Goal: Task Accomplishment & Management: Manage account settings

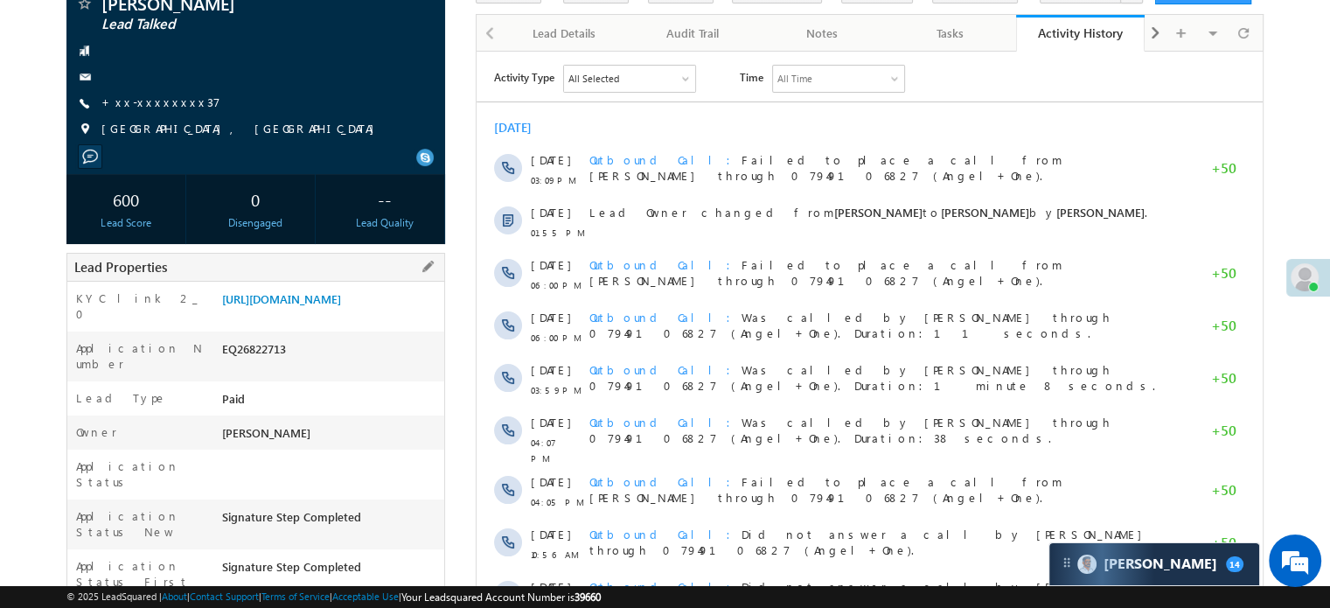
scroll to position [175, 0]
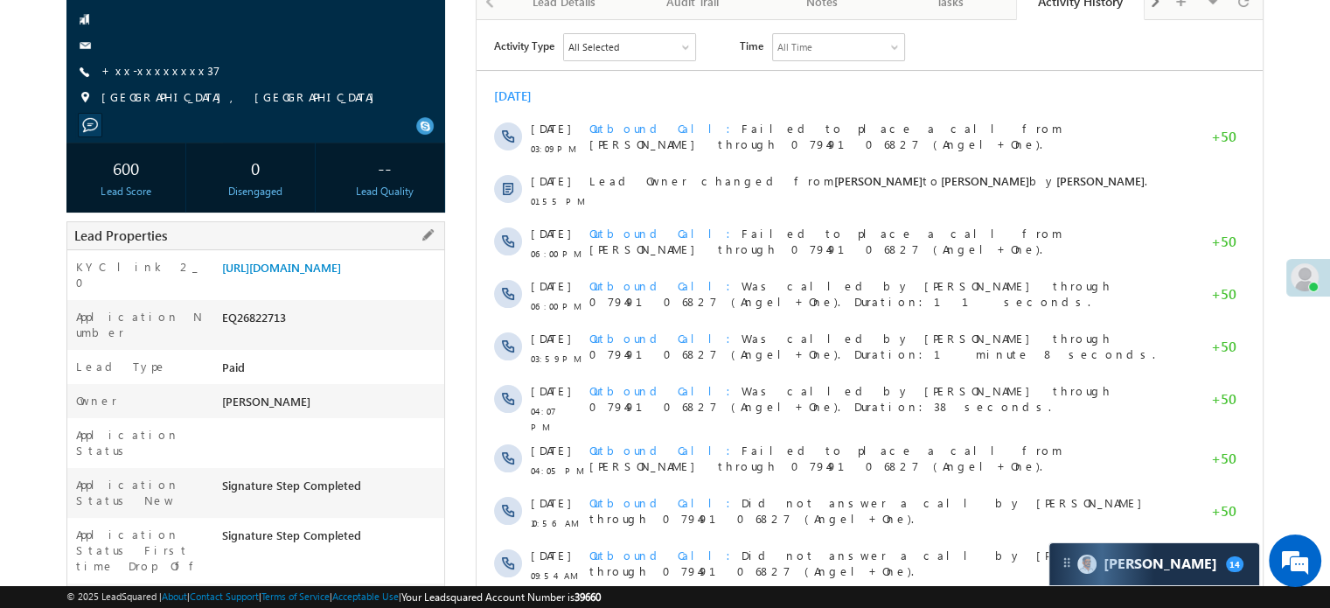
click at [340, 283] on div "https://angelbroking1-pk3em7sa.customui-test.leadsquared.com?leadId=17be93b7-76…" at bounding box center [331, 271] width 227 height 24
click at [338, 275] on link "https://angelbroking1-pk3em7sa.customui-test.leadsquared.com?leadId=17be93b7-76…" at bounding box center [281, 267] width 119 height 15
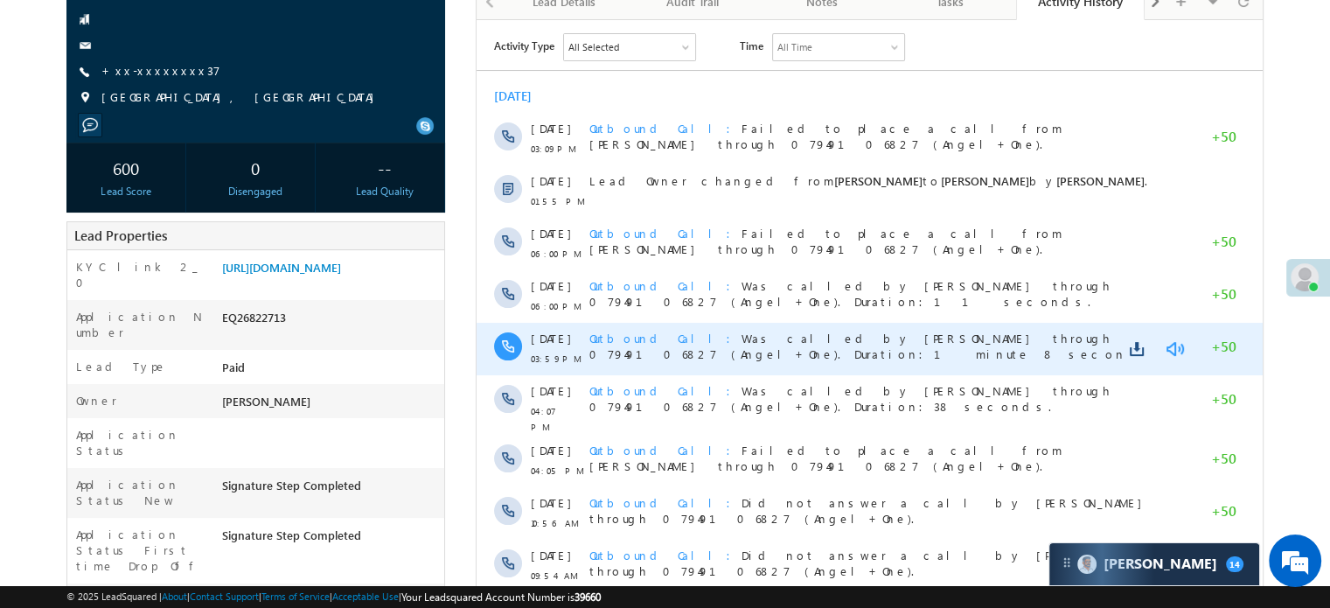
click at [1175, 347] on link at bounding box center [1174, 347] width 21 height 17
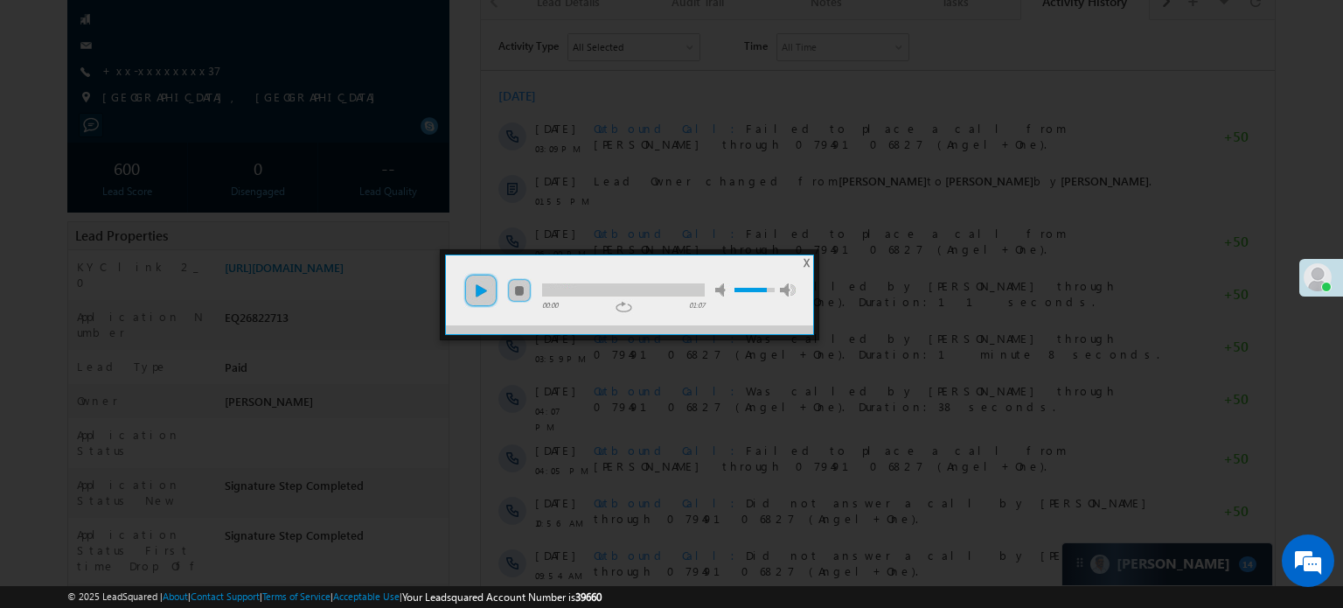
click at [495, 299] on link "play" at bounding box center [481, 290] width 35 height 35
click at [617, 275] on li "mute" at bounding box center [631, 285] width 199 height 24
click at [636, 283] on div at bounding box center [623, 289] width 163 height 13
click at [640, 285] on div at bounding box center [623, 289] width 163 height 13
click at [474, 420] on div at bounding box center [671, 304] width 1343 height 608
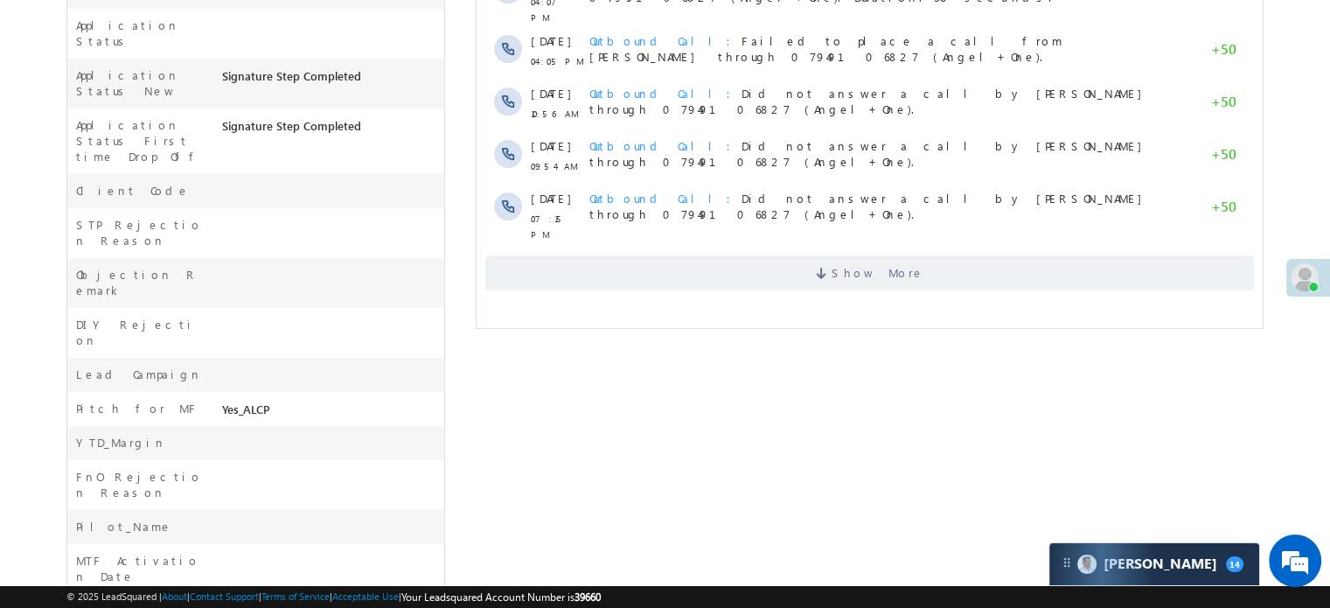
scroll to position [612, 0]
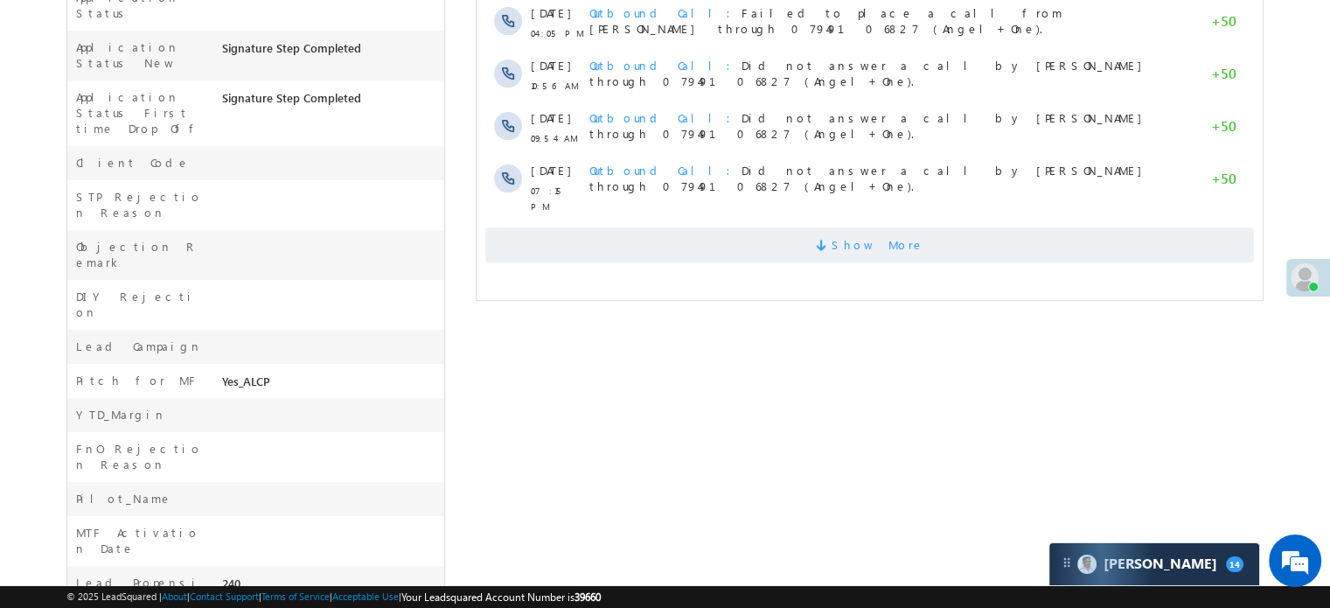
click at [701, 229] on span "Show More" at bounding box center [869, 244] width 769 height 35
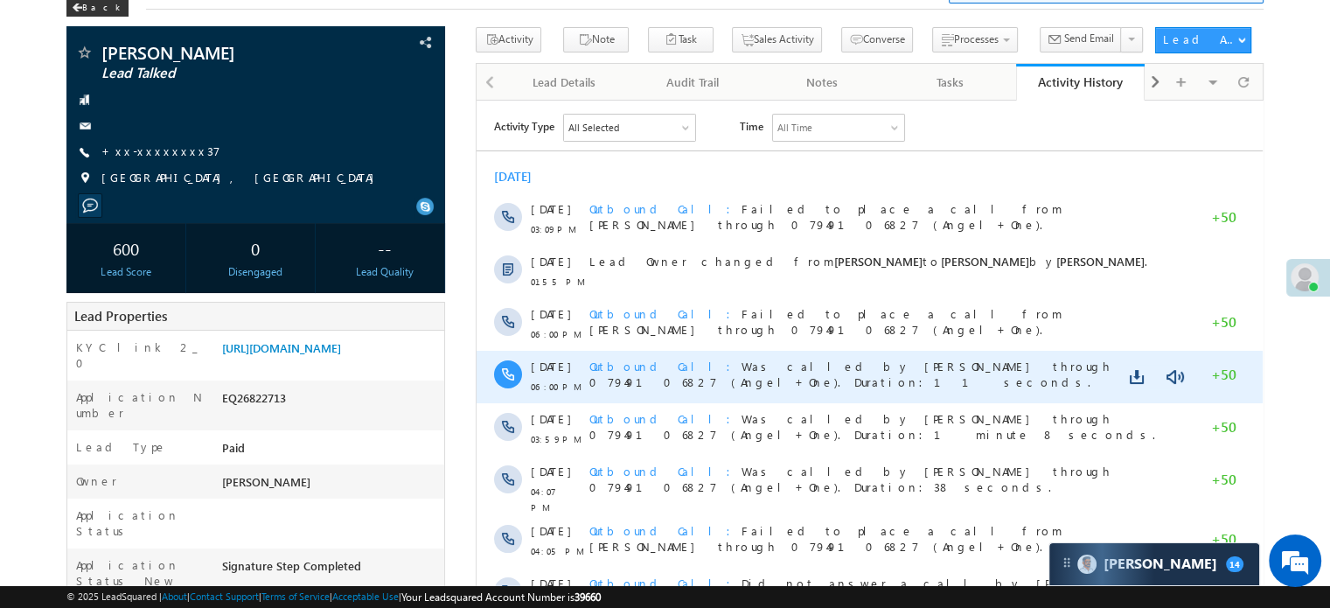
scroll to position [0, 0]
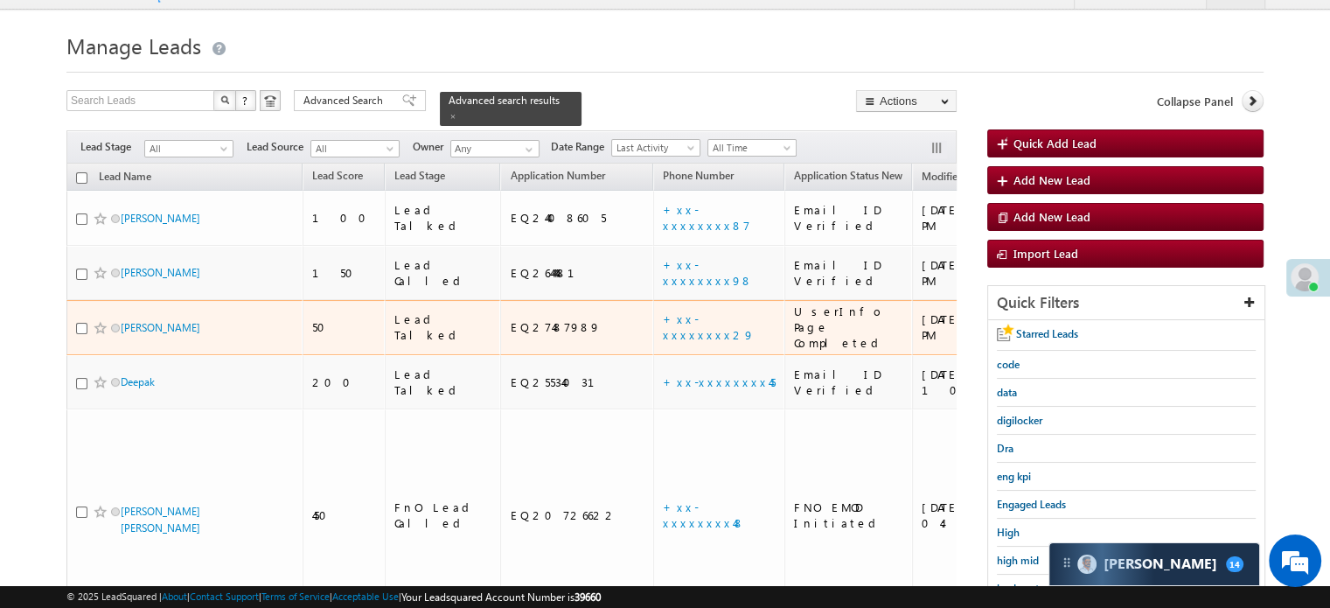
scroll to position [350, 0]
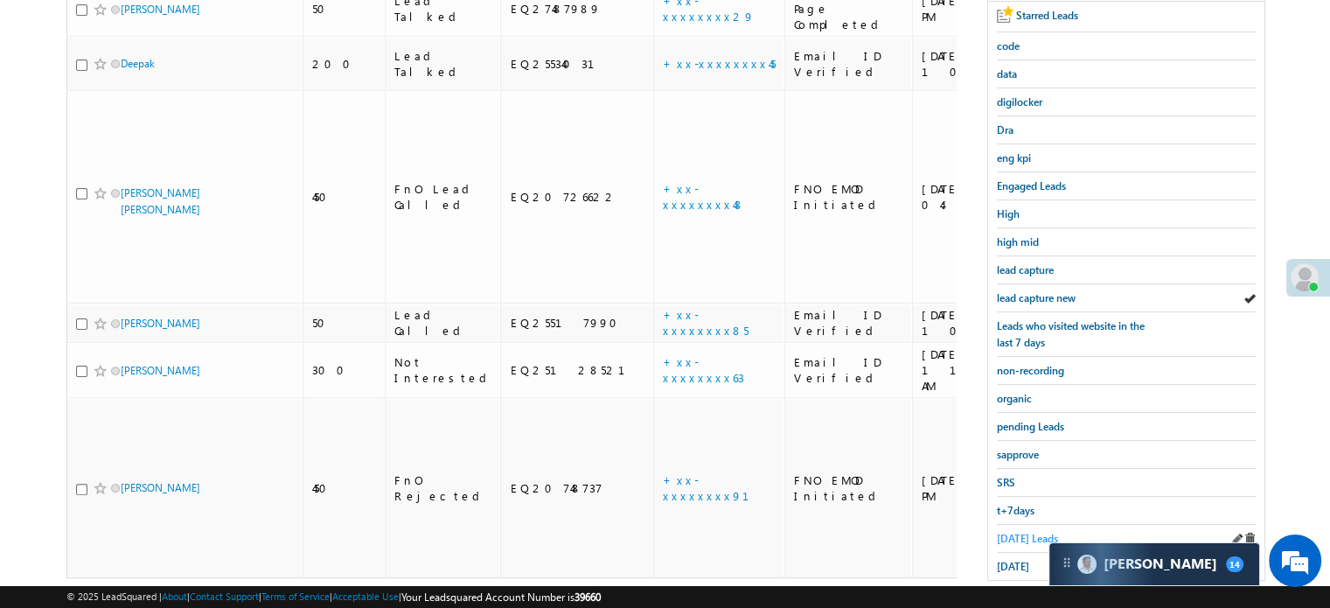
click at [1008, 532] on span "[DATE] Leads" at bounding box center [1027, 538] width 61 height 13
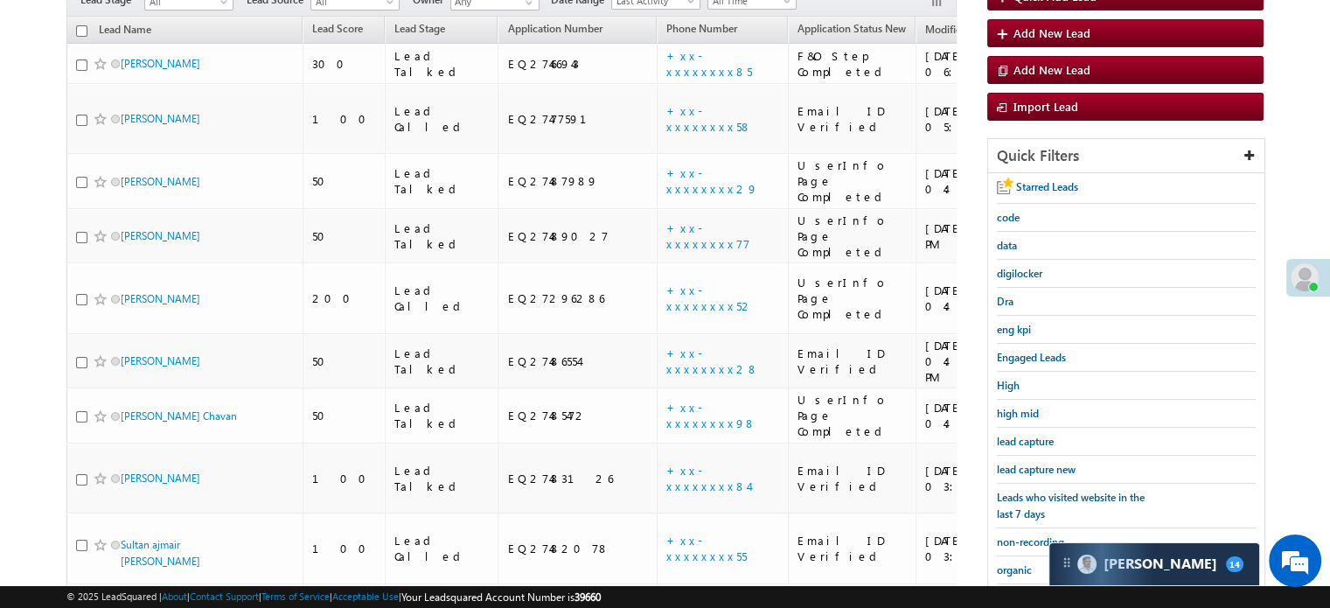
scroll to position [506, 0]
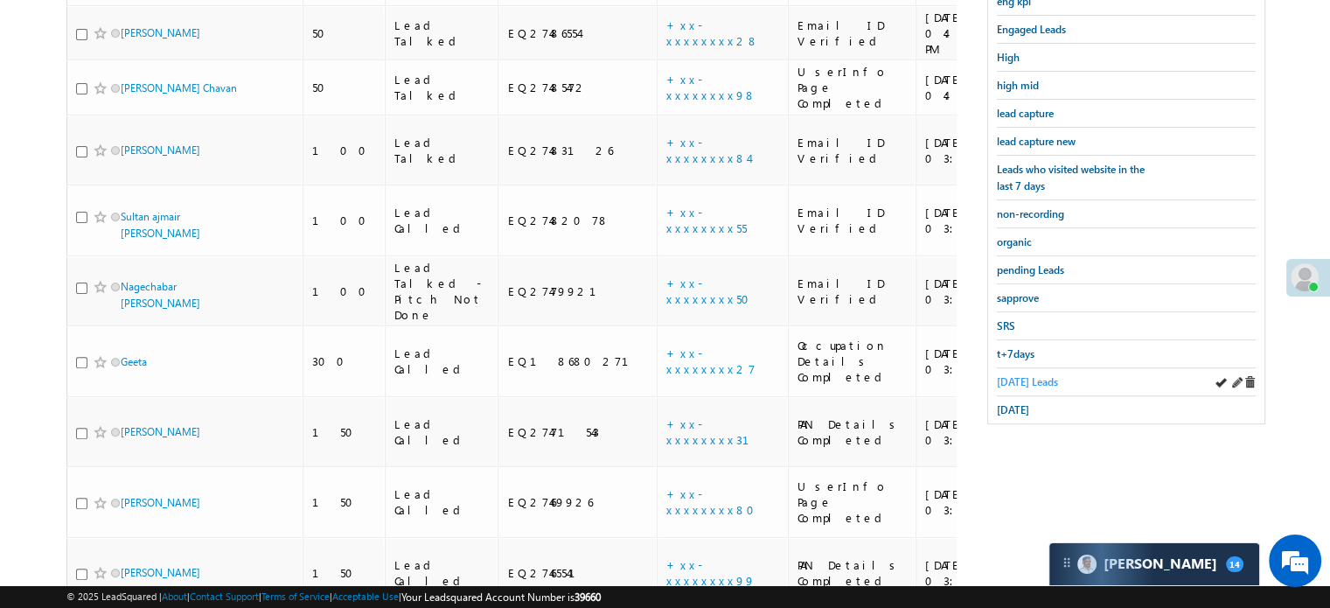
click at [1038, 375] on span "[DATE] Leads" at bounding box center [1027, 381] width 61 height 13
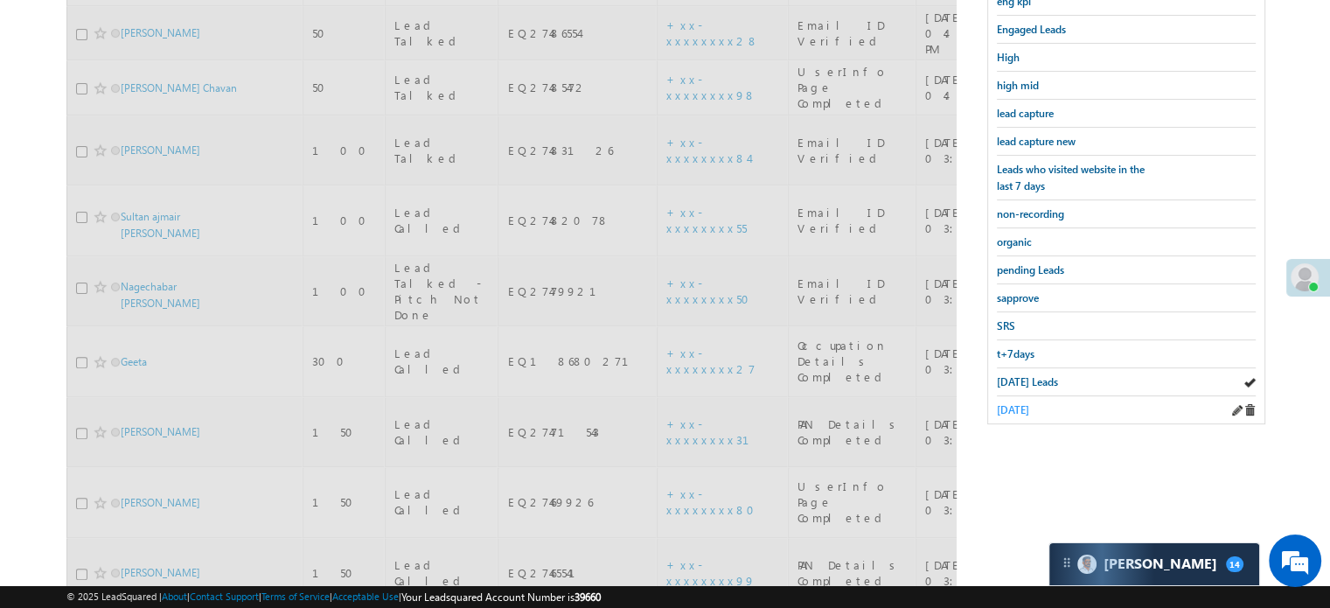
click at [1029, 405] on span "[DATE]" at bounding box center [1013, 409] width 32 height 13
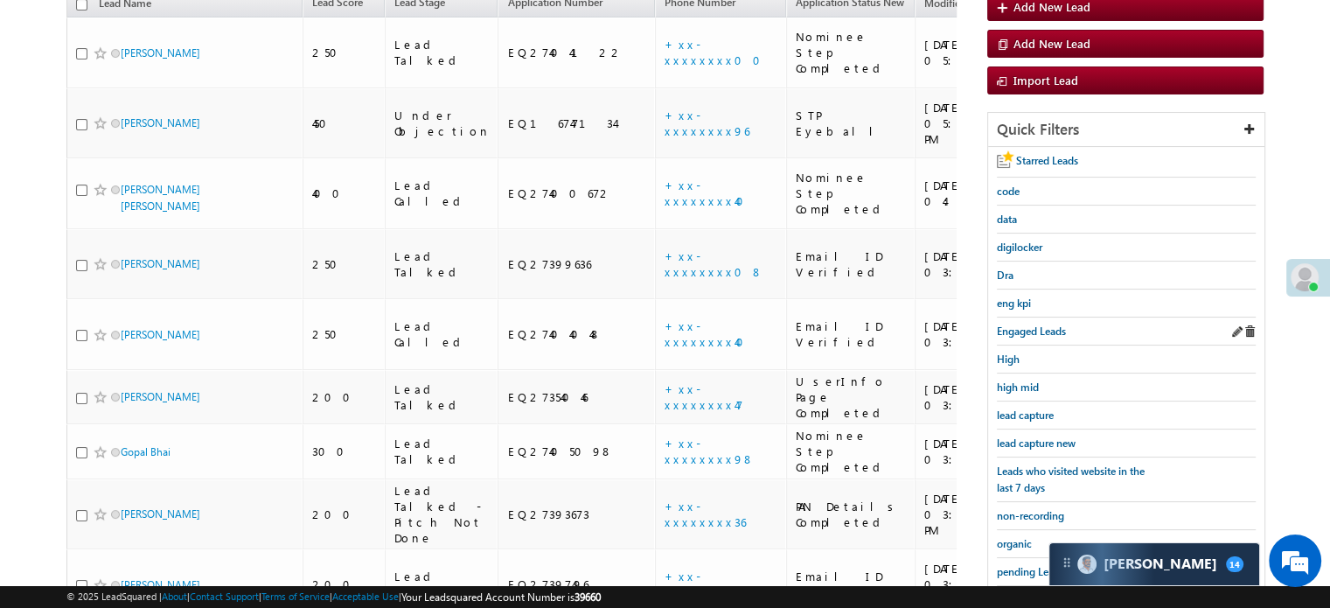
scroll to position [201, 0]
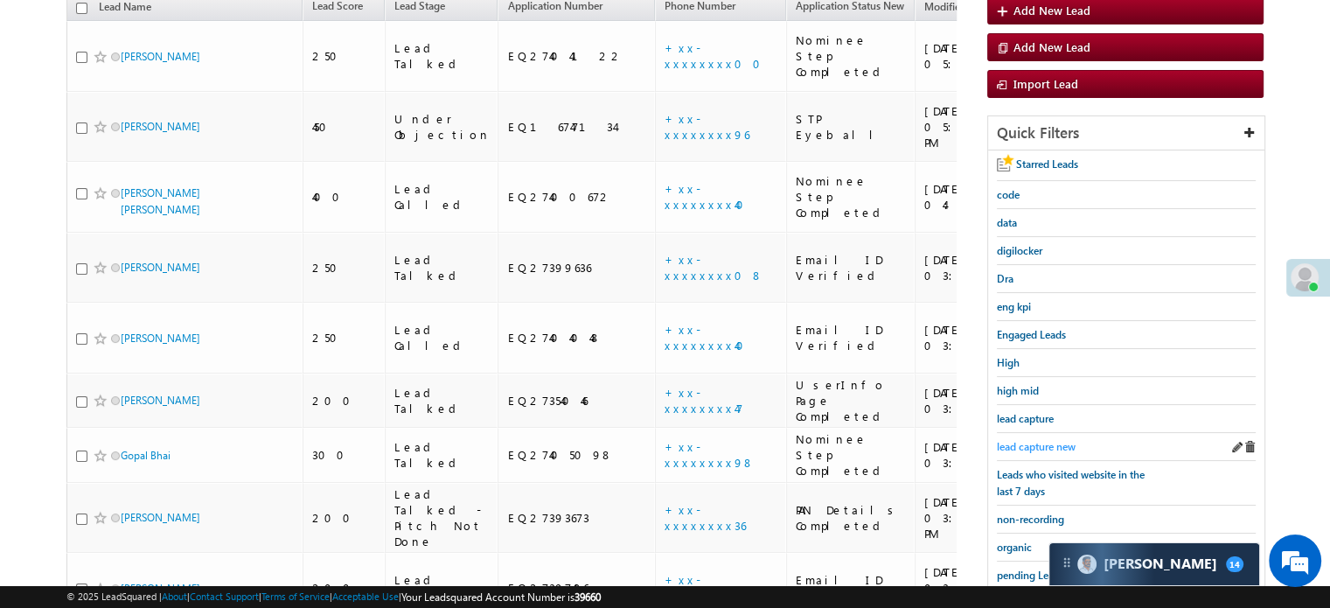
click at [1036, 443] on span "lead capture new" at bounding box center [1036, 446] width 79 height 13
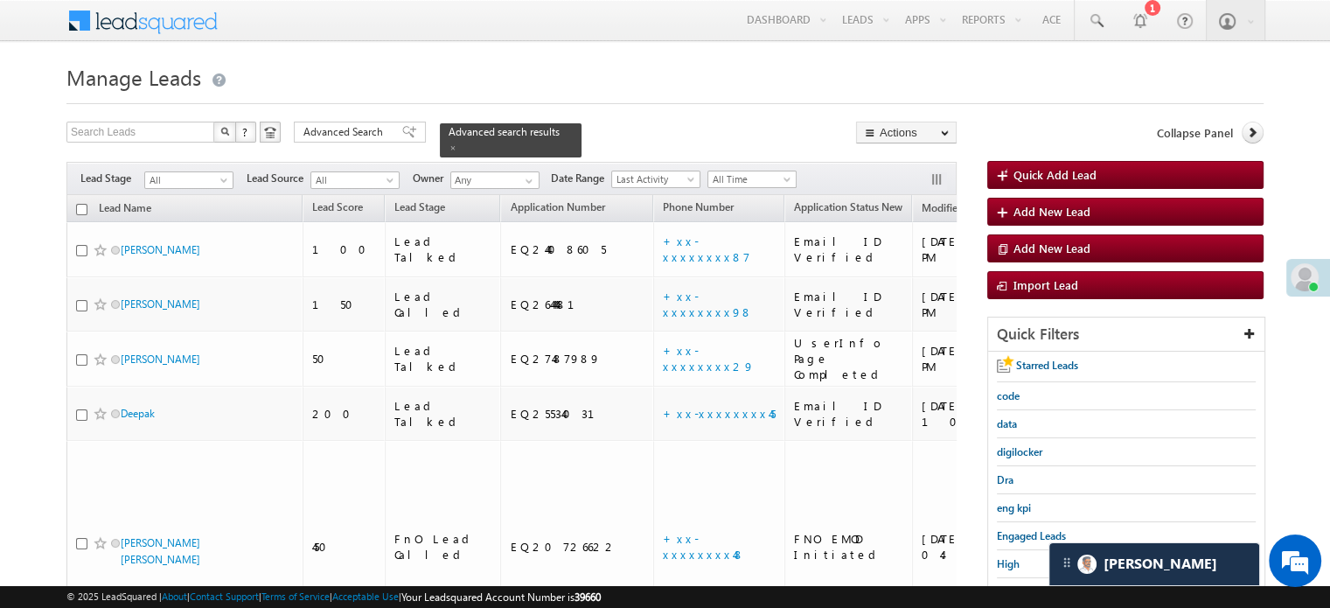
scroll to position [175, 0]
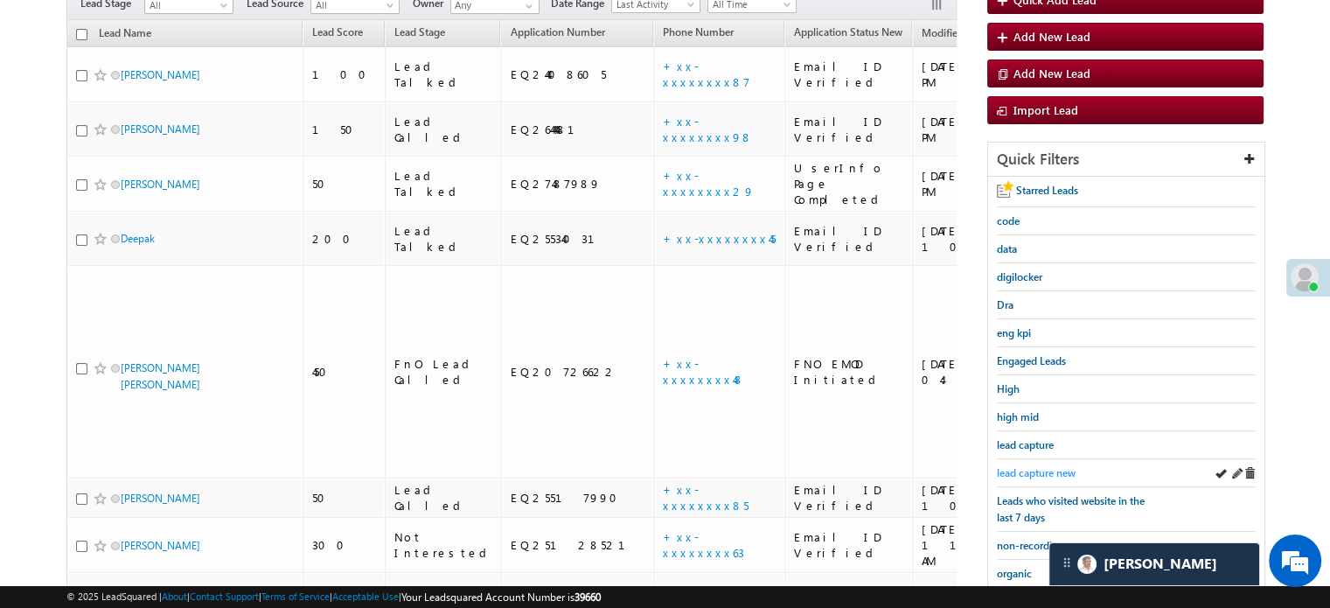
click at [1020, 470] on span "lead capture new" at bounding box center [1036, 472] width 79 height 13
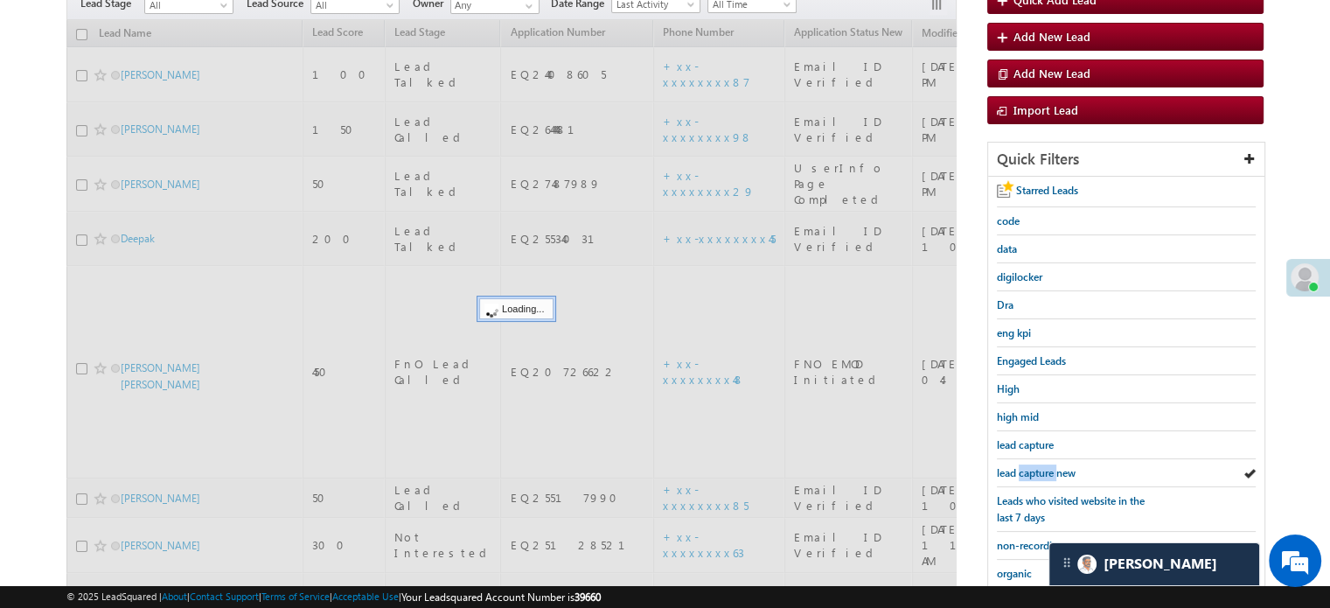
click at [1020, 470] on span "lead capture new" at bounding box center [1036, 472] width 79 height 13
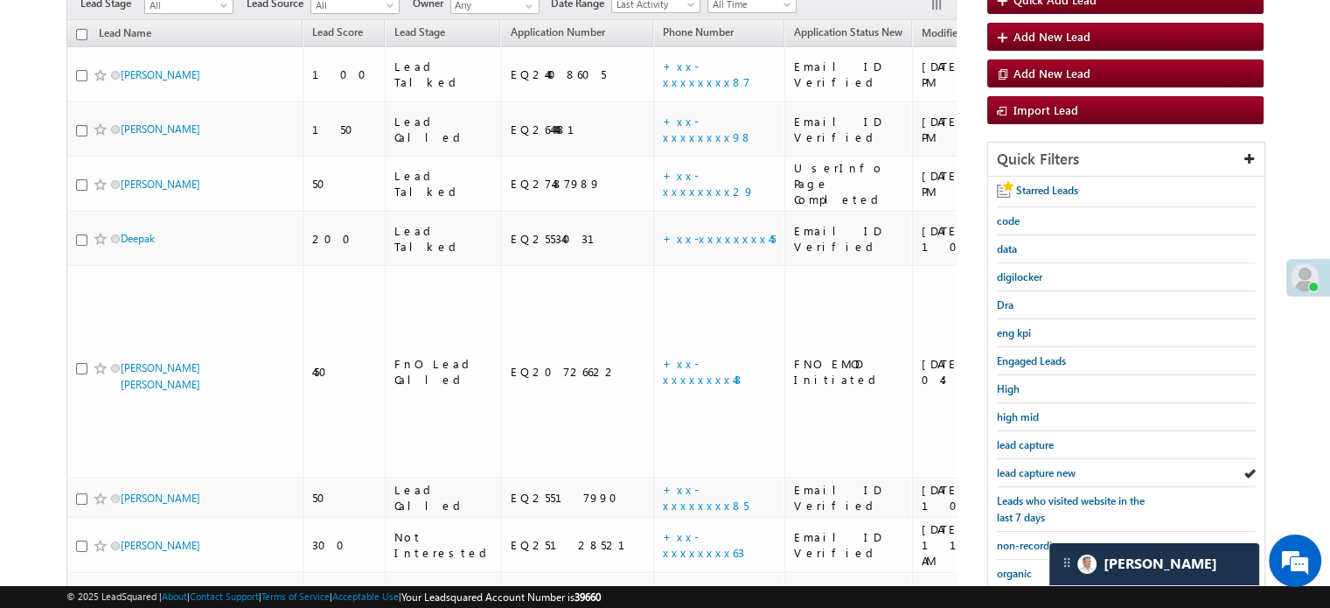
click at [1020, 470] on span "lead capture new" at bounding box center [1036, 472] width 79 height 13
click at [1029, 466] on span "lead capture new" at bounding box center [1036, 472] width 79 height 13
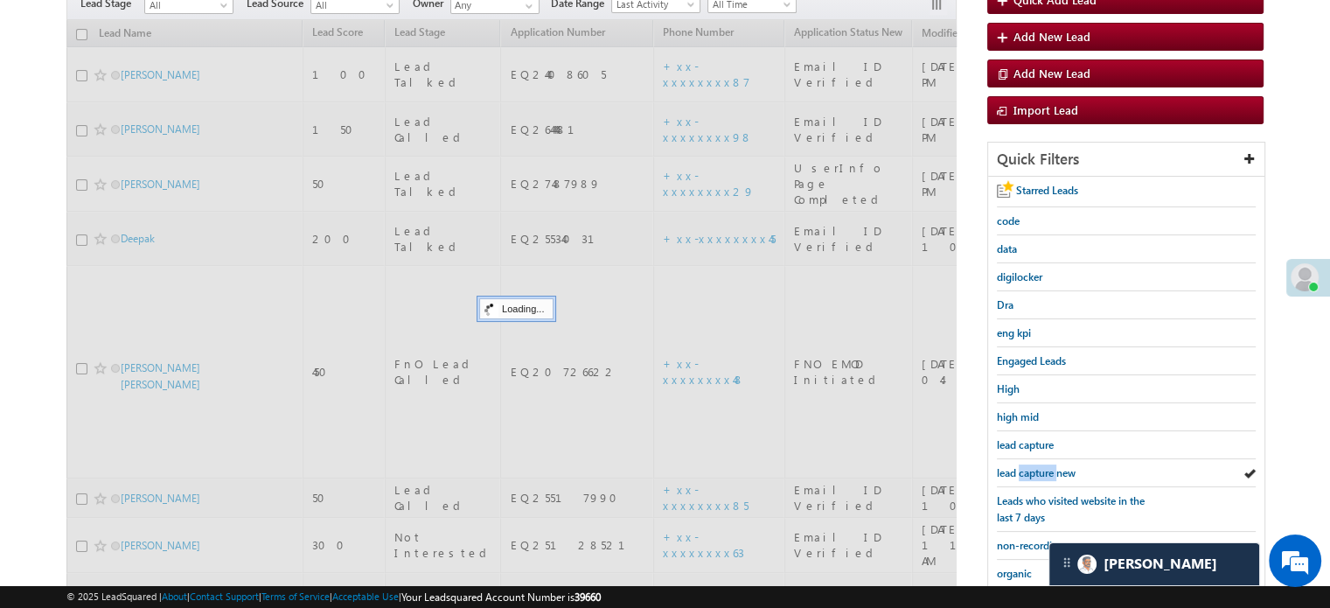
click at [1029, 466] on span "lead capture new" at bounding box center [1036, 472] width 79 height 13
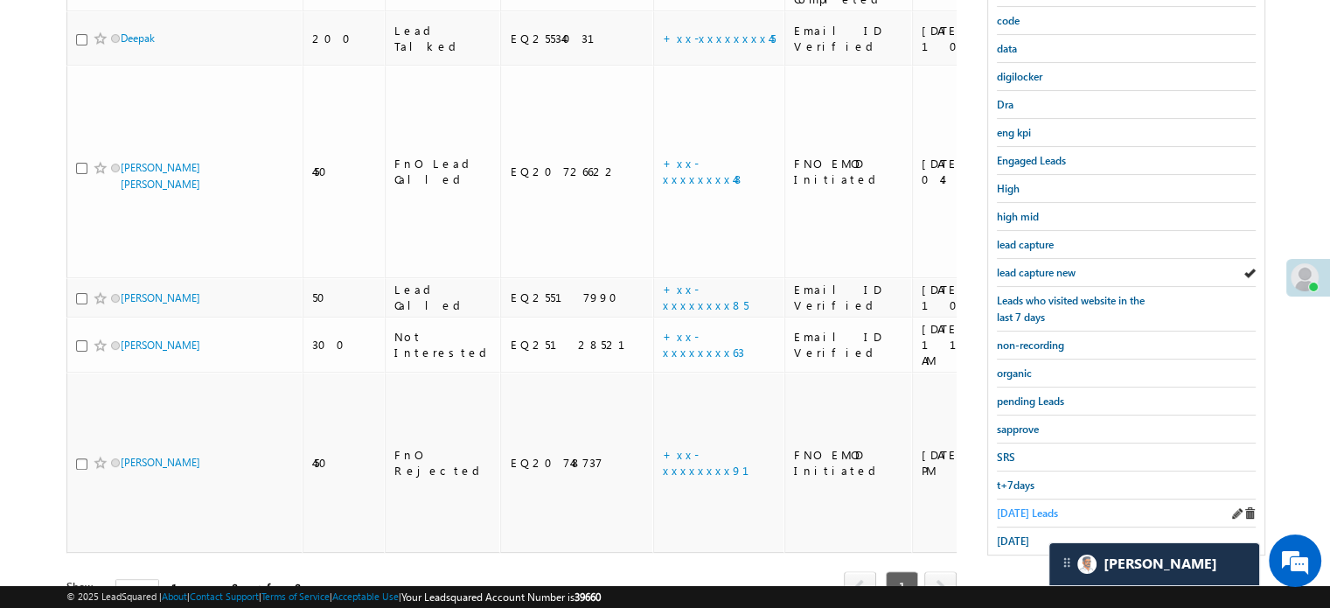
click at [1008, 506] on span "[DATE] Leads" at bounding box center [1027, 512] width 61 height 13
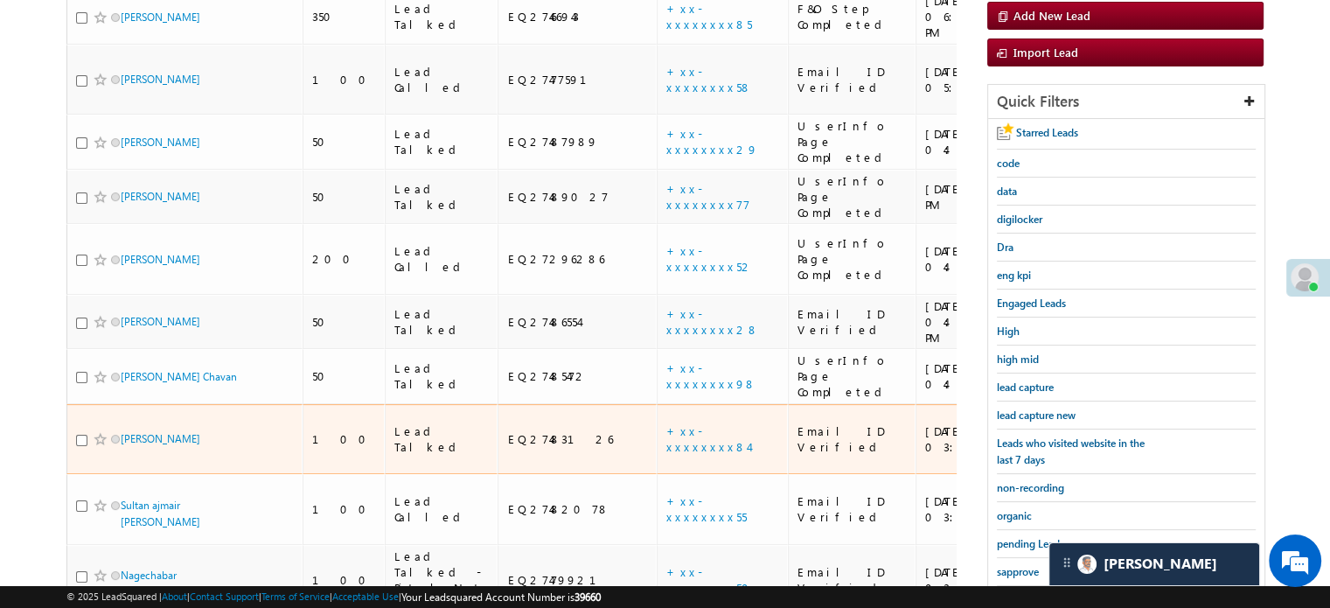
scroll to position [244, 0]
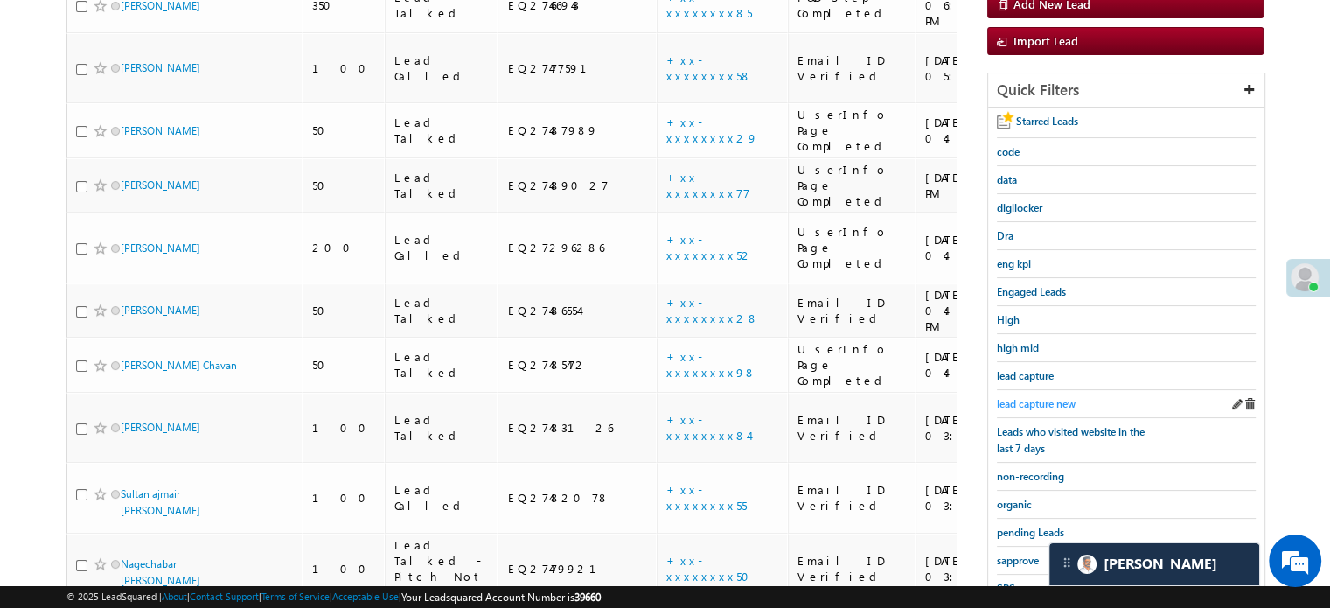
click at [1039, 397] on span "lead capture new" at bounding box center [1036, 403] width 79 height 13
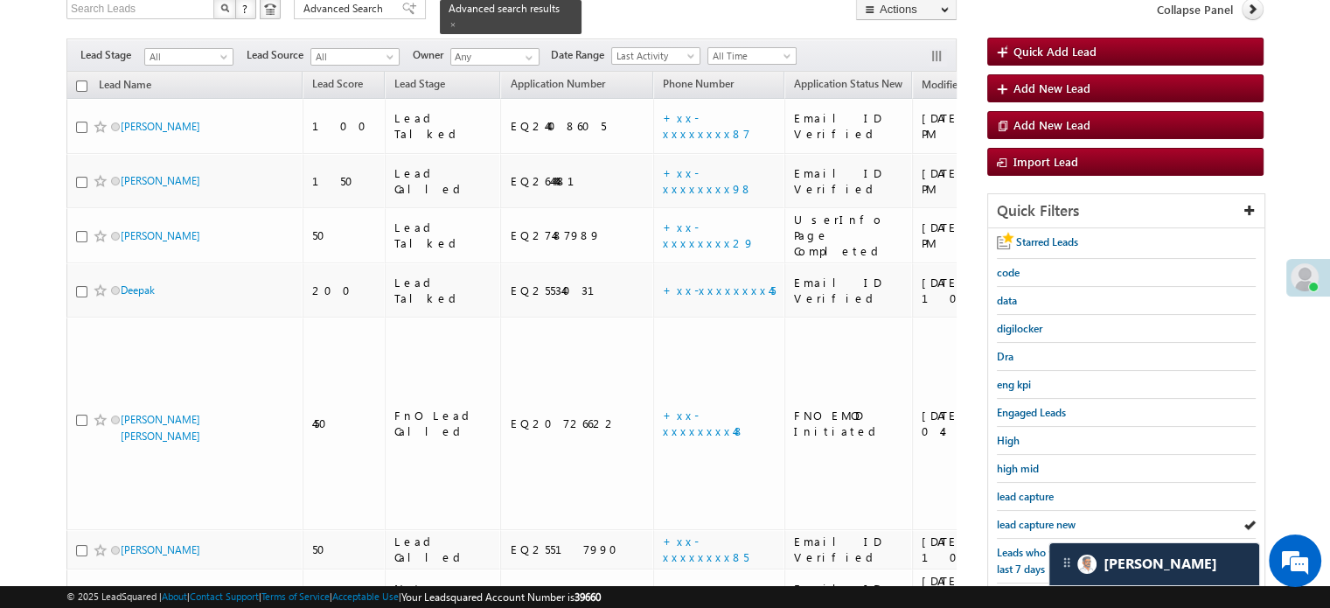
scroll to position [175, 0]
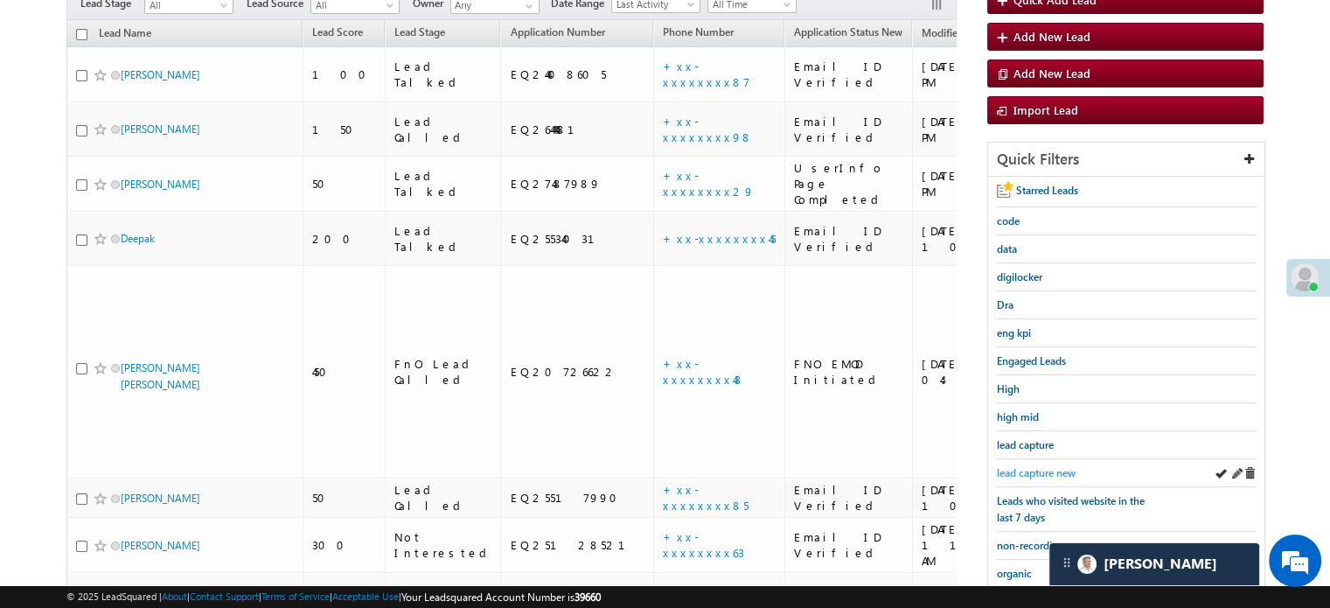
click at [1025, 466] on span "lead capture new" at bounding box center [1036, 472] width 79 height 13
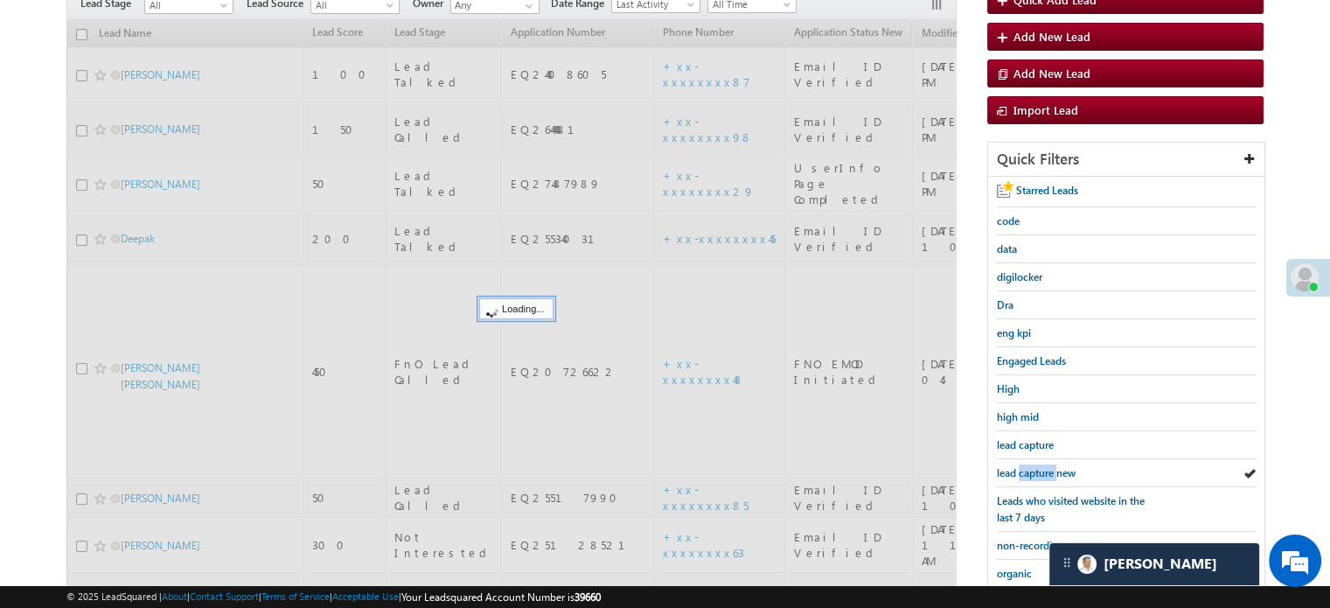
click at [1029, 468] on span "lead capture new" at bounding box center [1036, 472] width 79 height 13
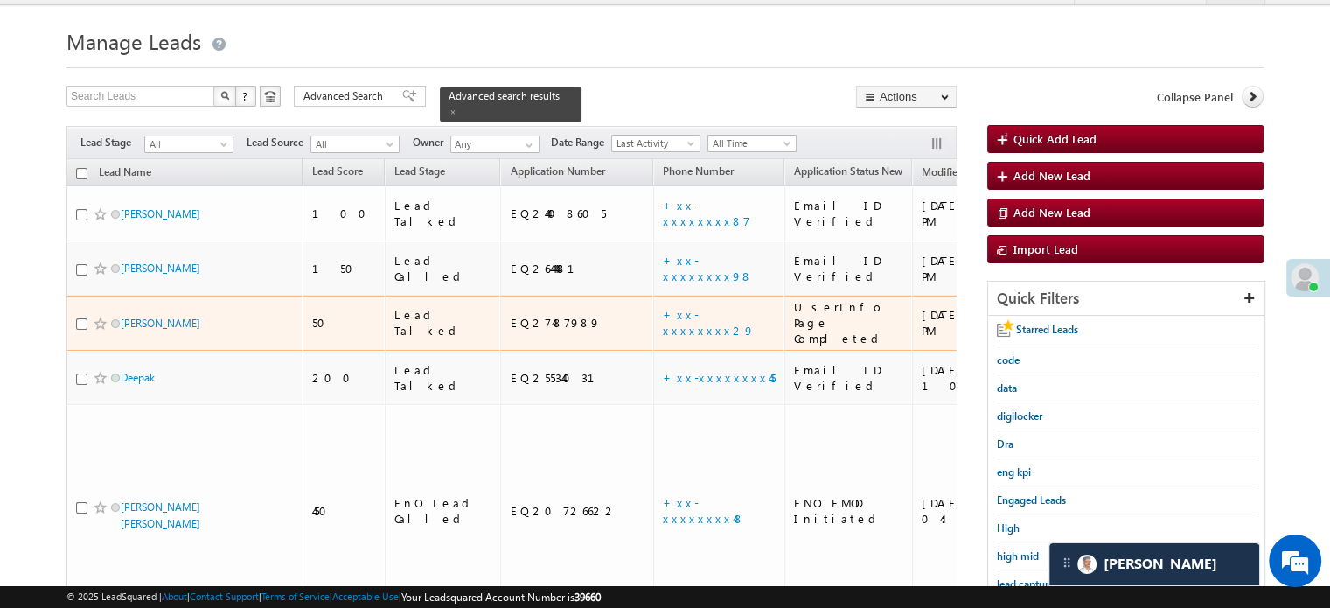
scroll to position [0, 0]
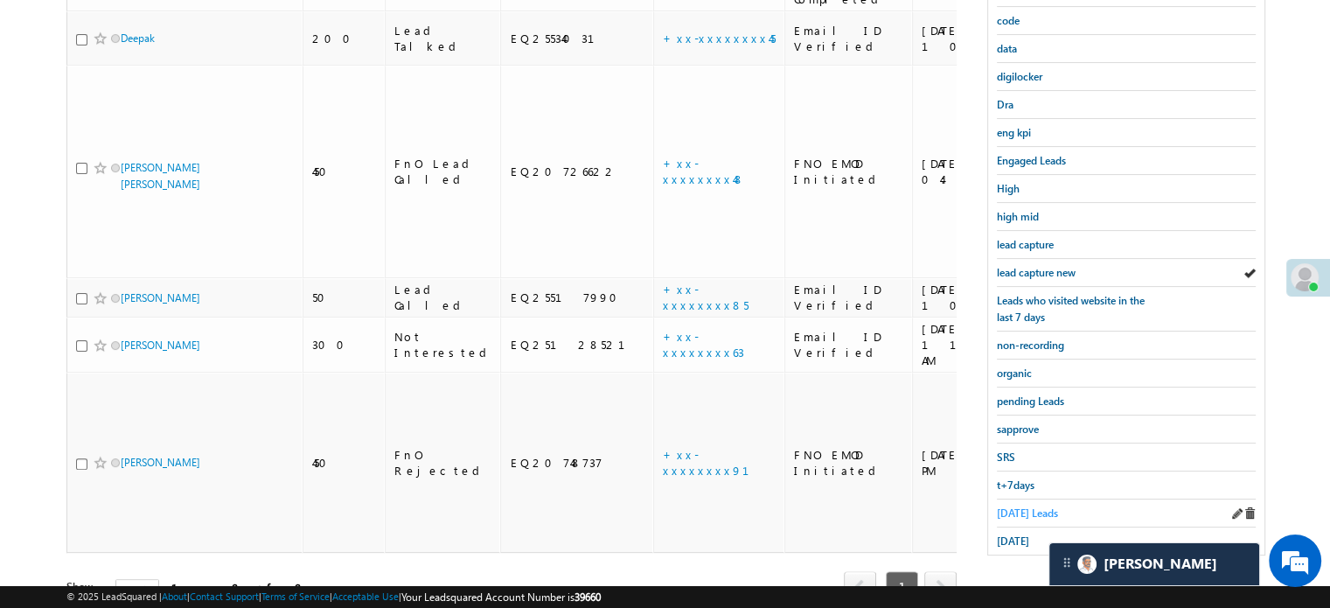
click at [1003, 511] on span "[DATE] Leads" at bounding box center [1027, 512] width 61 height 13
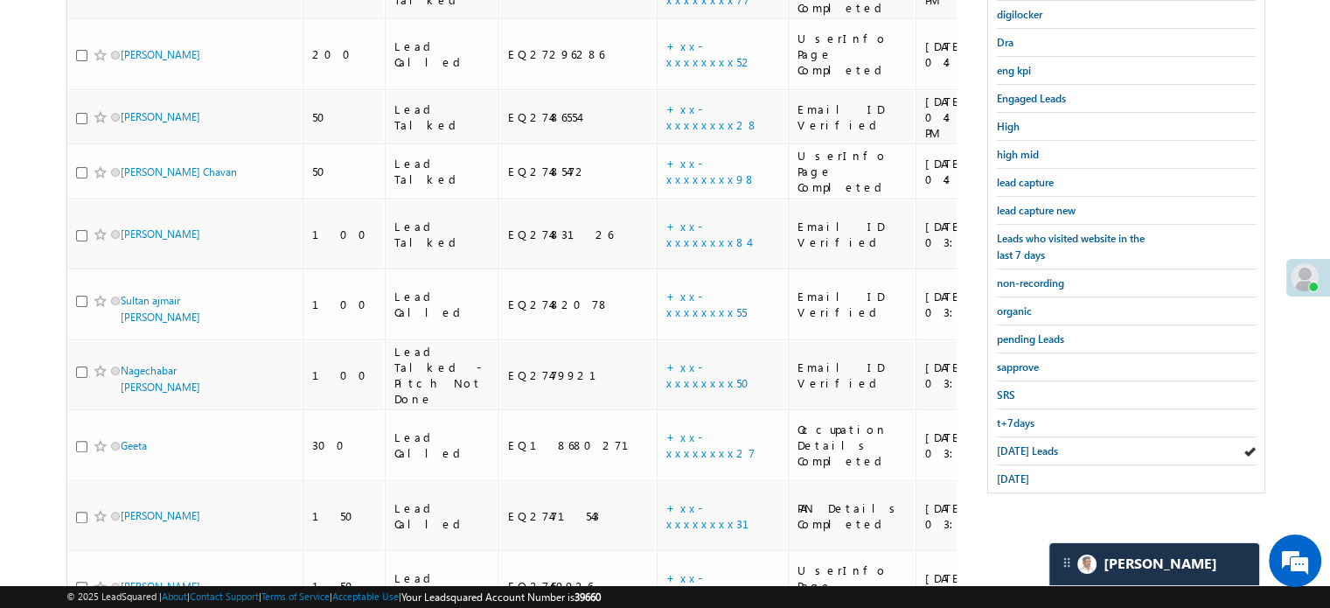
scroll to position [463, 0]
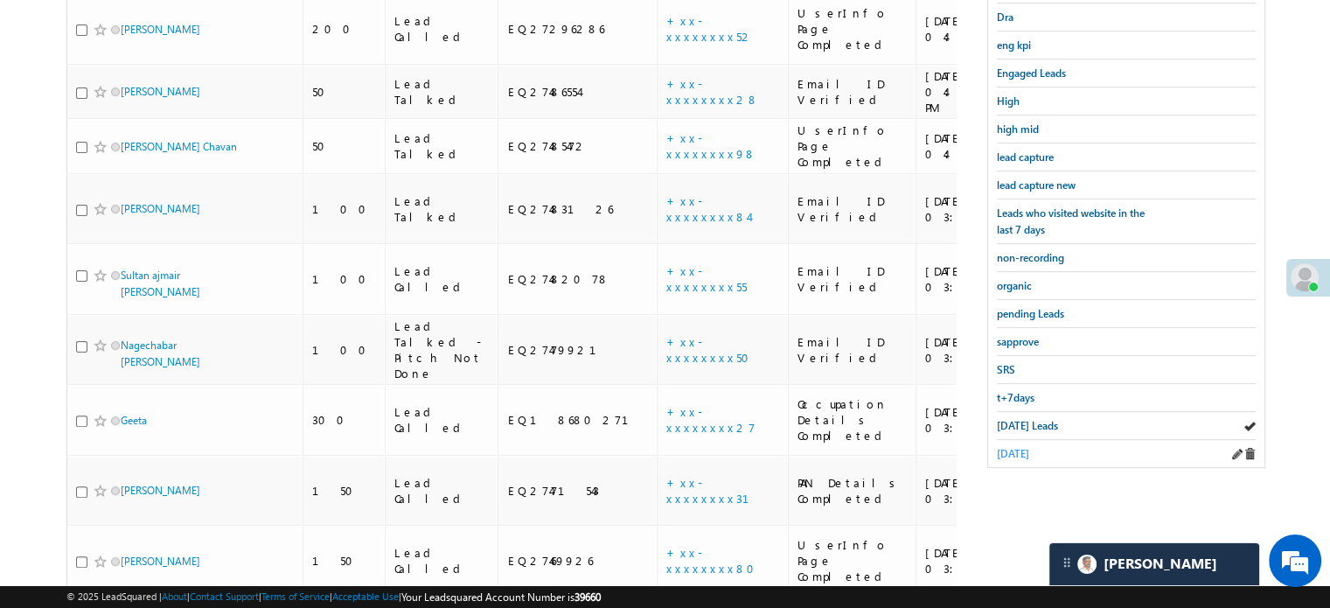
click at [1011, 447] on span "[DATE]" at bounding box center [1013, 453] width 32 height 13
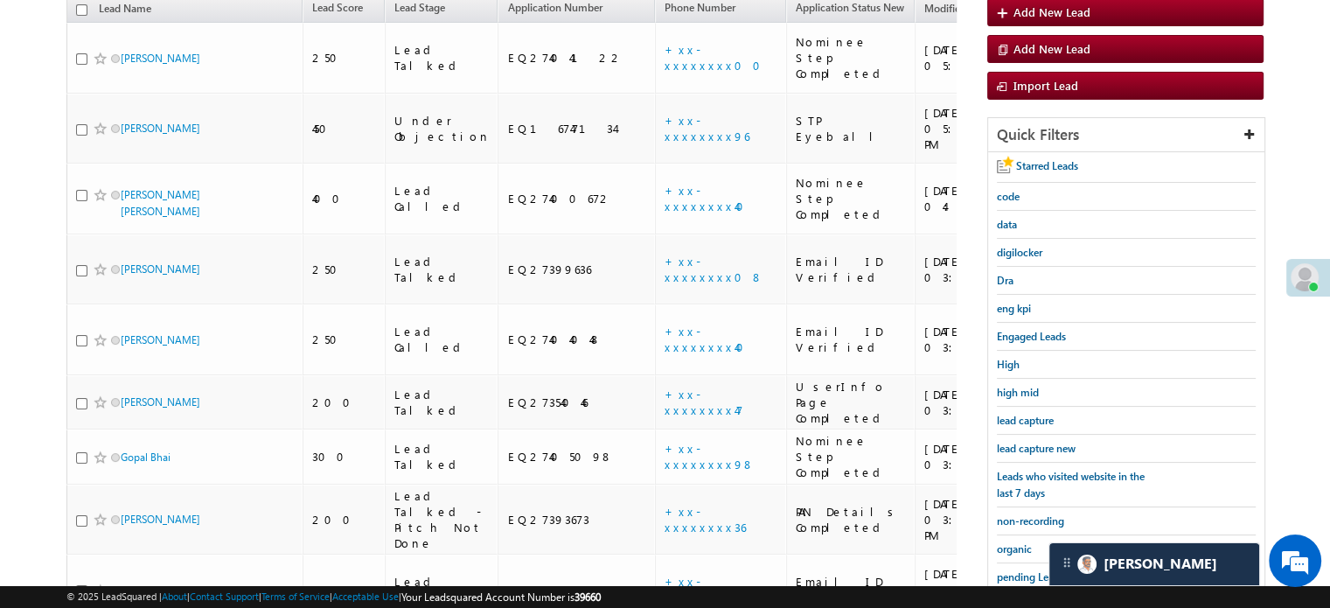
scroll to position [199, 0]
click at [1055, 443] on span "lead capture new" at bounding box center [1036, 449] width 79 height 13
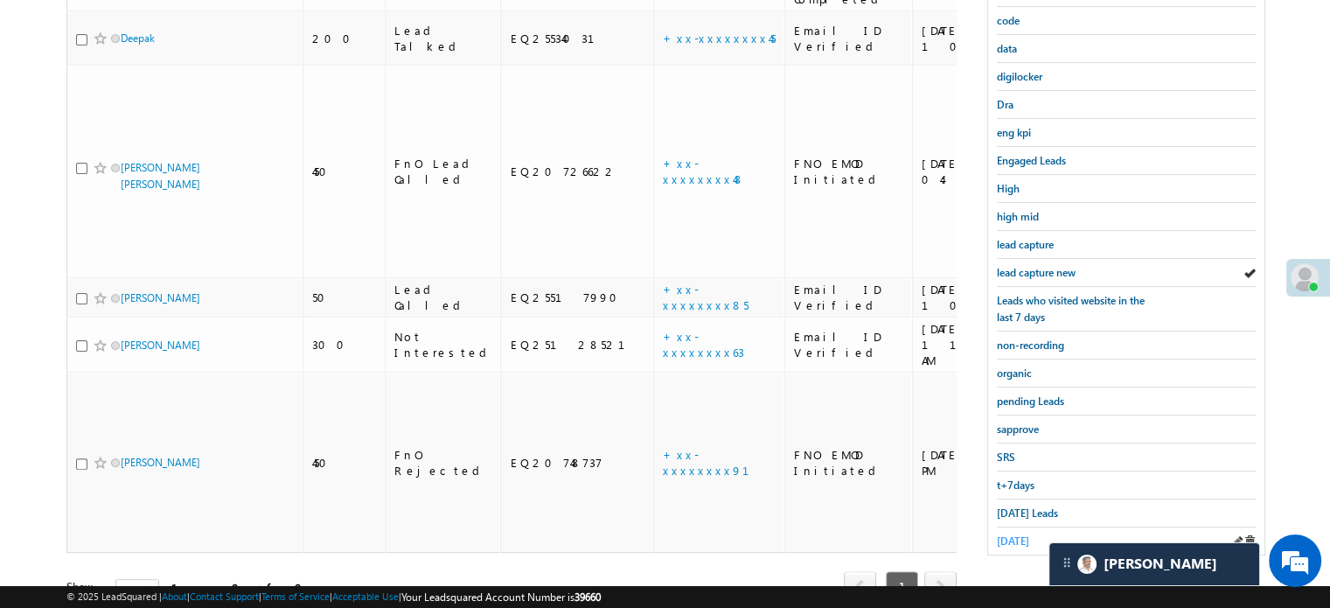
click at [1008, 534] on span "[DATE]" at bounding box center [1013, 540] width 32 height 13
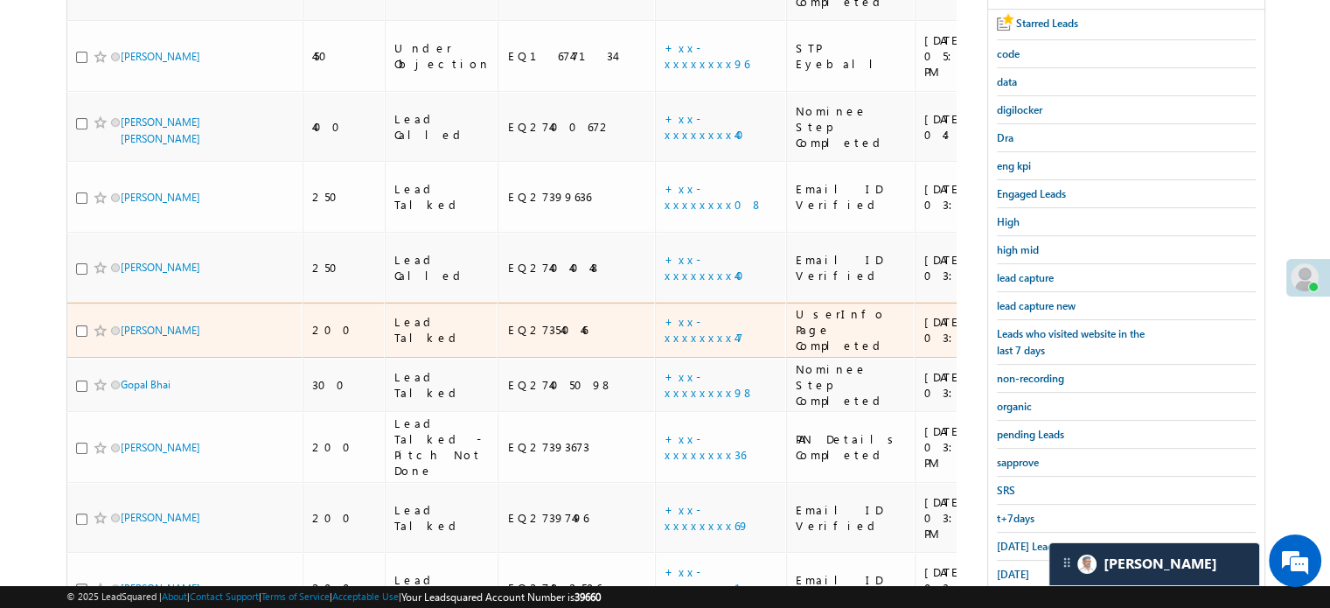
scroll to position [375, 0]
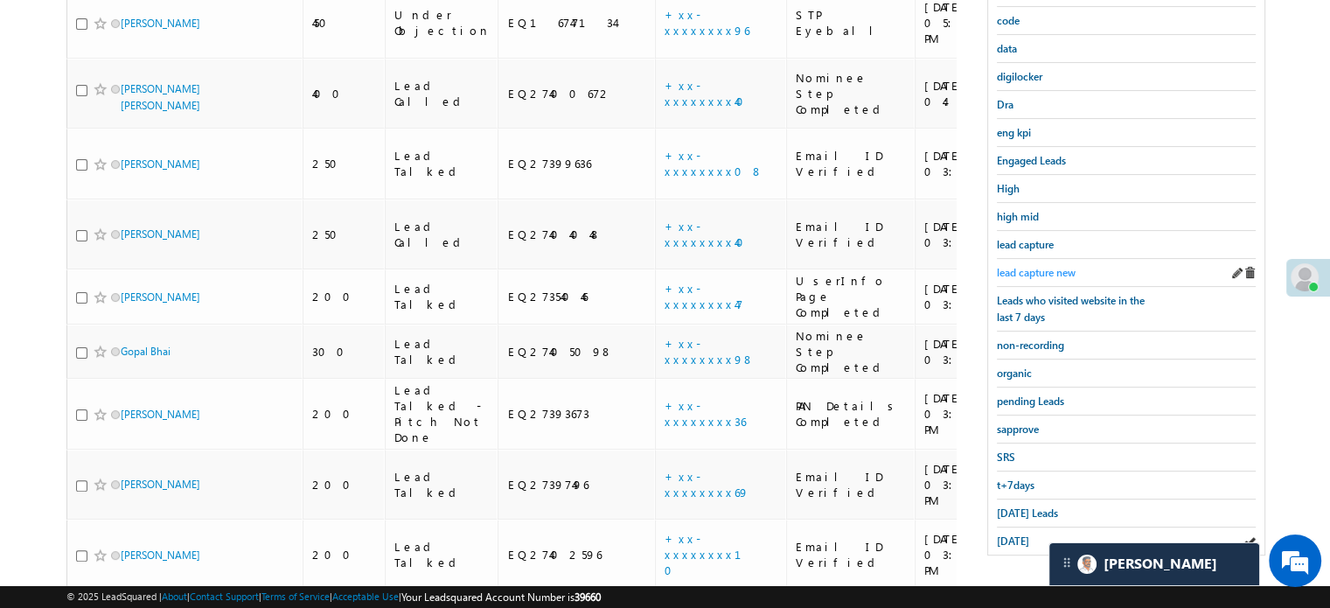
click at [1000, 266] on span "lead capture new" at bounding box center [1036, 272] width 79 height 13
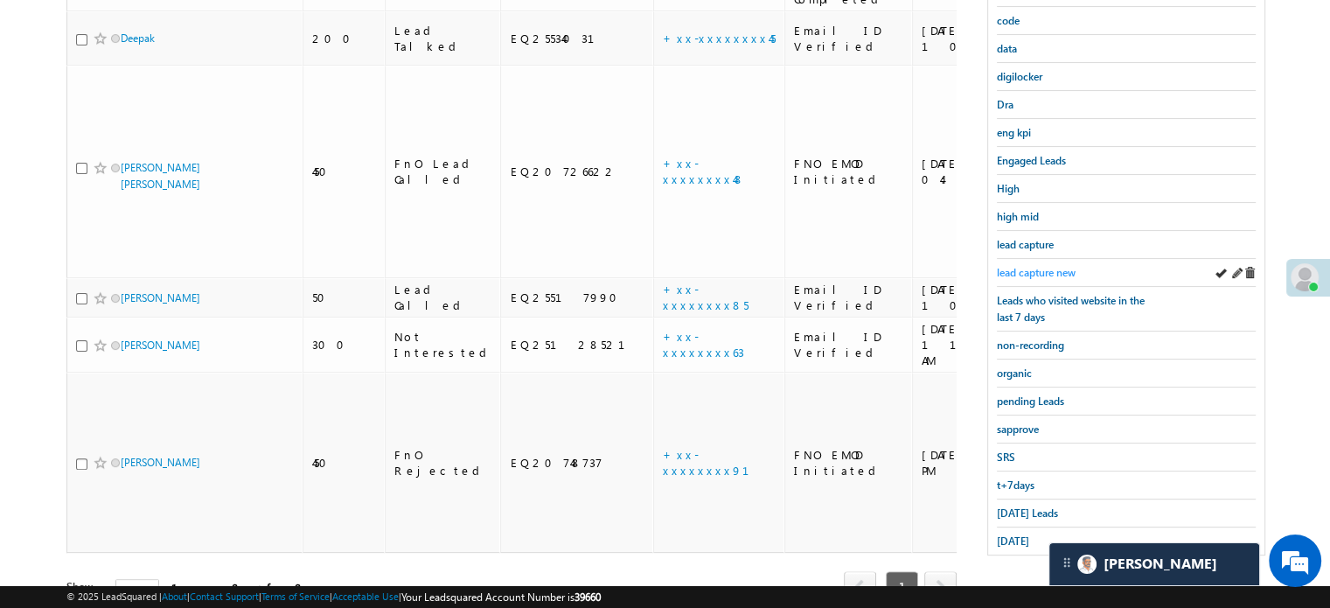
click at [1048, 272] on span "lead capture new" at bounding box center [1036, 272] width 79 height 13
click at [1016, 499] on div "[DATE] Leads" at bounding box center [1126, 513] width 259 height 28
click at [1018, 506] on span "[DATE] Leads" at bounding box center [1027, 512] width 61 height 13
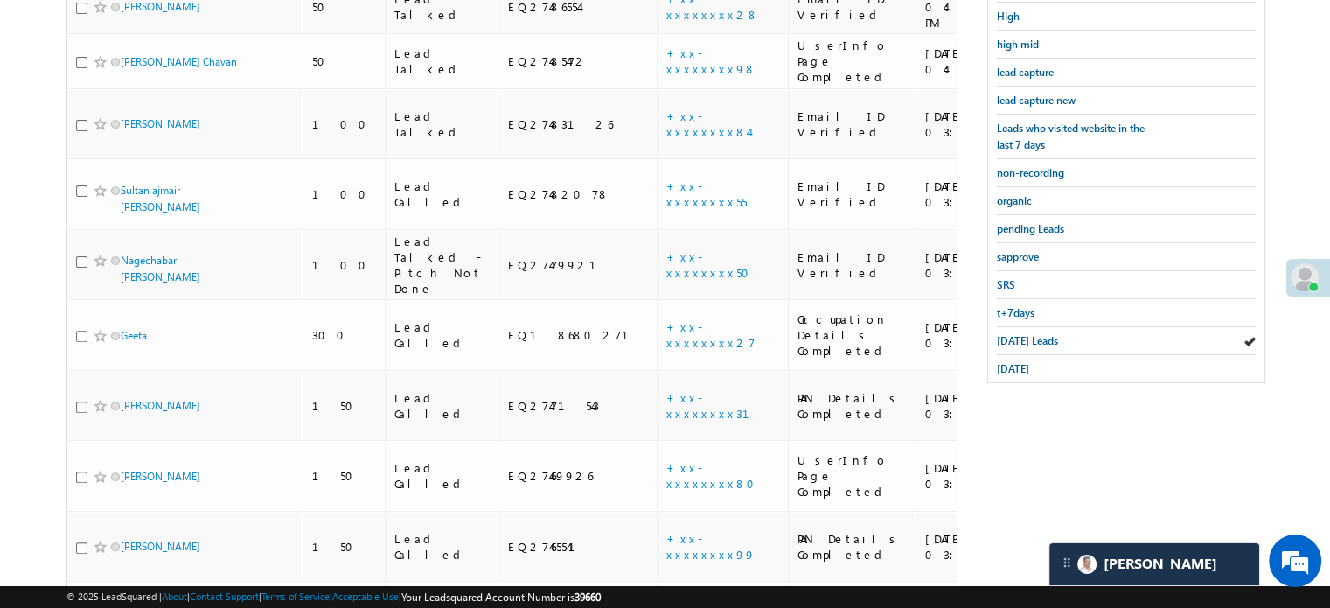
scroll to position [550, 0]
click at [1014, 359] on span "[DATE]" at bounding box center [1013, 365] width 32 height 13
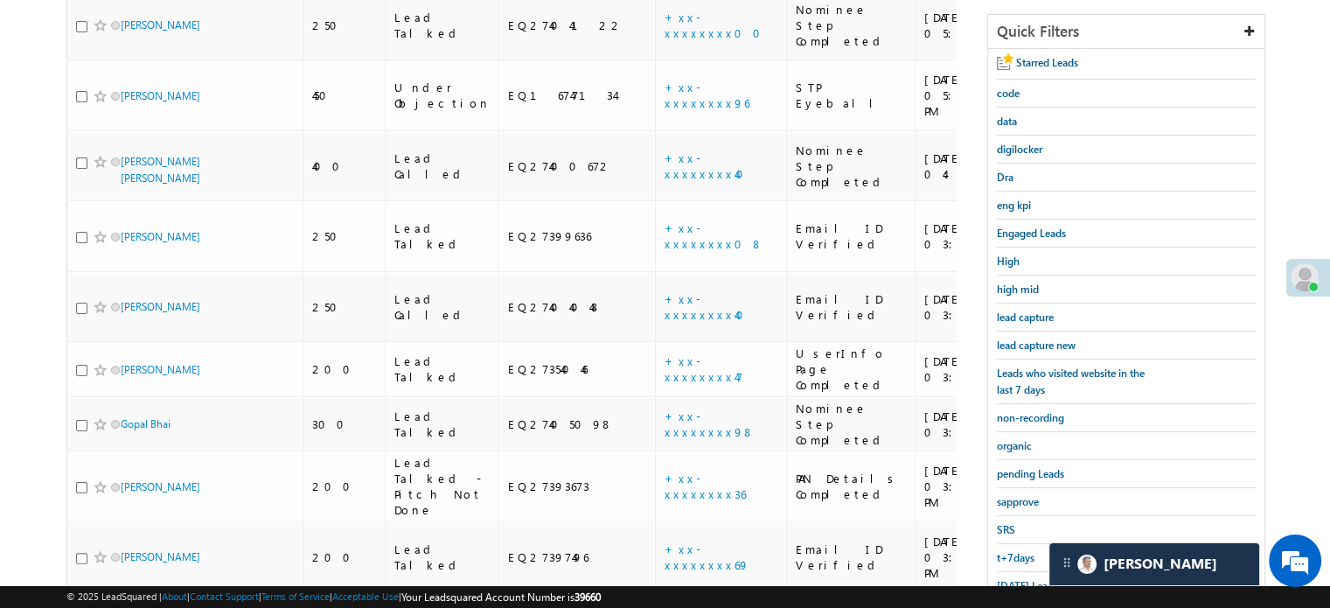
scroll to position [461, 0]
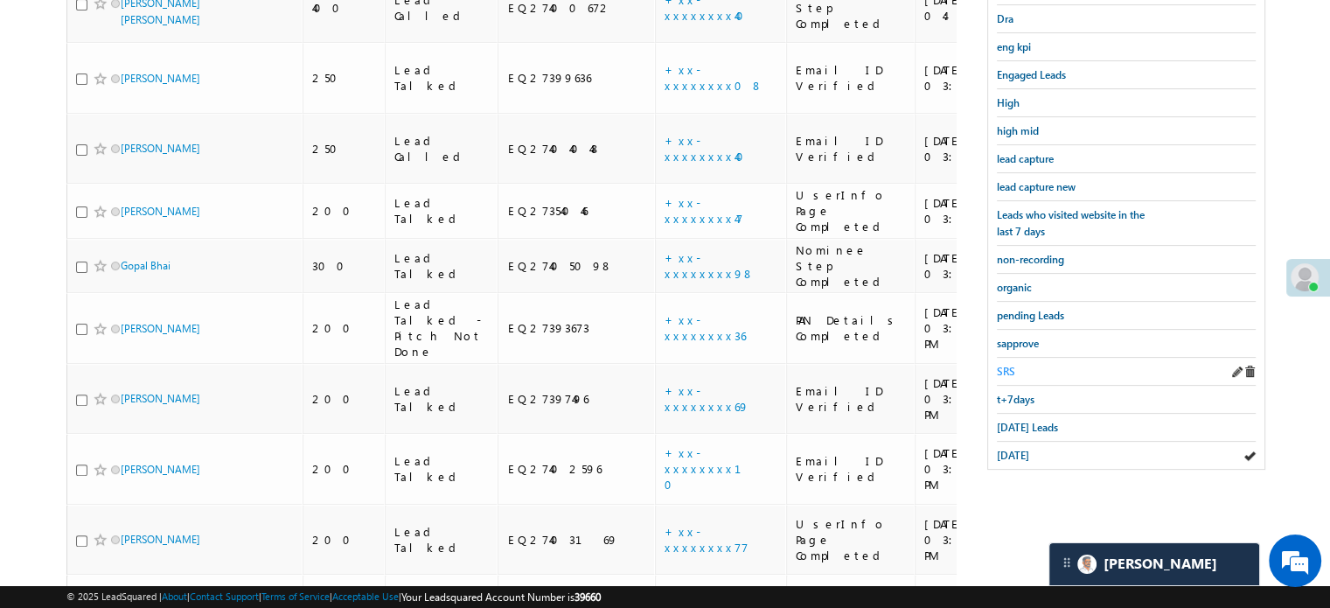
click at [1007, 365] on span "SRS" at bounding box center [1006, 371] width 18 height 13
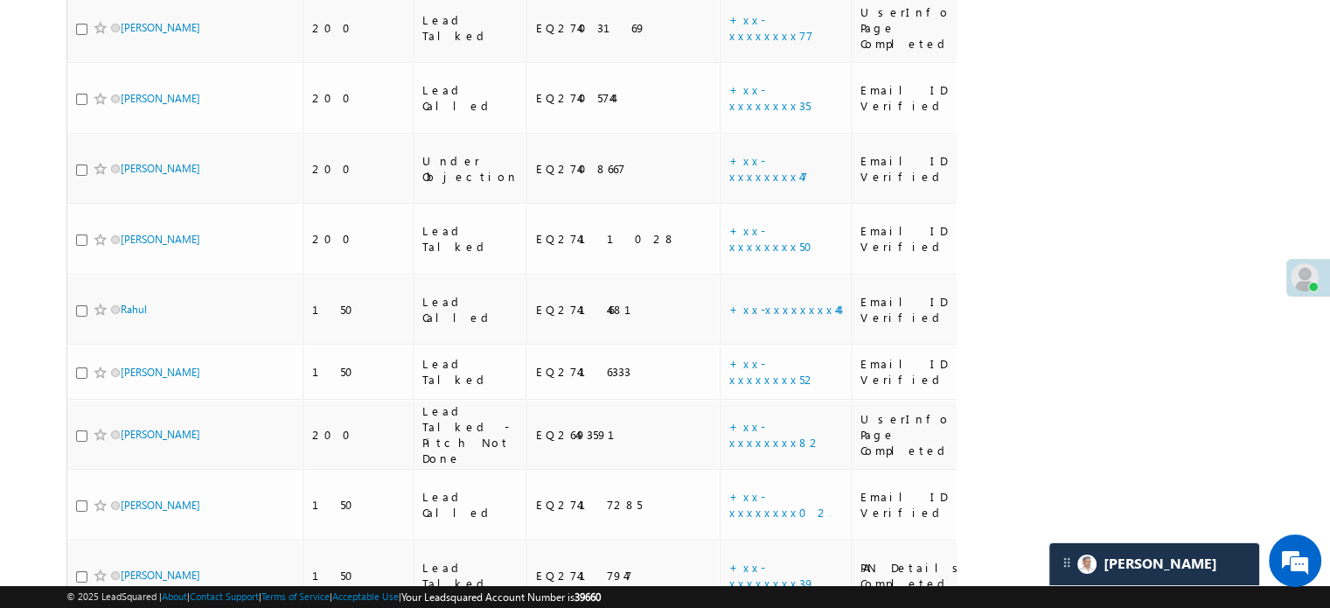
scroll to position [9574, 0]
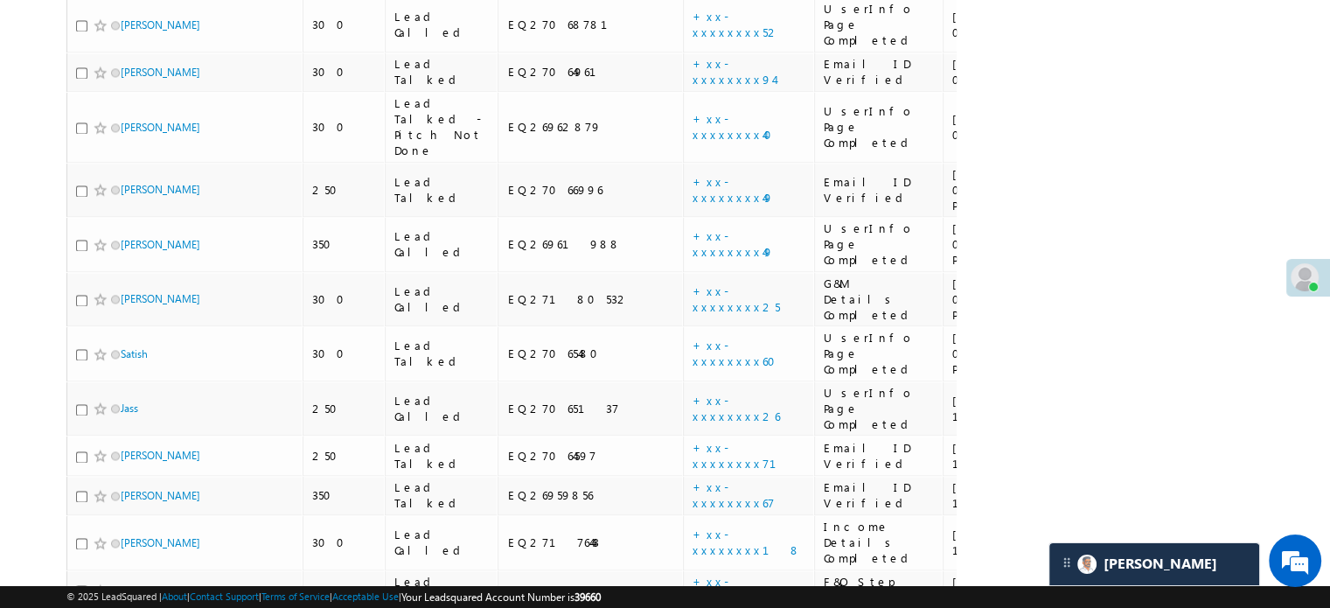
scroll to position [9317, 0]
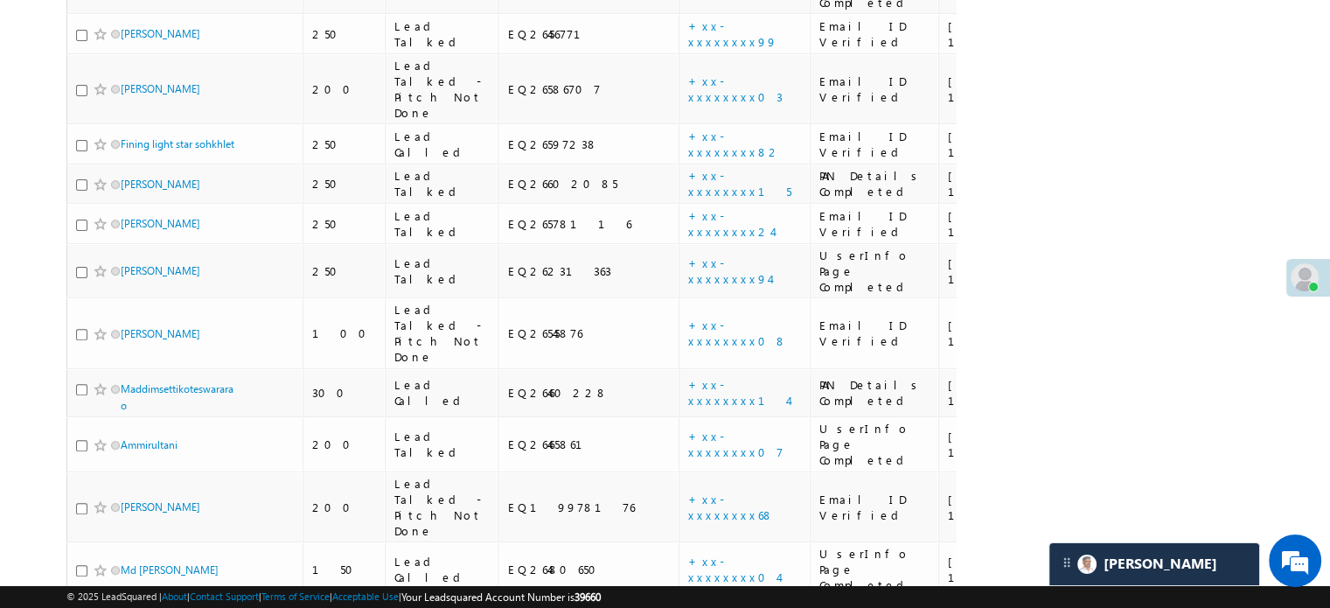
scroll to position [7322, 0]
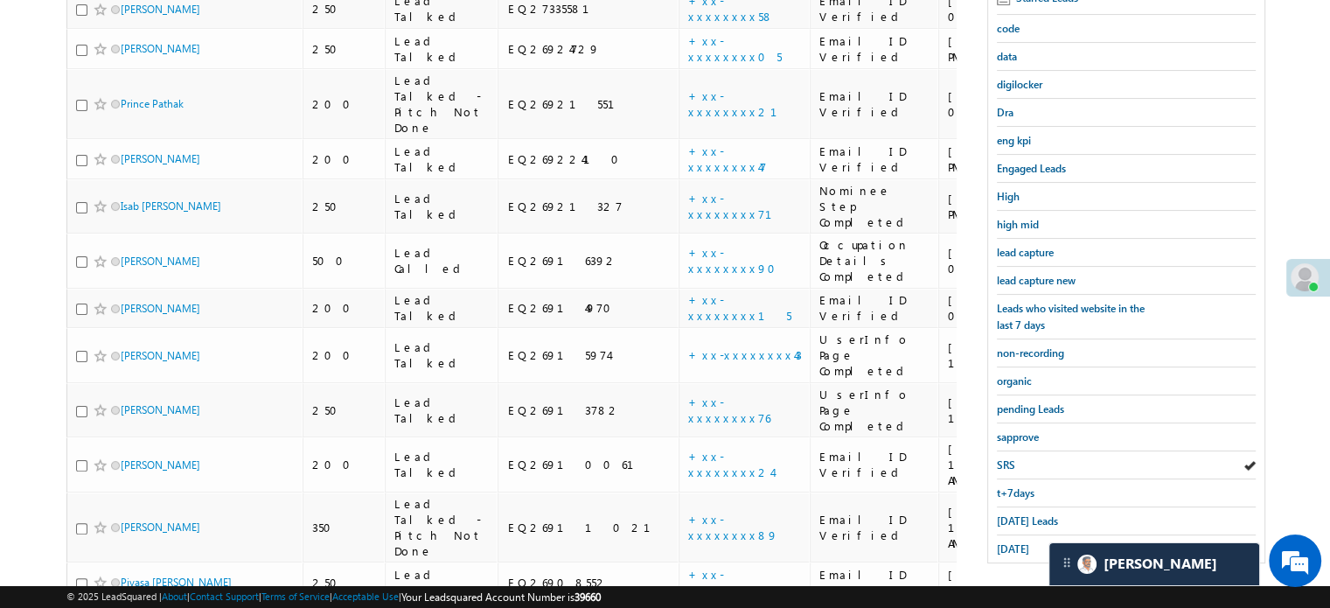
scroll to position [238, 0]
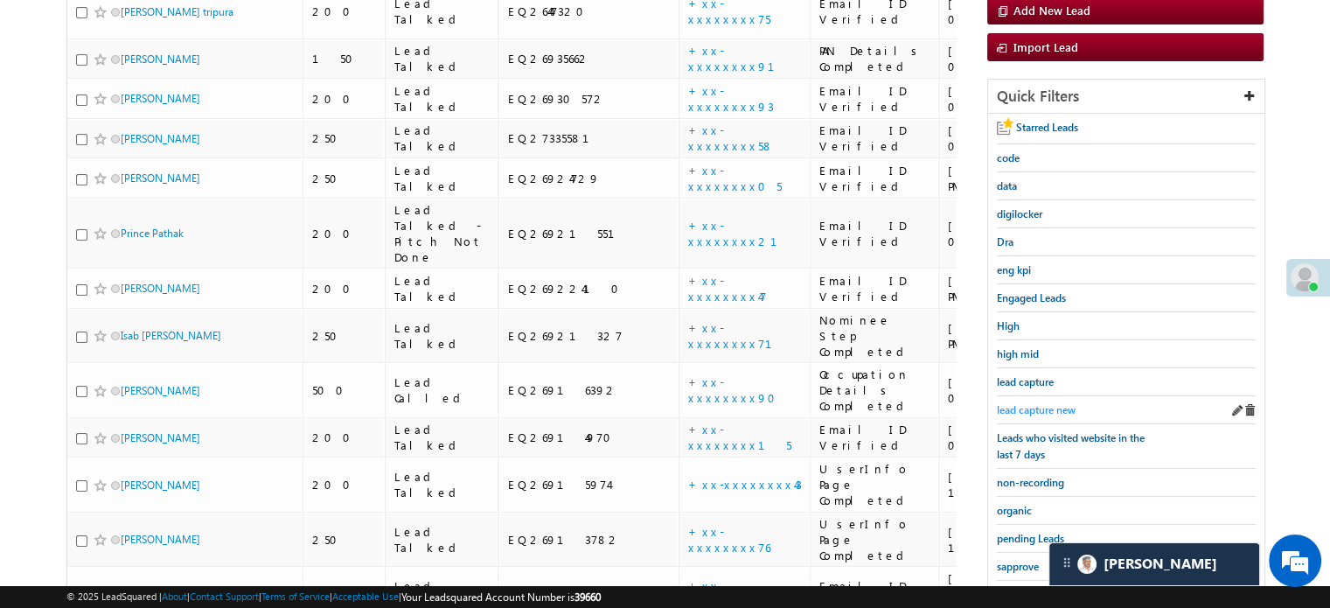
click at [1022, 403] on span "lead capture new" at bounding box center [1036, 409] width 79 height 13
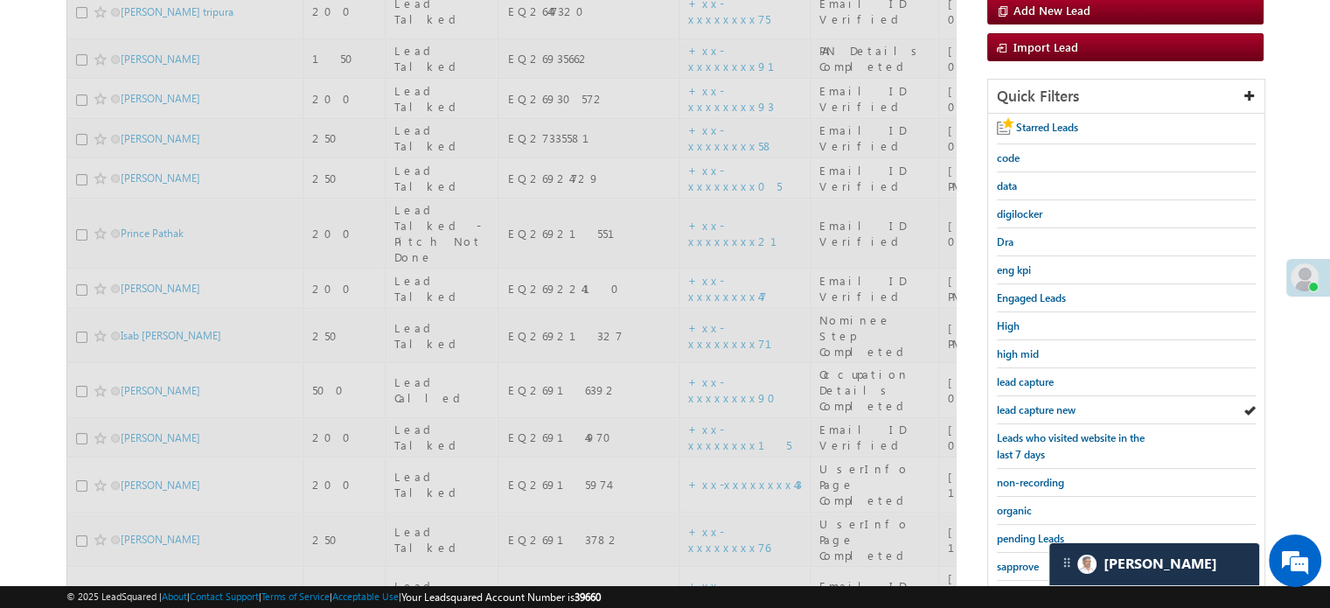
click at [1022, 403] on span "lead capture new" at bounding box center [1036, 409] width 79 height 13
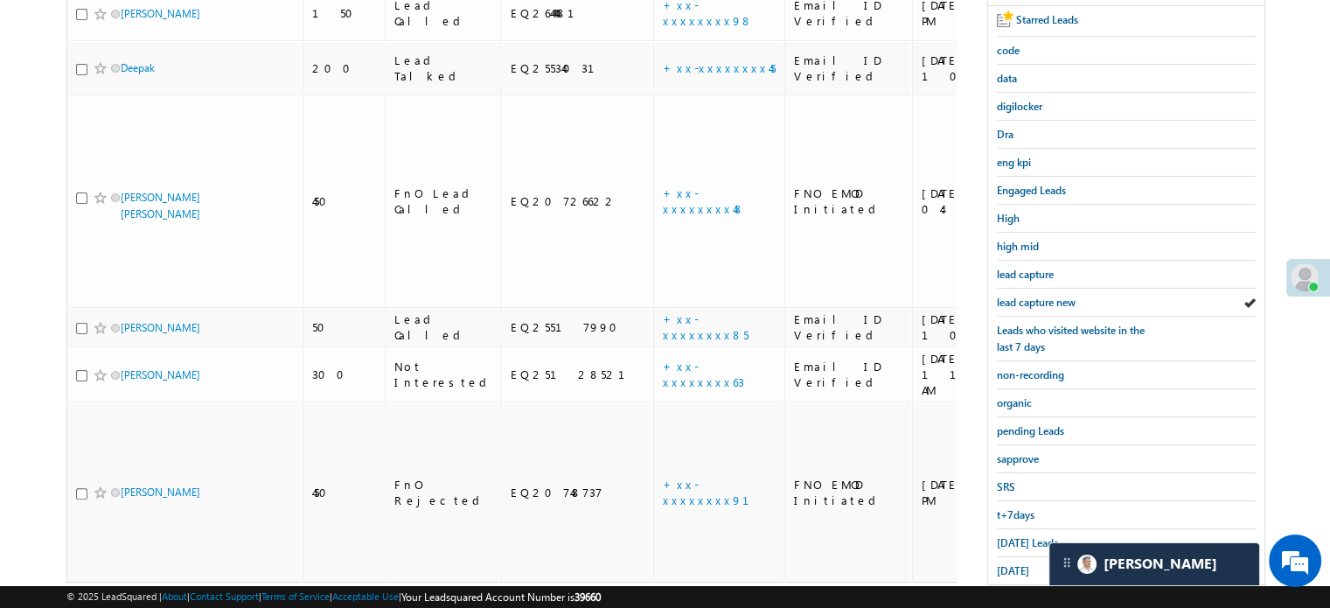
scroll to position [350, 0]
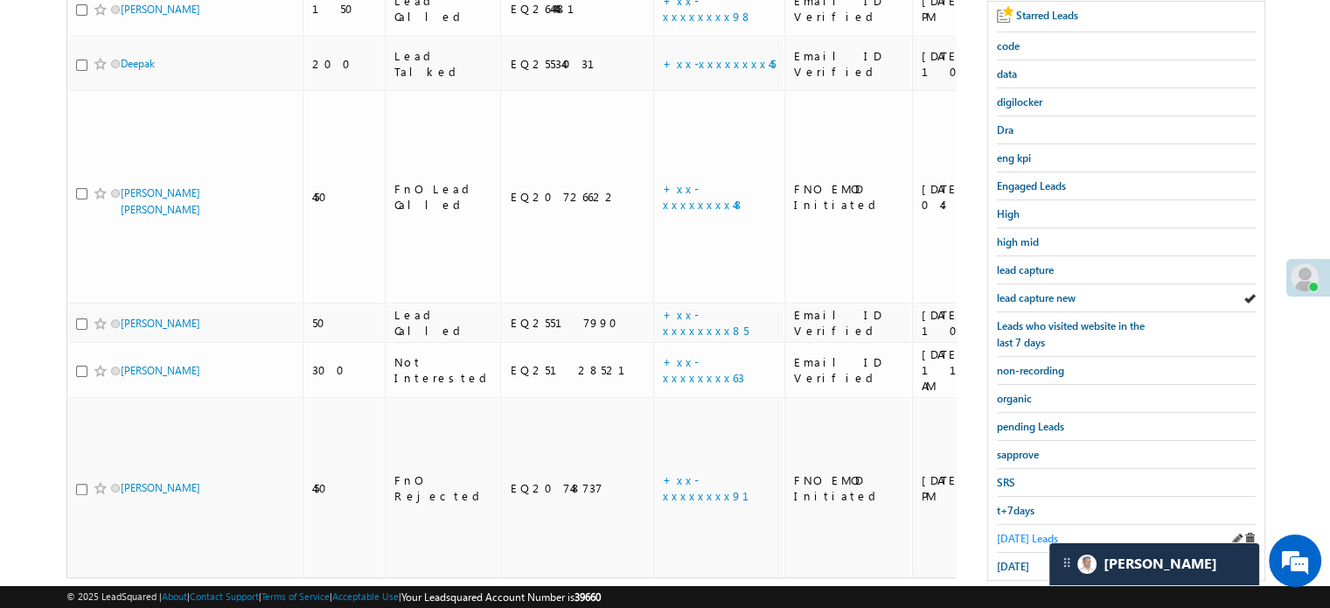
click at [1022, 532] on span "Today's Leads" at bounding box center [1027, 538] width 61 height 13
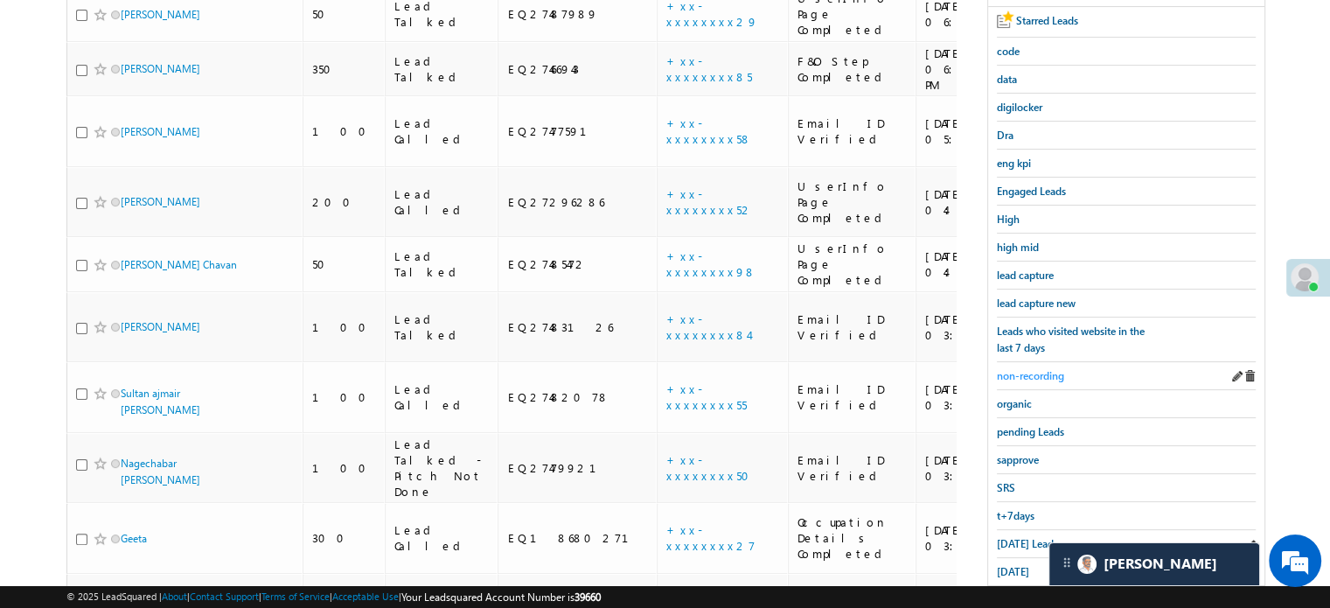
scroll to position [463, 0]
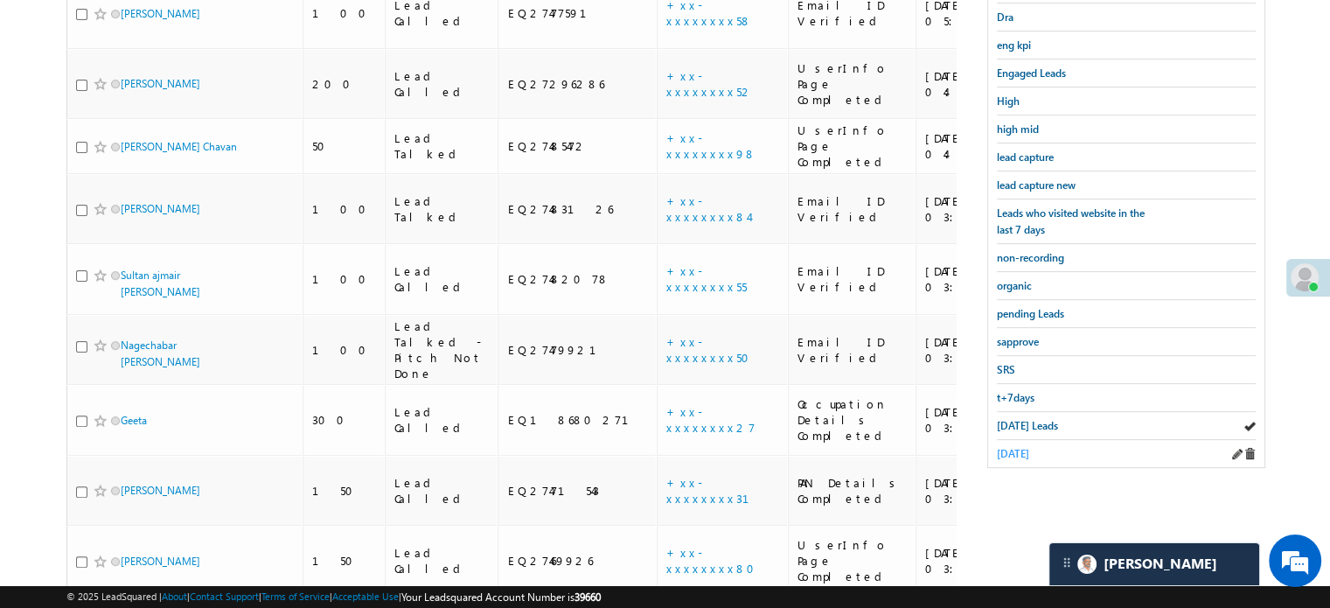
click at [1015, 447] on span "yesterday" at bounding box center [1013, 453] width 32 height 13
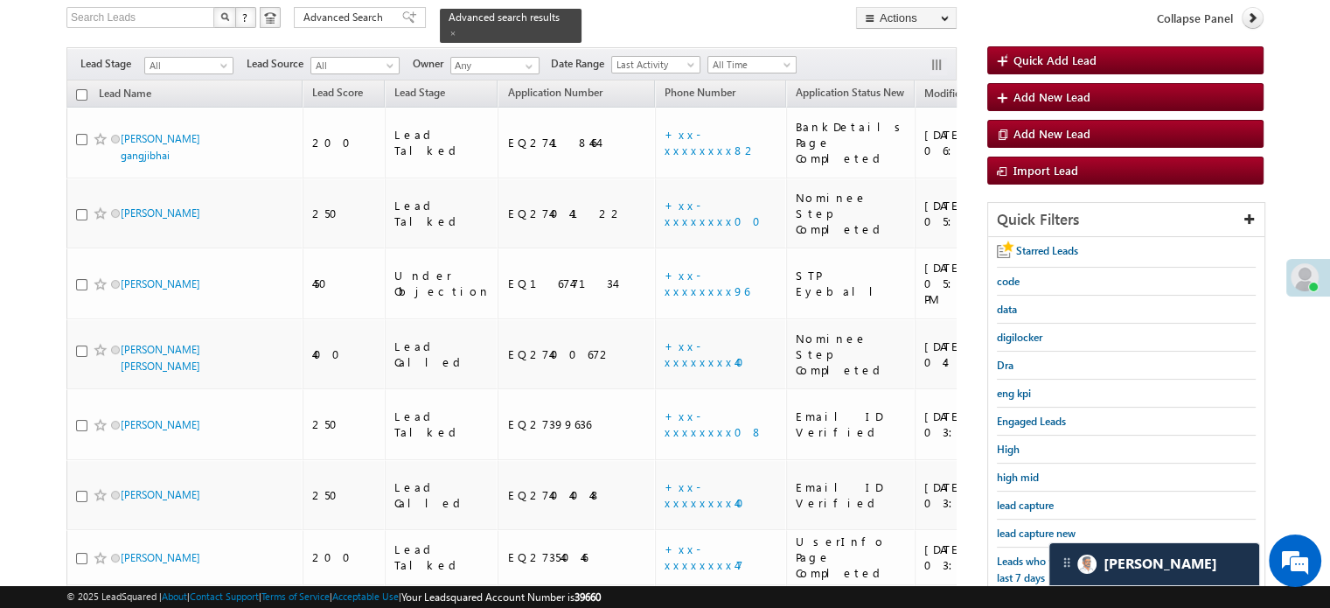
scroll to position [111, 0]
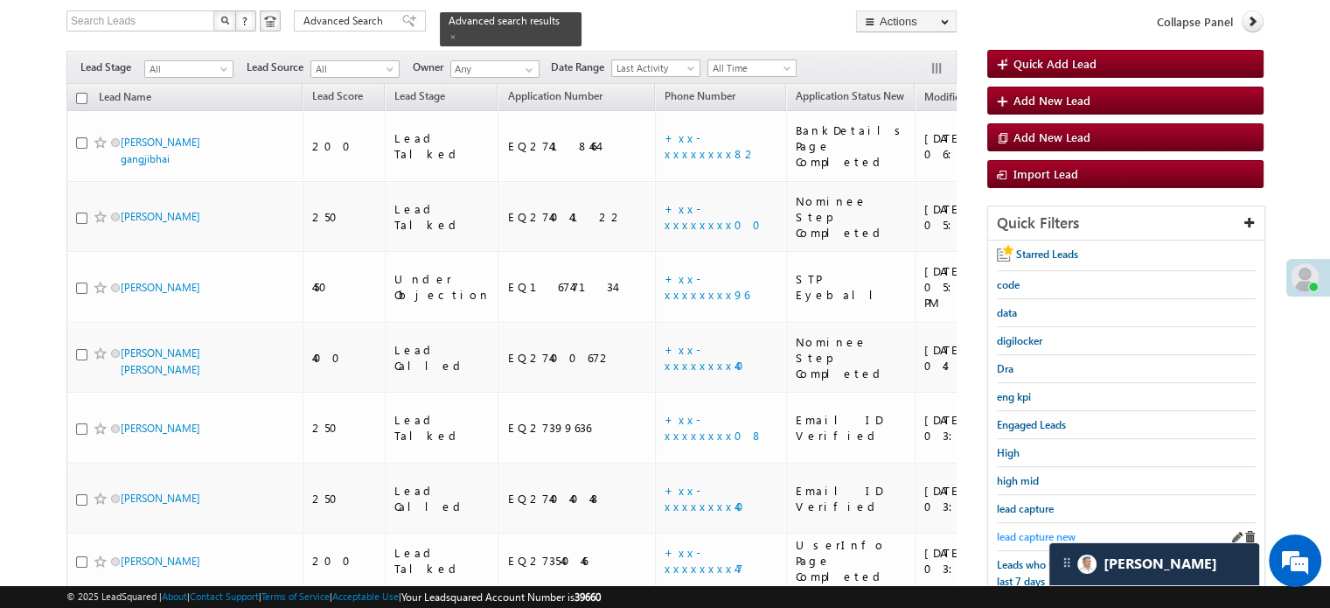
click at [1037, 535] on span "lead capture new" at bounding box center [1036, 536] width 79 height 13
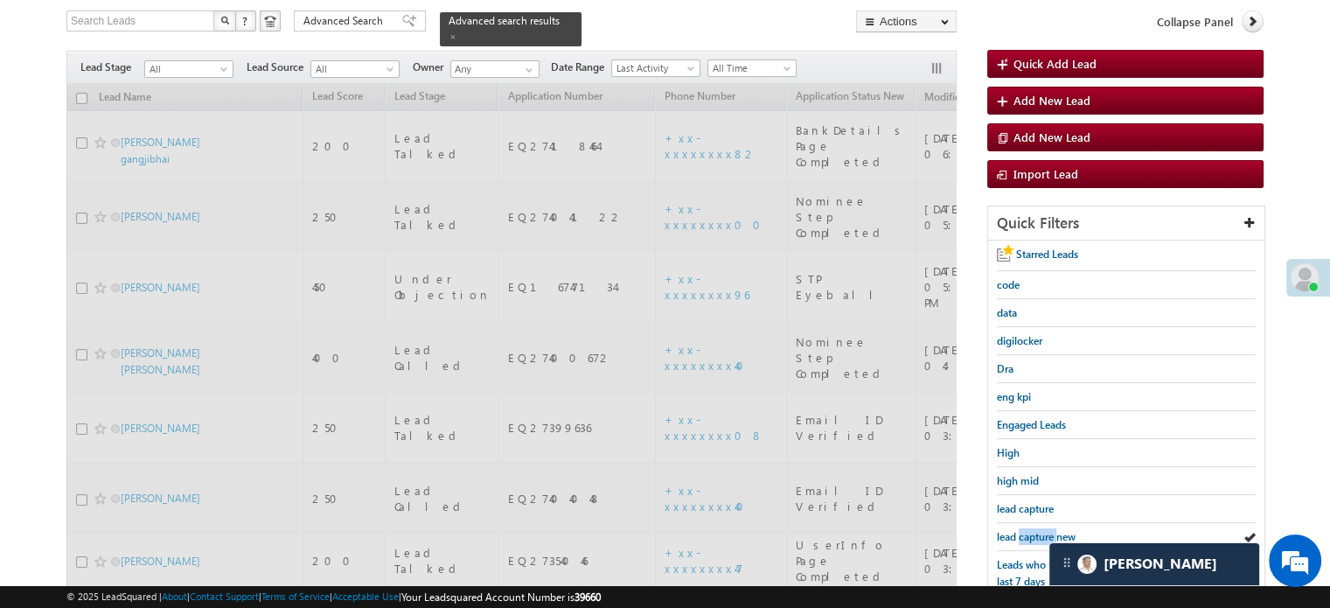
click at [1037, 534] on span "lead capture new" at bounding box center [1036, 536] width 79 height 13
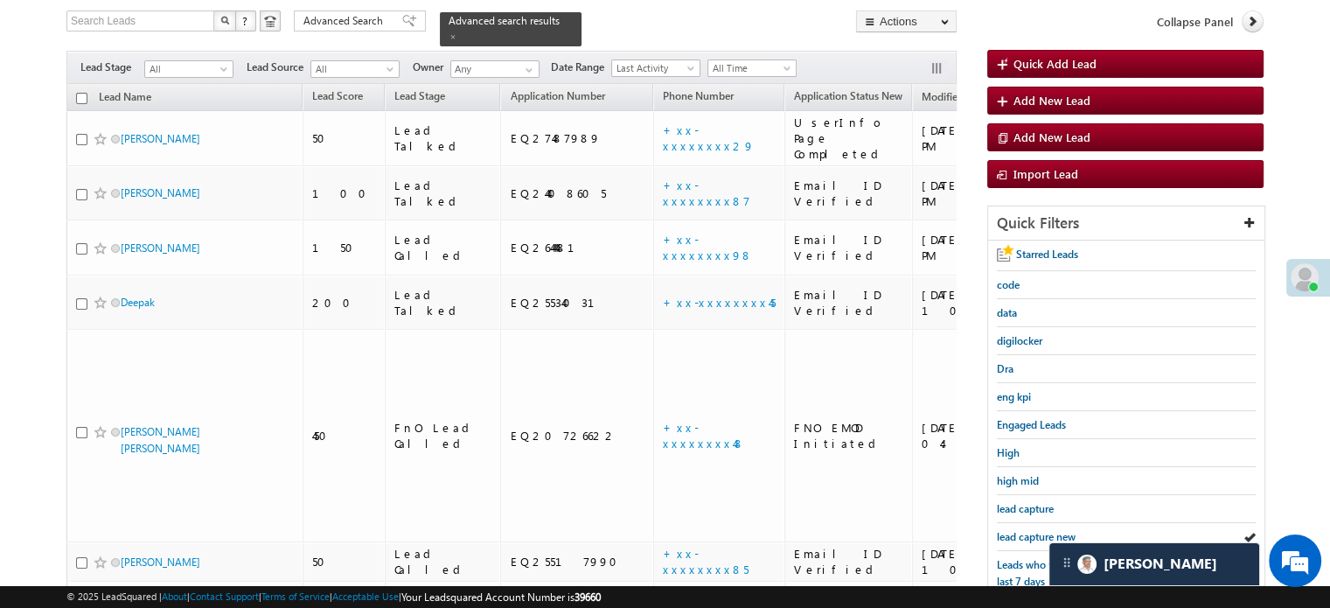
click at [1037, 534] on span "lead capture new" at bounding box center [1036, 536] width 79 height 13
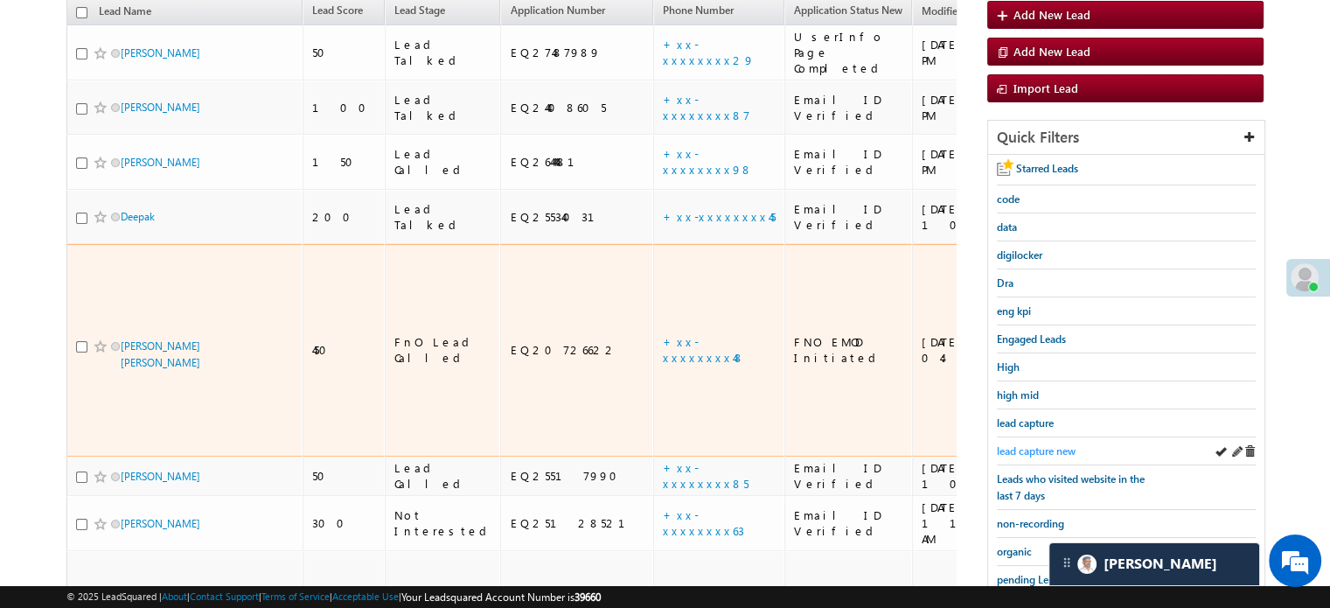
scroll to position [286, 0]
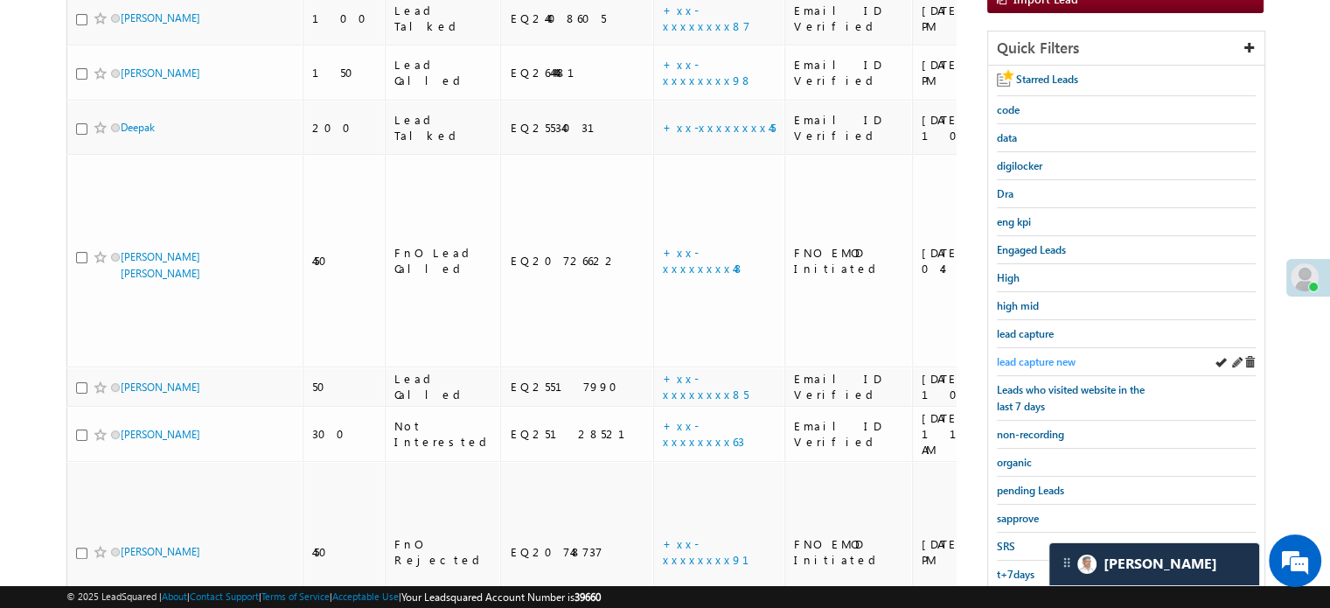
click at [1039, 364] on link "lead capture new" at bounding box center [1036, 361] width 79 height 17
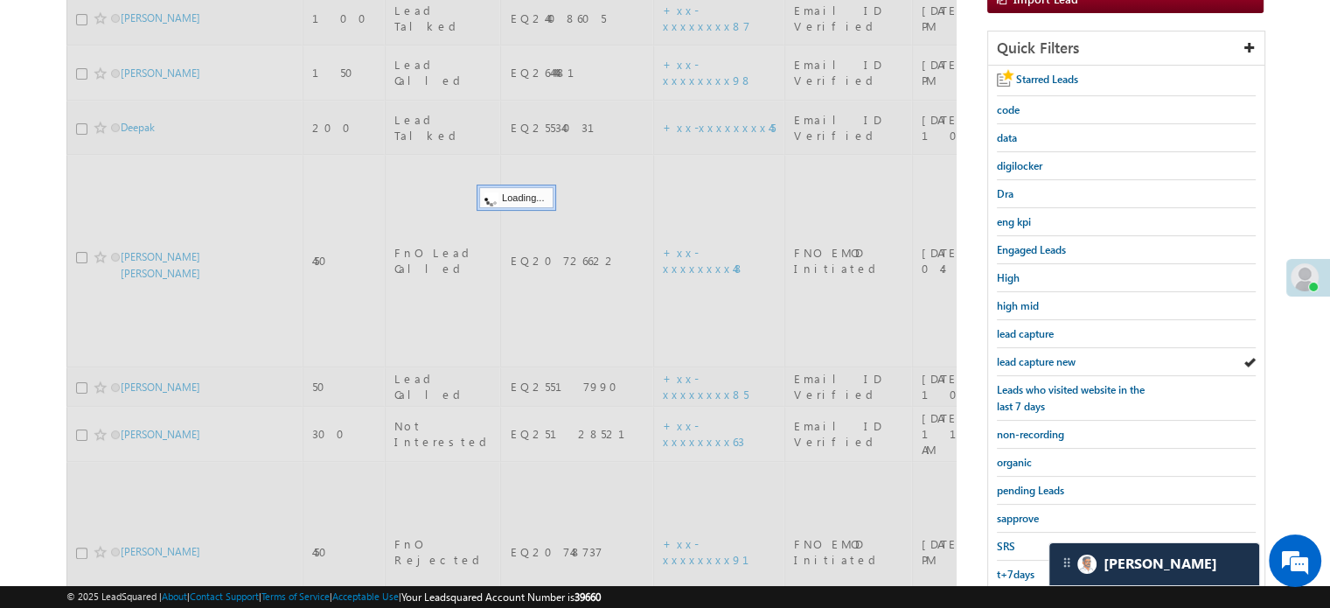
click at [1036, 358] on span "lead capture new" at bounding box center [1036, 361] width 79 height 13
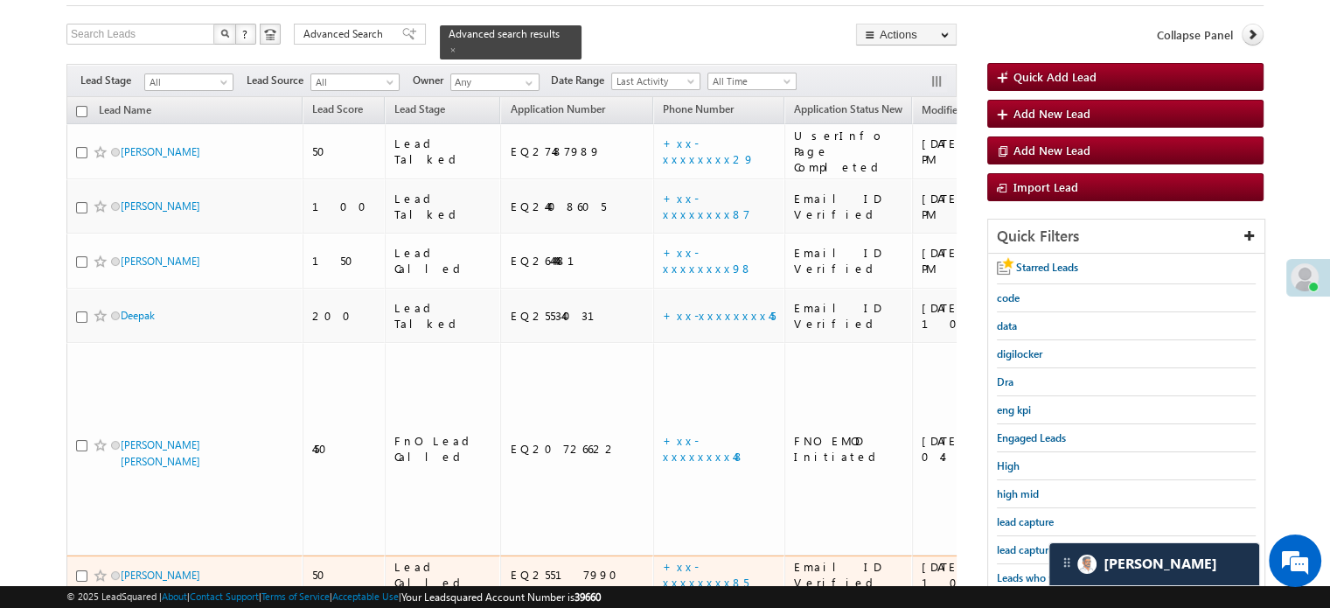
scroll to position [199, 0]
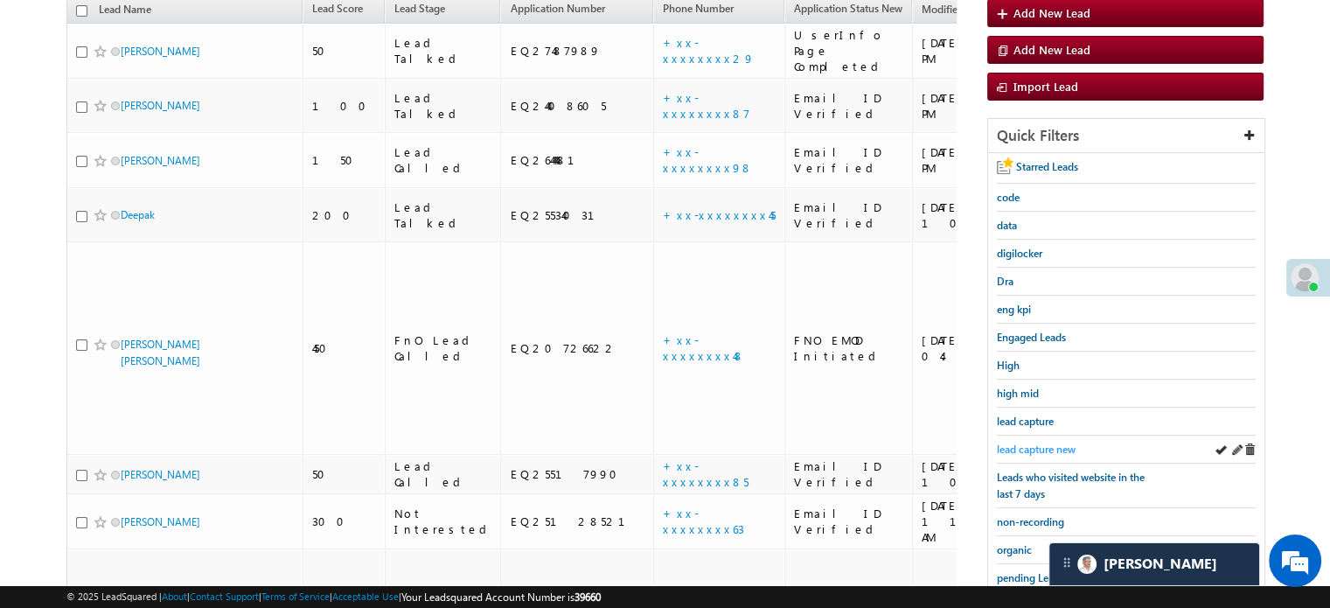
click at [1036, 447] on span "lead capture new" at bounding box center [1036, 449] width 79 height 13
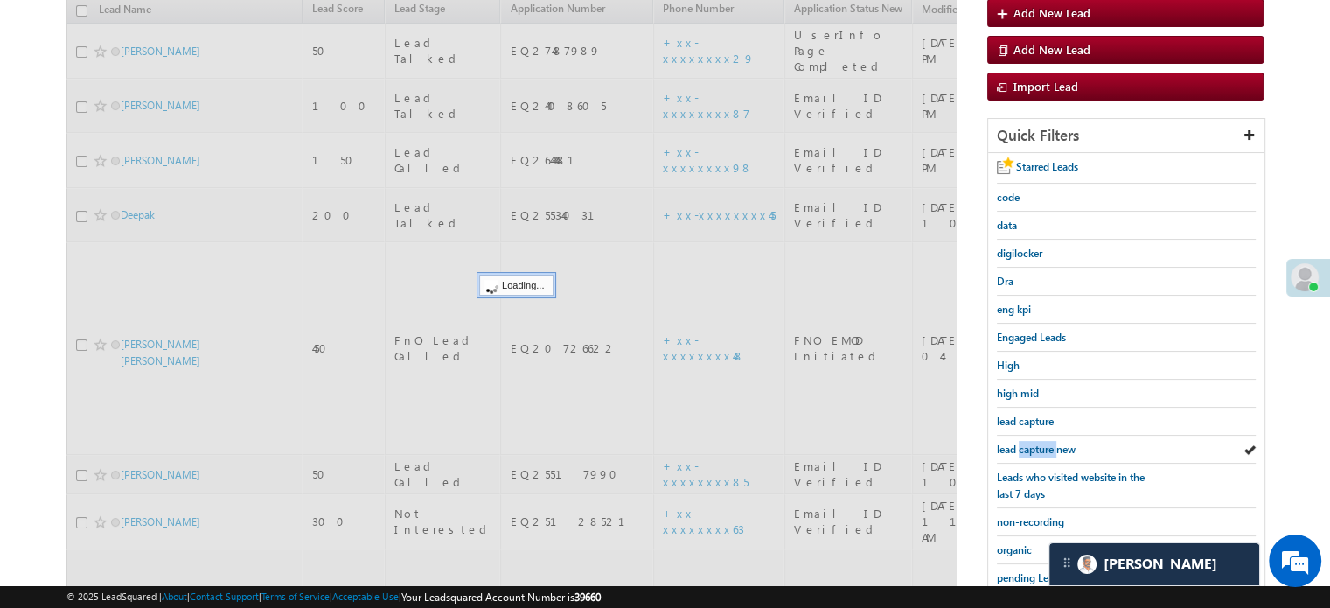
click at [1036, 447] on span "lead capture new" at bounding box center [1036, 449] width 79 height 13
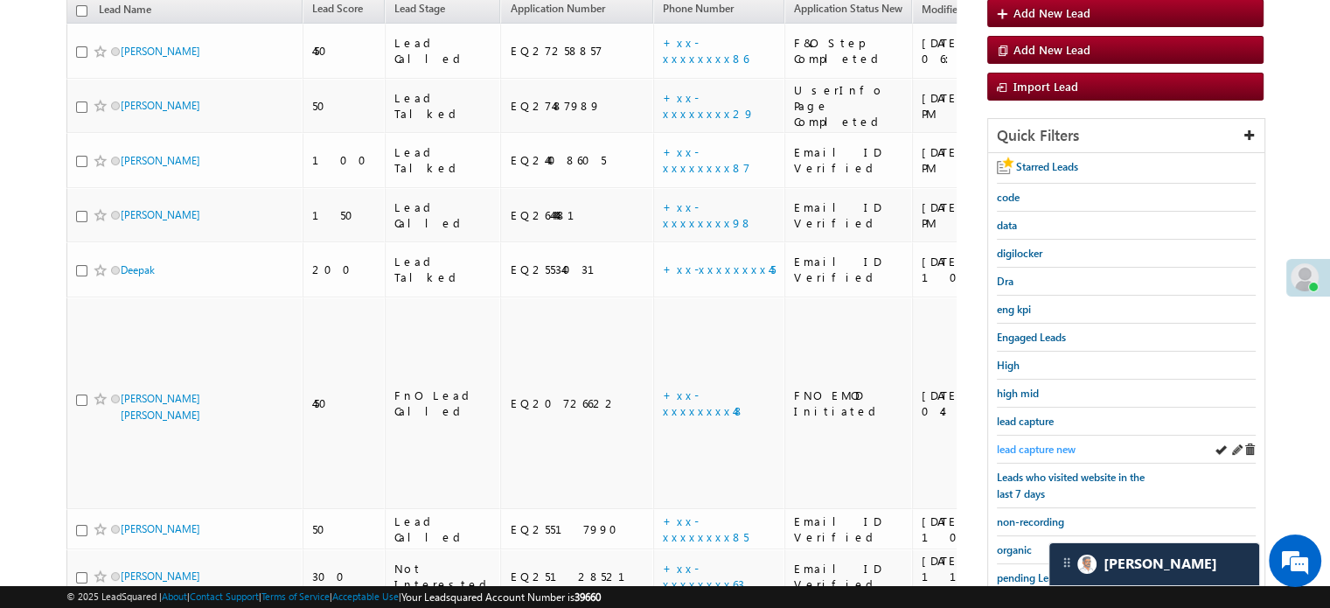
click at [1025, 443] on span "lead capture new" at bounding box center [1036, 449] width 79 height 13
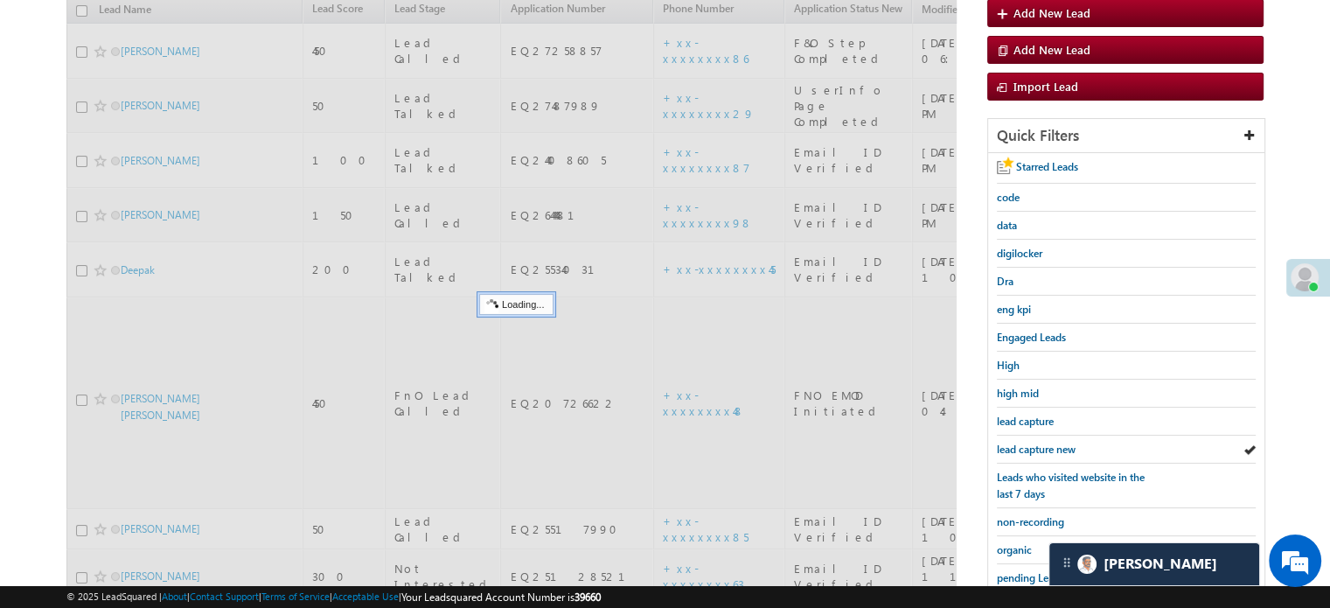
click at [1033, 443] on span "lead capture new" at bounding box center [1036, 449] width 79 height 13
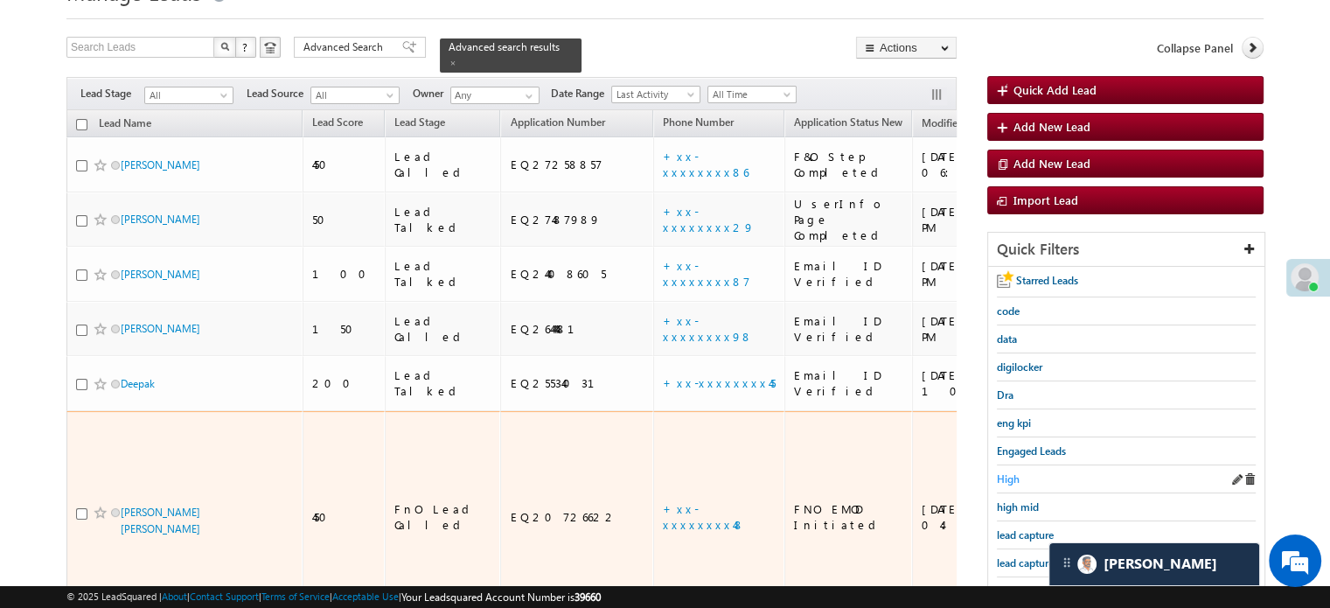
scroll to position [111, 0]
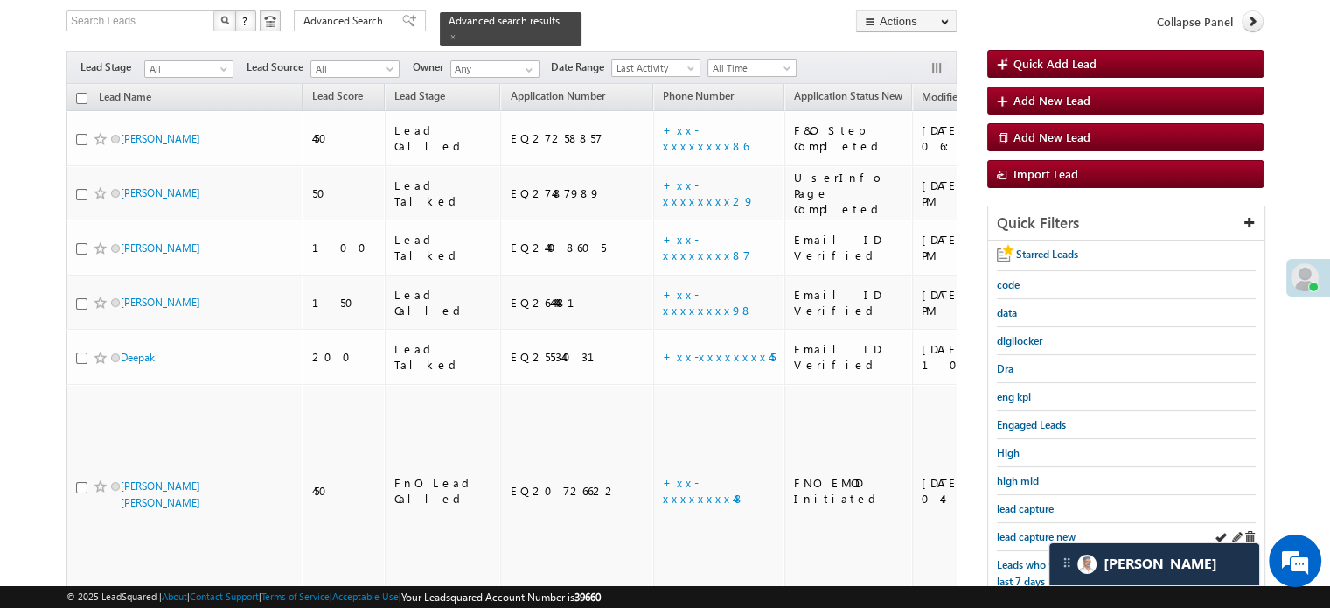
click at [1039, 523] on div "lead capture new" at bounding box center [1126, 537] width 259 height 28
click at [1039, 528] on link "lead capture new" at bounding box center [1036, 536] width 79 height 17
click at [1039, 530] on span "lead capture new" at bounding box center [1036, 536] width 79 height 13
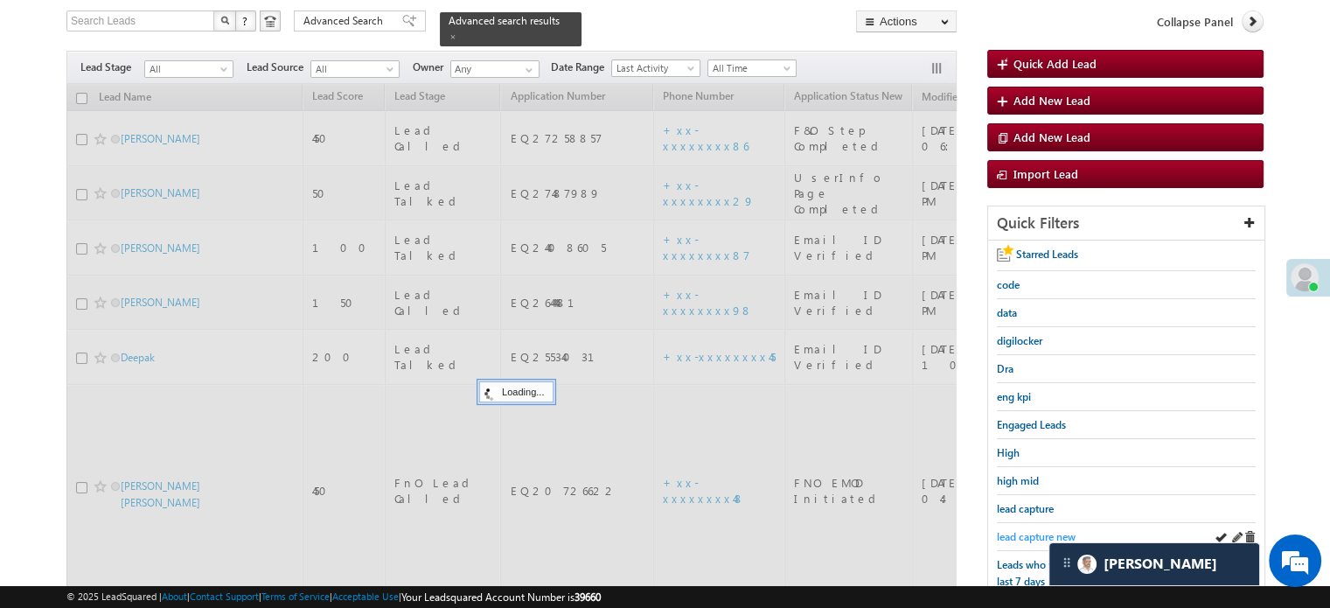
click at [1025, 533] on span "lead capture new" at bounding box center [1036, 536] width 79 height 13
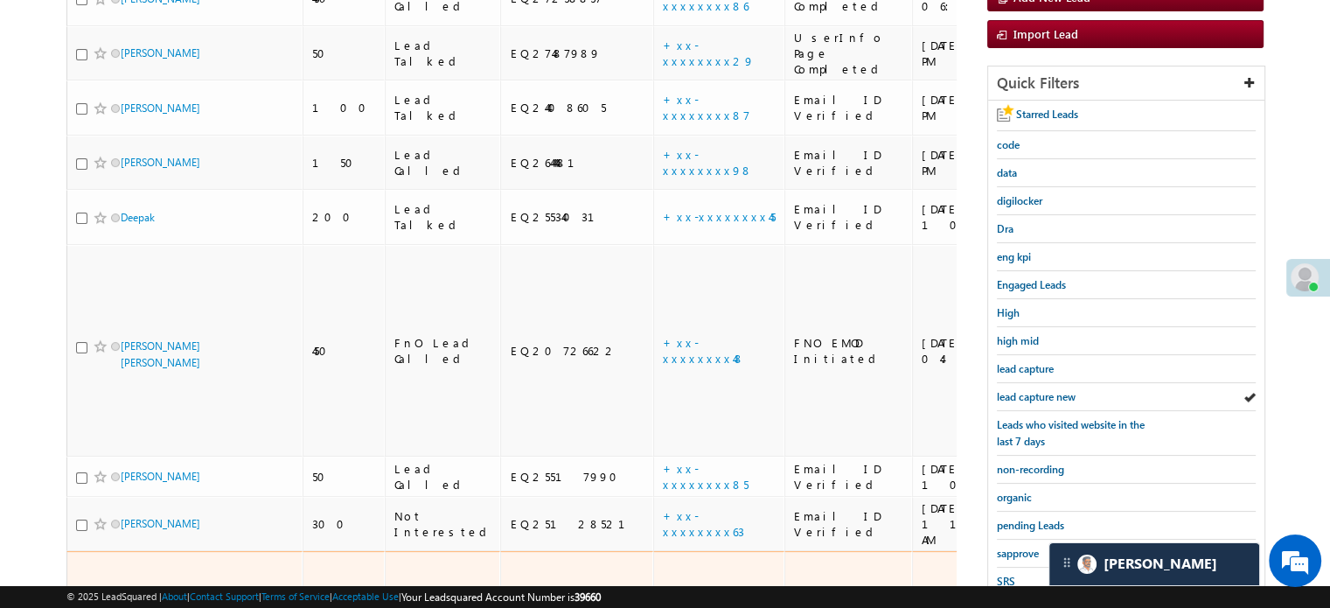
scroll to position [375, 0]
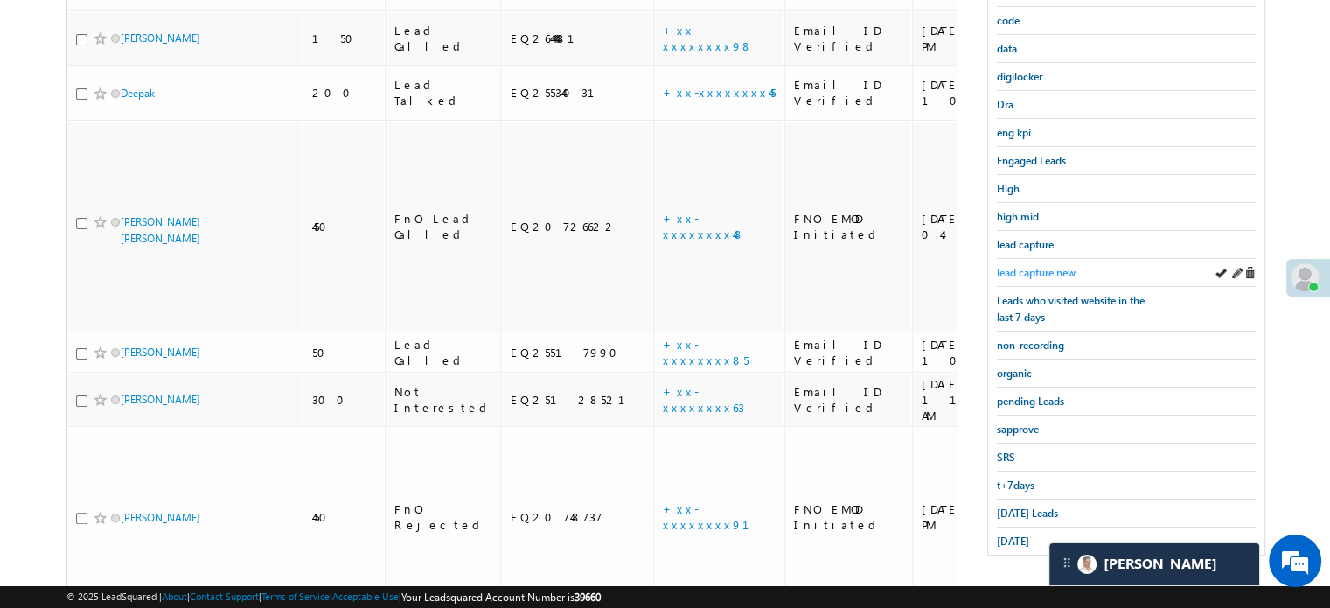
click at [1044, 269] on span "lead capture new" at bounding box center [1036, 272] width 79 height 13
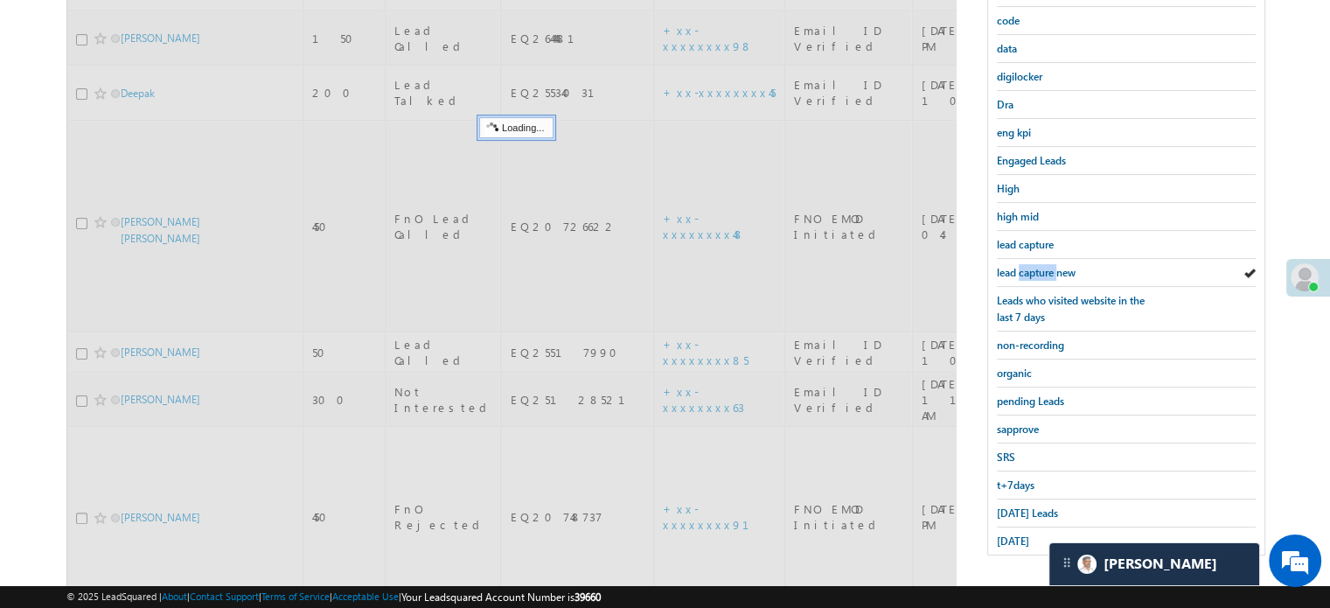
click at [1044, 269] on span "lead capture new" at bounding box center [1036, 272] width 79 height 13
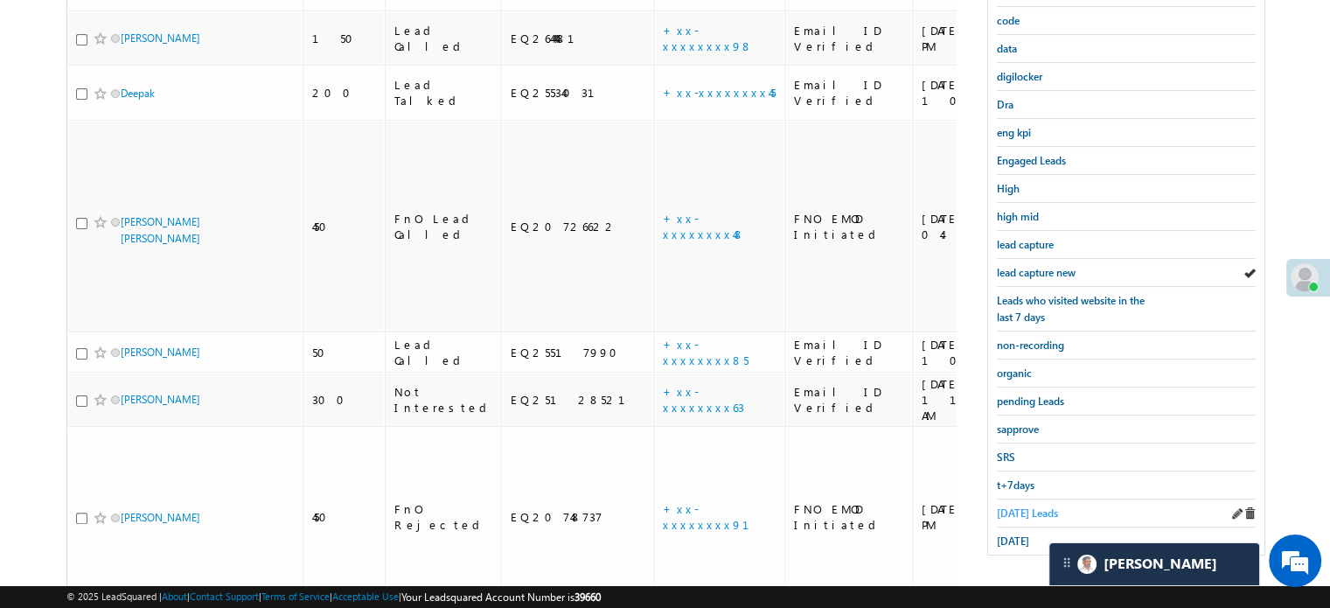
click at [1023, 506] on span "Today's Leads" at bounding box center [1027, 512] width 61 height 13
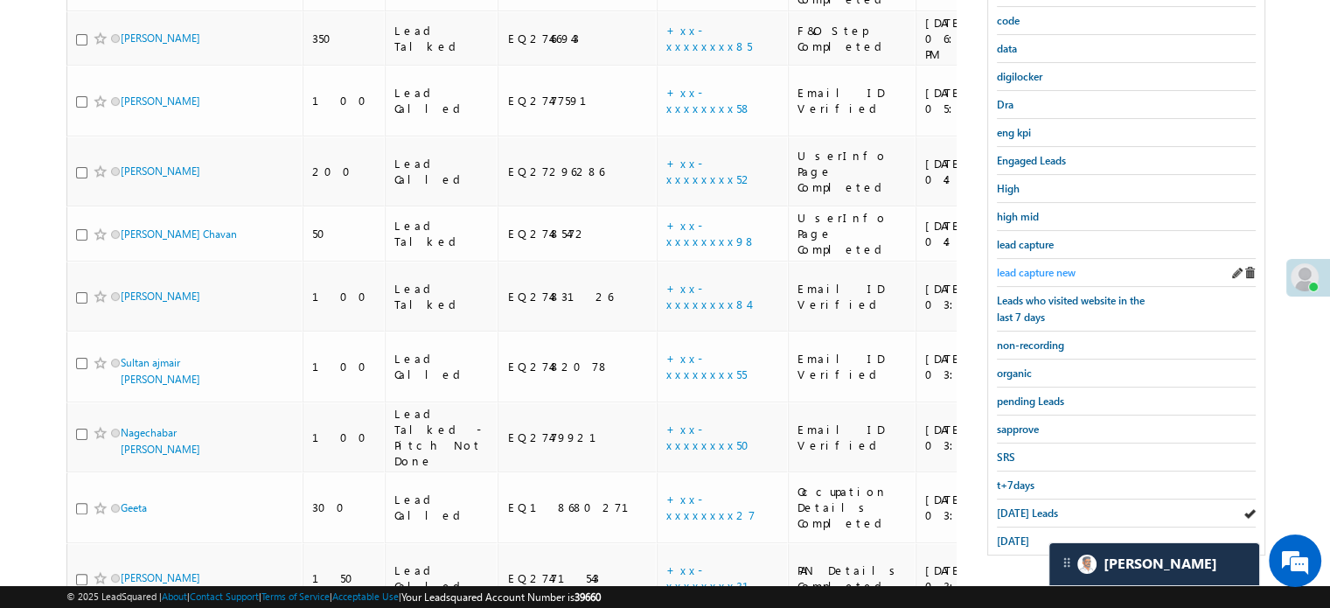
click at [1013, 272] on span "lead capture new" at bounding box center [1036, 272] width 79 height 13
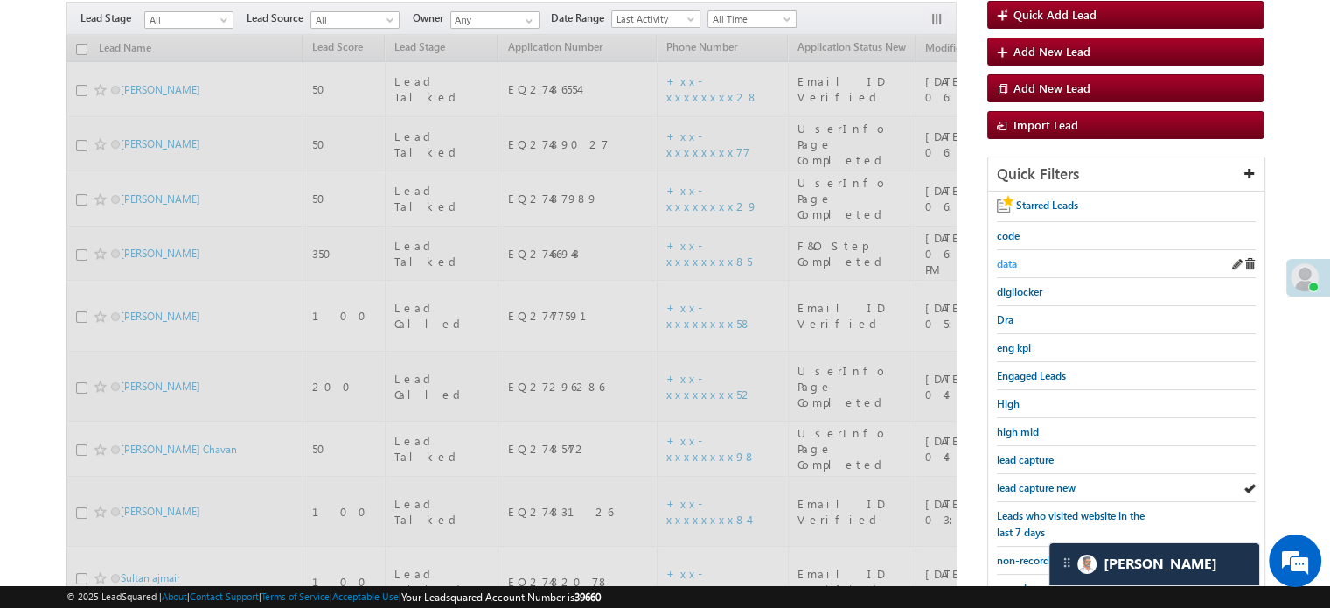
scroll to position [113, 0]
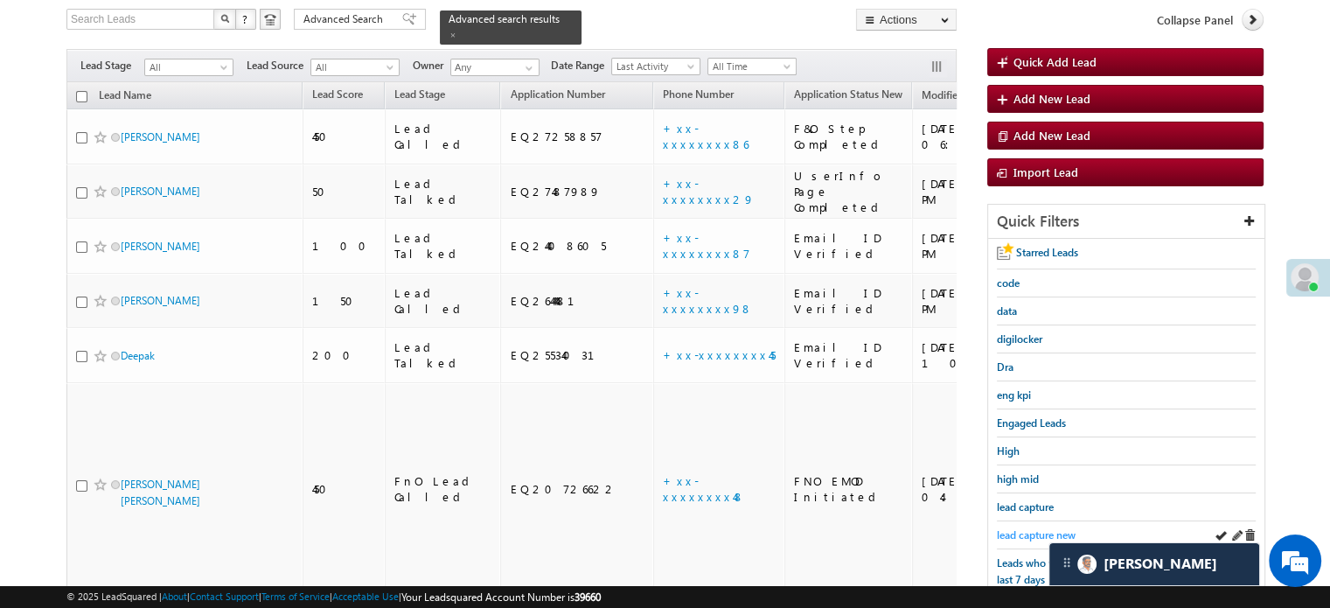
click at [1011, 531] on span "lead capture new" at bounding box center [1036, 534] width 79 height 13
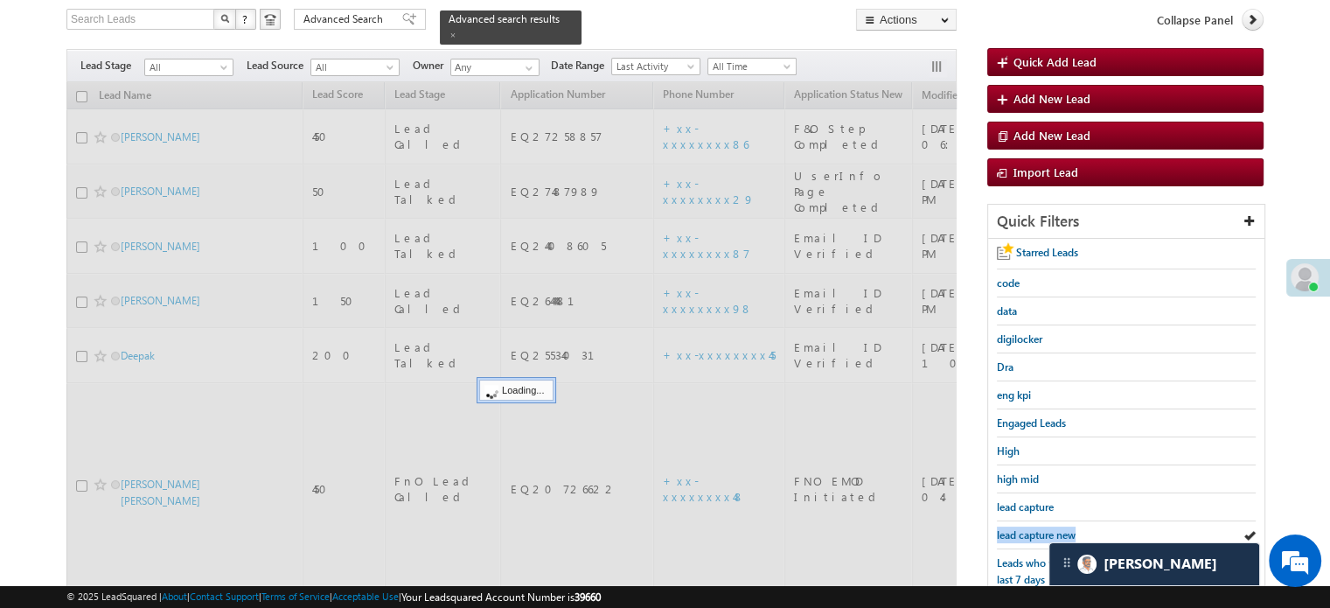
click at [1011, 531] on span "lead capture new" at bounding box center [1036, 534] width 79 height 13
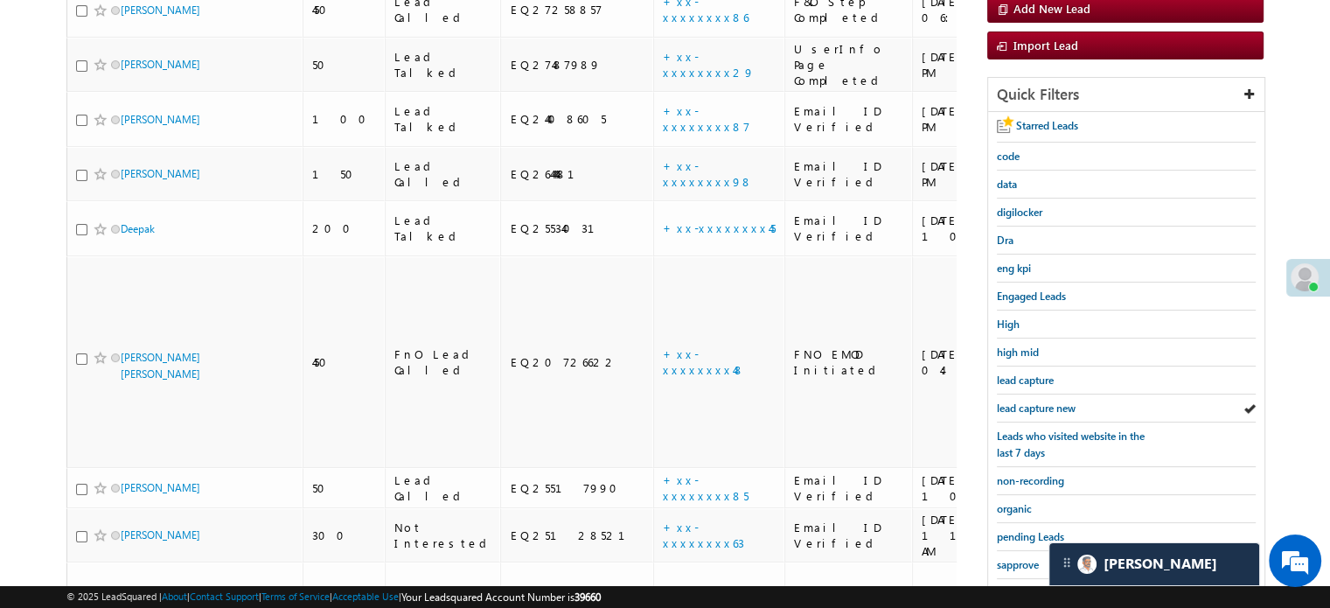
scroll to position [375, 0]
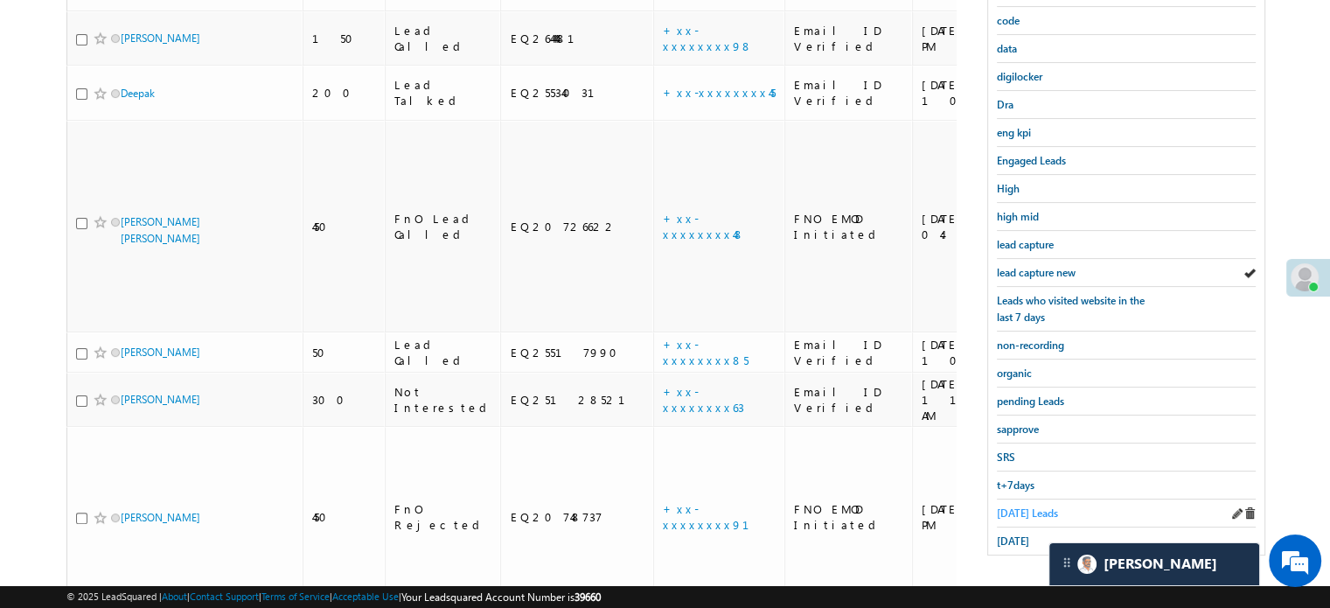
click at [1027, 506] on span "Today's Leads" at bounding box center [1027, 512] width 61 height 13
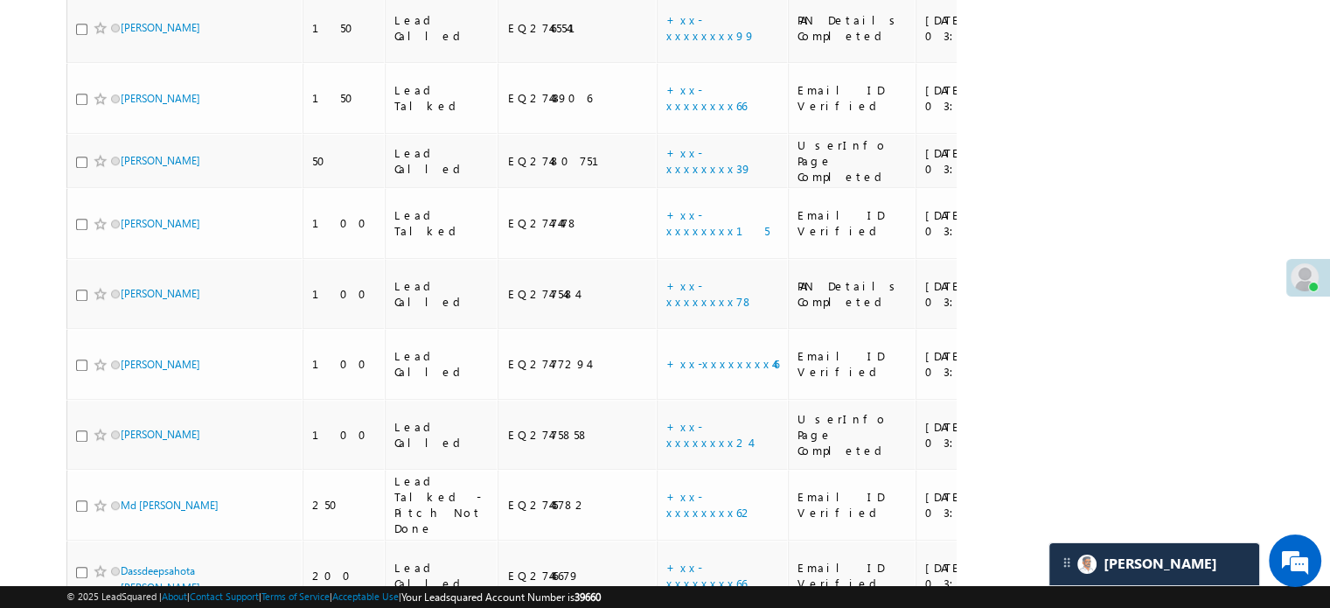
scroll to position [244, 0]
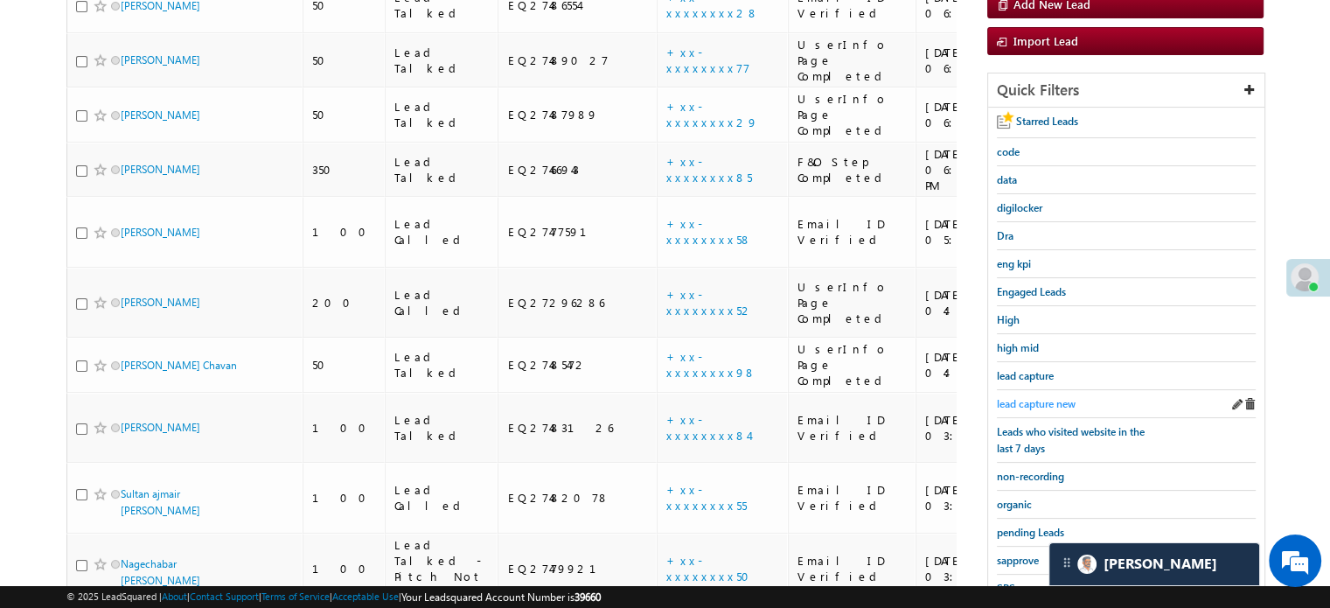
click at [1029, 405] on span "lead capture new" at bounding box center [1036, 403] width 79 height 13
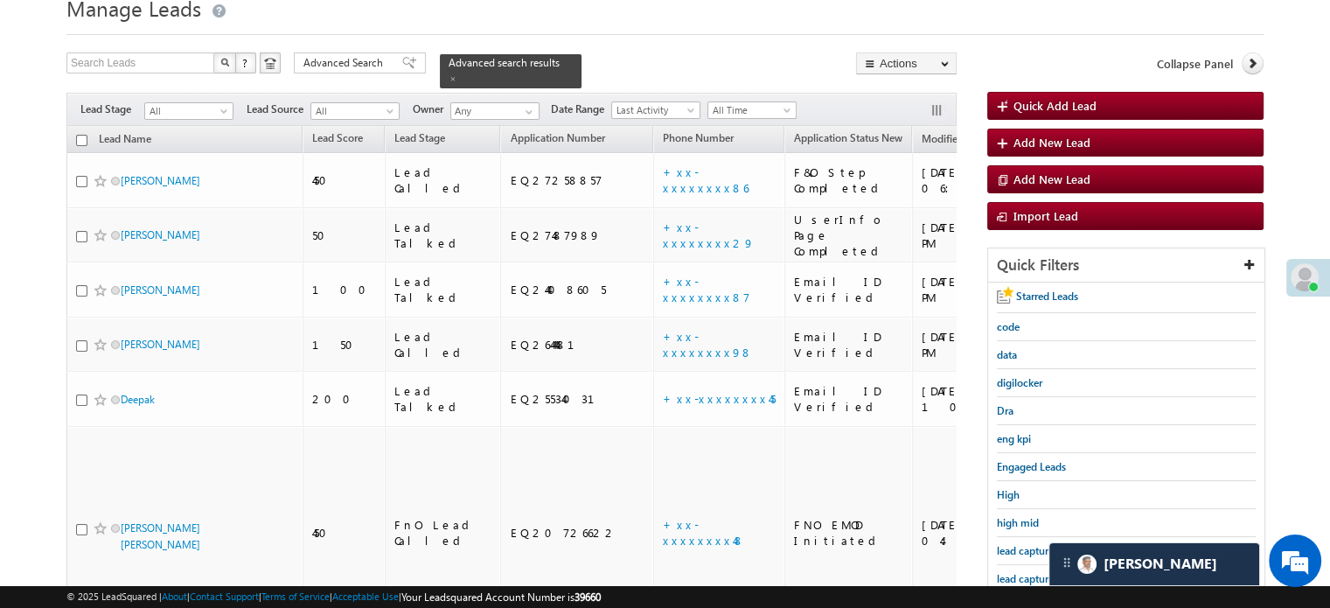
scroll to position [0, 0]
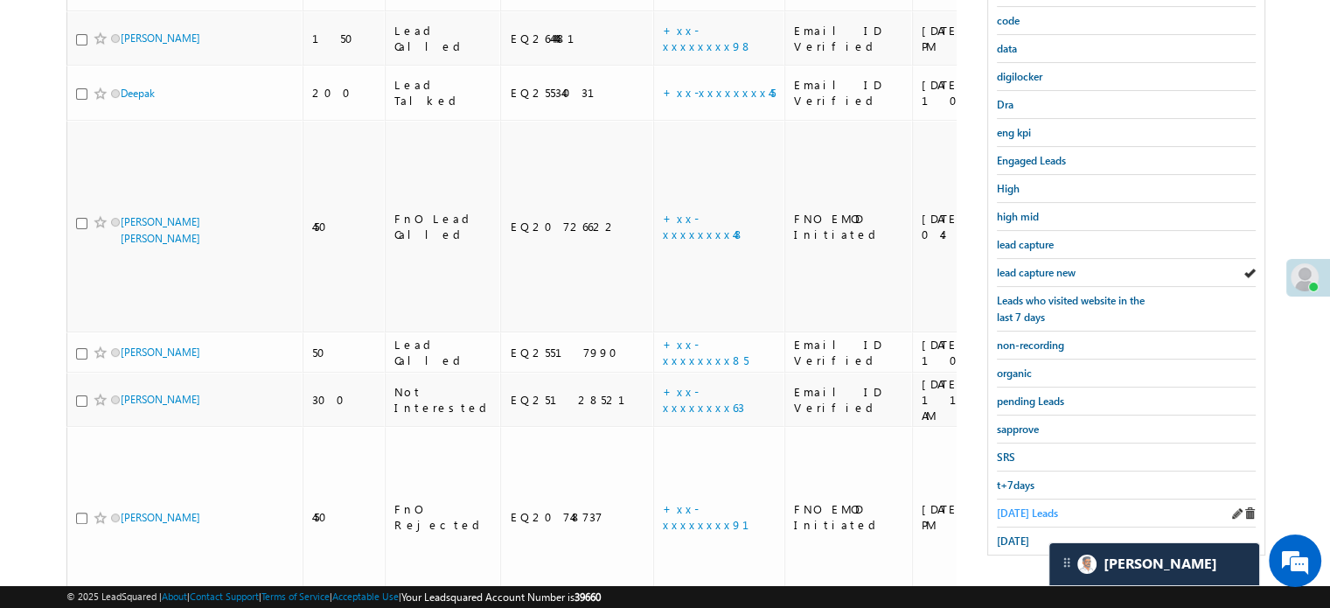
click at [1022, 507] on span "Today's Leads" at bounding box center [1027, 512] width 61 height 13
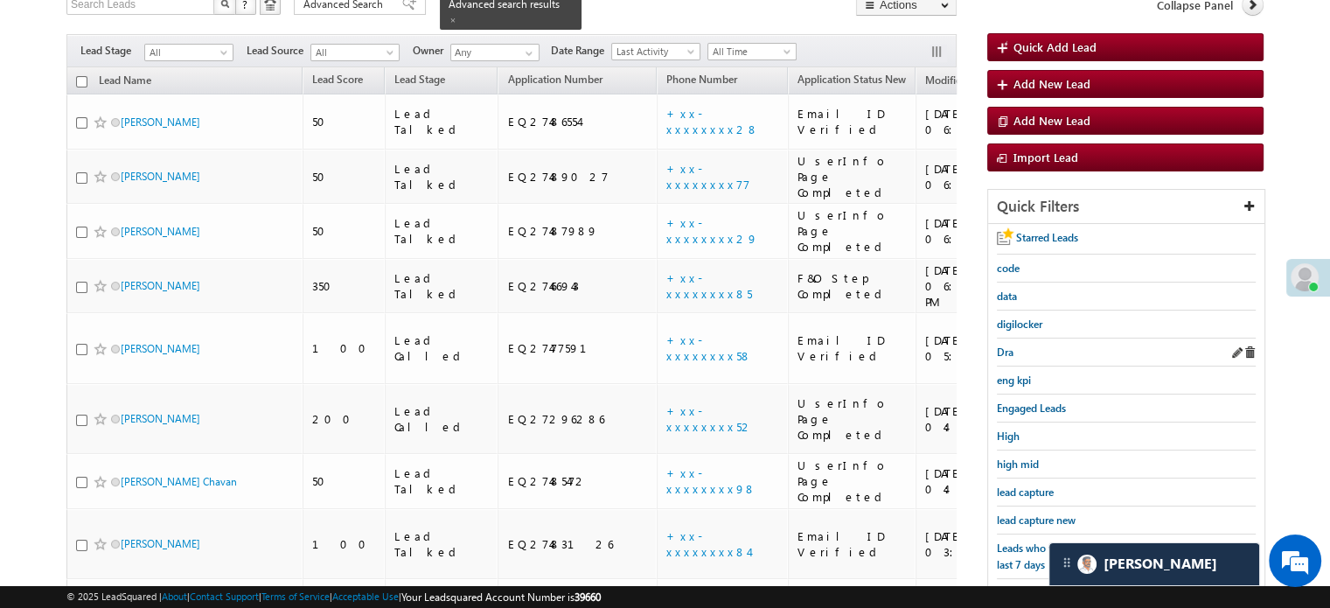
scroll to position [288, 0]
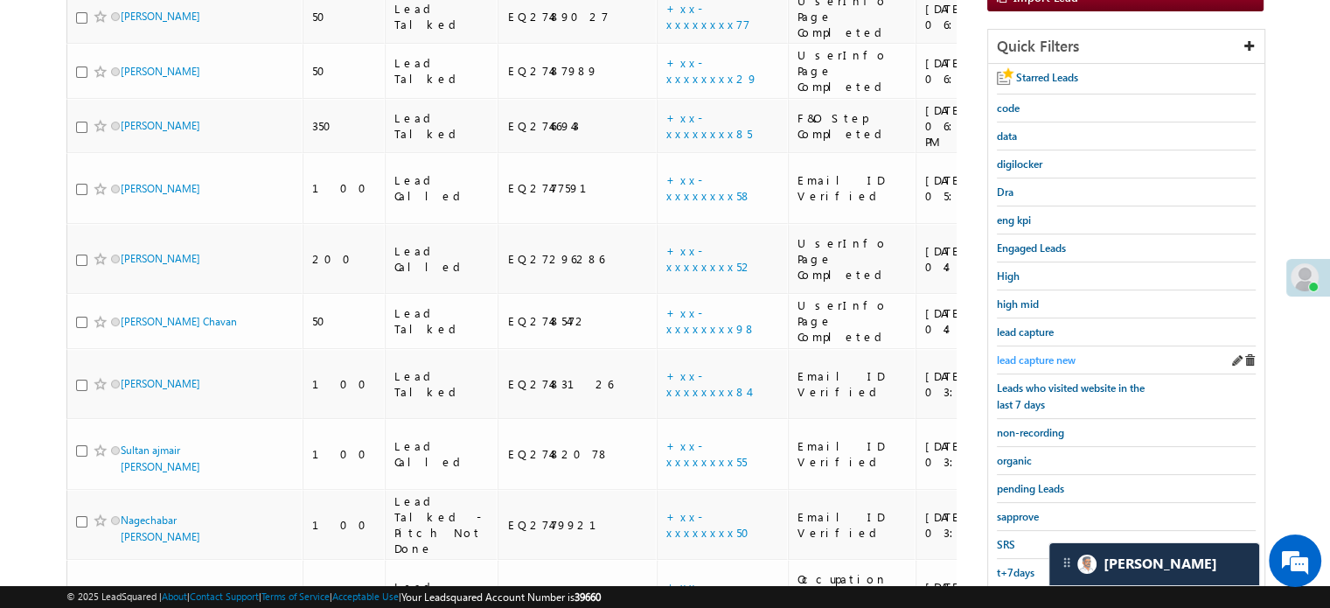
click at [1029, 359] on span "lead capture new" at bounding box center [1036, 359] width 79 height 13
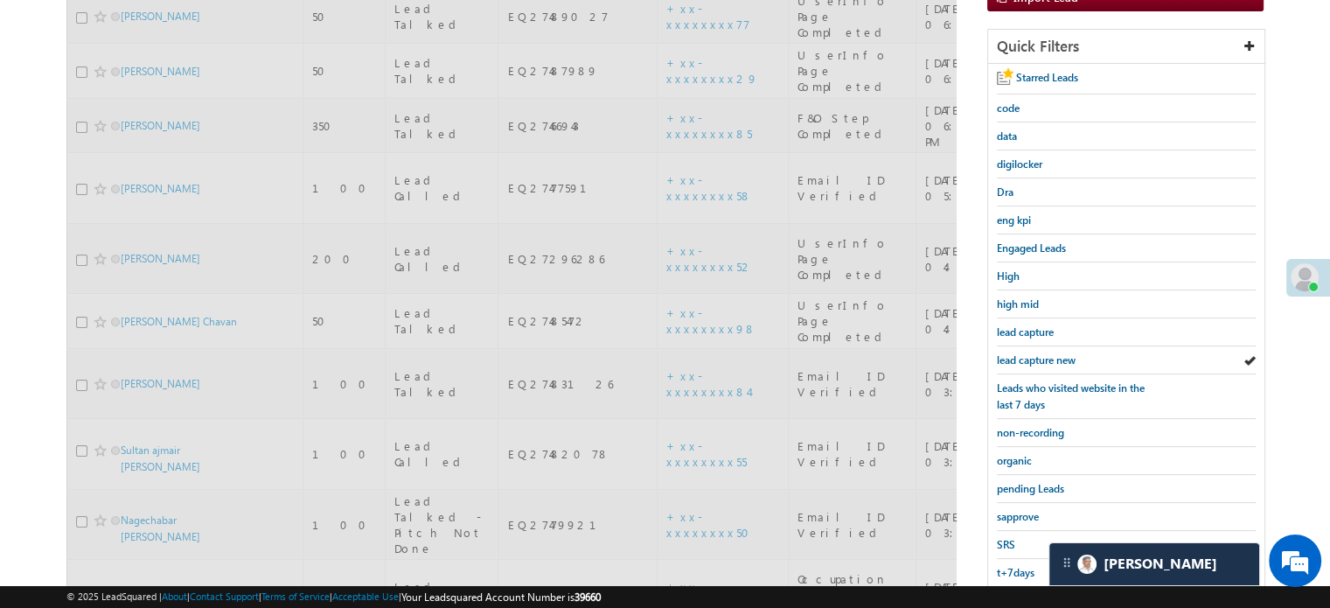
scroll to position [113, 0]
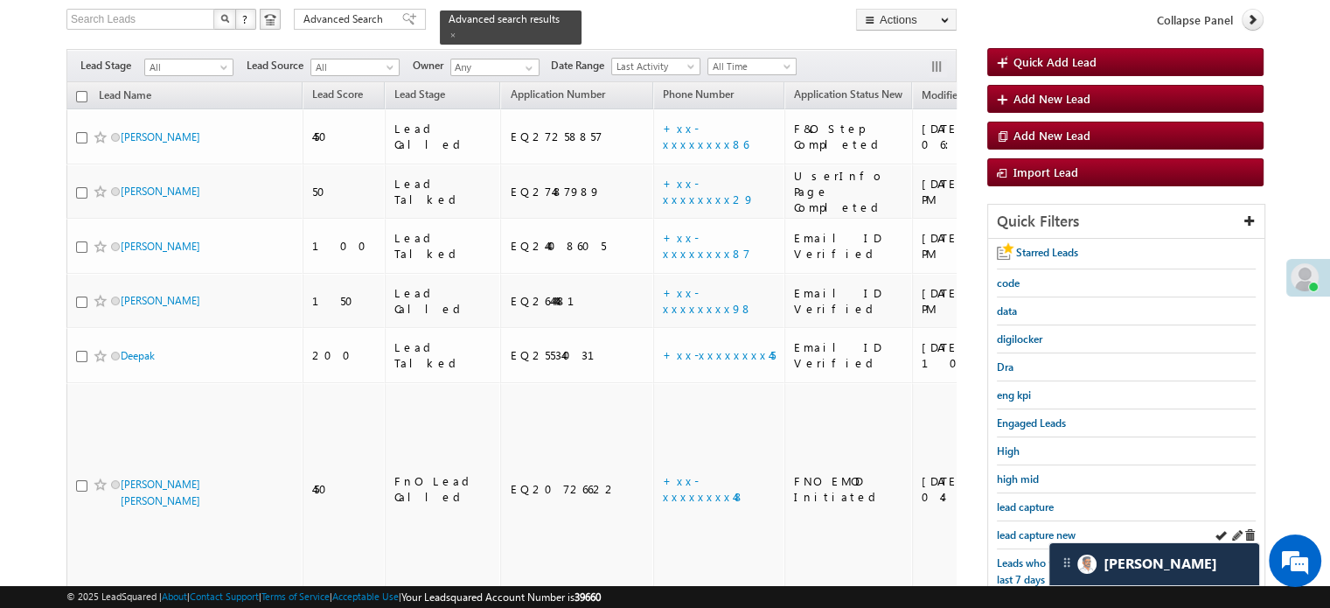
click at [1018, 521] on div "lead capture new" at bounding box center [1126, 535] width 259 height 28
click at [1032, 528] on span "lead capture new" at bounding box center [1036, 534] width 79 height 13
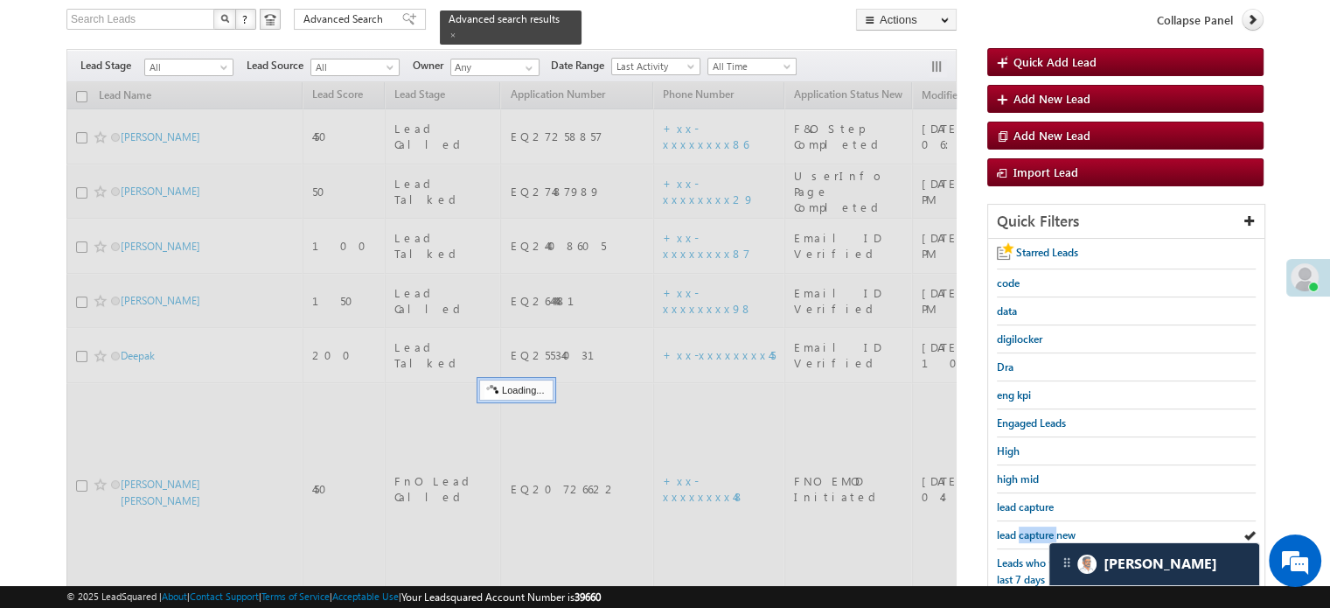
click at [1032, 528] on span "lead capture new" at bounding box center [1036, 534] width 79 height 13
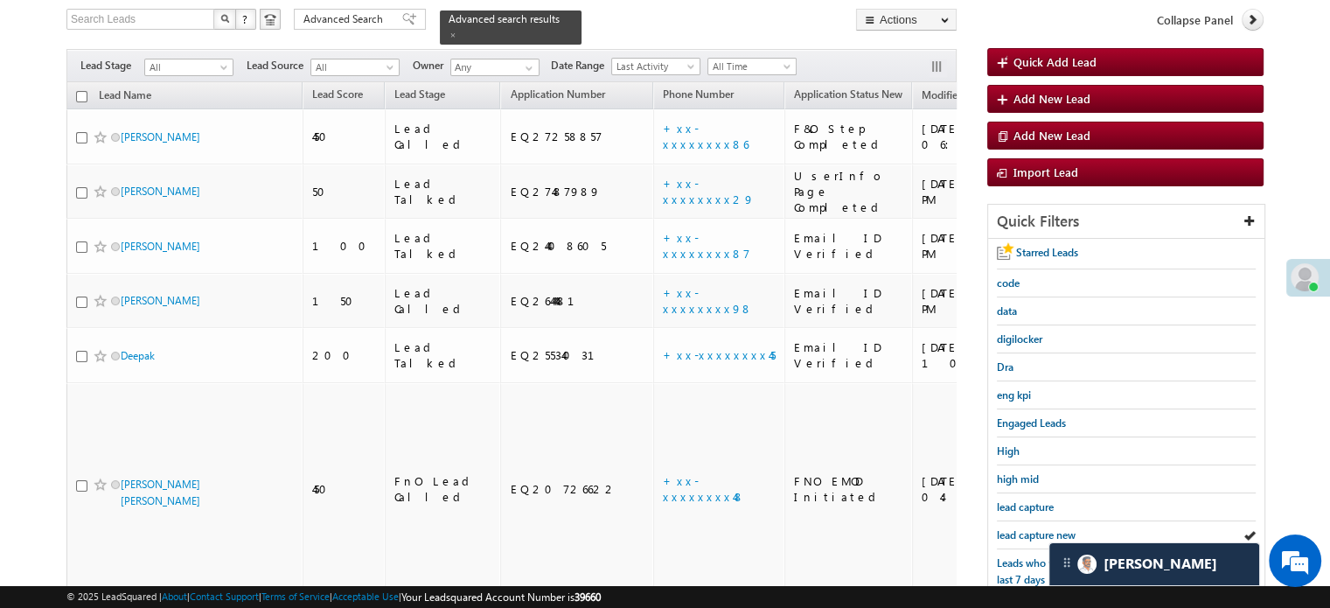
click at [1032, 528] on span "lead capture new" at bounding box center [1036, 534] width 79 height 13
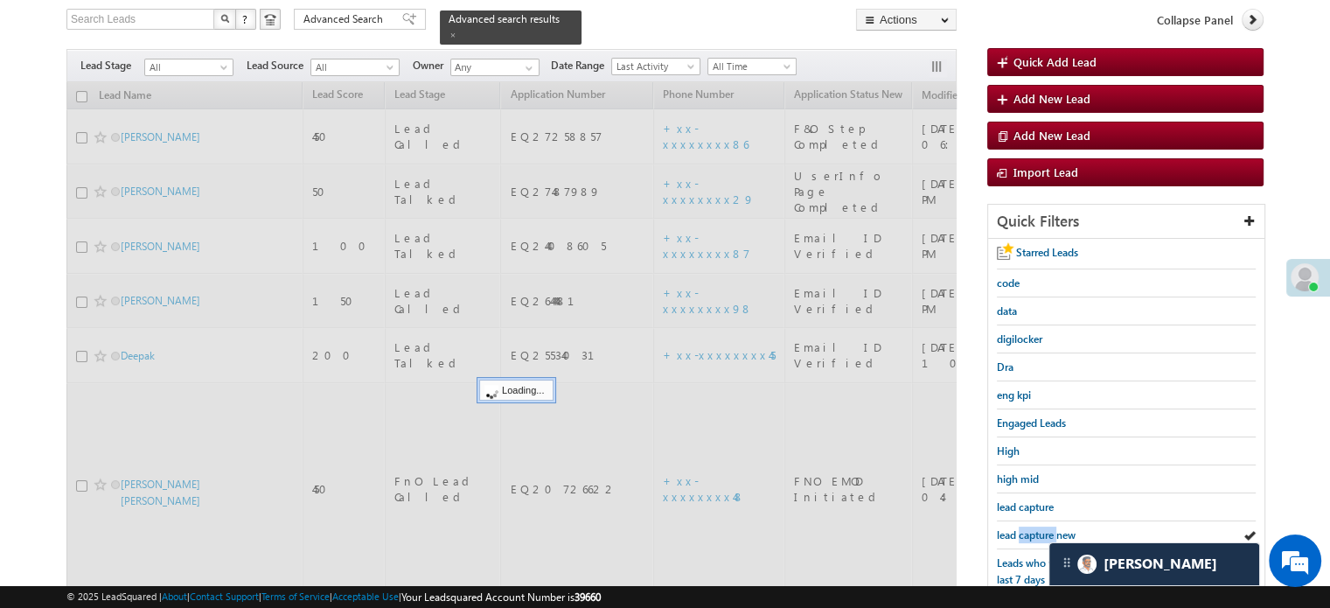
click at [1032, 528] on span "lead capture new" at bounding box center [1036, 534] width 79 height 13
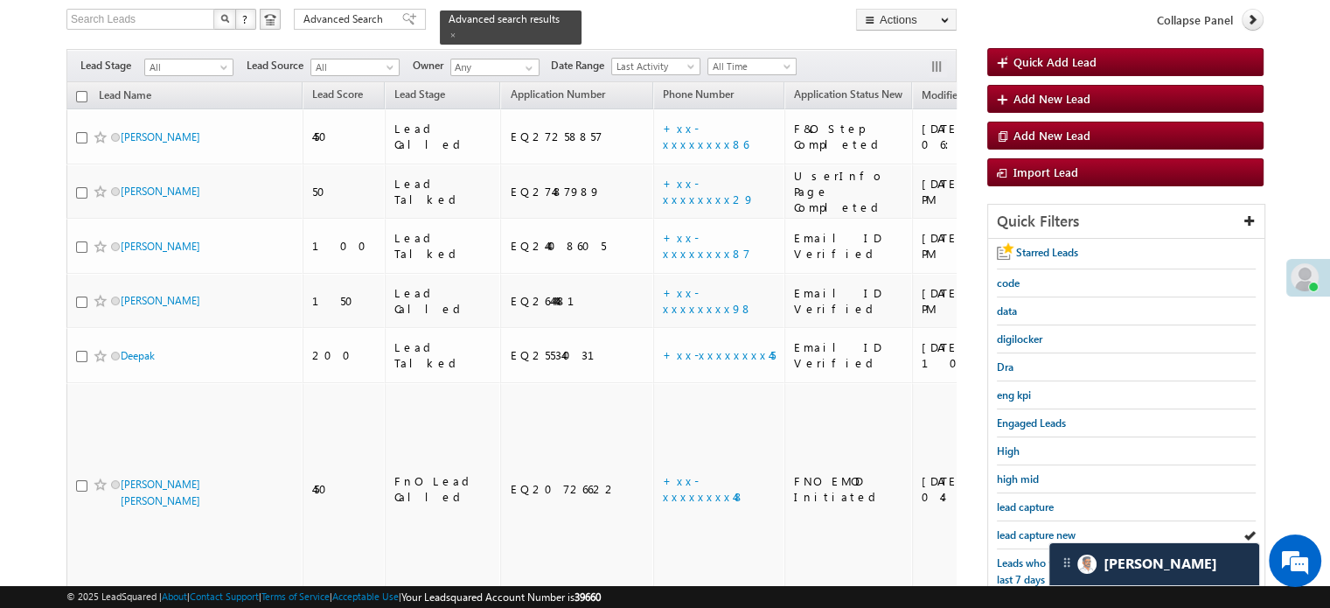
scroll to position [375, 0]
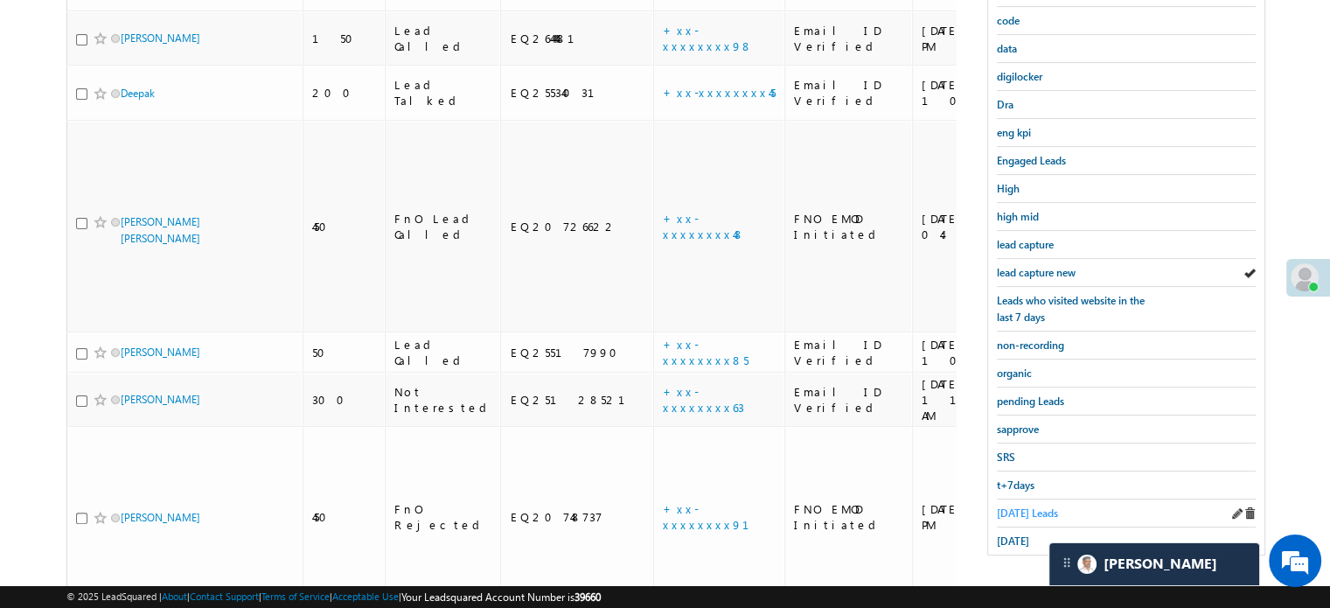
click at [1018, 510] on span "Today's Leads" at bounding box center [1027, 512] width 61 height 13
click at [1007, 506] on span "Today's Leads" at bounding box center [1027, 512] width 61 height 13
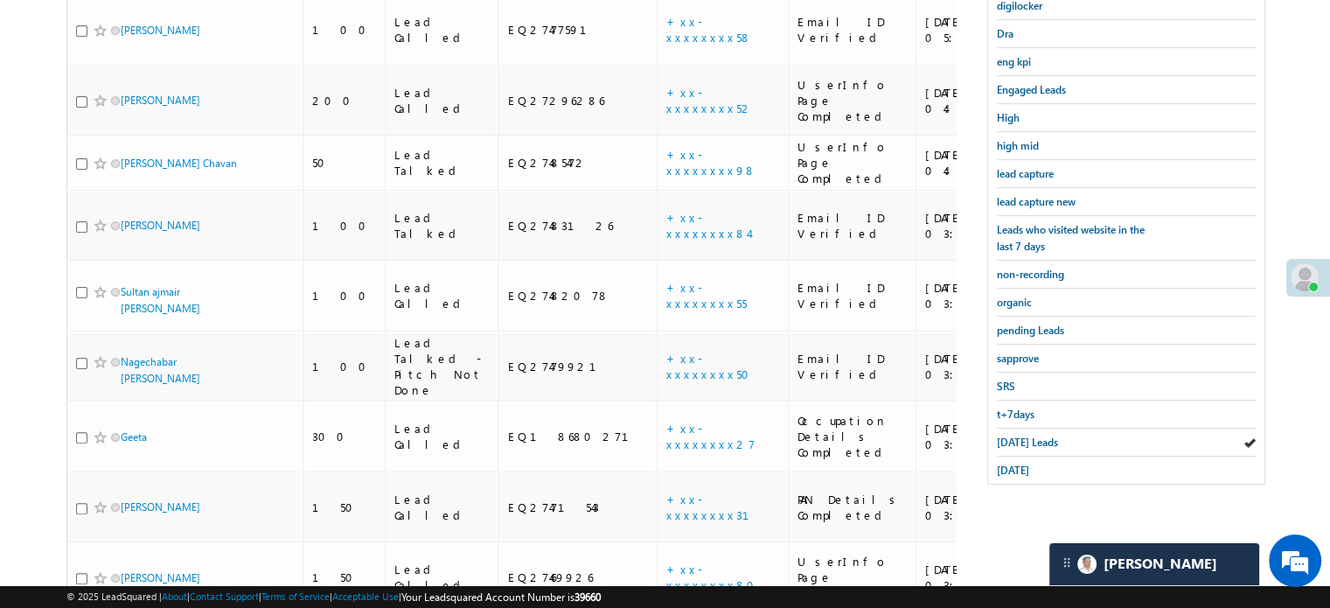
scroll to position [331, 0]
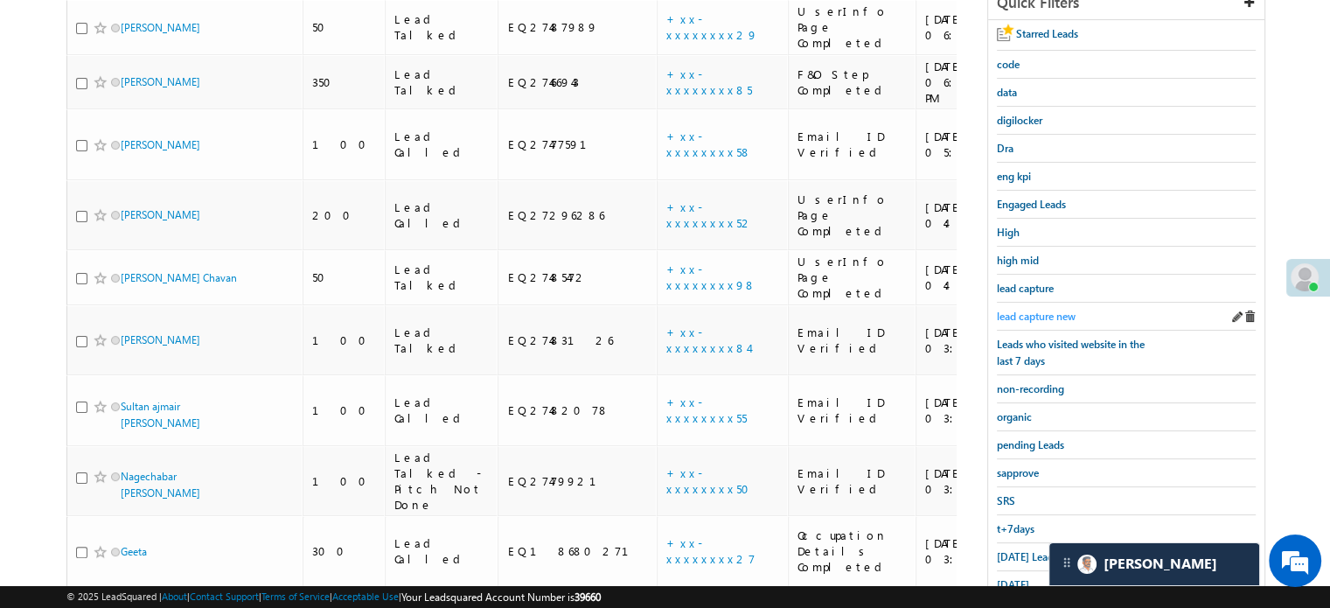
click at [1041, 310] on span "lead capture new" at bounding box center [1036, 316] width 79 height 13
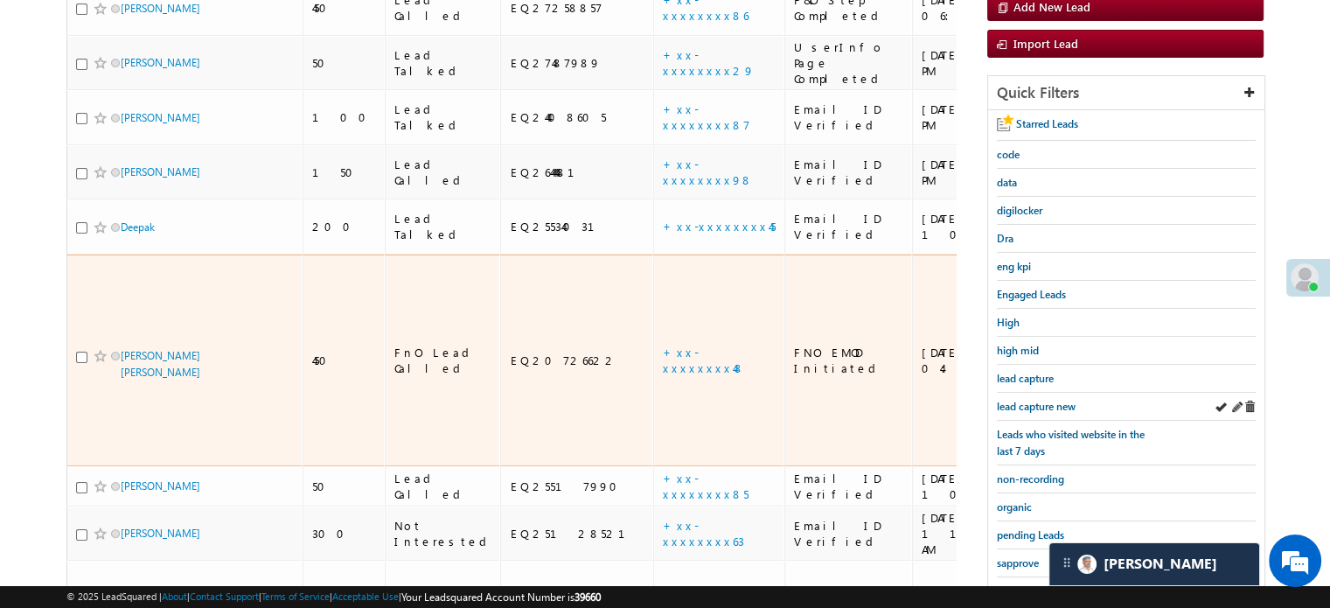
scroll to position [244, 0]
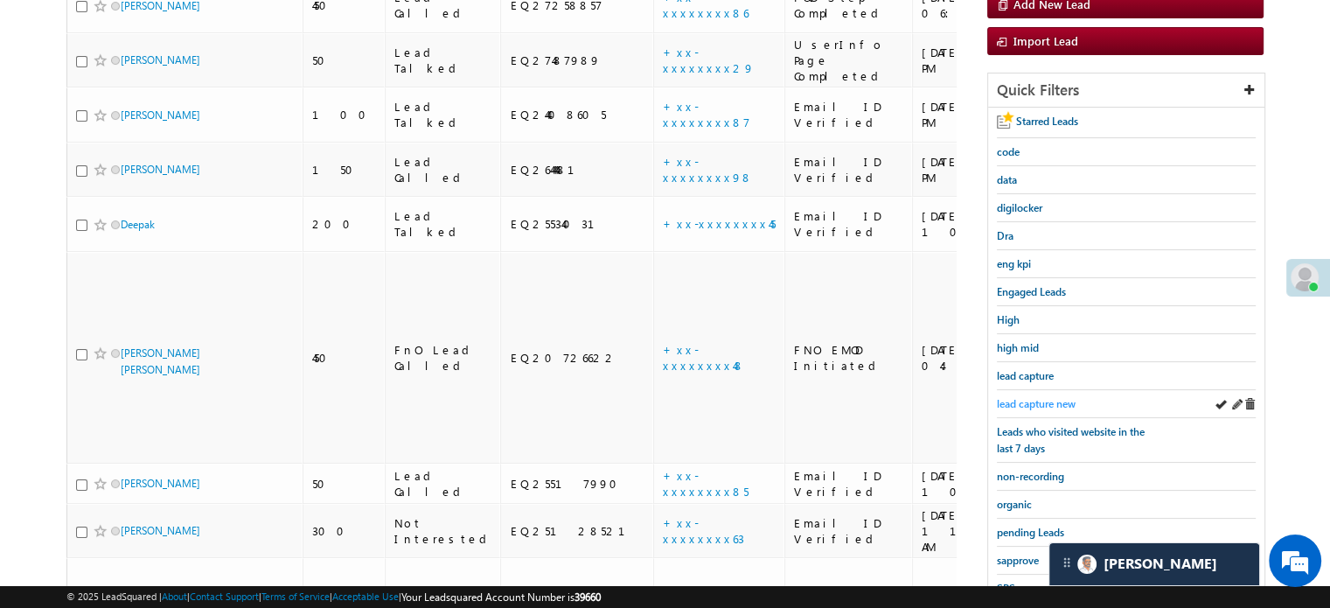
click at [1020, 405] on span "lead capture new" at bounding box center [1036, 403] width 79 height 13
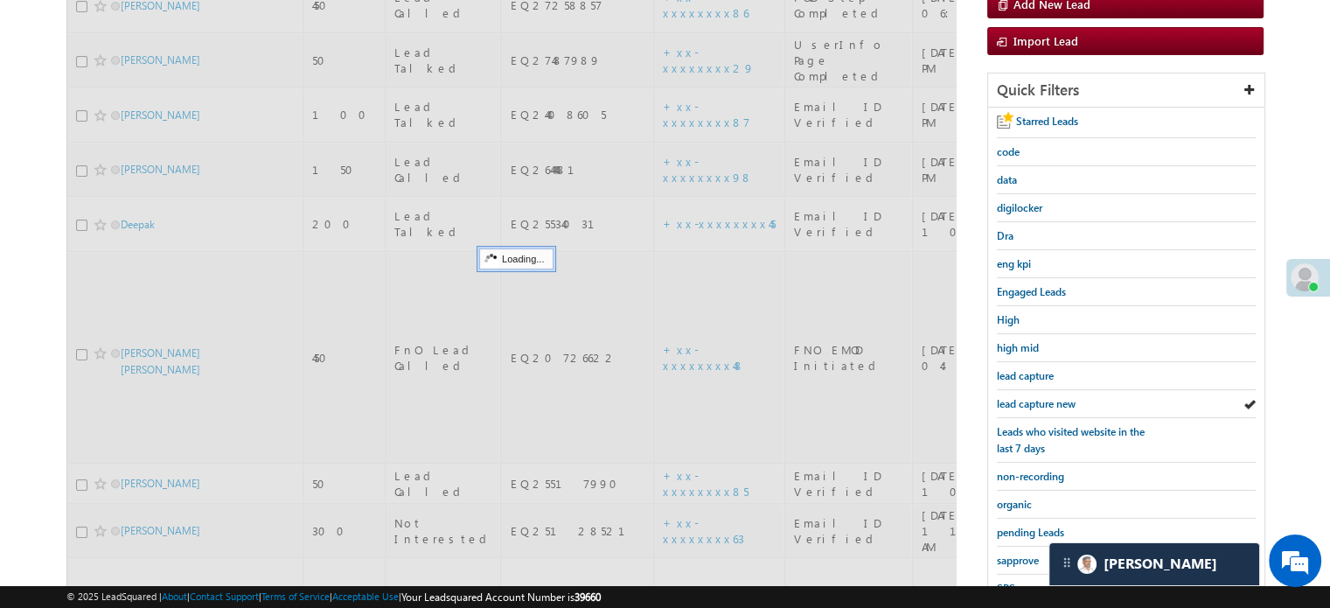
click at [1020, 405] on span "lead capture new" at bounding box center [1036, 403] width 79 height 13
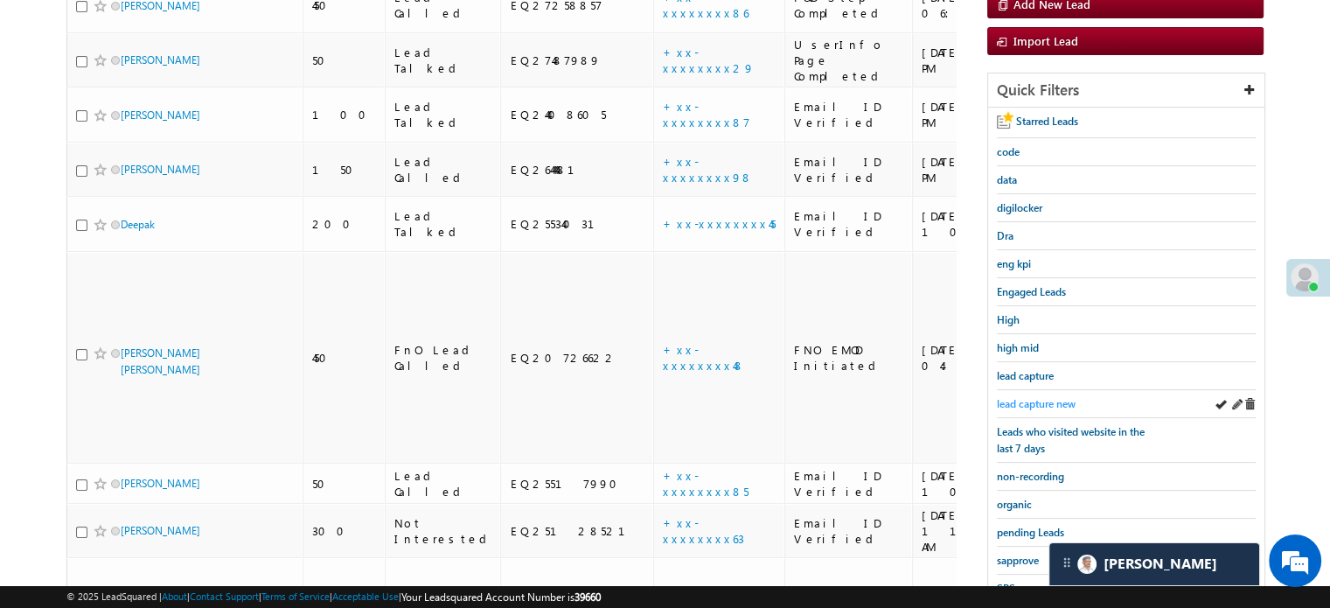
click at [1020, 401] on span "lead capture new" at bounding box center [1036, 403] width 79 height 13
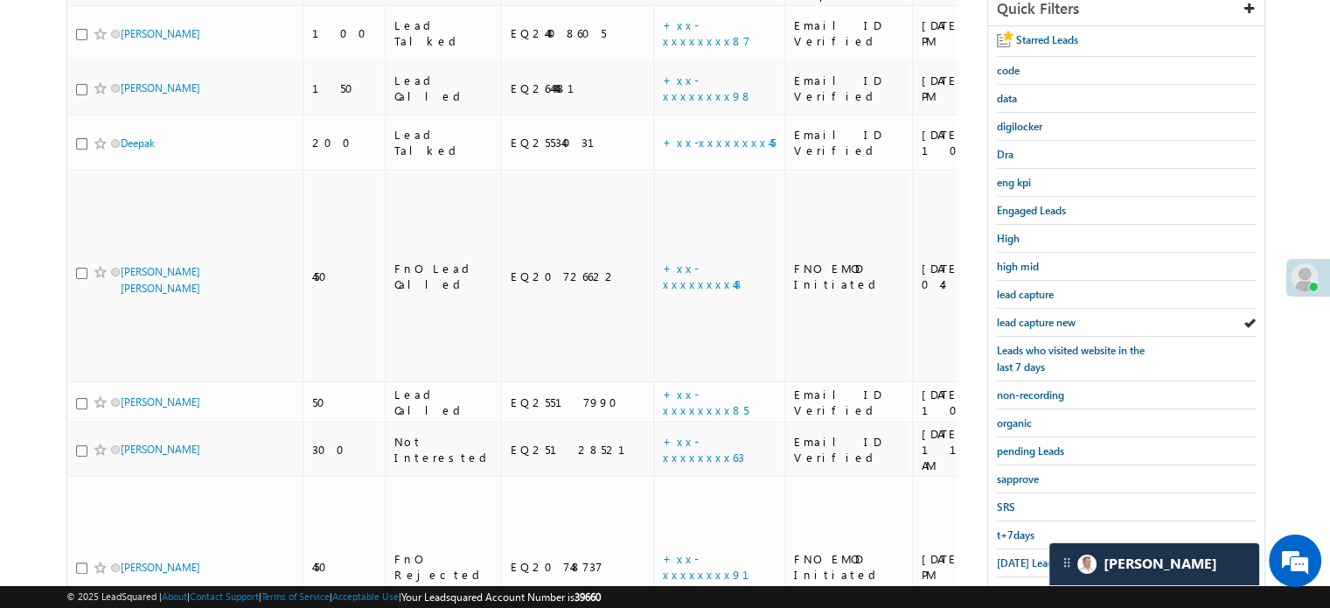
scroll to position [331, 0]
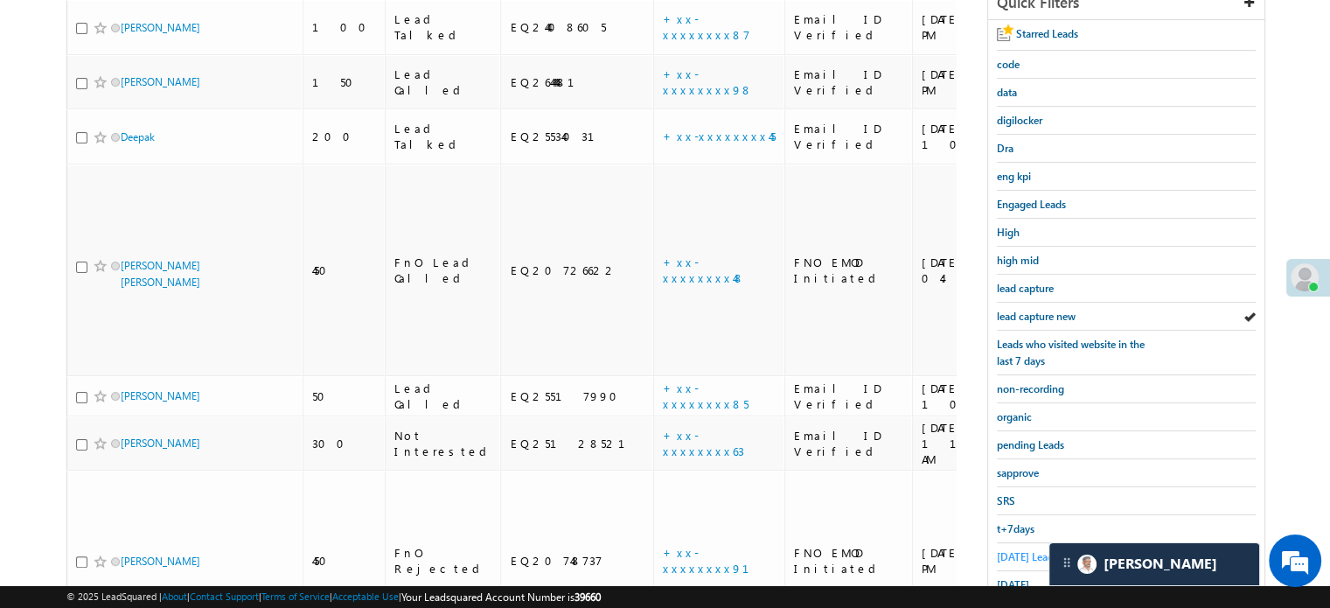
click at [1005, 550] on span "Today's Leads" at bounding box center [1027, 556] width 61 height 13
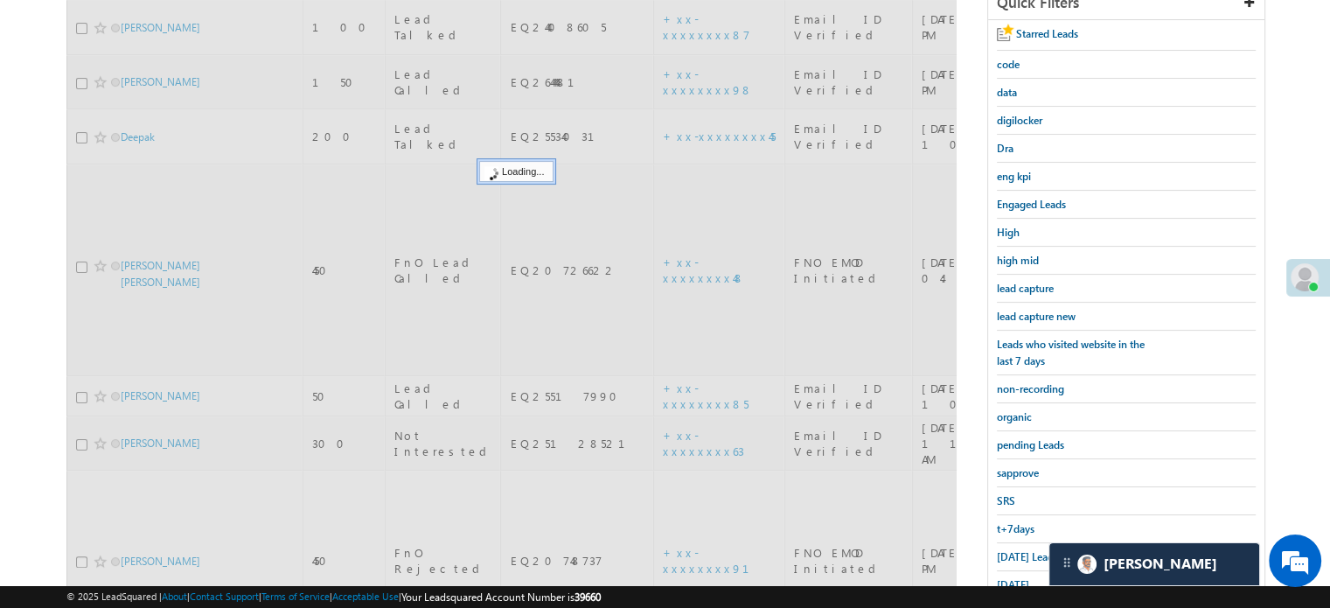
scroll to position [157, 0]
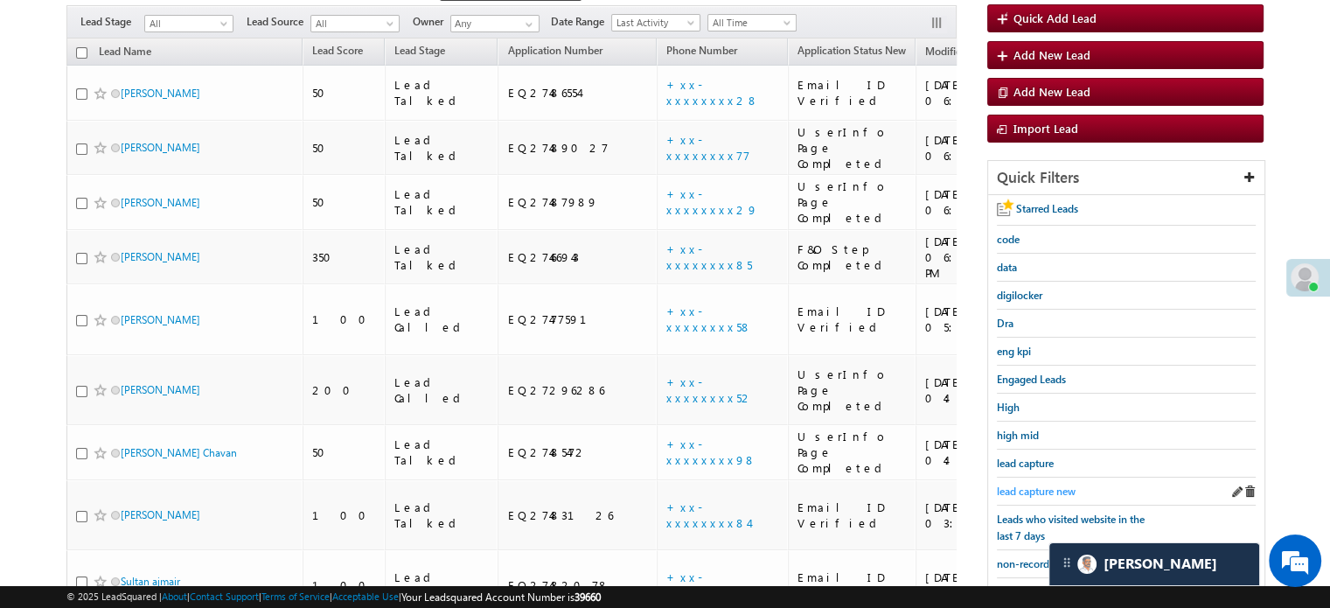
click at [1044, 485] on span "lead capture new" at bounding box center [1036, 491] width 79 height 13
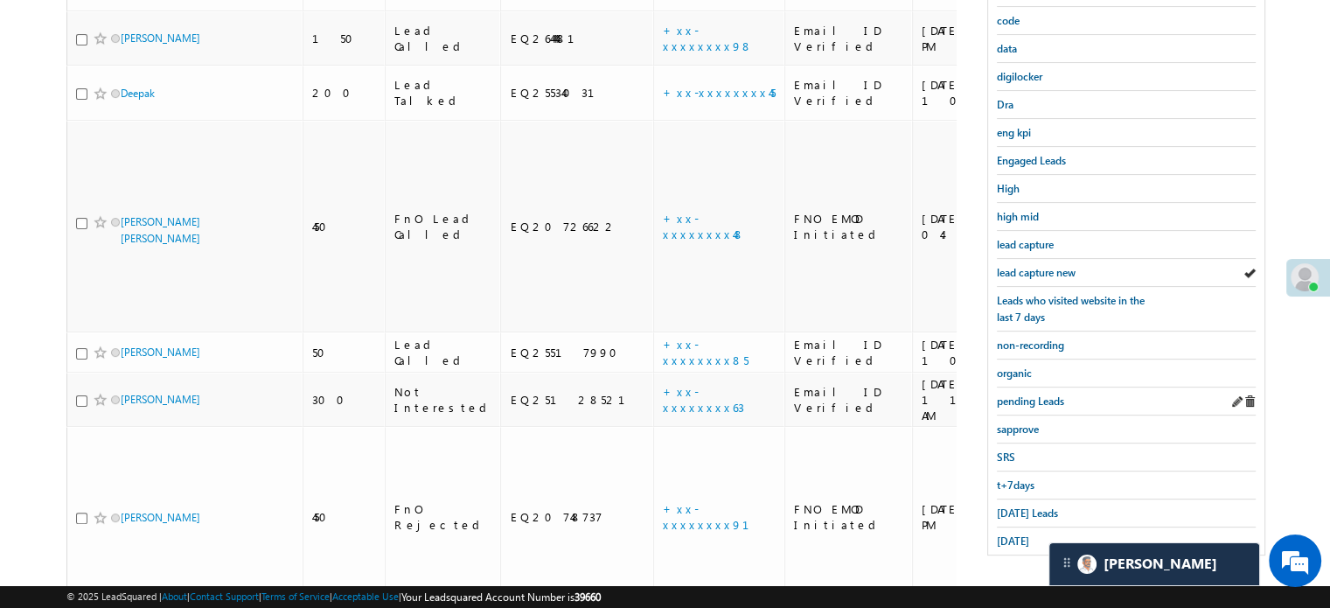
click at [1012, 405] on div "pending Leads" at bounding box center [1126, 401] width 259 height 28
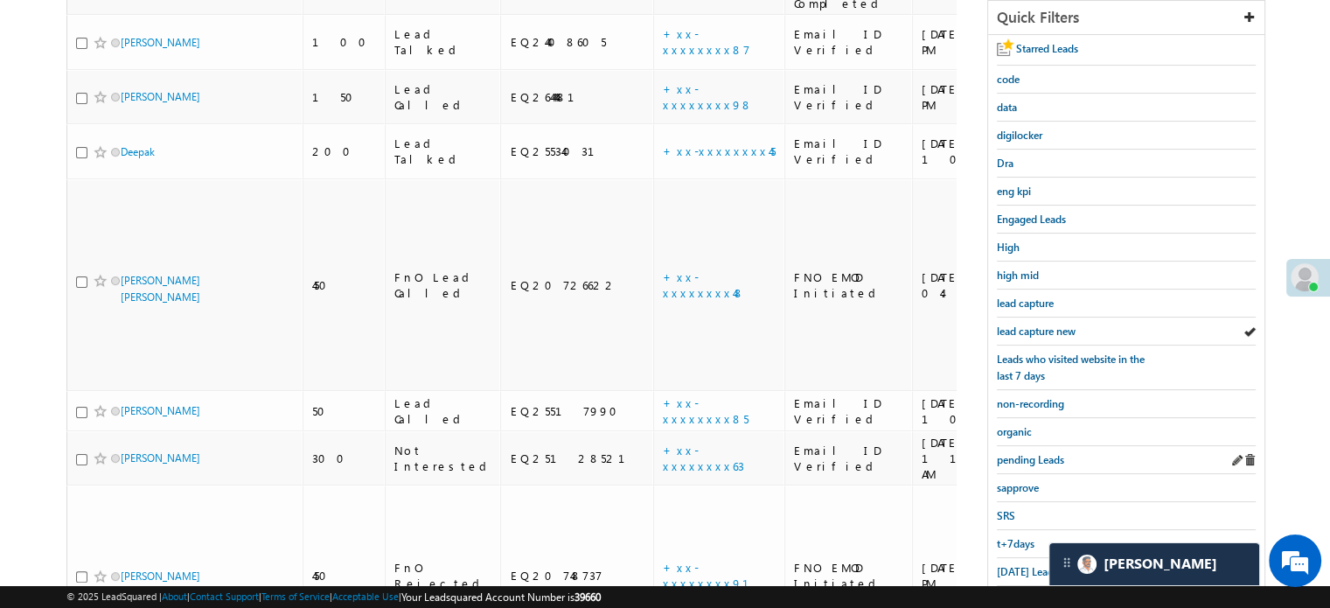
scroll to position [200, 0]
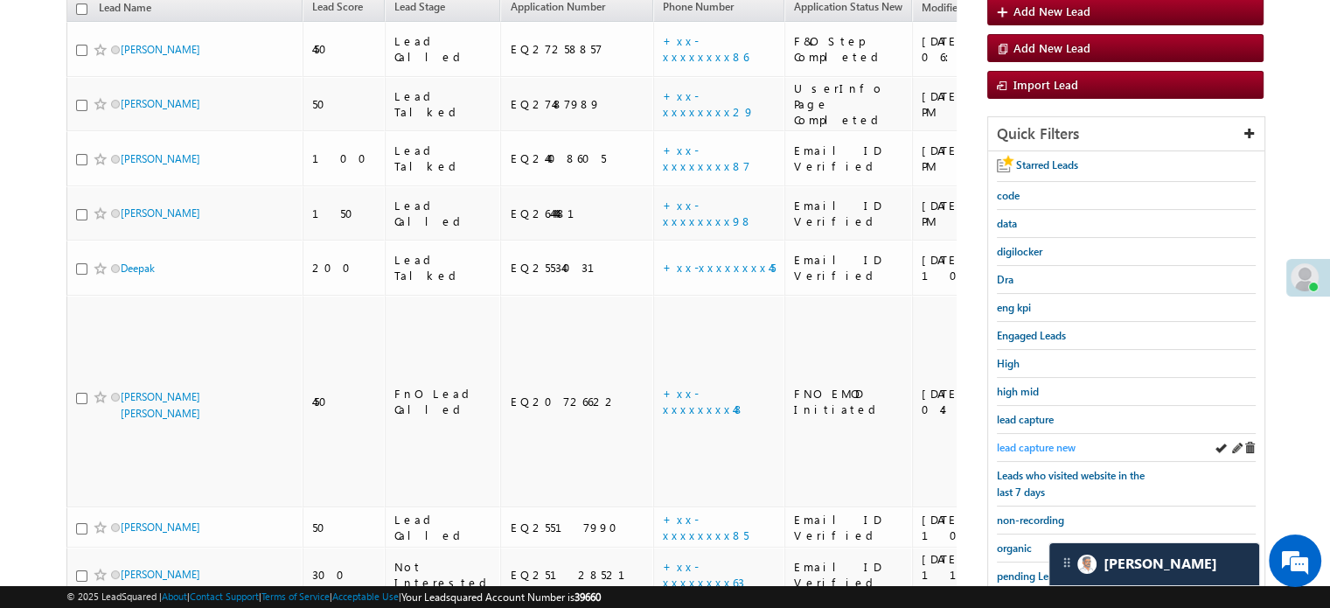
click at [1029, 446] on span "lead capture new" at bounding box center [1036, 447] width 79 height 13
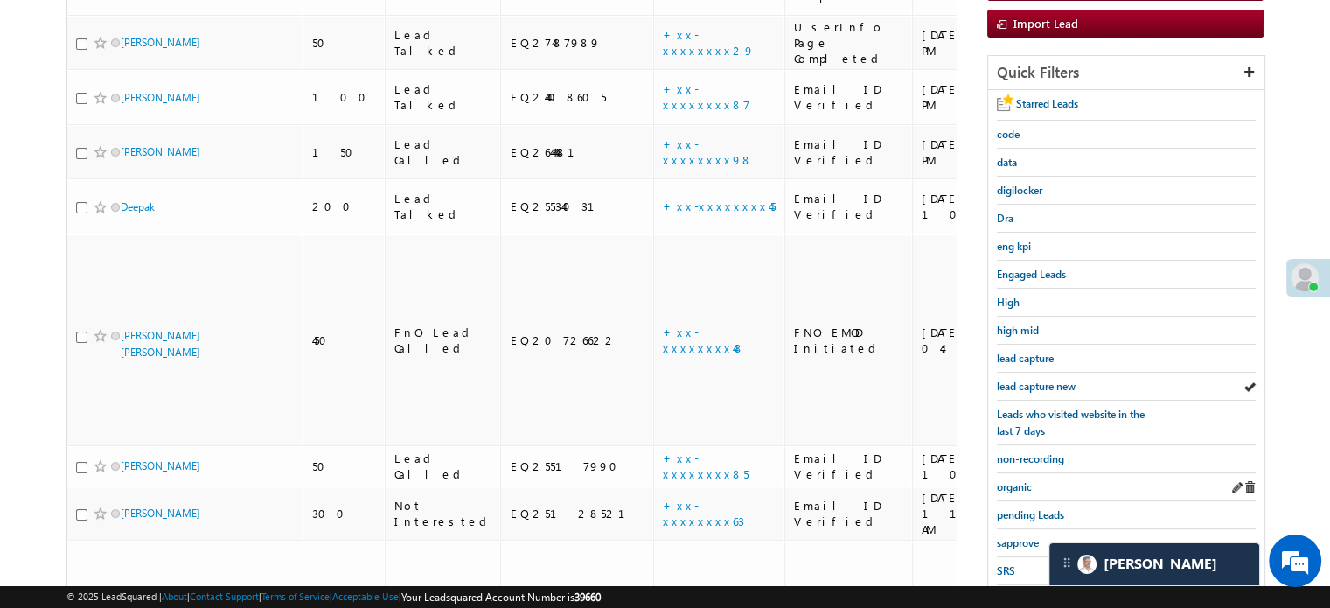
scroll to position [262, 0]
click at [1025, 384] on span "lead capture new" at bounding box center [1036, 385] width 79 height 13
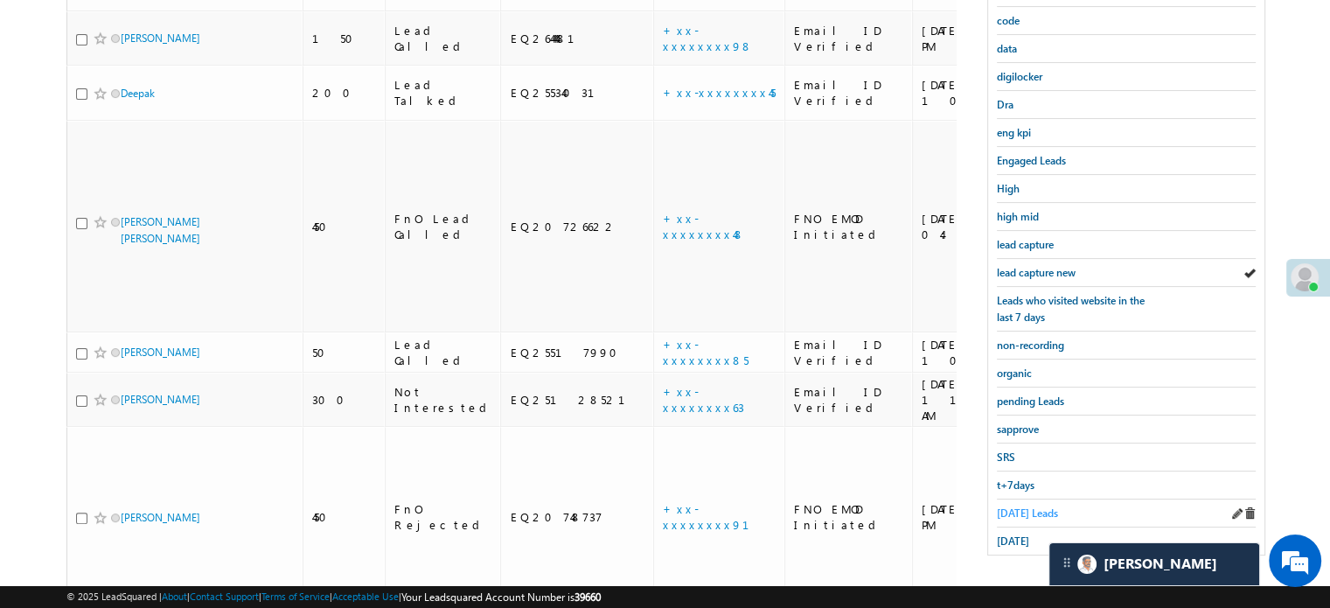
click at [1019, 506] on span "Today's Leads" at bounding box center [1027, 512] width 61 height 13
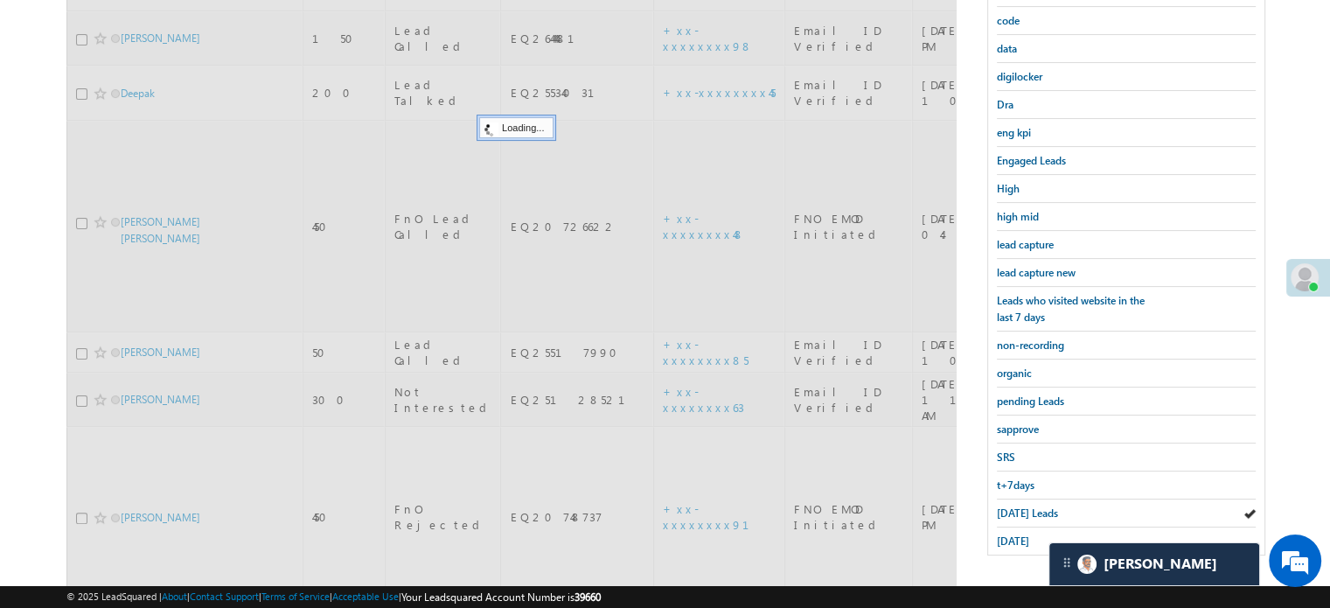
scroll to position [200, 0]
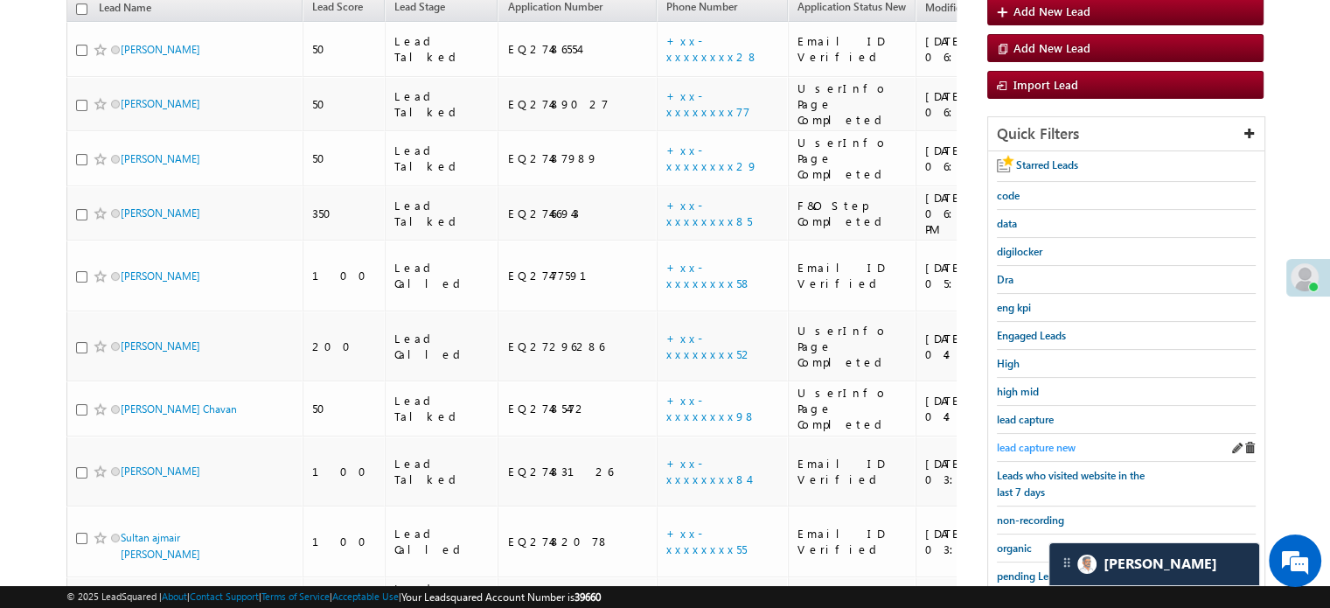
click at [1039, 441] on span "lead capture new" at bounding box center [1036, 447] width 79 height 13
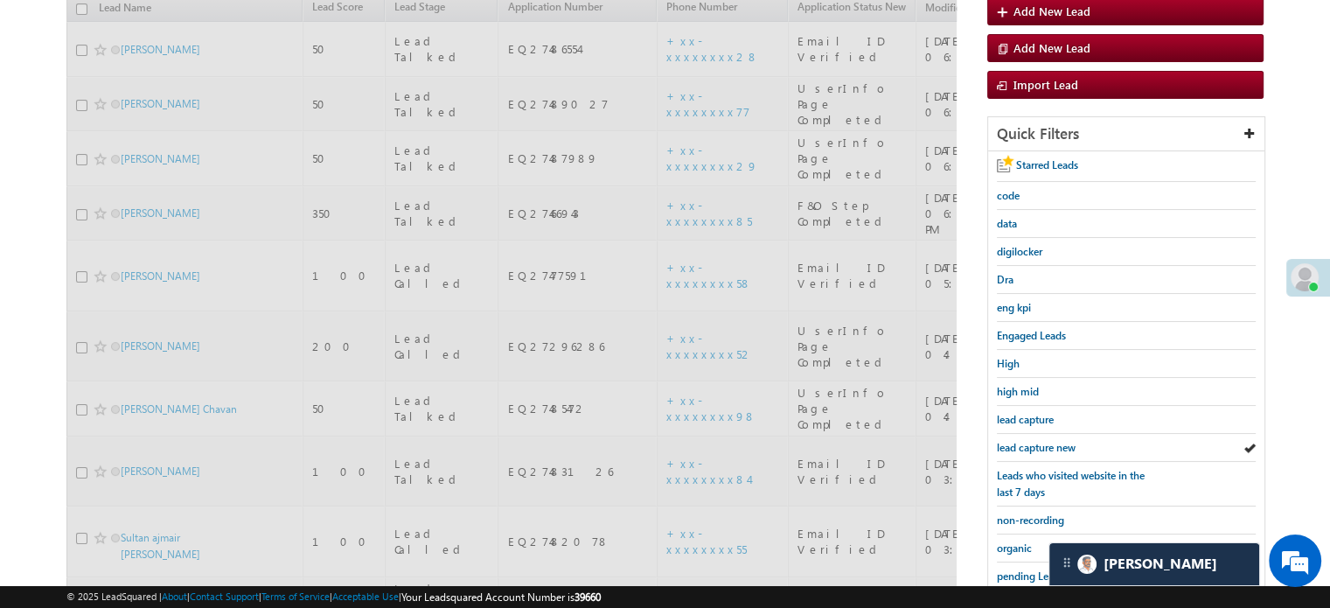
click at [1039, 441] on span "lead capture new" at bounding box center [1036, 447] width 79 height 13
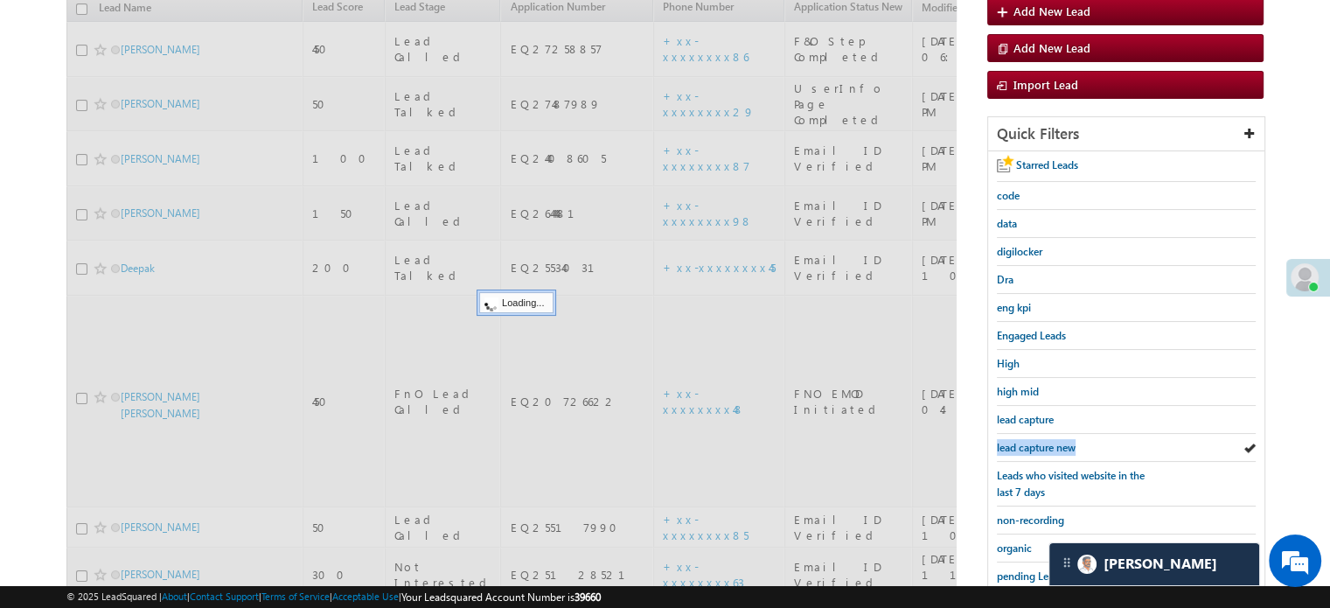
click at [1039, 441] on span "lead capture new" at bounding box center [1036, 447] width 79 height 13
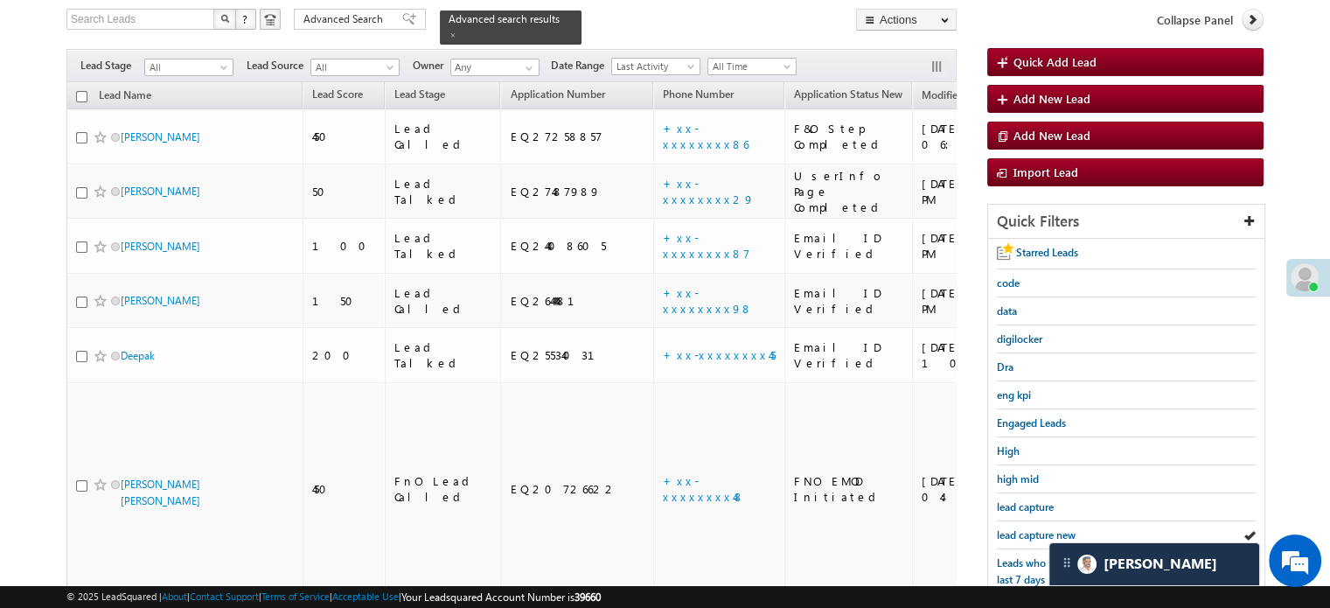
scroll to position [375, 0]
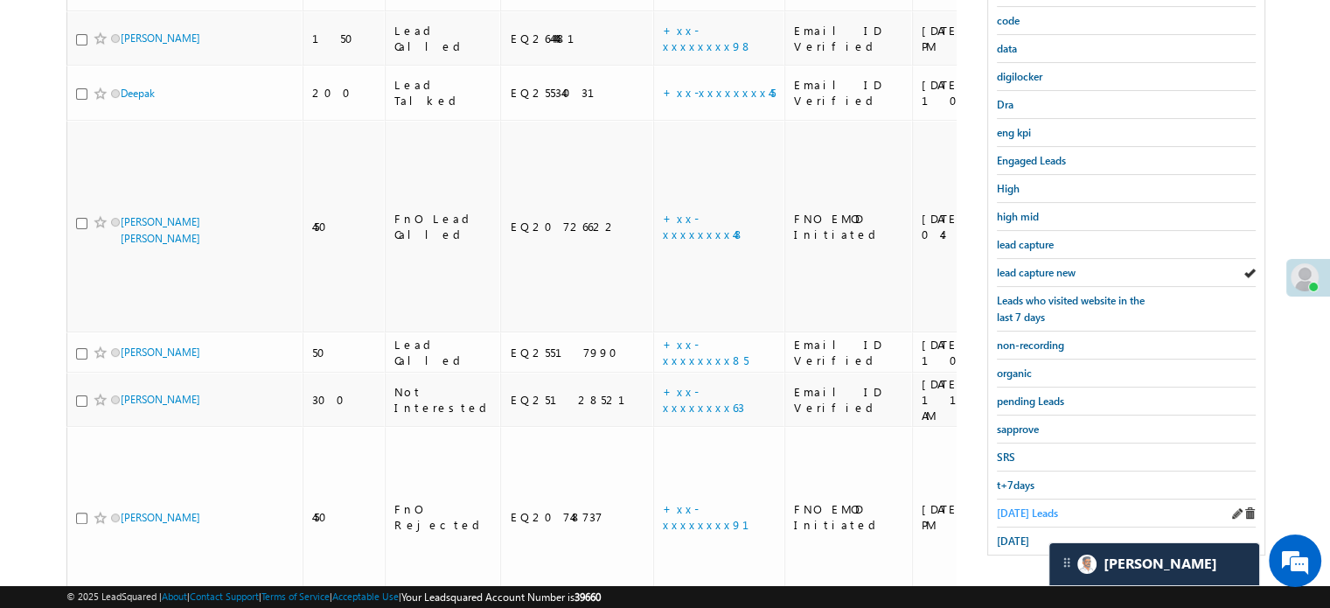
click at [1025, 506] on span "Today's Leads" at bounding box center [1027, 512] width 61 height 13
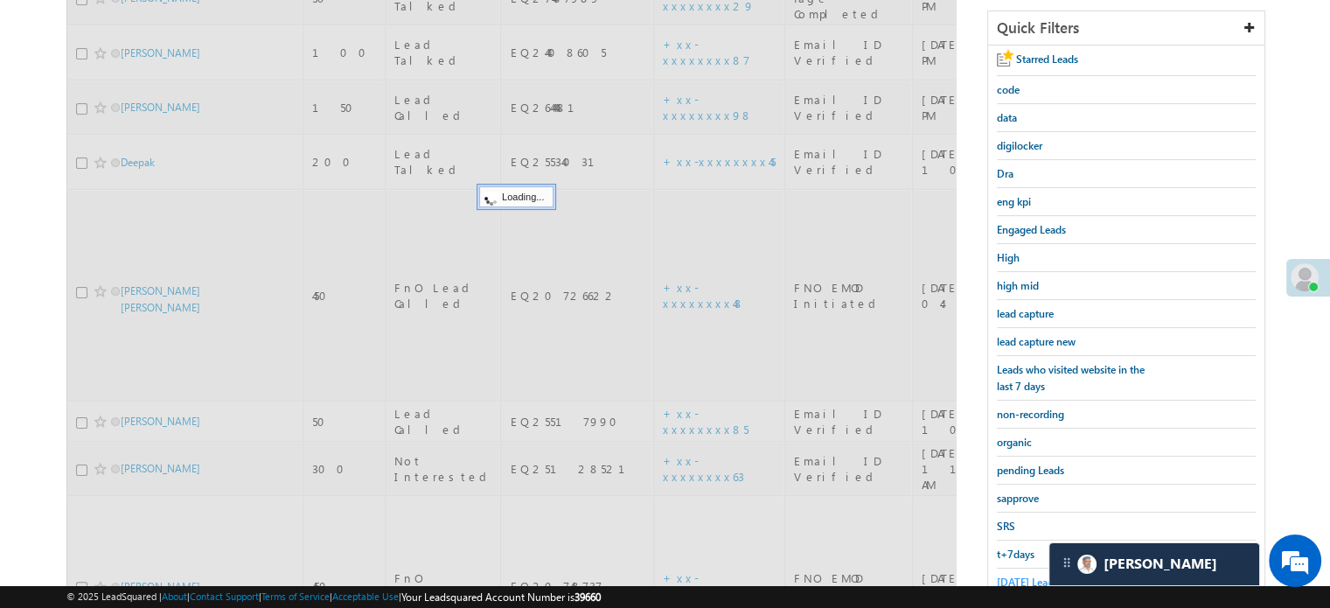
scroll to position [200, 0]
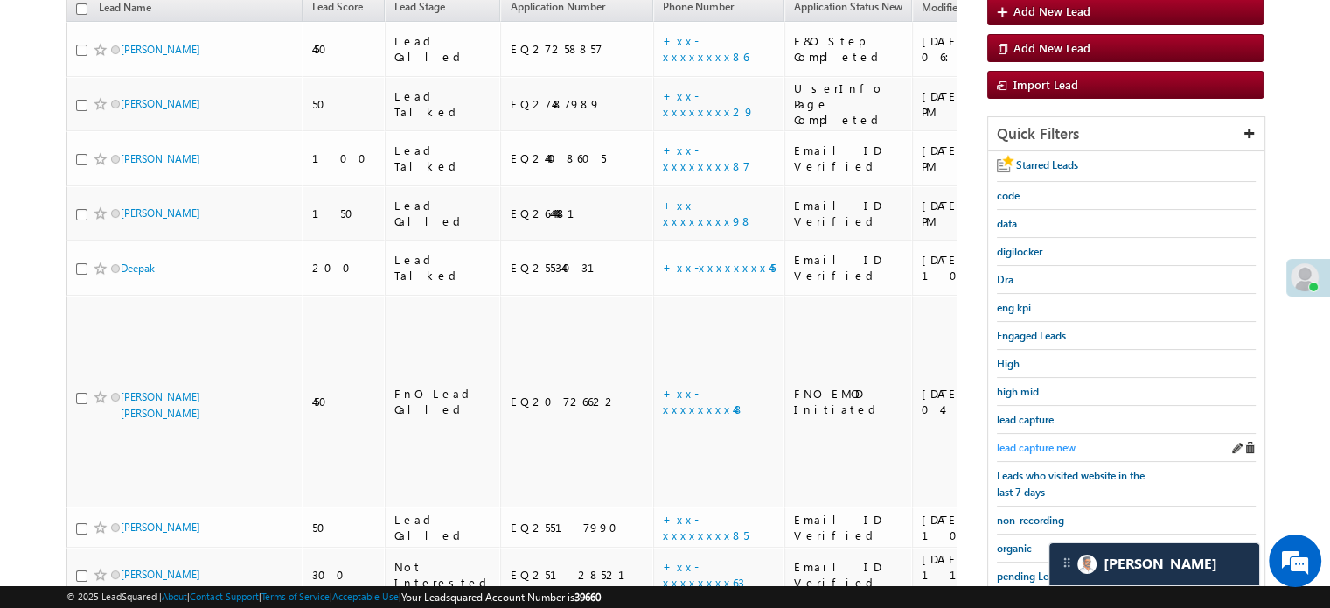
click at [1036, 444] on span "lead capture new" at bounding box center [1036, 447] width 79 height 13
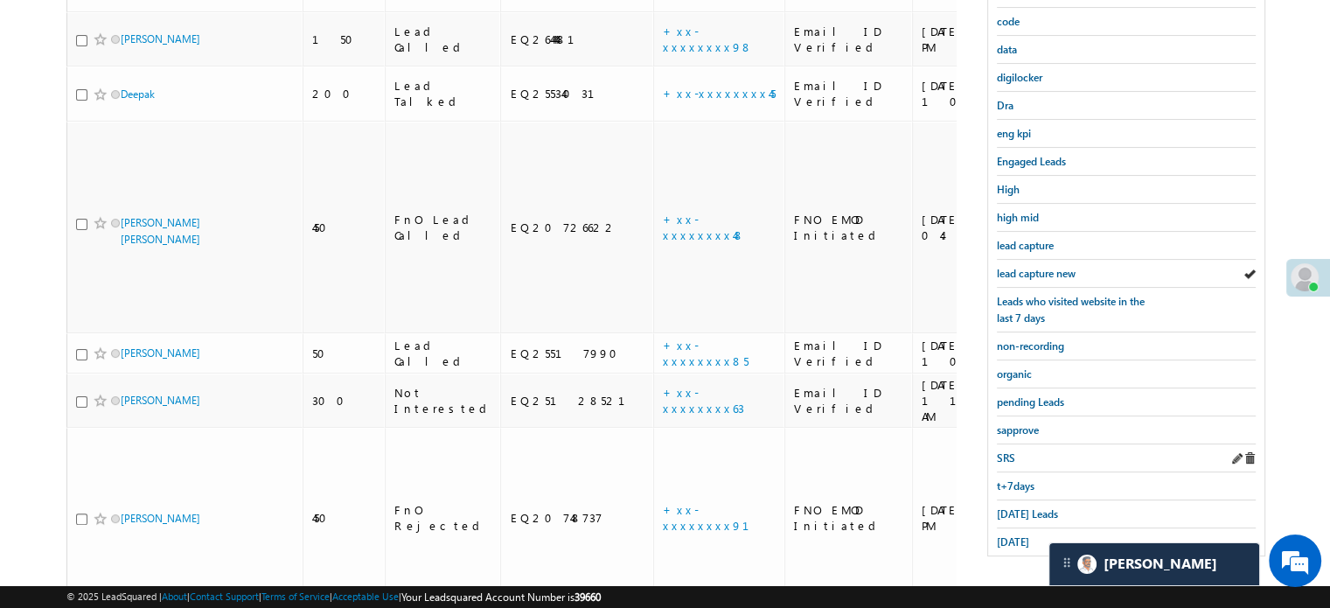
scroll to position [375, 0]
click at [1033, 499] on div "Today's Leads" at bounding box center [1126, 513] width 259 height 28
click at [1029, 510] on span "Today's Leads" at bounding box center [1027, 512] width 61 height 13
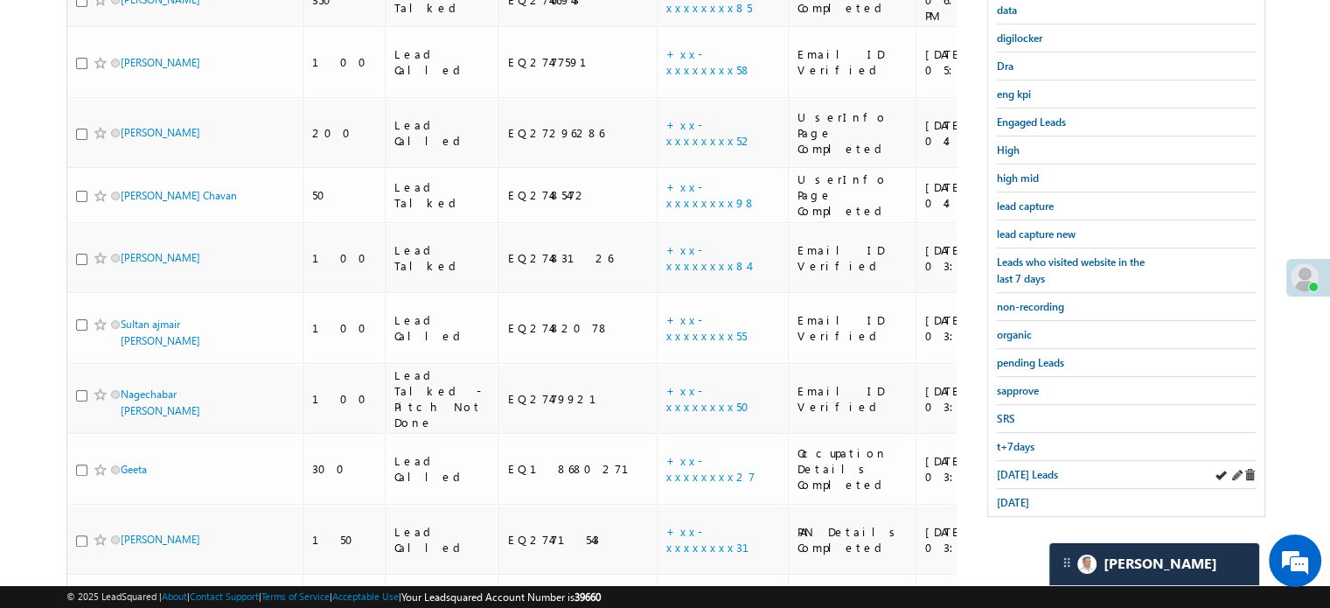
scroll to position [200, 0]
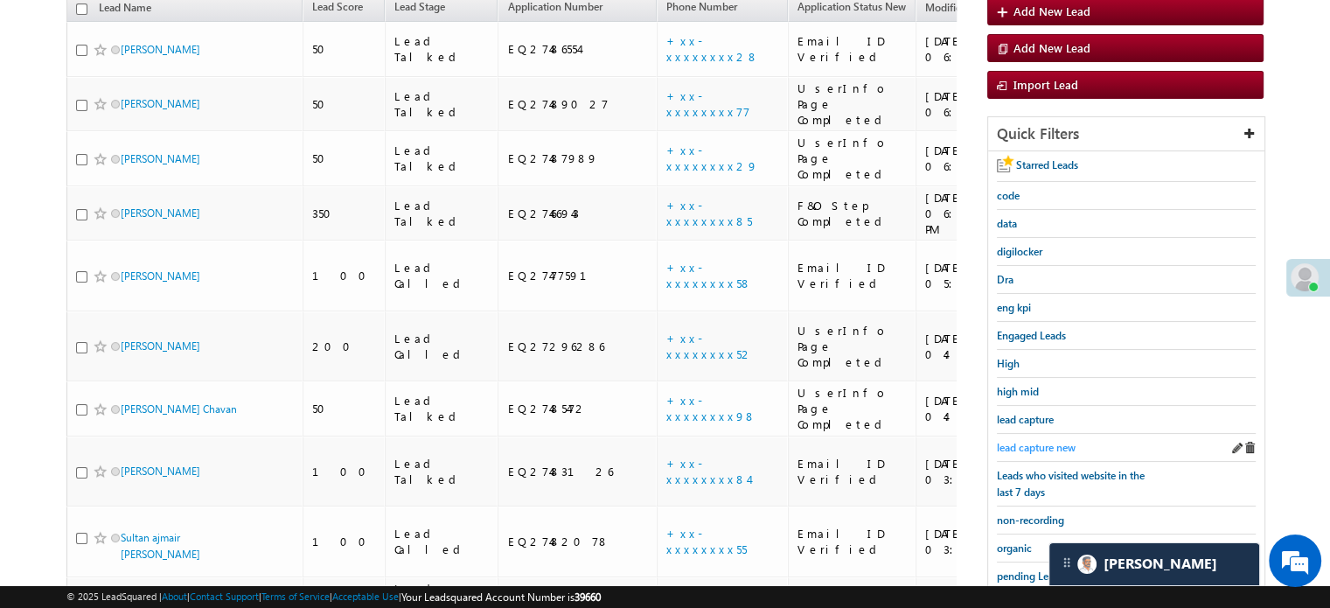
click at [1046, 441] on span "lead capture new" at bounding box center [1036, 447] width 79 height 13
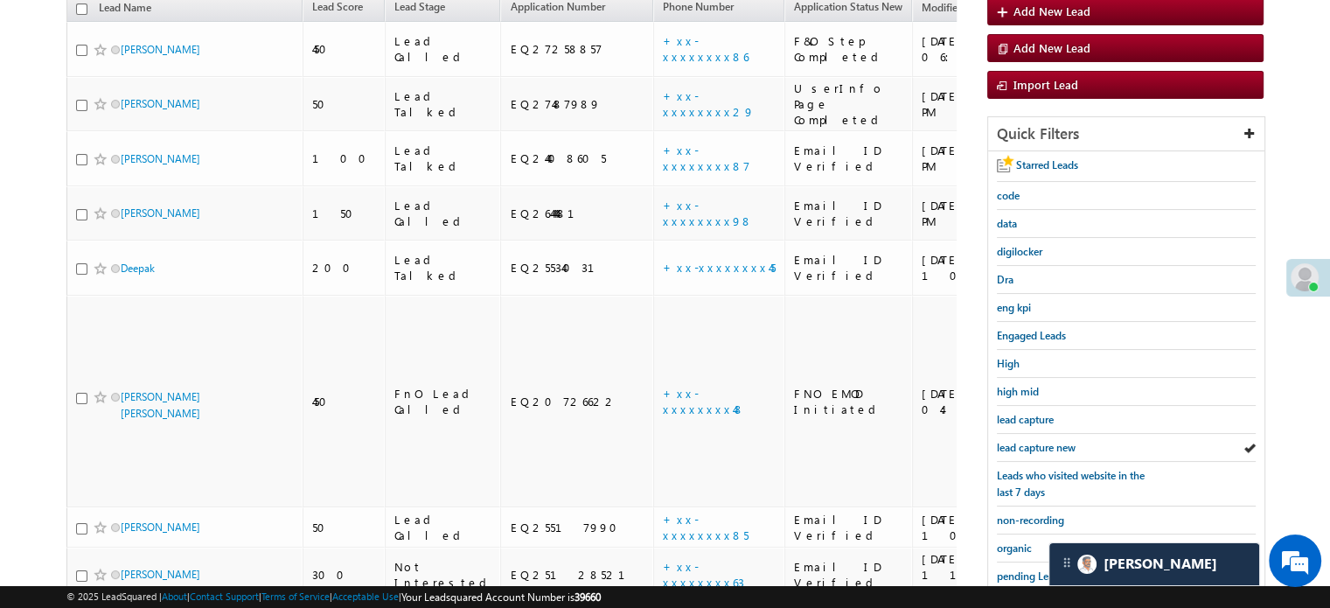
click at [1046, 441] on span "lead capture new" at bounding box center [1036, 447] width 79 height 13
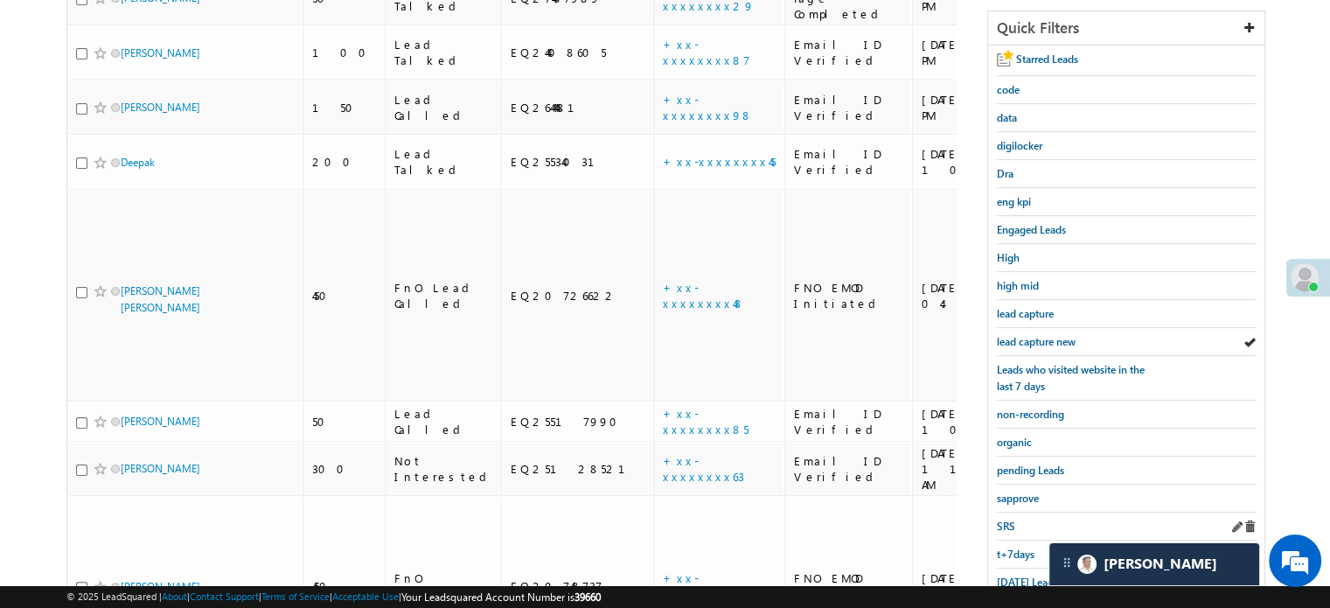
scroll to position [375, 0]
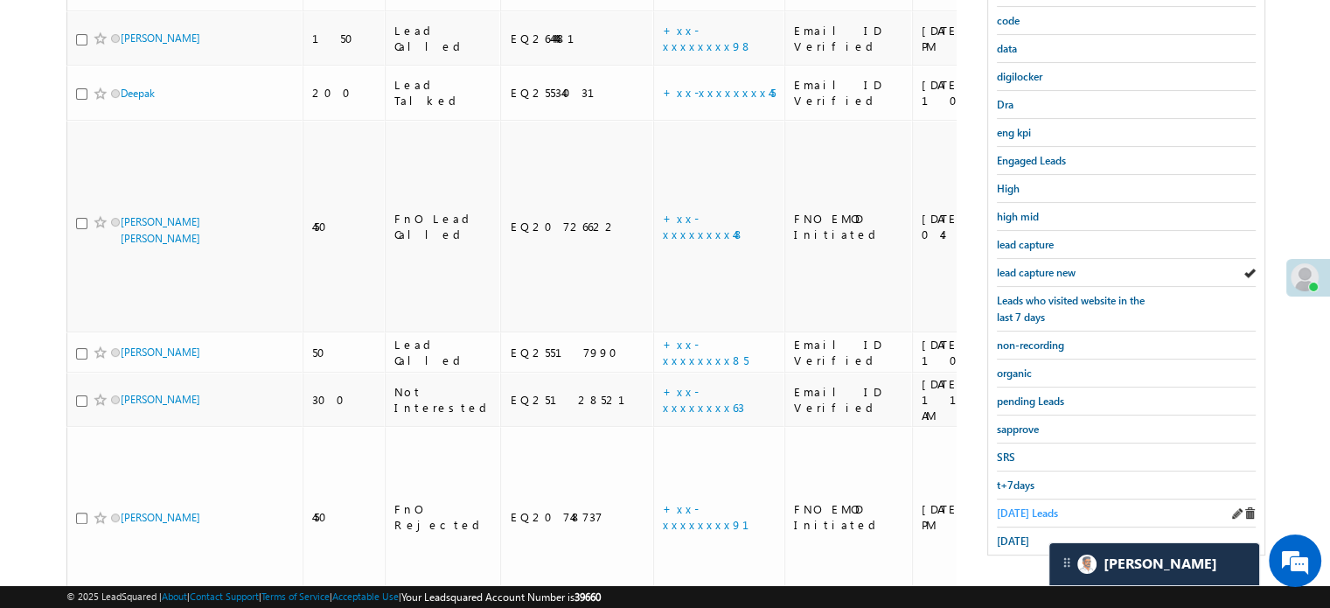
click at [1008, 506] on span "Today's Leads" at bounding box center [1027, 512] width 61 height 13
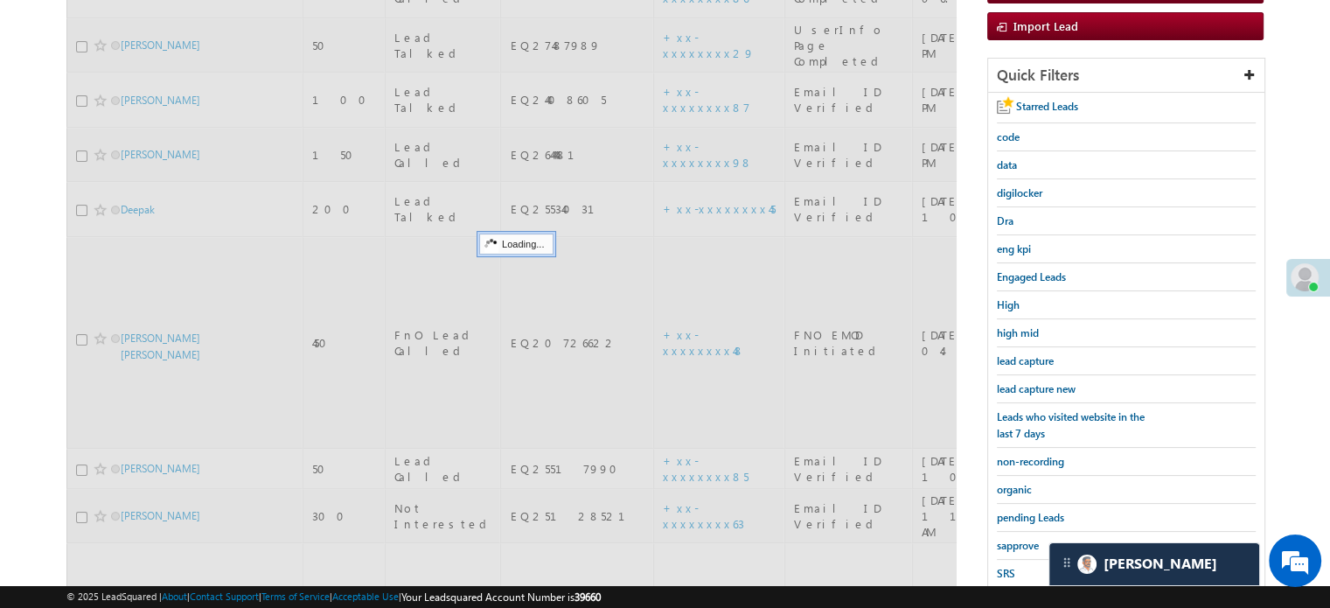
scroll to position [113, 0]
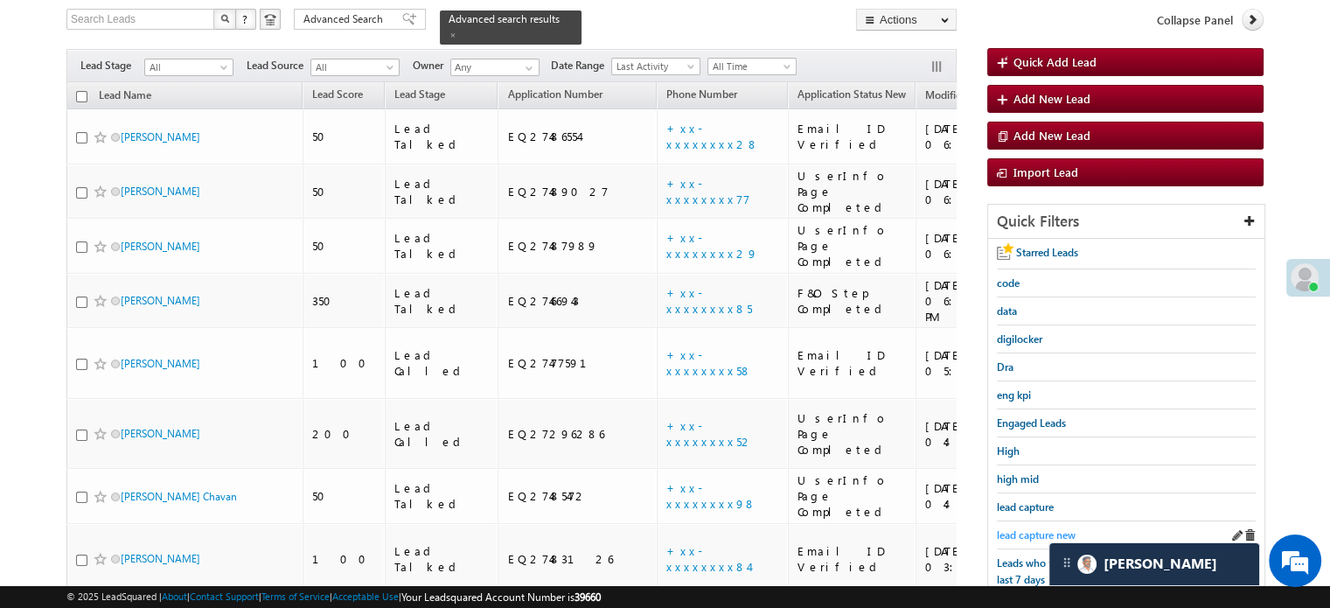
click at [1006, 528] on span "lead capture new" at bounding box center [1036, 534] width 79 height 13
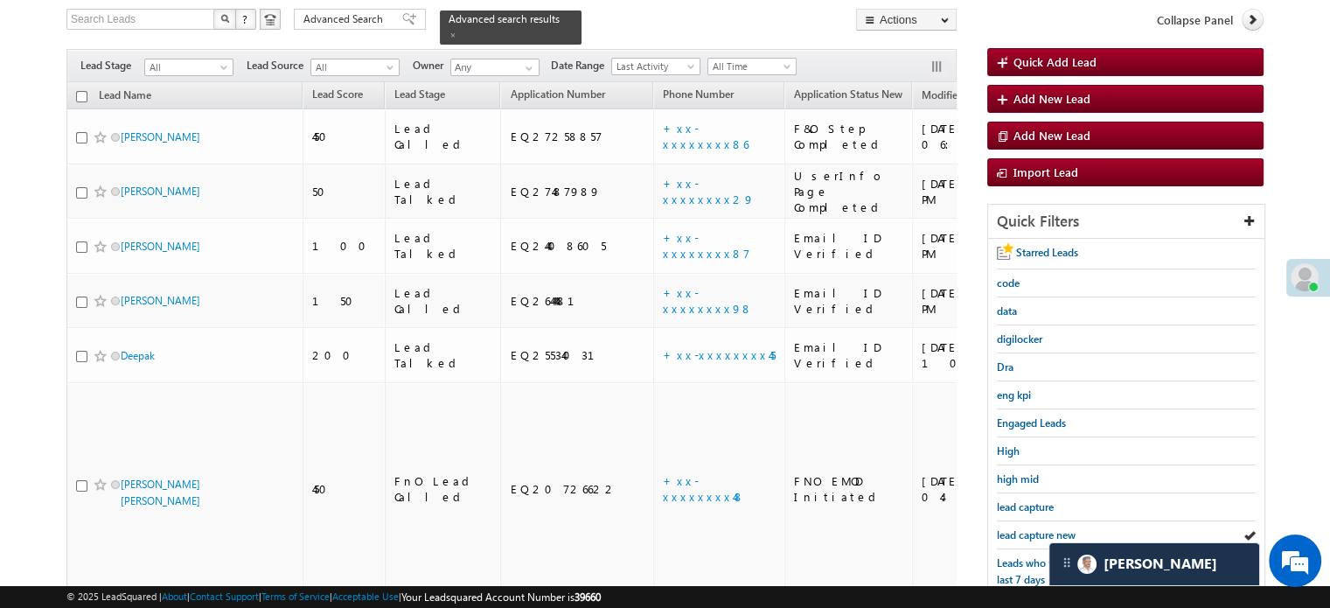
click at [1006, 528] on span "lead capture new" at bounding box center [1036, 534] width 79 height 13
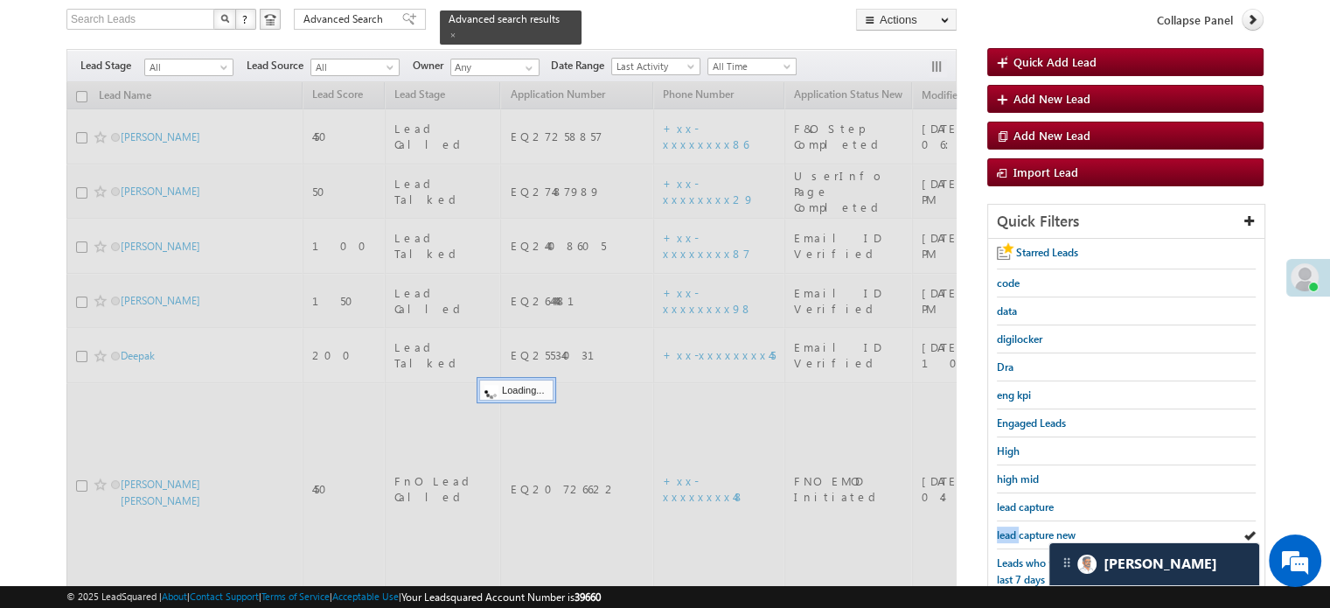
click at [1006, 528] on span "lead capture new" at bounding box center [1036, 534] width 79 height 13
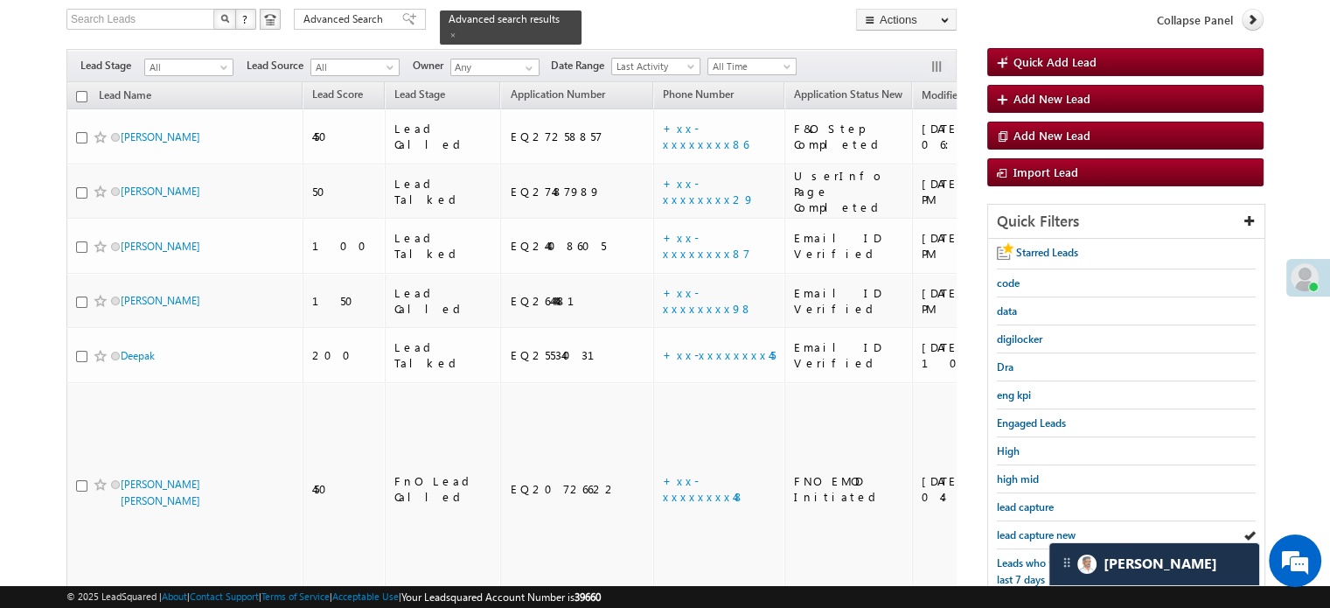
click at [1006, 528] on span "lead capture new" at bounding box center [1036, 534] width 79 height 13
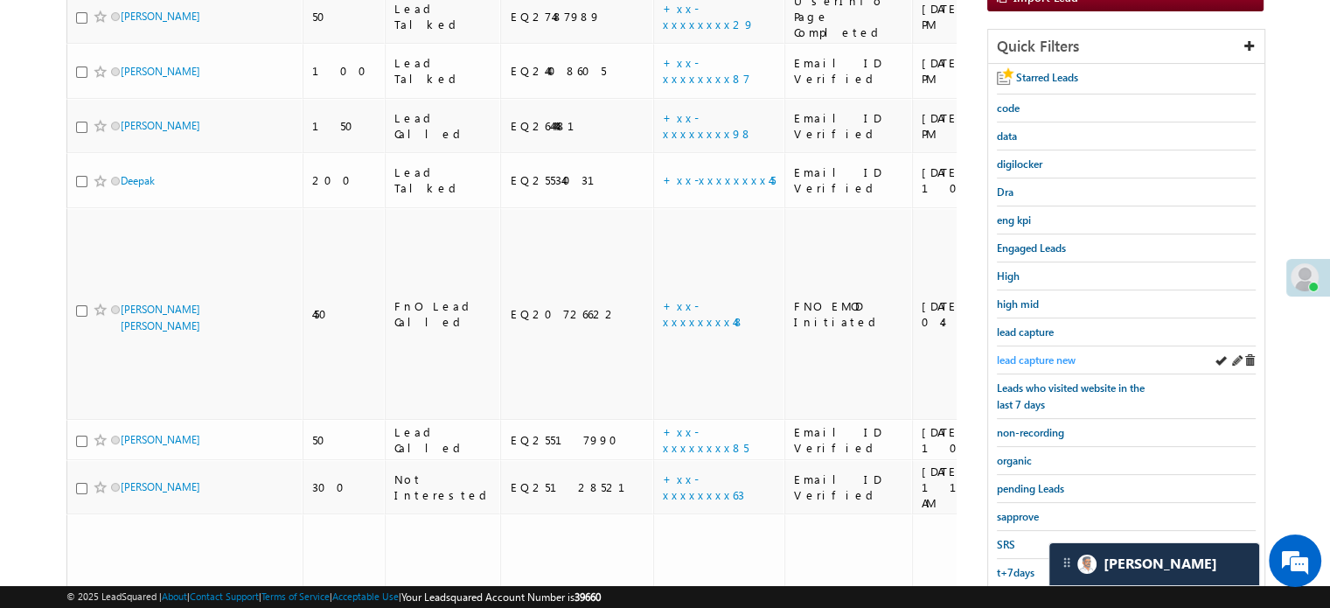
click at [1036, 353] on span "lead capture new" at bounding box center [1036, 359] width 79 height 13
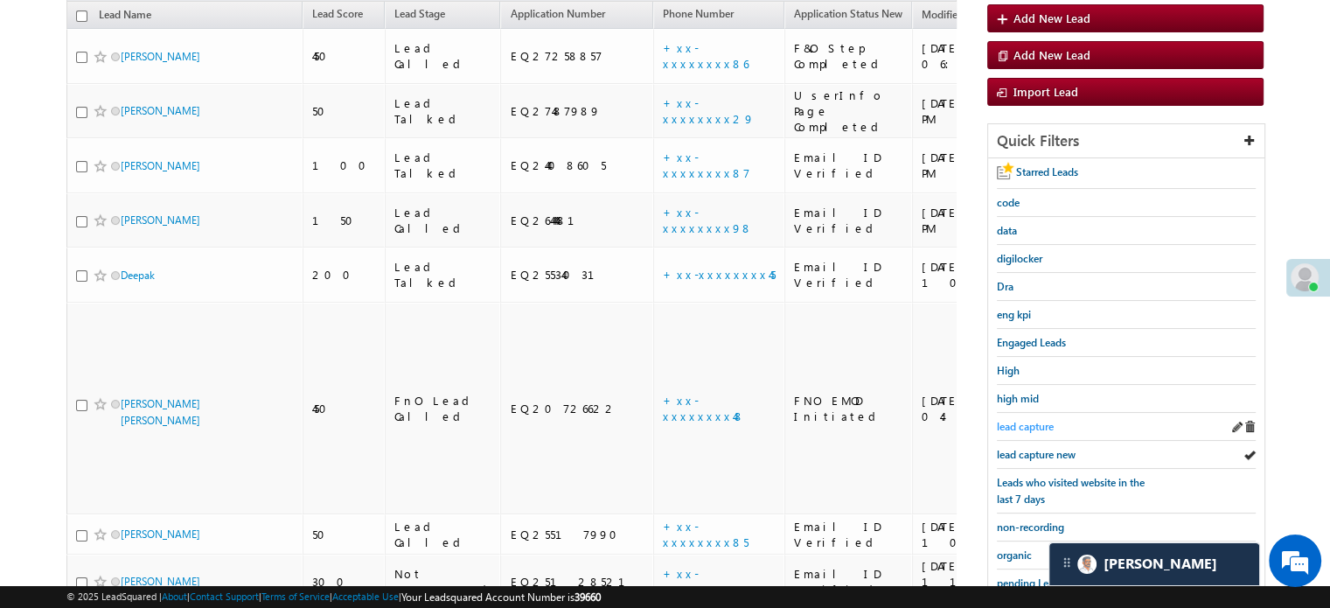
scroll to position [200, 0]
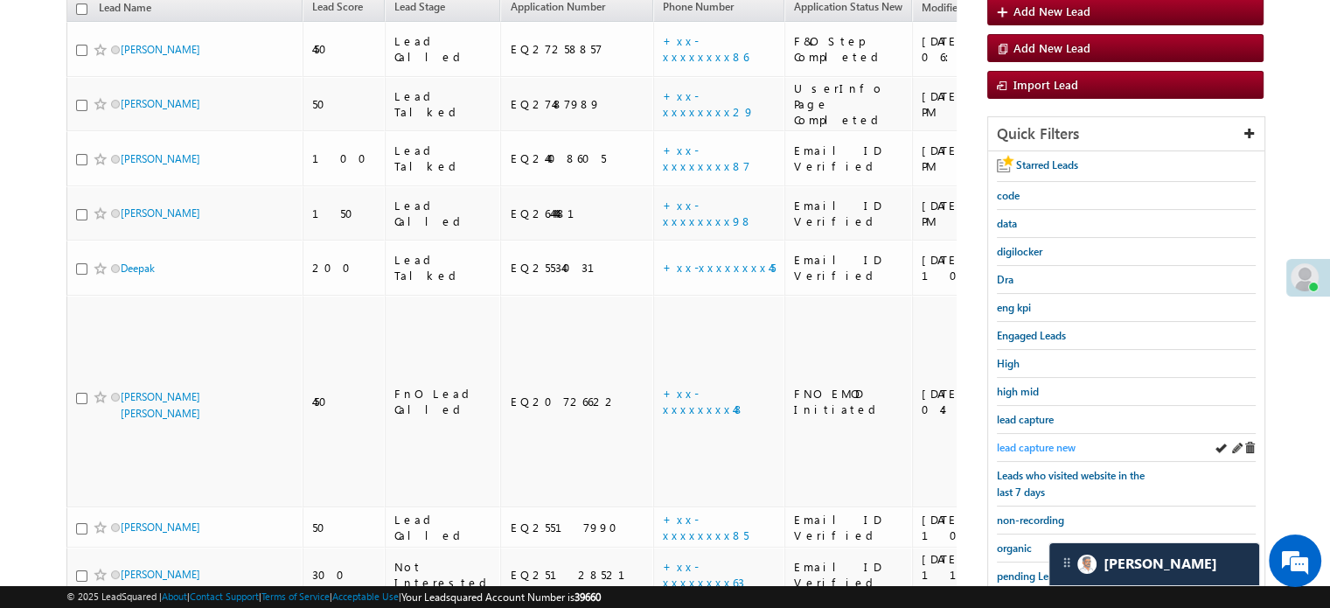
click at [1029, 444] on span "lead capture new" at bounding box center [1036, 447] width 79 height 13
click at [1075, 443] on span "lead capture new" at bounding box center [1036, 447] width 79 height 13
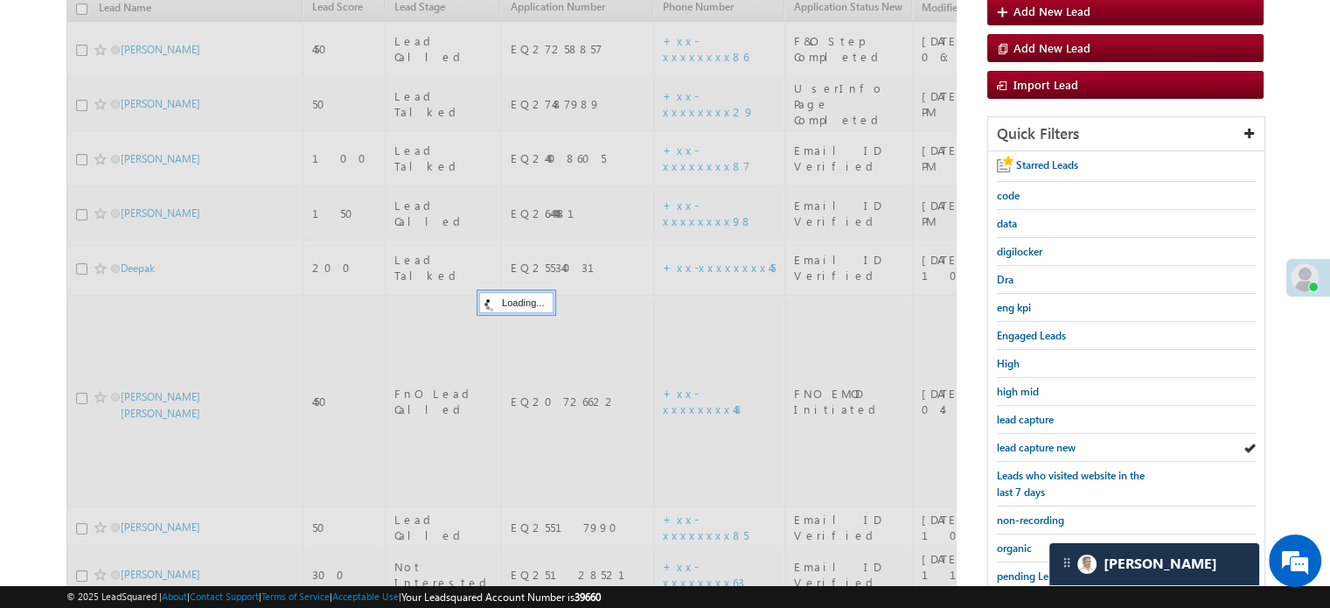
click at [1054, 441] on span "lead capture new" at bounding box center [1036, 447] width 79 height 13
click at [1050, 441] on span "lead capture new" at bounding box center [1036, 447] width 79 height 13
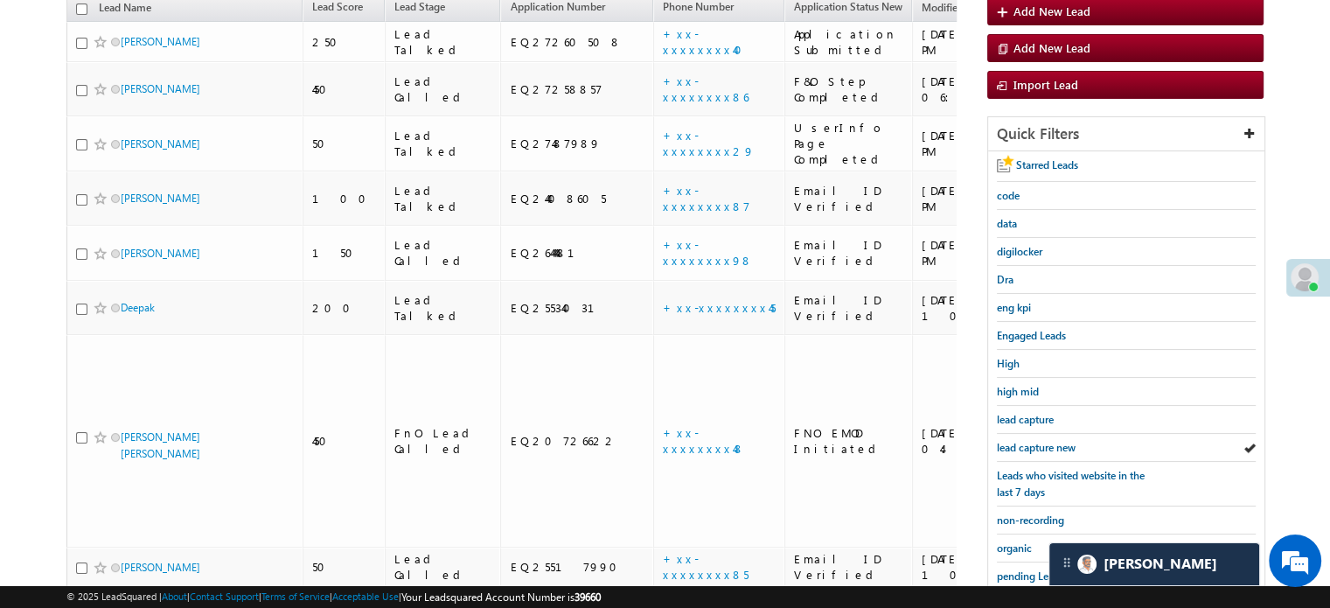
click at [1050, 441] on span "lead capture new" at bounding box center [1036, 447] width 79 height 13
click at [1032, 447] on span "lead capture new" at bounding box center [1036, 447] width 79 height 13
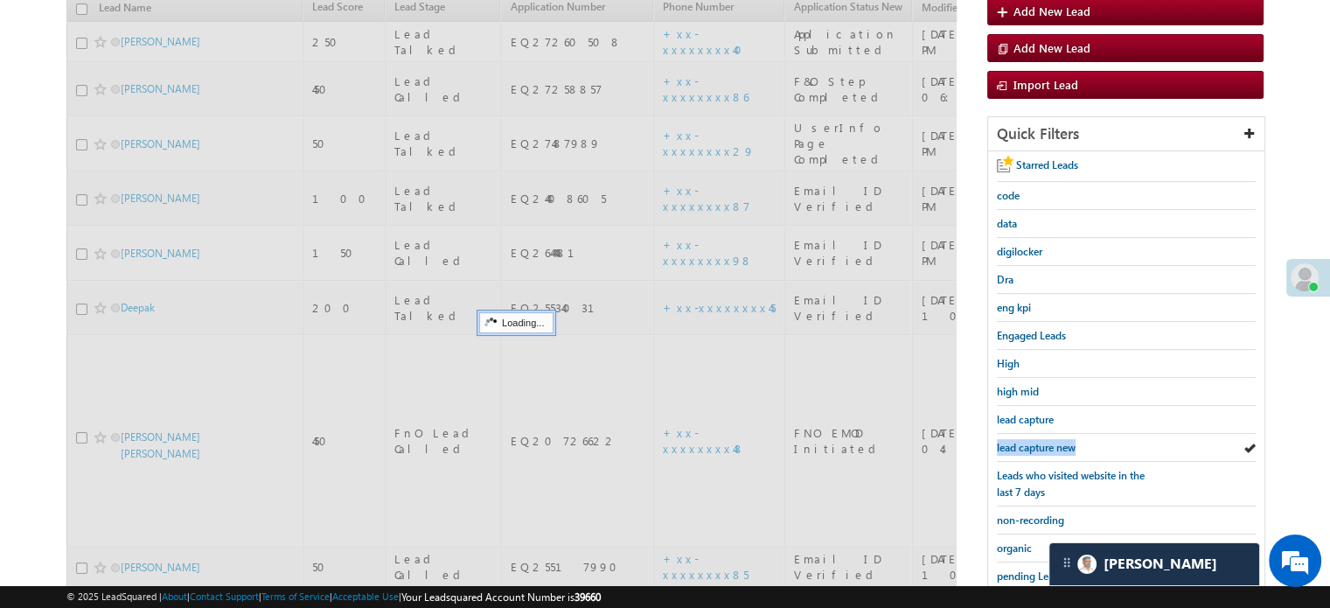
click at [1032, 447] on span "lead capture new" at bounding box center [1036, 447] width 79 height 13
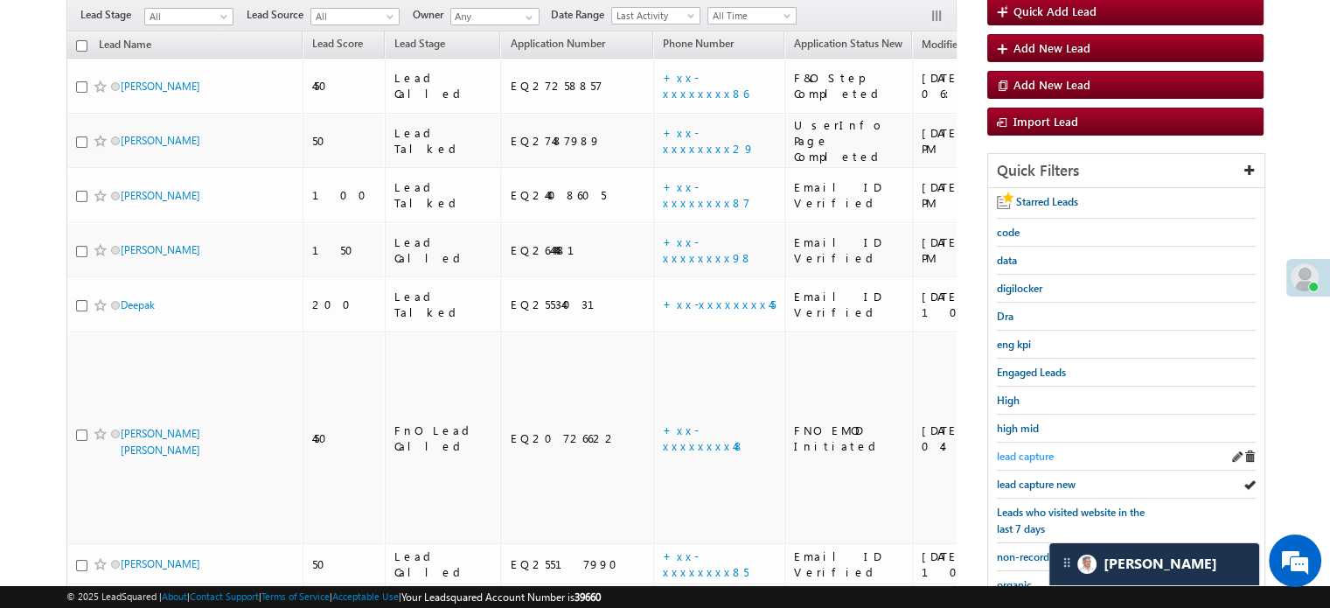
scroll to position [175, 0]
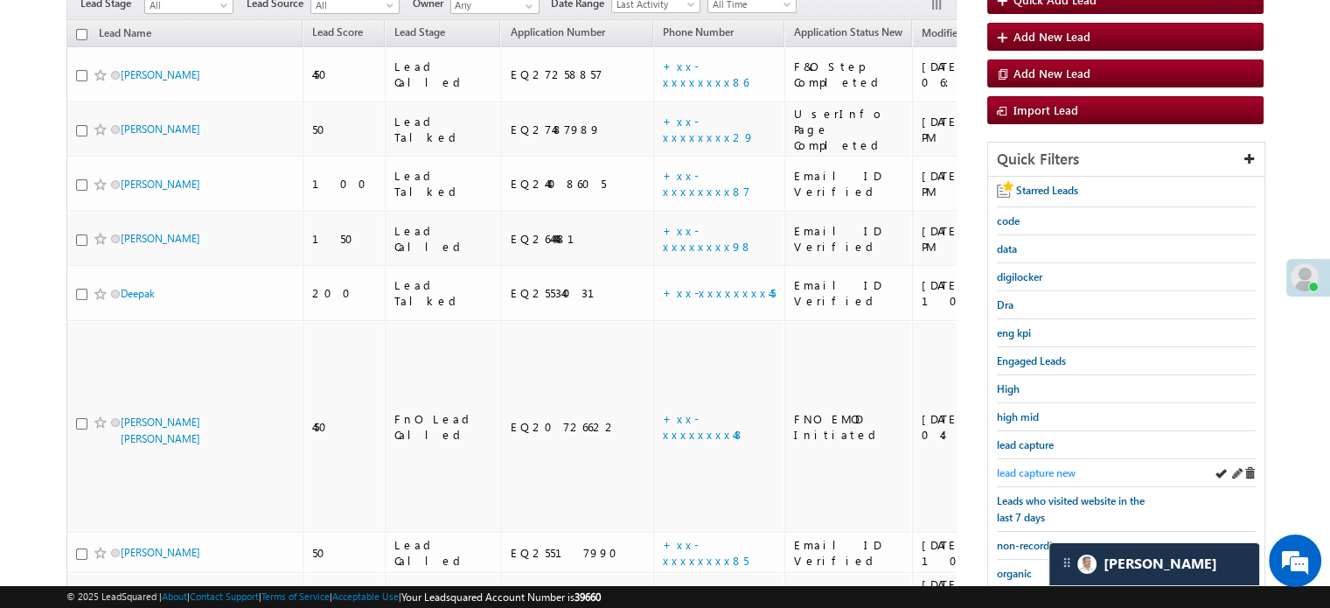
click at [1048, 466] on span "lead capture new" at bounding box center [1036, 472] width 79 height 13
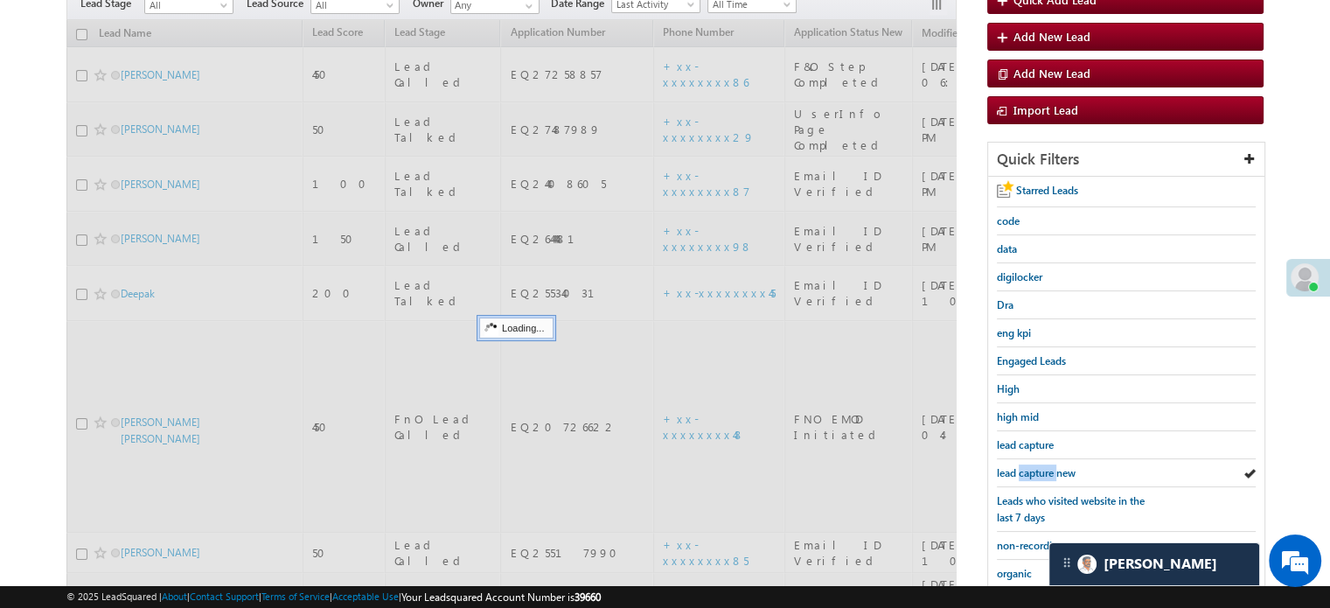
click at [1048, 466] on span "lead capture new" at bounding box center [1036, 472] width 79 height 13
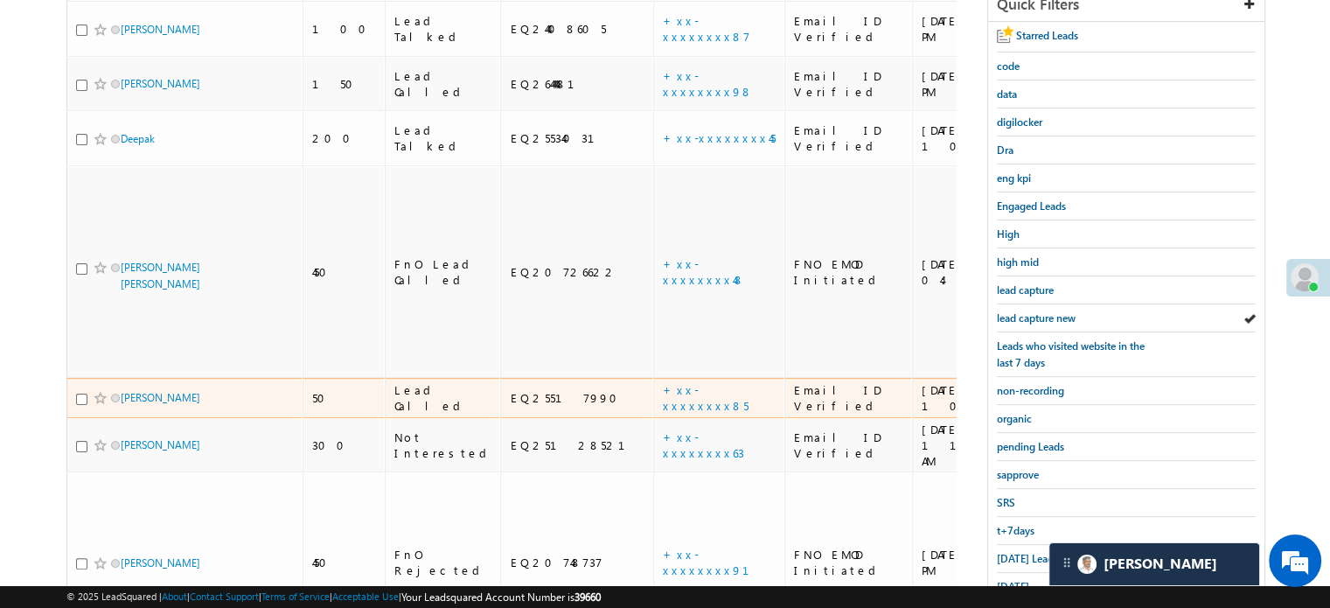
scroll to position [375, 0]
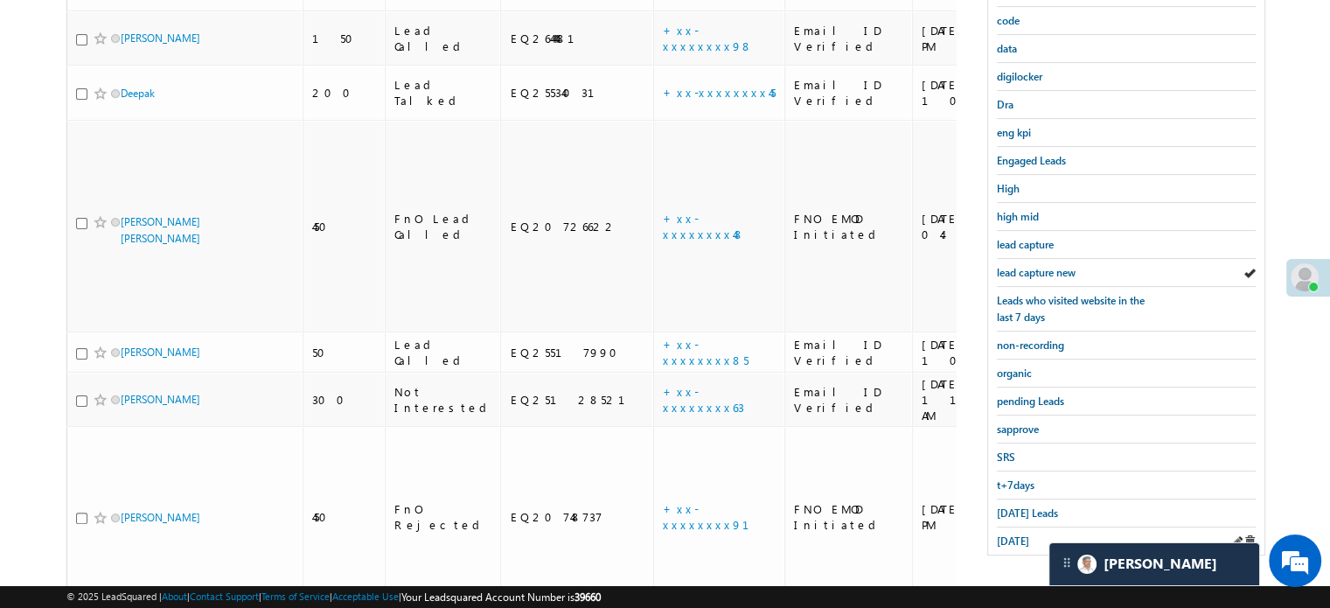
click at [1015, 545] on div "yesterday" at bounding box center [1126, 540] width 259 height 27
click at [1016, 534] on span "yesterday" at bounding box center [1013, 540] width 32 height 13
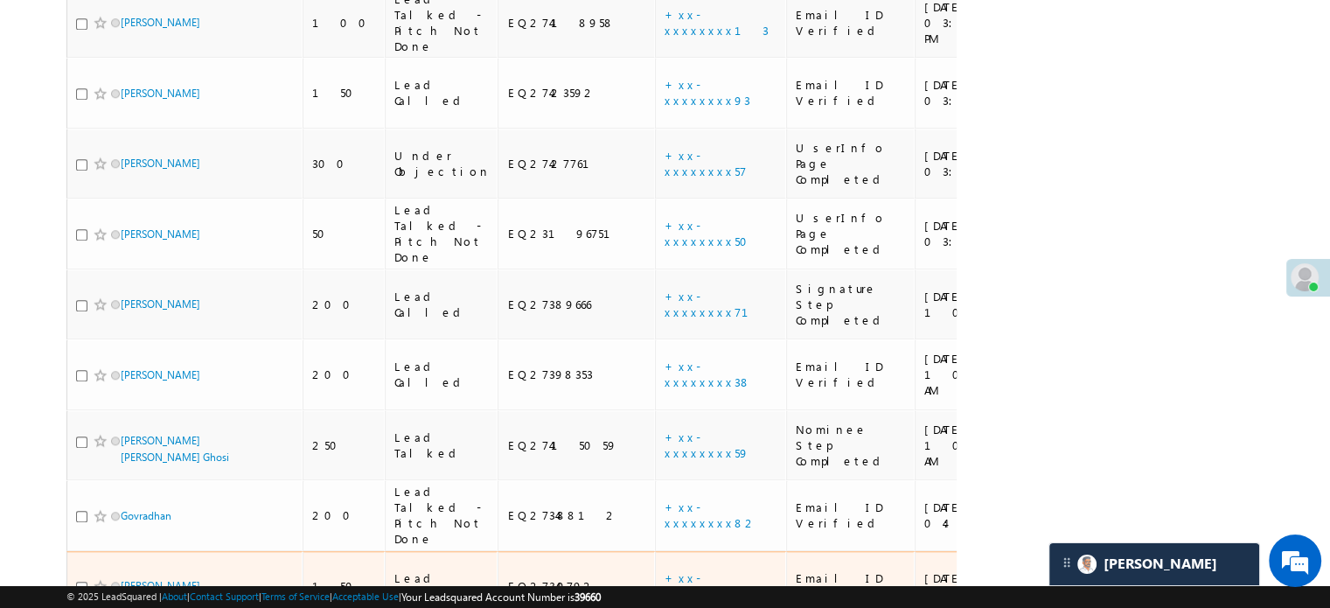
scroll to position [1598, 0]
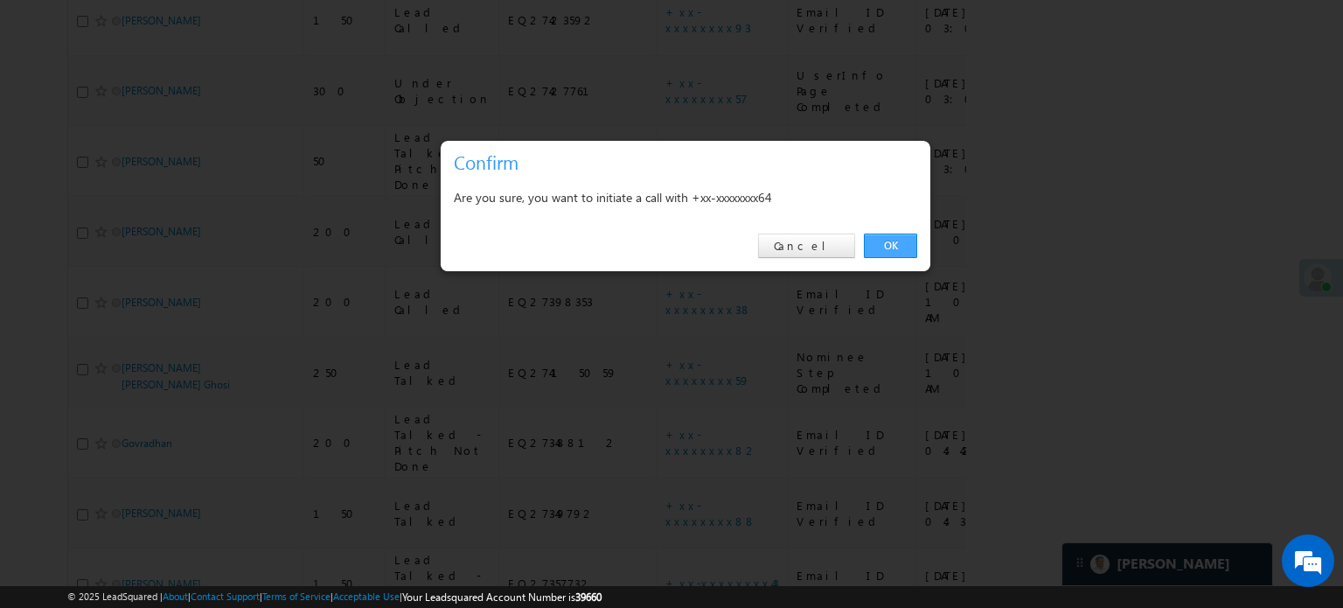
click at [910, 241] on link "OK" at bounding box center [890, 246] width 53 height 24
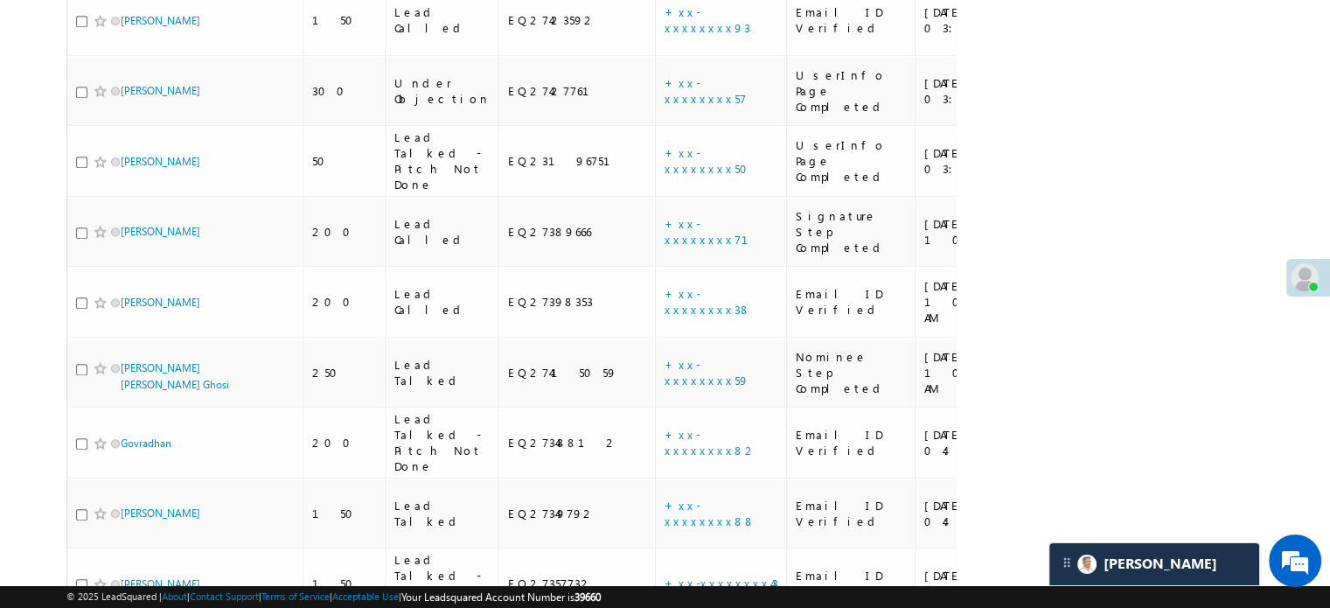
scroll to position [1644, 0]
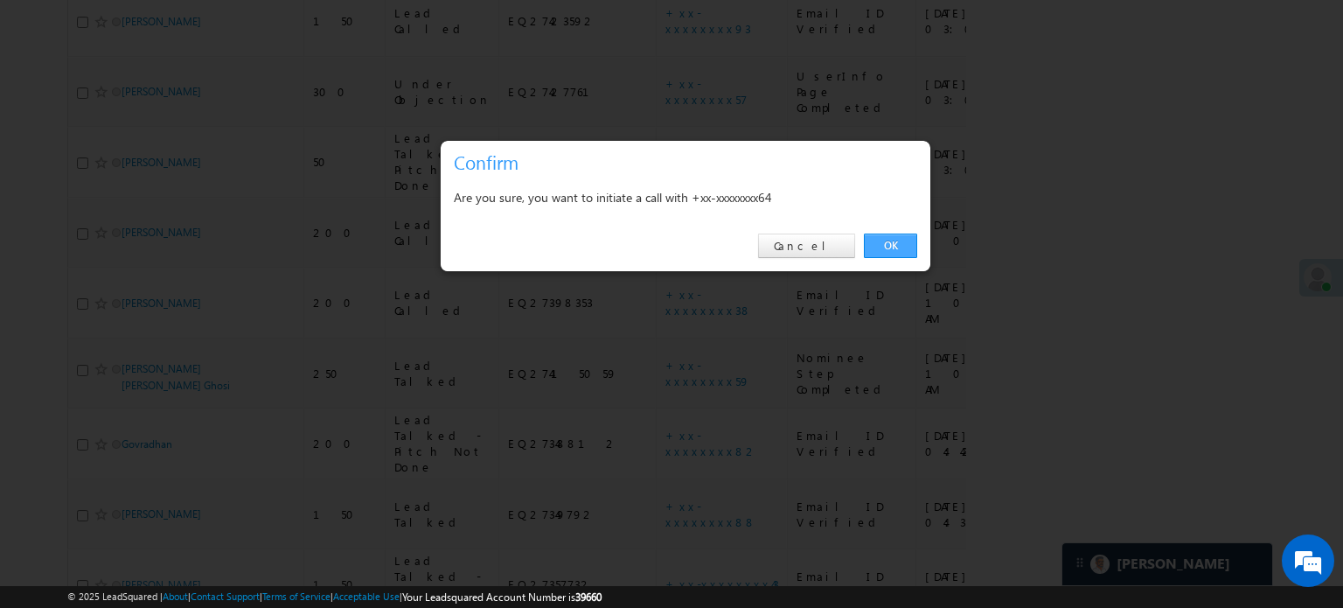
click at [889, 244] on link "OK" at bounding box center [890, 246] width 53 height 24
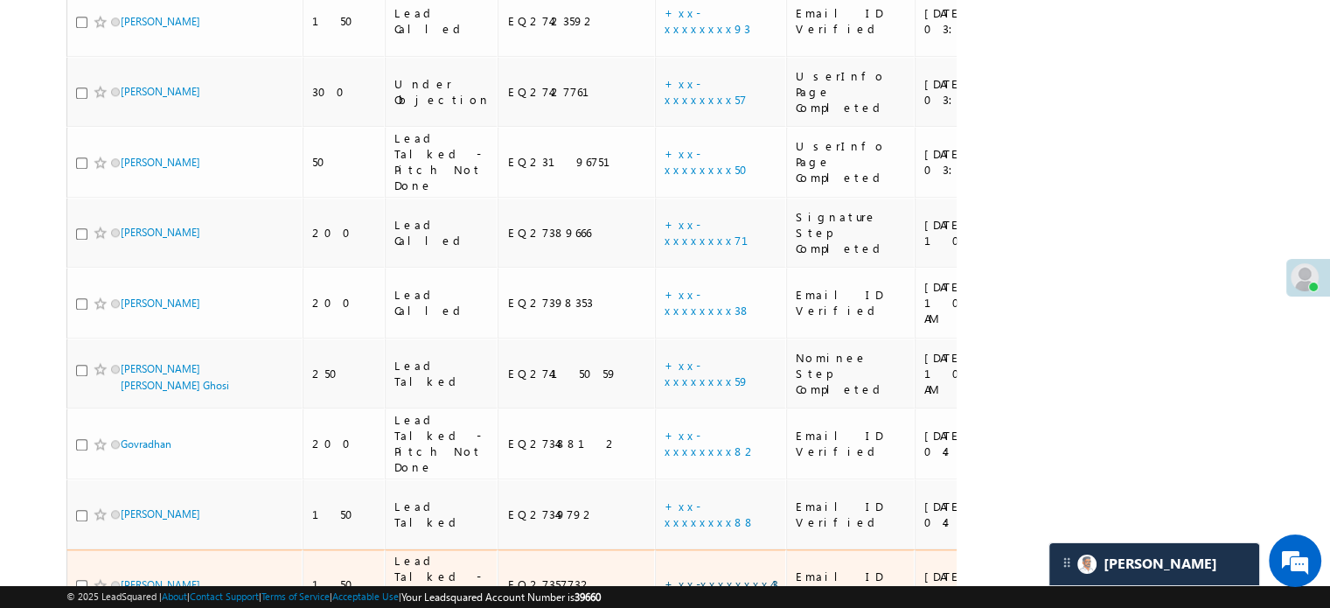
click at [665, 576] on link "+xx-xxxxxxxx43" at bounding box center [722, 583] width 114 height 15
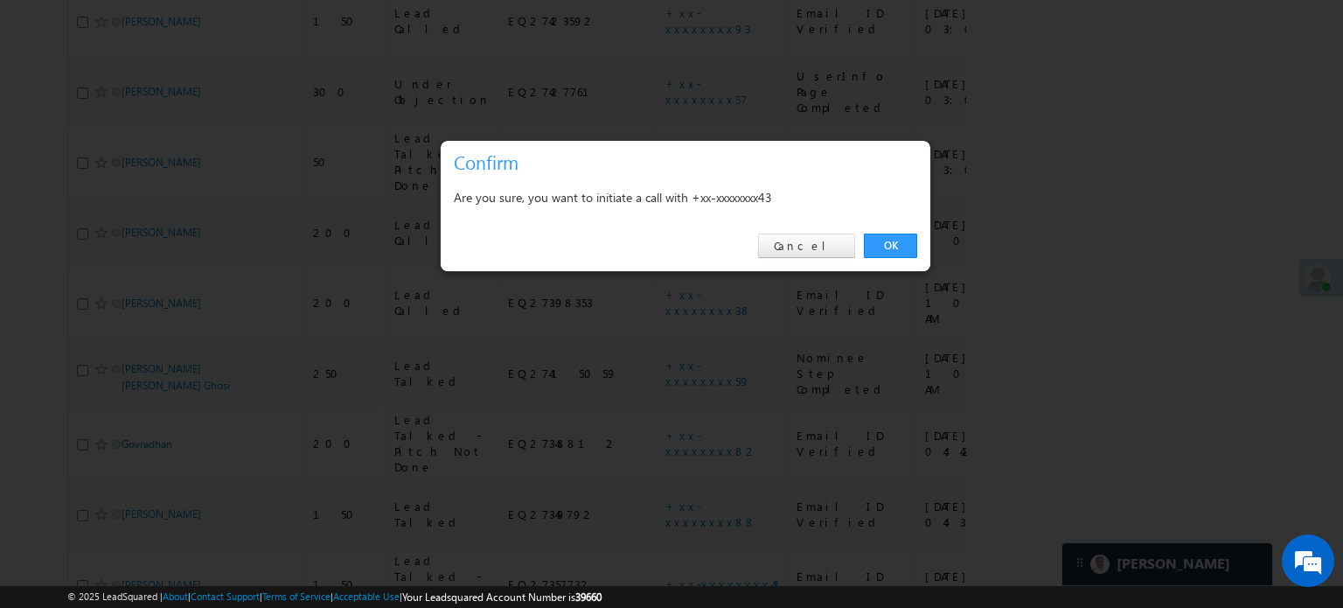
click at [885, 232] on div "OK Cancel" at bounding box center [686, 246] width 490 height 50
click at [886, 241] on link "OK" at bounding box center [890, 246] width 53 height 24
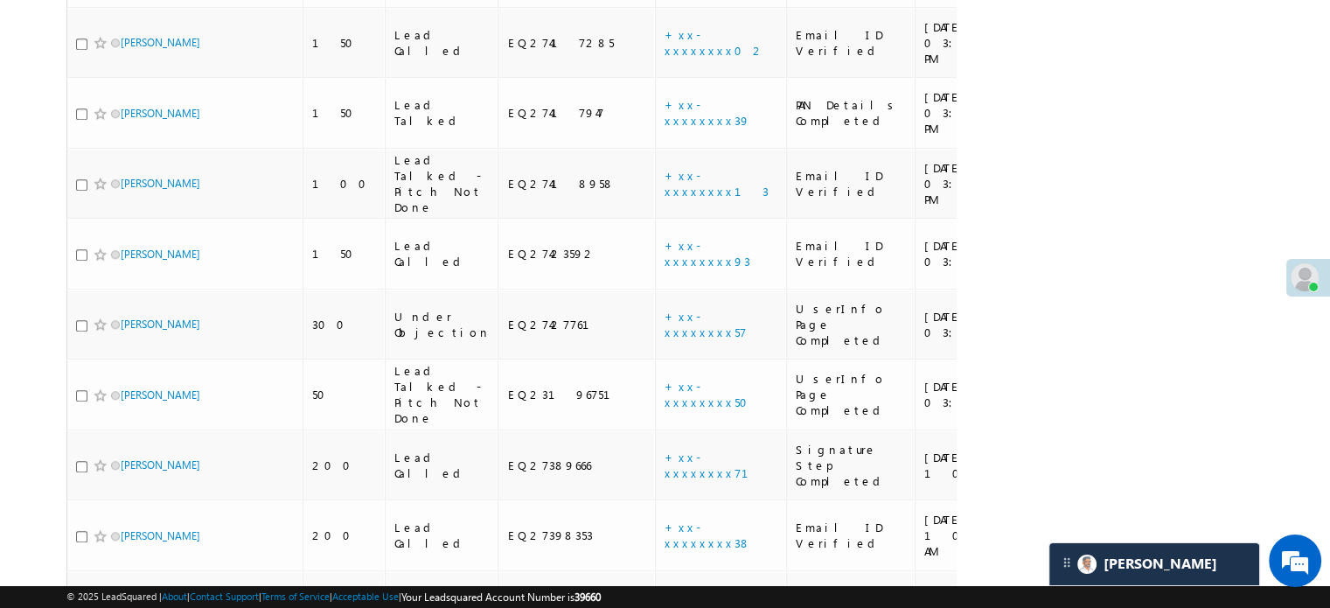
scroll to position [1382, 0]
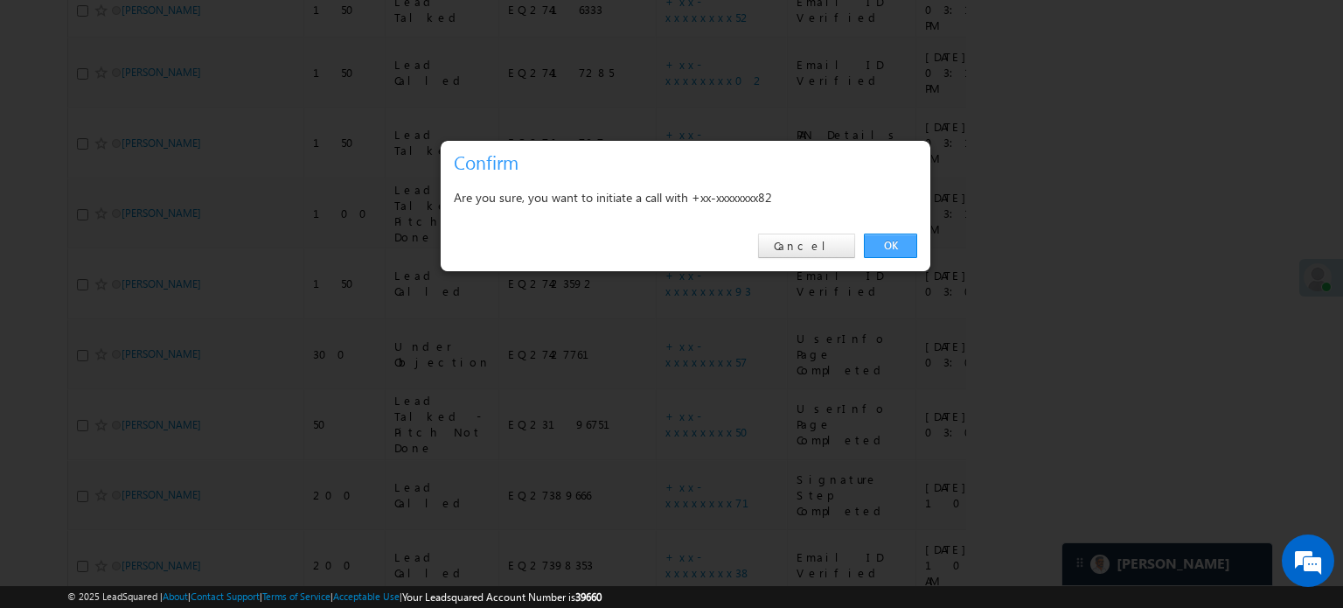
click at [889, 249] on link "OK" at bounding box center [890, 246] width 53 height 24
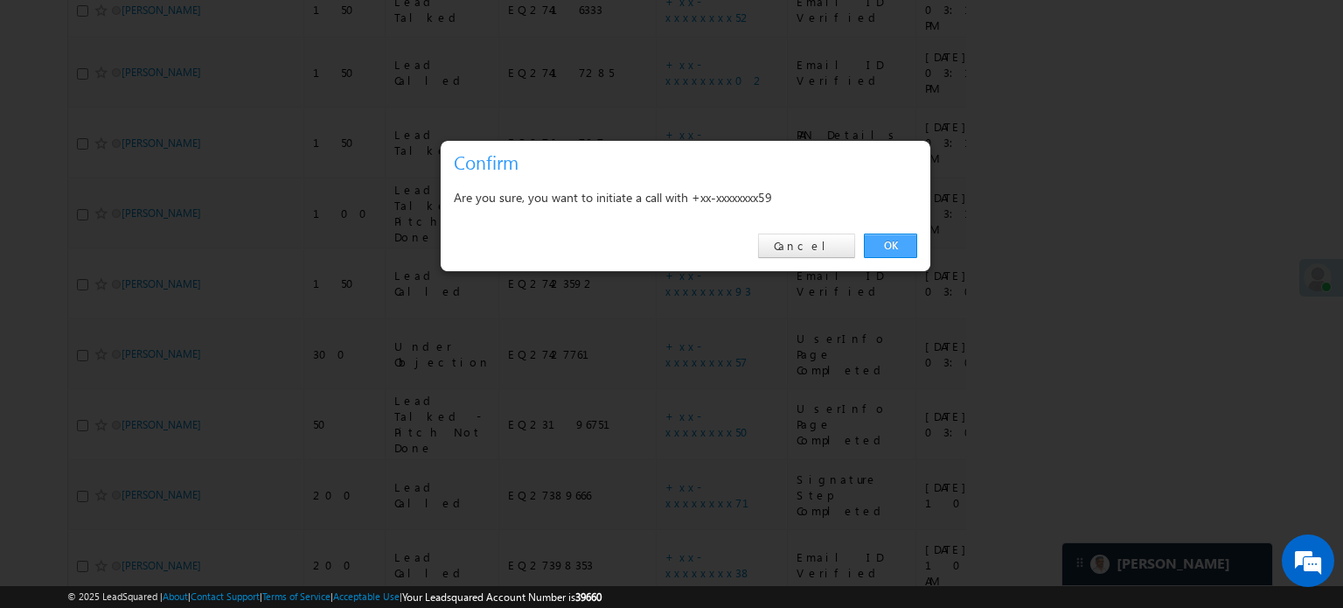
click at [902, 240] on link "OK" at bounding box center [890, 246] width 53 height 24
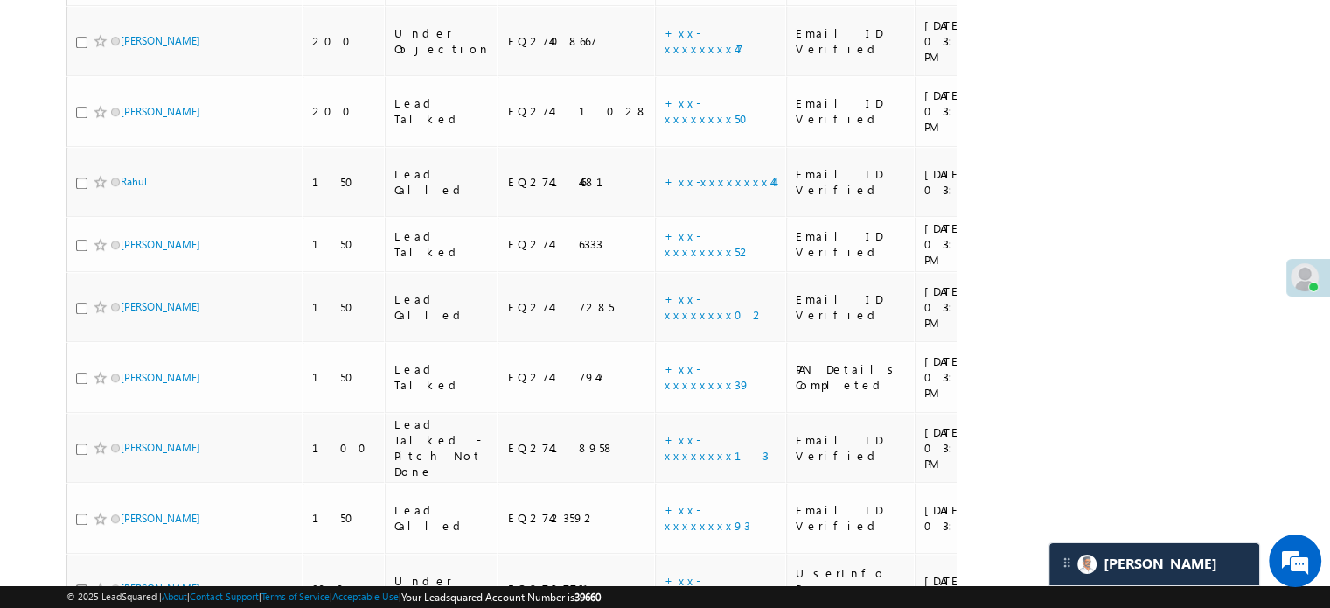
scroll to position [1120, 0]
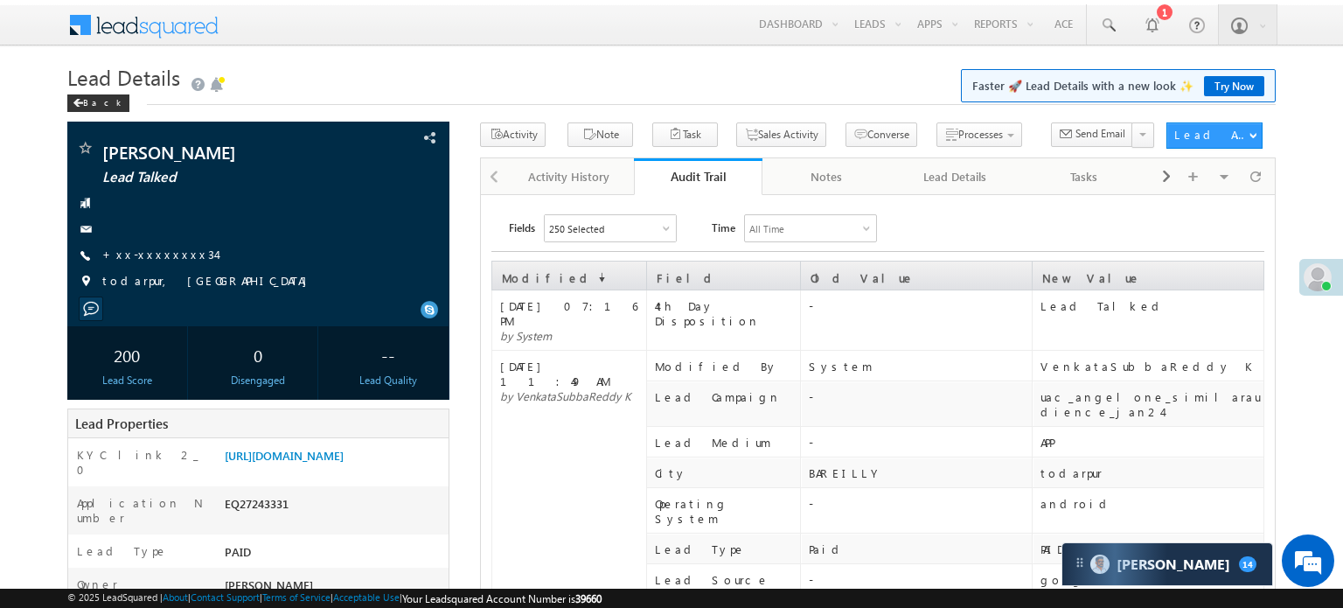
scroll to position [8196, 0]
click at [556, 164] on link "Activity History" at bounding box center [570, 176] width 129 height 37
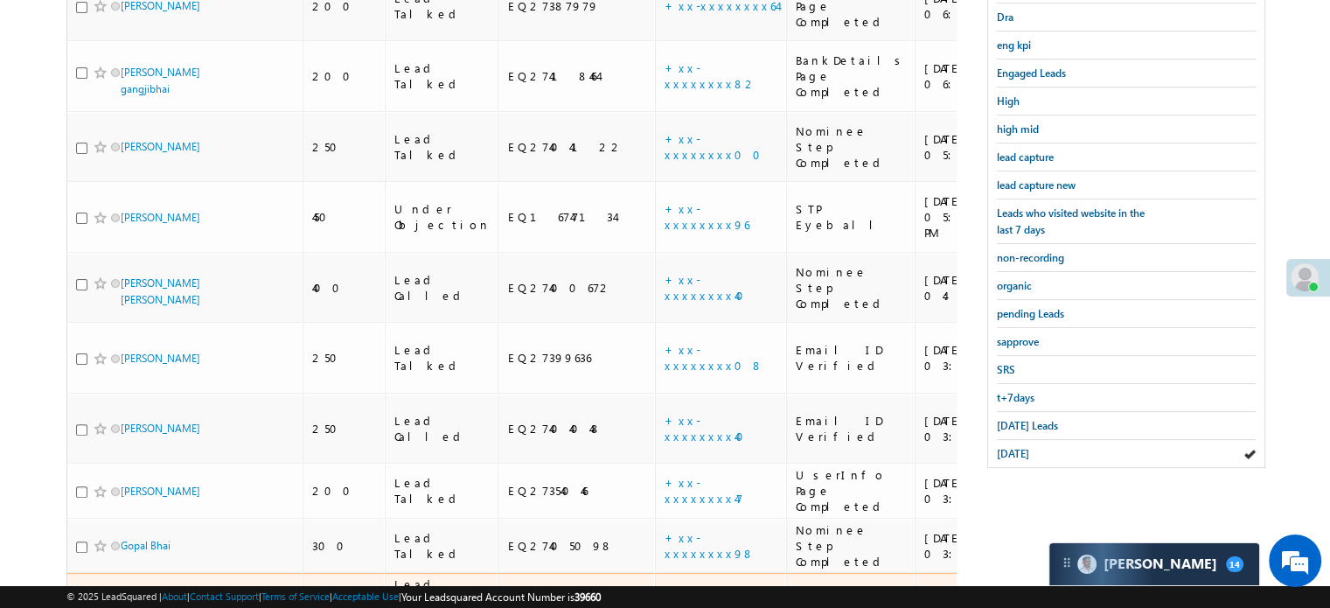
scroll to position [8277, 0]
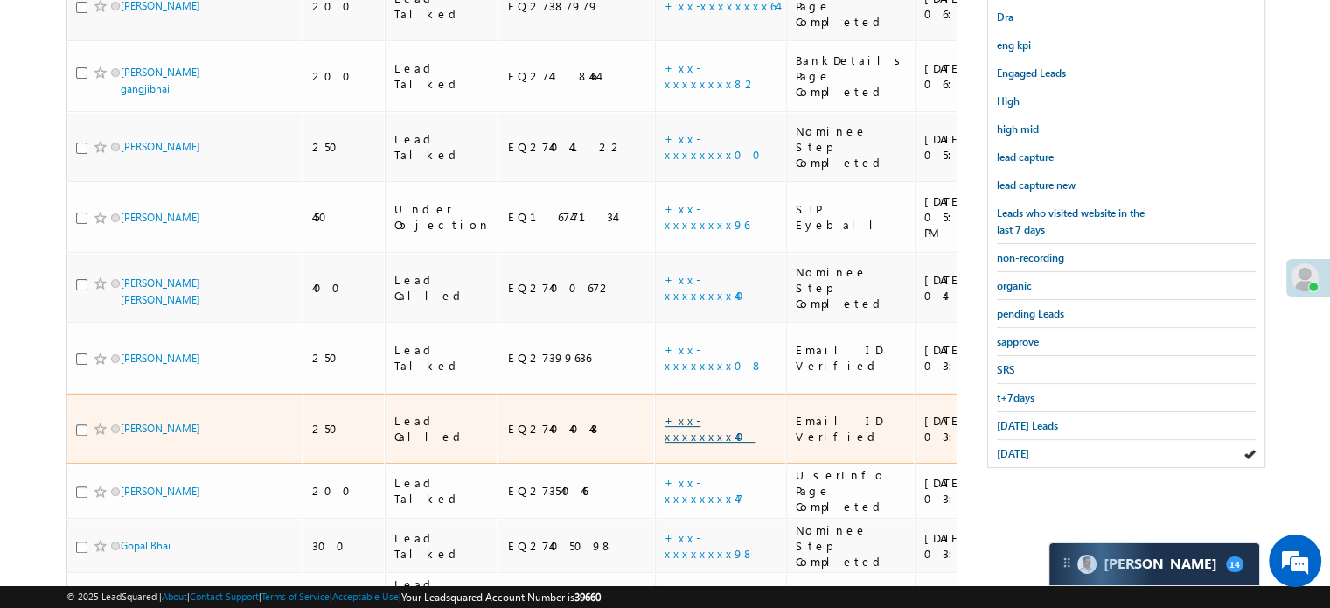
click at [665, 413] on link "+xx-xxxxxxxx40" at bounding box center [710, 428] width 90 height 31
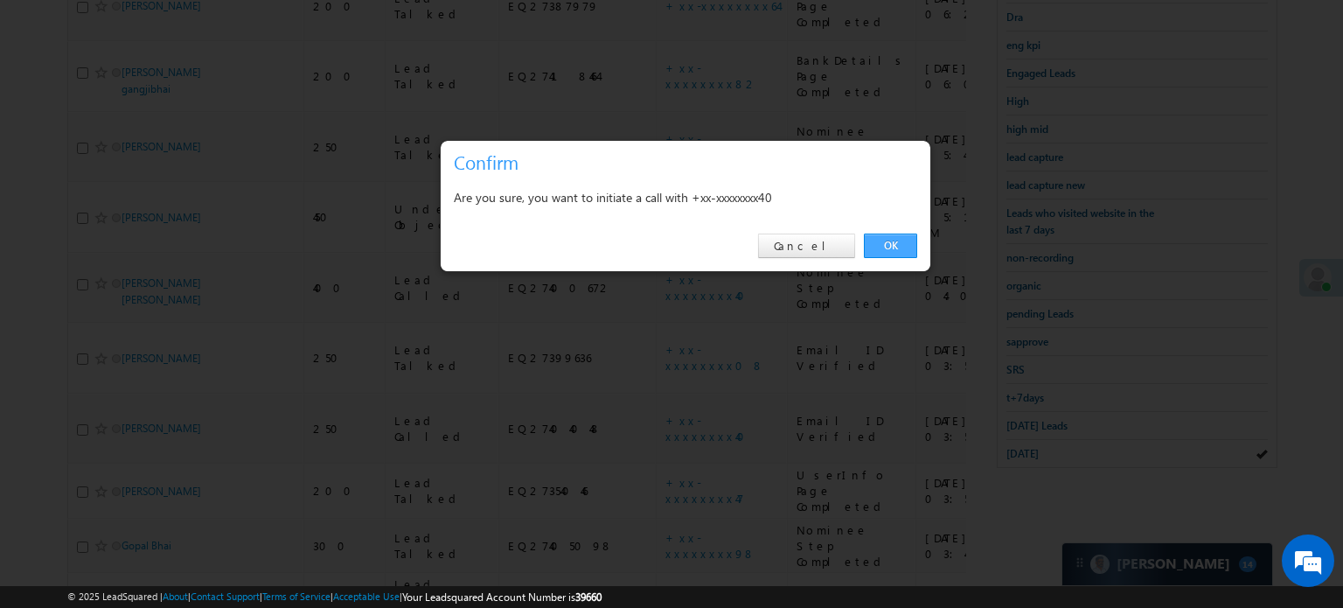
click at [897, 248] on link "OK" at bounding box center [890, 246] width 53 height 24
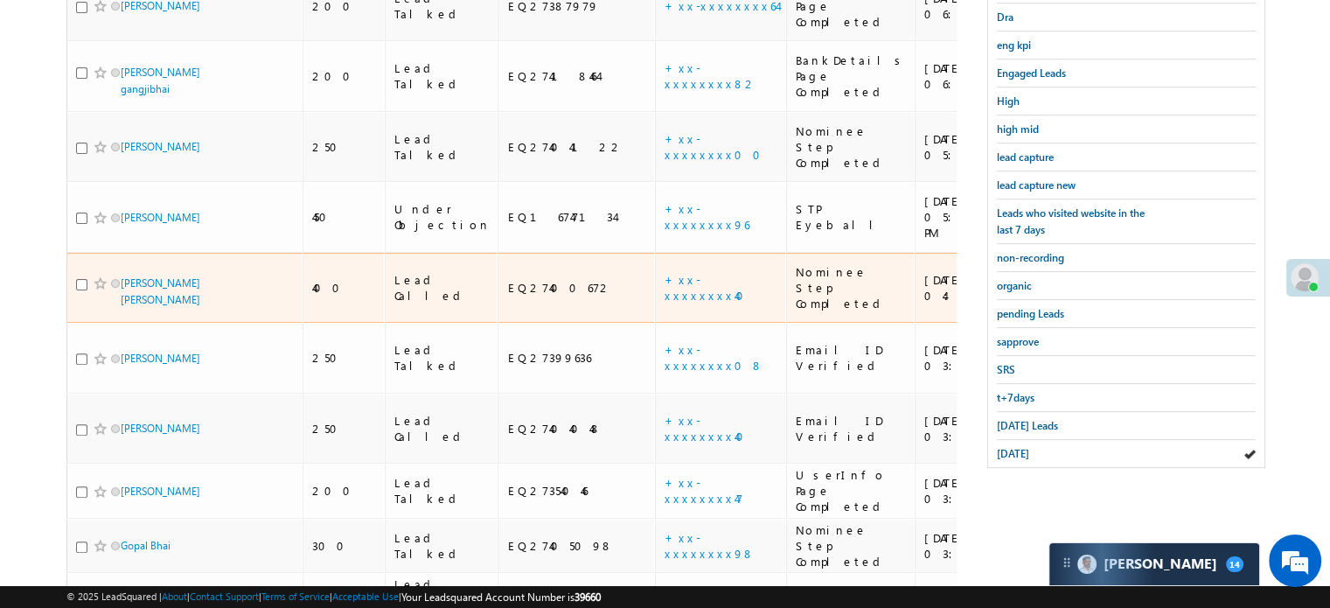
scroll to position [0, 0]
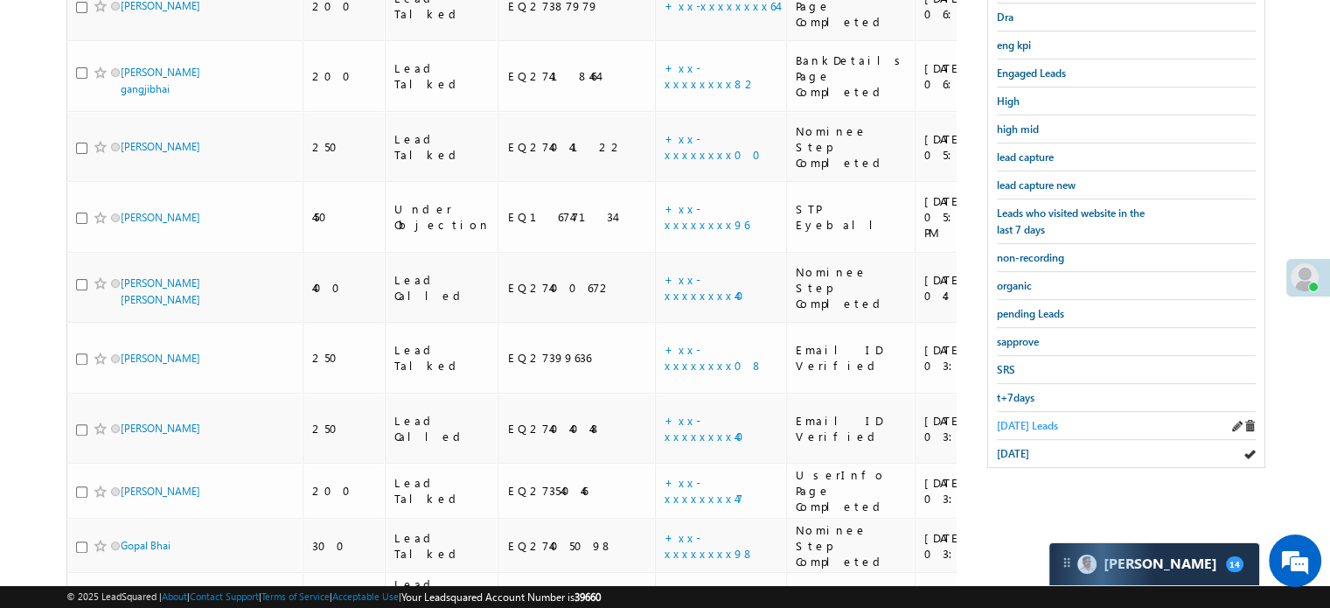
click at [1041, 424] on span "[DATE] Leads" at bounding box center [1027, 425] width 61 height 13
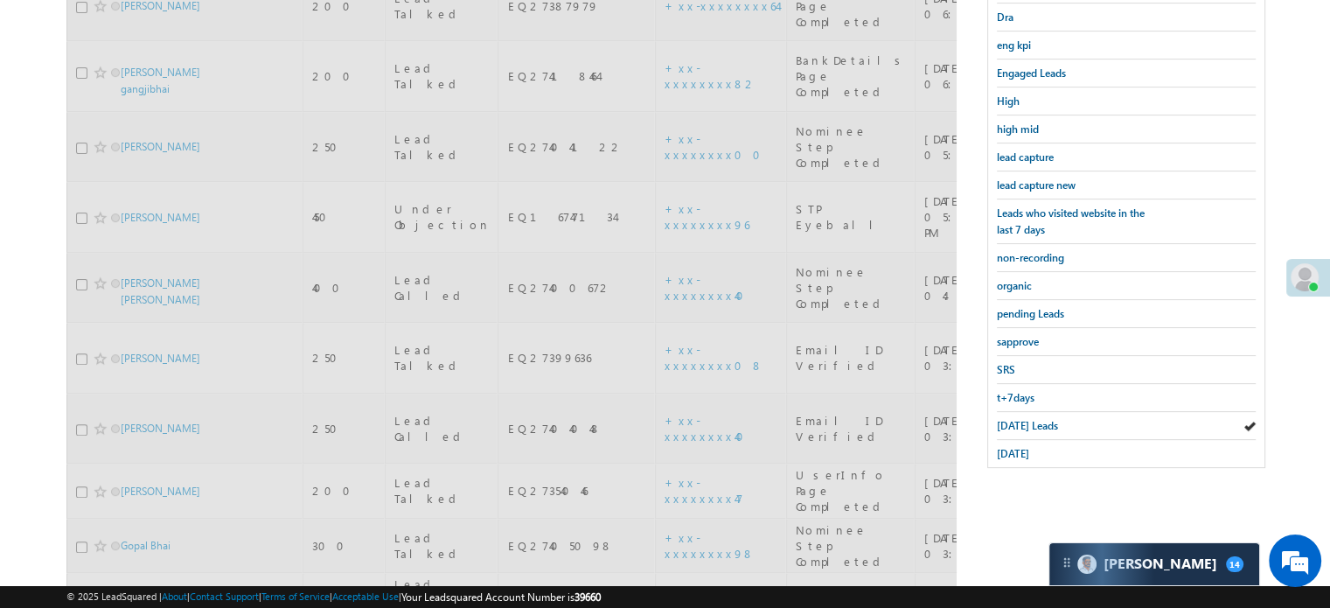
click at [1041, 424] on span "[DATE] Leads" at bounding box center [1027, 425] width 61 height 13
click at [1041, 424] on span "Today's Leads" at bounding box center [1027, 425] width 61 height 13
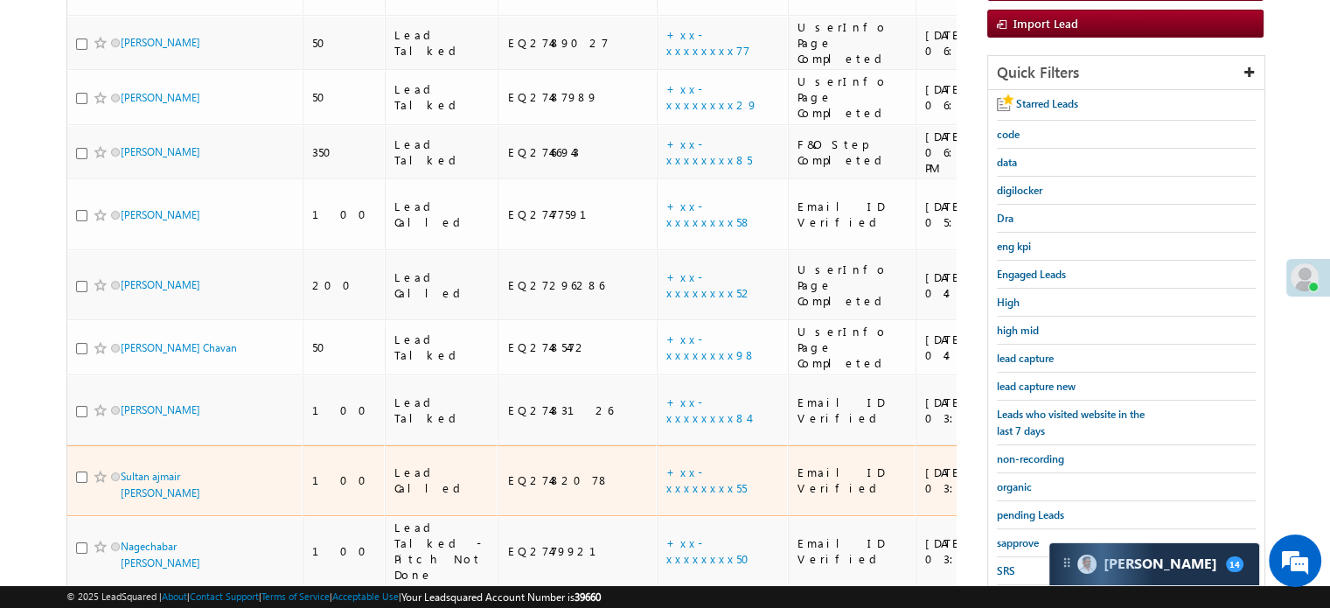
scroll to position [437, 0]
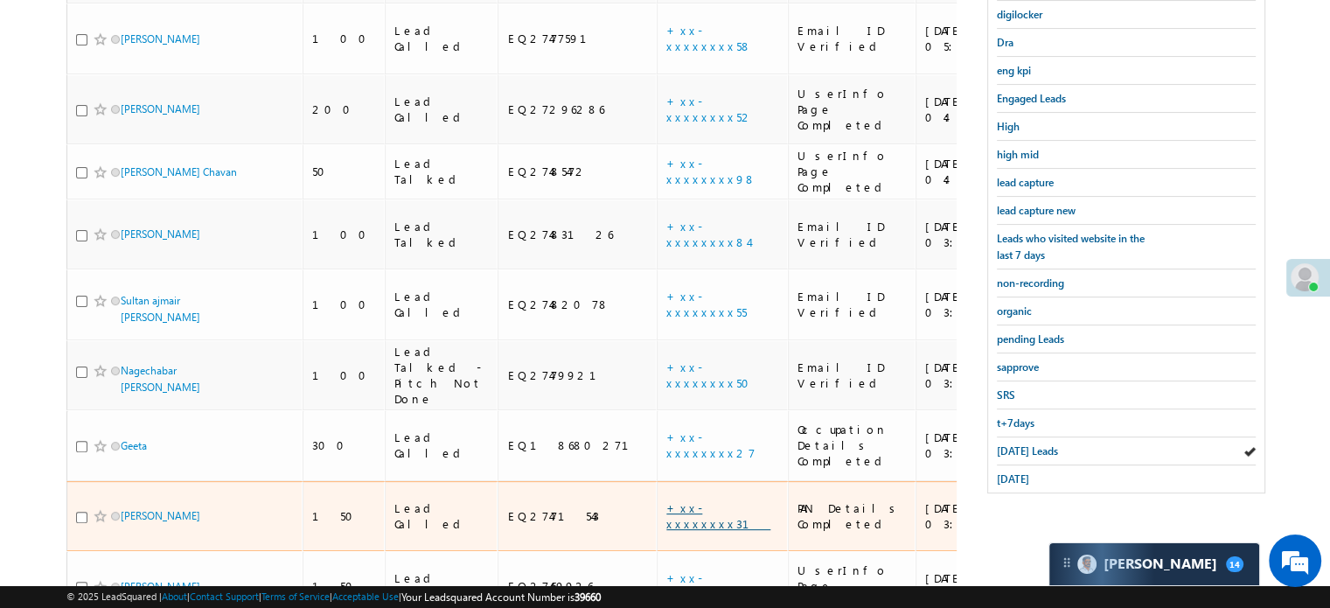
click at [666, 500] on link "+xx-xxxxxxxx31" at bounding box center [718, 515] width 104 height 31
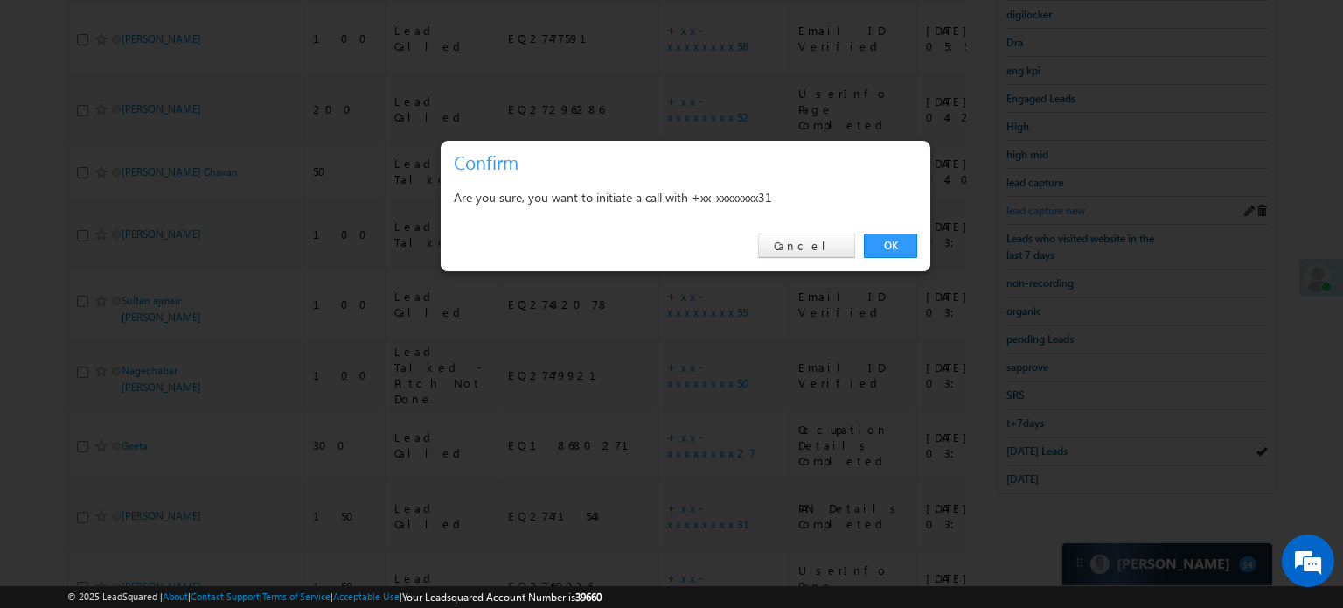
drag, startPoint x: 895, startPoint y: 244, endPoint x: 1014, endPoint y: 206, distance: 125.0
click at [895, 245] on link "OK" at bounding box center [890, 246] width 53 height 24
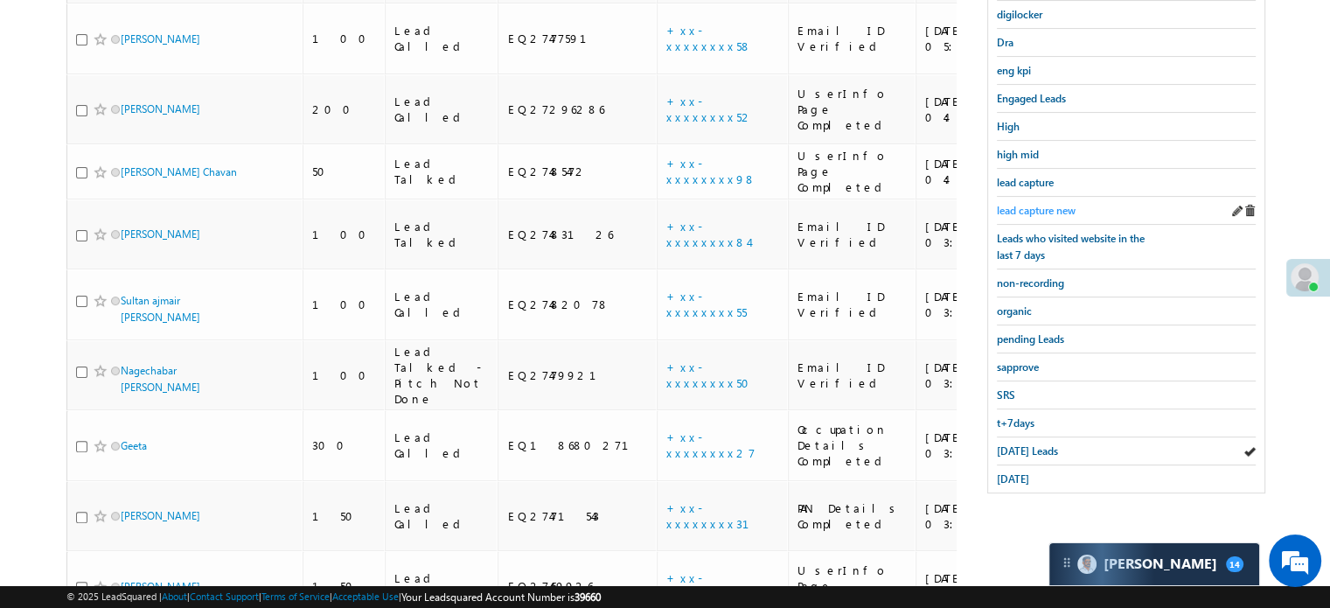
click at [1051, 204] on span "lead capture new" at bounding box center [1036, 210] width 79 height 13
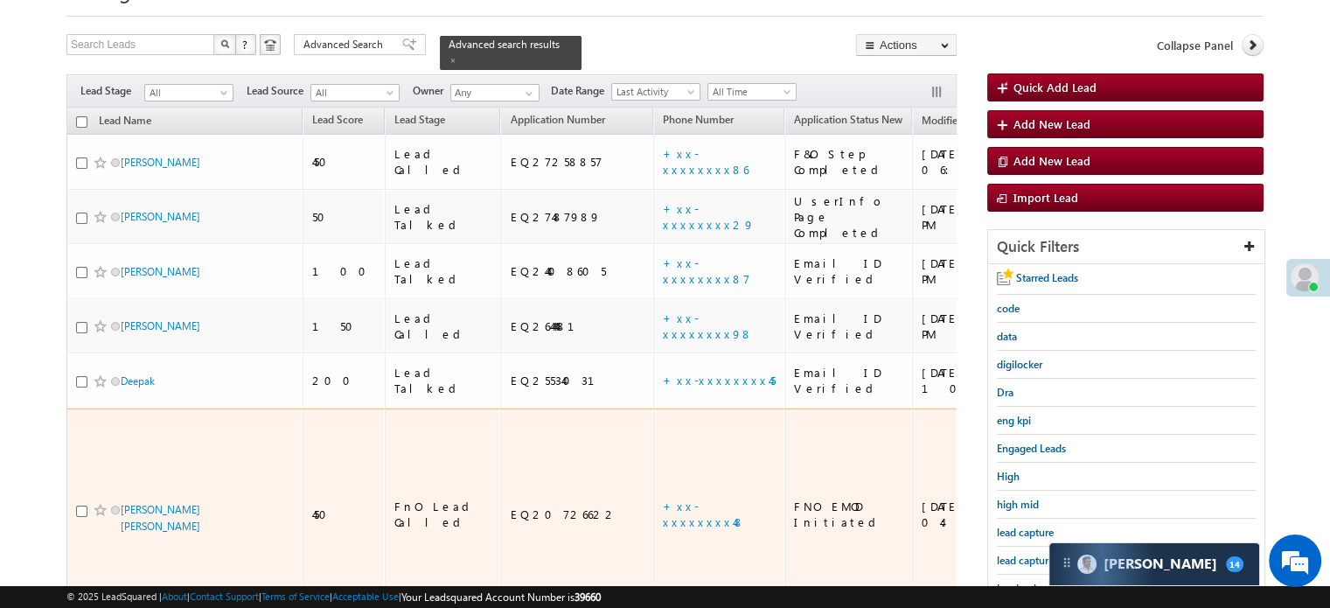
scroll to position [262, 0]
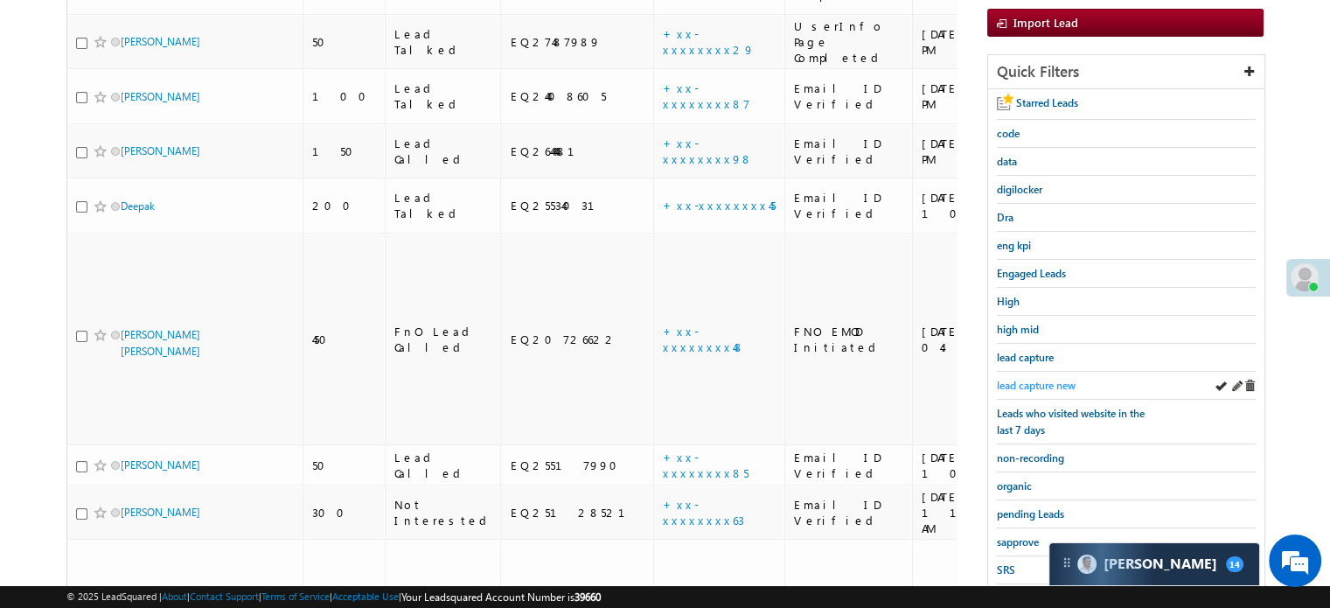
click at [1009, 381] on span "lead capture new" at bounding box center [1036, 385] width 79 height 13
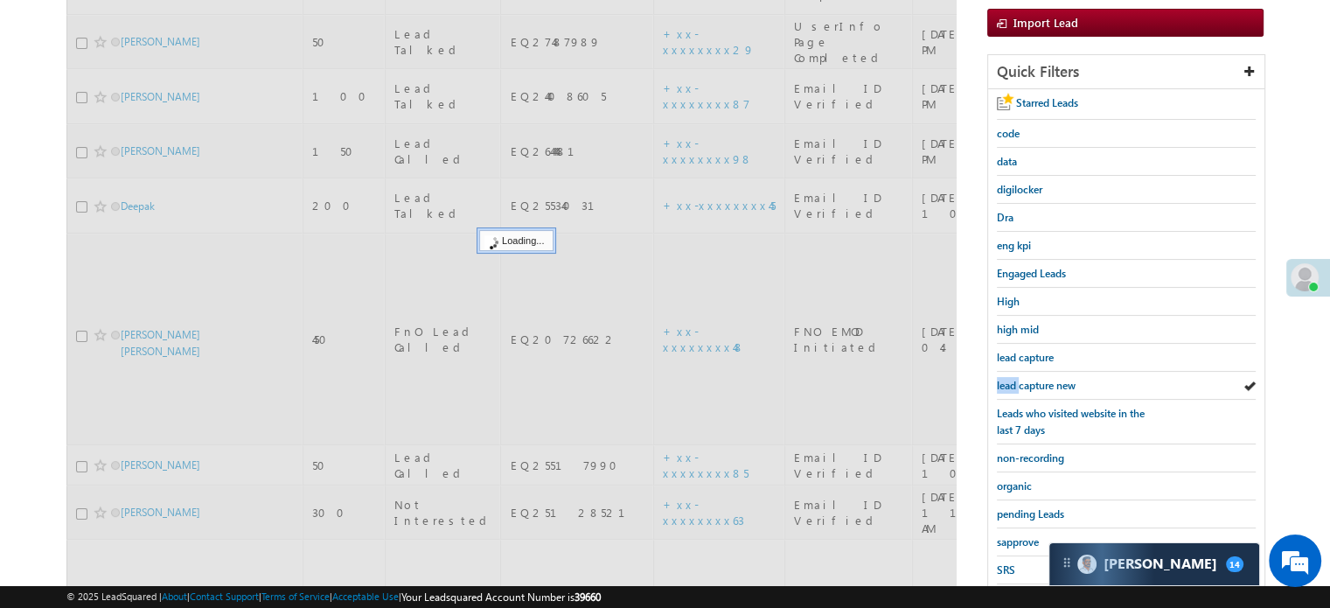
click at [1009, 381] on span "lead capture new" at bounding box center [1036, 385] width 79 height 13
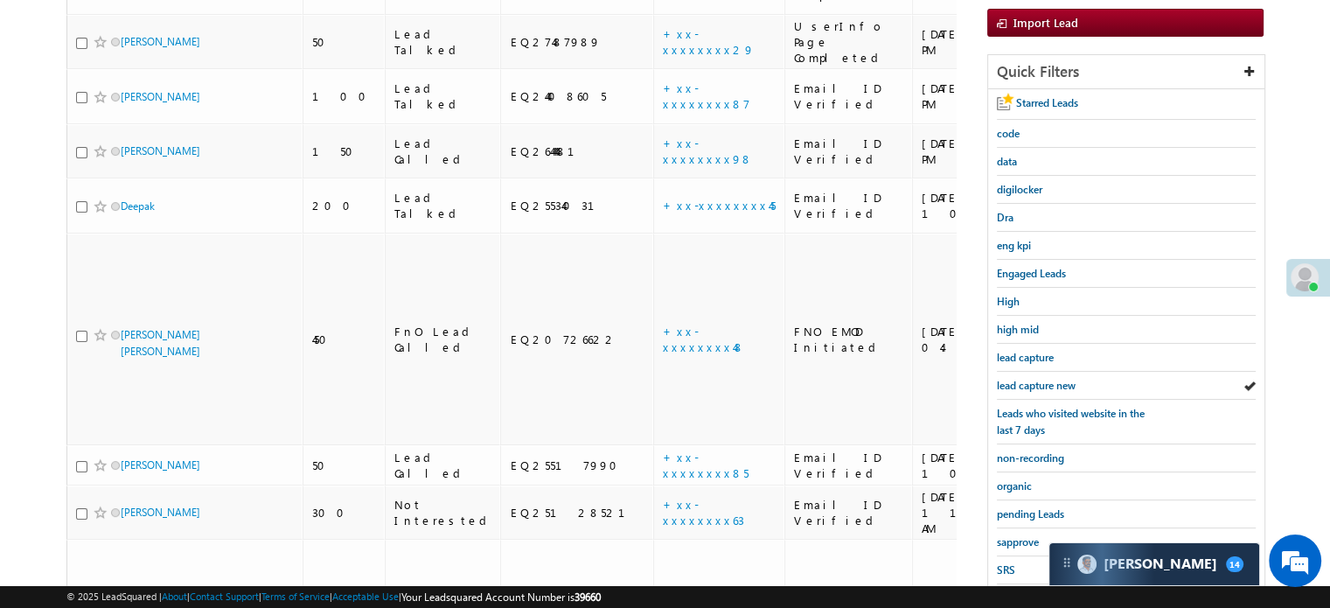
scroll to position [87, 0]
click at [1017, 382] on span "lead capture new" at bounding box center [1036, 385] width 79 height 13
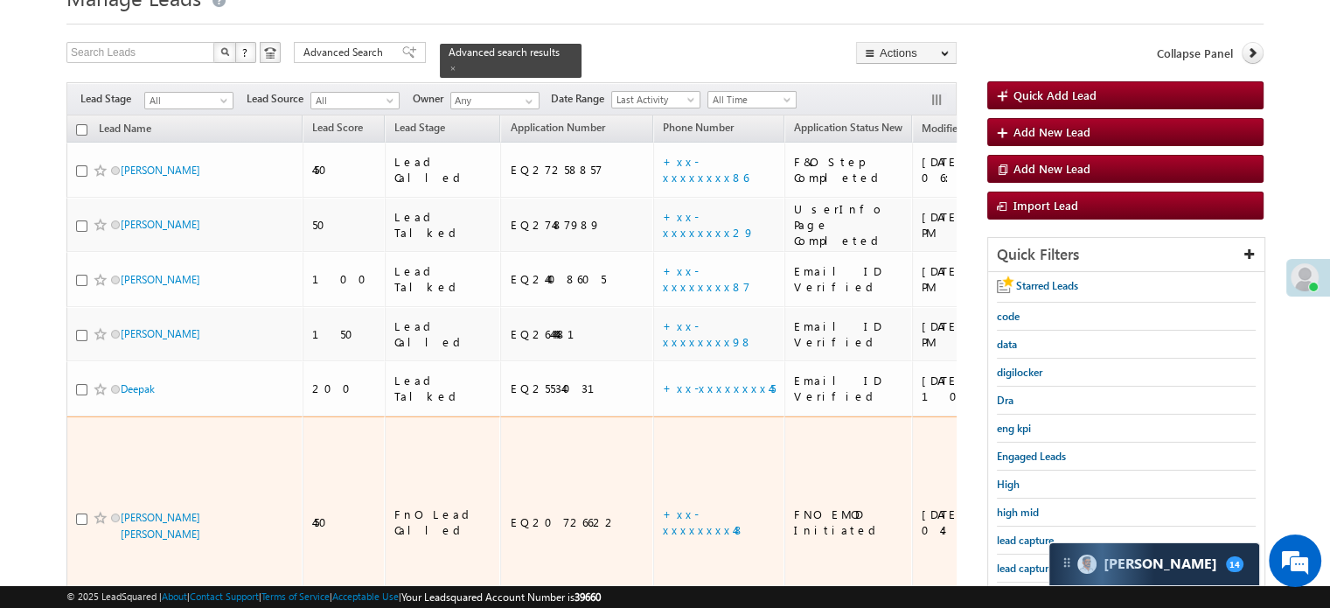
scroll to position [375, 0]
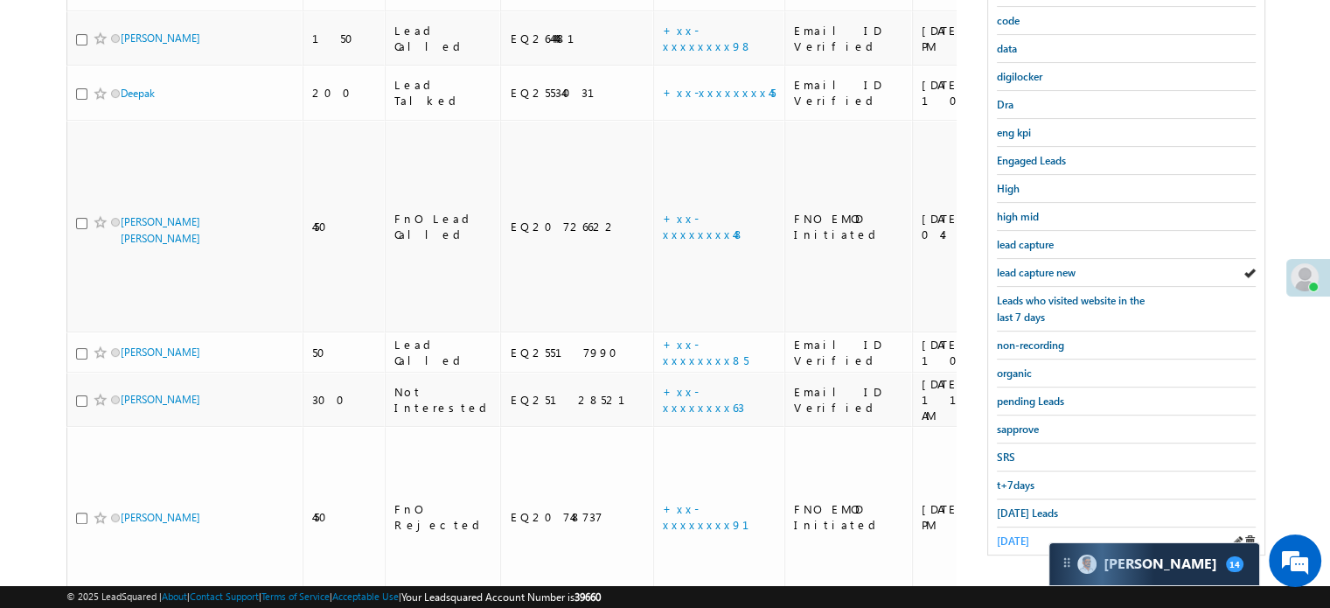
click at [1021, 534] on span "[DATE]" at bounding box center [1013, 540] width 32 height 13
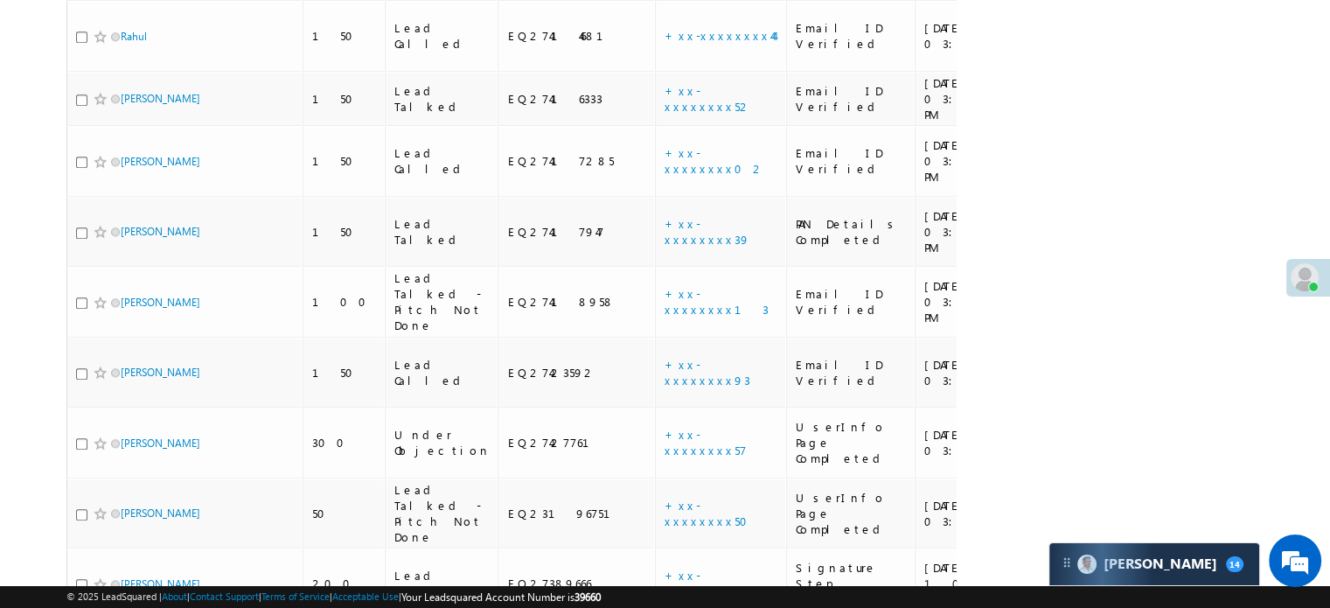
scroll to position [1510, 0]
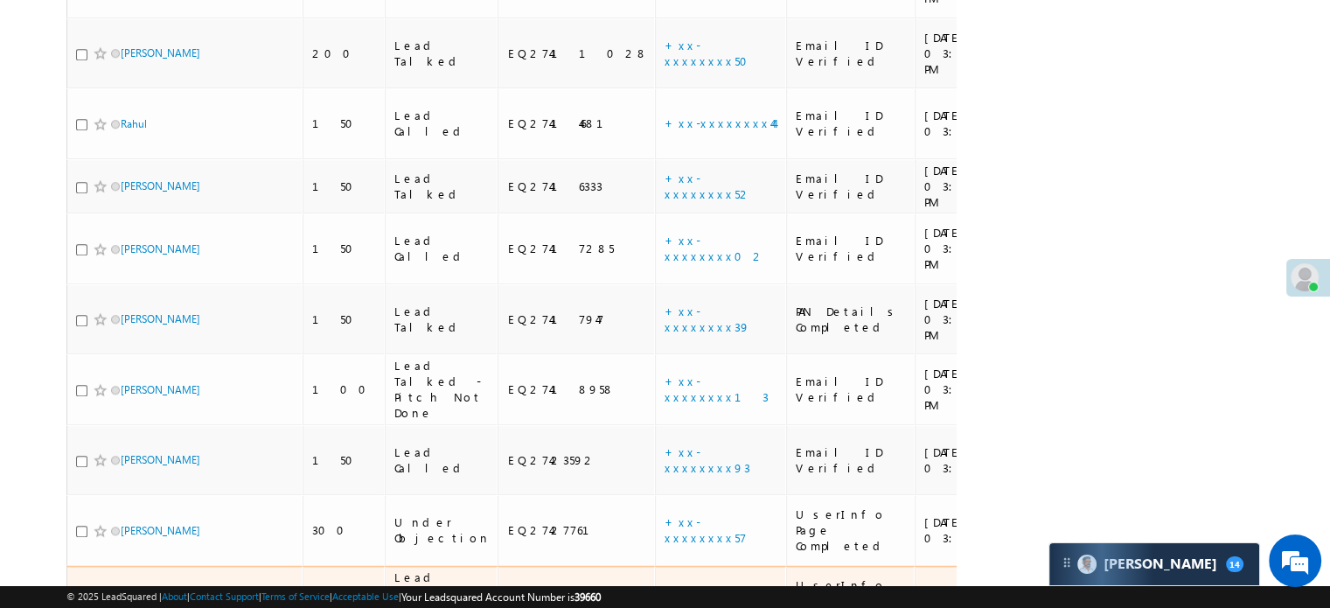
click at [665, 585] on link "+xx-xxxxxxxx50" at bounding box center [712, 600] width 94 height 31
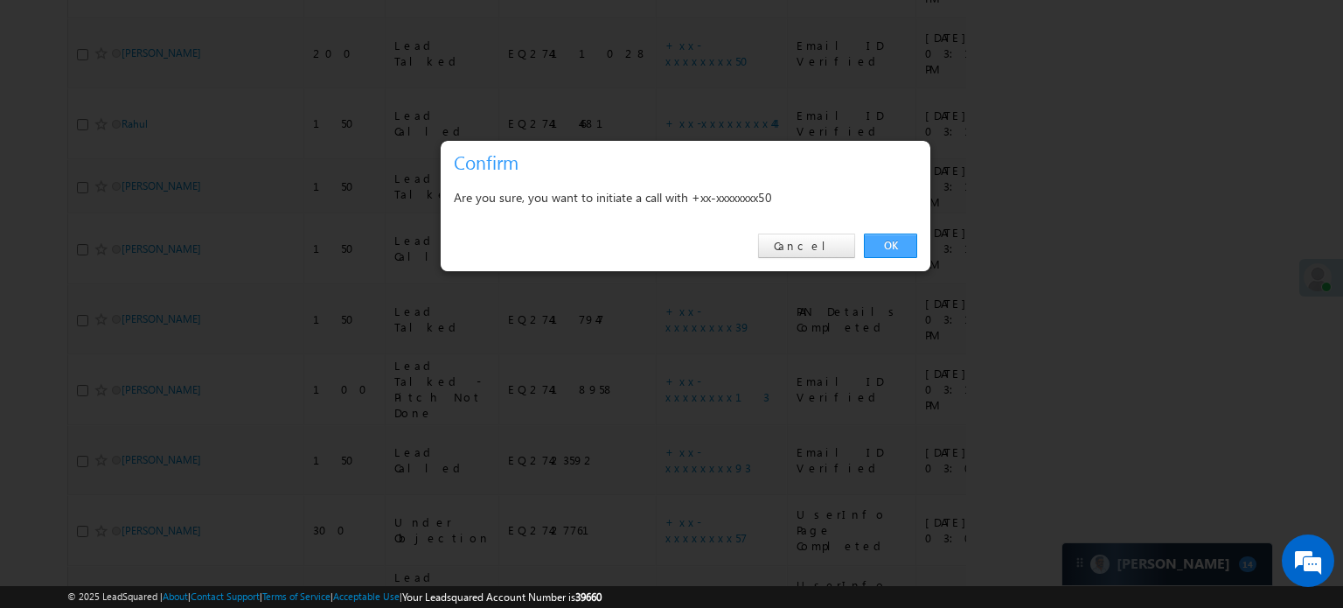
click at [875, 248] on link "OK" at bounding box center [890, 246] width 53 height 24
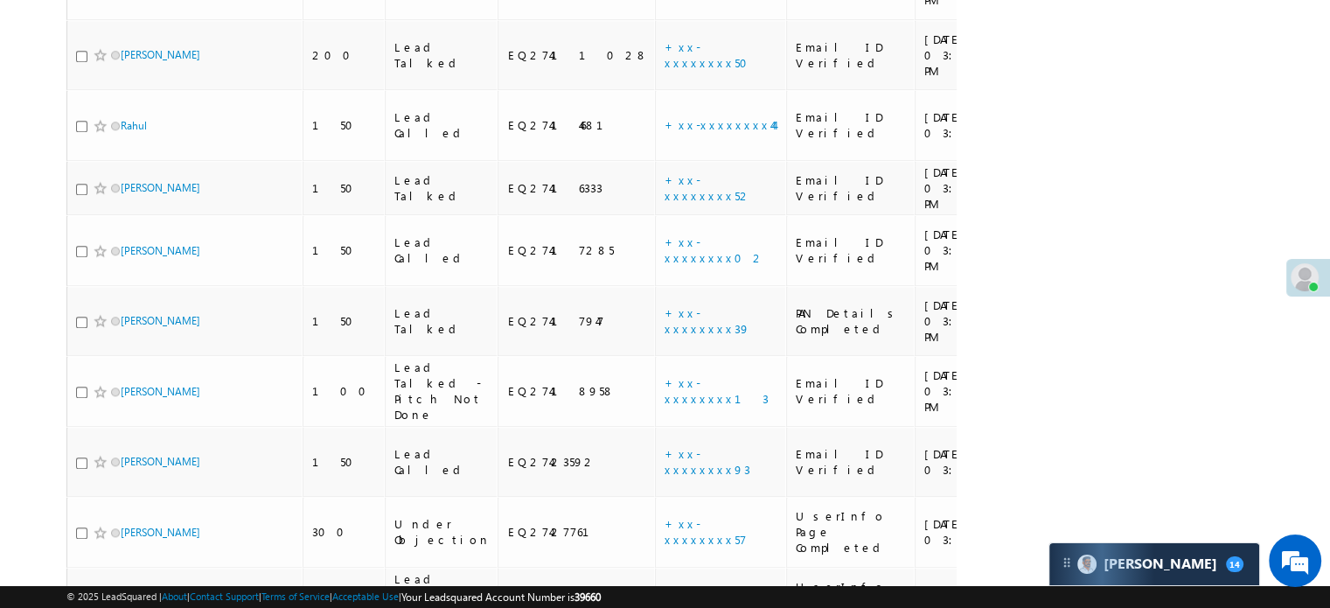
scroll to position [1557, 0]
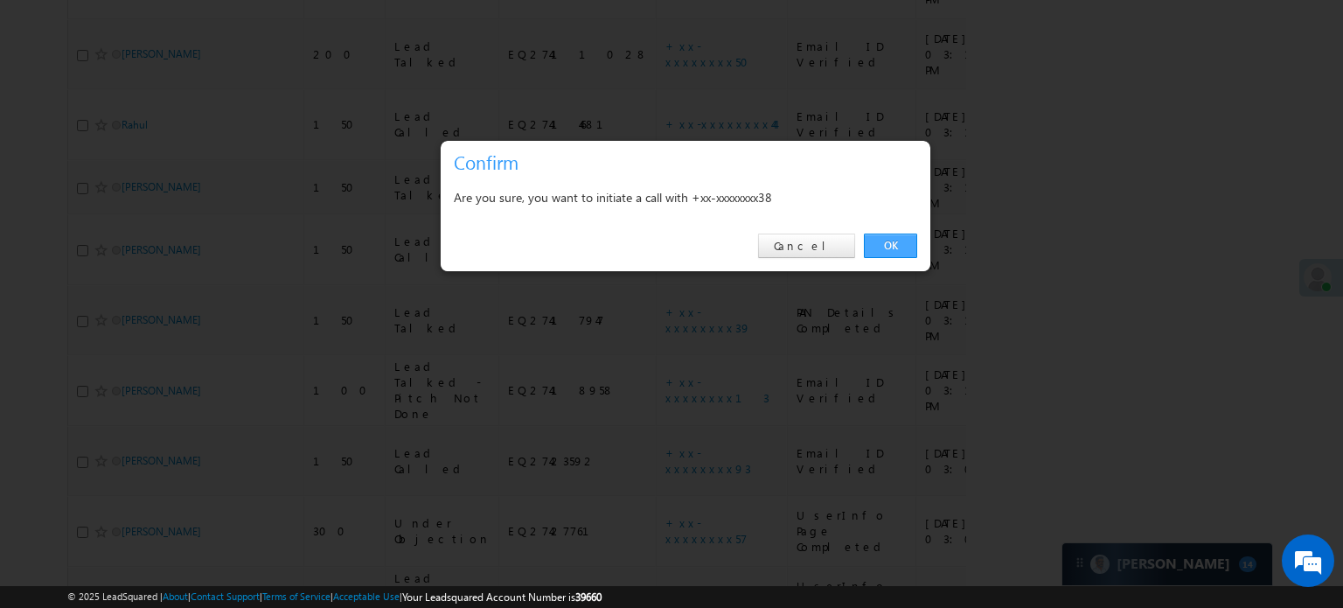
click at [911, 236] on link "OK" at bounding box center [890, 246] width 53 height 24
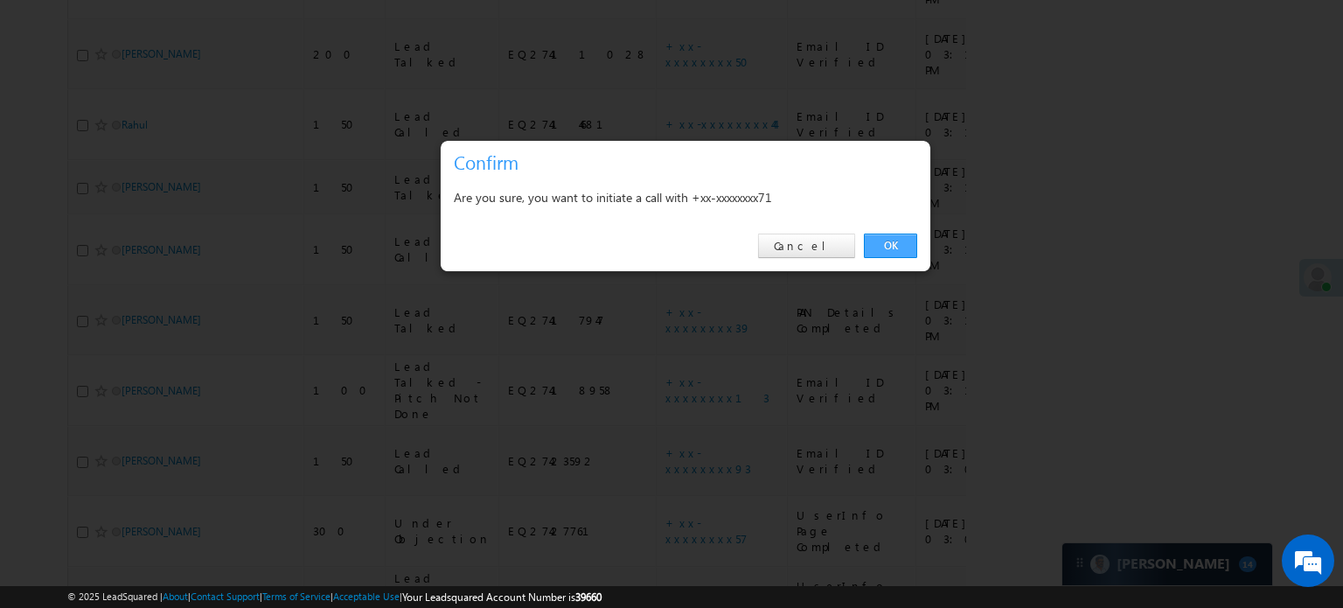
click at [877, 246] on link "OK" at bounding box center [890, 246] width 53 height 24
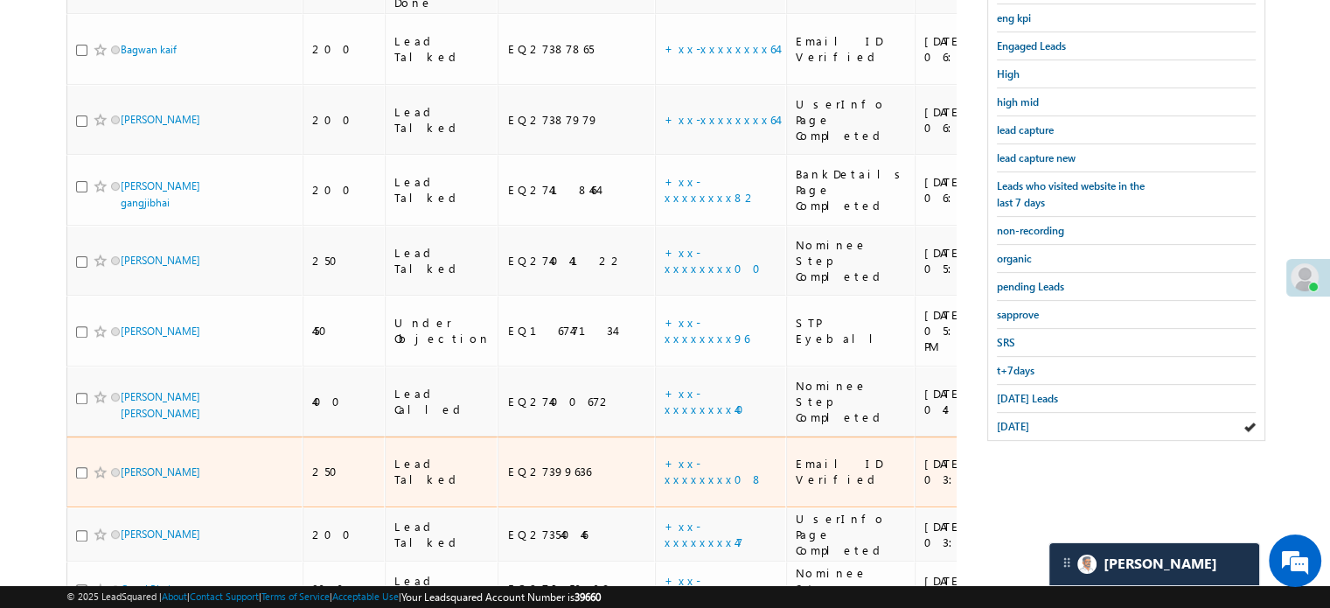
scroll to position [507, 0]
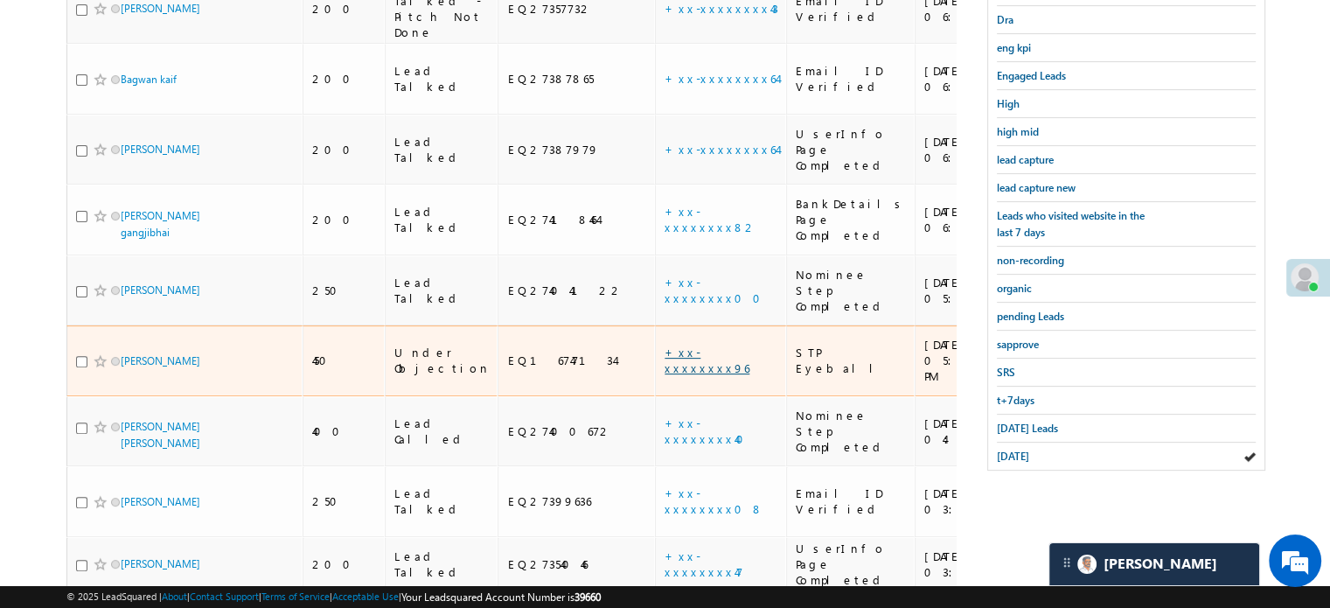
click at [665, 345] on link "+xx-xxxxxxxx96" at bounding box center [707, 360] width 85 height 31
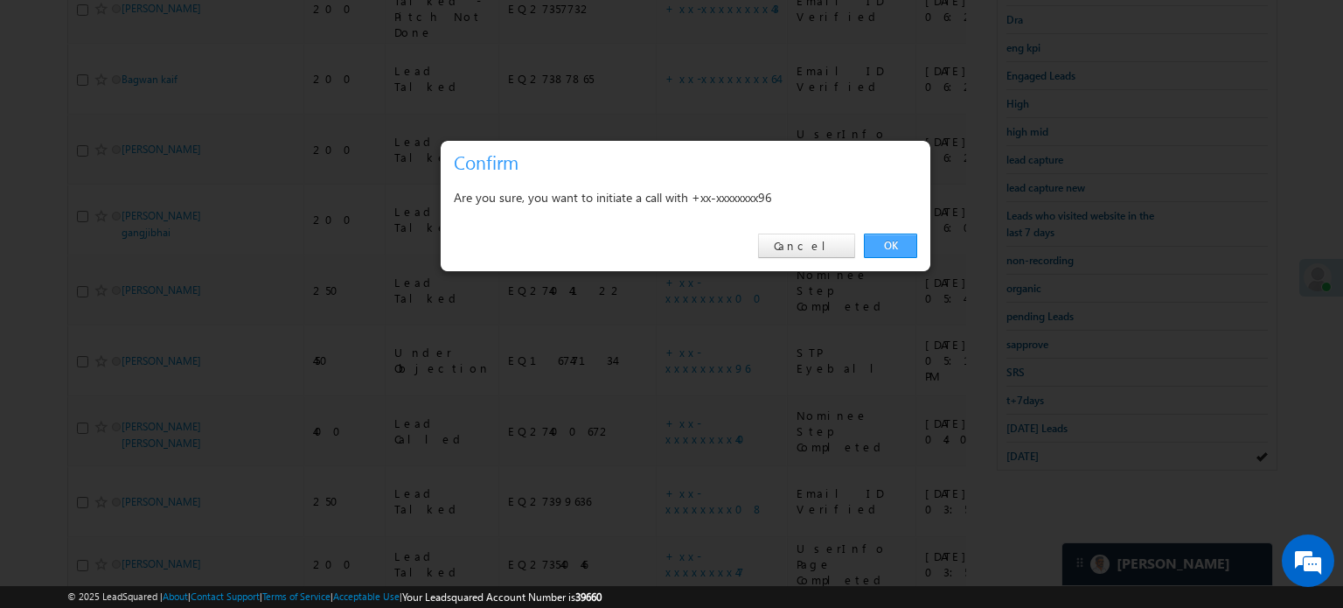
click at [891, 255] on link "OK" at bounding box center [890, 246] width 53 height 24
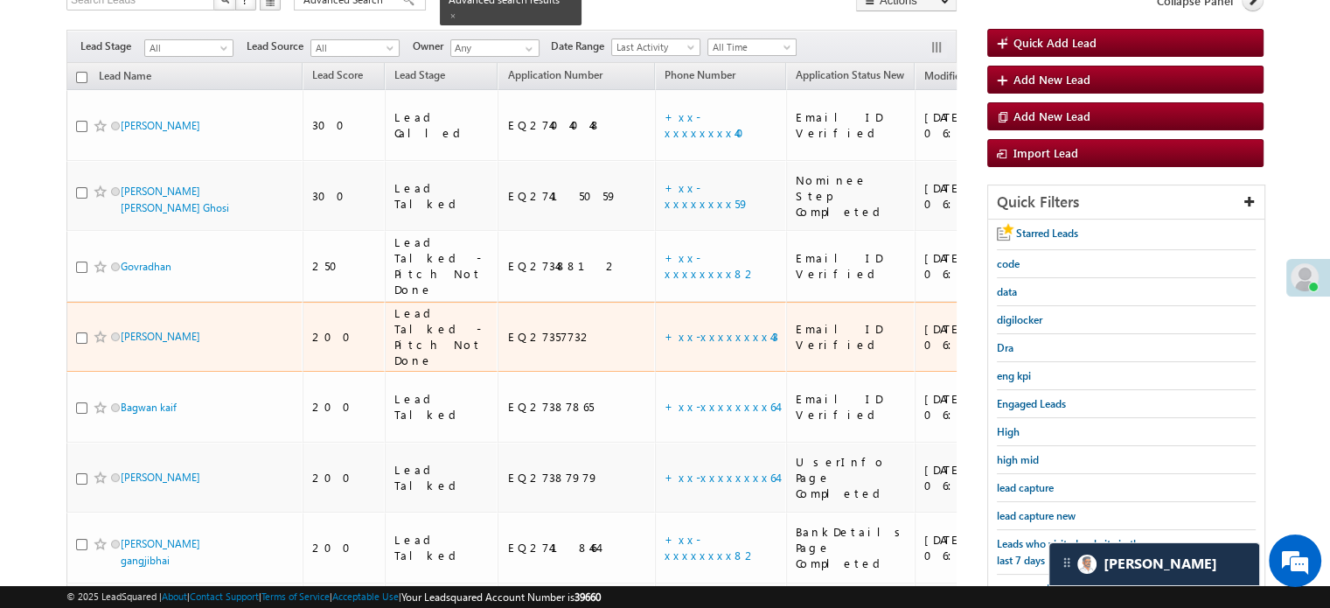
scroll to position [262, 0]
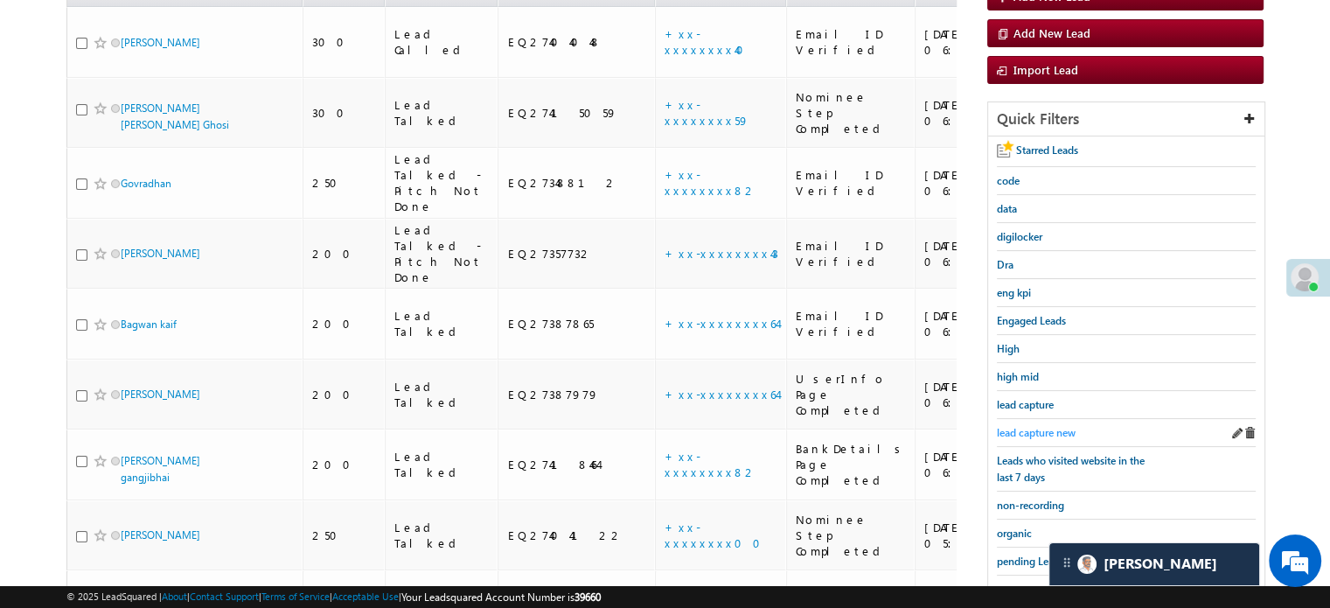
click at [1019, 429] on span "lead capture new" at bounding box center [1036, 432] width 79 height 13
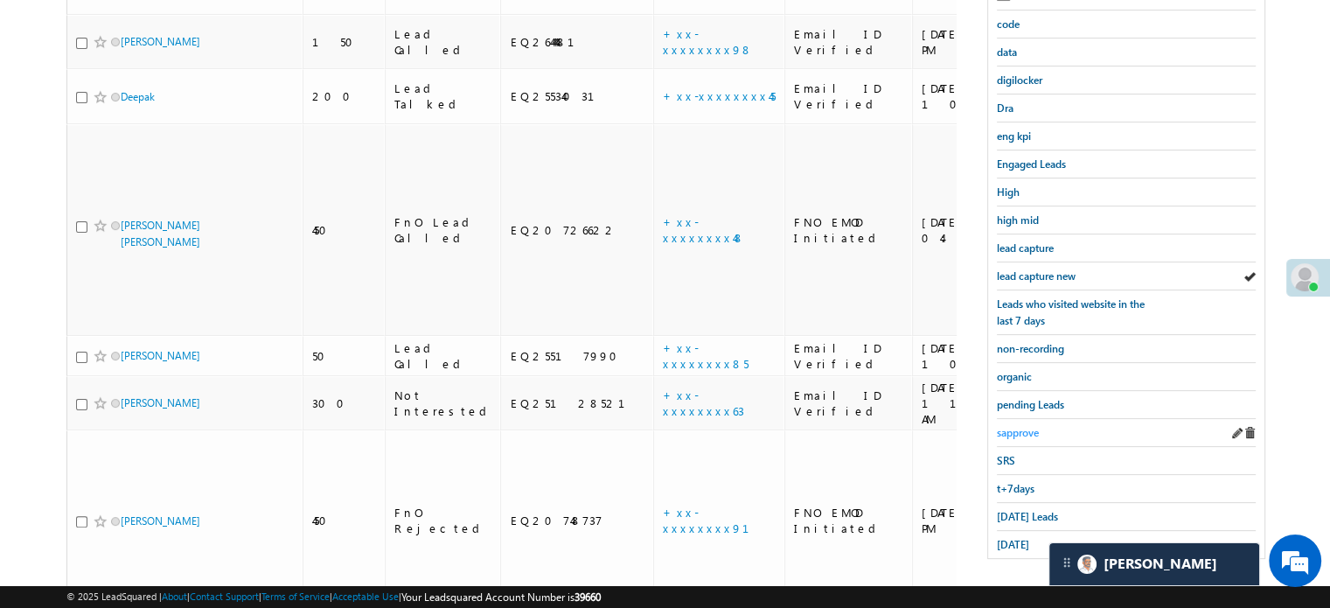
scroll to position [375, 0]
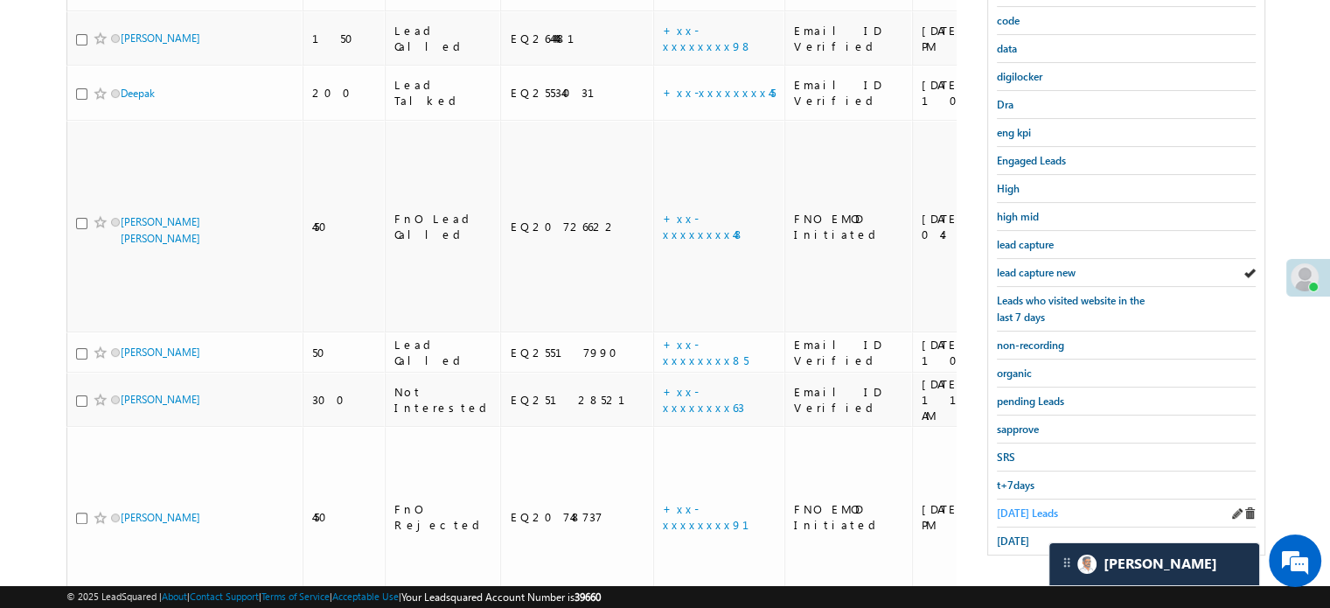
click at [1020, 506] on span "Today's Leads" at bounding box center [1027, 512] width 61 height 13
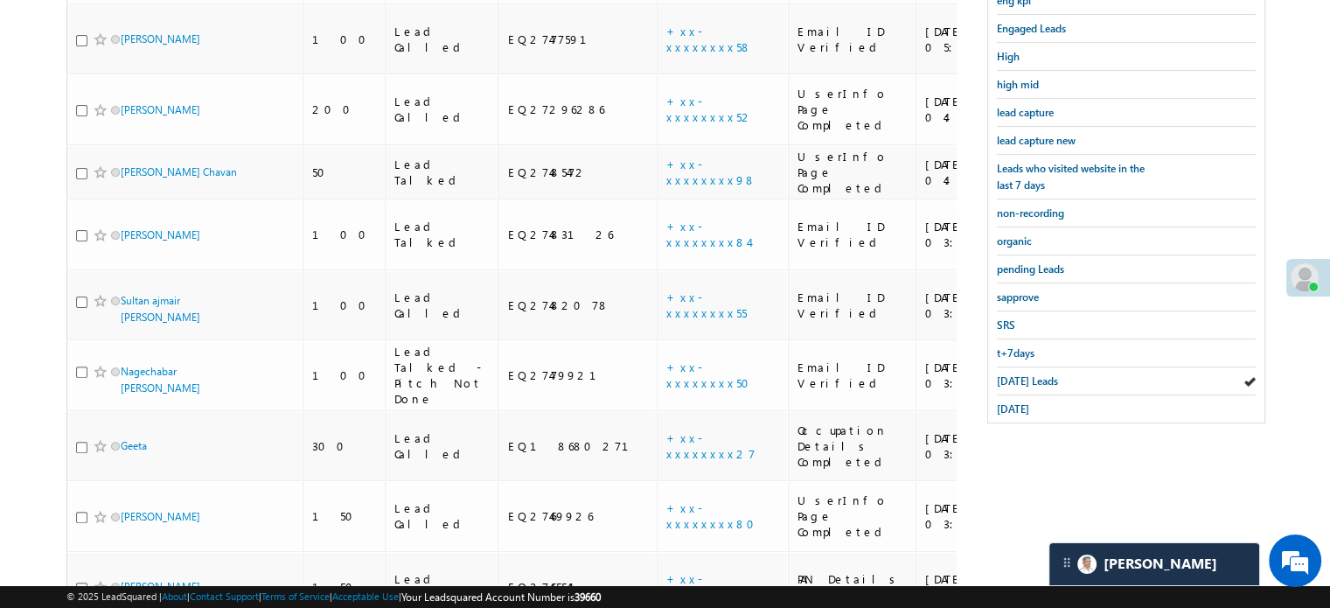
scroll to position [506, 0]
click at [1001, 403] on span "yesterday" at bounding box center [1013, 409] width 32 height 13
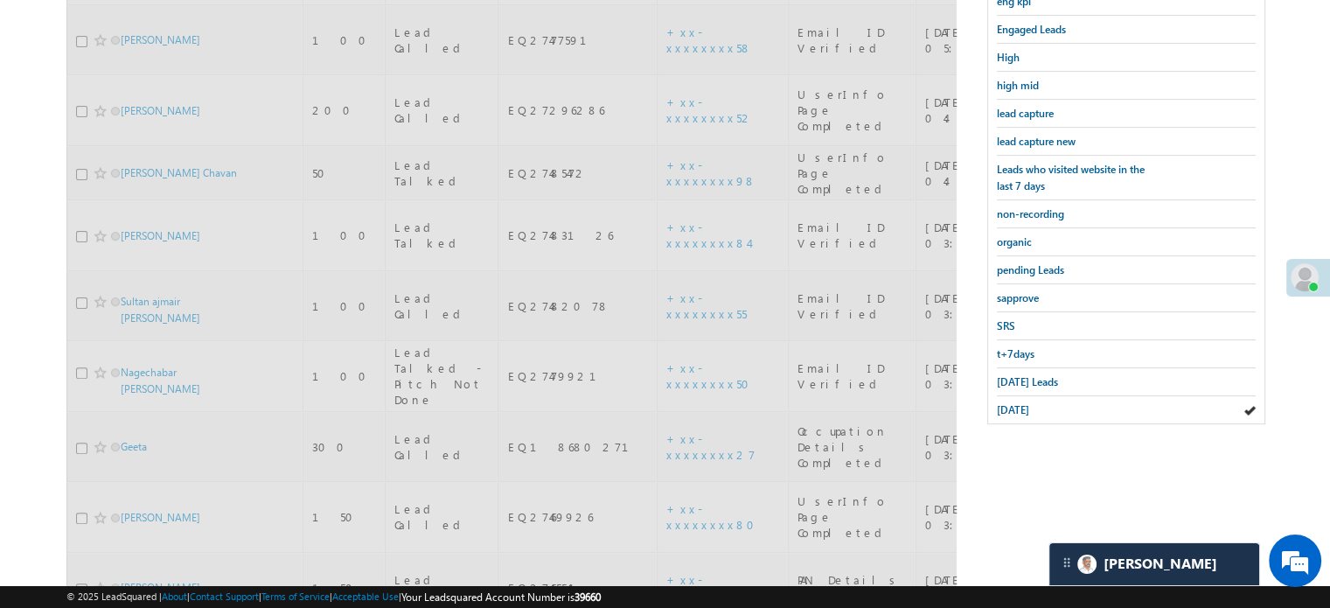
click at [1001, 403] on span "yesterday" at bounding box center [1013, 409] width 32 height 13
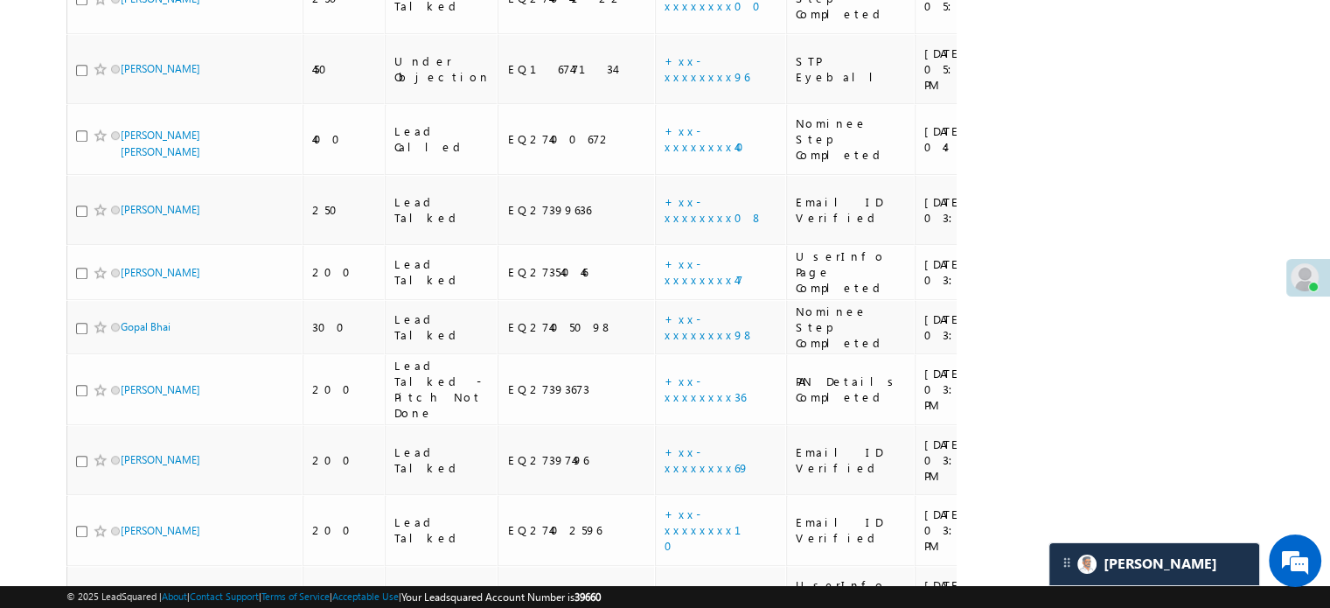
scroll to position [1598, 0]
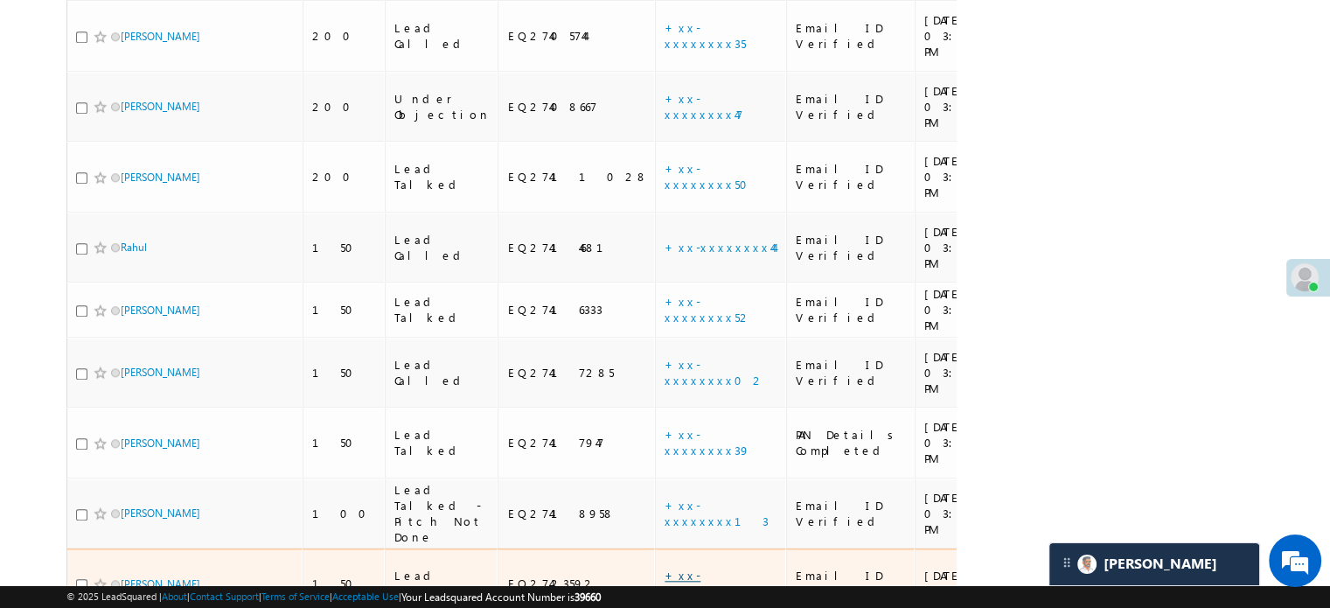
click at [665, 568] on link "+xx-xxxxxxxx93" at bounding box center [708, 583] width 86 height 31
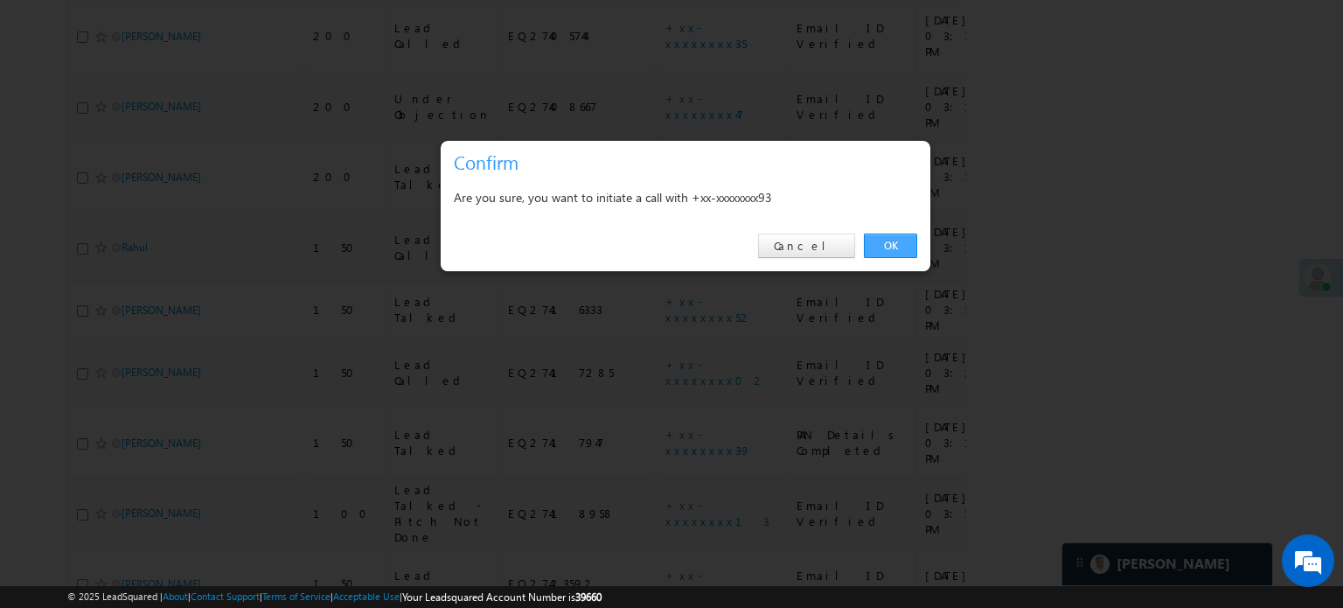
click at [899, 249] on link "OK" at bounding box center [890, 246] width 53 height 24
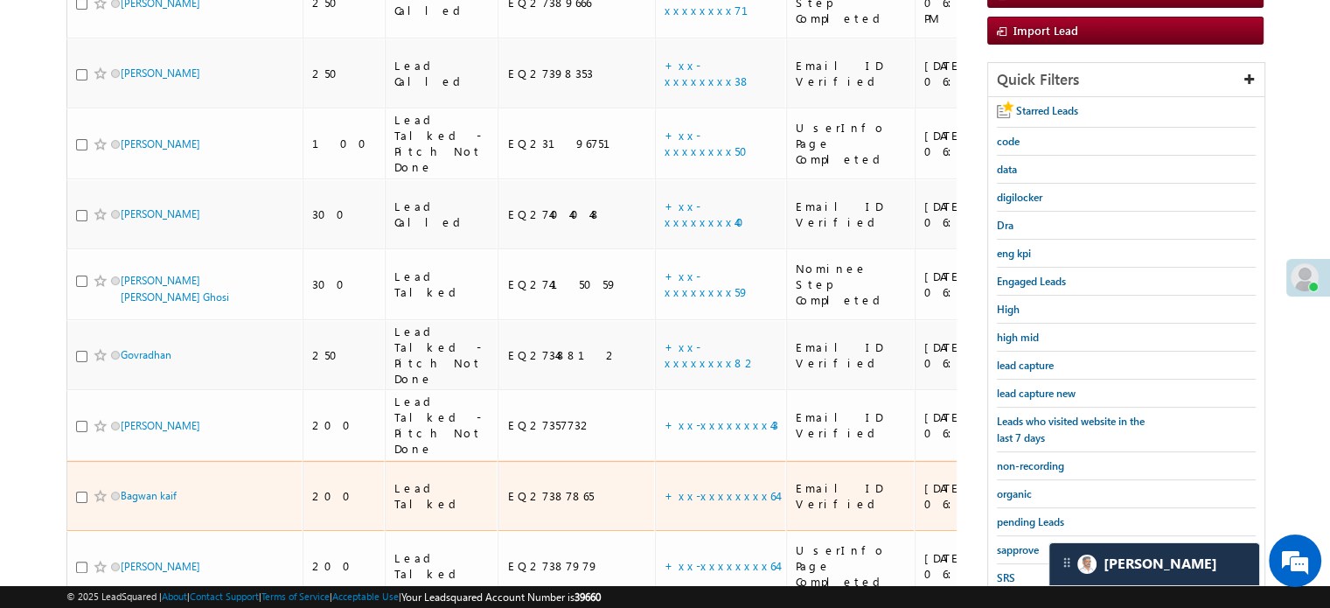
scroll to position [245, 0]
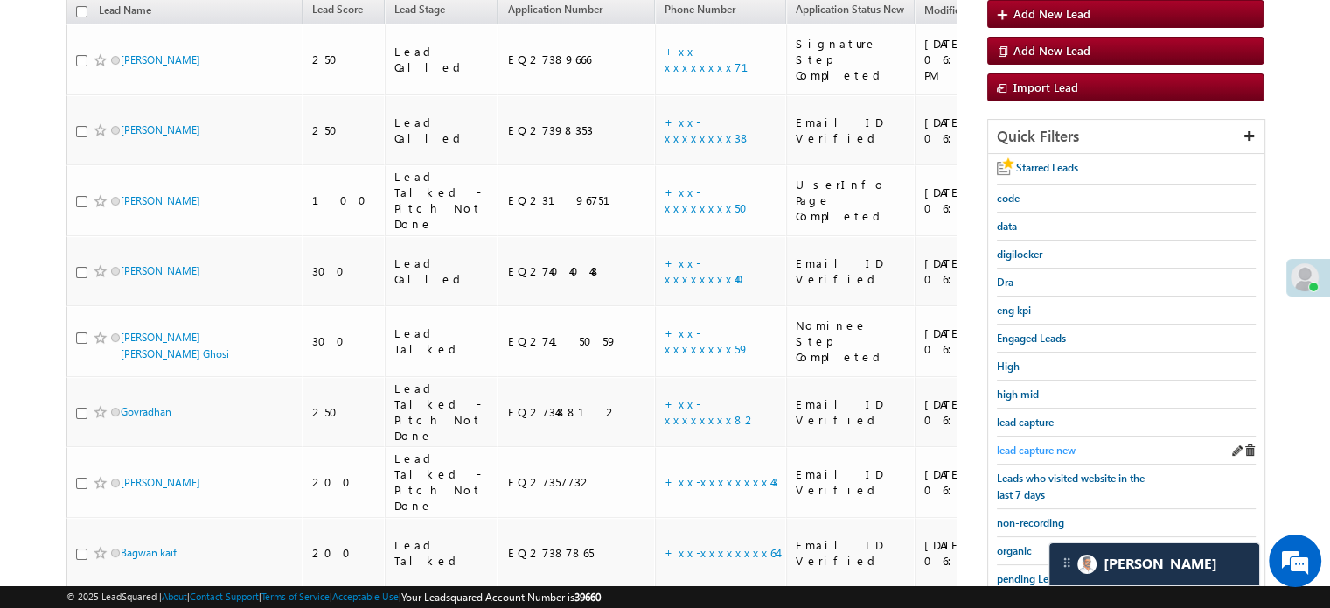
click at [1031, 443] on span "lead capture new" at bounding box center [1036, 449] width 79 height 13
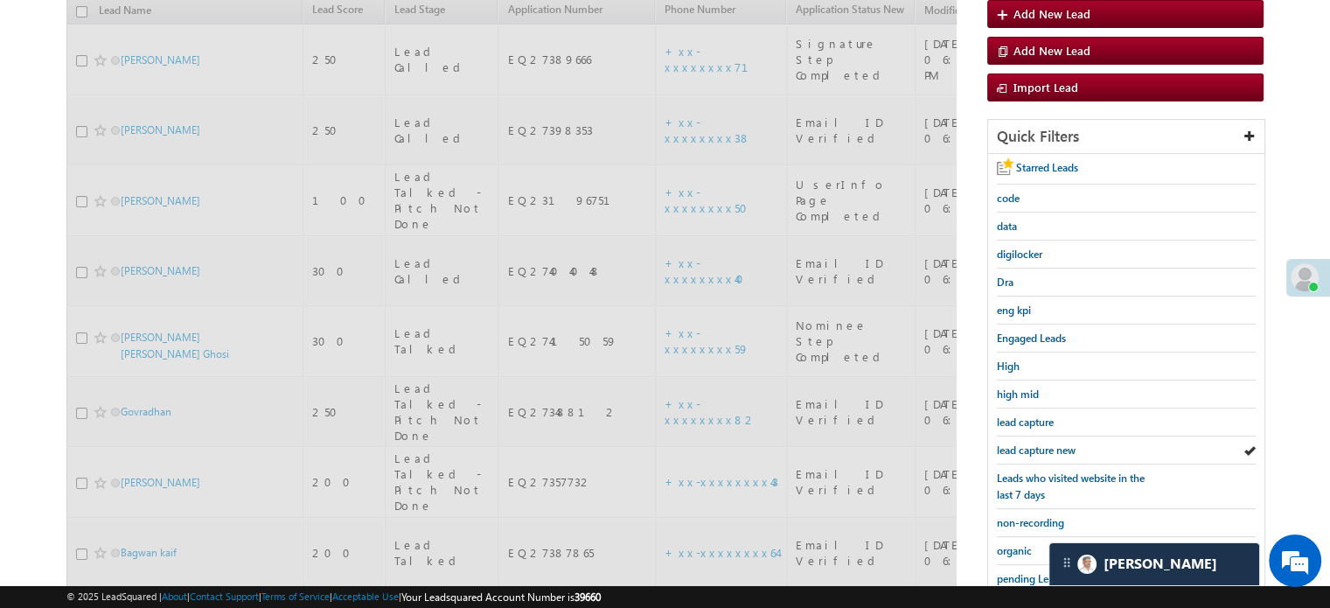
click at [1031, 443] on span "lead capture new" at bounding box center [1036, 449] width 79 height 13
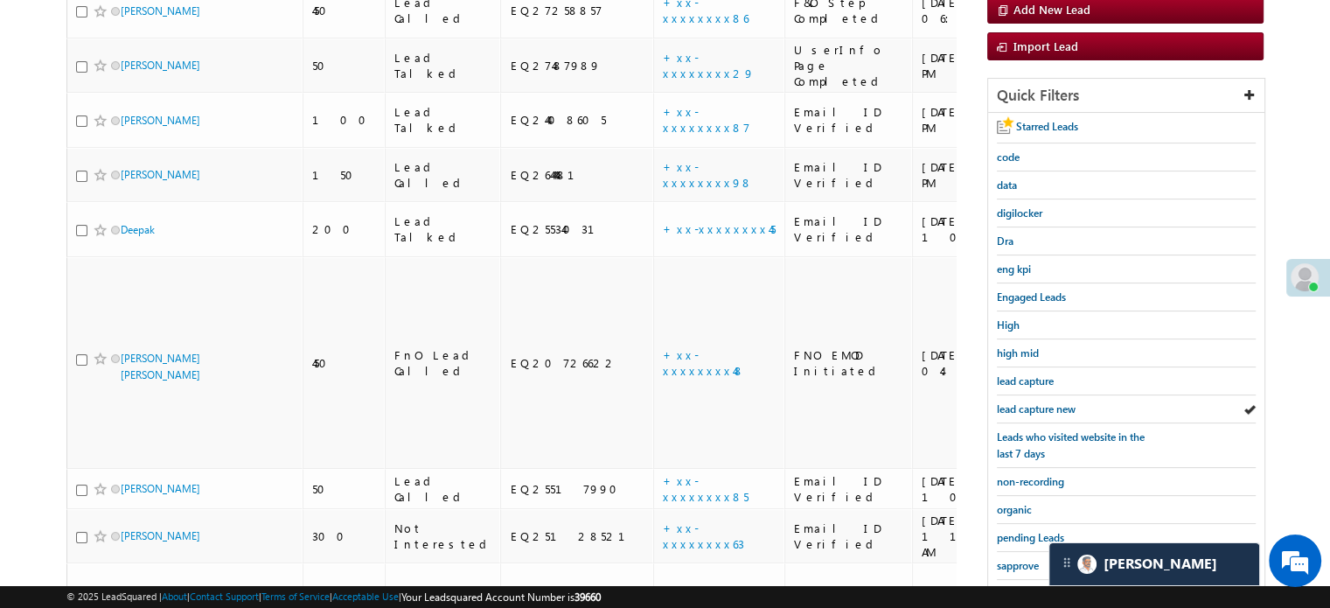
scroll to position [375, 0]
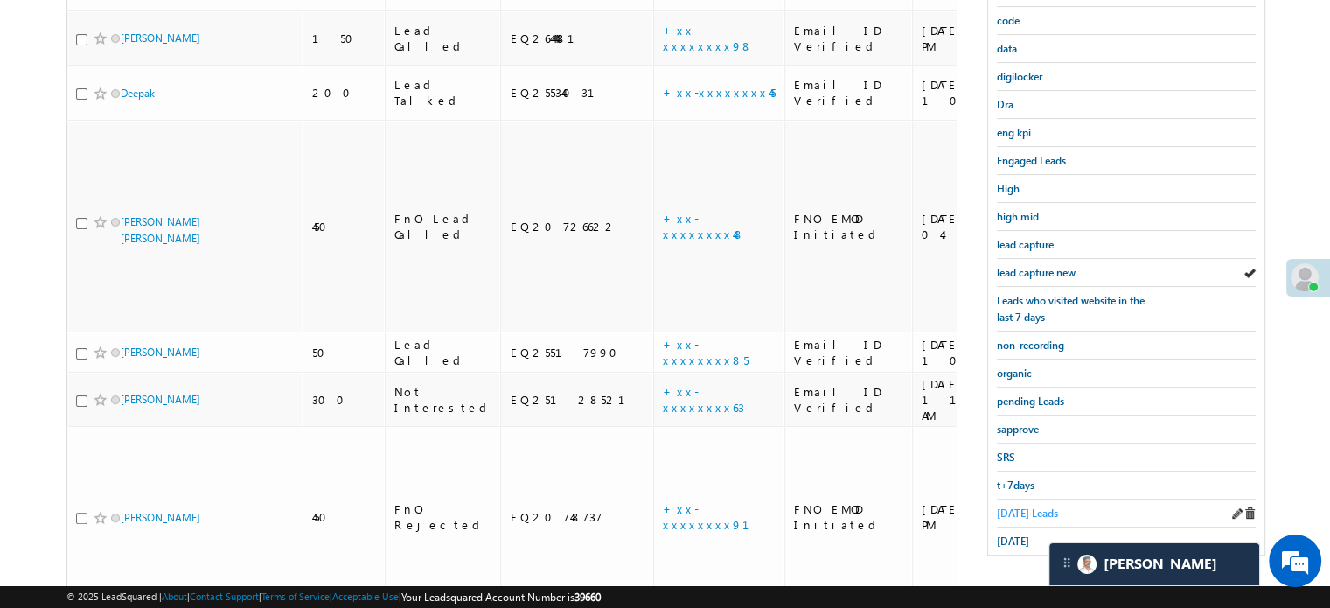
click at [1038, 510] on span "Today's Leads" at bounding box center [1027, 512] width 61 height 13
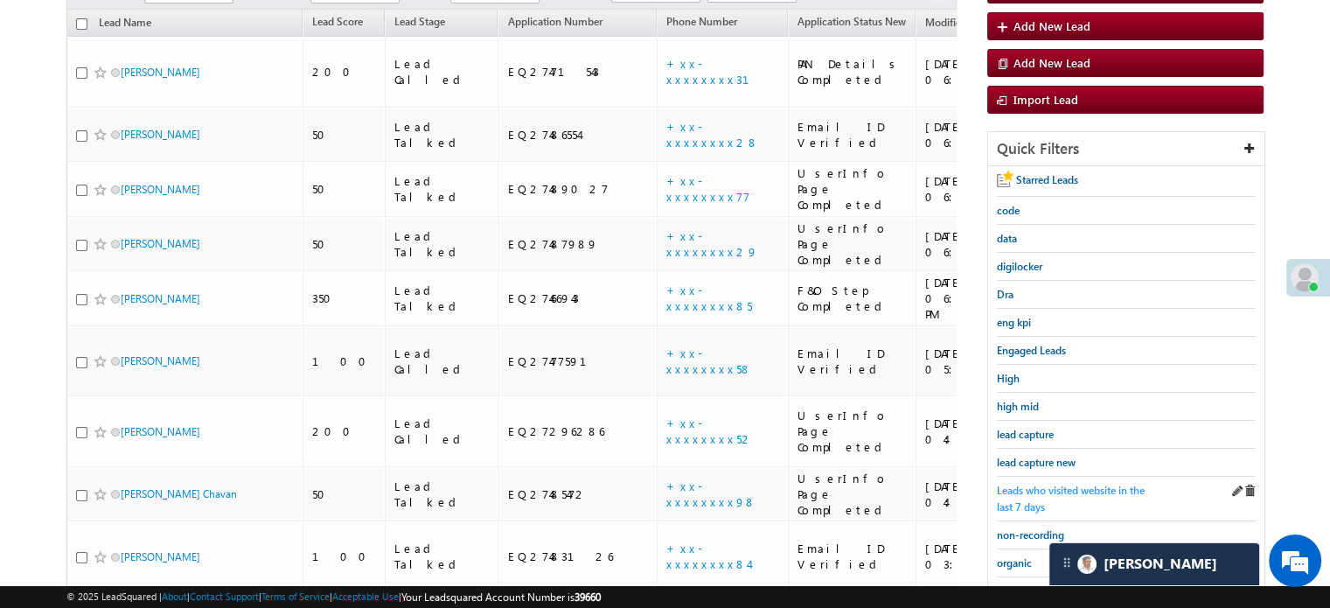
scroll to position [288, 0]
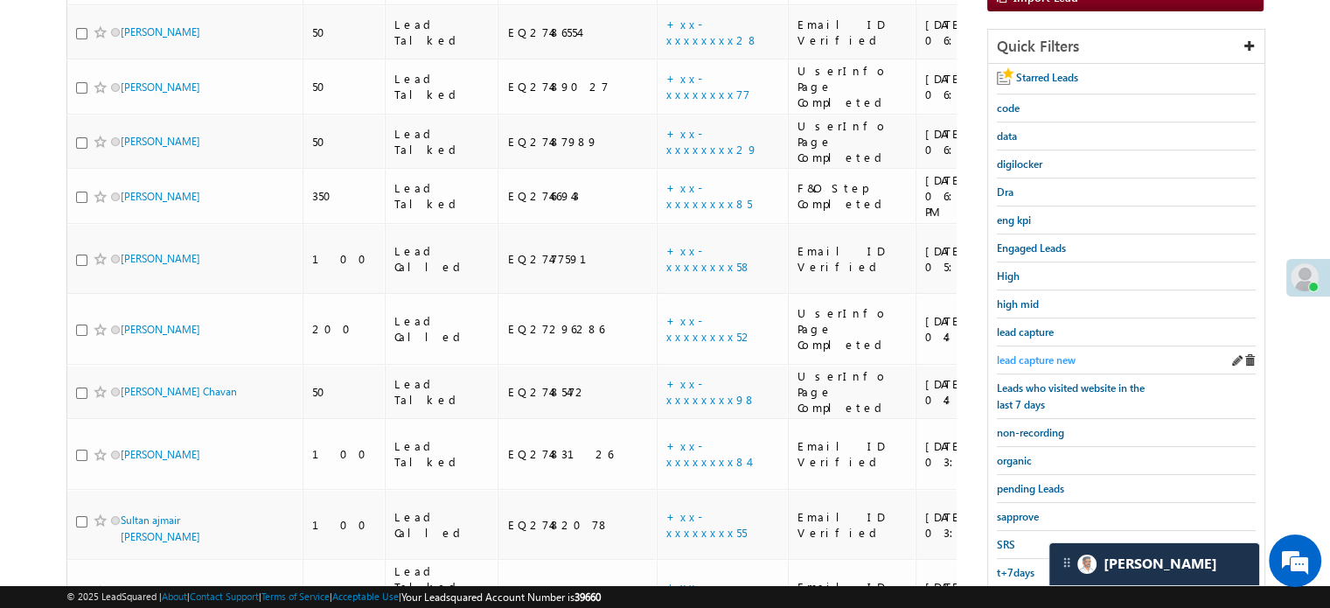
click at [1029, 357] on span "lead capture new" at bounding box center [1036, 359] width 79 height 13
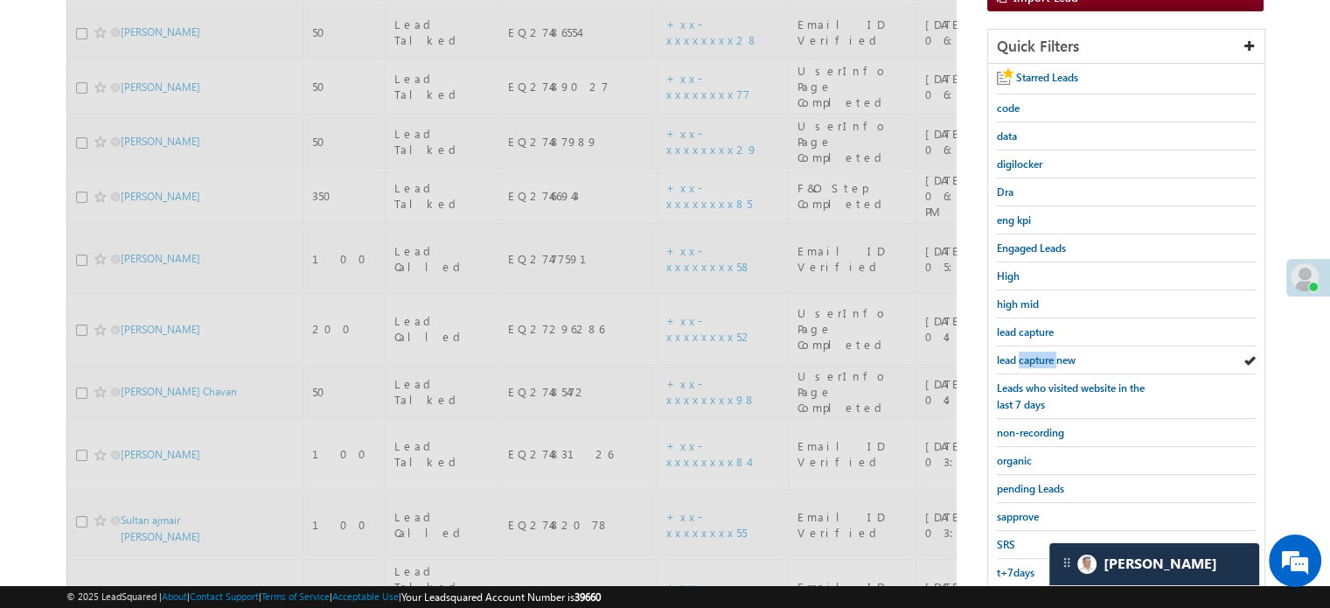
click at [1029, 357] on span "lead capture new" at bounding box center [1036, 359] width 79 height 13
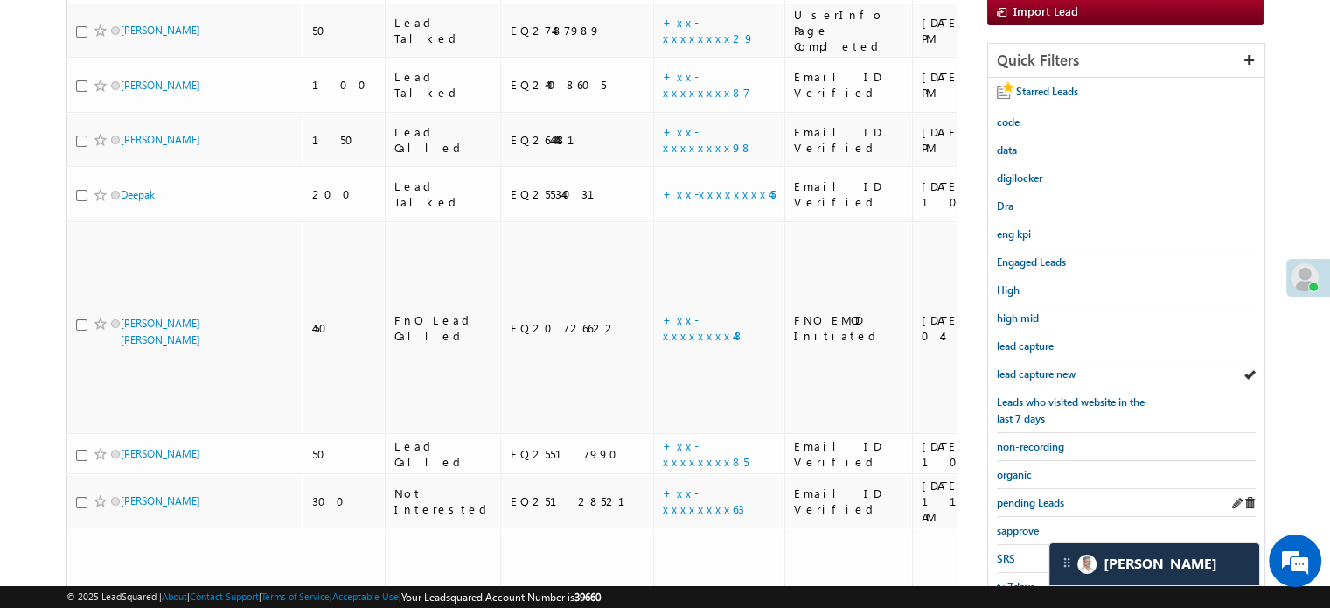
scroll to position [375, 0]
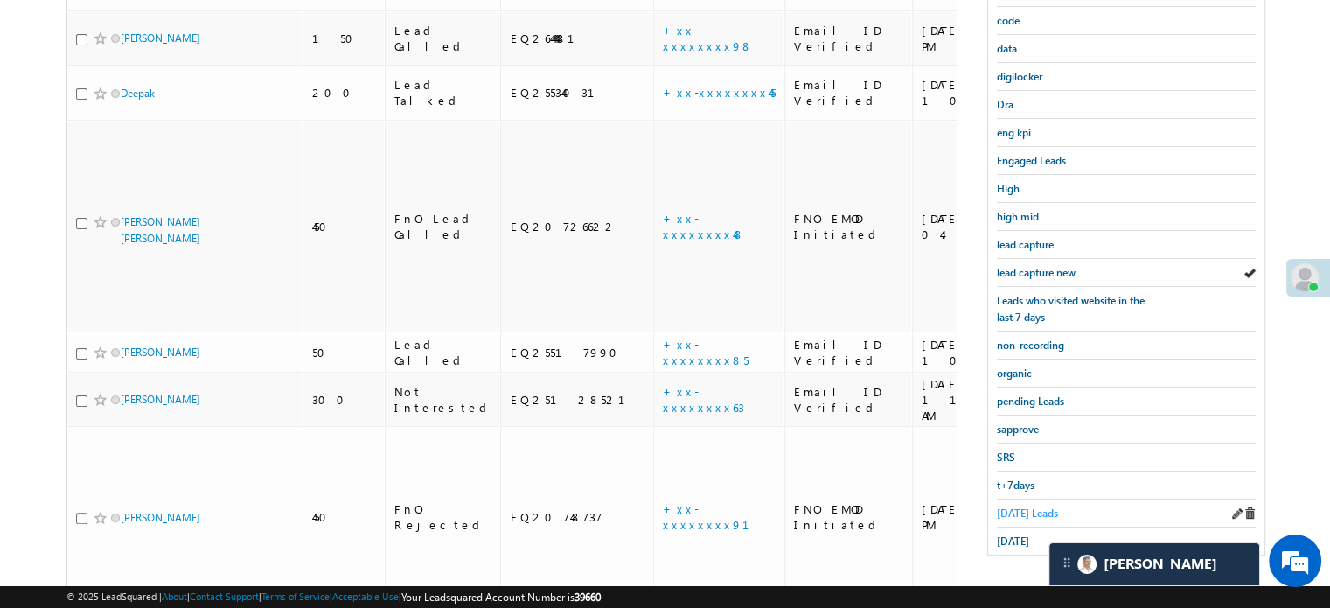
click at [1036, 506] on span "Today's Leads" at bounding box center [1027, 512] width 61 height 13
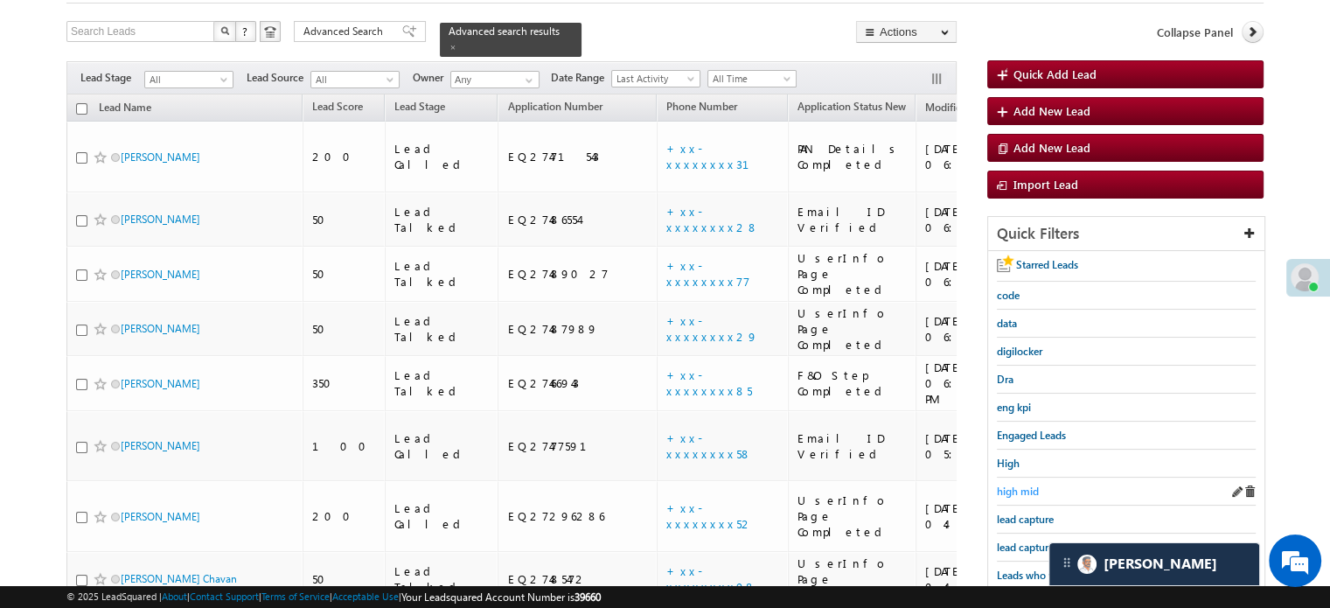
scroll to position [200, 0]
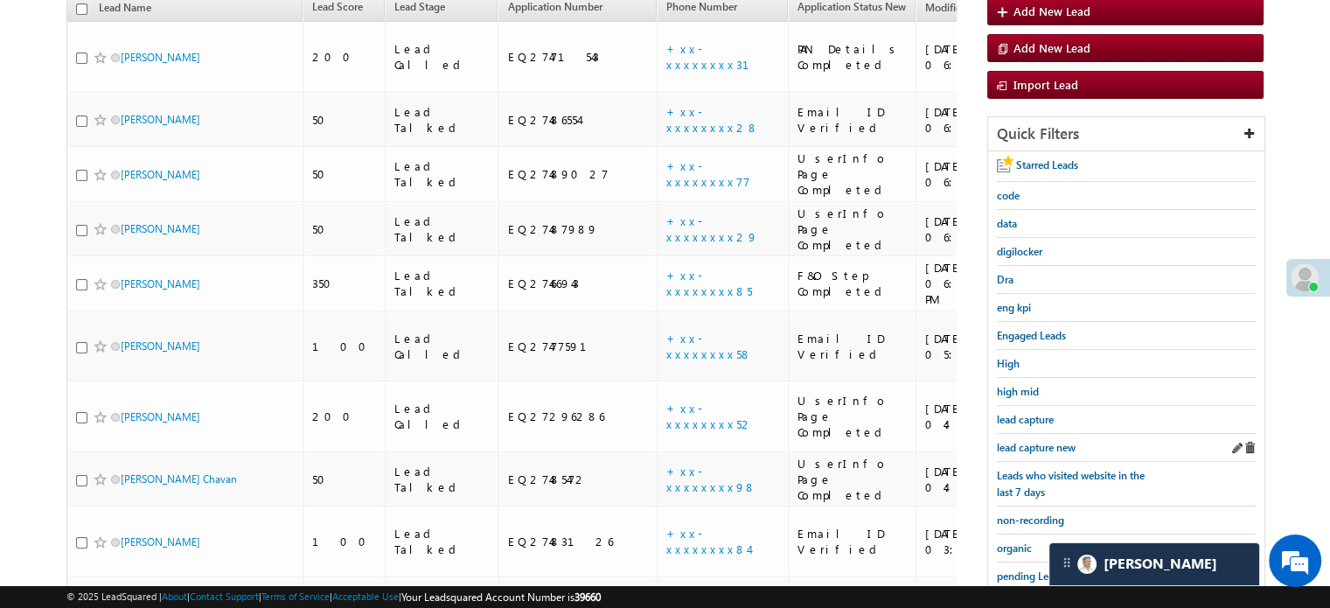
click at [1046, 434] on div "lead capture new" at bounding box center [1126, 448] width 259 height 28
click at [1033, 443] on span "lead capture new" at bounding box center [1036, 447] width 79 height 13
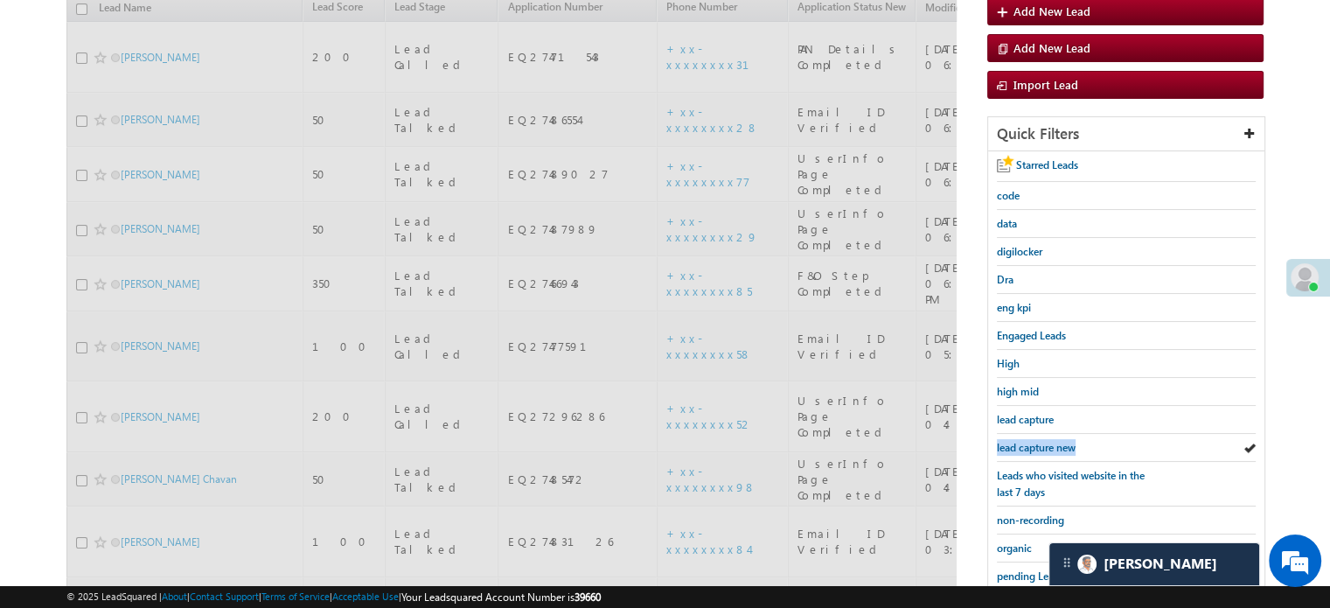
click at [1033, 443] on span "lead capture new" at bounding box center [1036, 447] width 79 height 13
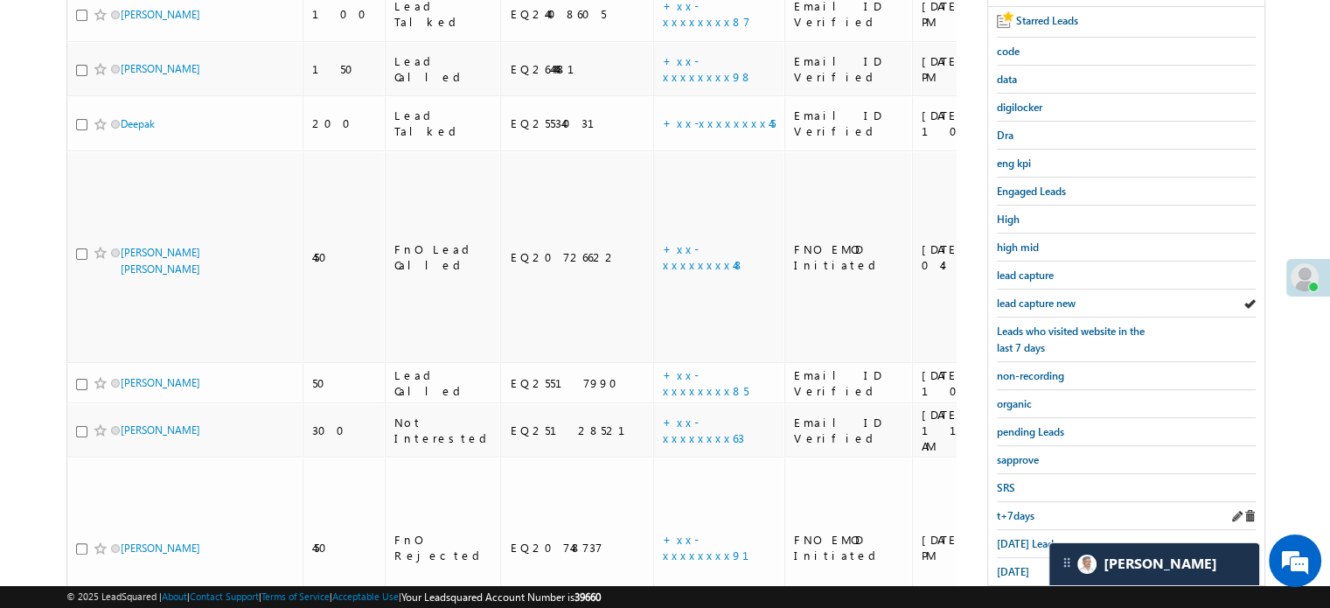
scroll to position [375, 0]
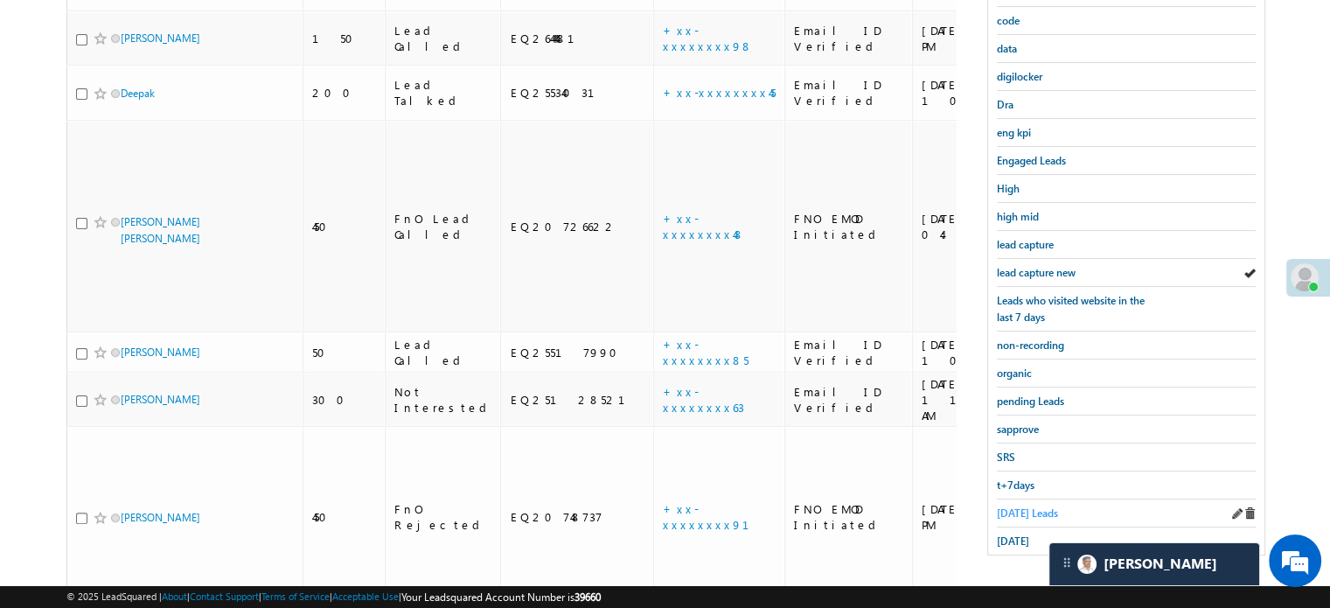
click at [1014, 506] on span "Today's Leads" at bounding box center [1027, 512] width 61 height 13
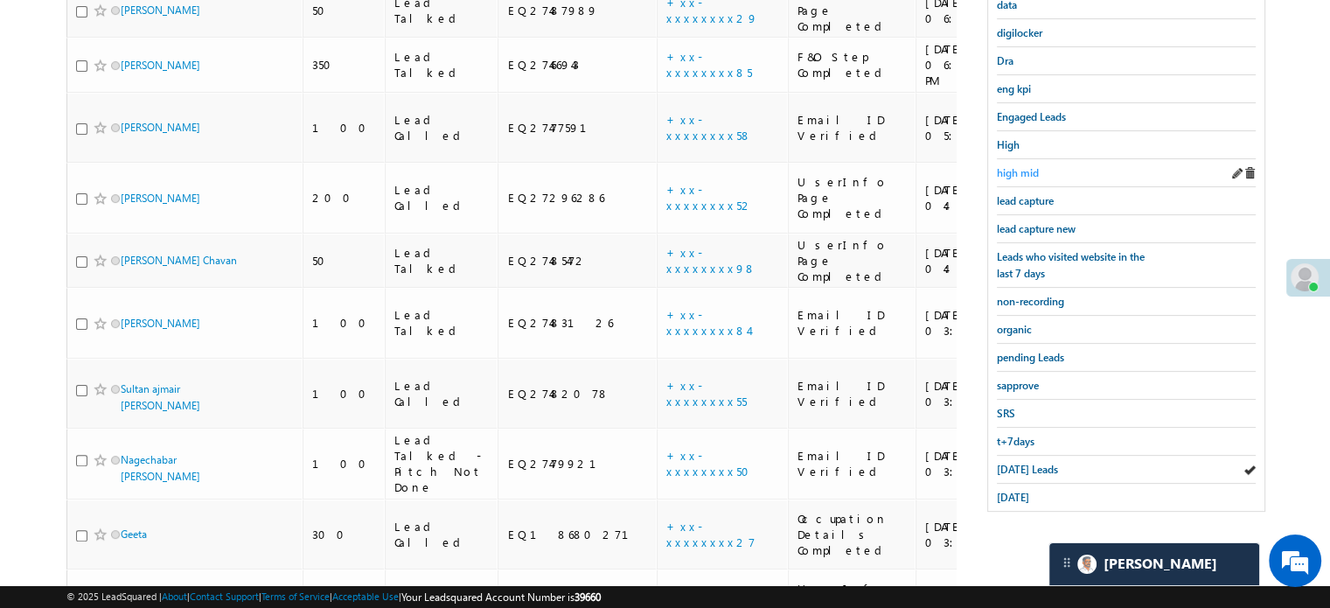
scroll to position [244, 0]
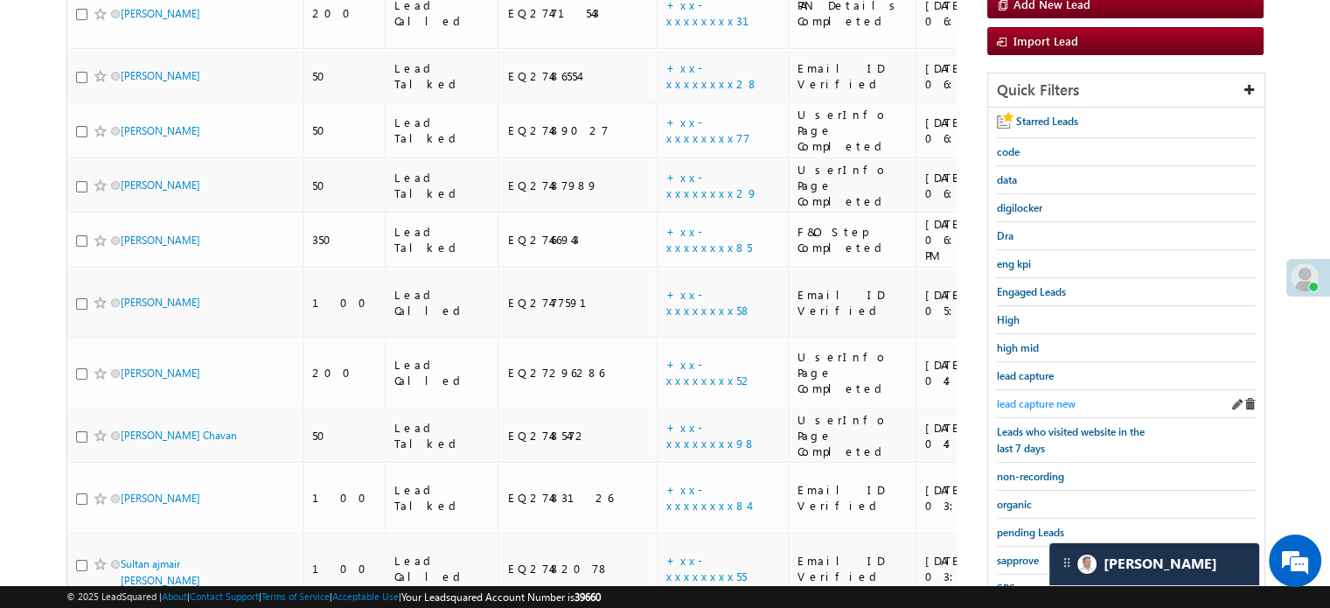
click at [1029, 397] on span "lead capture new" at bounding box center [1036, 403] width 79 height 13
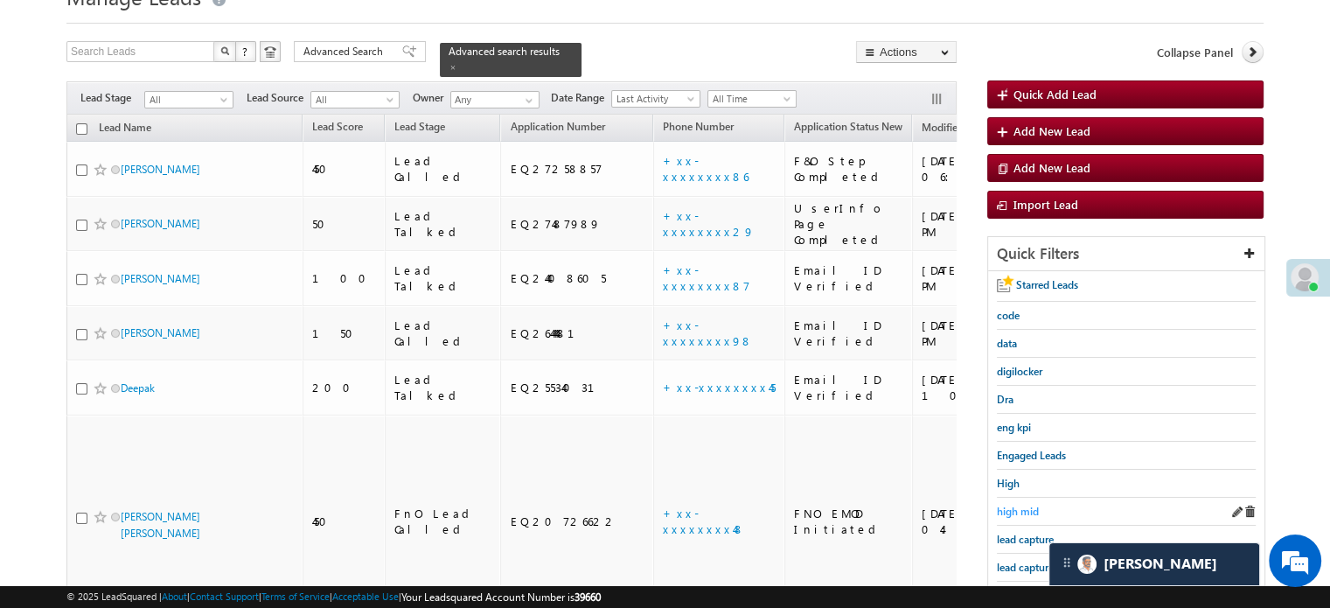
scroll to position [175, 0]
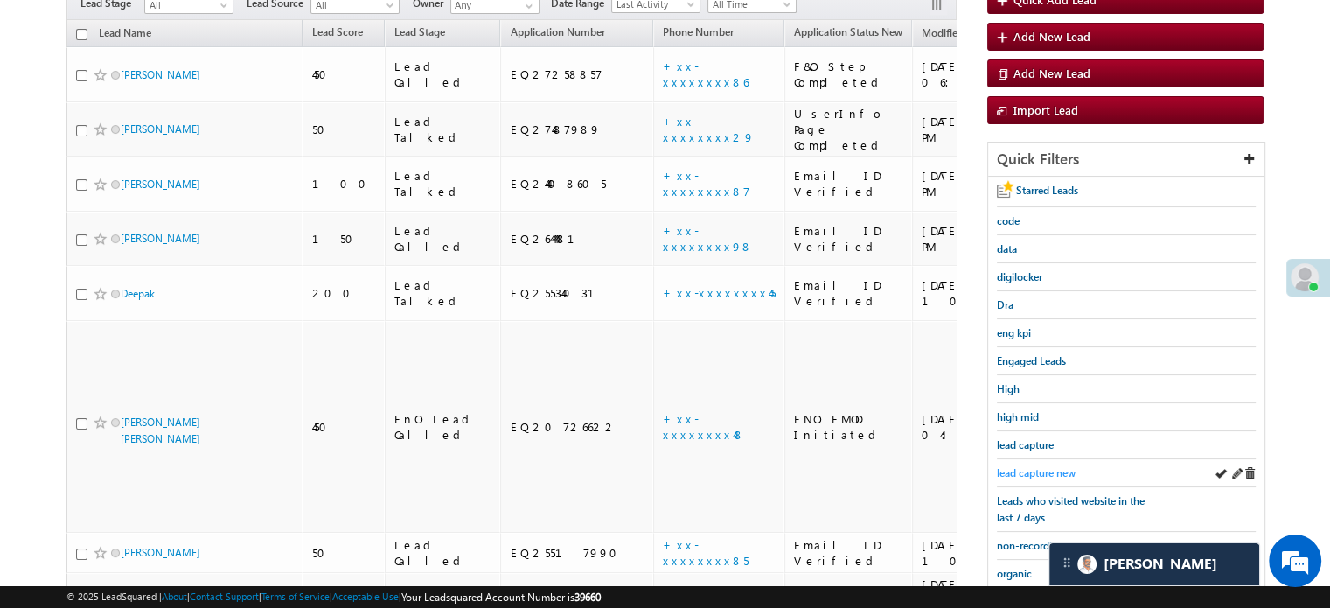
click at [1046, 466] on span "lead capture new" at bounding box center [1036, 472] width 79 height 13
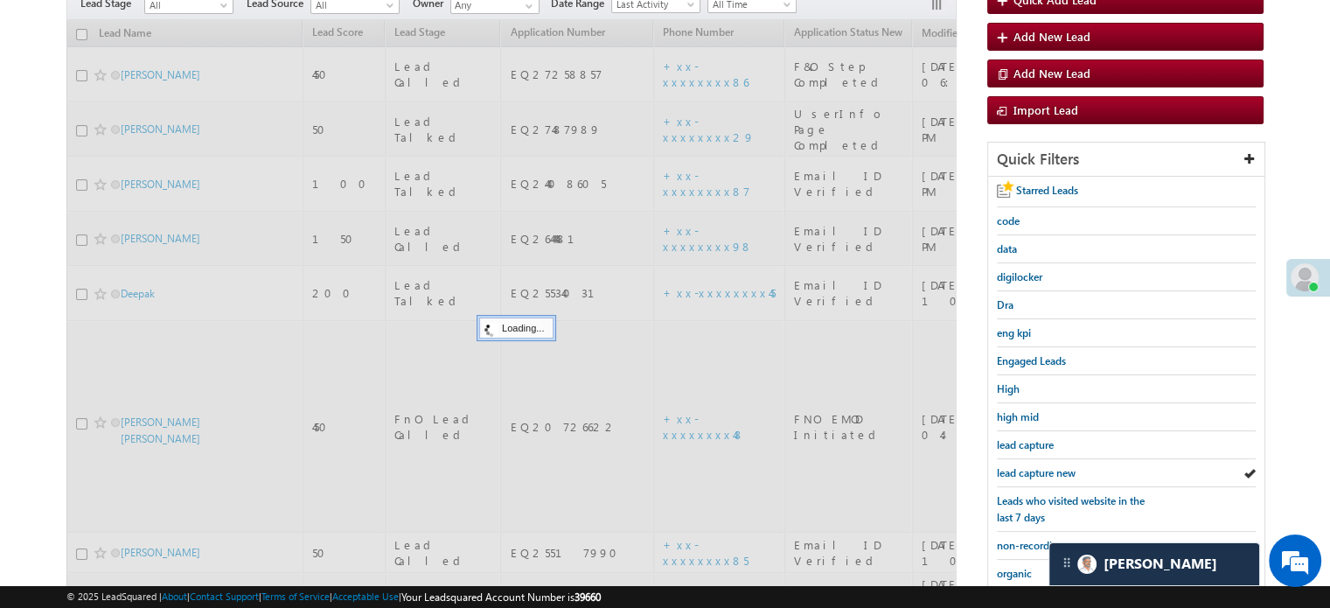
click at [1046, 466] on span "lead capture new" at bounding box center [1036, 472] width 79 height 13
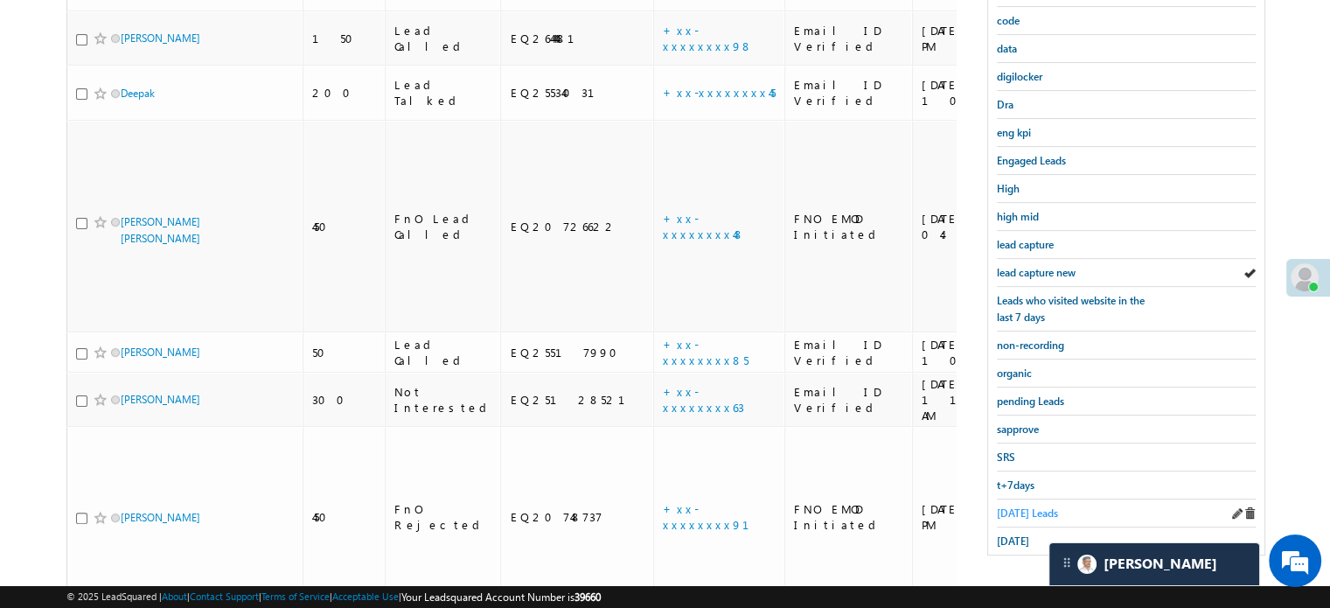
click at [1029, 506] on span "Today's Leads" at bounding box center [1027, 512] width 61 height 13
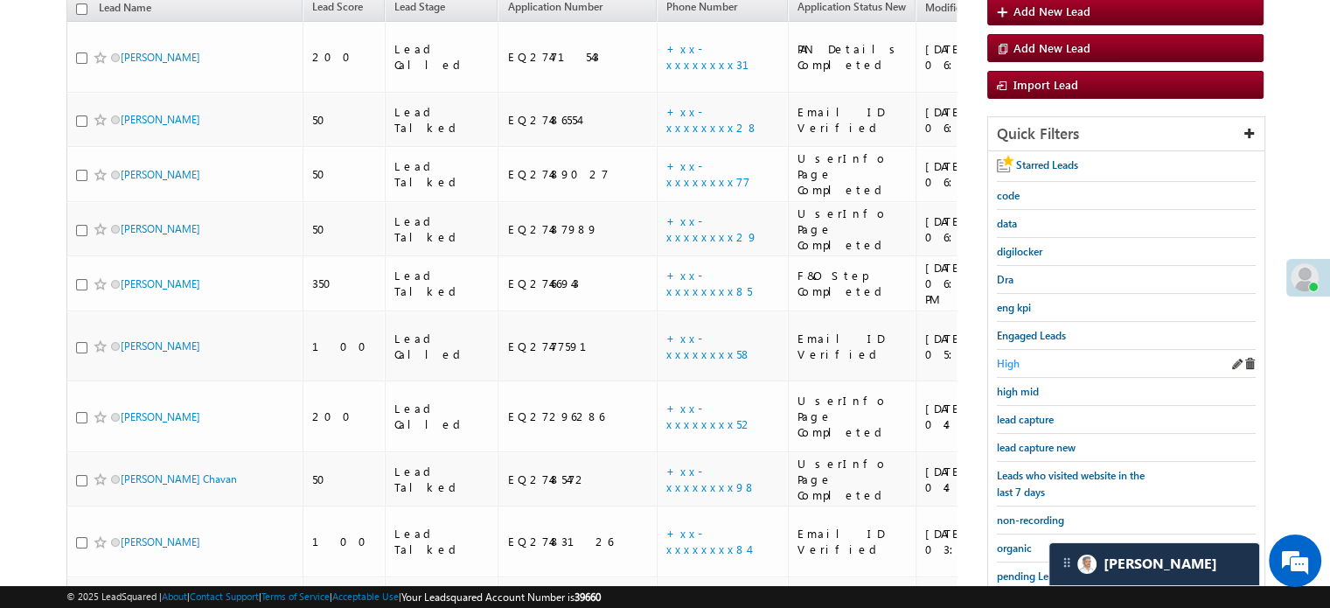
scroll to position [375, 0]
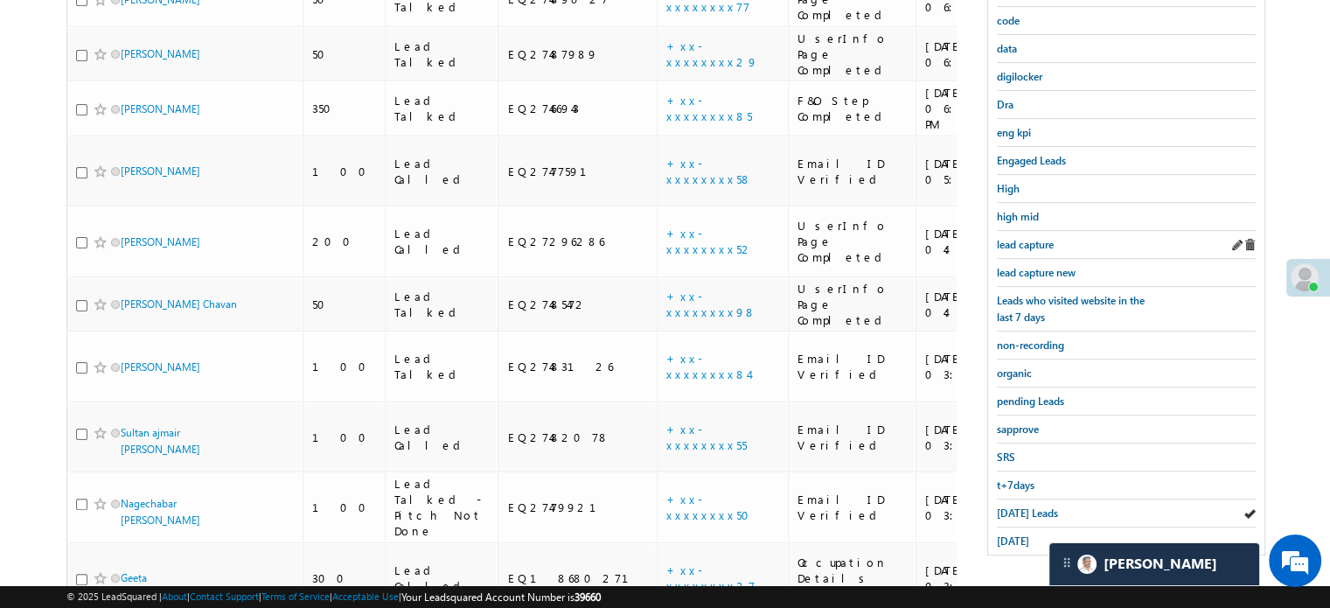
click at [1052, 252] on div "lead capture" at bounding box center [1126, 245] width 259 height 28
click at [1053, 266] on span "lead capture new" at bounding box center [1036, 272] width 79 height 13
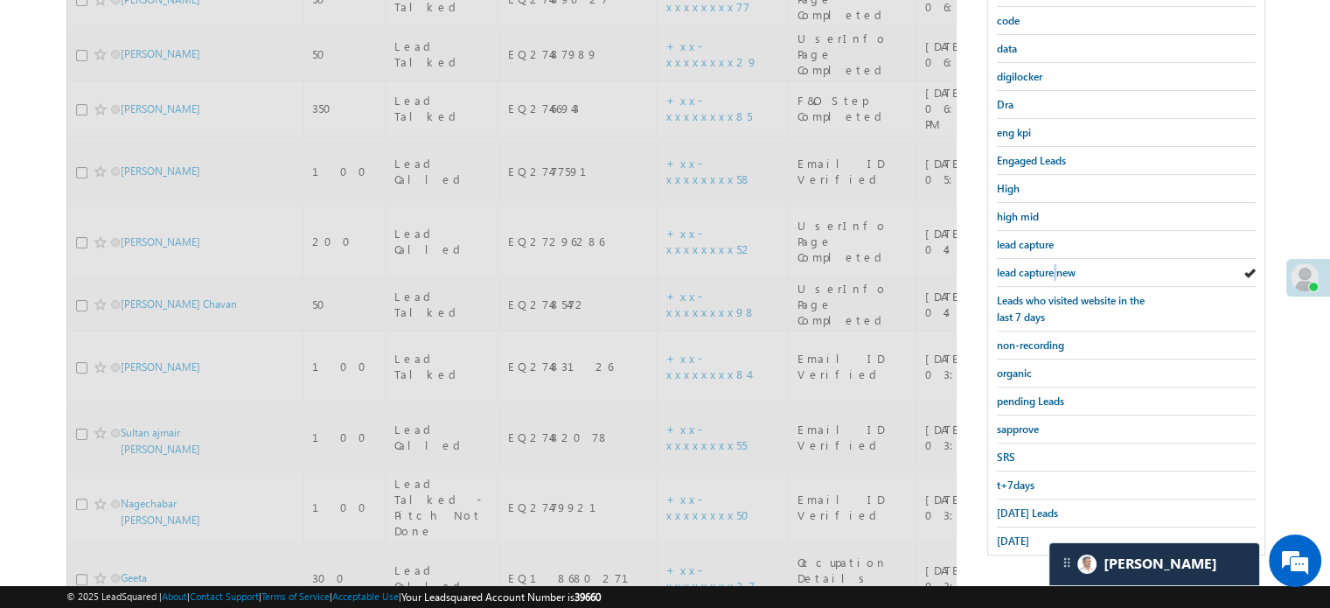
click at [1053, 266] on span "lead capture new" at bounding box center [1036, 272] width 79 height 13
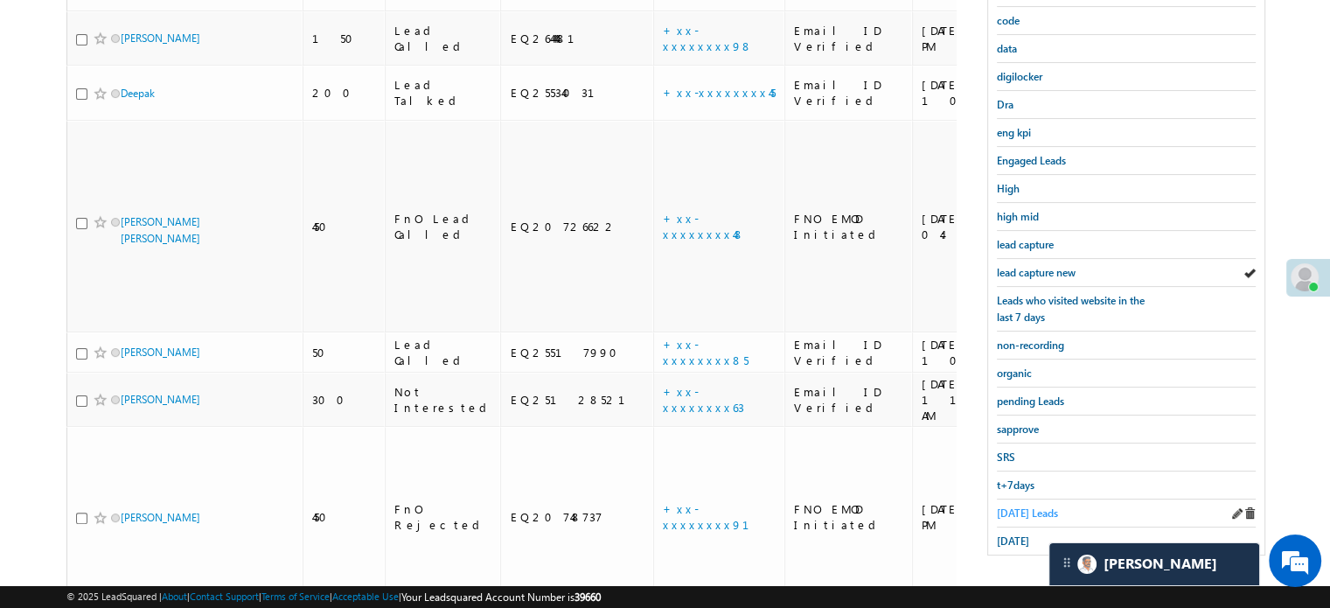
click at [1018, 510] on span "Today's Leads" at bounding box center [1027, 512] width 61 height 13
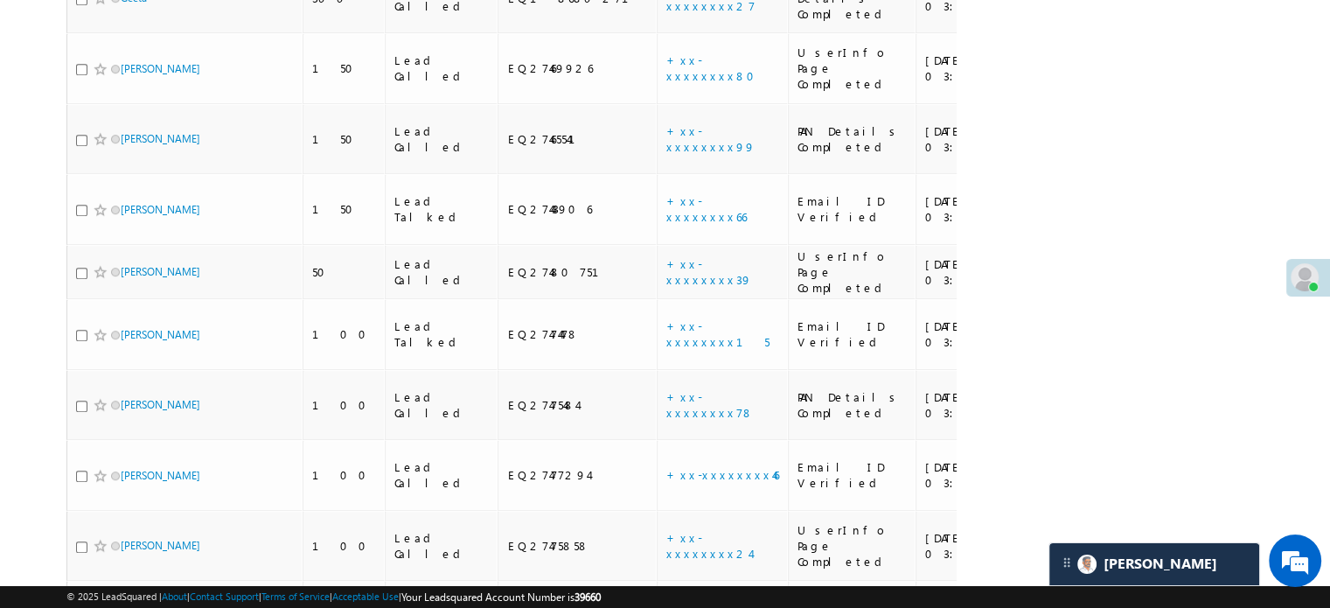
scroll to position [944, 0]
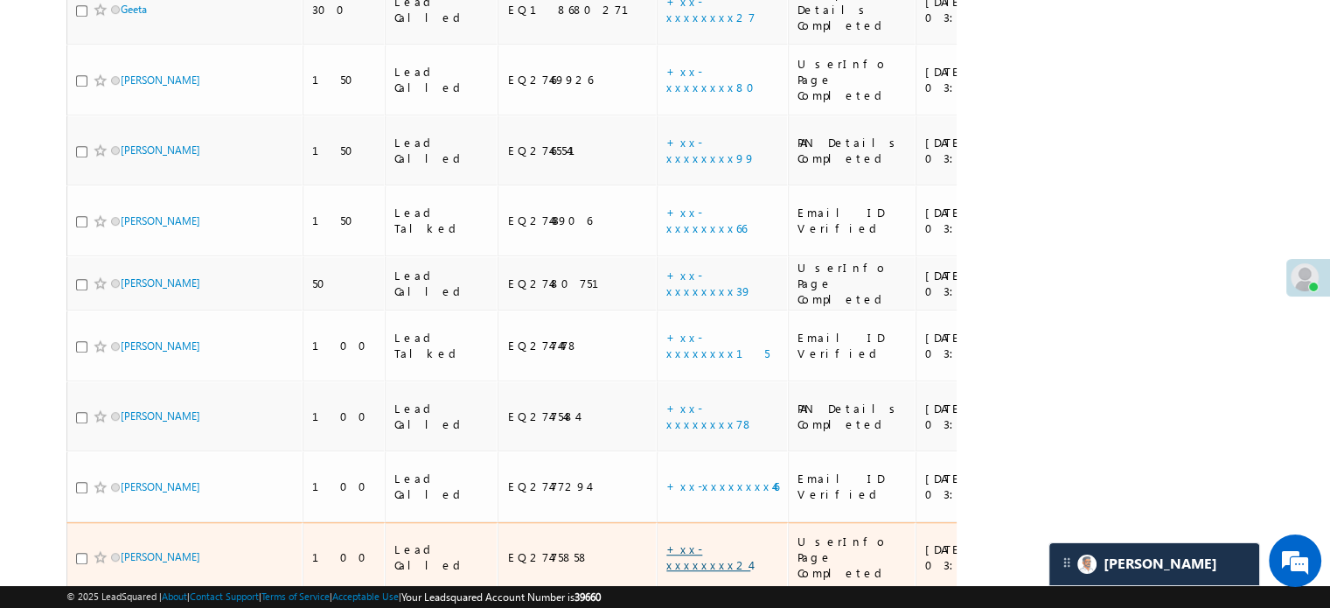
click at [666, 541] on link "+xx-xxxxxxxx24" at bounding box center [708, 556] width 84 height 31
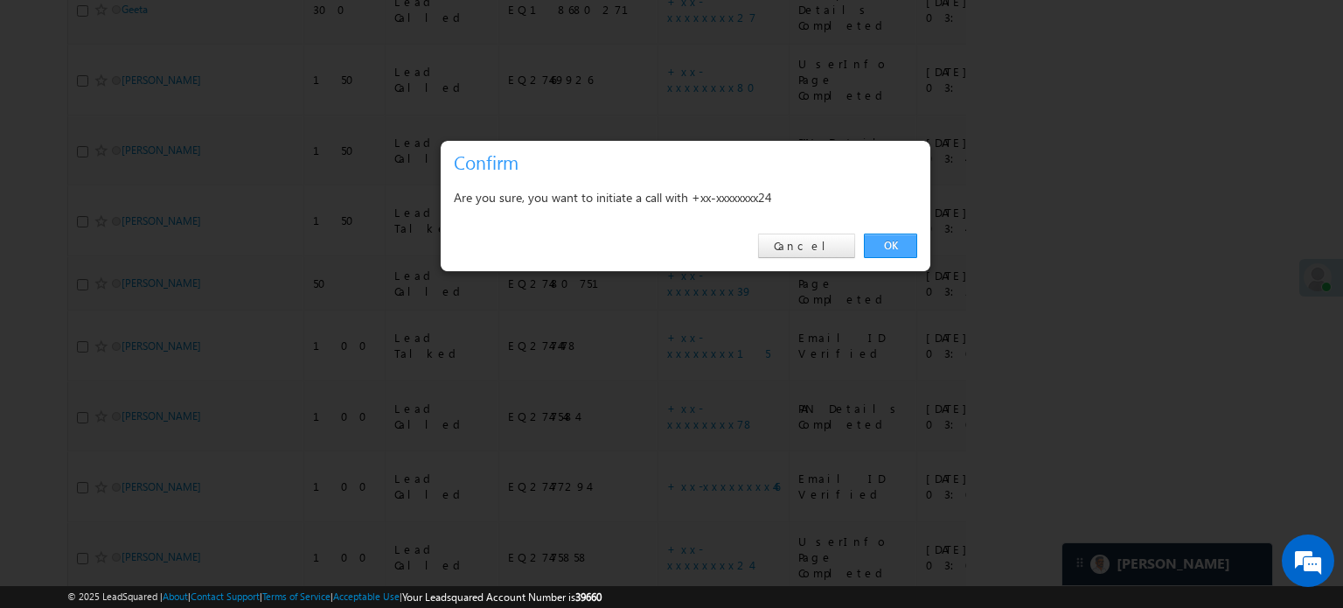
click at [909, 241] on link "OK" at bounding box center [890, 246] width 53 height 24
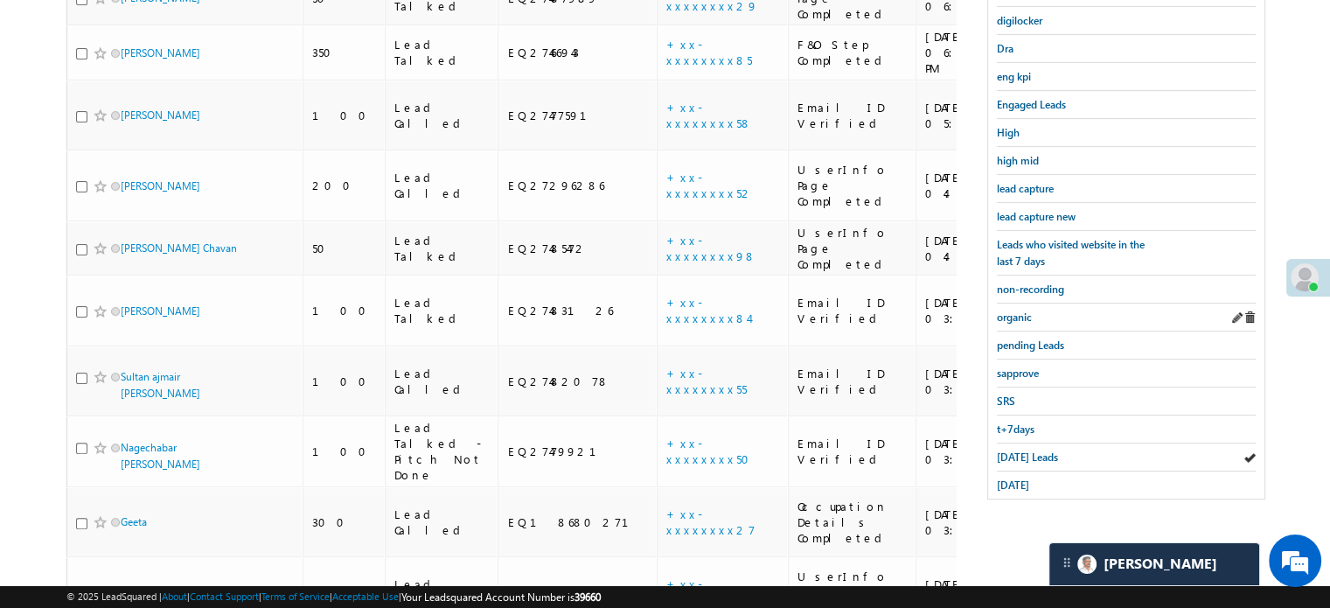
scroll to position [244, 0]
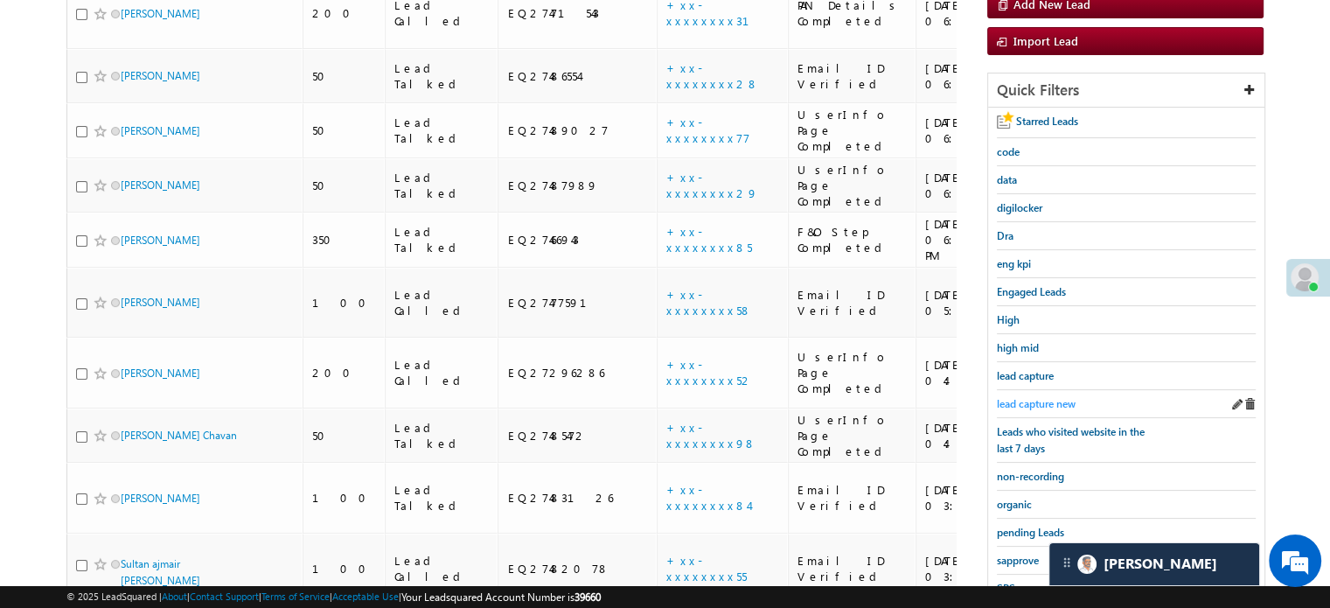
click at [1036, 405] on span "lead capture new" at bounding box center [1036, 403] width 79 height 13
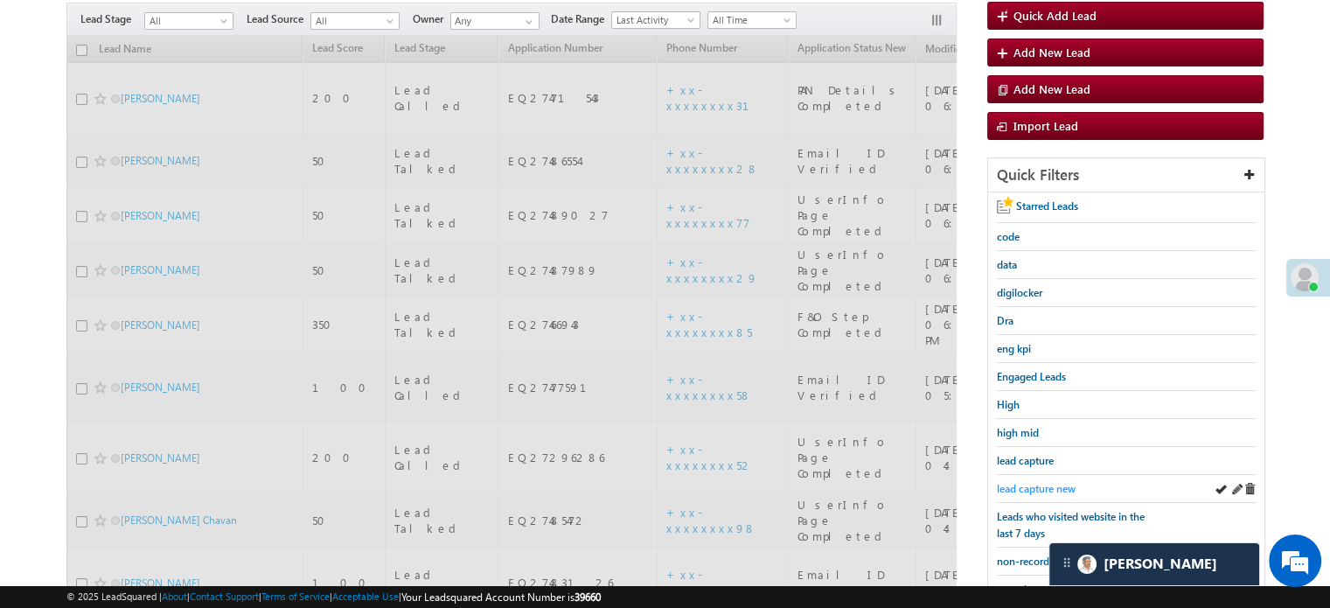
scroll to position [115, 0]
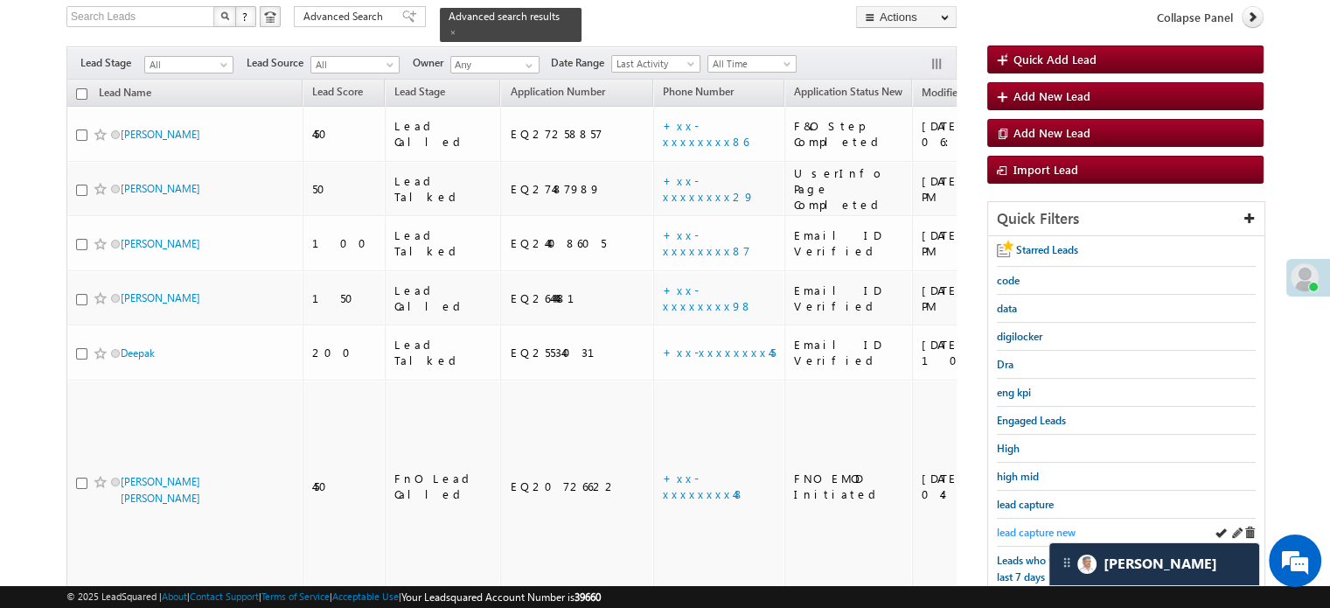
click at [1032, 527] on span "lead capture new" at bounding box center [1036, 532] width 79 height 13
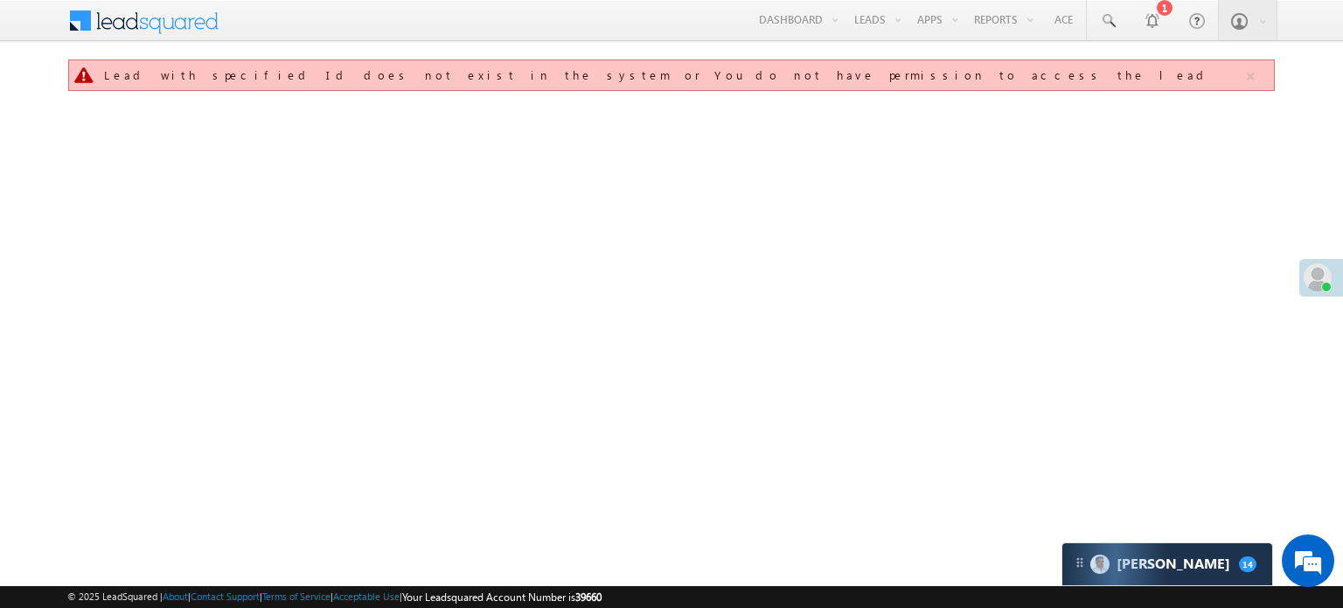
scroll to position [8277, 0]
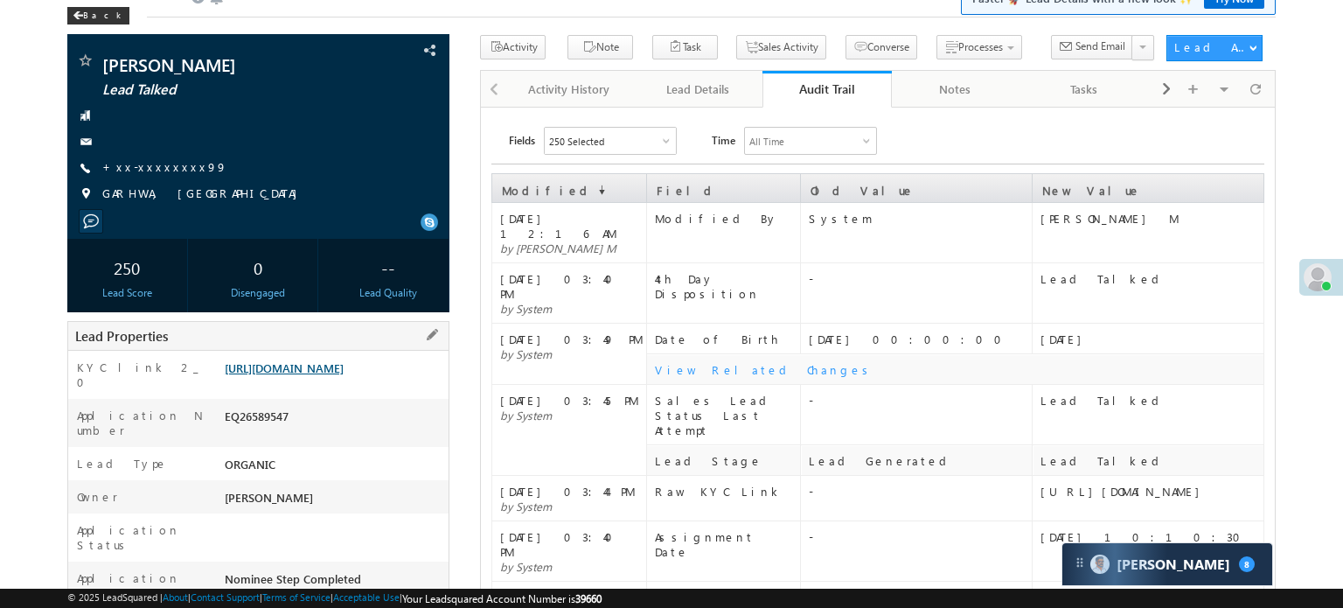
scroll to position [87, 0]
click at [289, 375] on link "https://angelbroking1-pk3em7sa.customui-test.leadsquared.com?leadId=f2b039bc-4c…" at bounding box center [284, 367] width 119 height 15
click at [580, 87] on div "Activity History" at bounding box center [569, 89] width 99 height 21
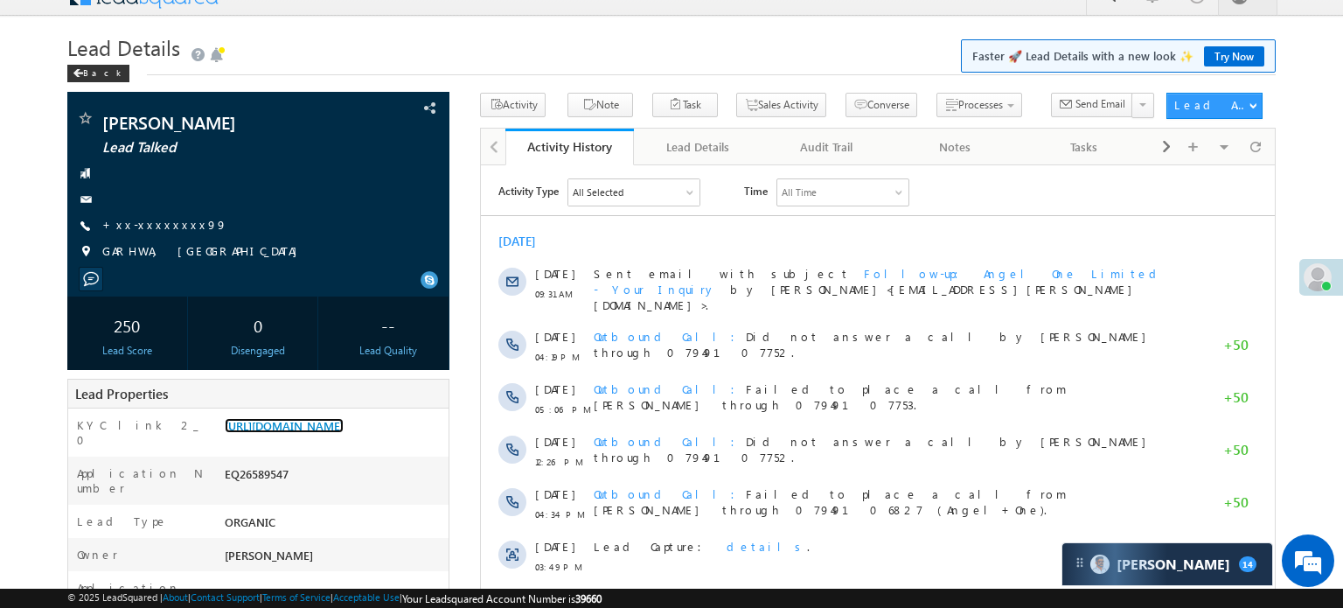
scroll to position [0, 0]
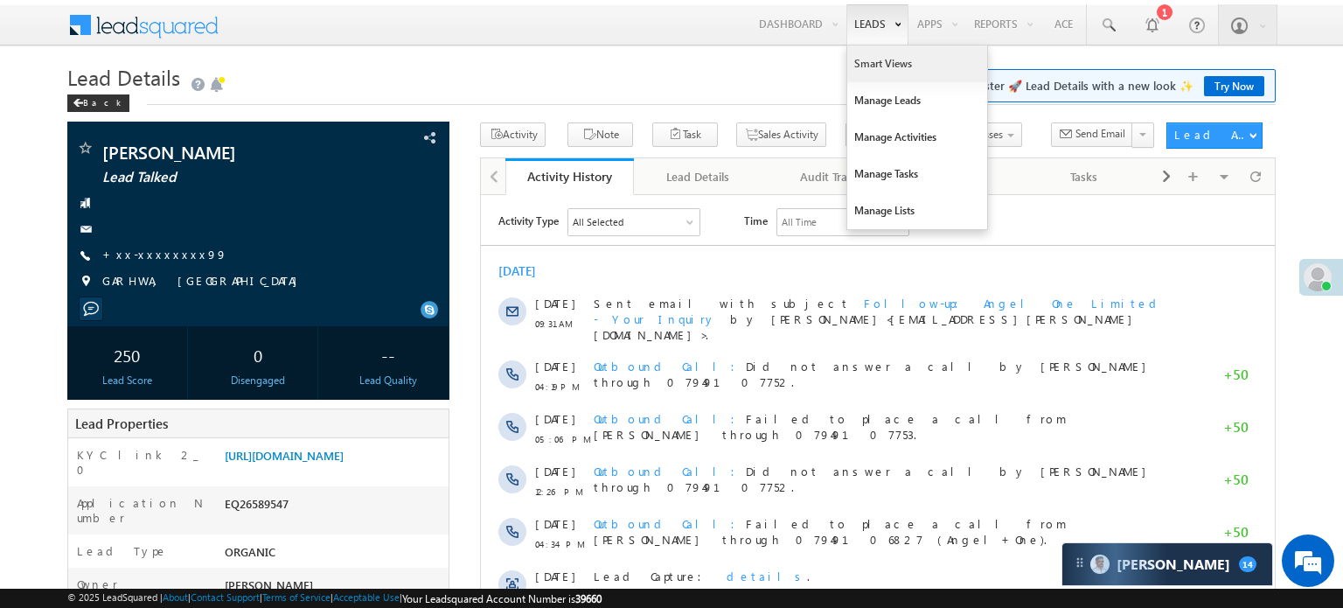
click at [877, 68] on link "Smart Views" at bounding box center [918, 63] width 140 height 37
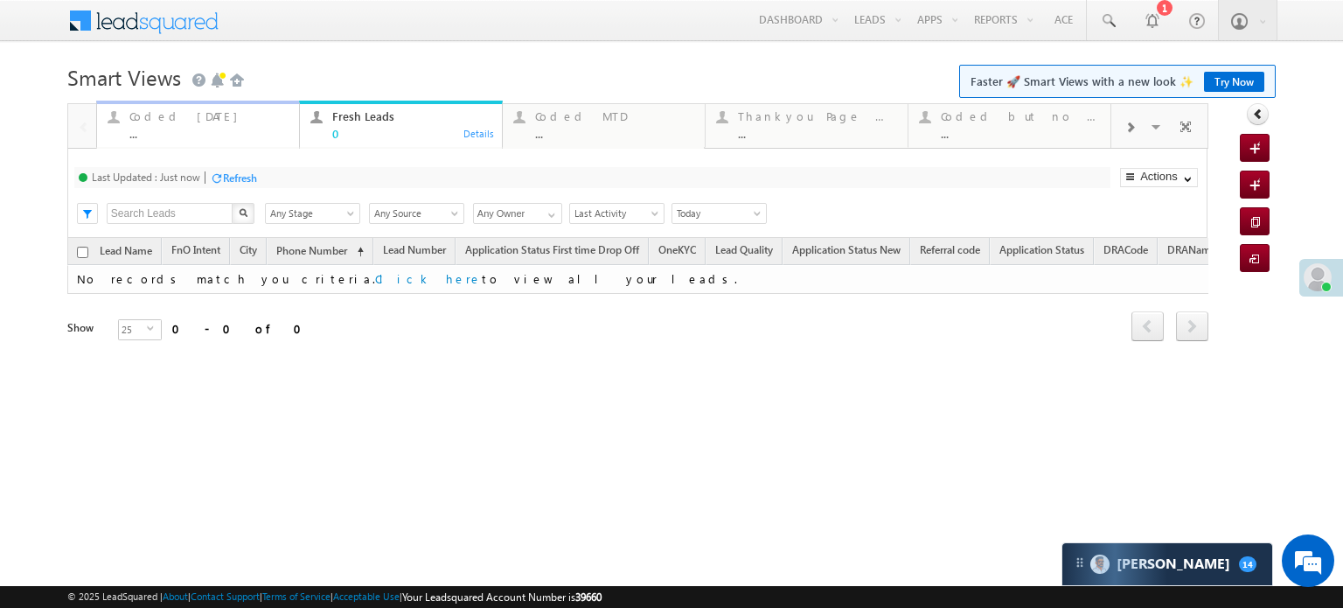
click at [147, 122] on div "Coded Today" at bounding box center [208, 116] width 159 height 14
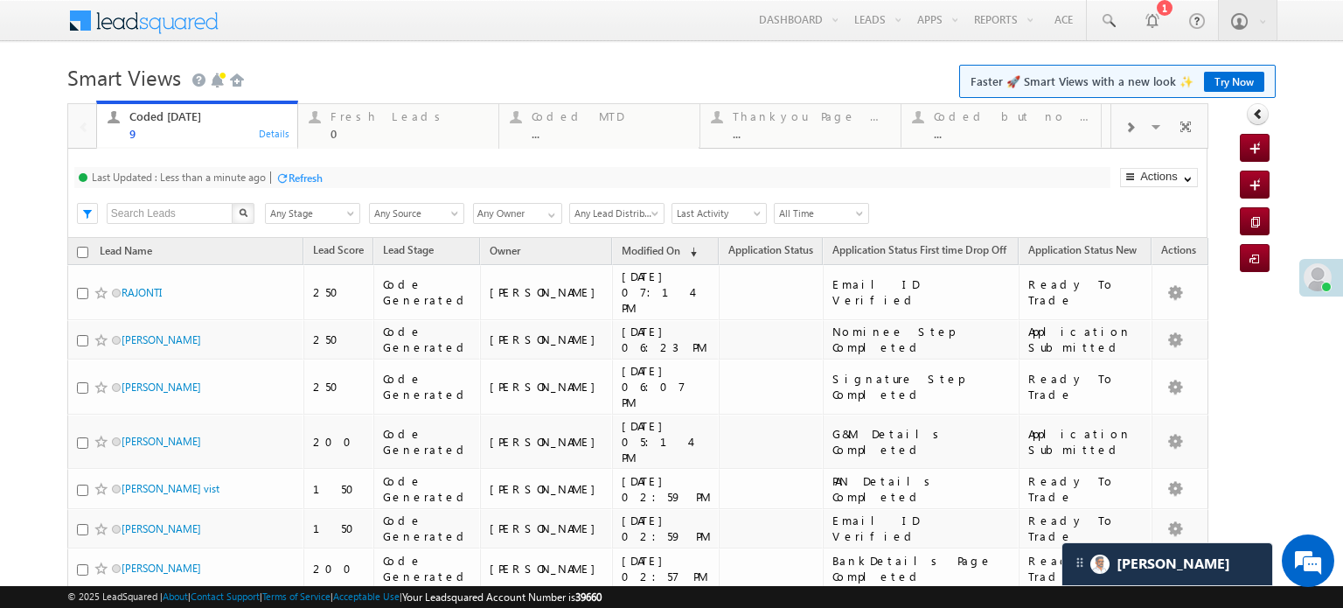
click at [297, 164] on div "Last Updated : Less than a minute ago Refresh Refreshing... Search X Lead Stage…" at bounding box center [637, 193] width 1141 height 89
click at [311, 178] on div "Refresh" at bounding box center [306, 177] width 34 height 13
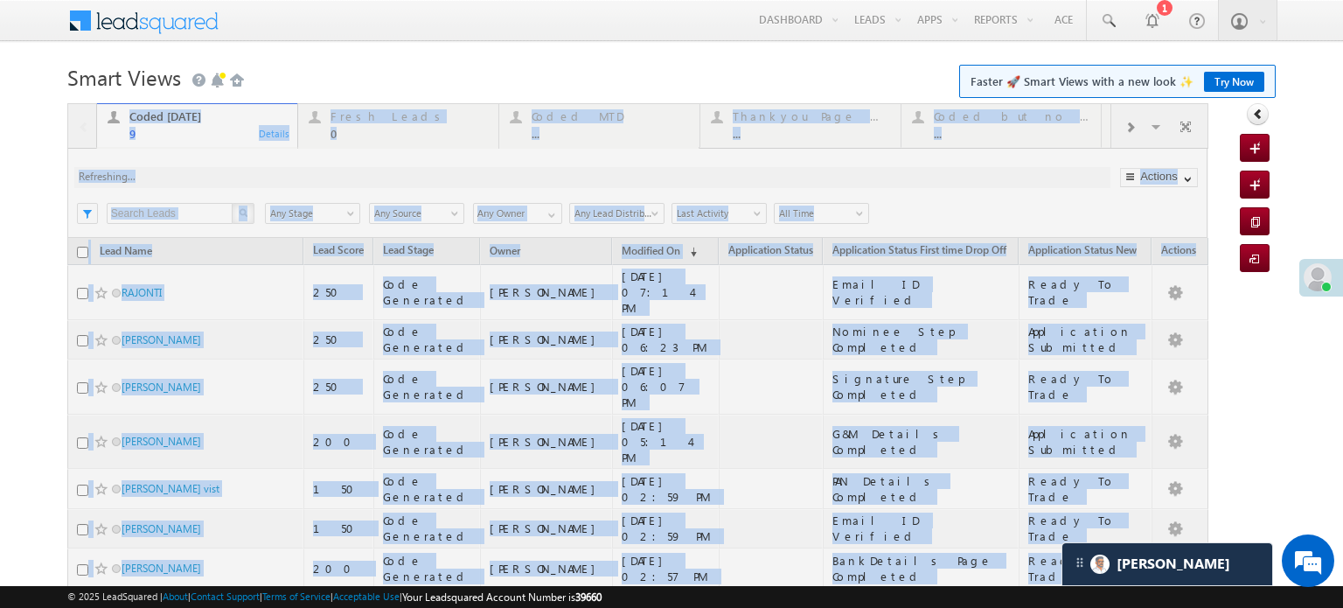
click at [311, 178] on div at bounding box center [637, 448] width 1141 height 691
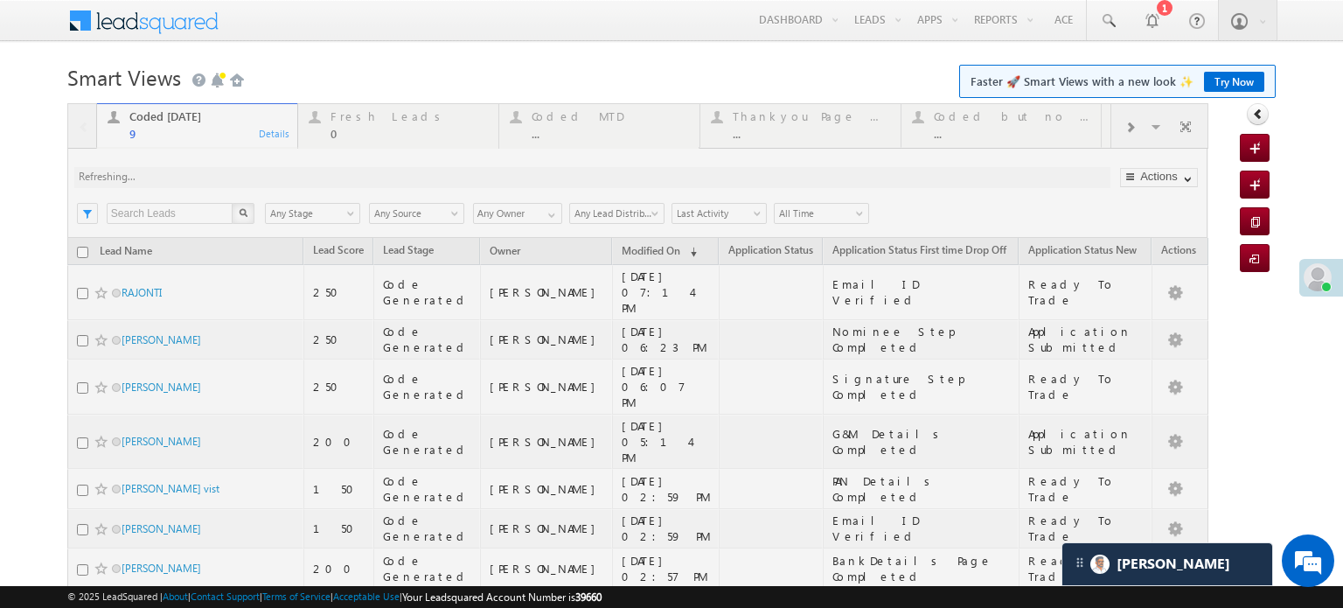
click at [311, 178] on div at bounding box center [637, 448] width 1141 height 691
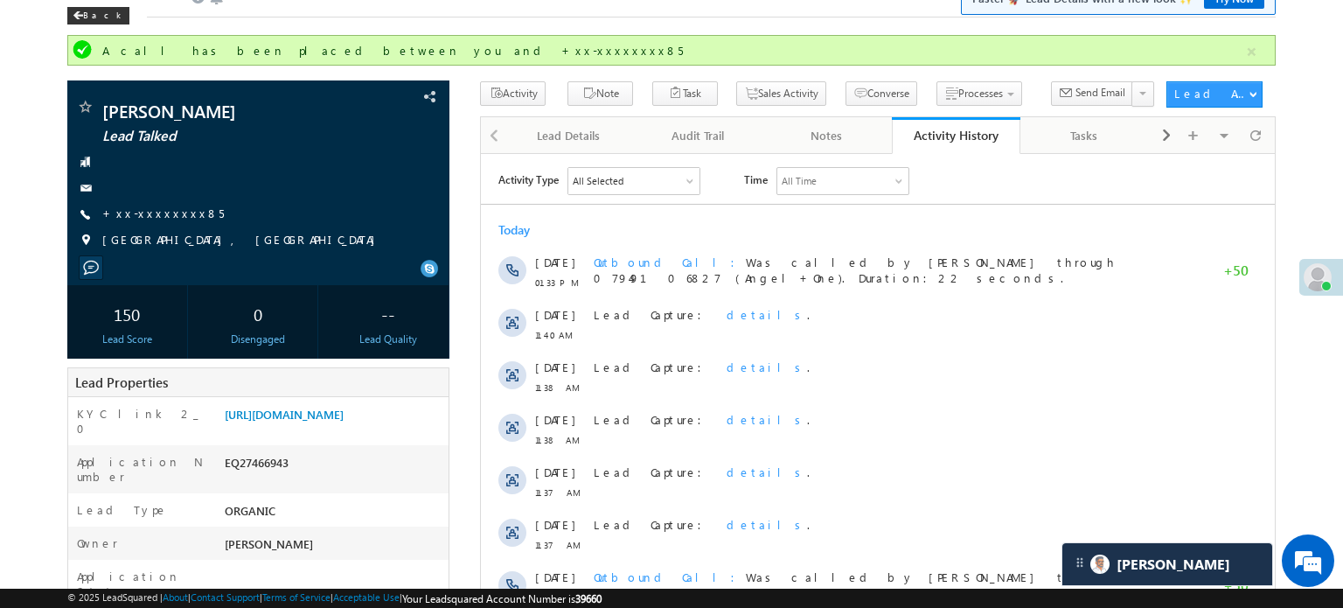
scroll to position [9417, 0]
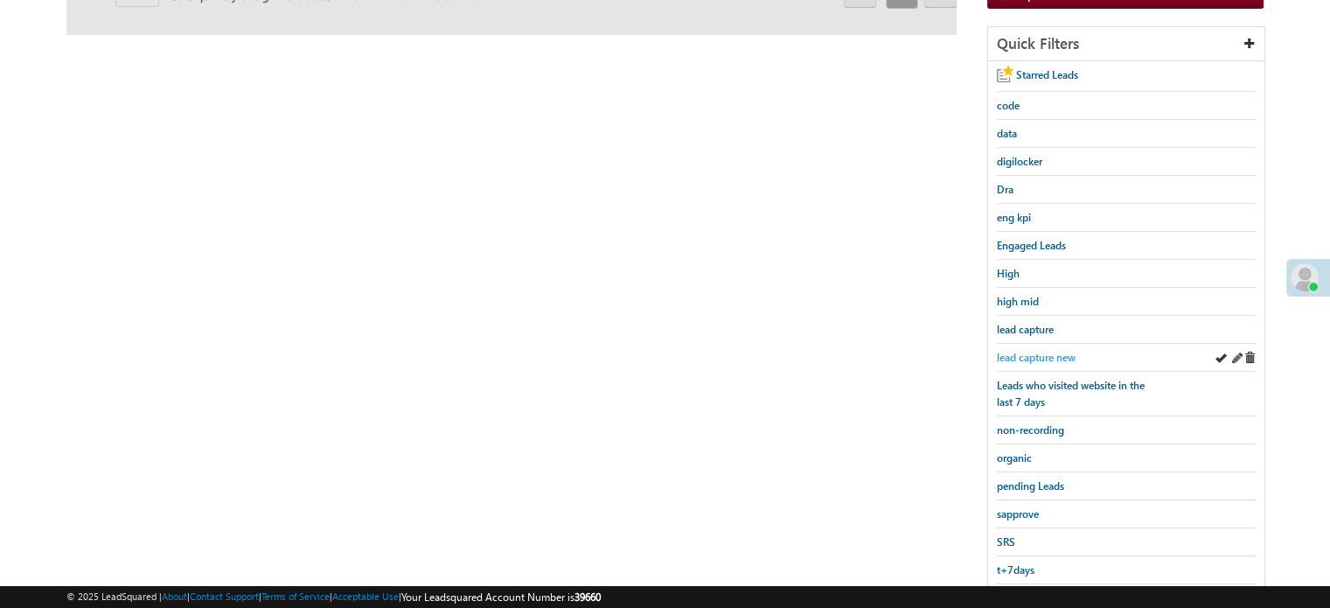
scroll to position [290, 0]
click at [1033, 352] on span "lead capture new" at bounding box center [1036, 357] width 79 height 13
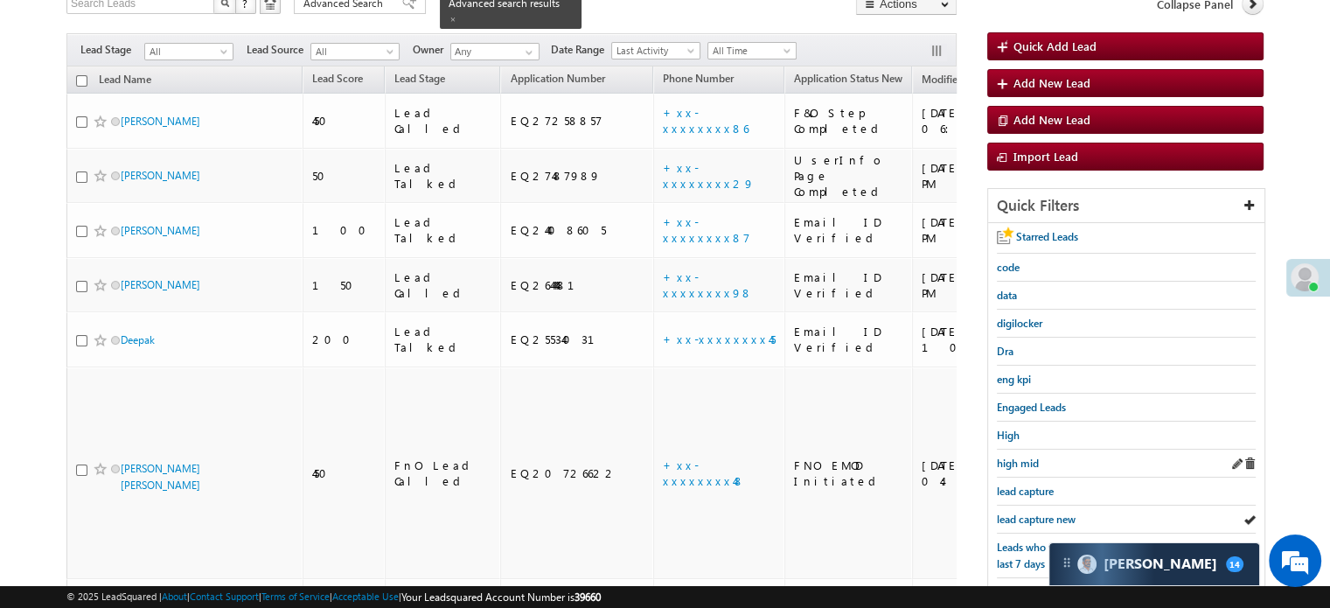
scroll to position [203, 0]
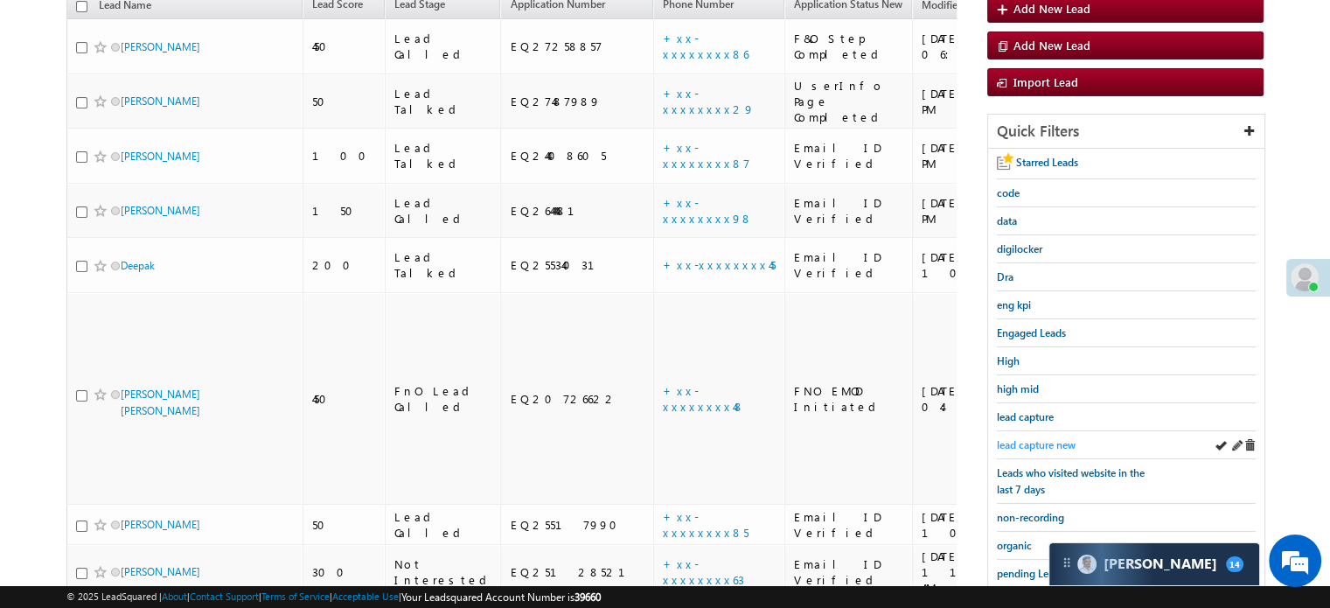
click at [1036, 438] on span "lead capture new" at bounding box center [1036, 444] width 79 height 13
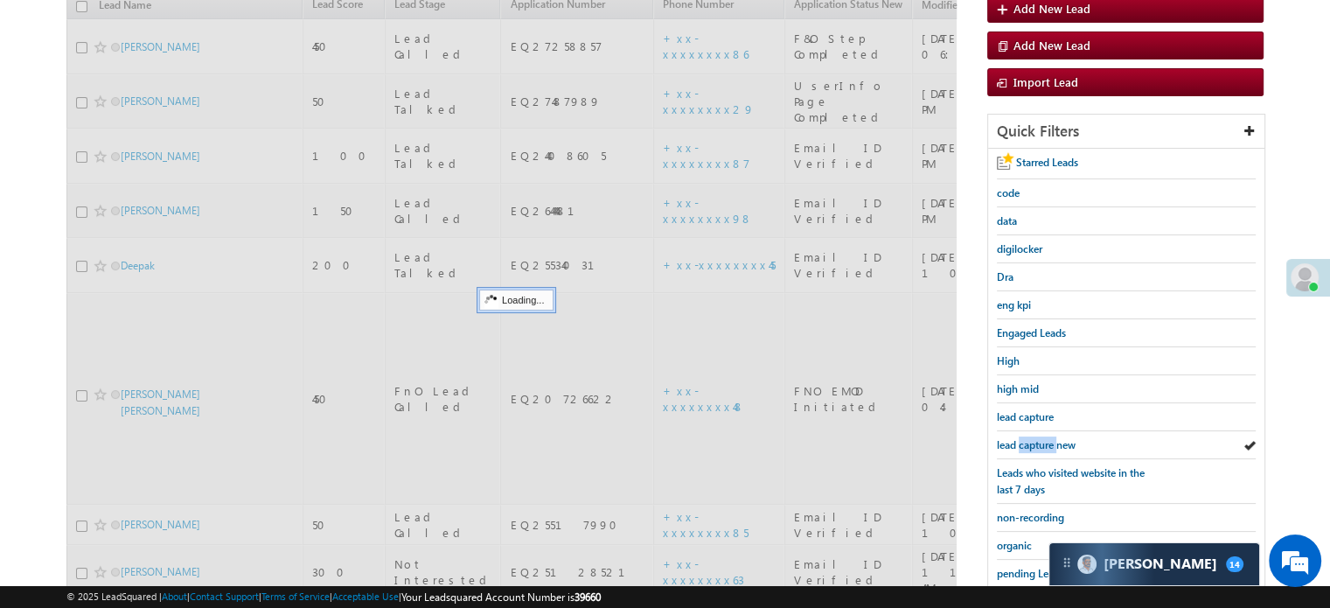
click at [1036, 438] on span "lead capture new" at bounding box center [1036, 444] width 79 height 13
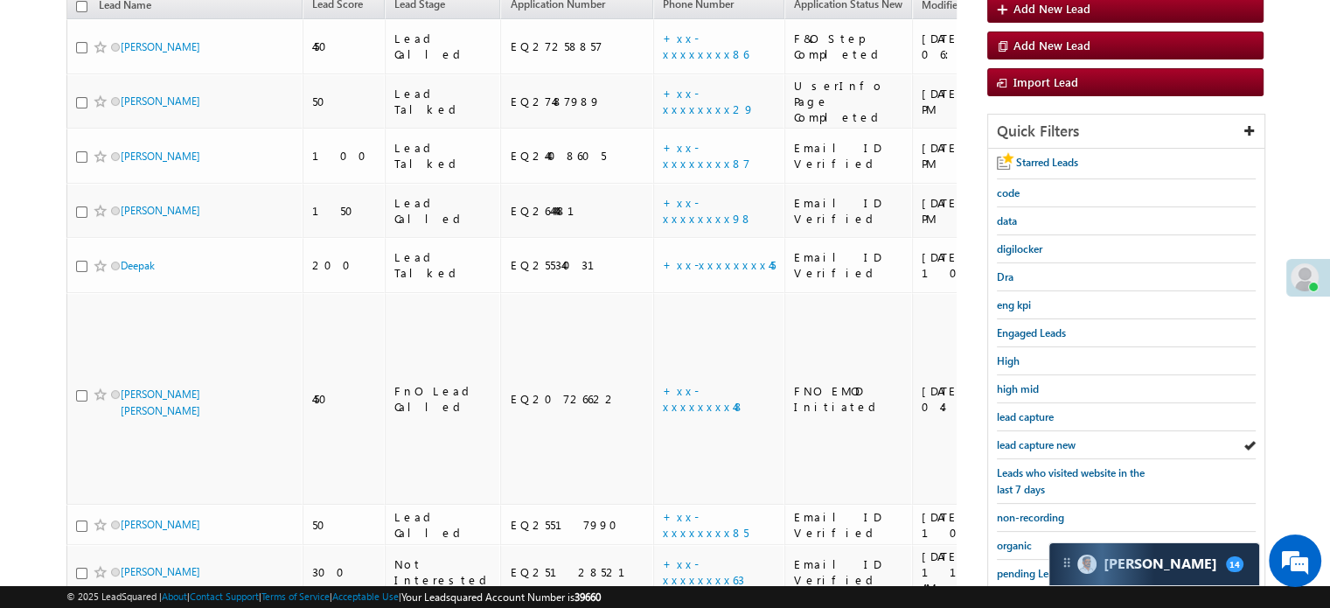
scroll to position [375, 0]
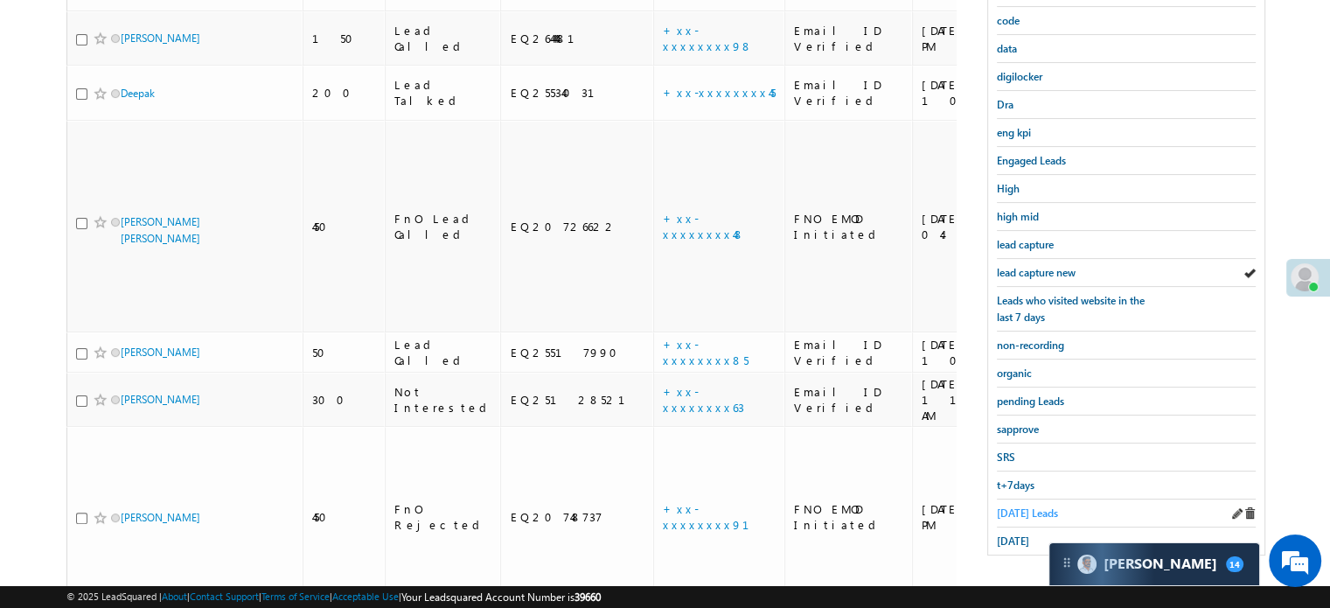
click at [1015, 506] on span "[DATE] Leads" at bounding box center [1027, 512] width 61 height 13
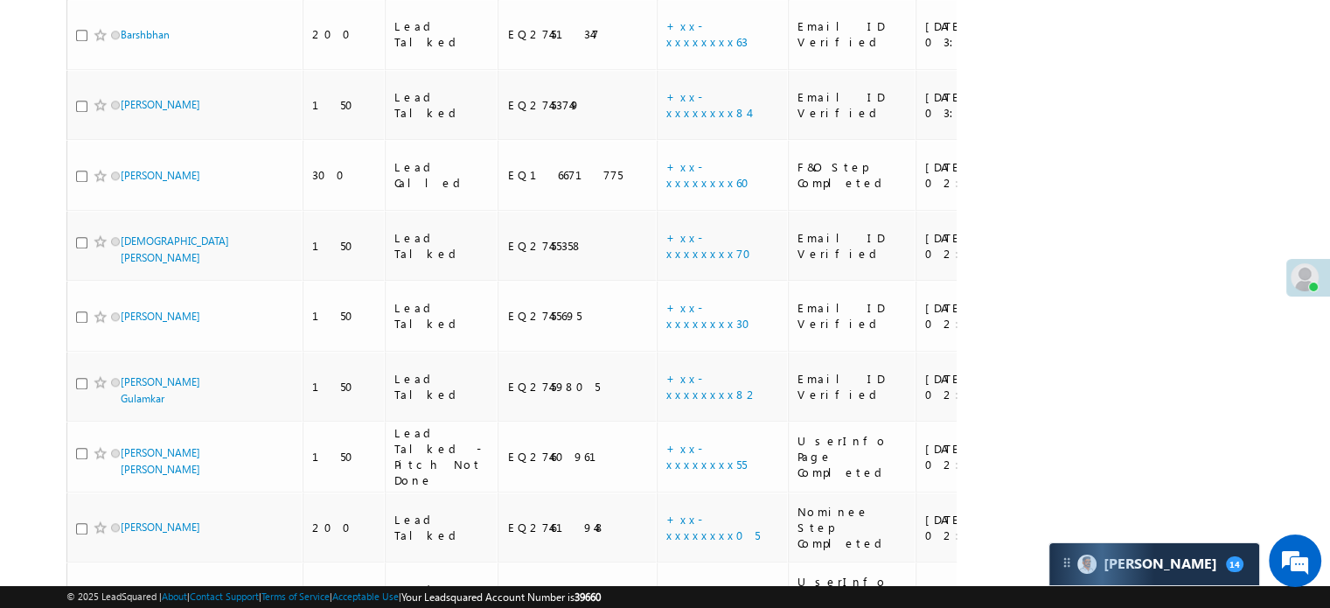
scroll to position [688, 0]
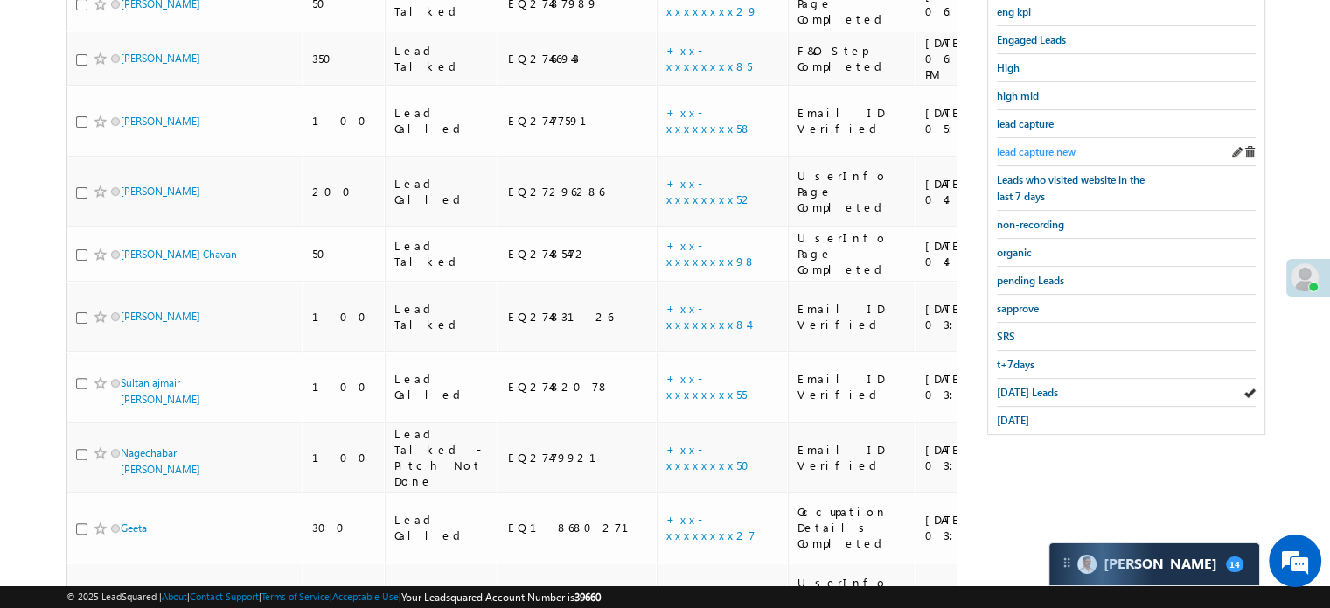
scroll to position [601, 0]
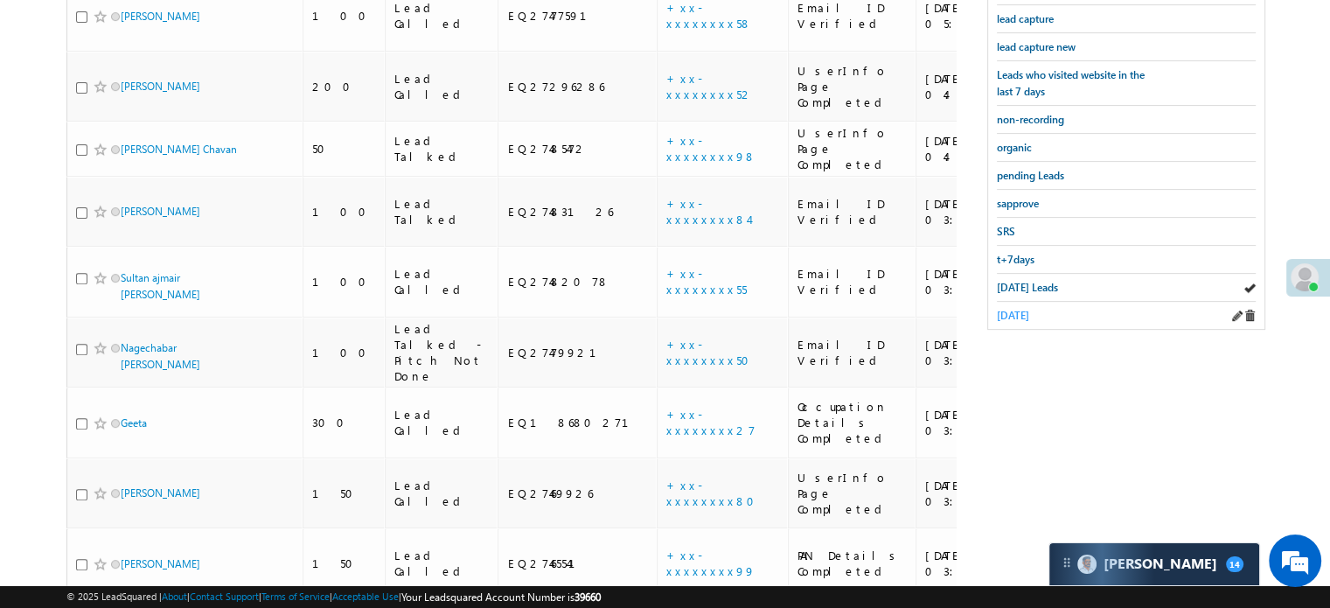
click at [1029, 309] on span "[DATE]" at bounding box center [1013, 315] width 32 height 13
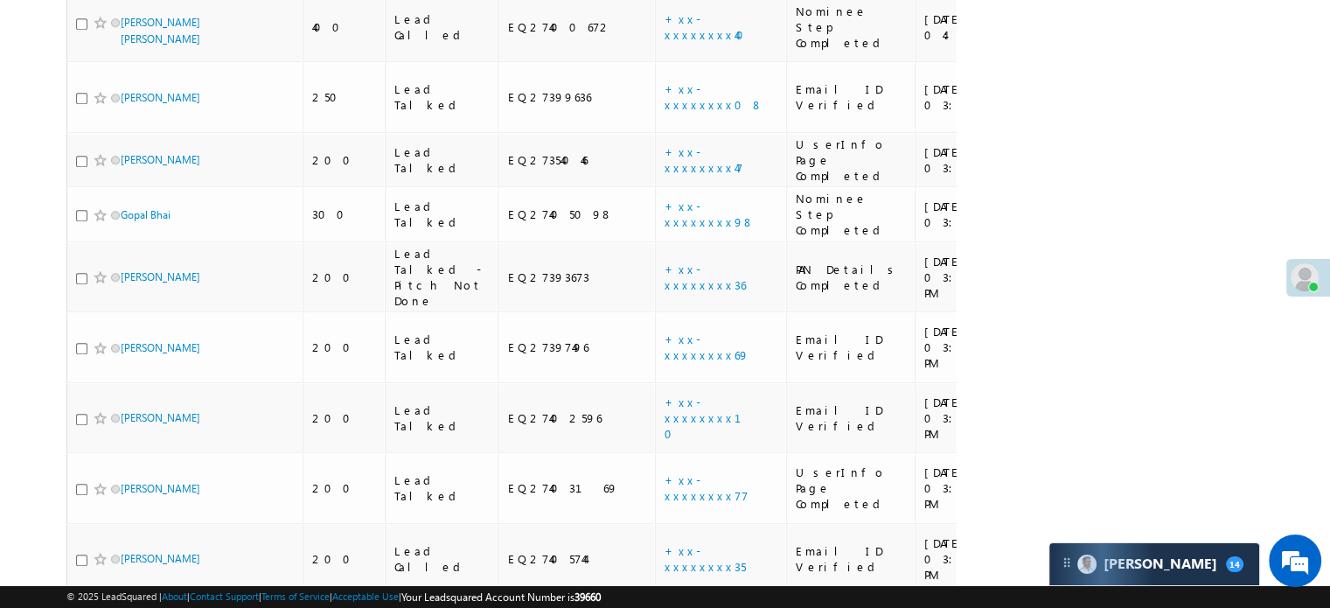
scroll to position [1126, 0]
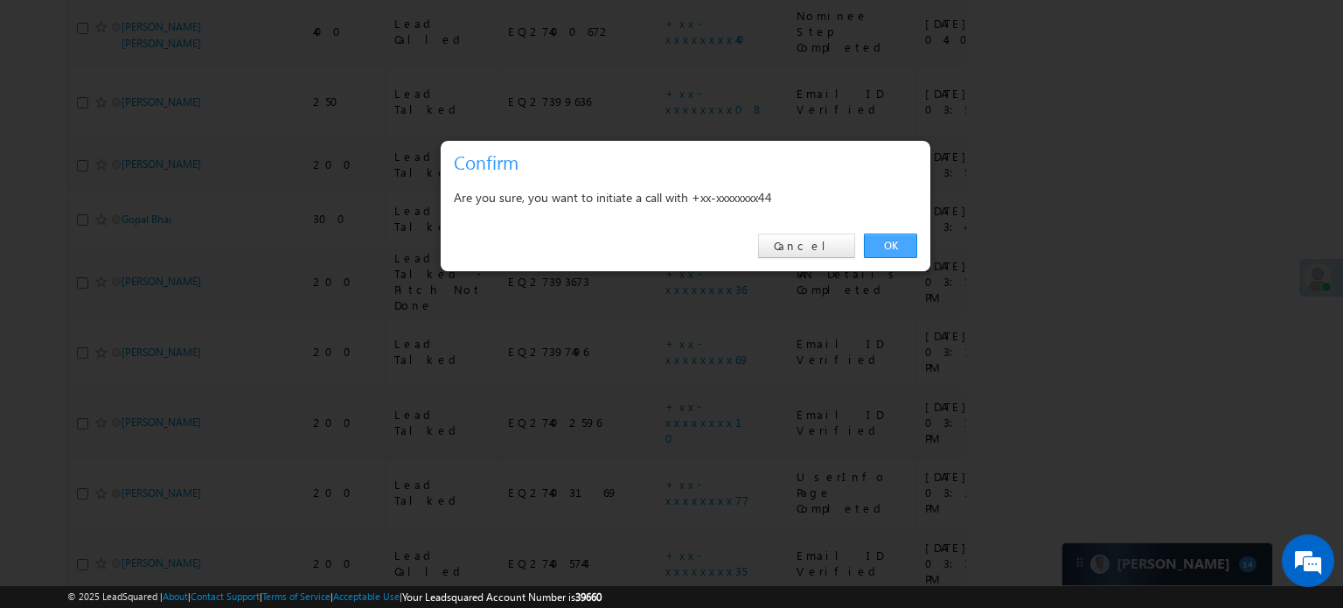
click at [872, 236] on link "OK" at bounding box center [890, 246] width 53 height 24
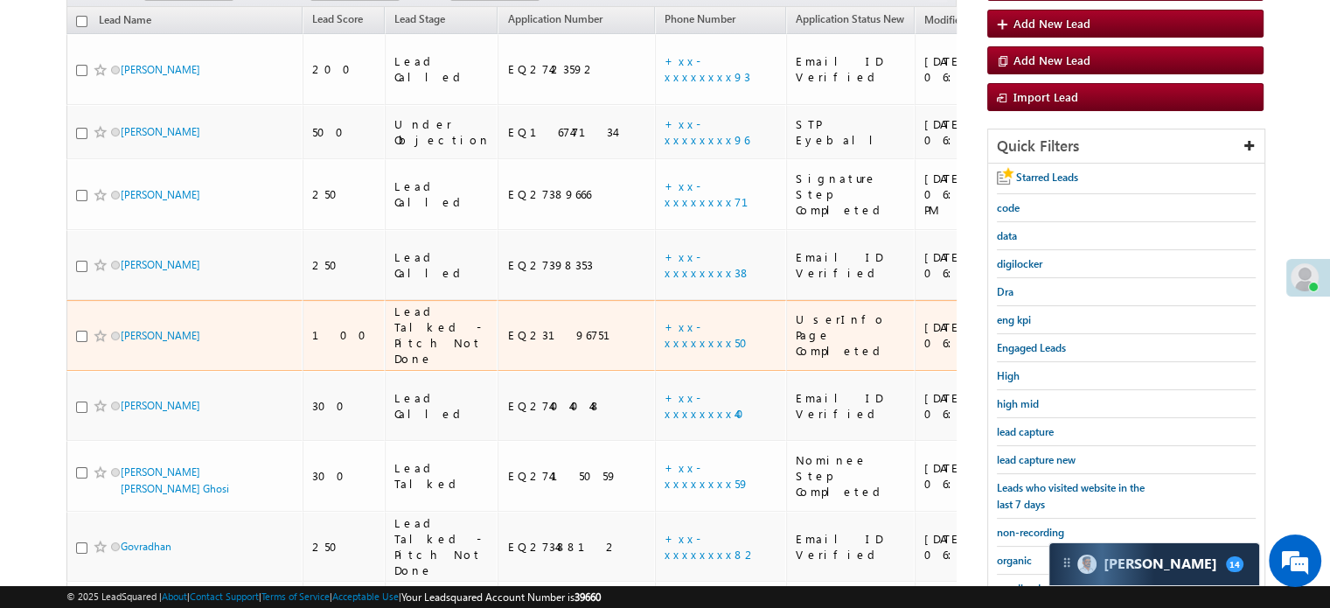
scroll to position [221, 0]
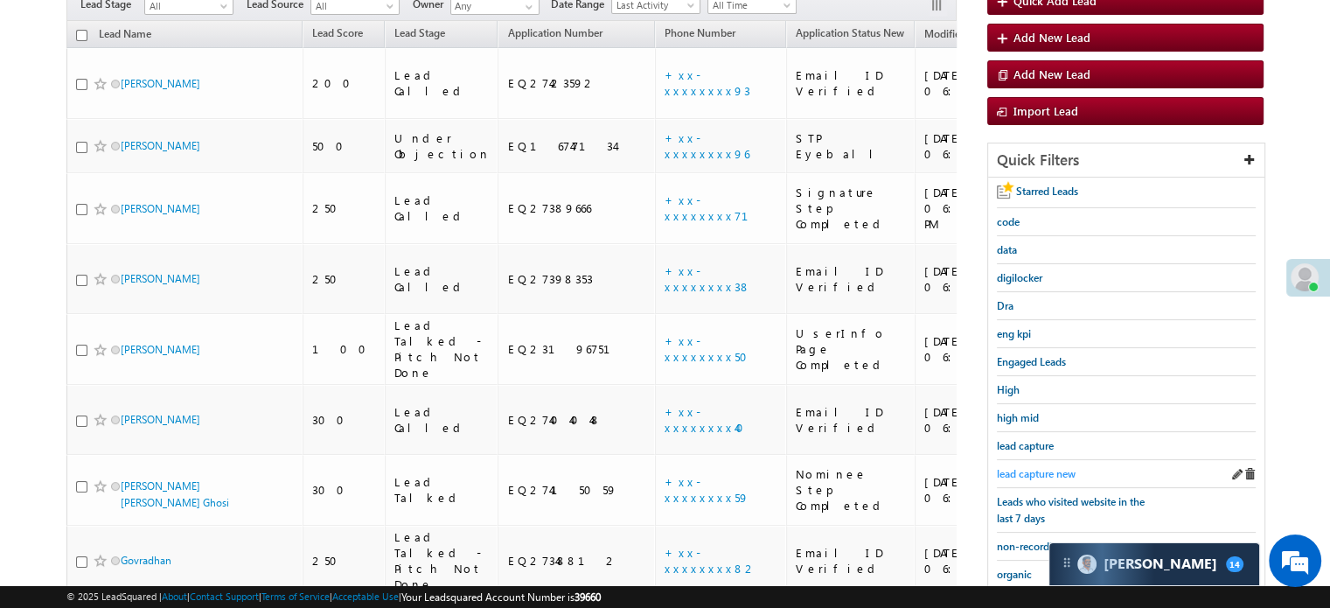
click at [1047, 467] on span "lead capture new" at bounding box center [1036, 473] width 79 height 13
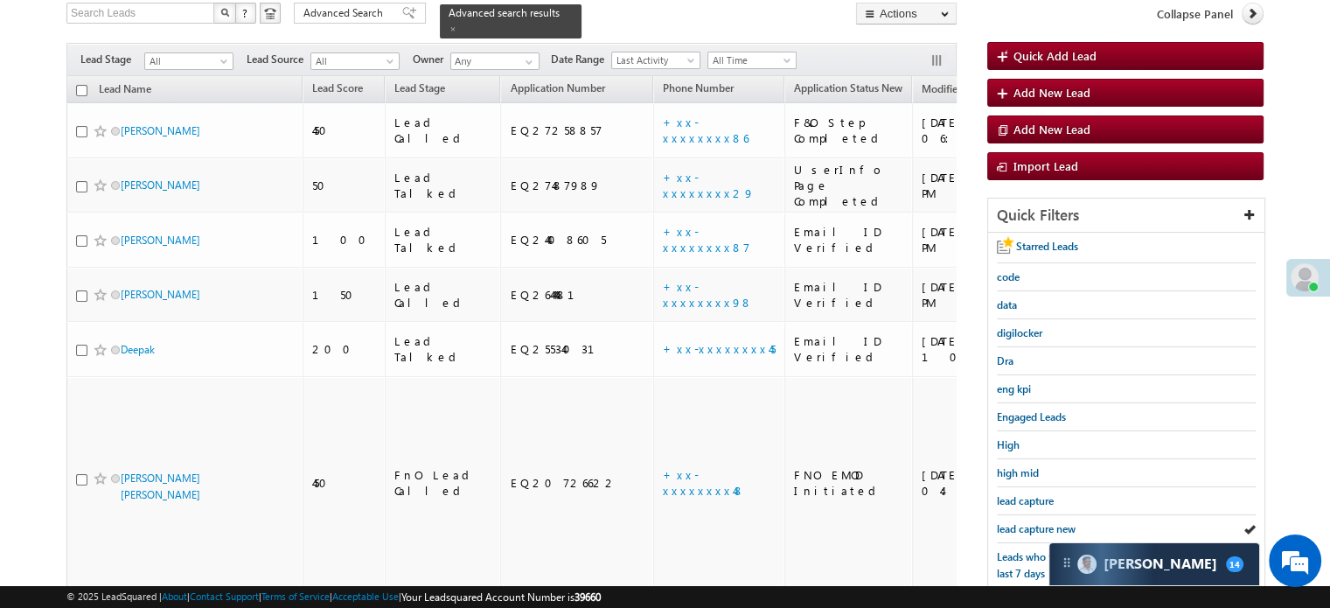
scroll to position [262, 0]
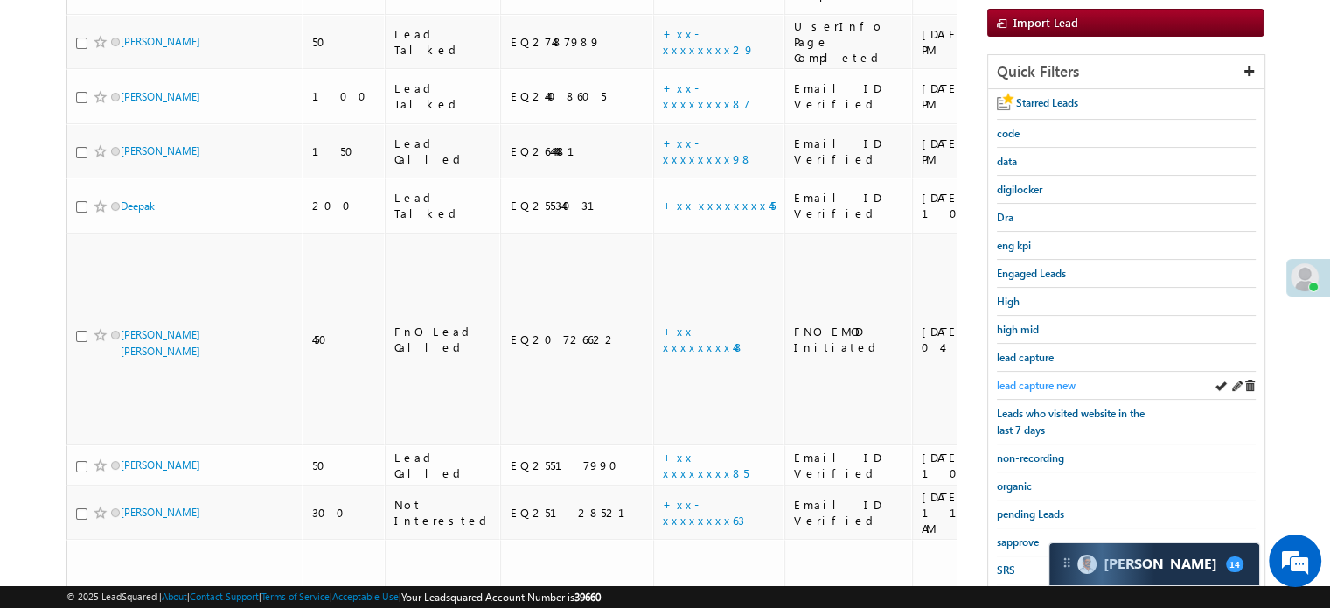
click at [1022, 380] on span "lead capture new" at bounding box center [1036, 385] width 79 height 13
click at [1021, 380] on span "lead capture new" at bounding box center [1036, 385] width 79 height 13
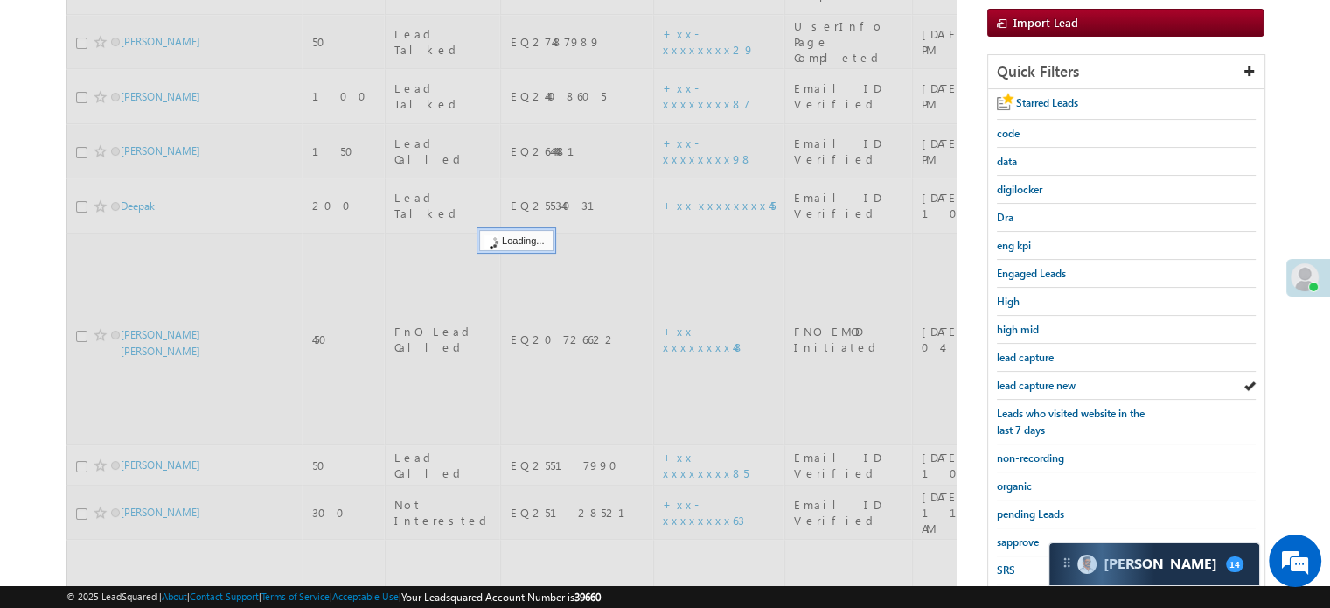
click at [1021, 380] on span "lead capture new" at bounding box center [1036, 385] width 79 height 13
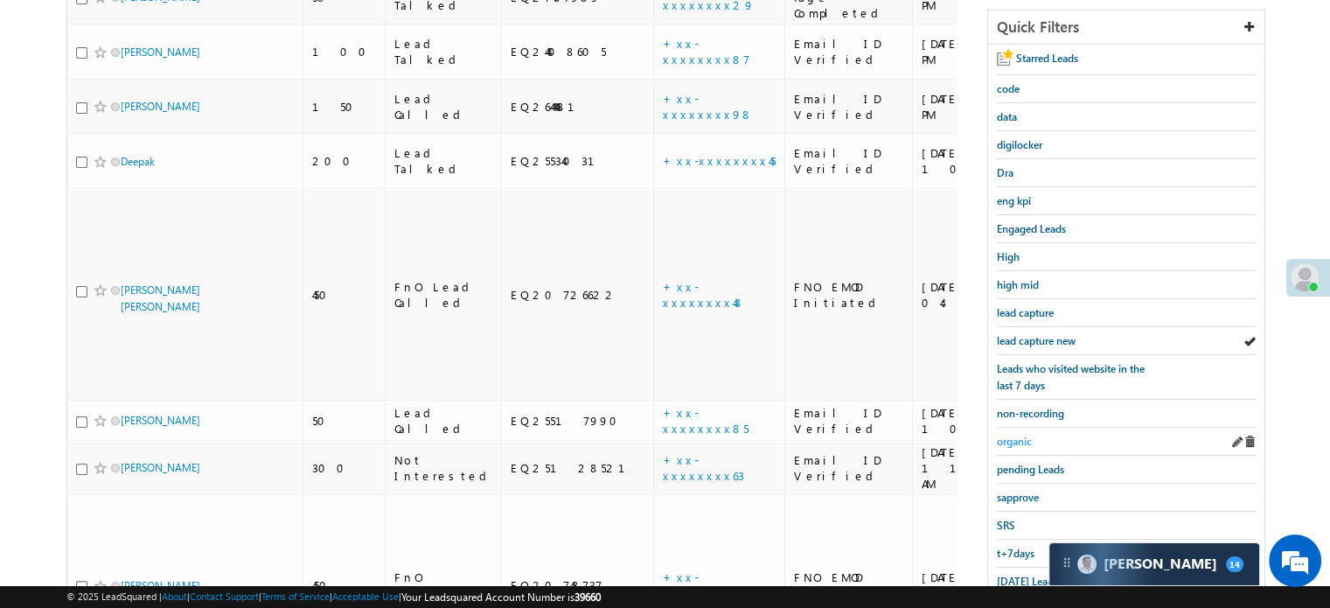
scroll to position [375, 0]
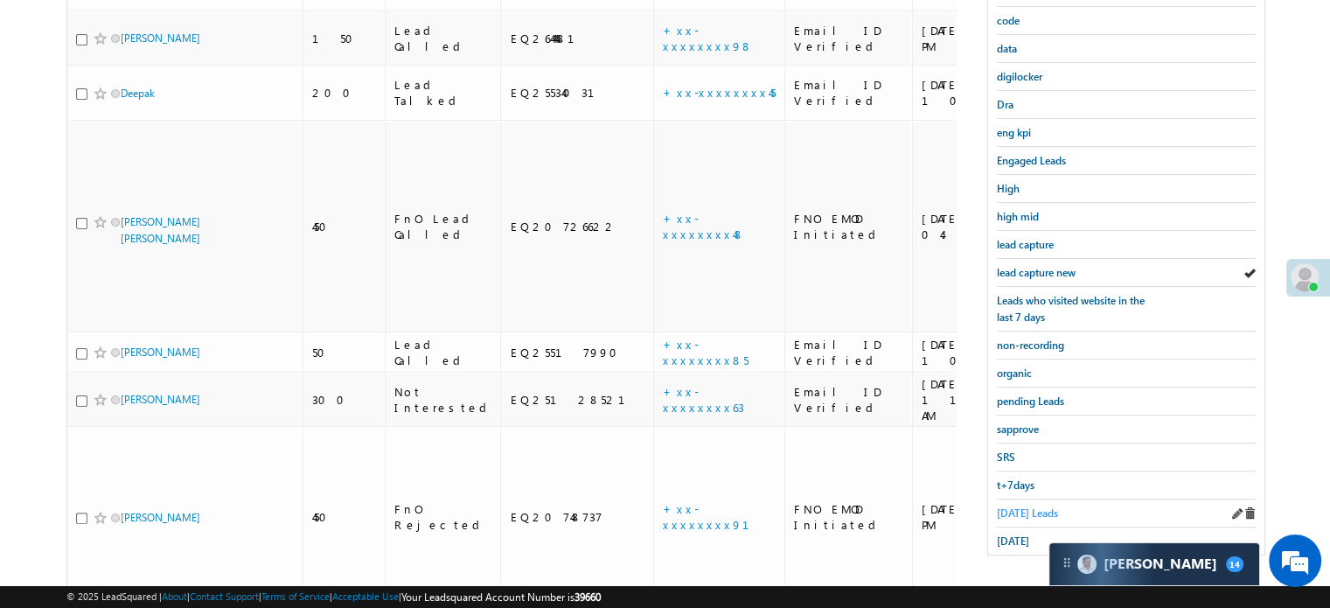
click at [1015, 506] on span "[DATE] Leads" at bounding box center [1027, 512] width 61 height 13
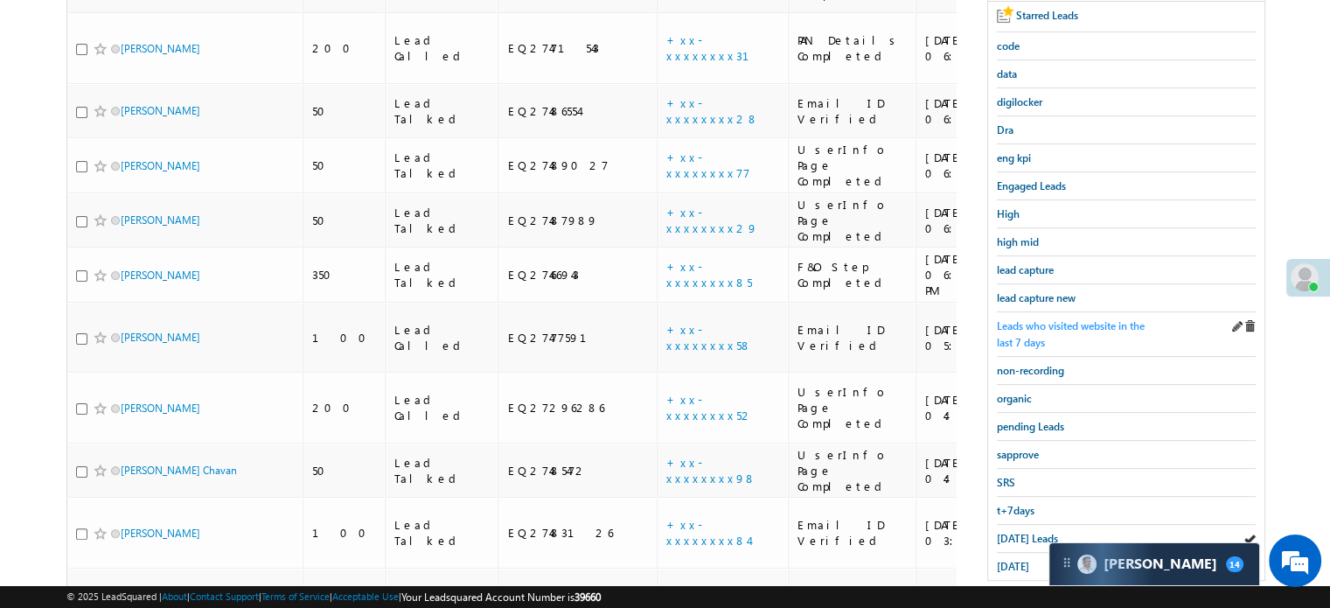
scroll to position [244, 0]
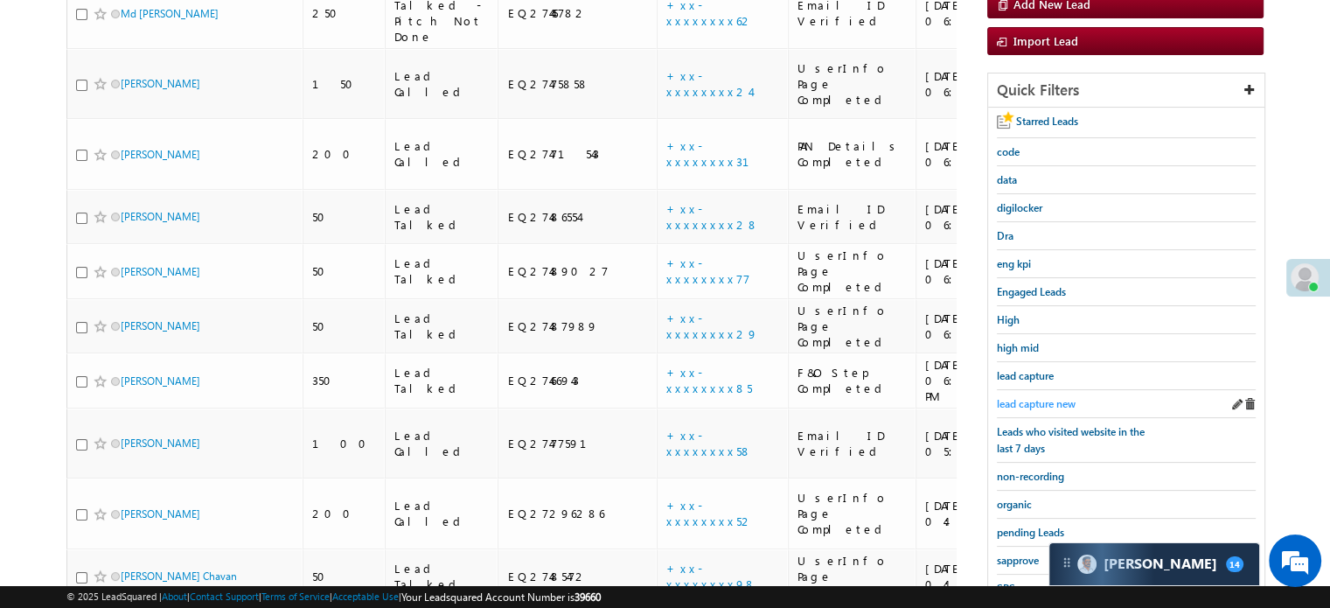
click at [1040, 405] on span "lead capture new" at bounding box center [1036, 403] width 79 height 13
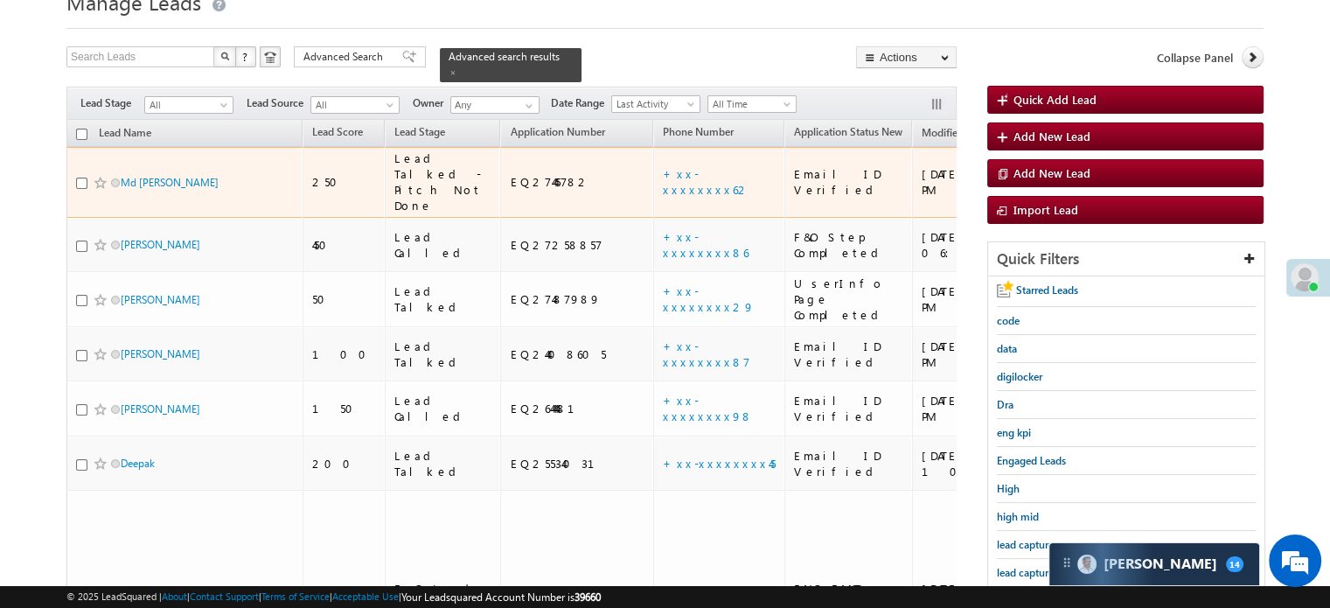
scroll to position [262, 0]
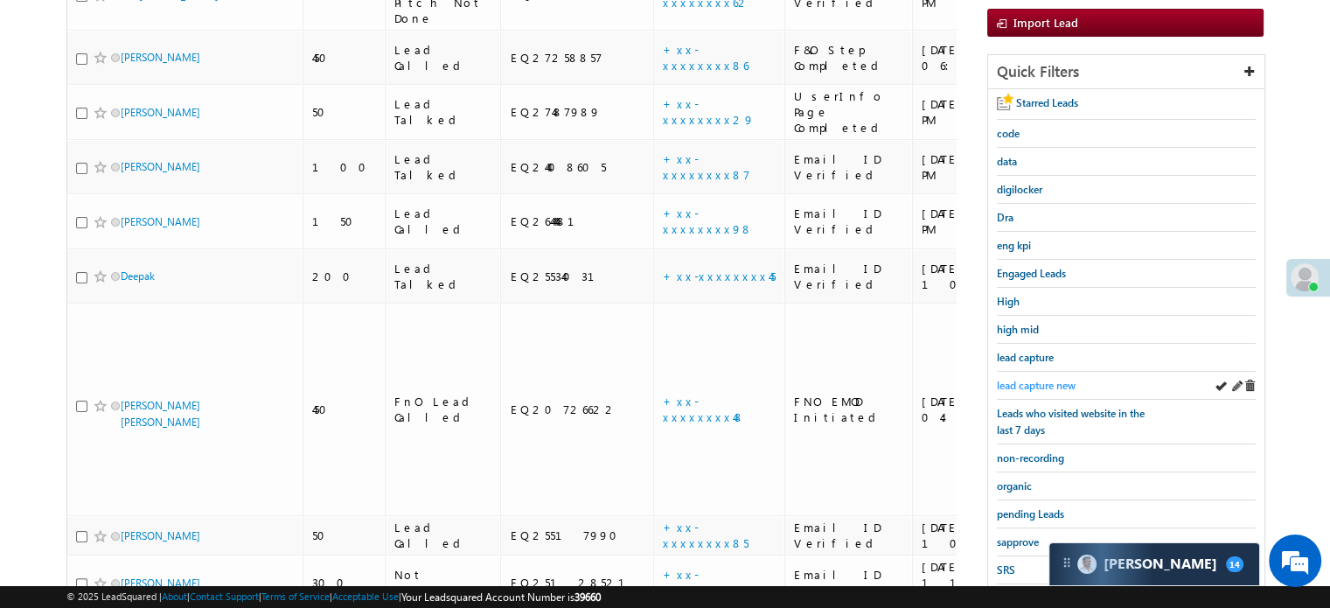
drag, startPoint x: 1016, startPoint y: 368, endPoint x: 1024, endPoint y: 375, distance: 10.5
click at [1016, 372] on div "lead capture new" at bounding box center [1126, 386] width 259 height 28
click at [1025, 379] on span "lead capture new" at bounding box center [1036, 385] width 79 height 13
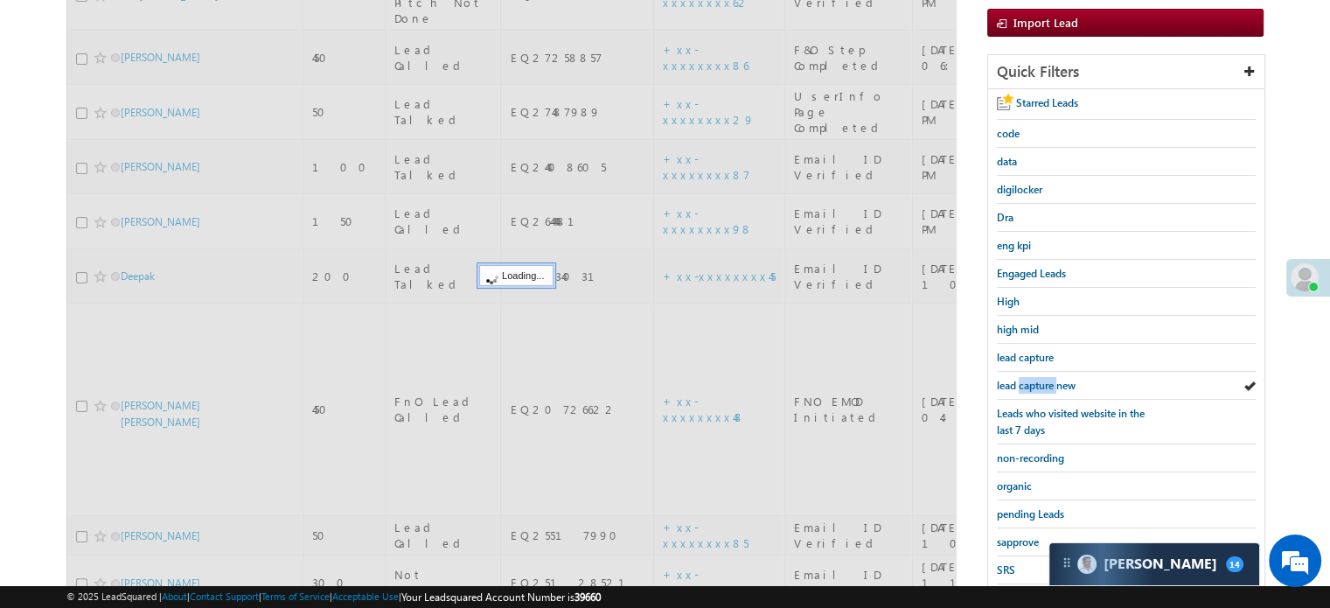
click at [1025, 379] on span "lead capture new" at bounding box center [1036, 385] width 79 height 13
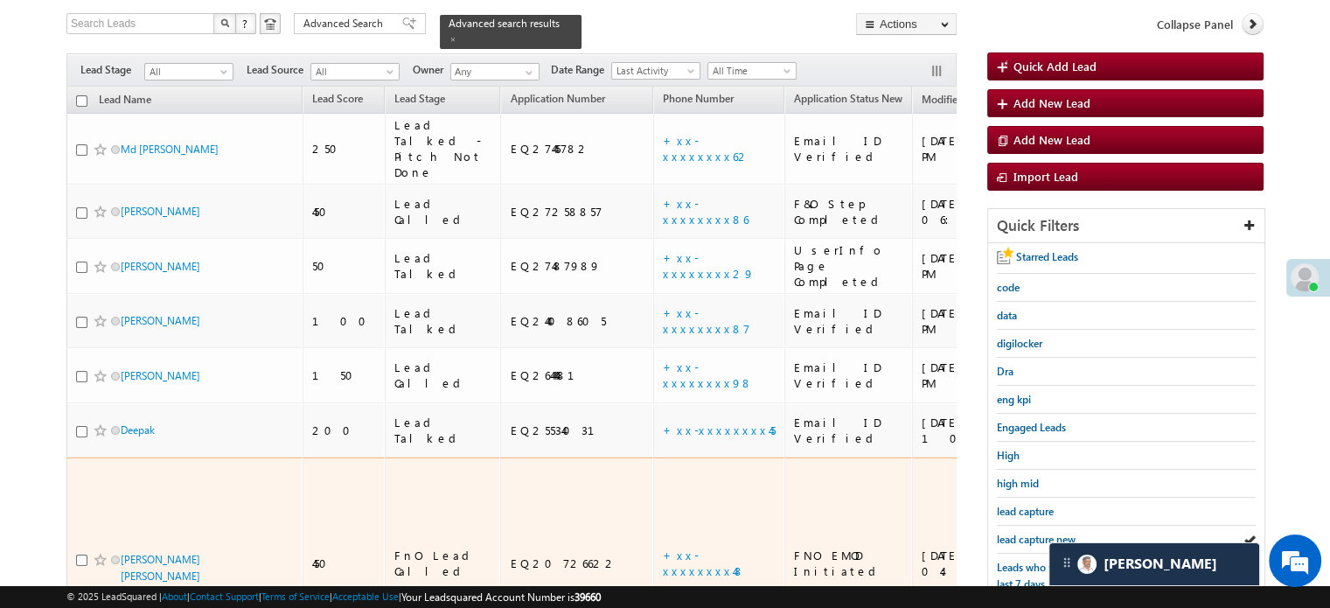
scroll to position [175, 0]
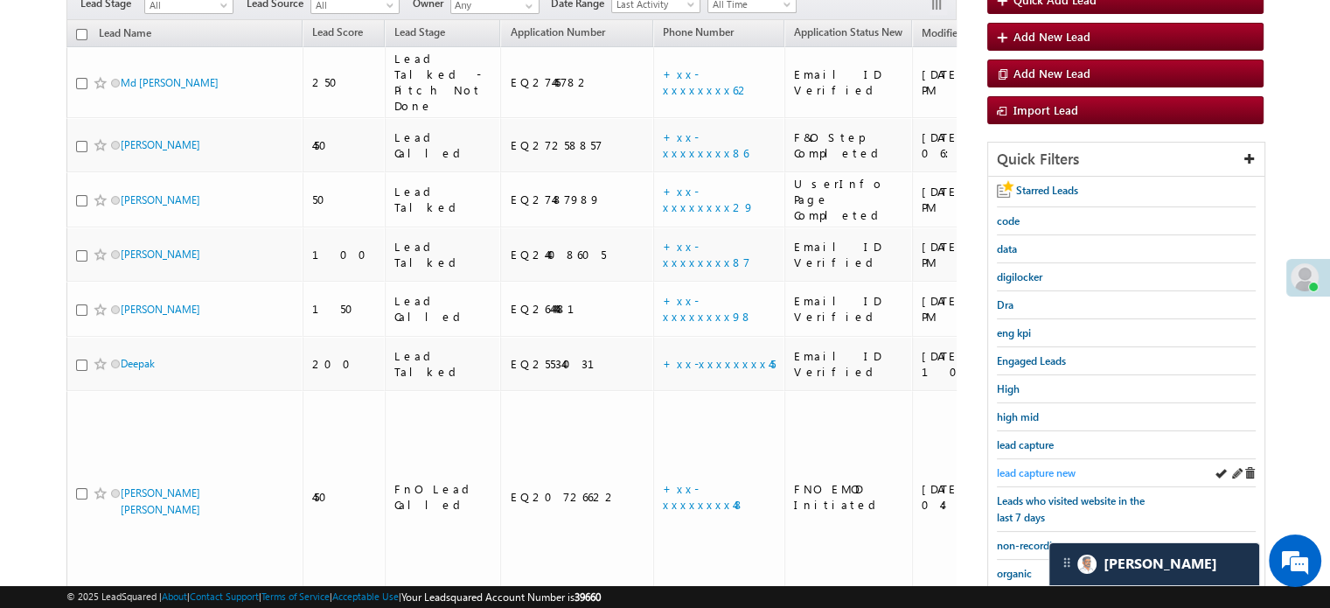
click at [1057, 471] on span "lead capture new" at bounding box center [1036, 472] width 79 height 13
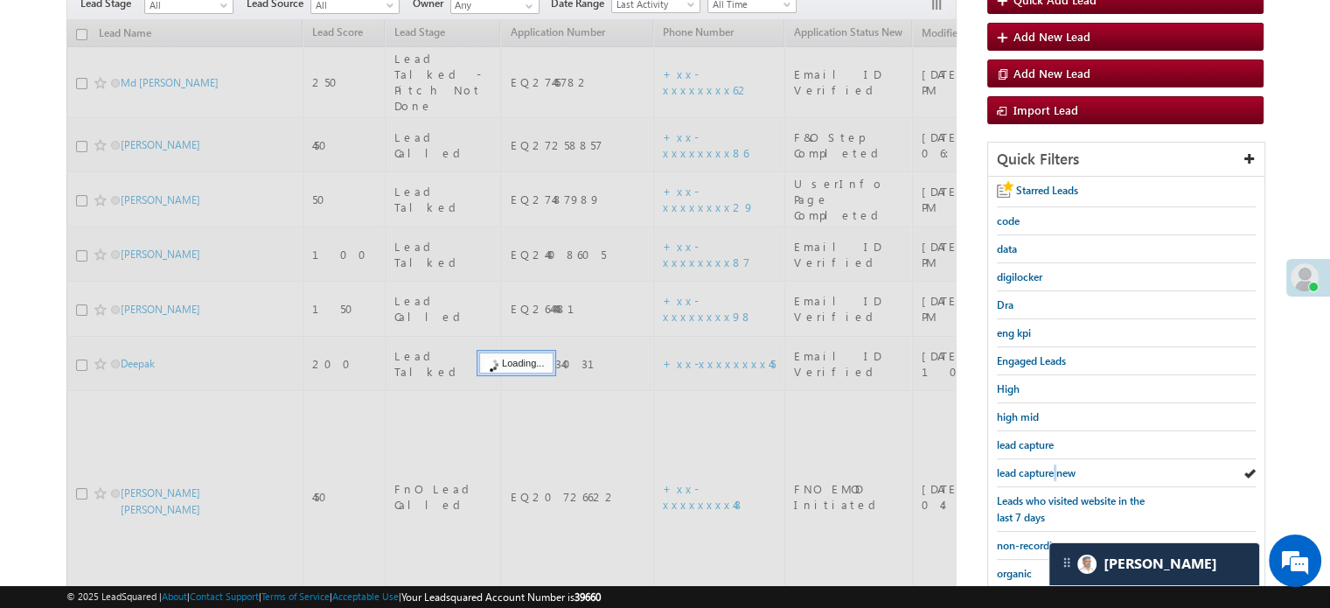
click at [1057, 471] on span "lead capture new" at bounding box center [1036, 472] width 79 height 13
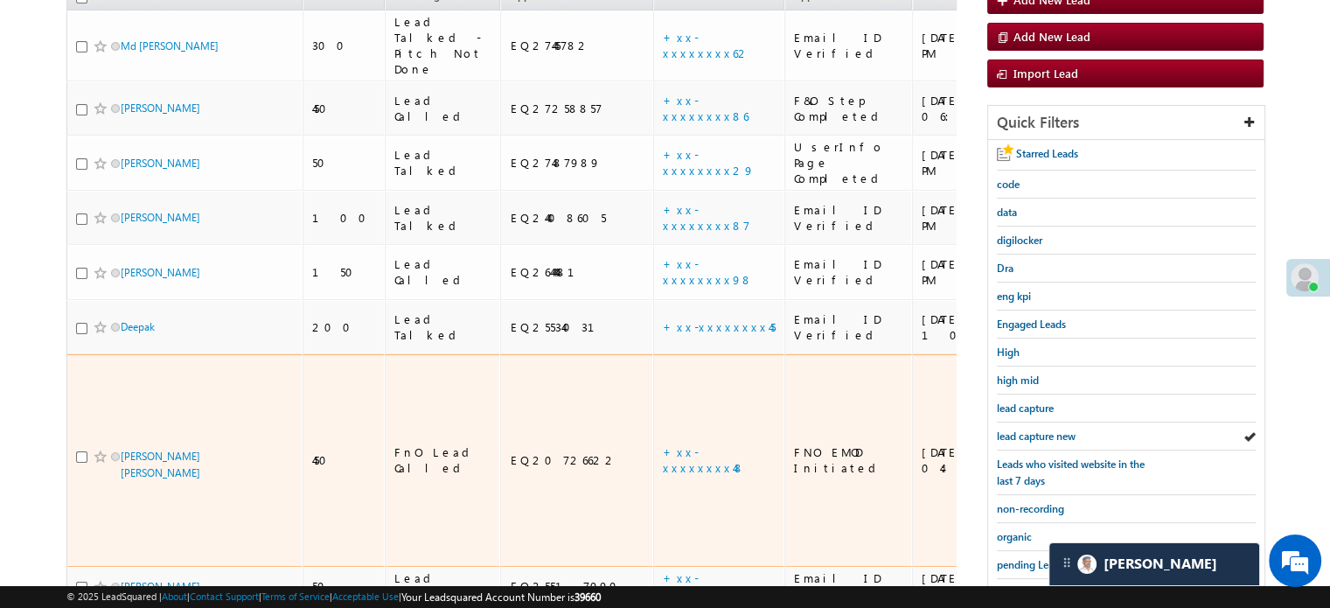
scroll to position [262, 0]
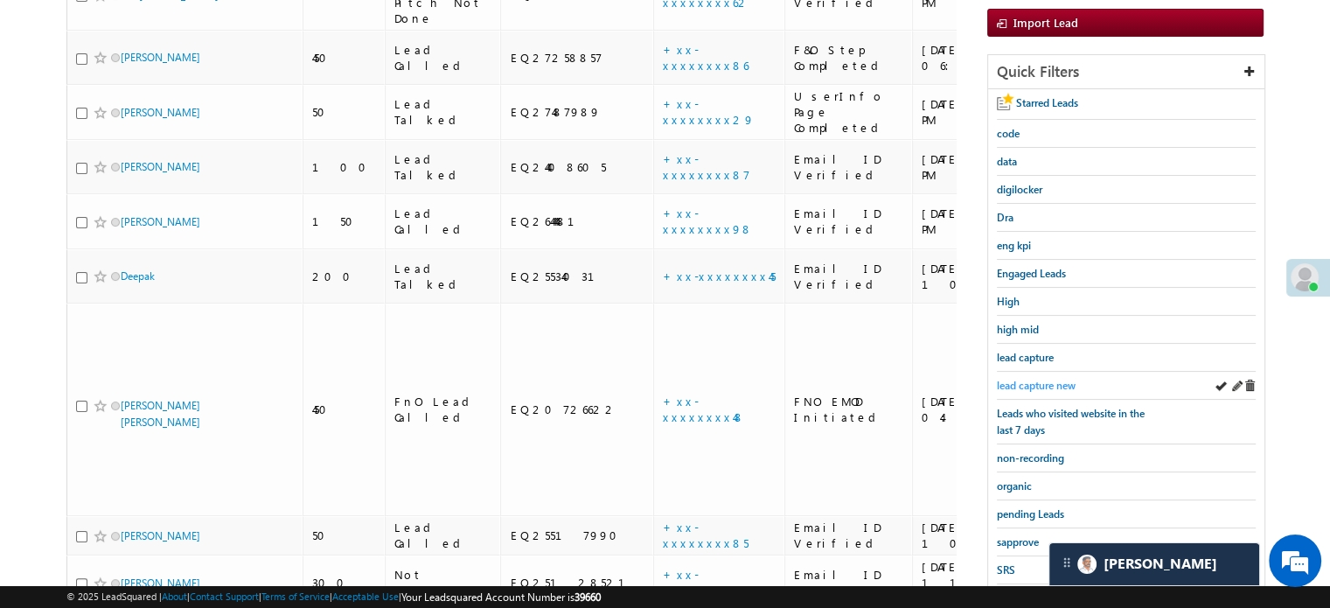
click at [1040, 387] on span "lead capture new" at bounding box center [1036, 385] width 79 height 13
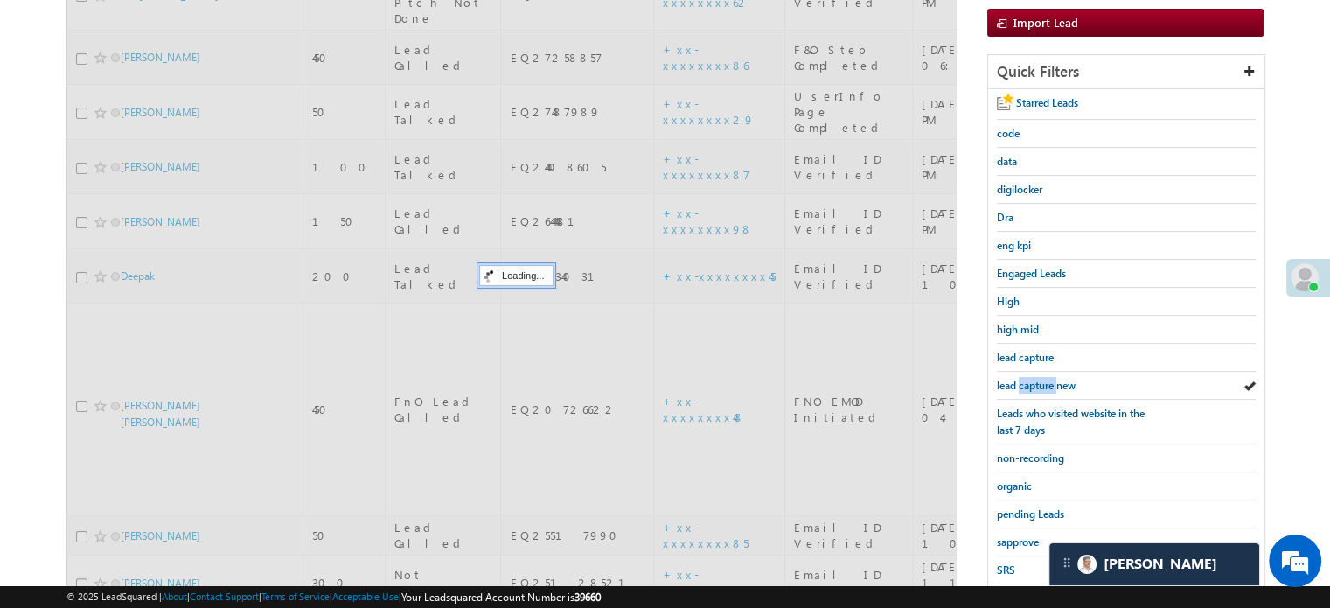
click at [1040, 386] on span "lead capture new" at bounding box center [1036, 385] width 79 height 13
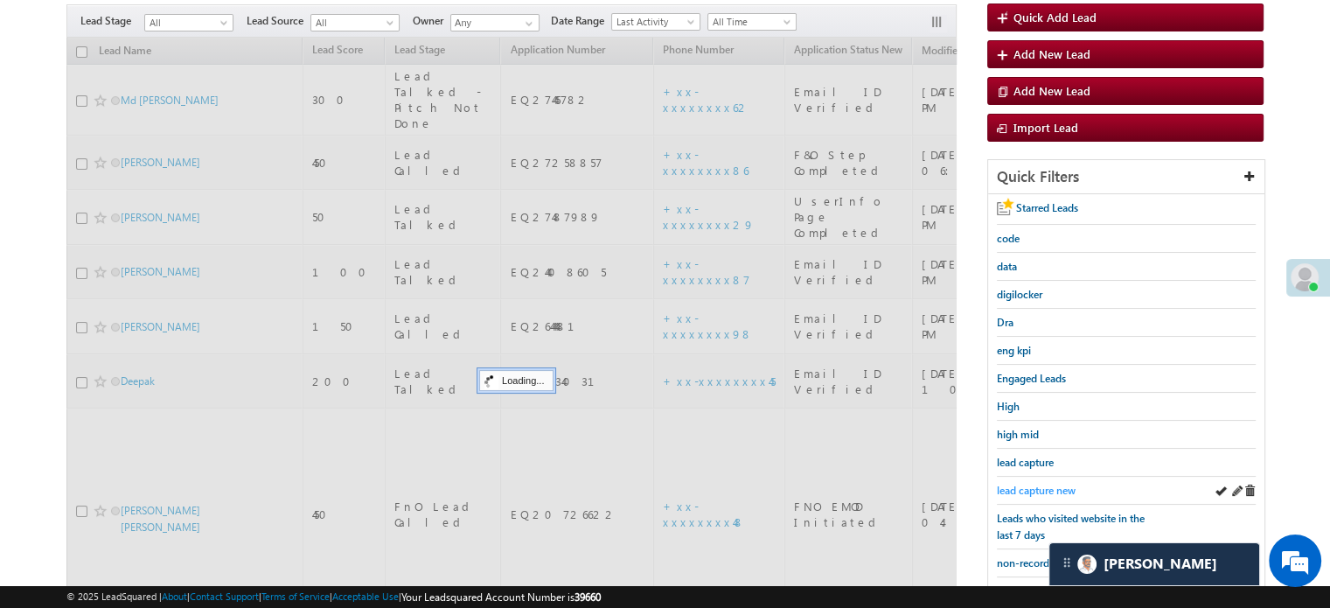
scroll to position [0, 0]
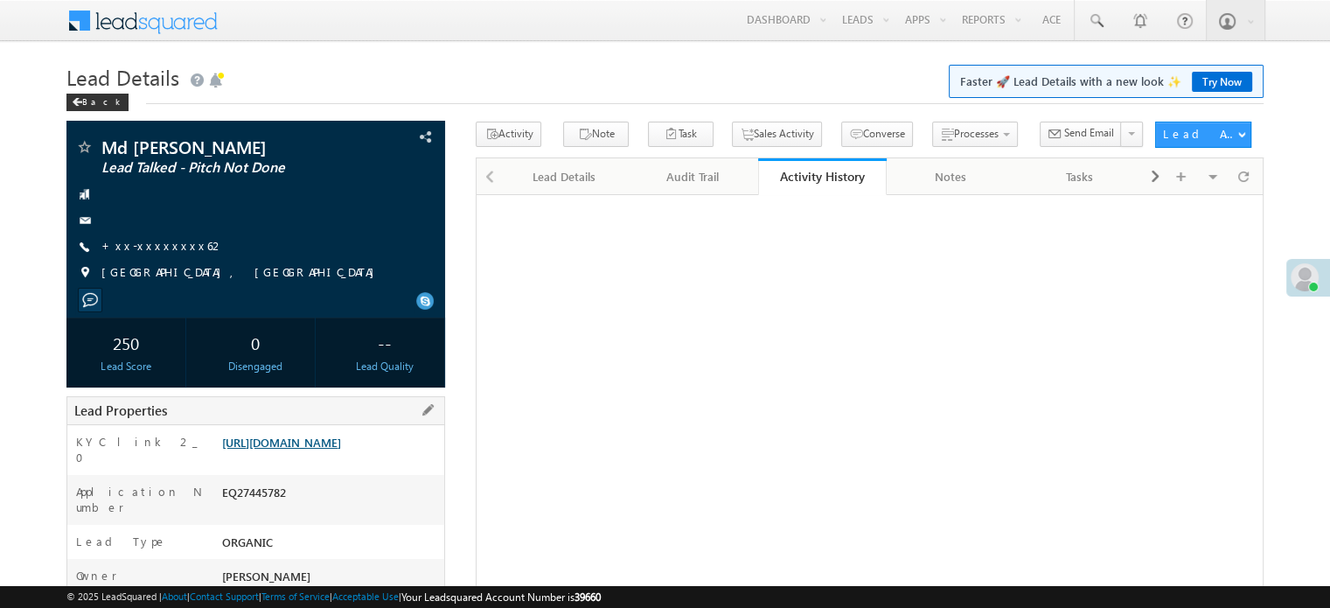
drag, startPoint x: 0, startPoint y: 0, endPoint x: 295, endPoint y: 464, distance: 550.1
click at [295, 450] on link "[URL][DOMAIN_NAME]" at bounding box center [281, 442] width 119 height 15
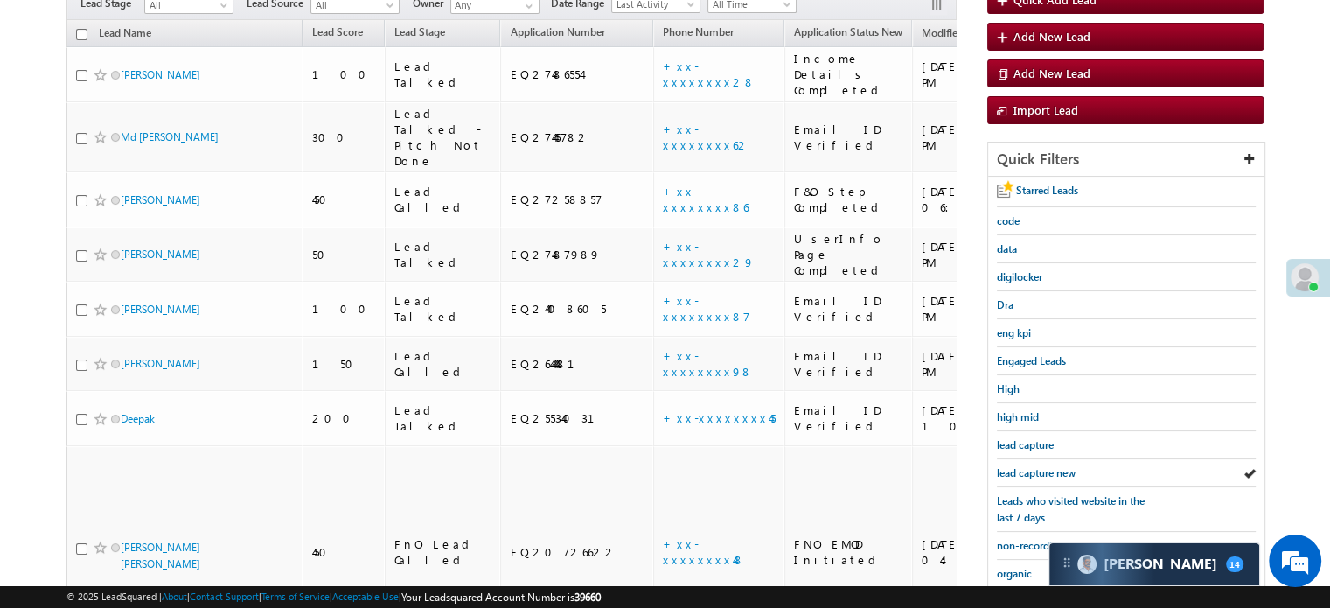
scroll to position [8277, 0]
click at [1042, 466] on span "lead capture new" at bounding box center [1036, 472] width 79 height 13
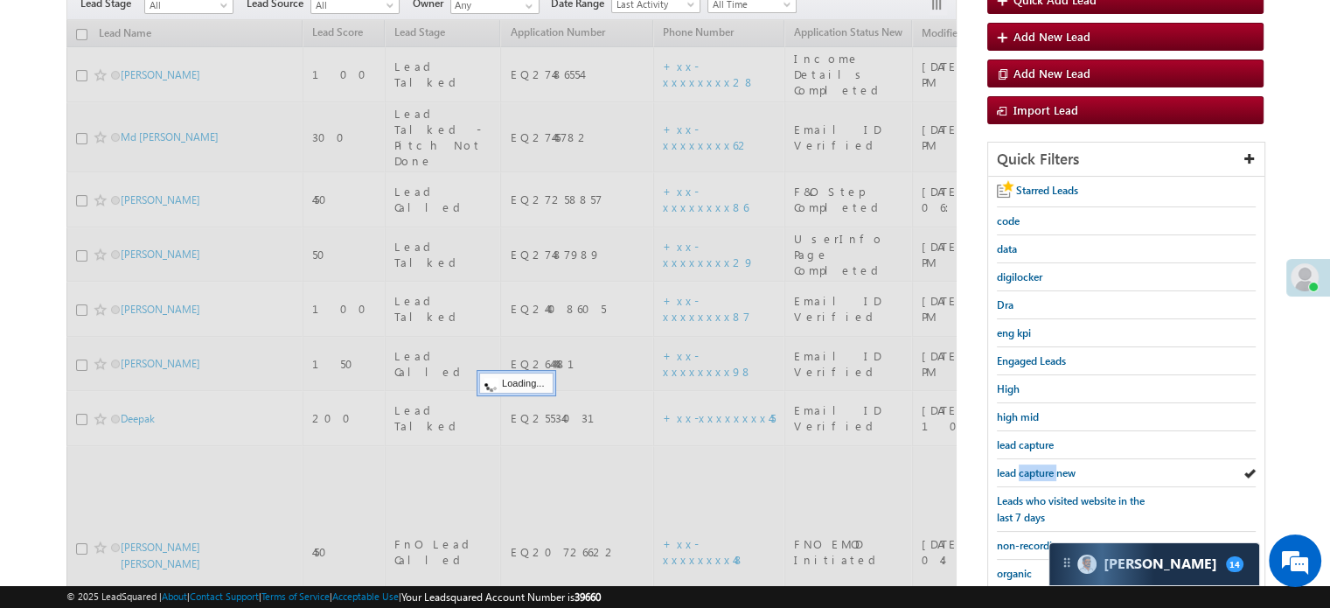
click at [1042, 466] on span "lead capture new" at bounding box center [1036, 472] width 79 height 13
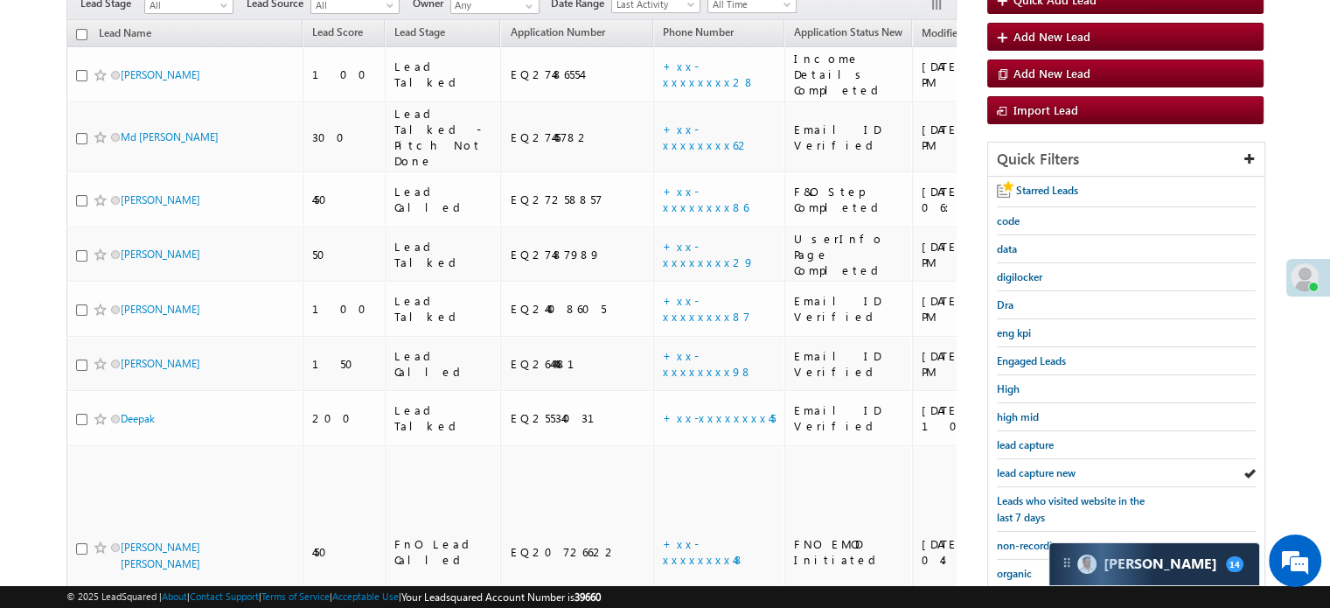
click at [1042, 466] on span "lead capture new" at bounding box center [1036, 472] width 79 height 13
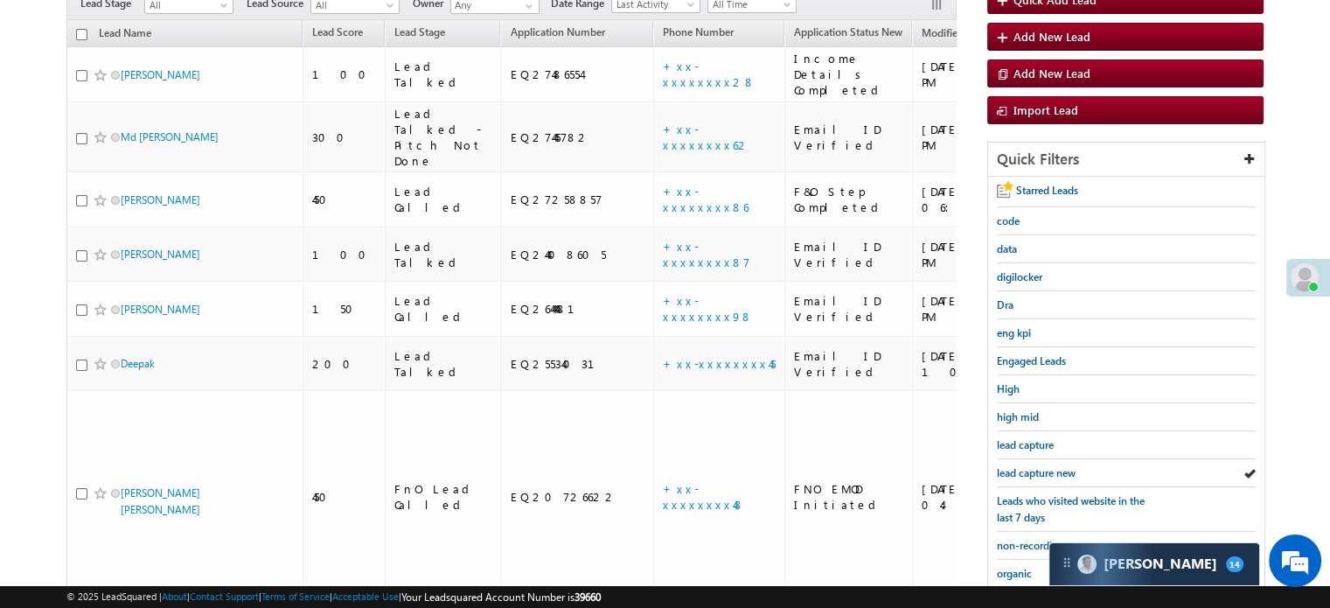
click at [1042, 466] on span "lead capture new" at bounding box center [1036, 472] width 79 height 13
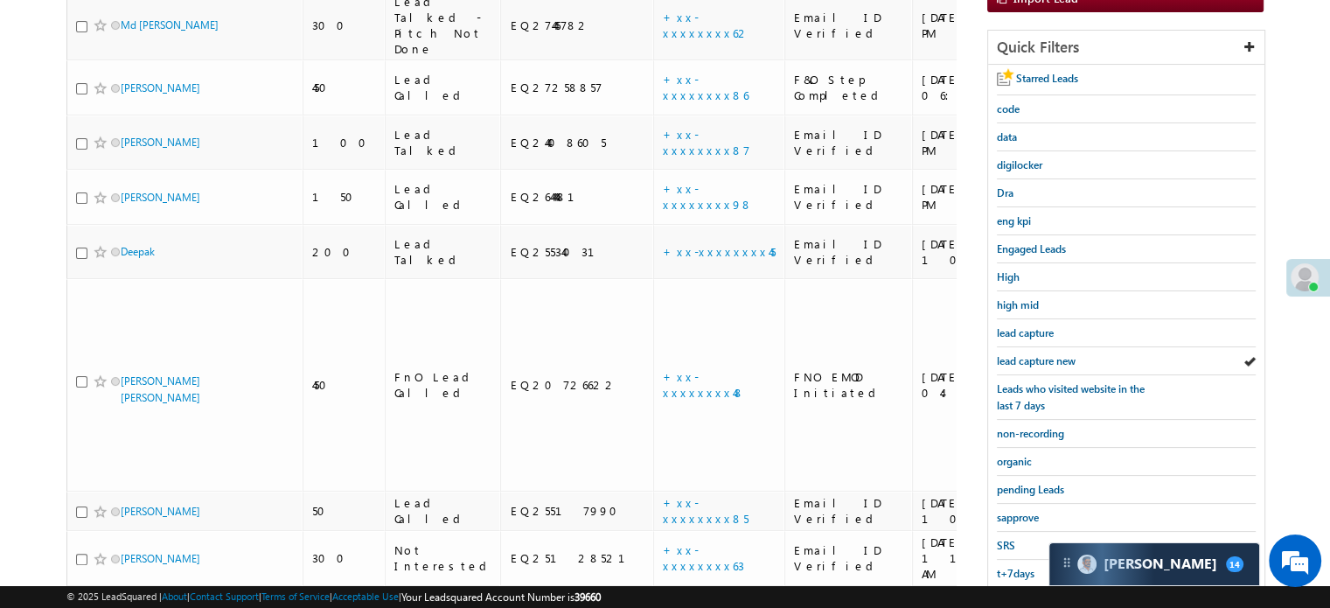
scroll to position [375, 0]
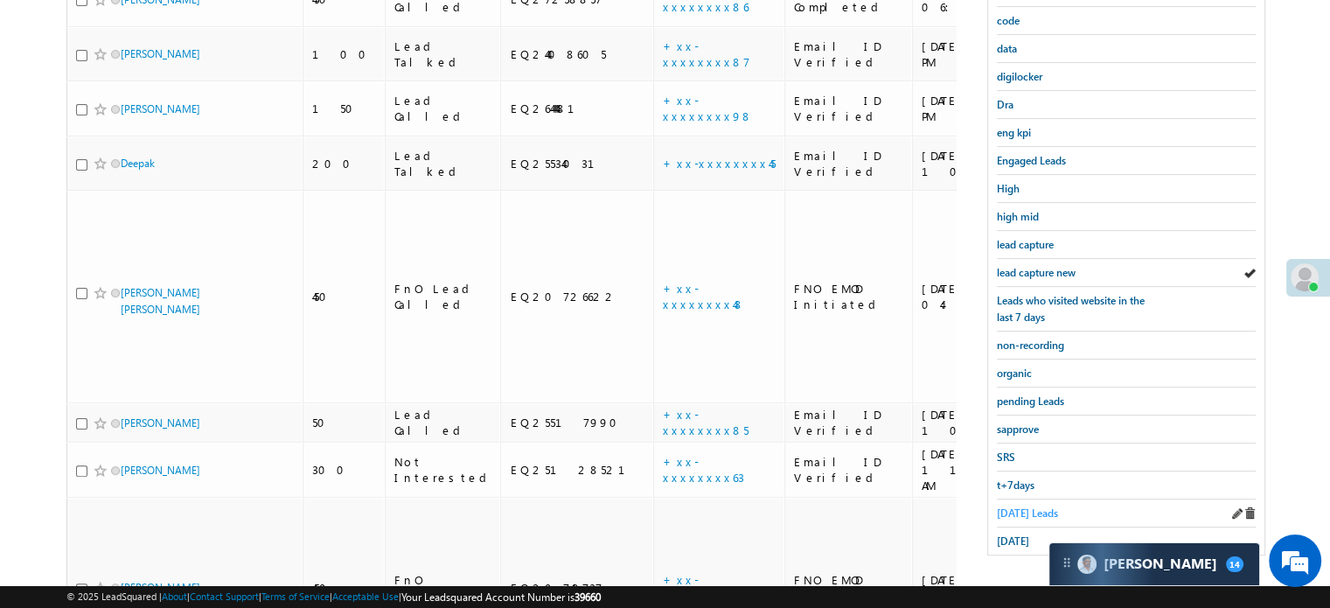
click at [1028, 512] on span "[DATE] Leads" at bounding box center [1027, 512] width 61 height 13
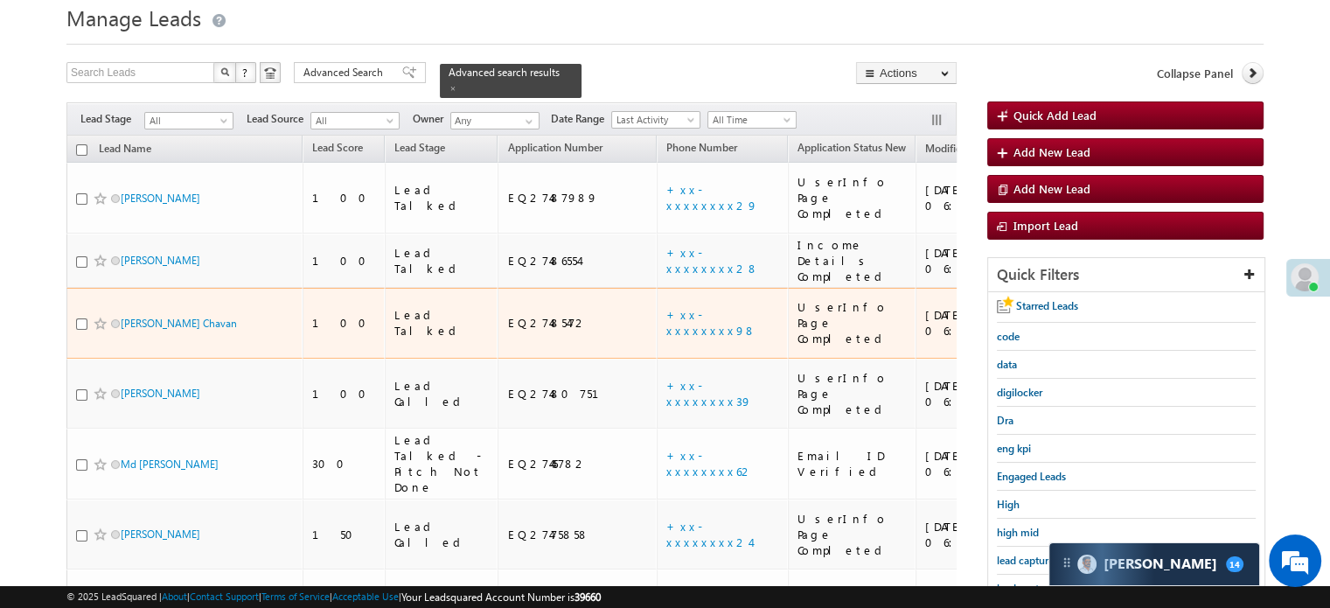
scroll to position [322, 0]
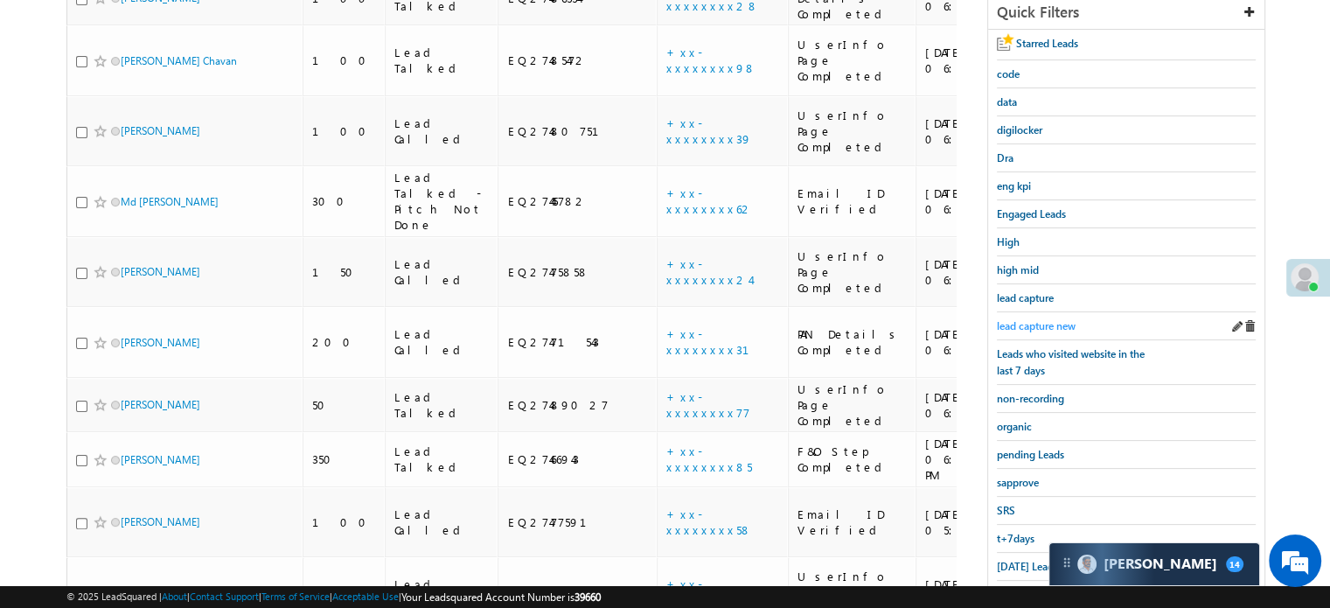
click at [1057, 323] on span "lead capture new" at bounding box center [1036, 325] width 79 height 13
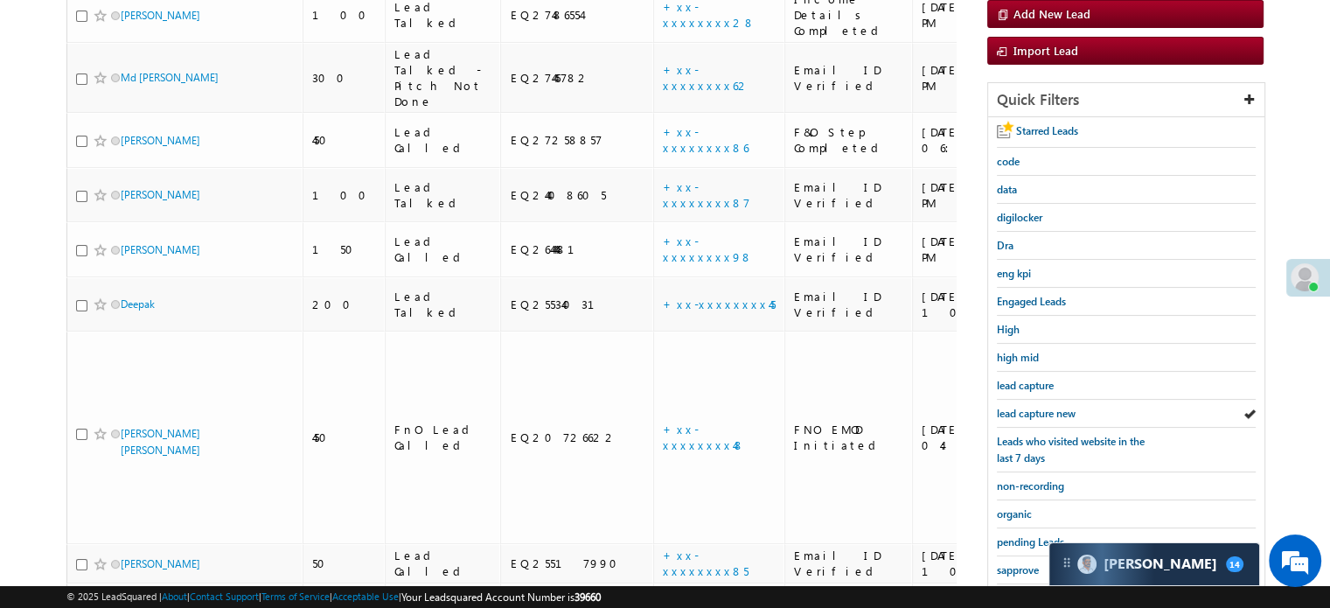
scroll to position [375, 0]
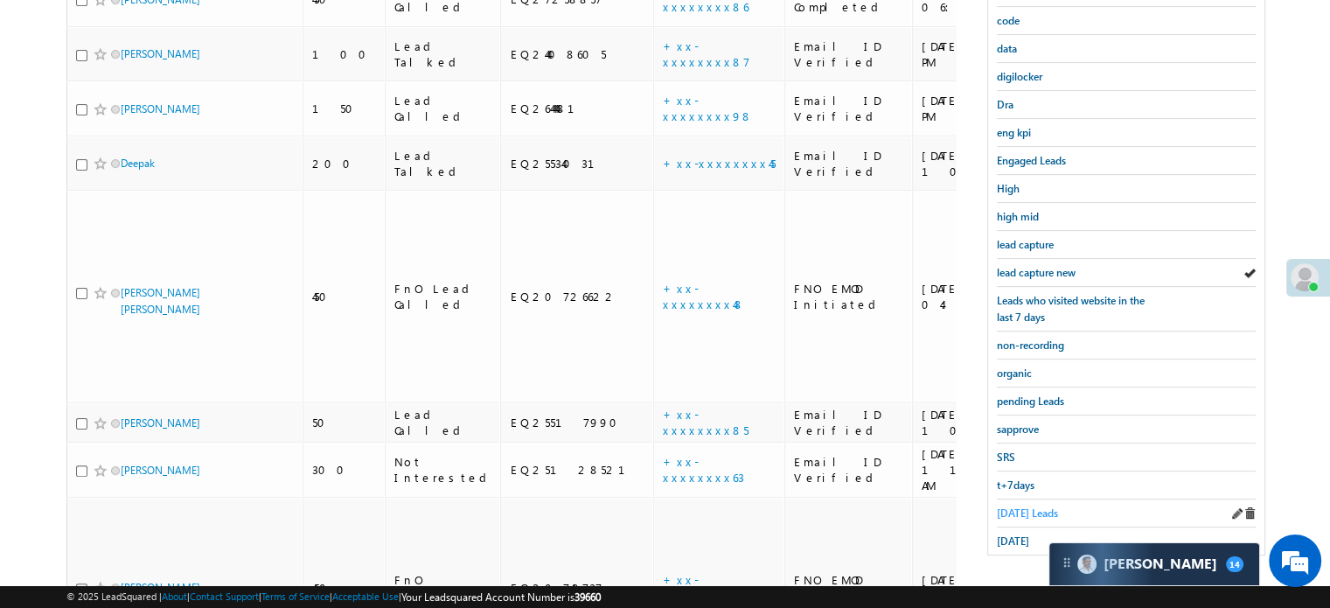
click at [1006, 506] on span "[DATE] Leads" at bounding box center [1027, 512] width 61 height 13
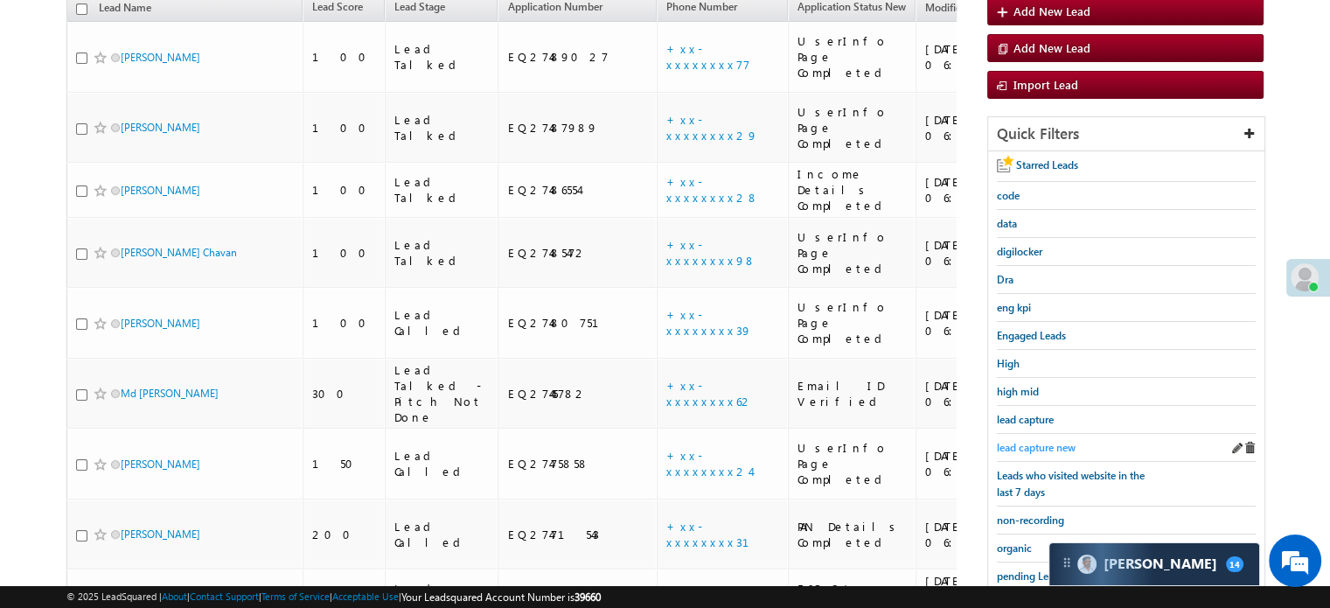
click at [1055, 441] on span "lead capture new" at bounding box center [1036, 447] width 79 height 13
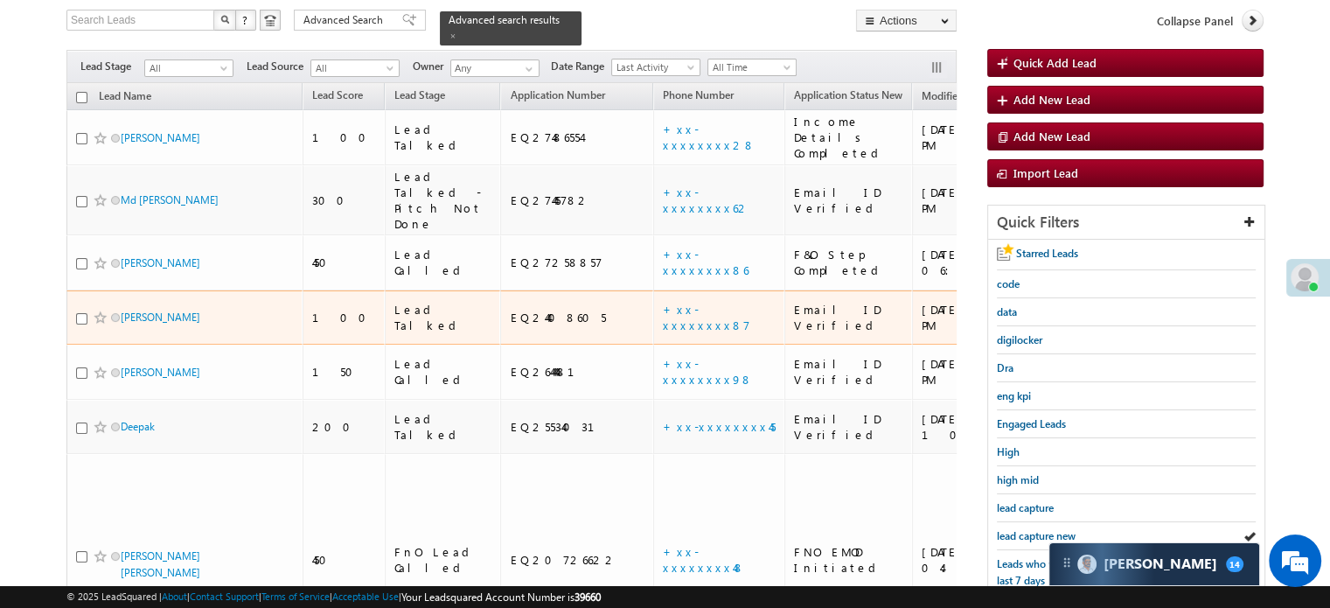
scroll to position [175, 0]
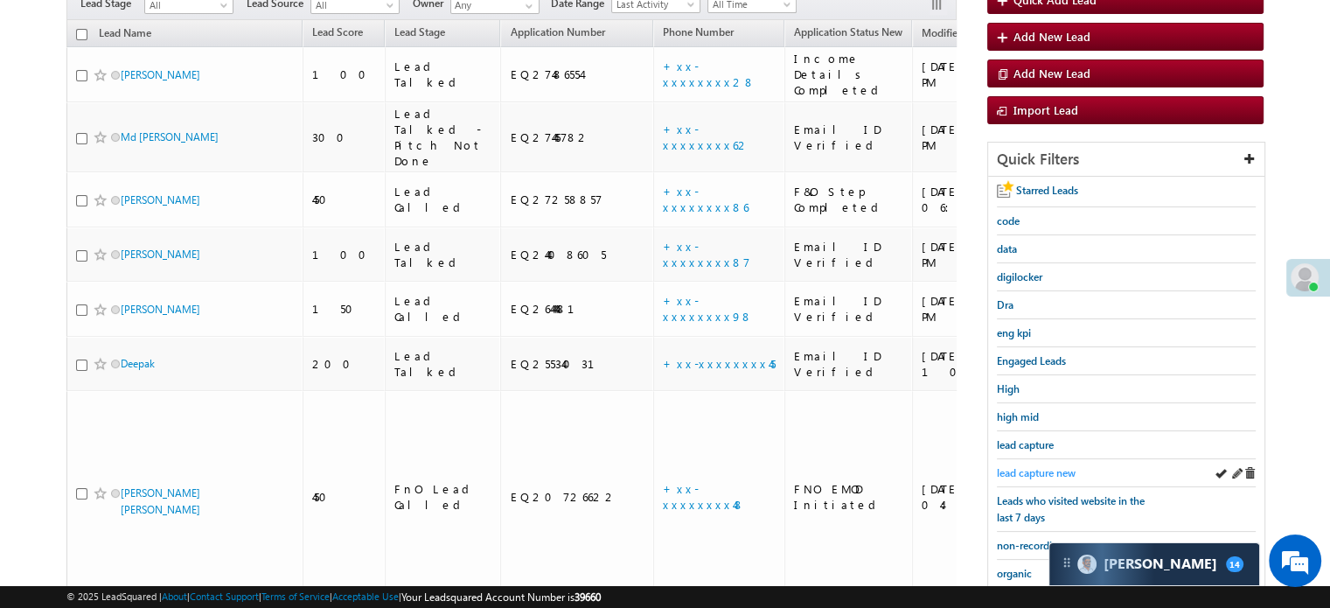
click at [1028, 475] on span "lead capture new" at bounding box center [1036, 472] width 79 height 13
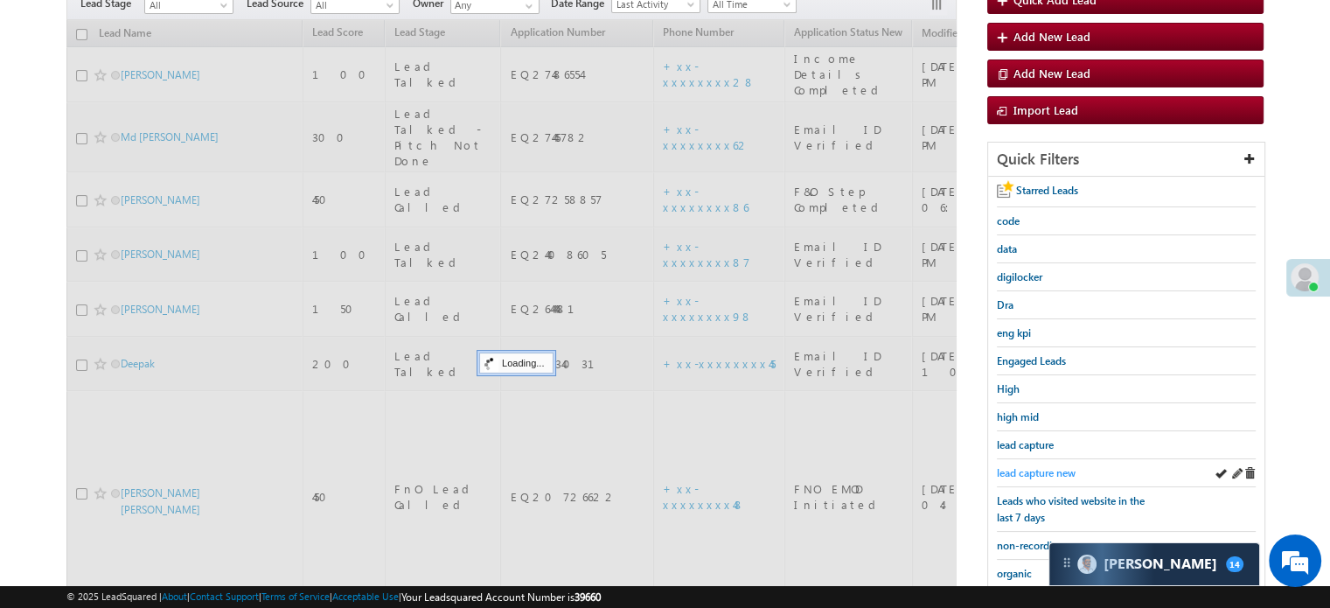
click at [1031, 466] on span "lead capture new" at bounding box center [1036, 472] width 79 height 13
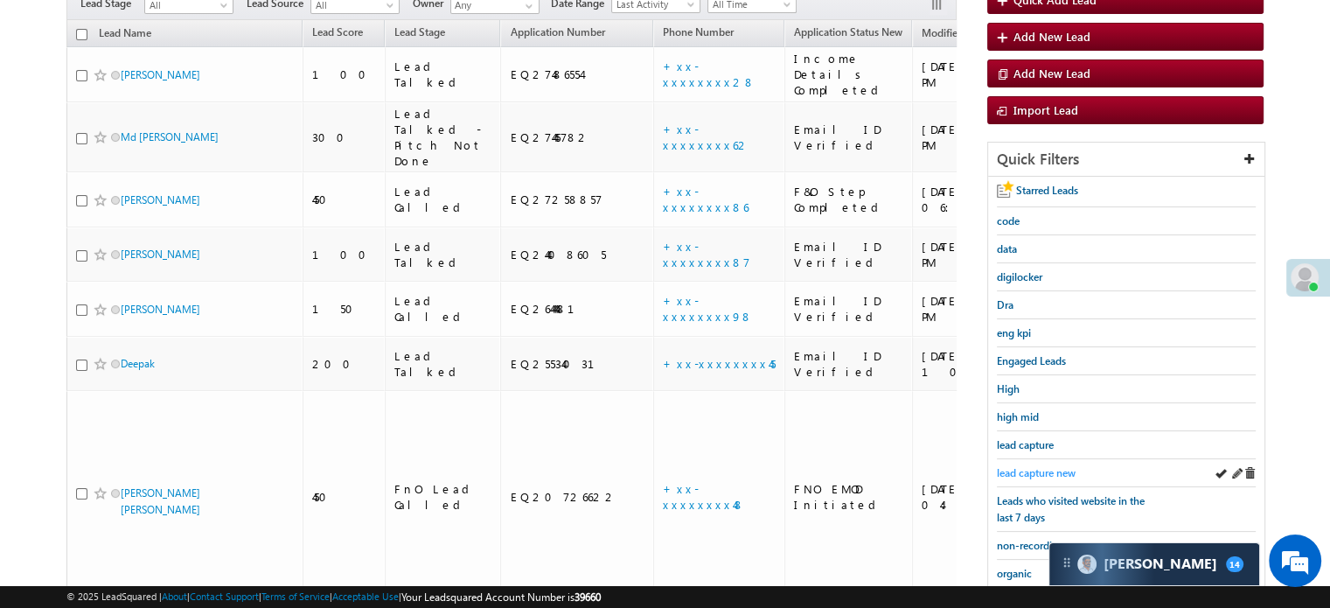
click at [1043, 470] on span "lead capture new" at bounding box center [1036, 472] width 79 height 13
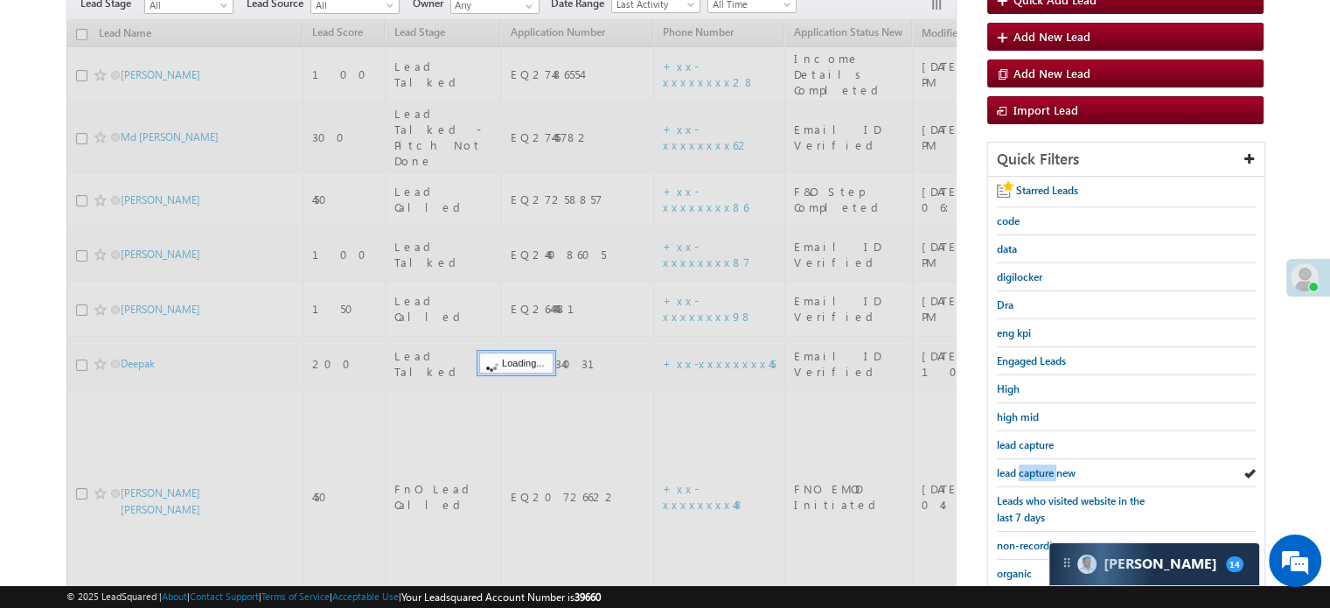
click at [1043, 470] on span "lead capture new" at bounding box center [1036, 472] width 79 height 13
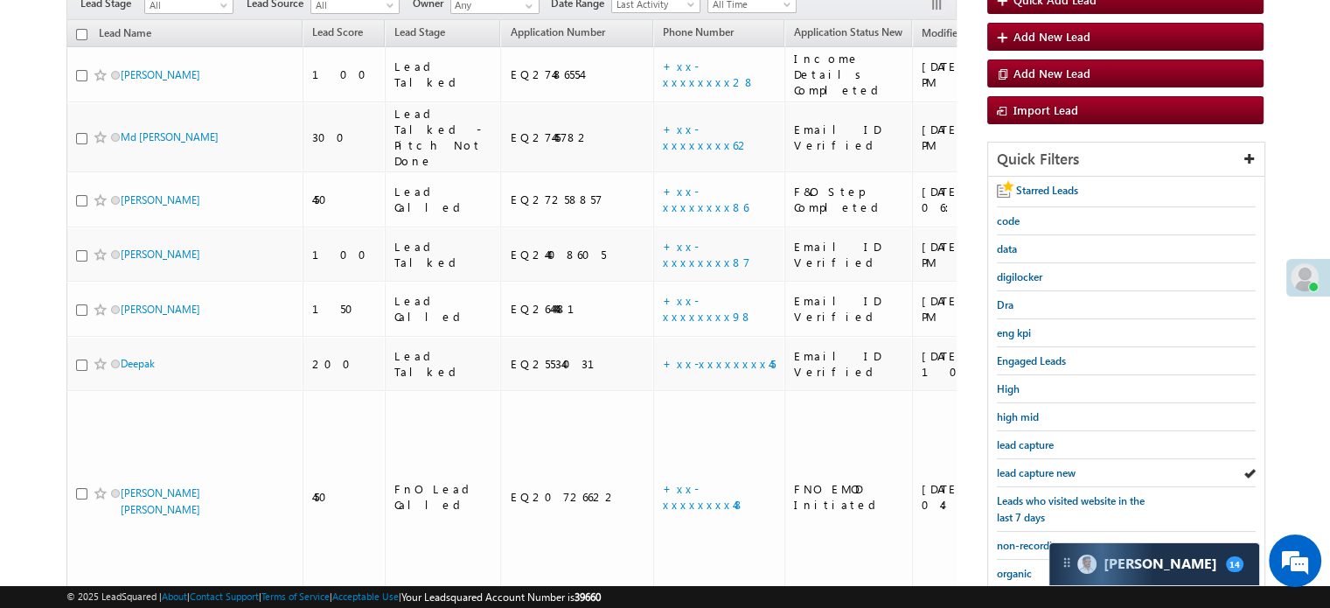
click at [1043, 470] on span "lead capture new" at bounding box center [1036, 472] width 79 height 13
click at [1033, 466] on span "lead capture new" at bounding box center [1036, 472] width 79 height 13
click at [1018, 467] on span "lead capture new" at bounding box center [1036, 472] width 79 height 13
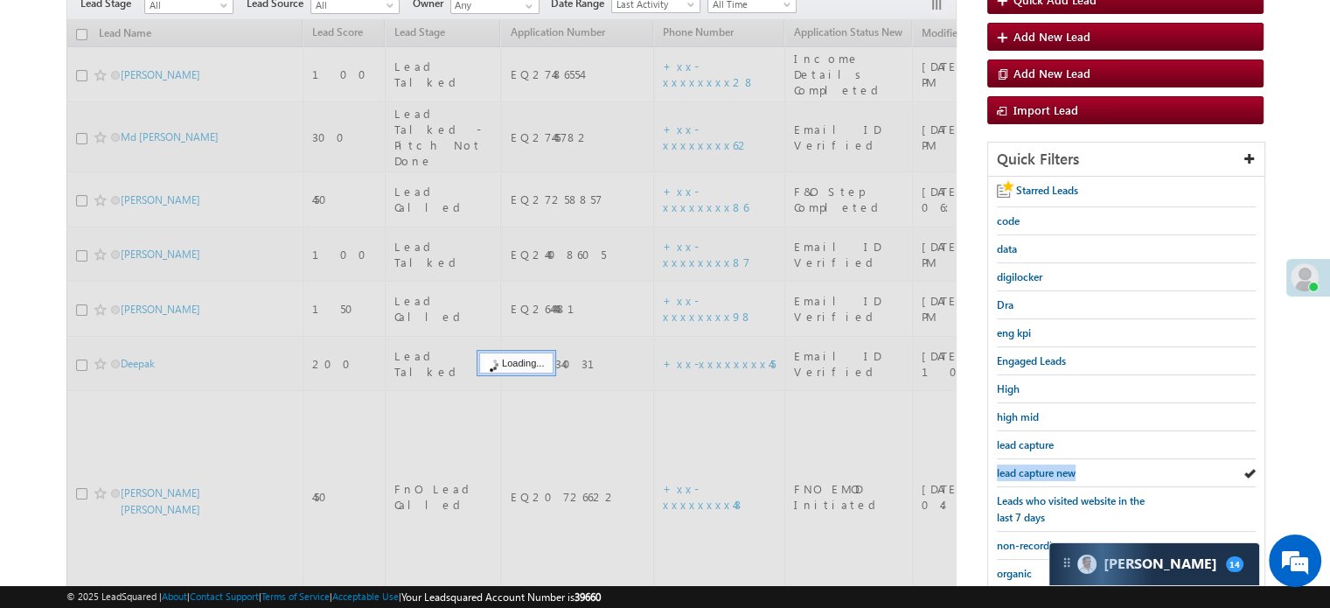
click at [1018, 467] on span "lead capture new" at bounding box center [1036, 472] width 79 height 13
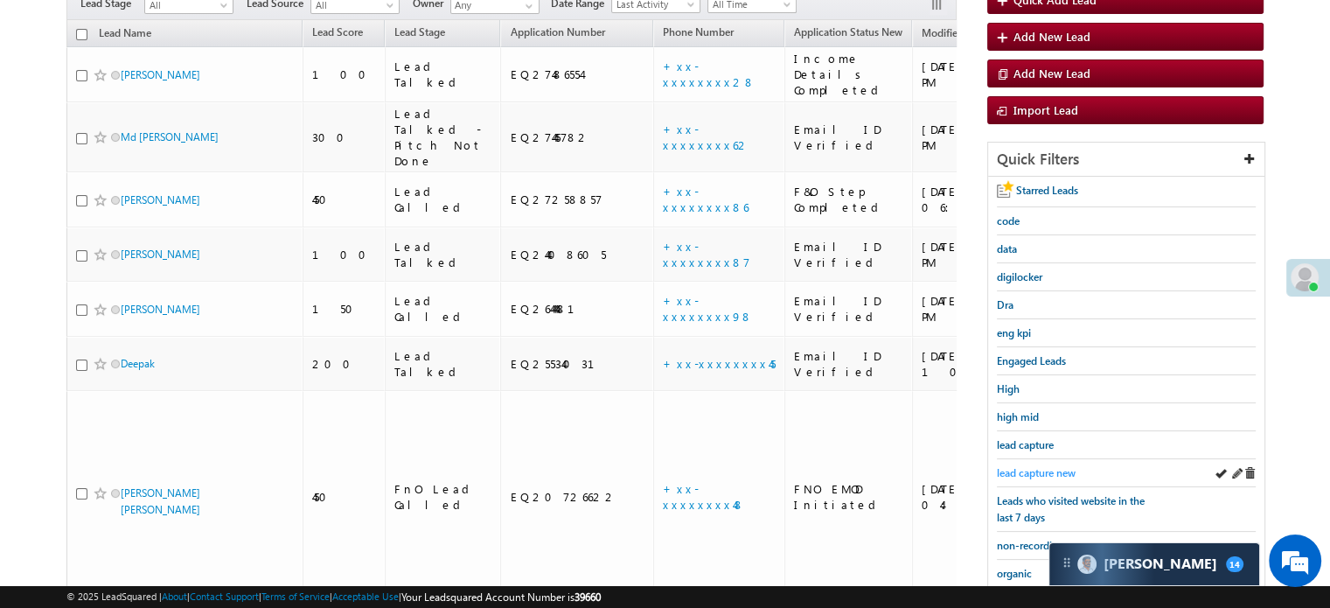
click at [1043, 475] on link "lead capture new" at bounding box center [1036, 472] width 79 height 17
click at [1026, 471] on span "lead capture new" at bounding box center [1036, 472] width 79 height 13
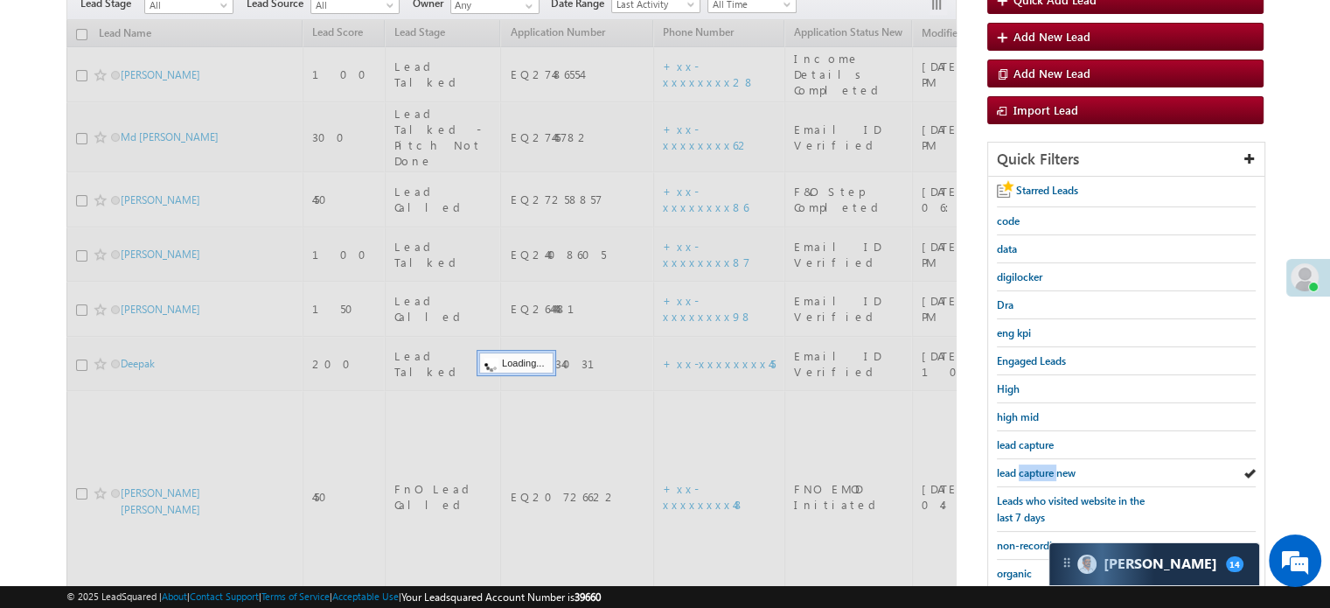
click at [1026, 471] on span "lead capture new" at bounding box center [1036, 472] width 79 height 13
click at [1028, 471] on span "lead capture new" at bounding box center [1036, 472] width 79 height 13
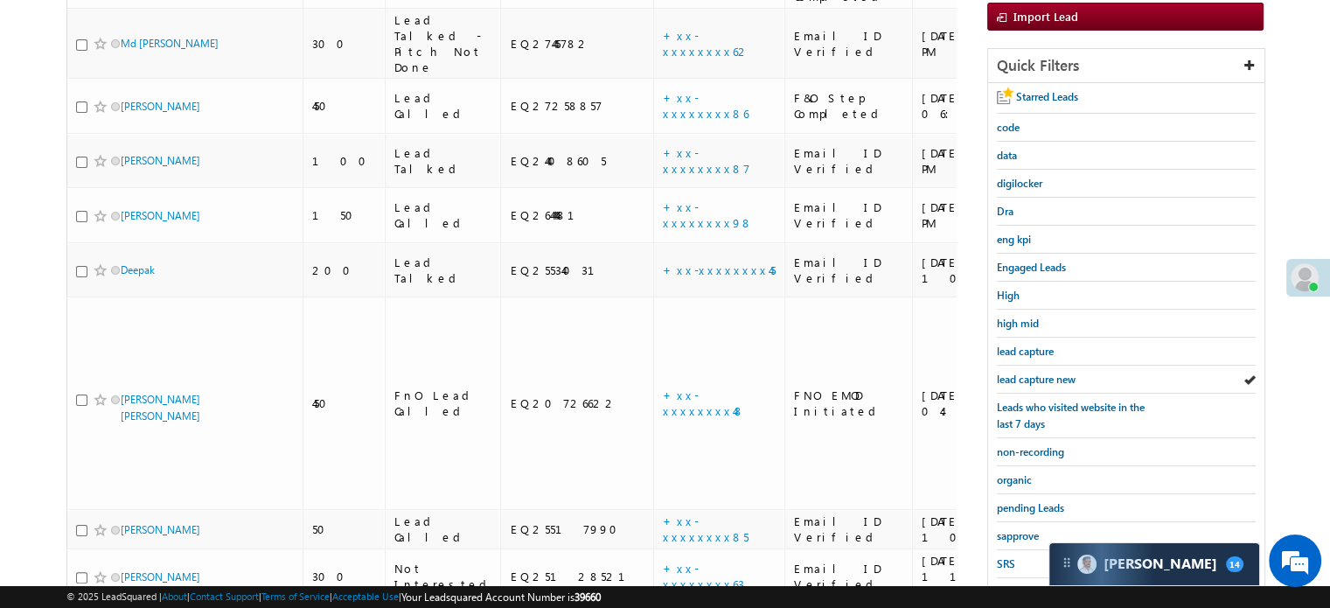
scroll to position [375, 0]
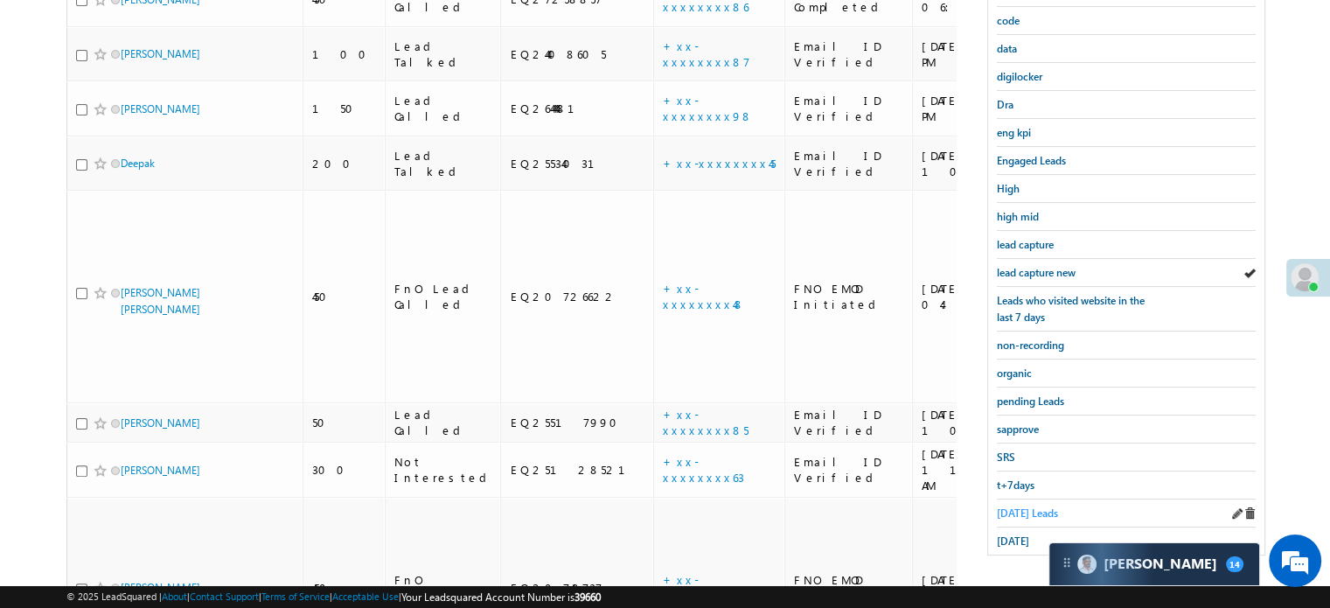
click at [1015, 512] on span "[DATE] Leads" at bounding box center [1027, 512] width 61 height 13
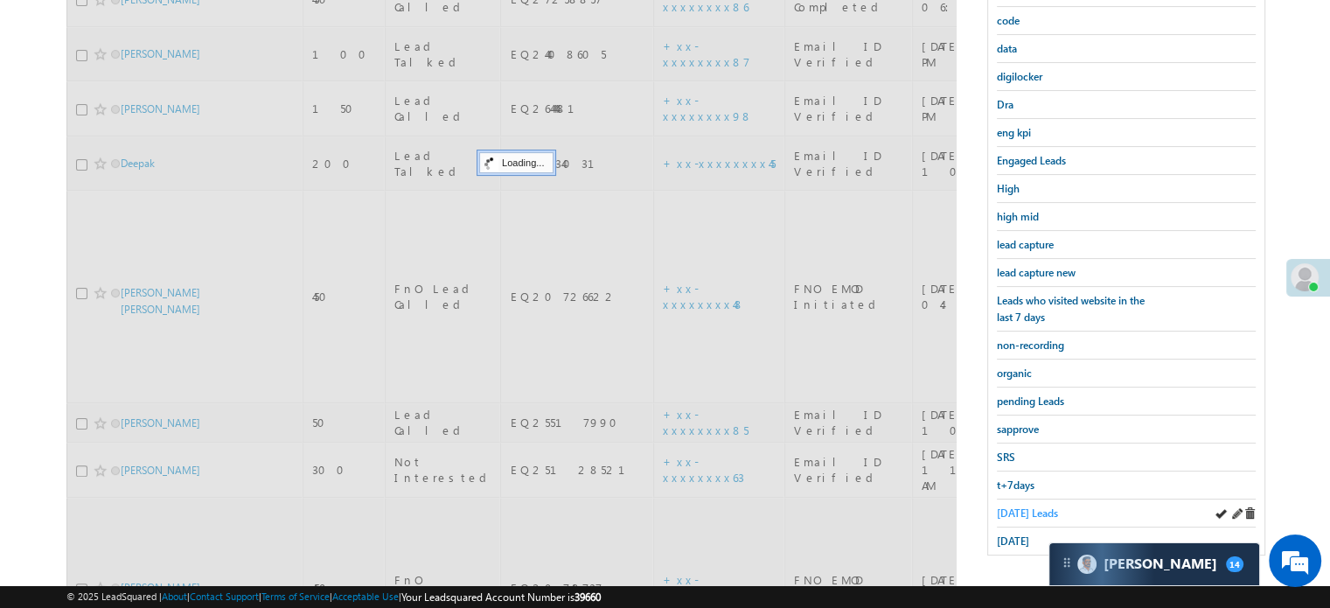
click at [1024, 506] on span "[DATE] Leads" at bounding box center [1027, 512] width 61 height 13
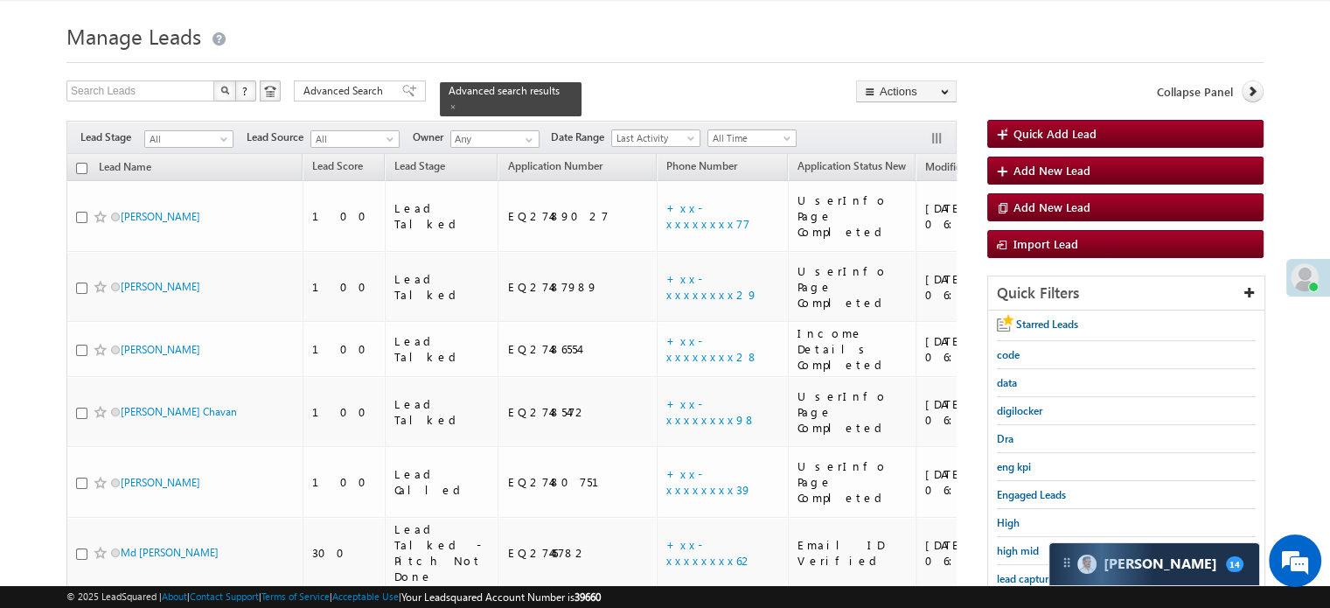
scroll to position [216, 0]
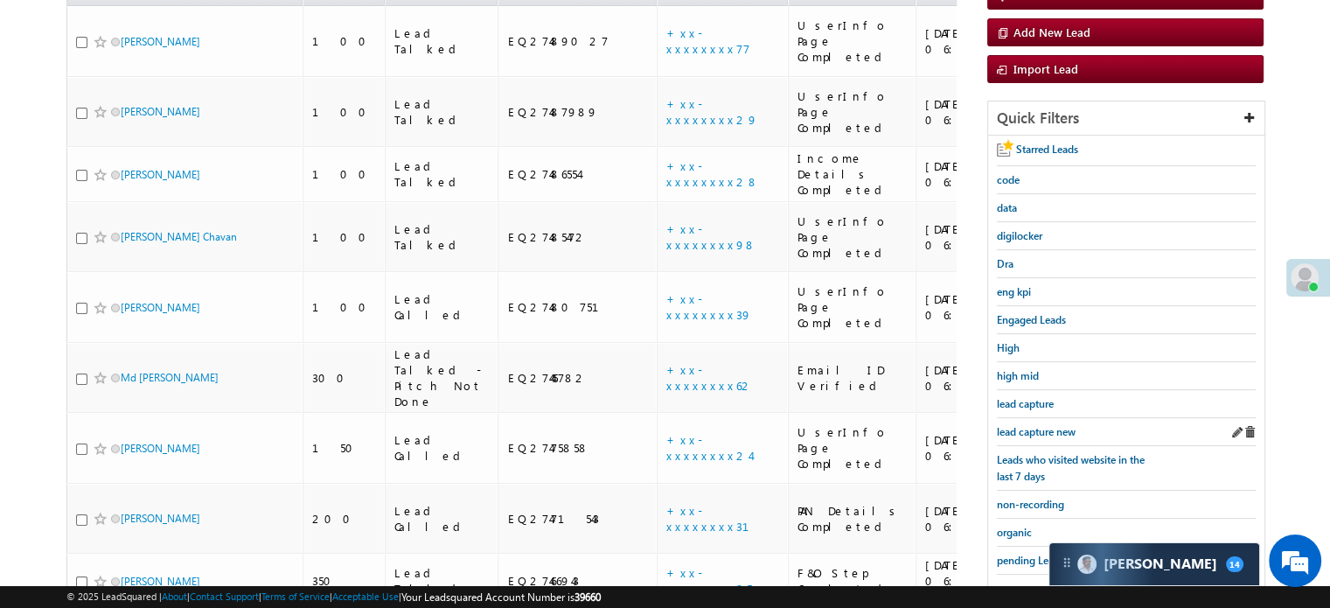
click at [1025, 435] on div "lead capture new" at bounding box center [1126, 432] width 259 height 28
click at [1025, 433] on span "lead capture new" at bounding box center [1036, 431] width 79 height 13
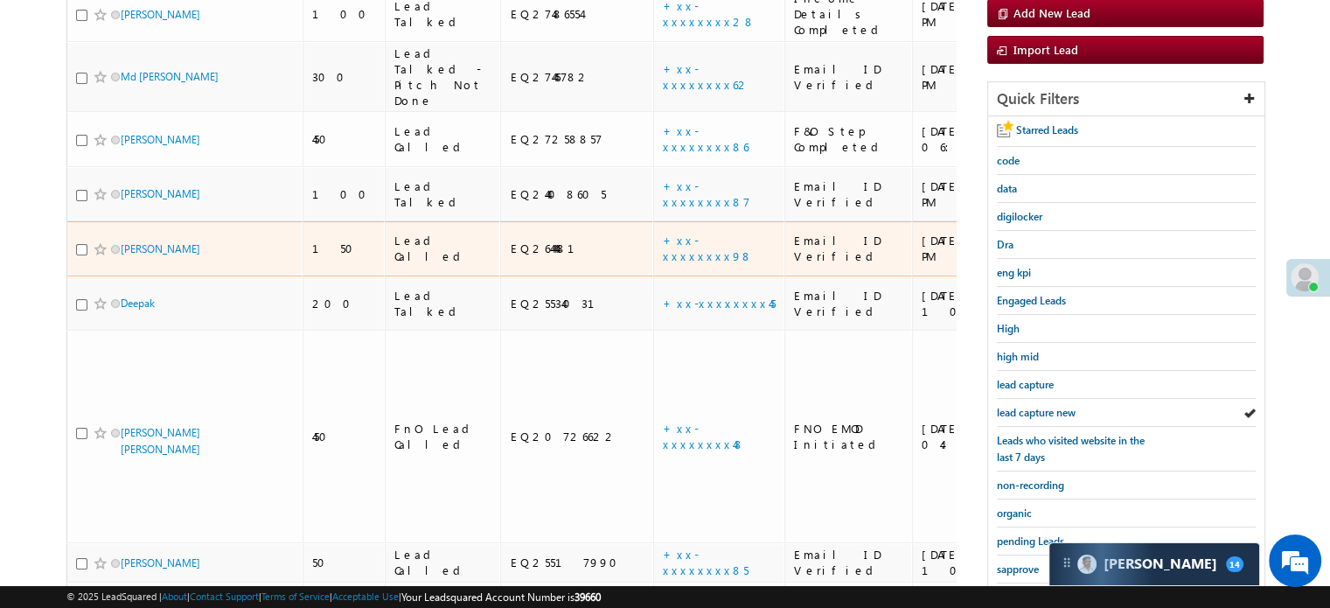
scroll to position [262, 0]
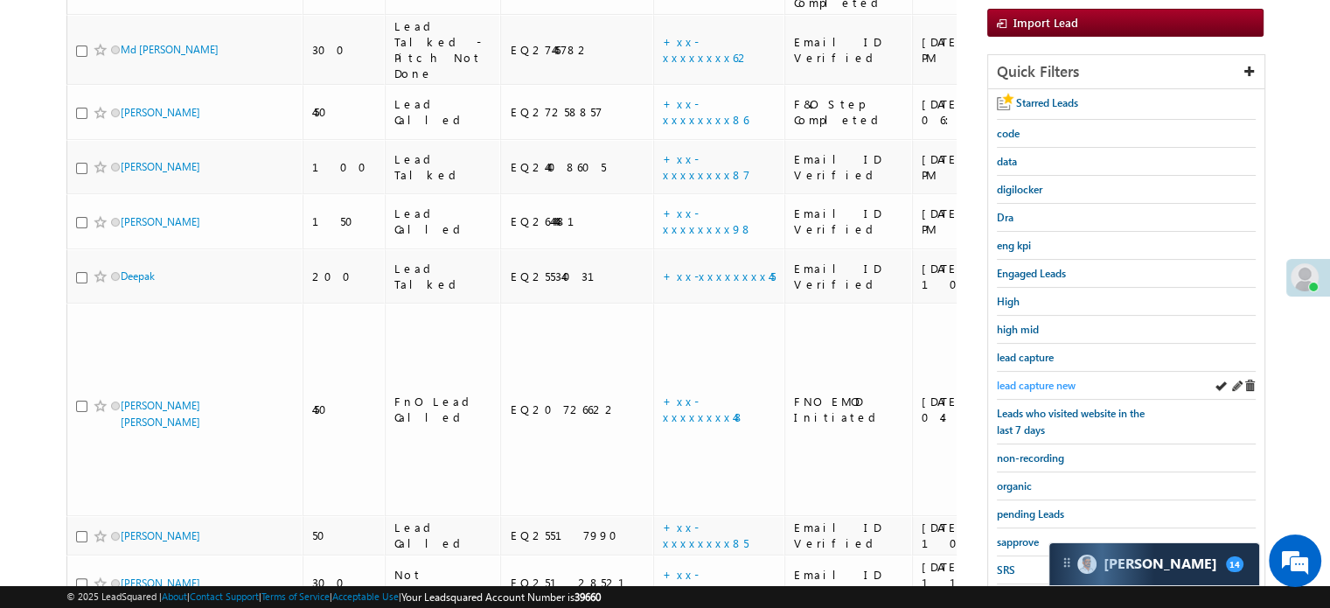
click at [1031, 379] on span "lead capture new" at bounding box center [1036, 385] width 79 height 13
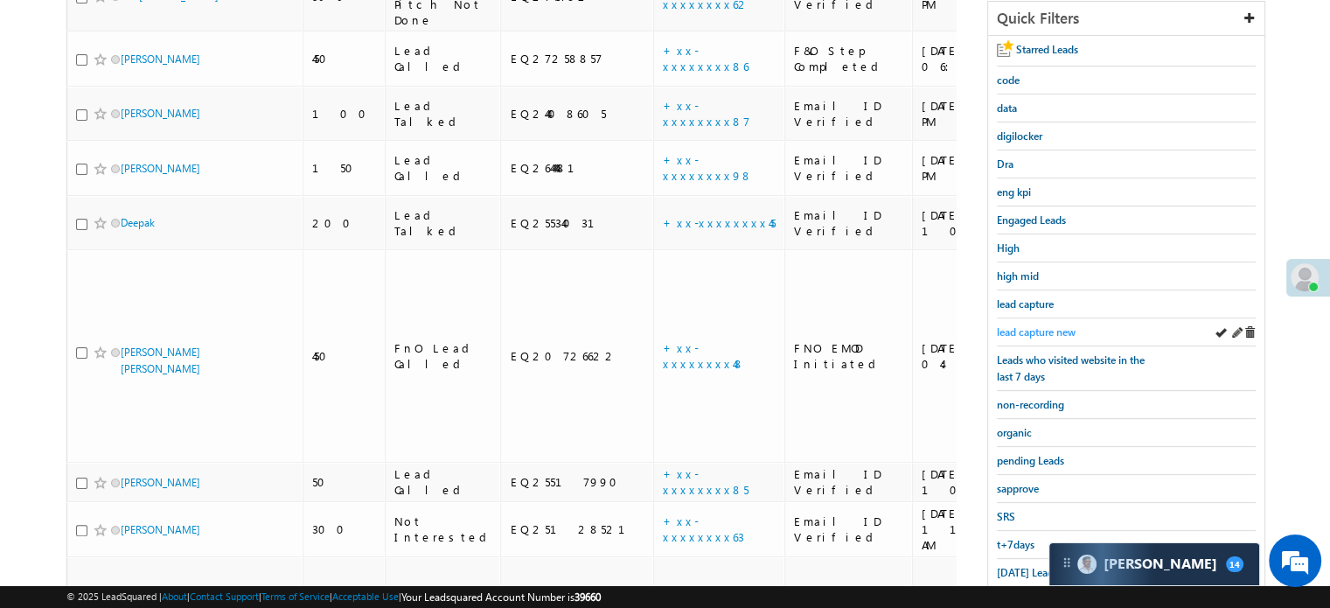
scroll to position [375, 0]
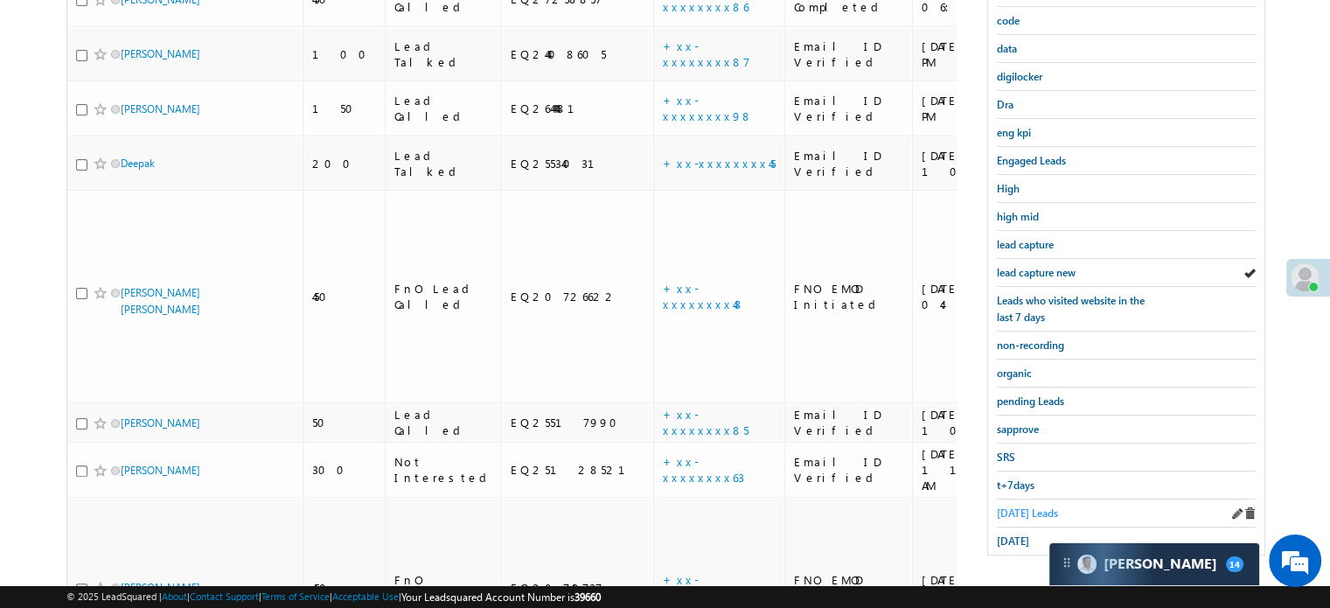
click at [1017, 506] on span "[DATE] Leads" at bounding box center [1027, 512] width 61 height 13
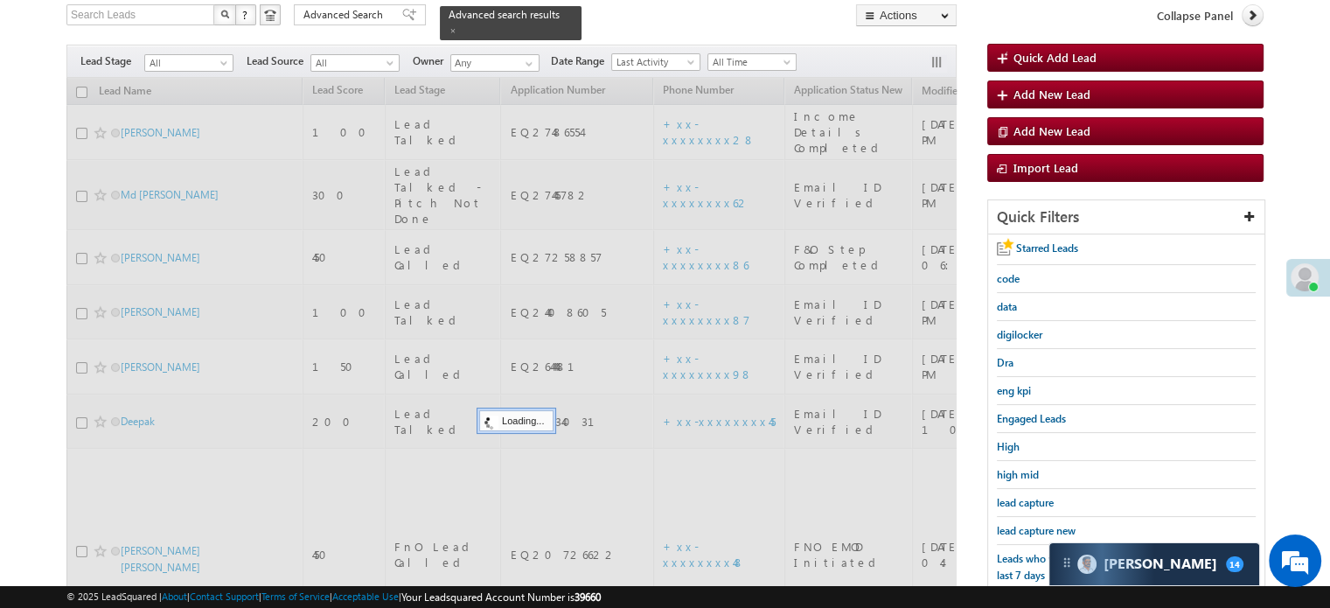
scroll to position [113, 0]
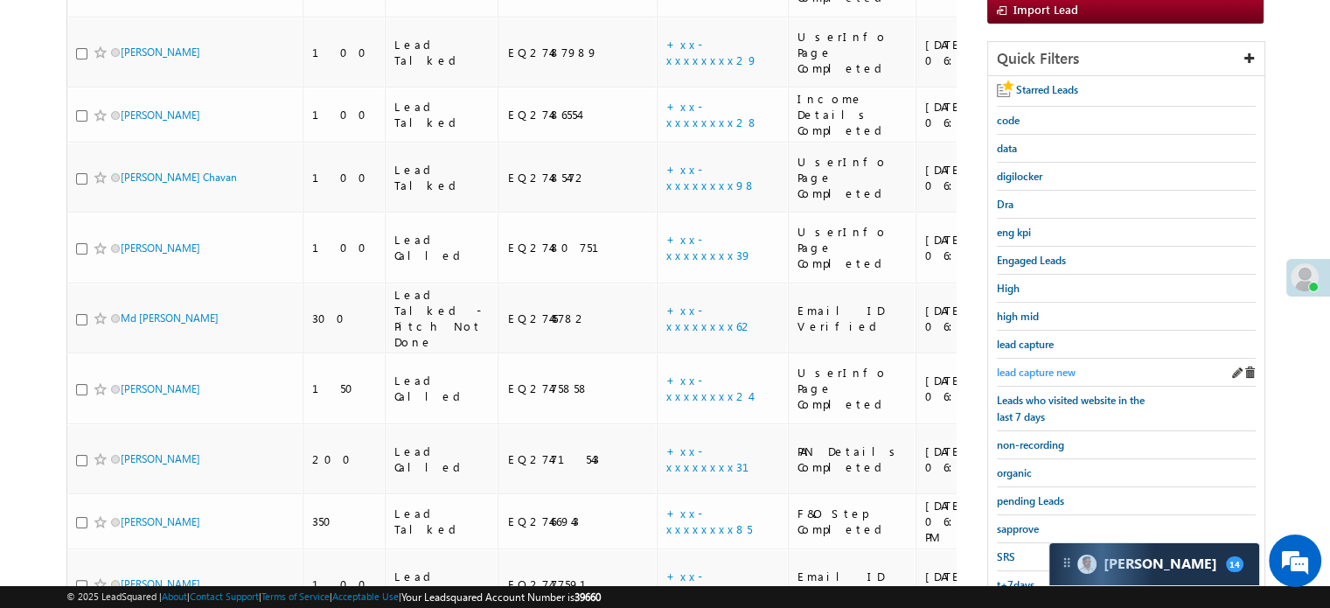
click at [1050, 366] on span "lead capture new" at bounding box center [1036, 372] width 79 height 13
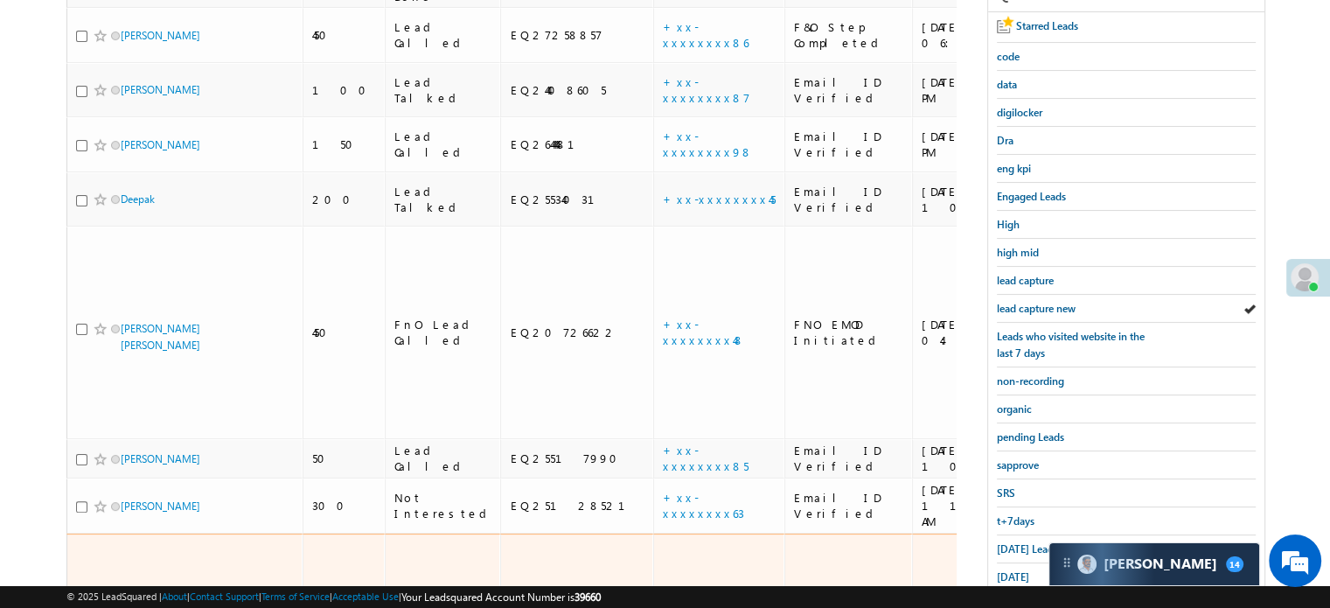
scroll to position [350, 0]
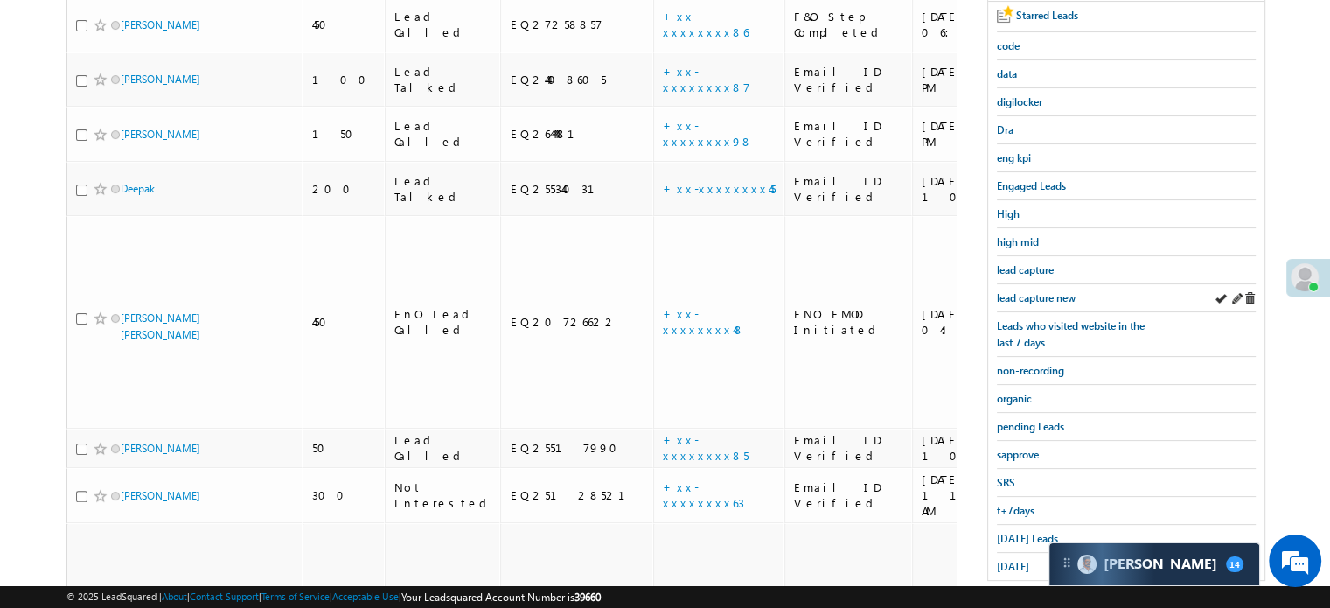
click at [1043, 306] on div "lead capture new" at bounding box center [1126, 298] width 259 height 28
click at [1041, 293] on span "lead capture new" at bounding box center [1036, 297] width 79 height 13
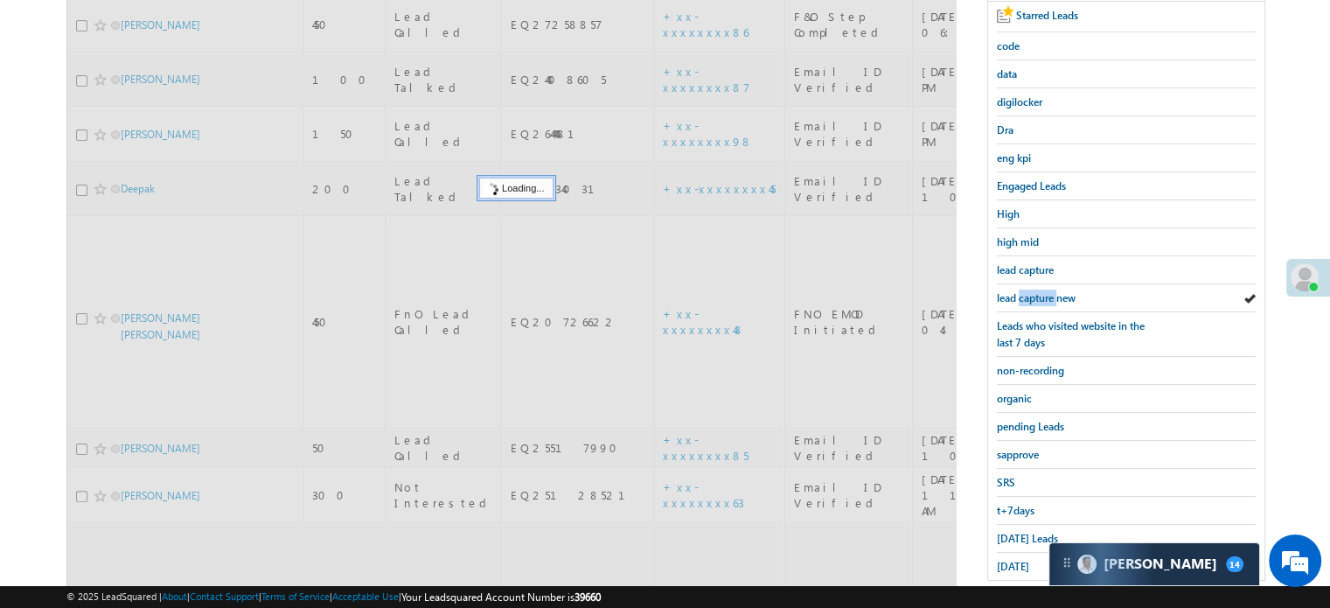
click at [1041, 293] on span "lead capture new" at bounding box center [1036, 297] width 79 height 13
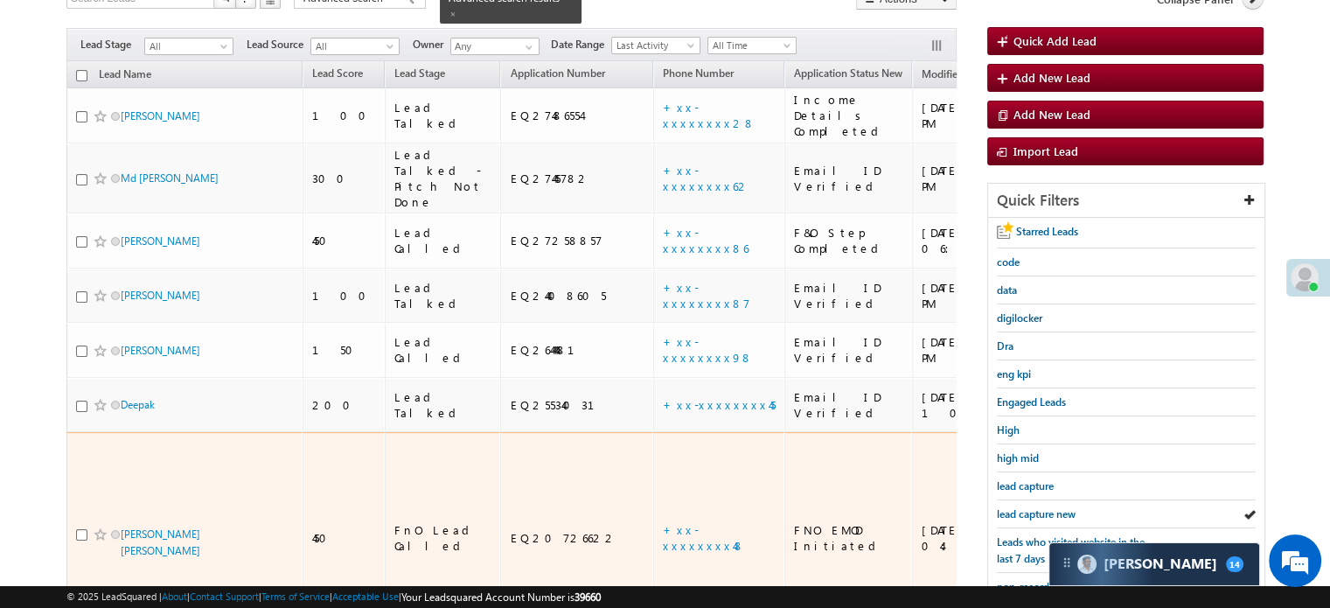
scroll to position [262, 0]
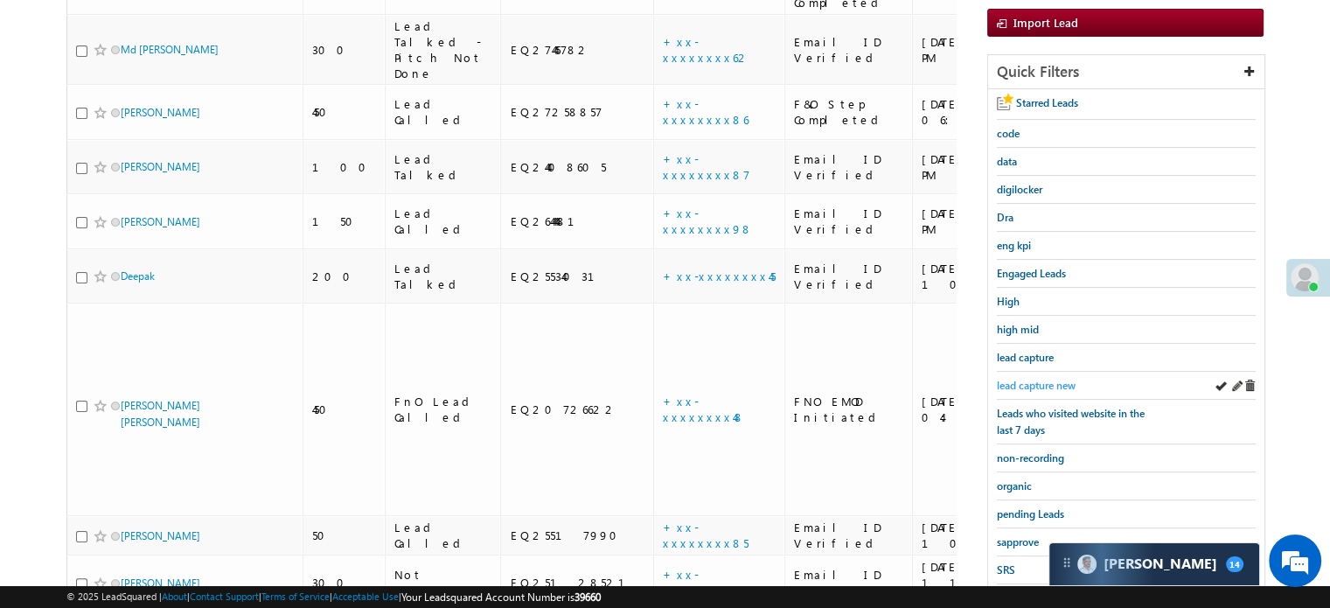
click at [1008, 379] on span "lead capture new" at bounding box center [1036, 385] width 79 height 13
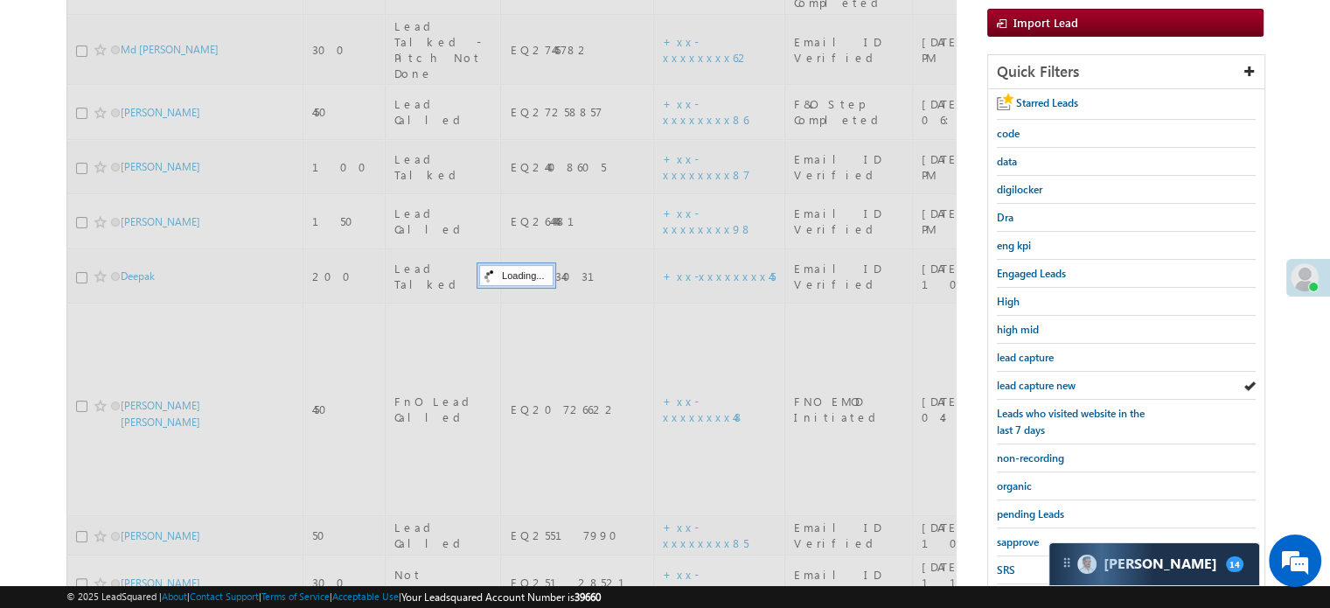
click at [1012, 379] on span "lead capture new" at bounding box center [1036, 385] width 79 height 13
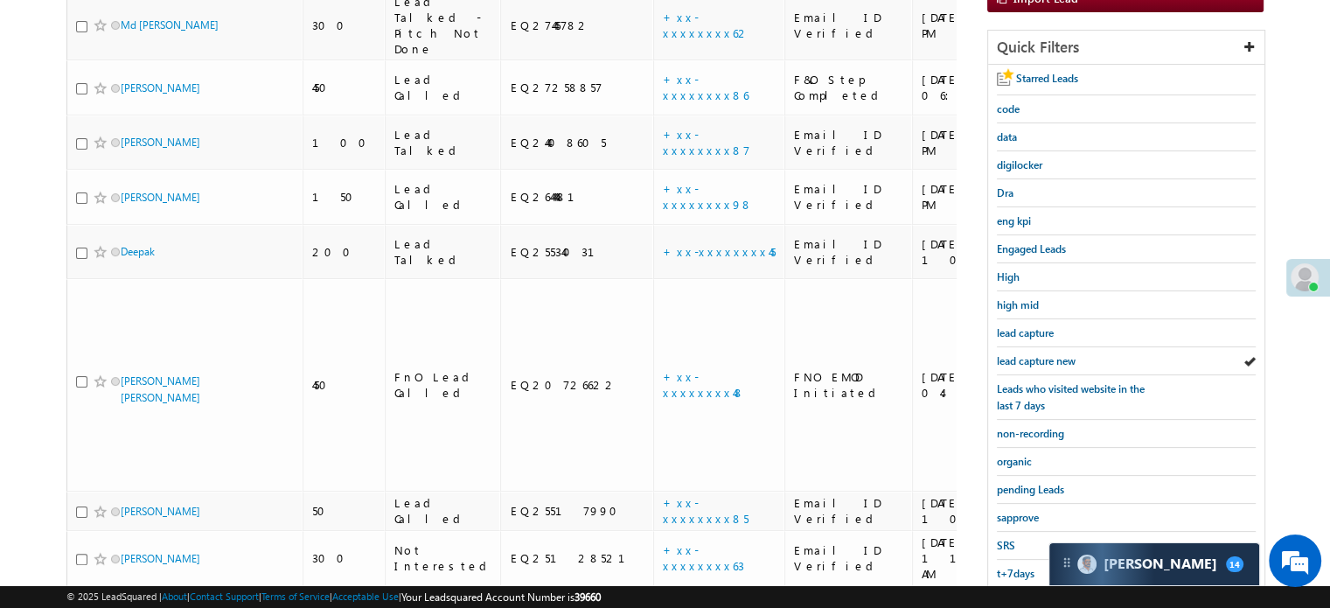
scroll to position [375, 0]
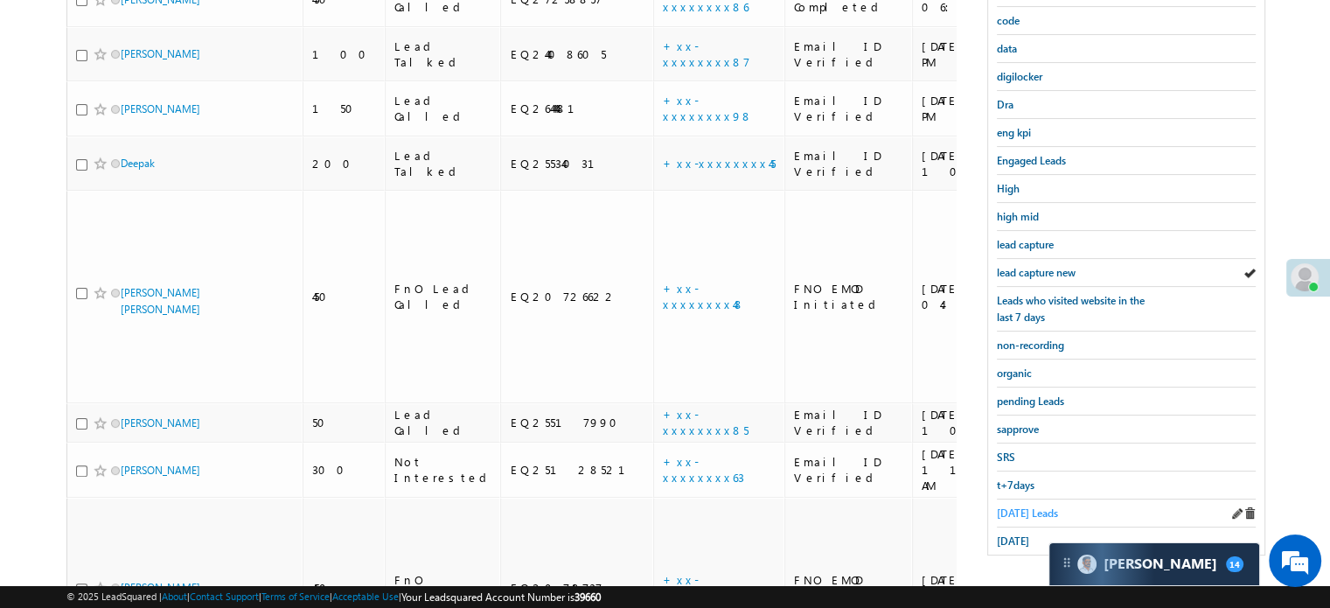
click at [1018, 505] on link "[DATE] Leads" at bounding box center [1027, 513] width 61 height 17
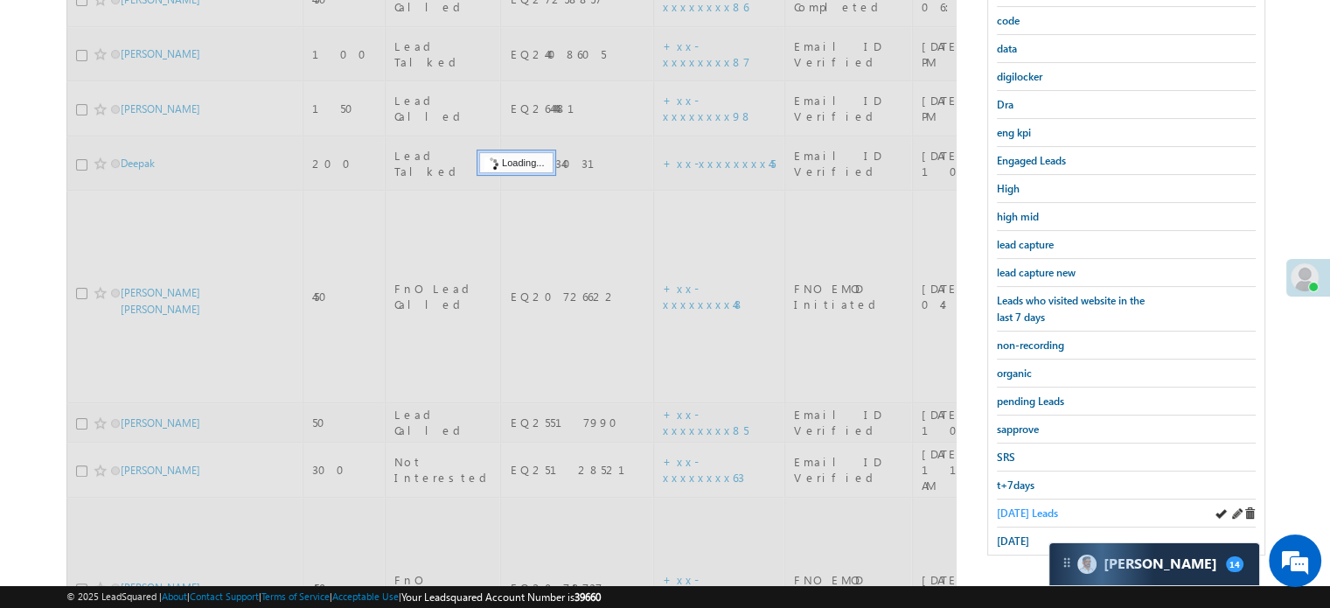
click at [1018, 506] on span "[DATE] Leads" at bounding box center [1027, 512] width 61 height 13
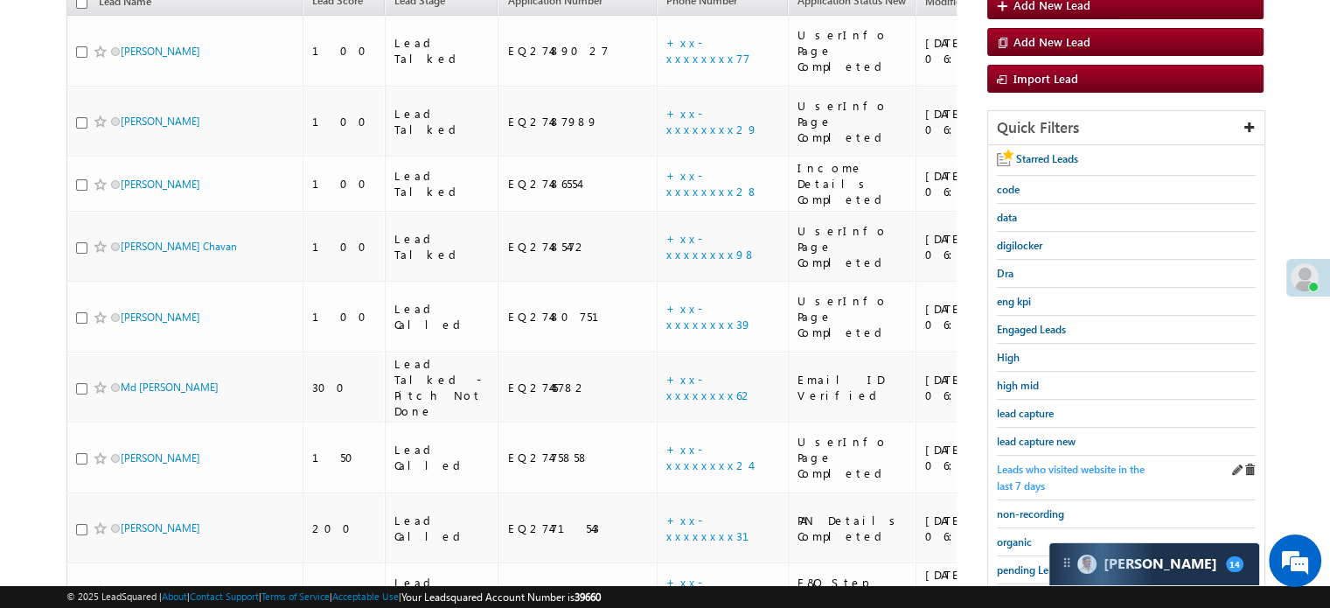
scroll to position [296, 0]
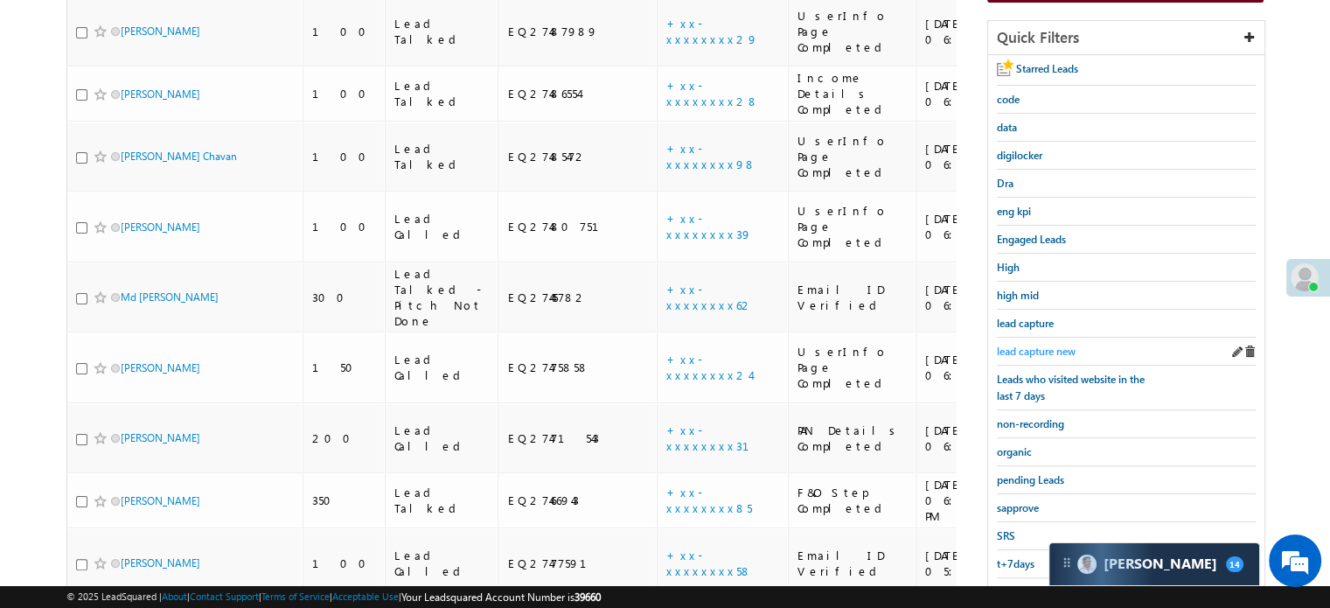
click at [1043, 345] on span "lead capture new" at bounding box center [1036, 351] width 79 height 13
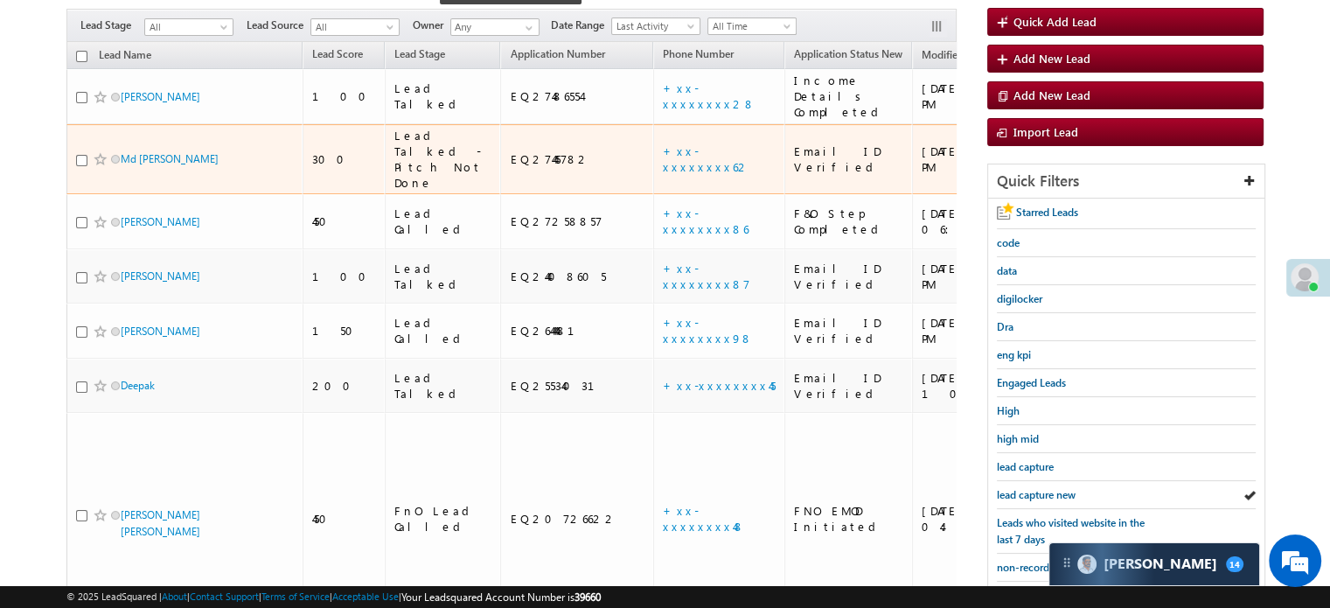
scroll to position [209, 0]
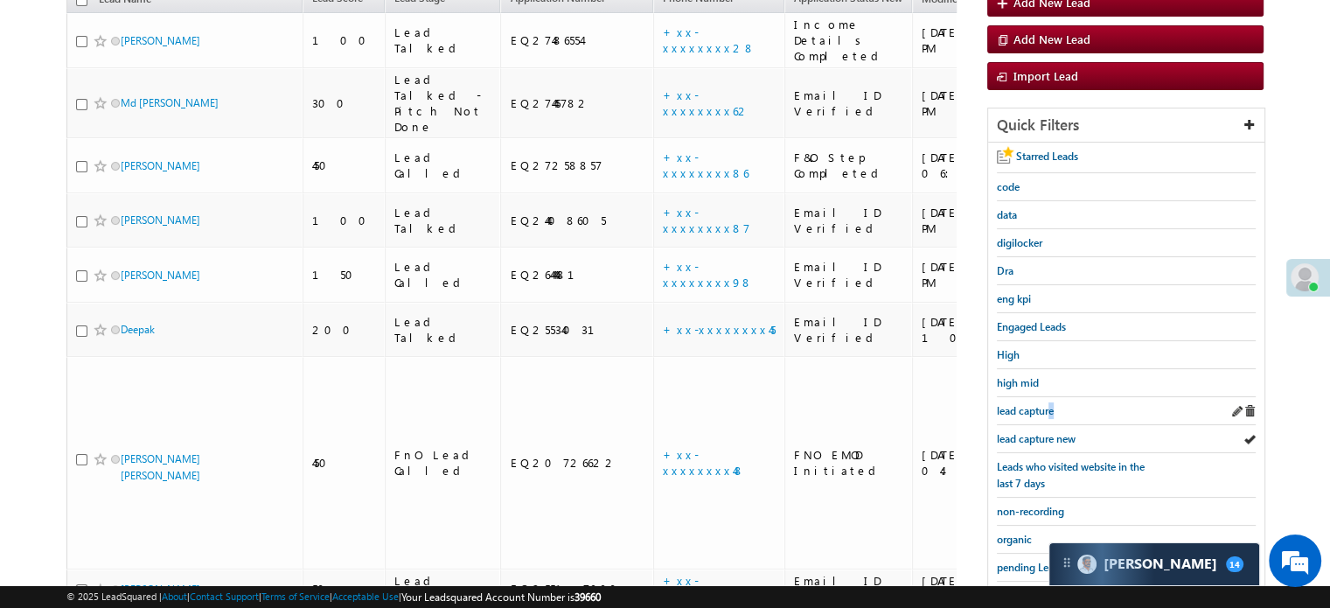
click at [1053, 415] on div "lead capture" at bounding box center [1126, 411] width 259 height 28
click at [1050, 432] on span "lead capture new" at bounding box center [1036, 438] width 79 height 13
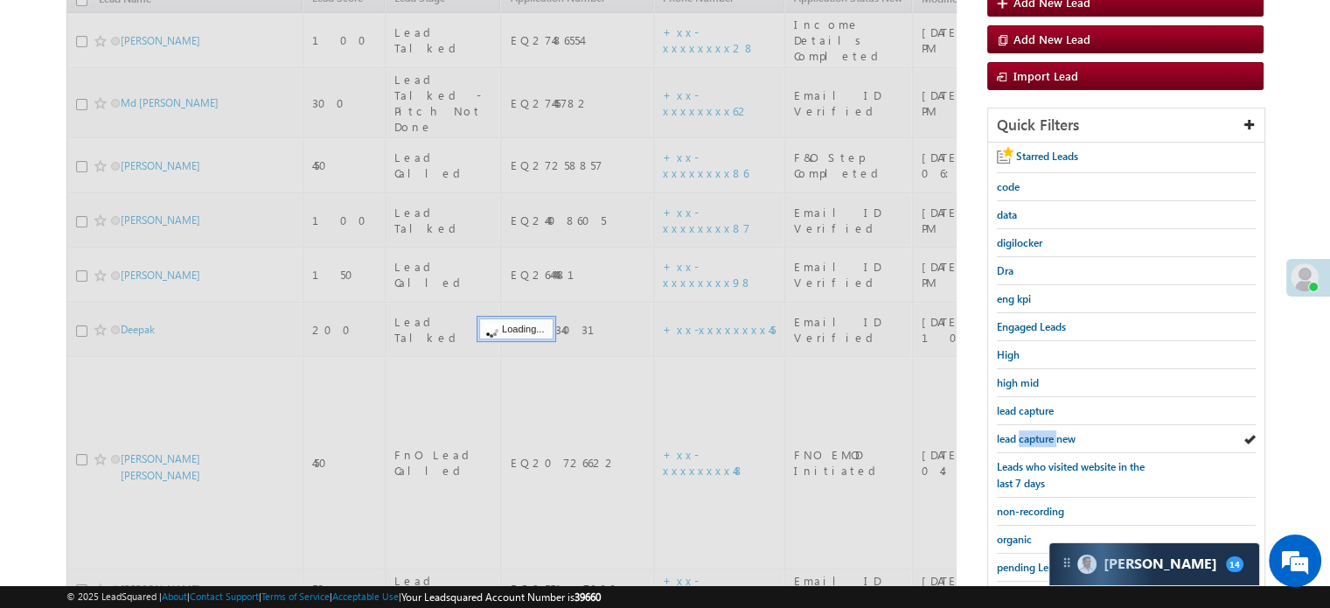
click at [1050, 432] on span "lead capture new" at bounding box center [1036, 438] width 79 height 13
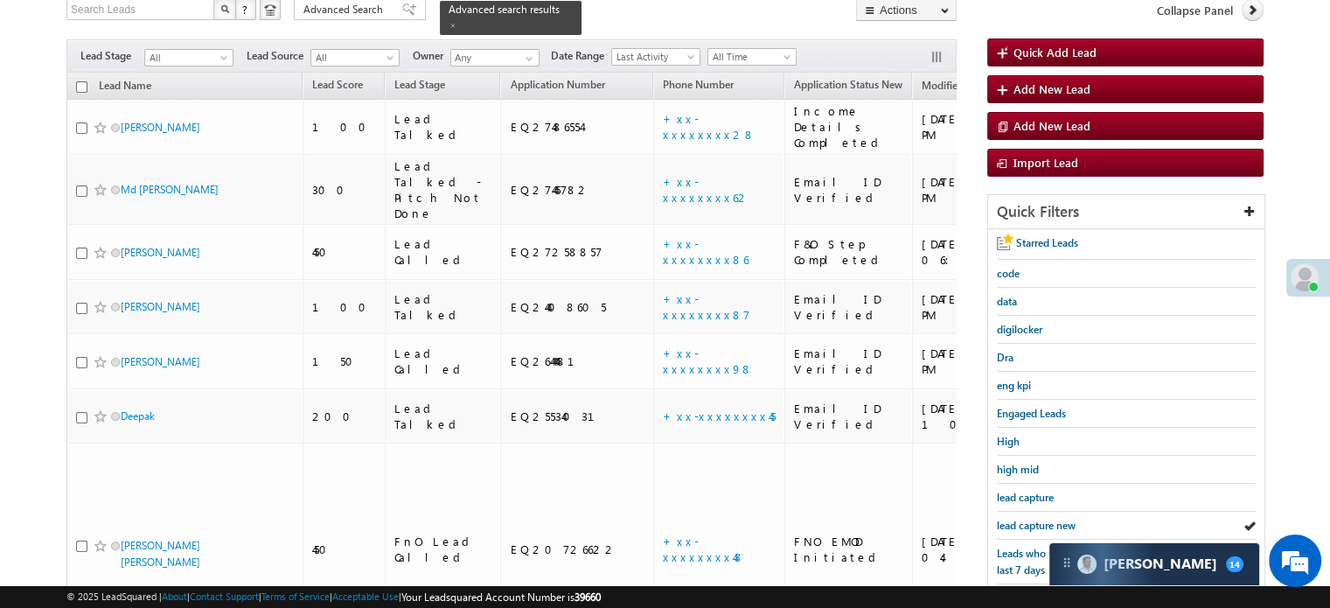
scroll to position [375, 0]
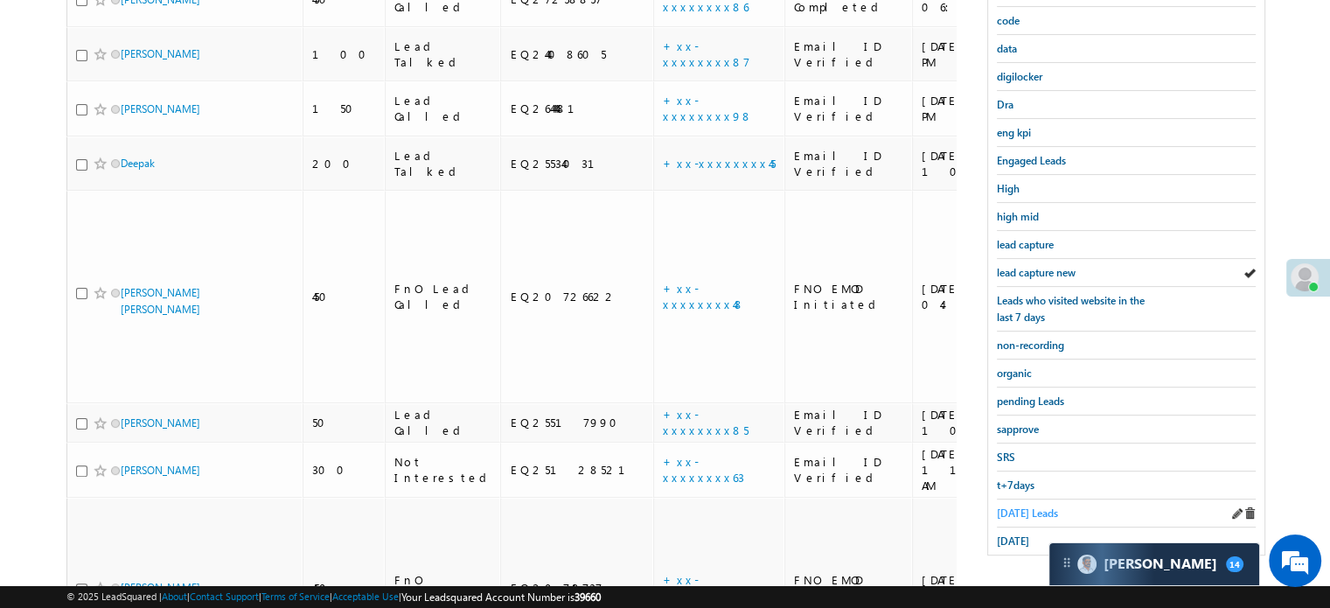
click at [1046, 506] on span "[DATE] Leads" at bounding box center [1027, 512] width 61 height 13
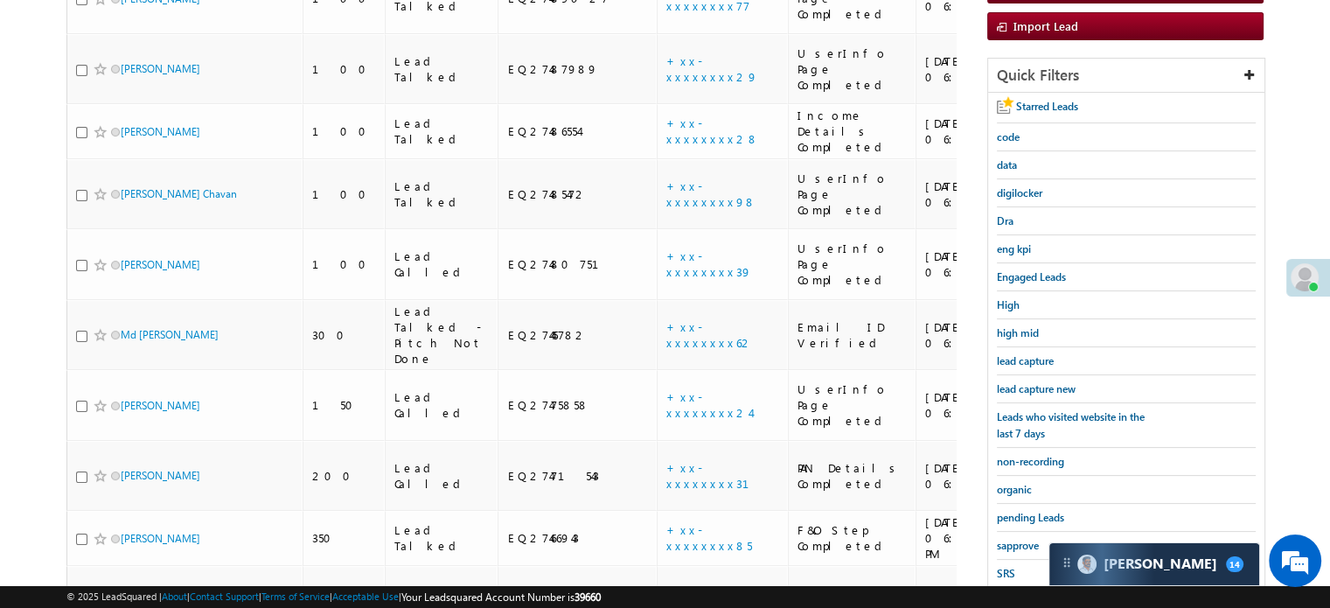
scroll to position [385, 0]
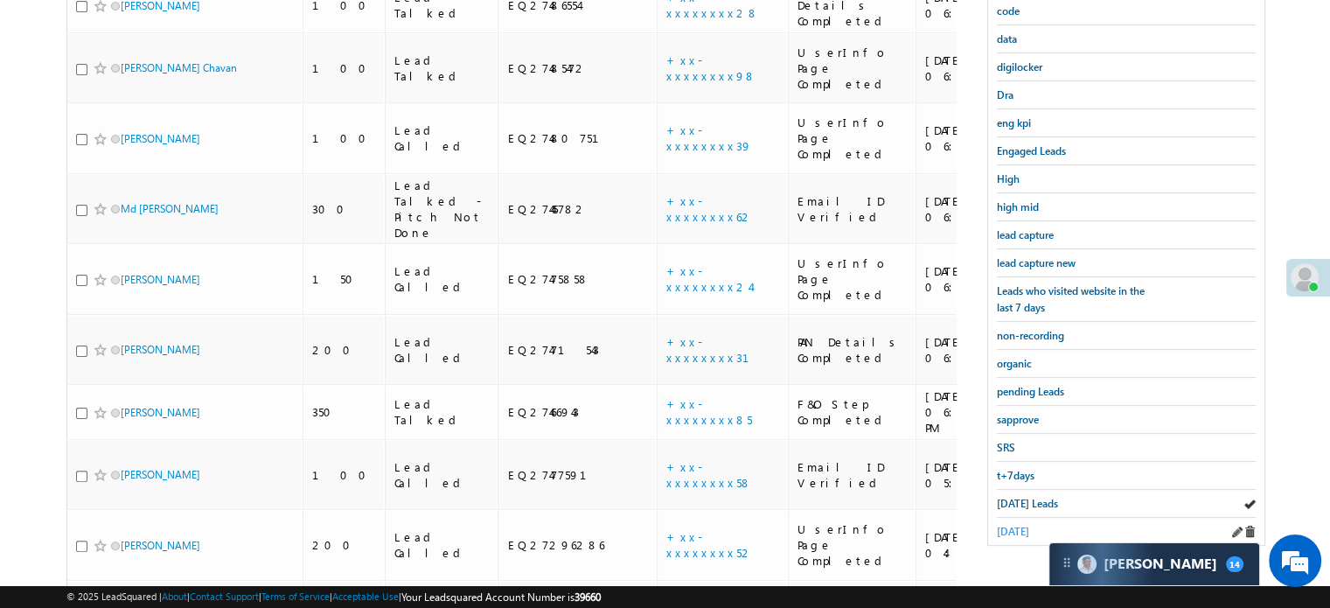
click at [1025, 526] on span "[DATE]" at bounding box center [1013, 531] width 32 height 13
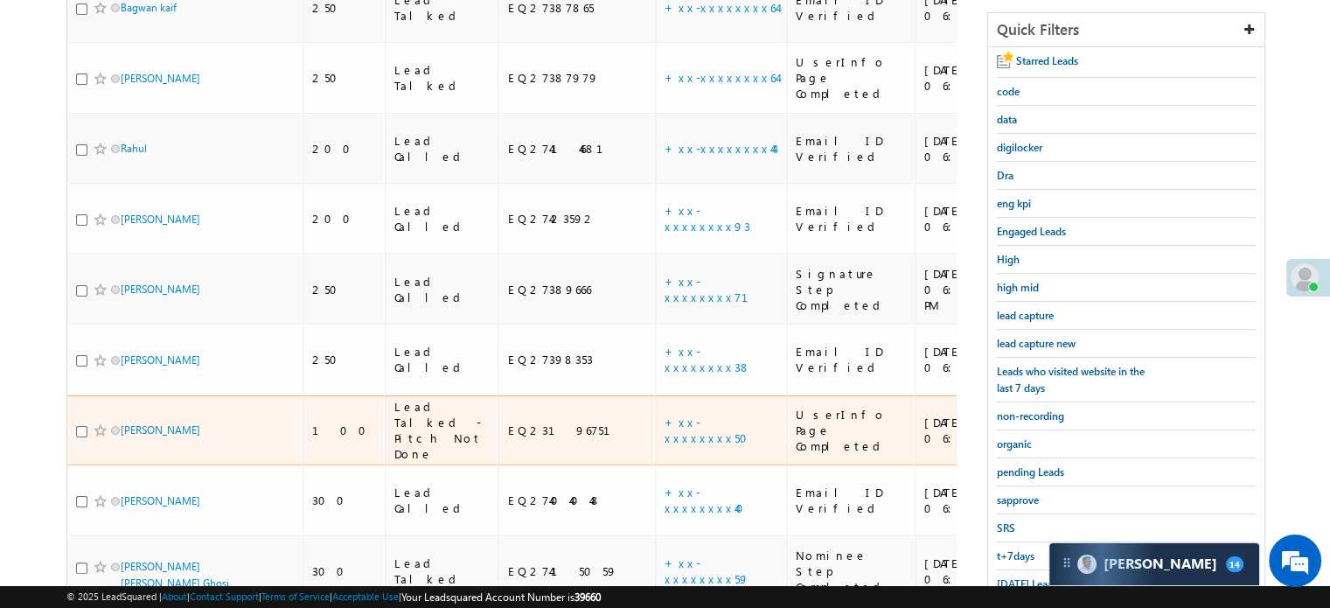
scroll to position [271, 0]
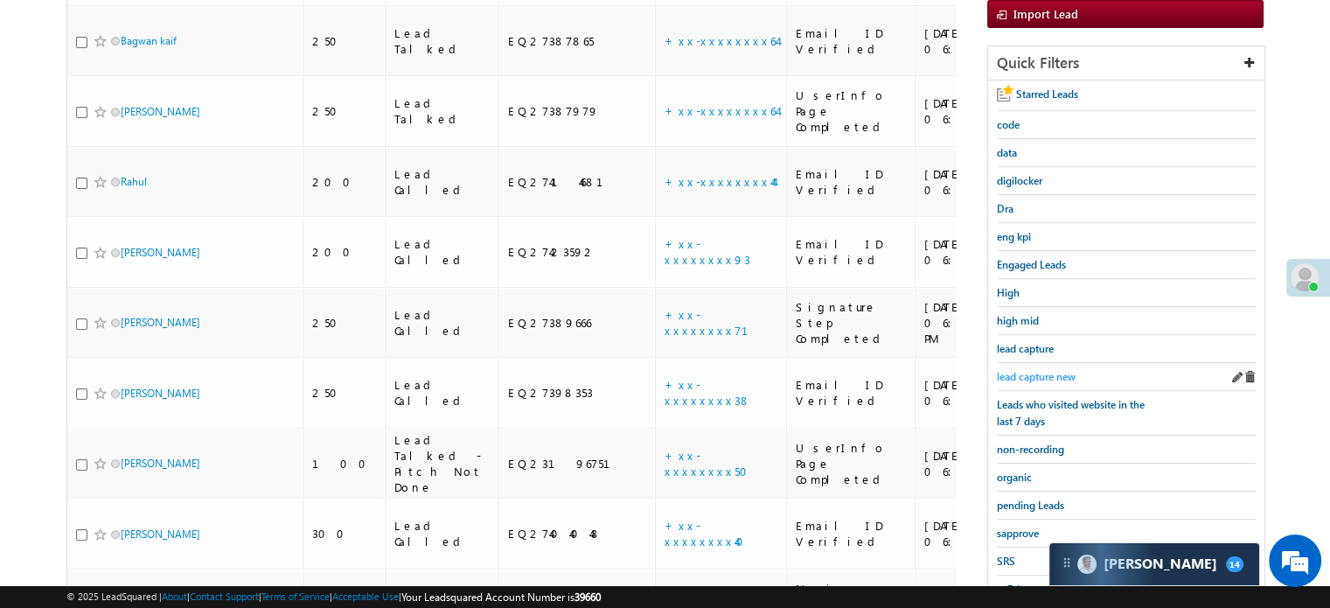
click at [1029, 370] on span "lead capture new" at bounding box center [1036, 376] width 79 height 13
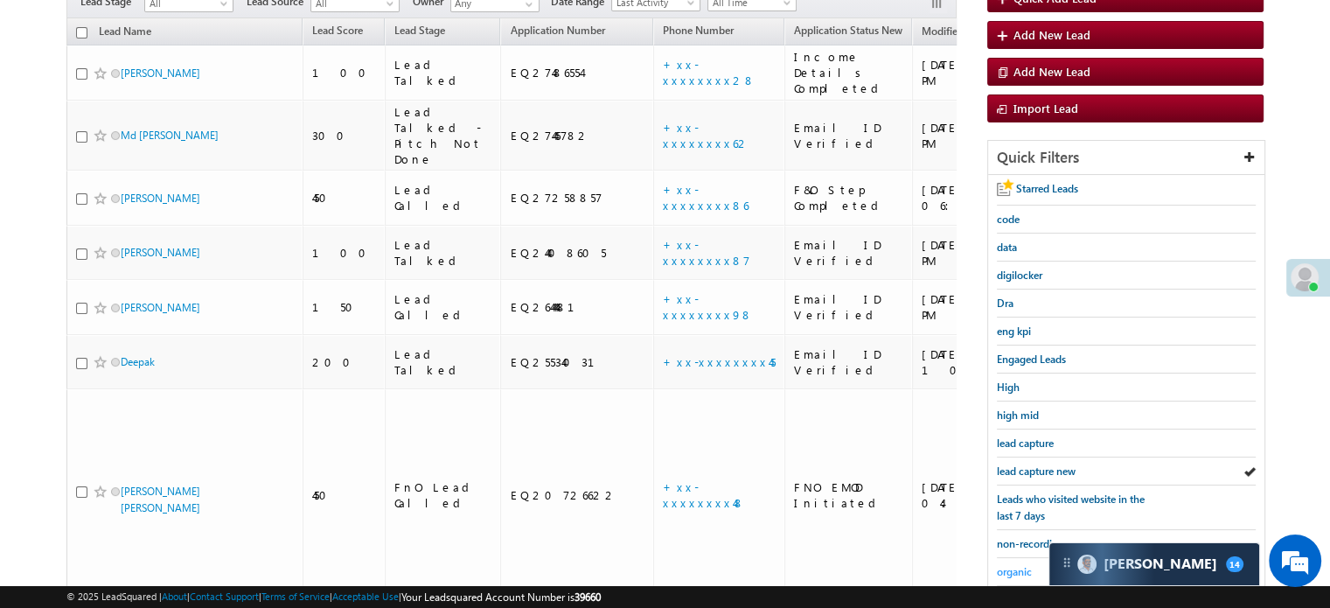
scroll to position [375, 0]
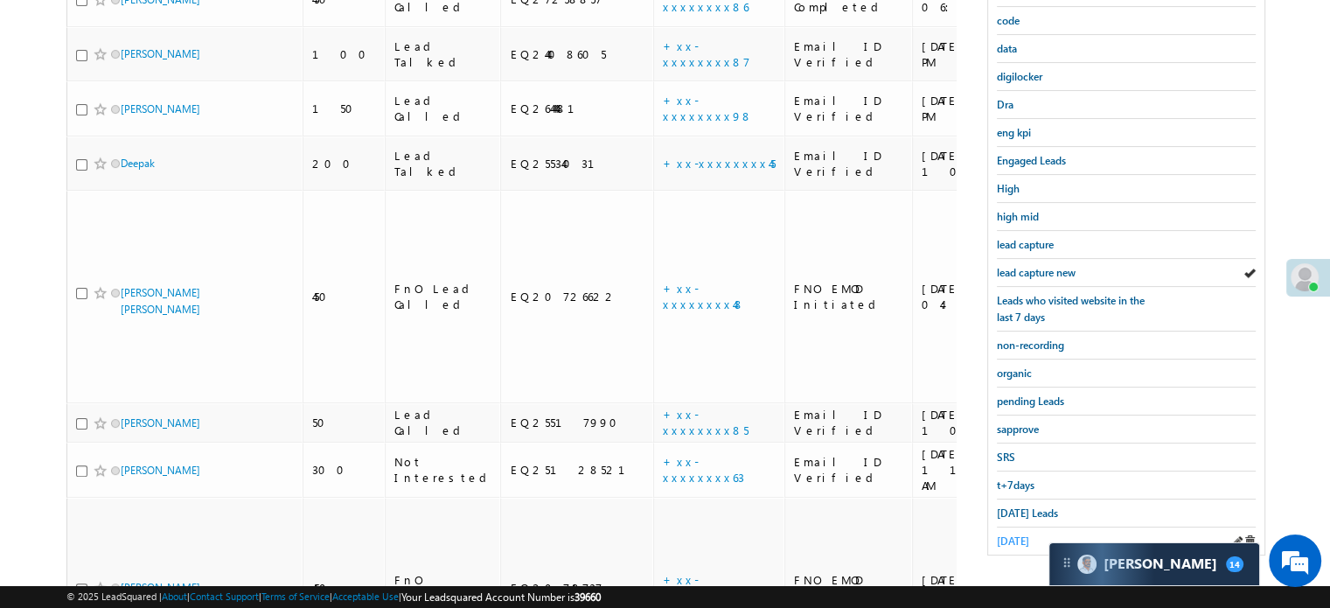
click at [1011, 538] on span "[DATE]" at bounding box center [1013, 540] width 32 height 13
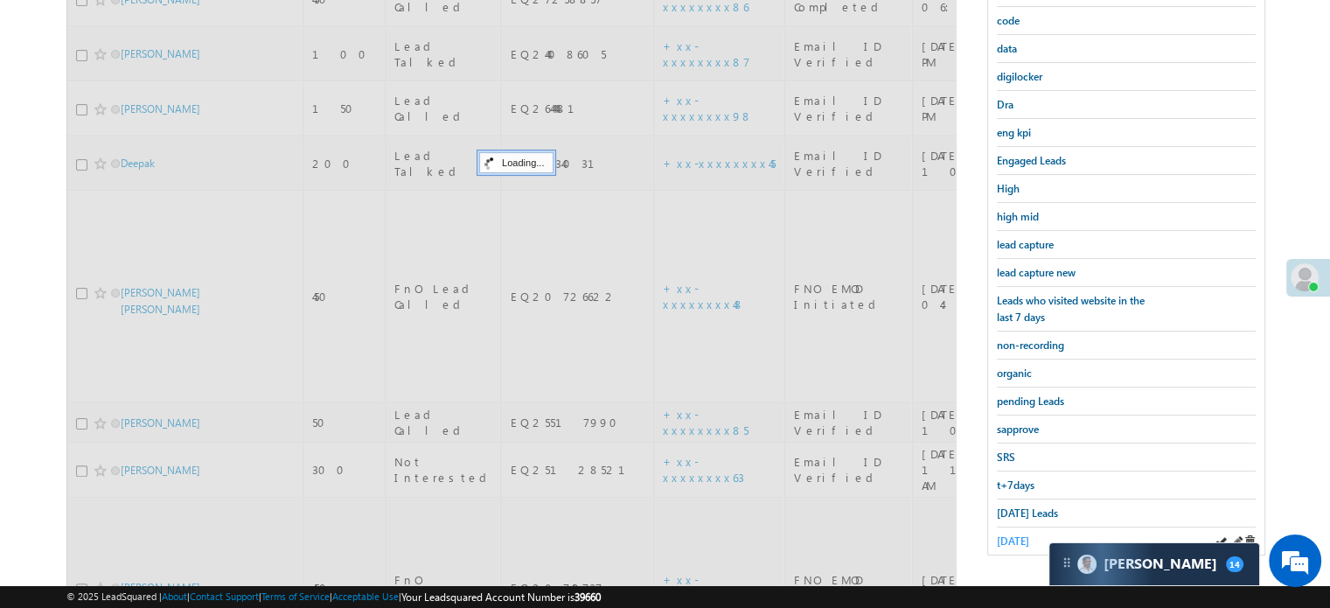
click at [1011, 534] on span "[DATE]" at bounding box center [1013, 540] width 32 height 13
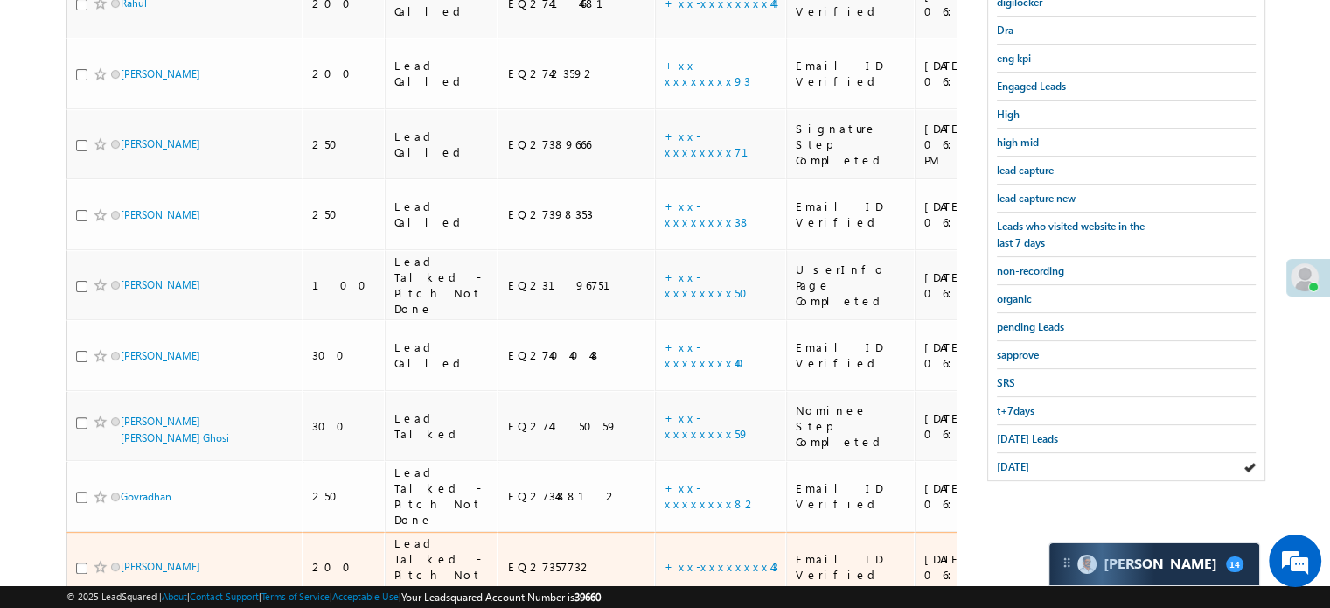
scroll to position [446, 0]
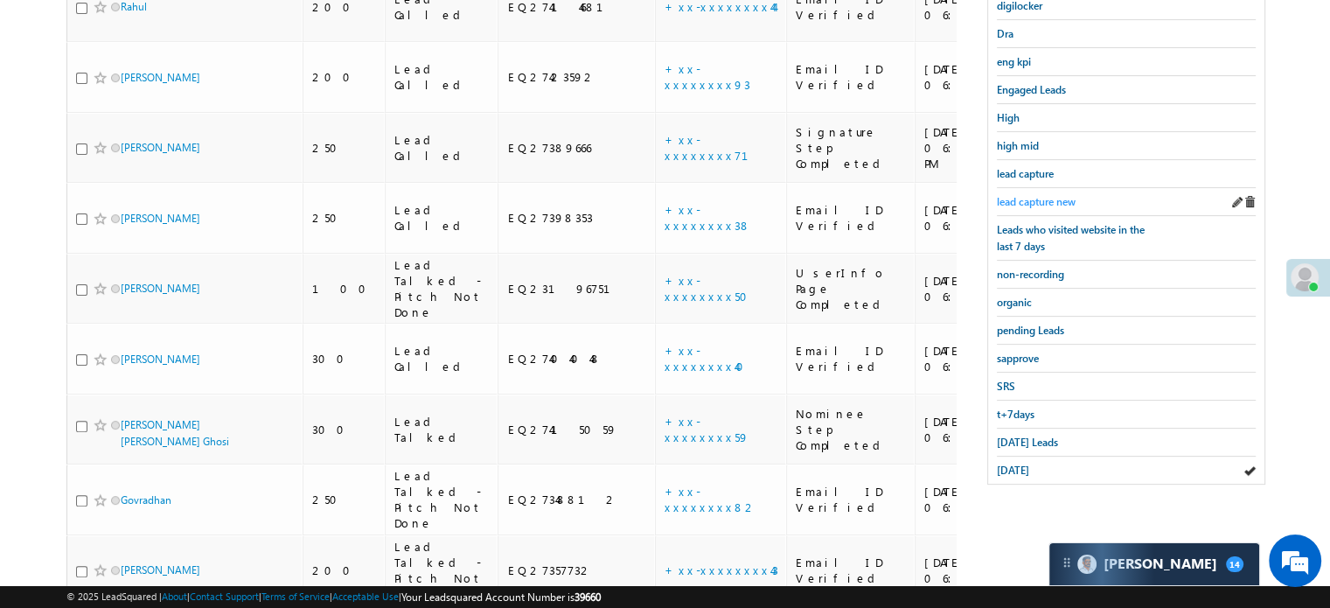
click at [1040, 195] on span "lead capture new" at bounding box center [1036, 201] width 79 height 13
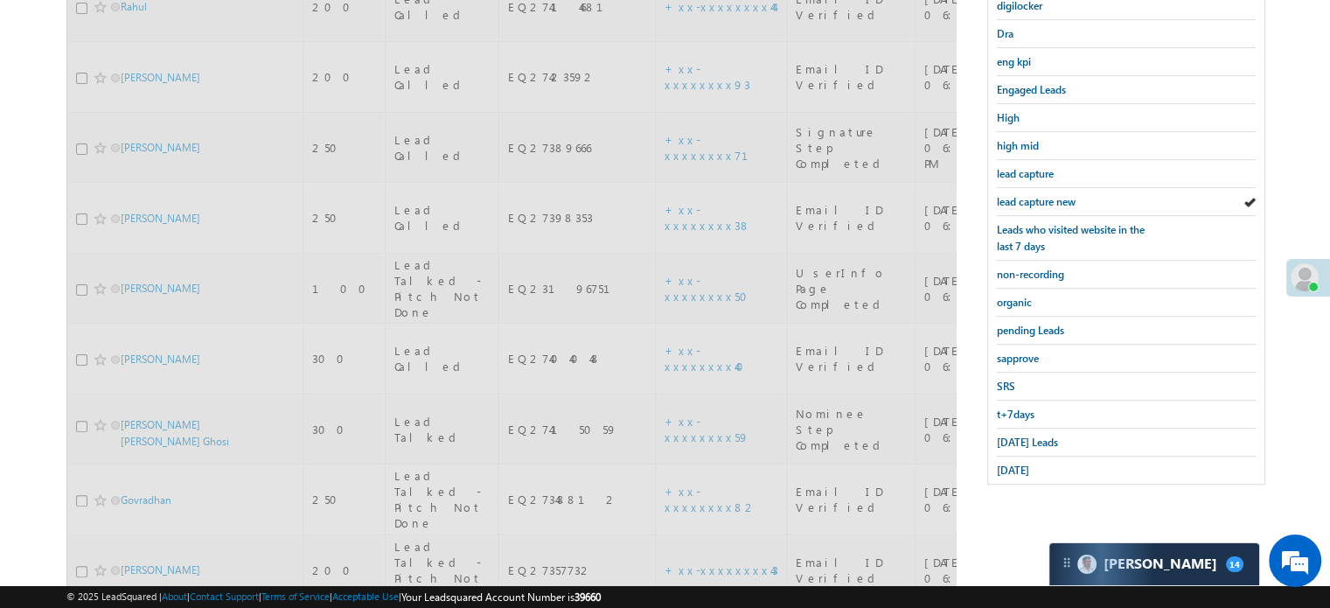
scroll to position [184, 0]
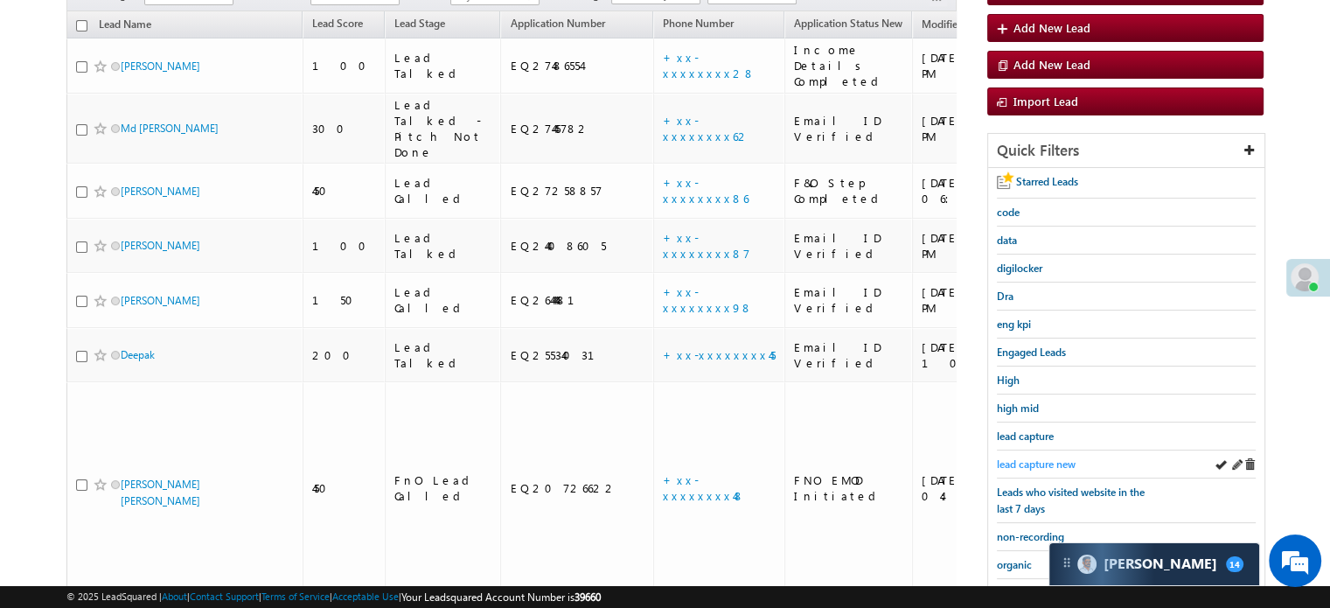
click at [1043, 466] on link "lead capture new" at bounding box center [1036, 464] width 79 height 17
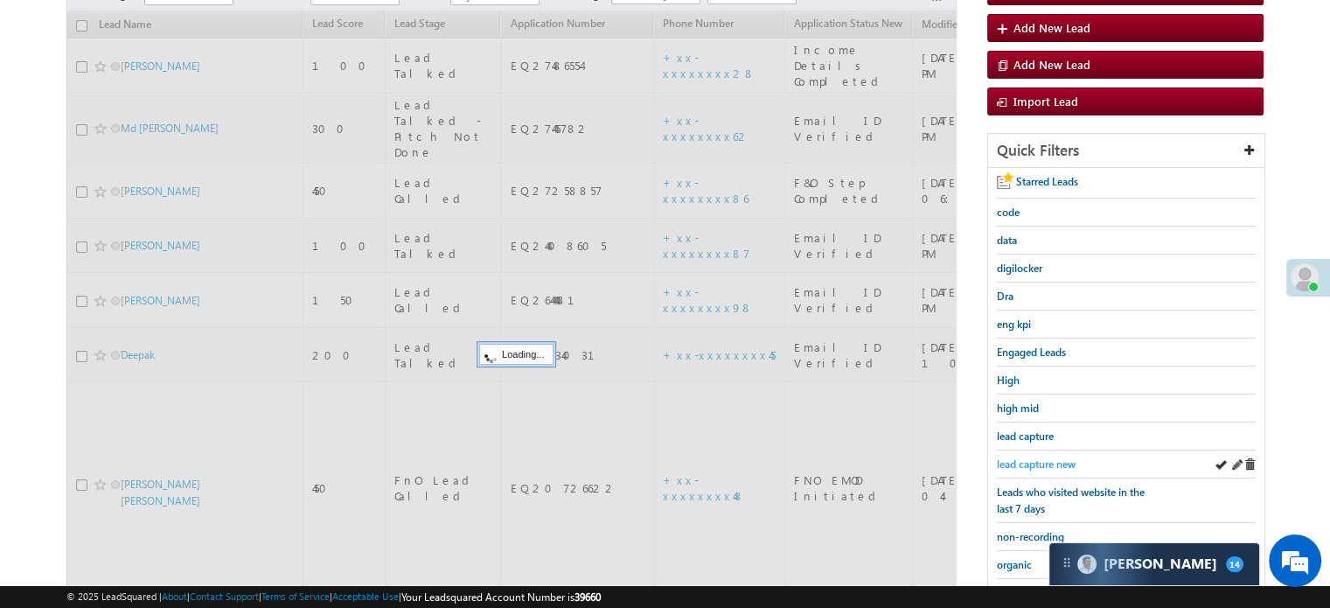
click at [1041, 466] on link "lead capture new" at bounding box center [1036, 464] width 79 height 17
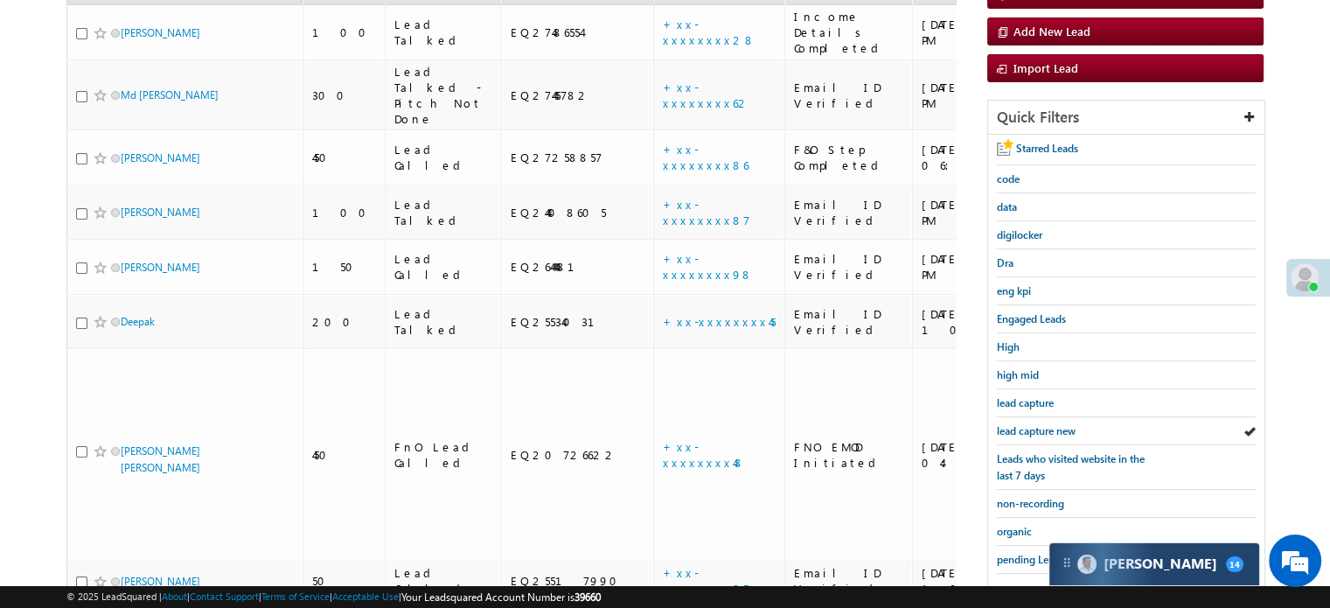
scroll to position [359, 0]
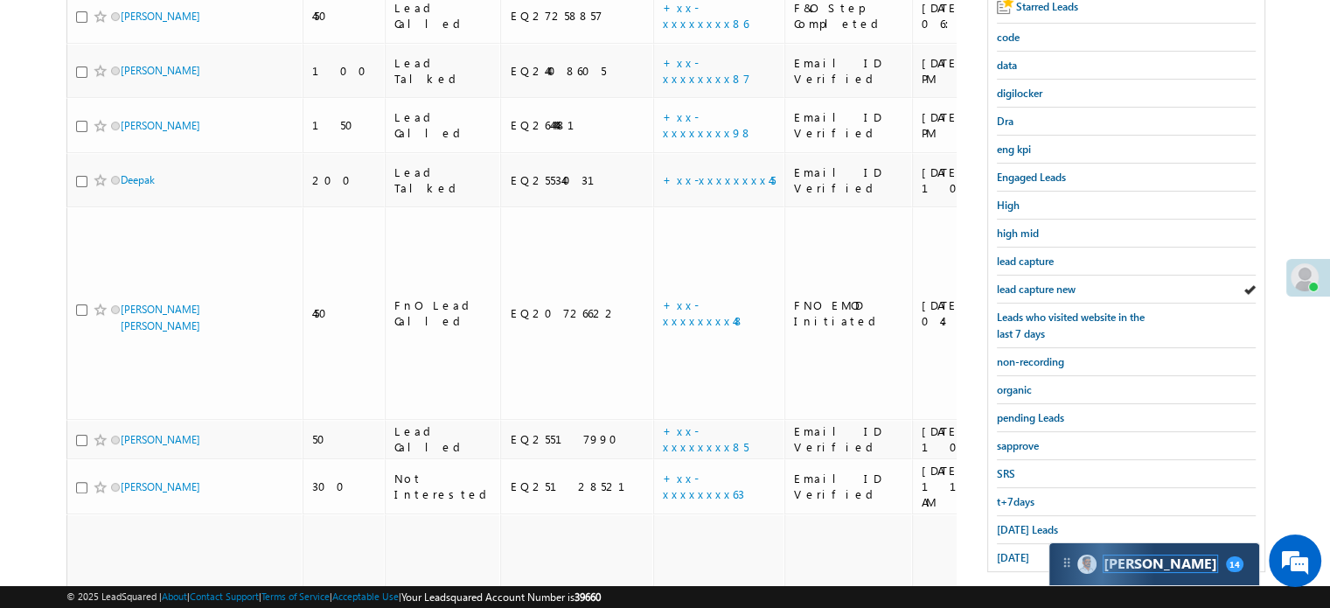
click at [1120, 565] on span "[PERSON_NAME]" at bounding box center [1161, 563] width 114 height 17
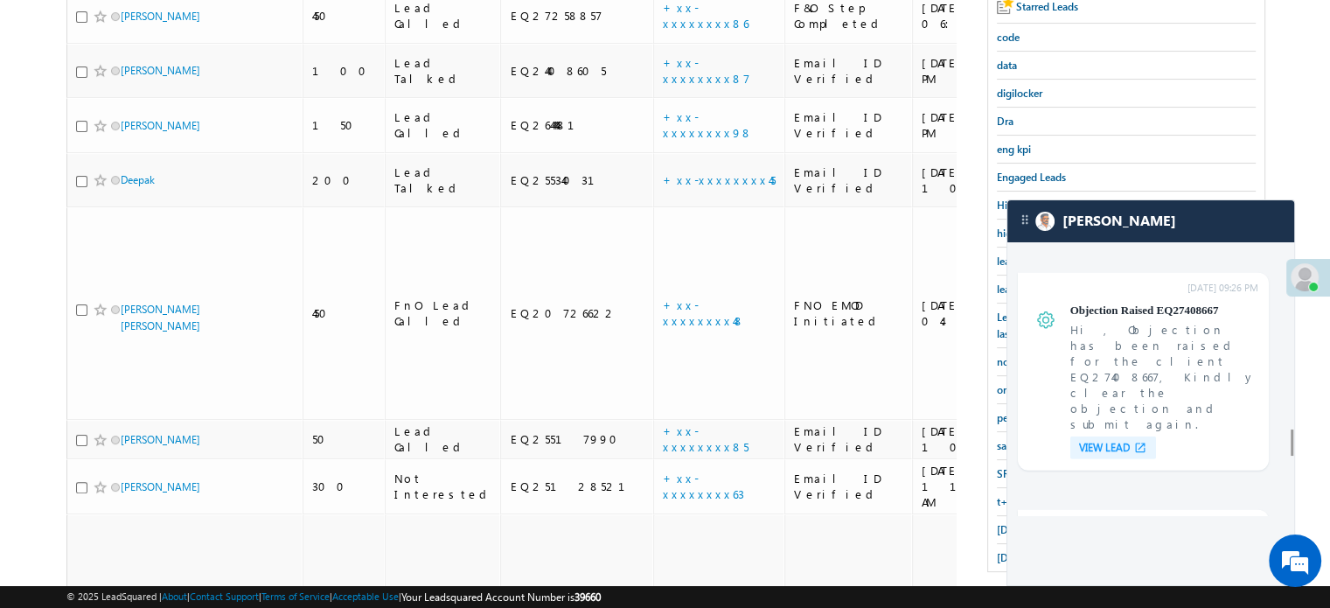
scroll to position [5265, 0]
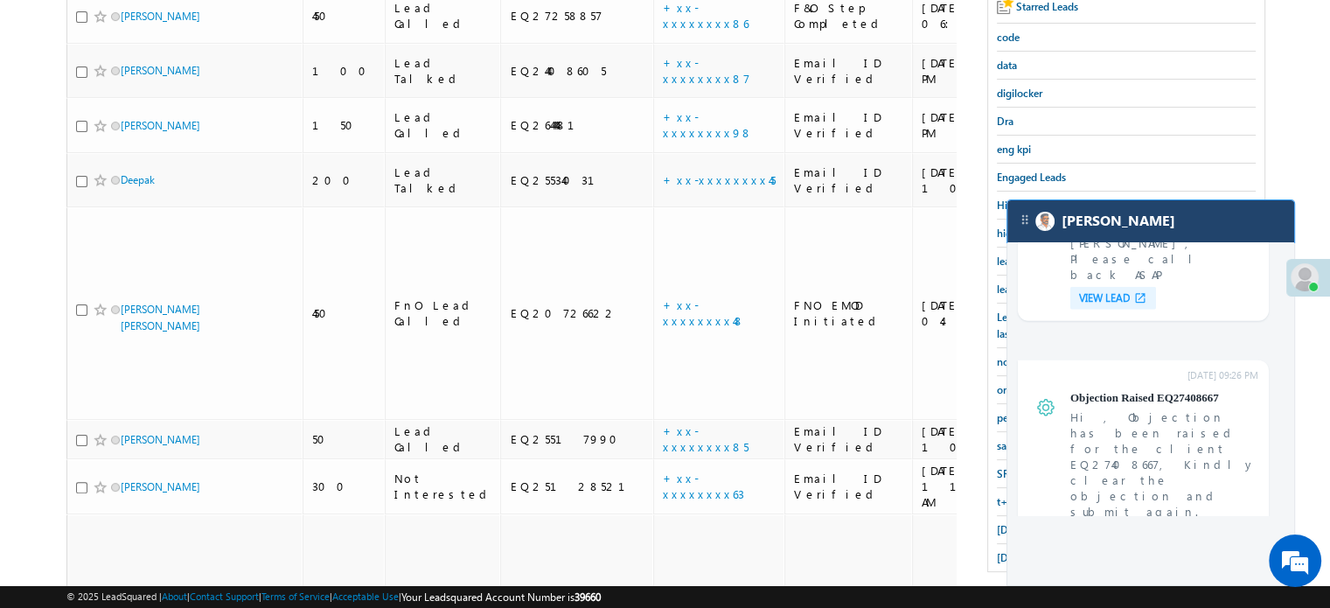
click at [1165, 213] on div "[PERSON_NAME]" at bounding box center [1151, 221] width 287 height 42
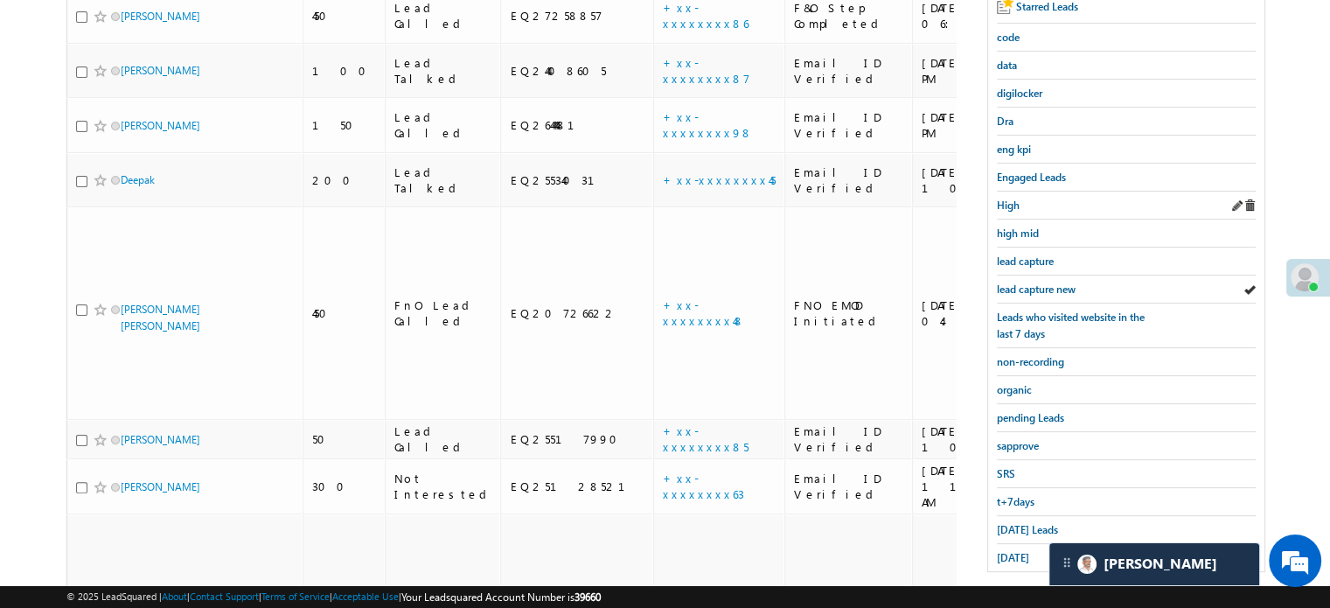
scroll to position [7112, 0]
click at [1064, 281] on link "lead capture new" at bounding box center [1036, 289] width 79 height 17
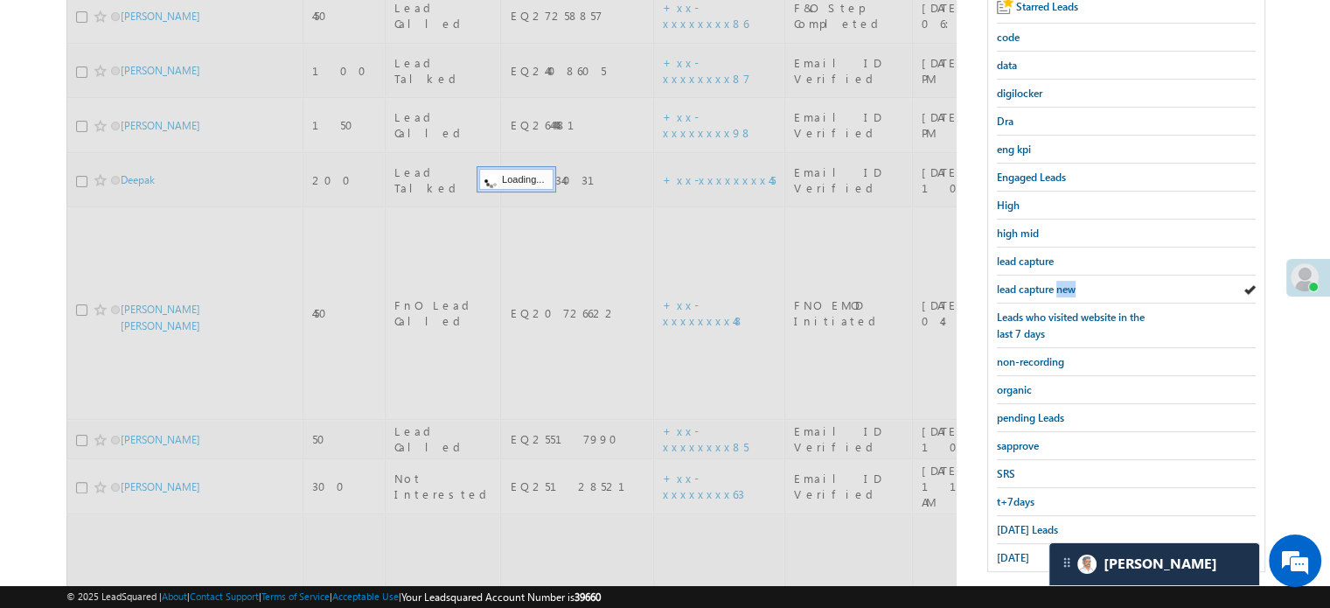
click at [1064, 281] on link "lead capture new" at bounding box center [1036, 289] width 79 height 17
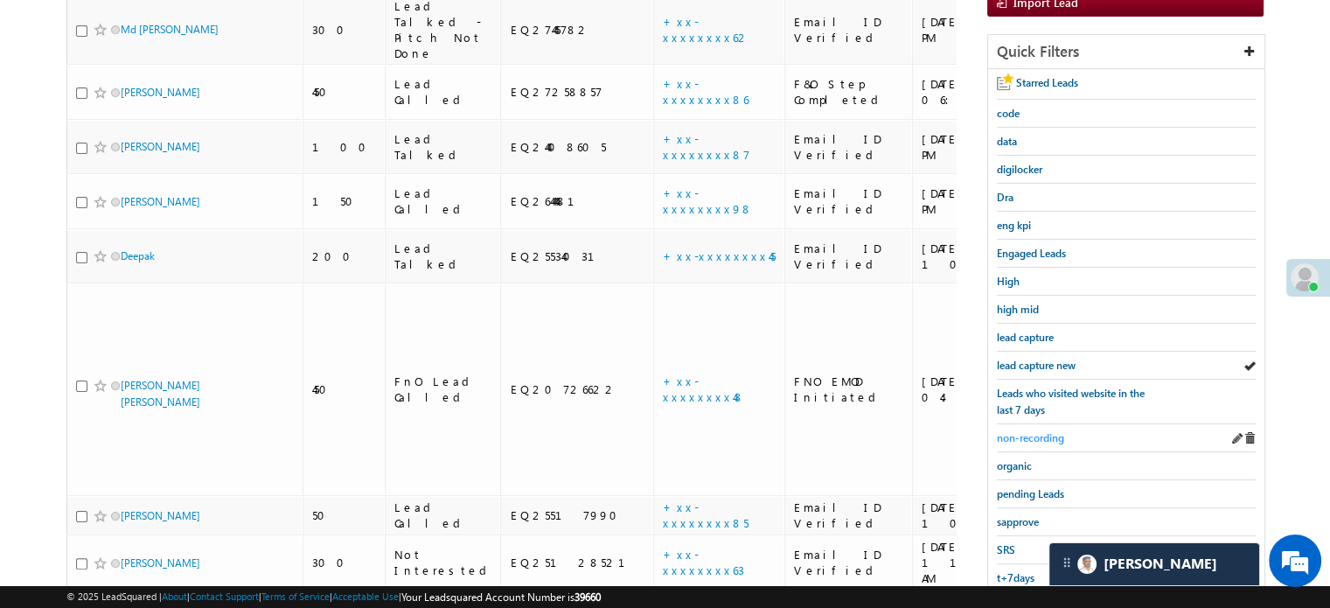
scroll to position [375, 0]
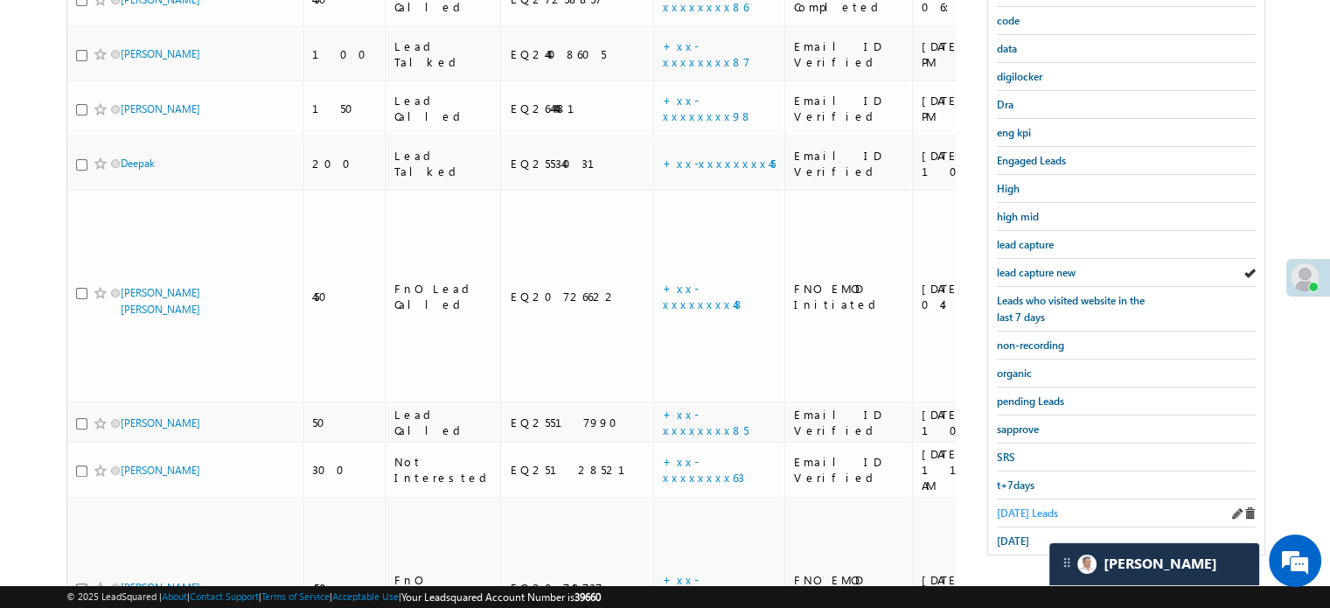
click at [1008, 506] on span "[DATE] Leads" at bounding box center [1027, 512] width 61 height 13
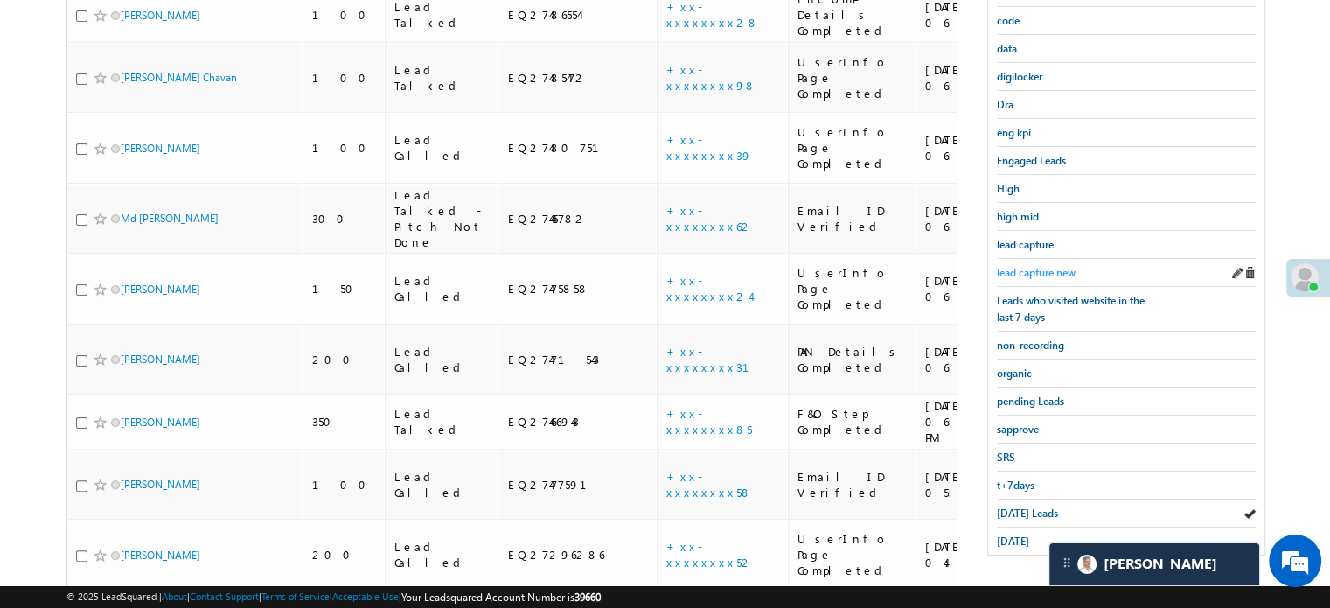
click at [1038, 269] on span "lead capture new" at bounding box center [1036, 272] width 79 height 13
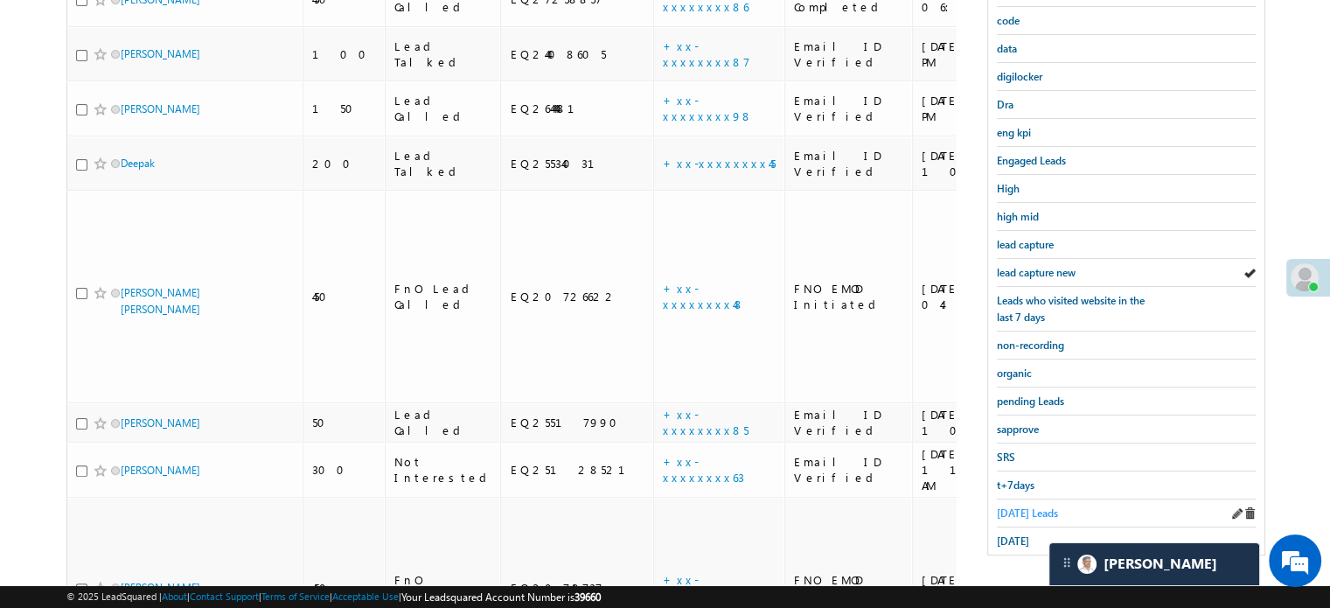
click at [1025, 506] on span "[DATE] Leads" at bounding box center [1027, 512] width 61 height 13
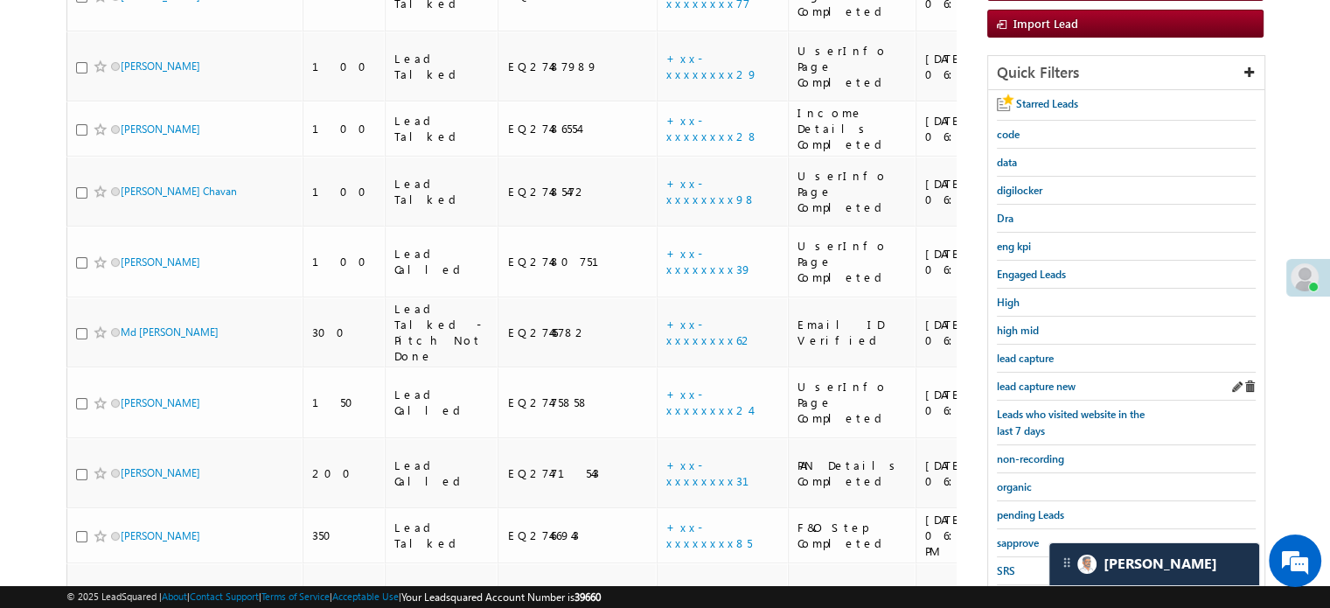
scroll to position [262, 0]
click at [1039, 379] on span "lead capture new" at bounding box center [1036, 385] width 79 height 13
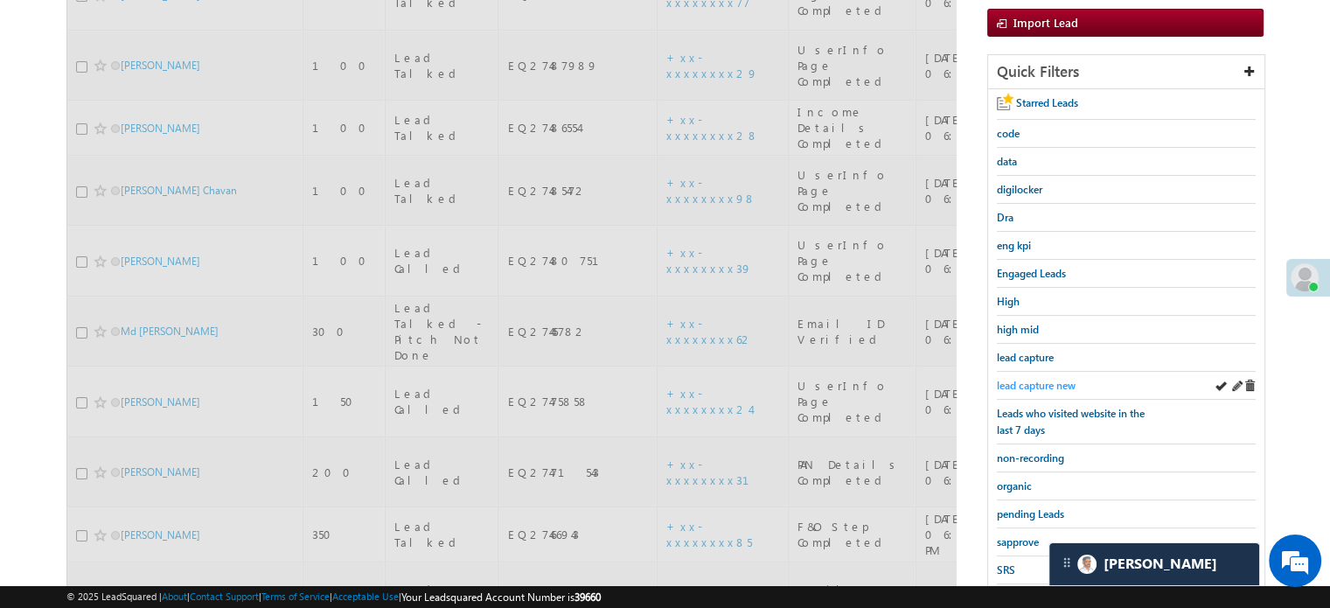
click at [1050, 380] on span "lead capture new" at bounding box center [1036, 385] width 79 height 13
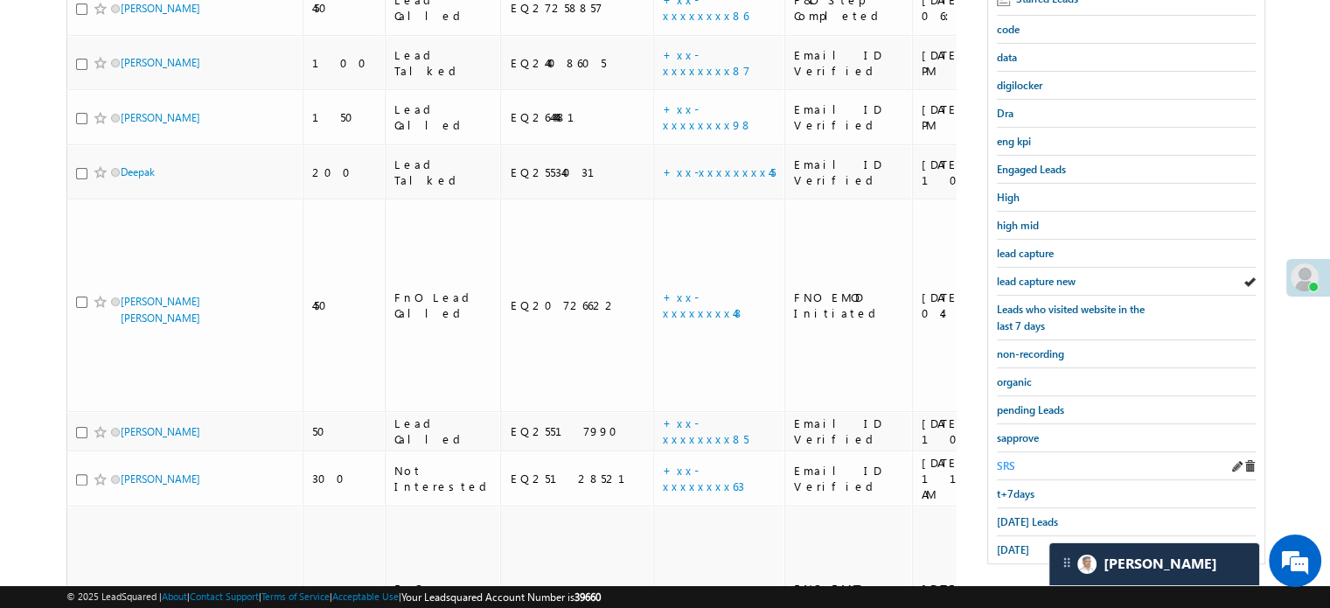
scroll to position [375, 0]
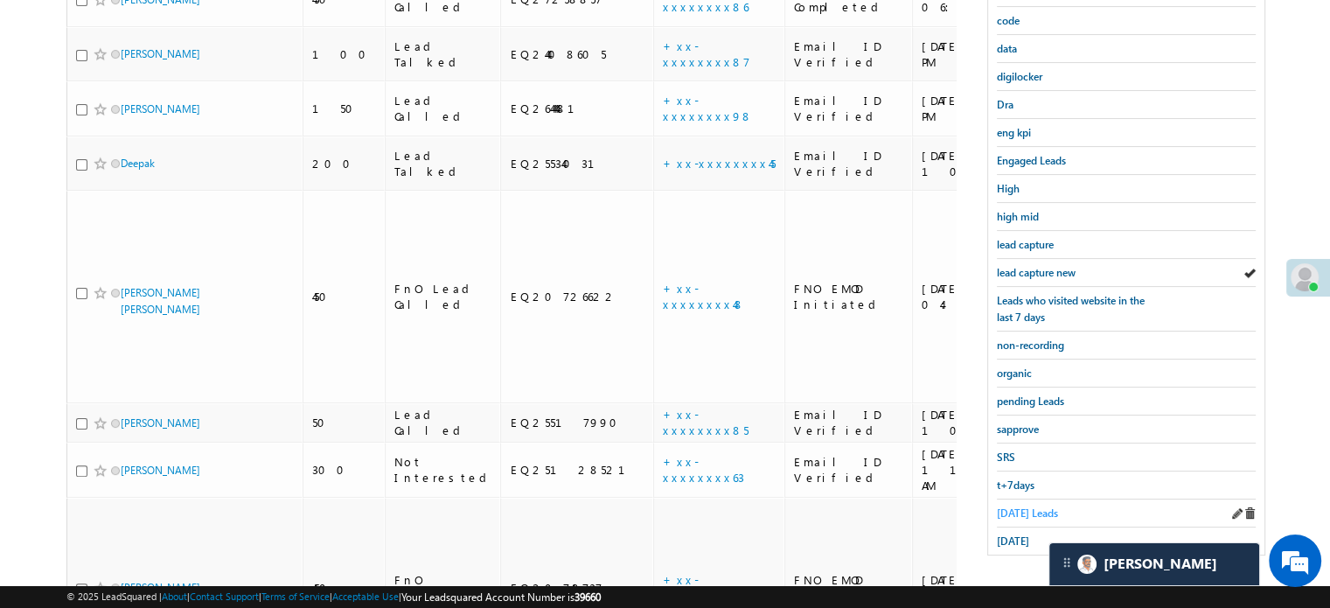
click at [1023, 507] on span "[DATE] Leads" at bounding box center [1027, 512] width 61 height 13
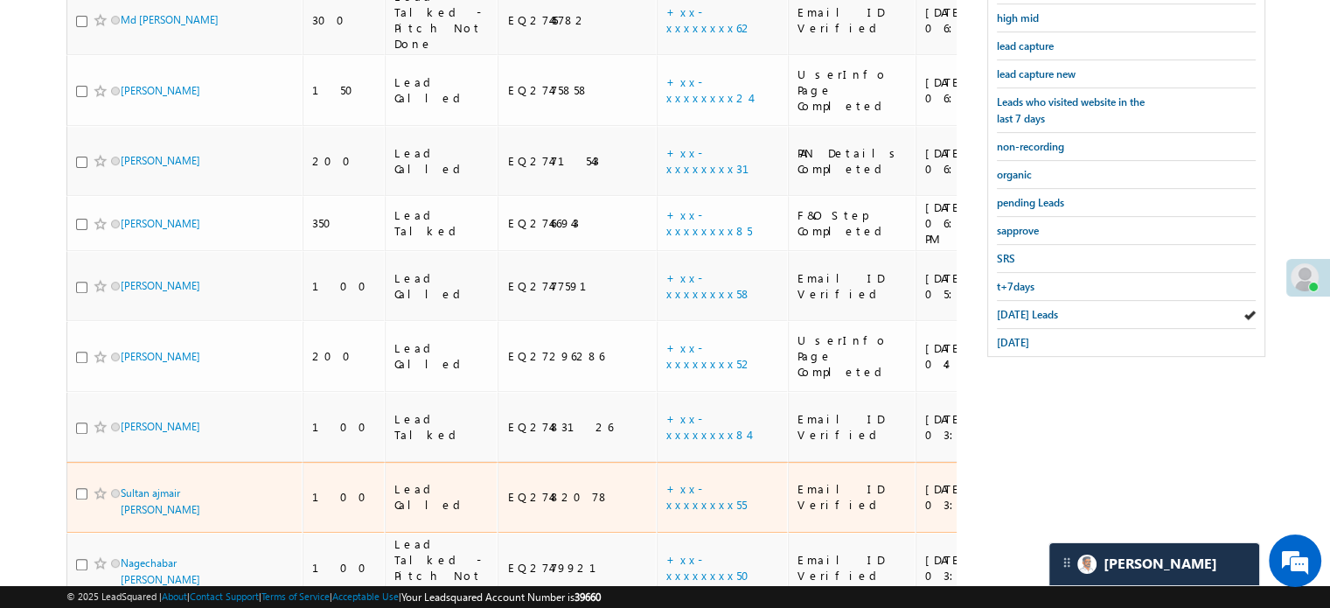
scroll to position [638, 0]
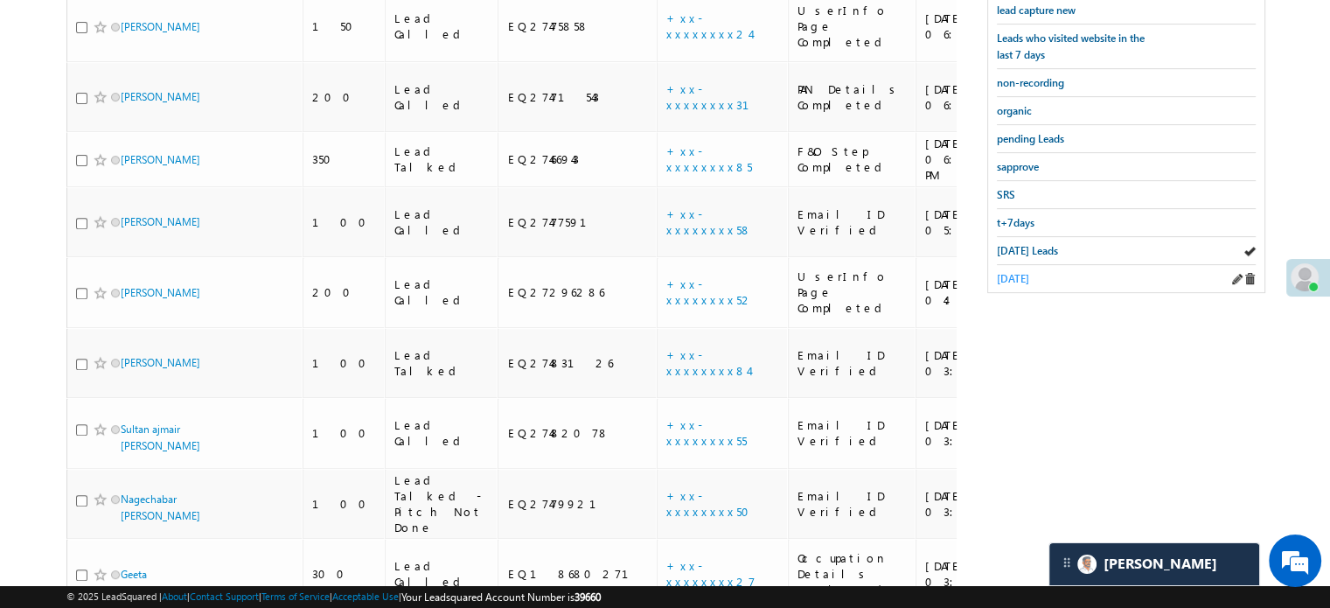
click at [1006, 272] on span "[DATE]" at bounding box center [1013, 278] width 32 height 13
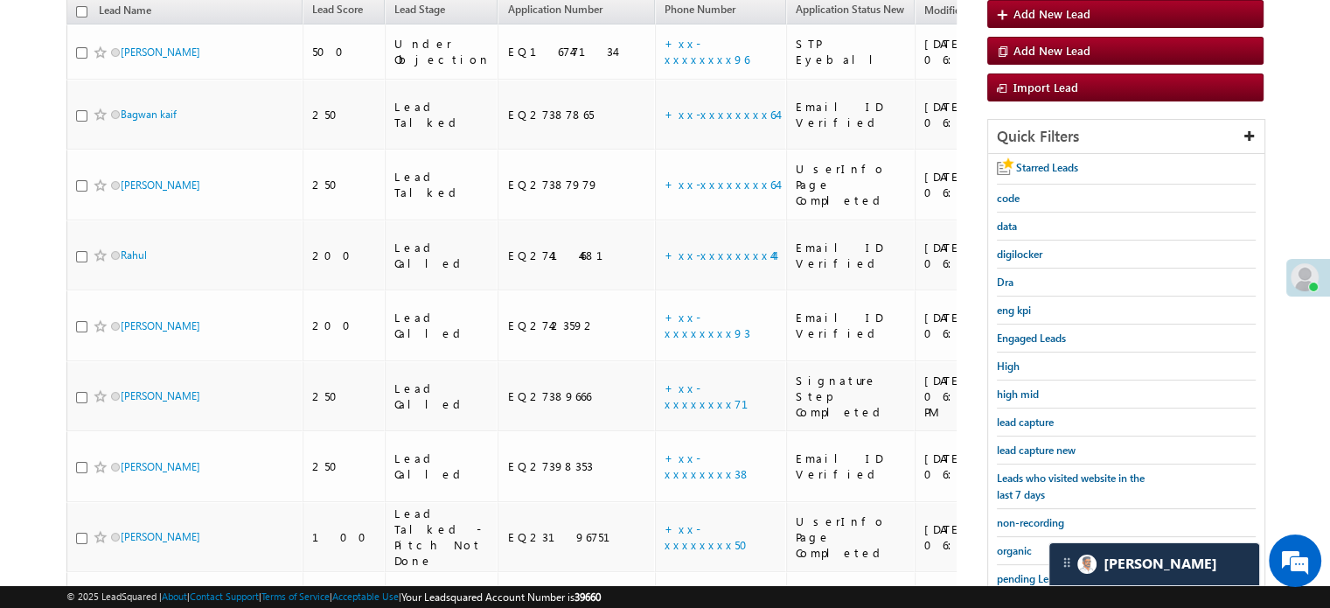
scroll to position [200, 0]
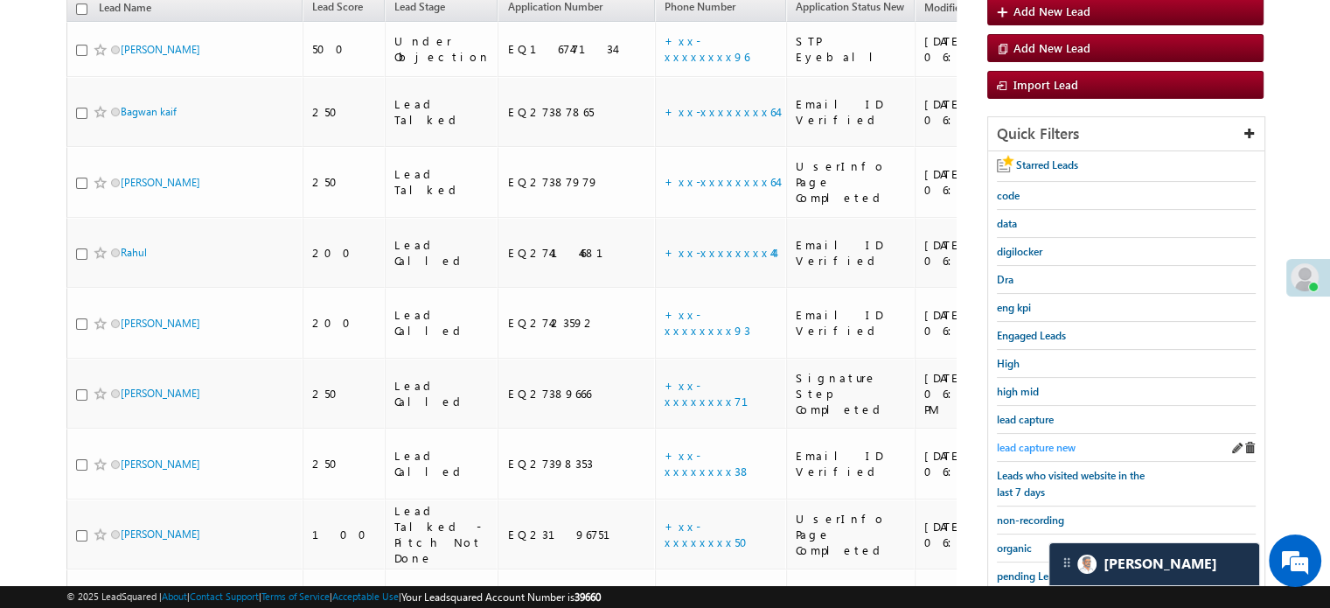
click at [1064, 441] on span "lead capture new" at bounding box center [1036, 447] width 79 height 13
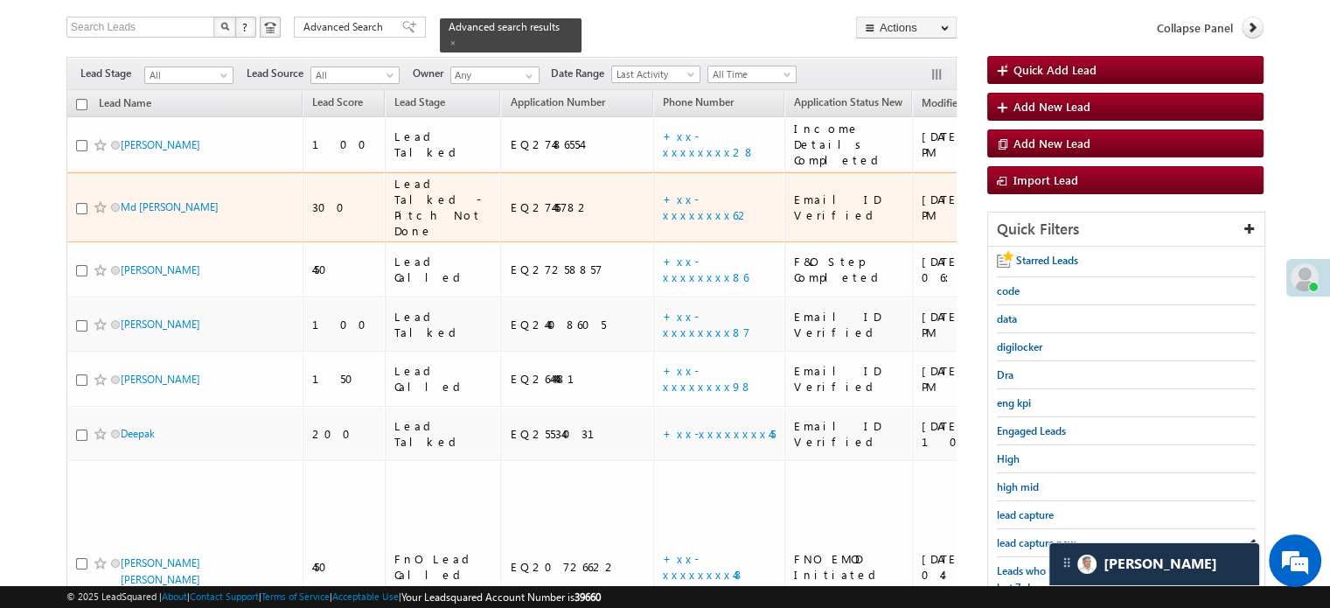
scroll to position [288, 0]
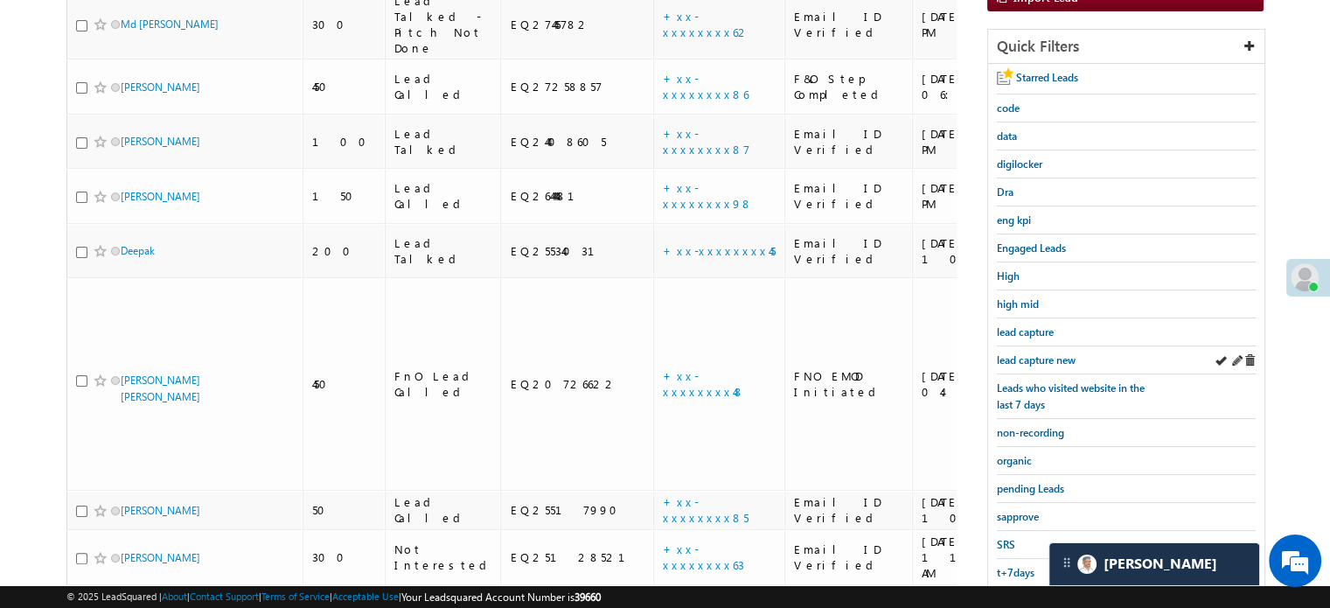
click at [1078, 365] on div "lead capture new" at bounding box center [1126, 360] width 259 height 28
click at [1053, 353] on span "lead capture new" at bounding box center [1036, 359] width 79 height 13
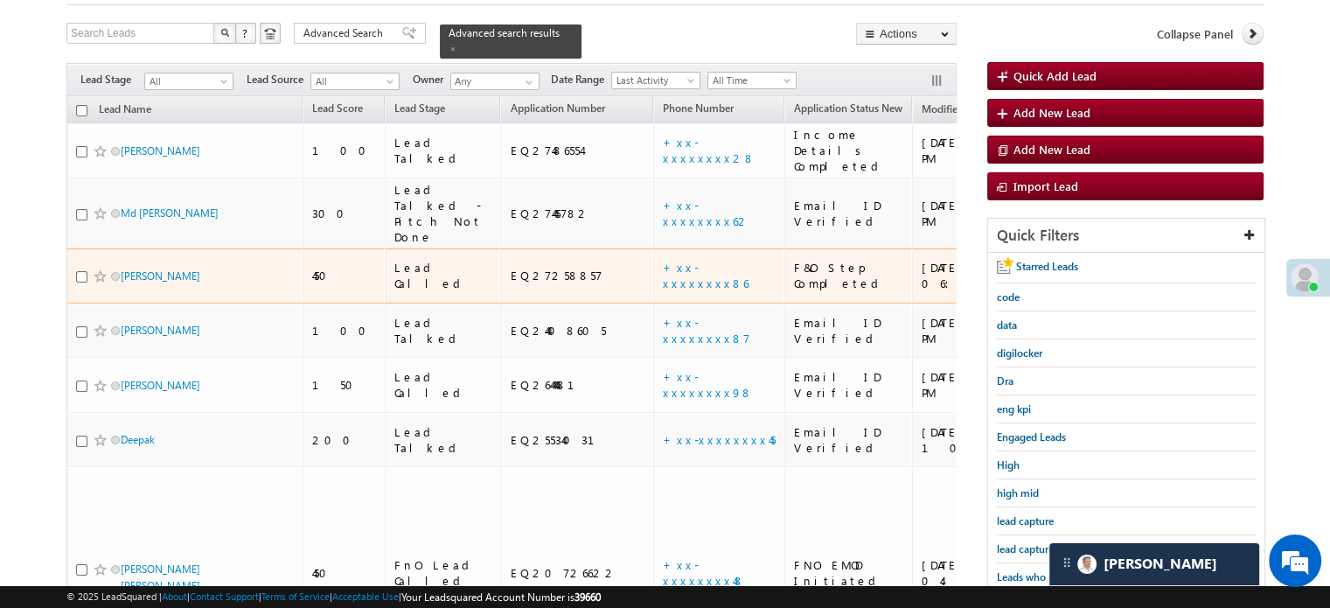
scroll to position [200, 0]
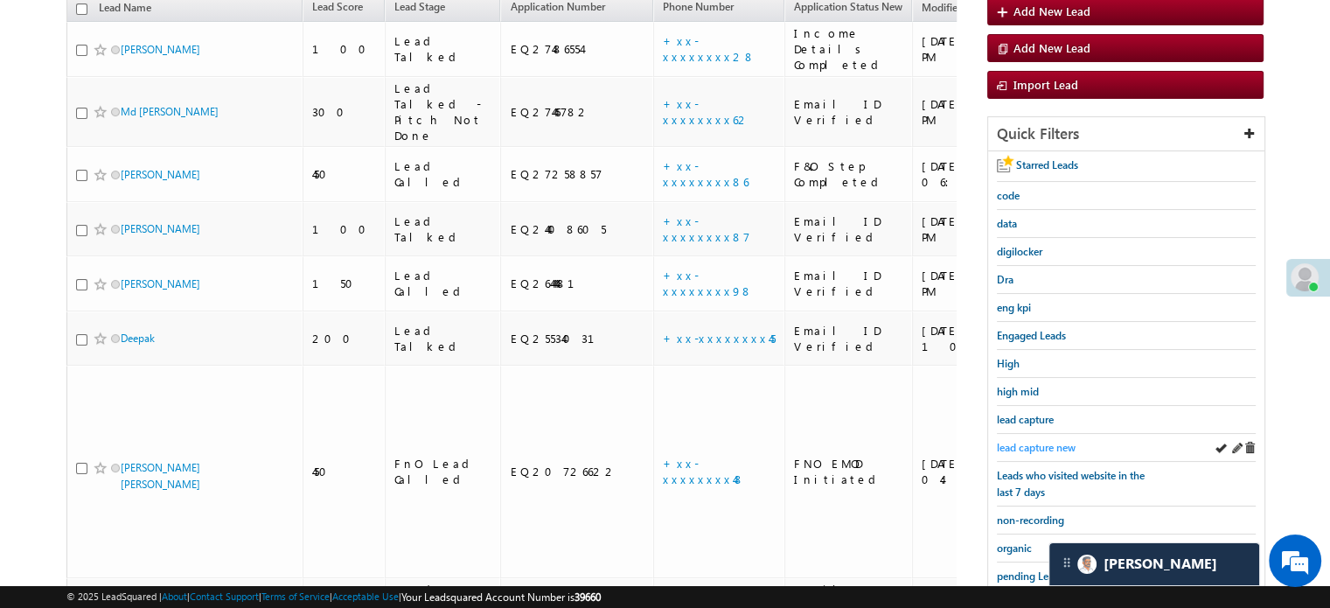
click at [1015, 441] on span "lead capture new" at bounding box center [1036, 447] width 79 height 13
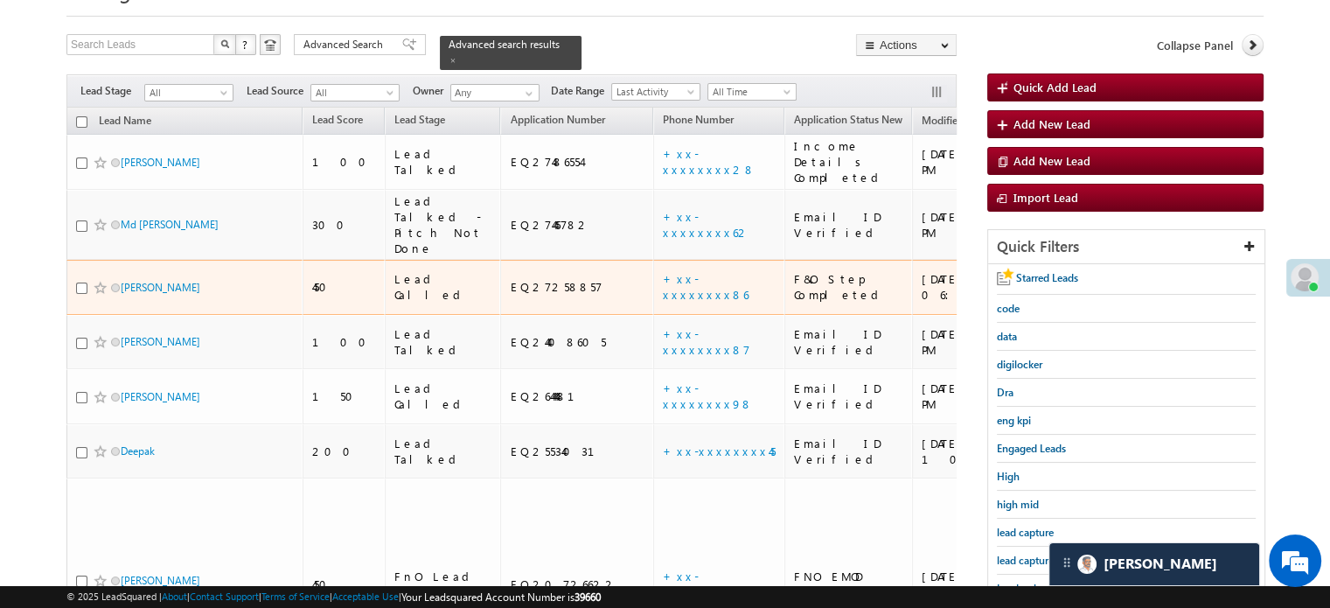
scroll to position [262, 0]
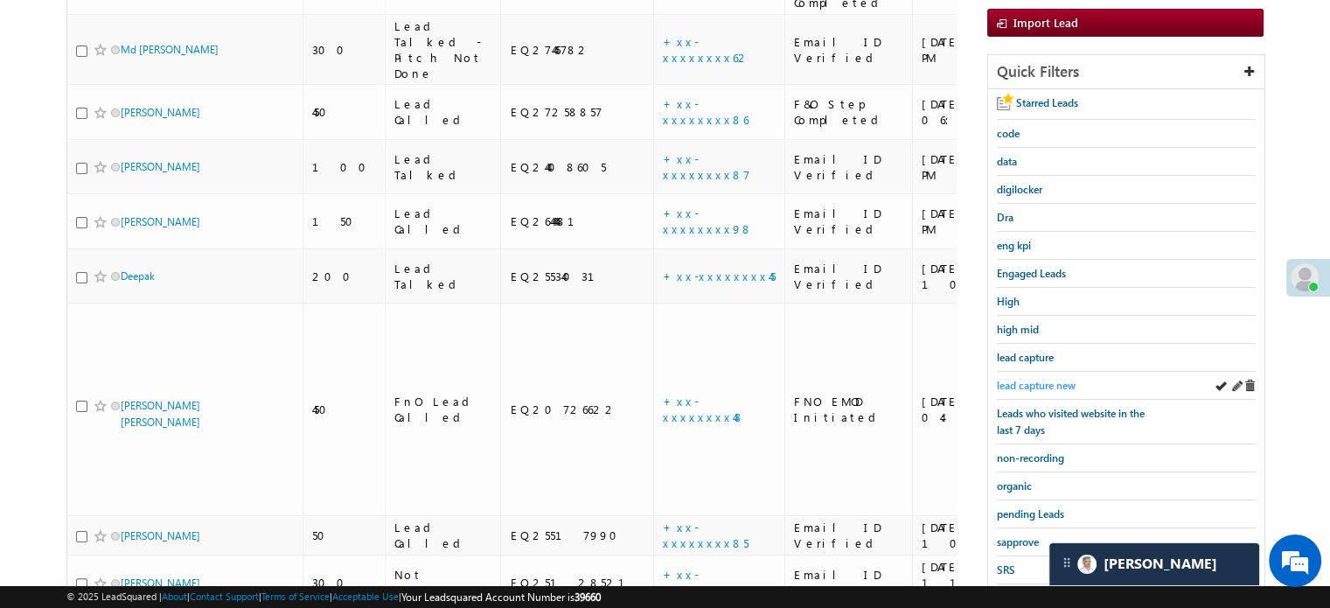
click at [1045, 387] on span "lead capture new" at bounding box center [1036, 385] width 79 height 13
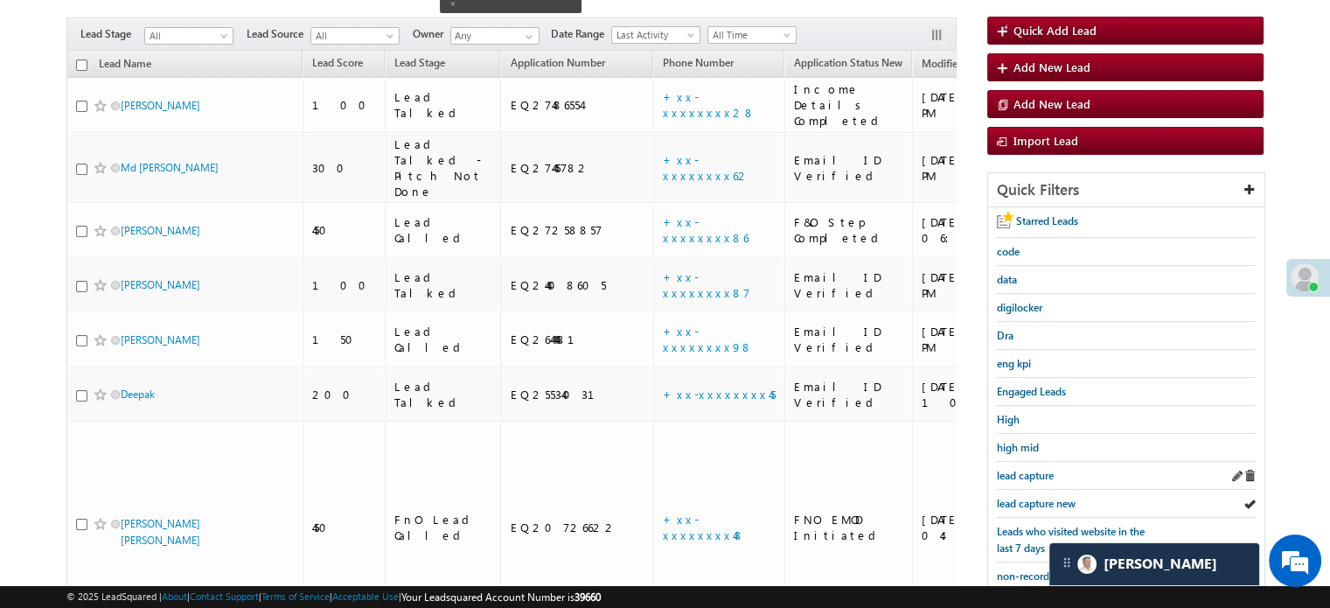
scroll to position [175, 0]
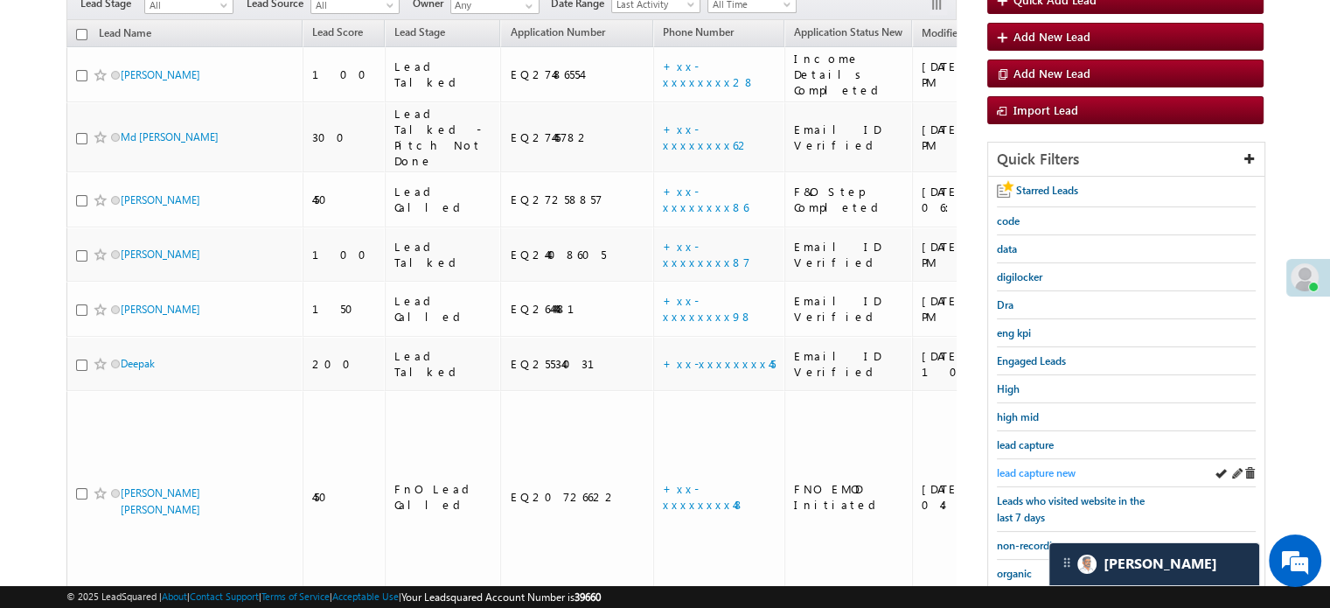
click at [1029, 466] on span "lead capture new" at bounding box center [1036, 472] width 79 height 13
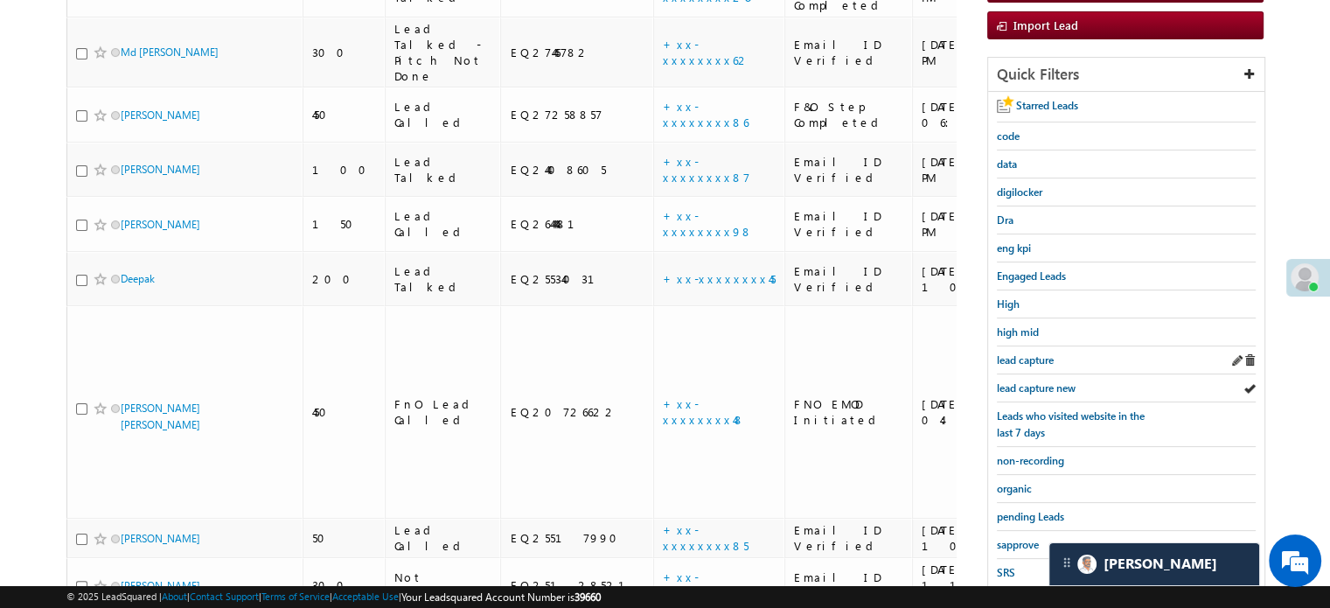
scroll to position [262, 0]
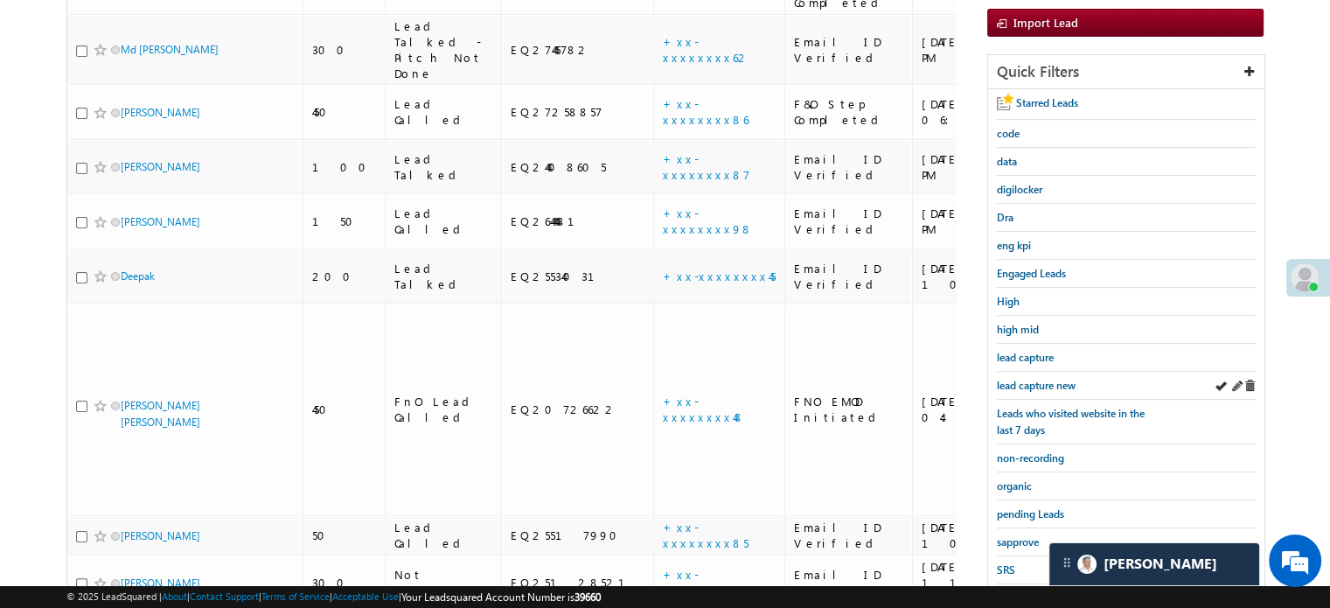
drag, startPoint x: 1046, startPoint y: 368, endPoint x: 1048, endPoint y: 388, distance: 20.2
click at [1046, 372] on div "lead capture new" at bounding box center [1126, 386] width 259 height 28
click at [1045, 386] on span "lead capture new" at bounding box center [1036, 385] width 79 height 13
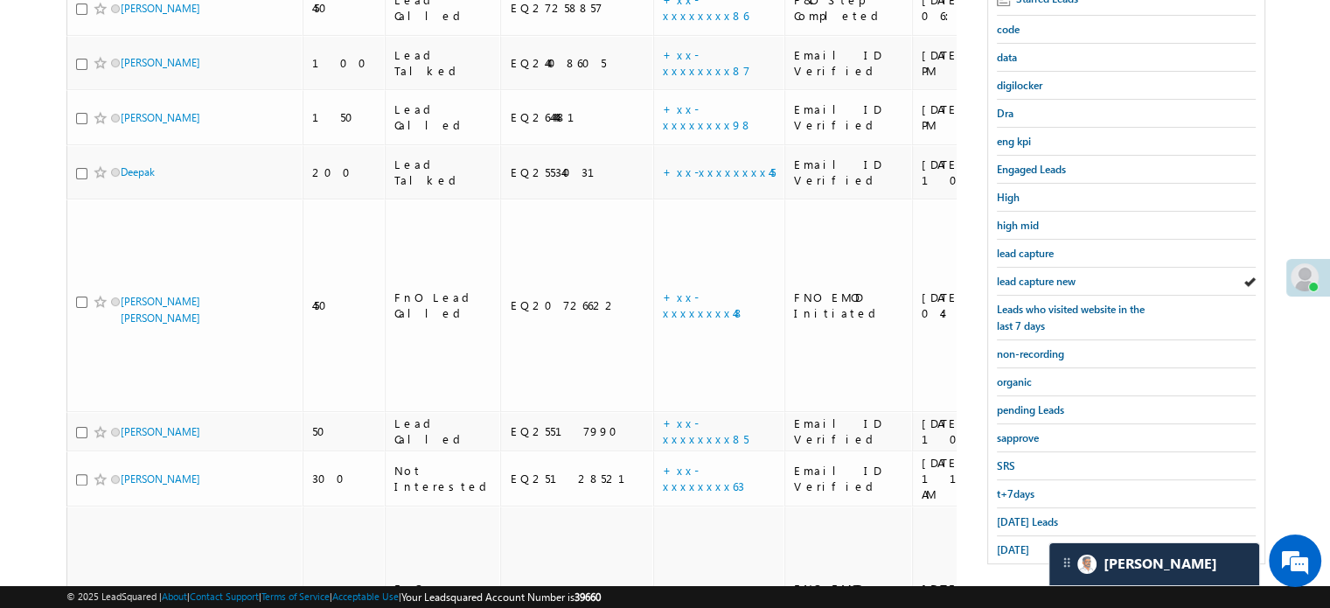
scroll to position [375, 0]
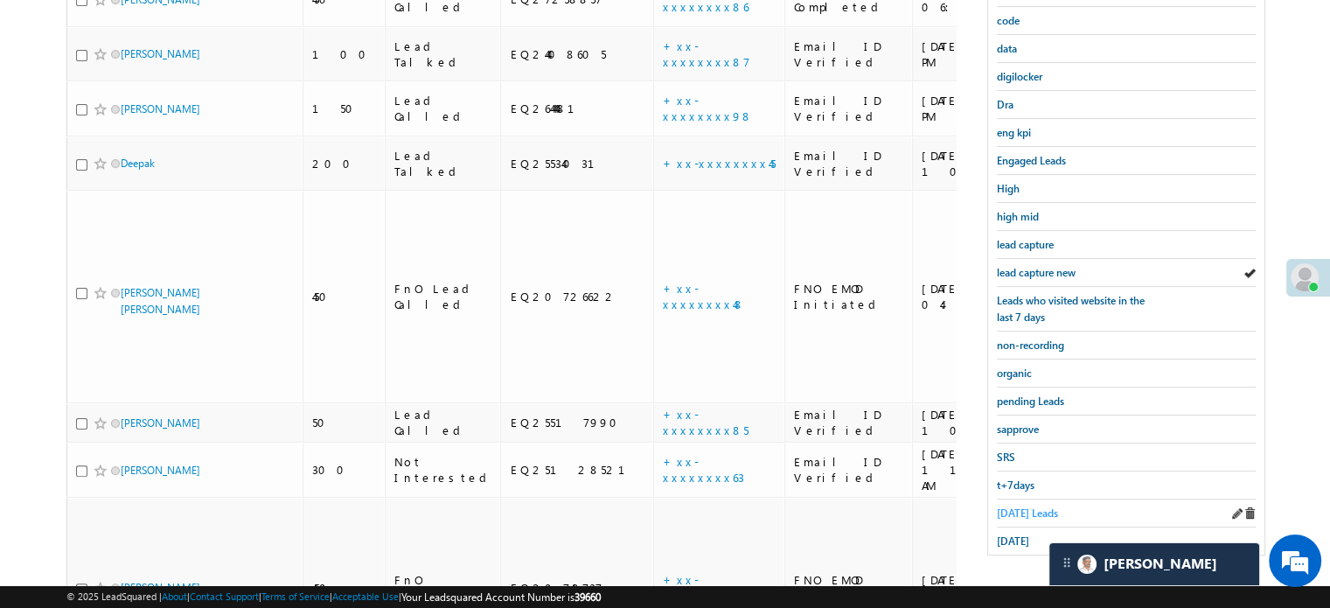
click at [1015, 506] on span "[DATE] Leads" at bounding box center [1027, 512] width 61 height 13
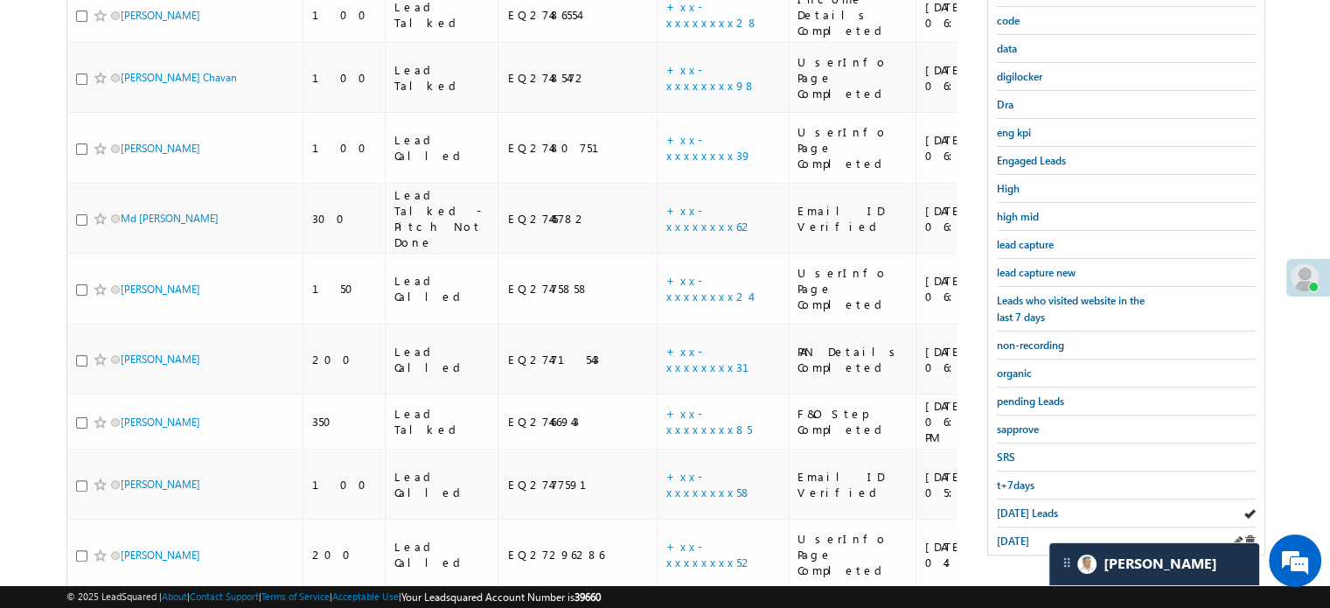
click at [1007, 541] on div "[DATE]" at bounding box center [1126, 540] width 259 height 27
click at [1011, 536] on span "[DATE]" at bounding box center [1013, 540] width 32 height 13
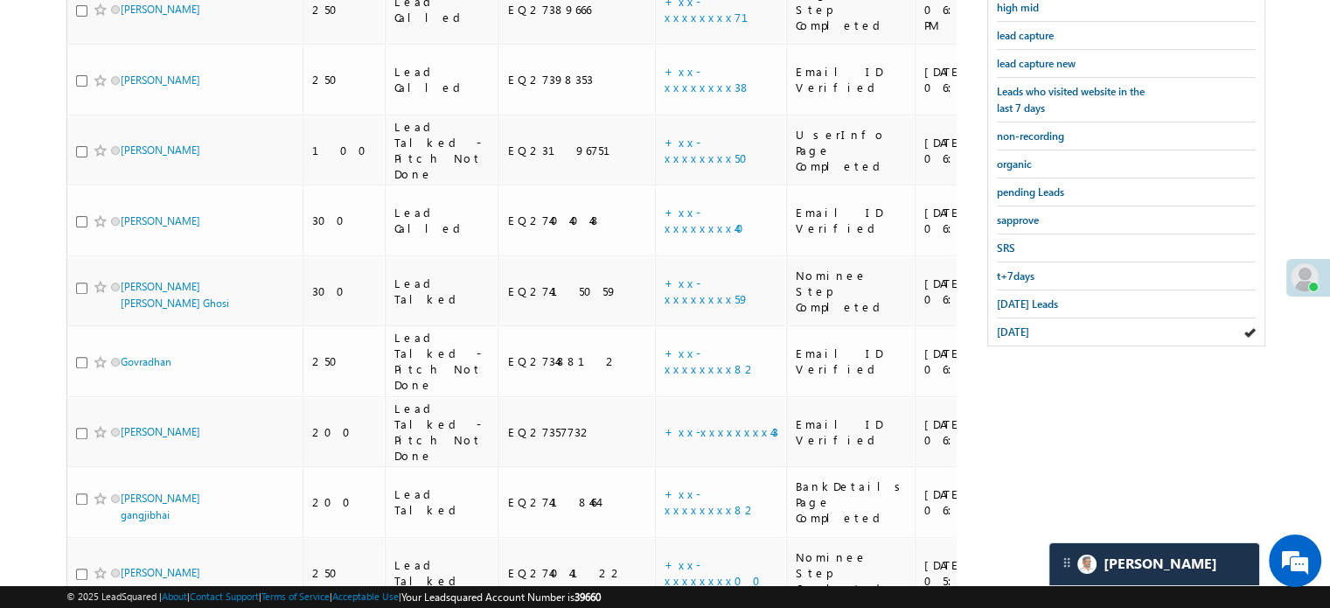
scroll to position [608, 0]
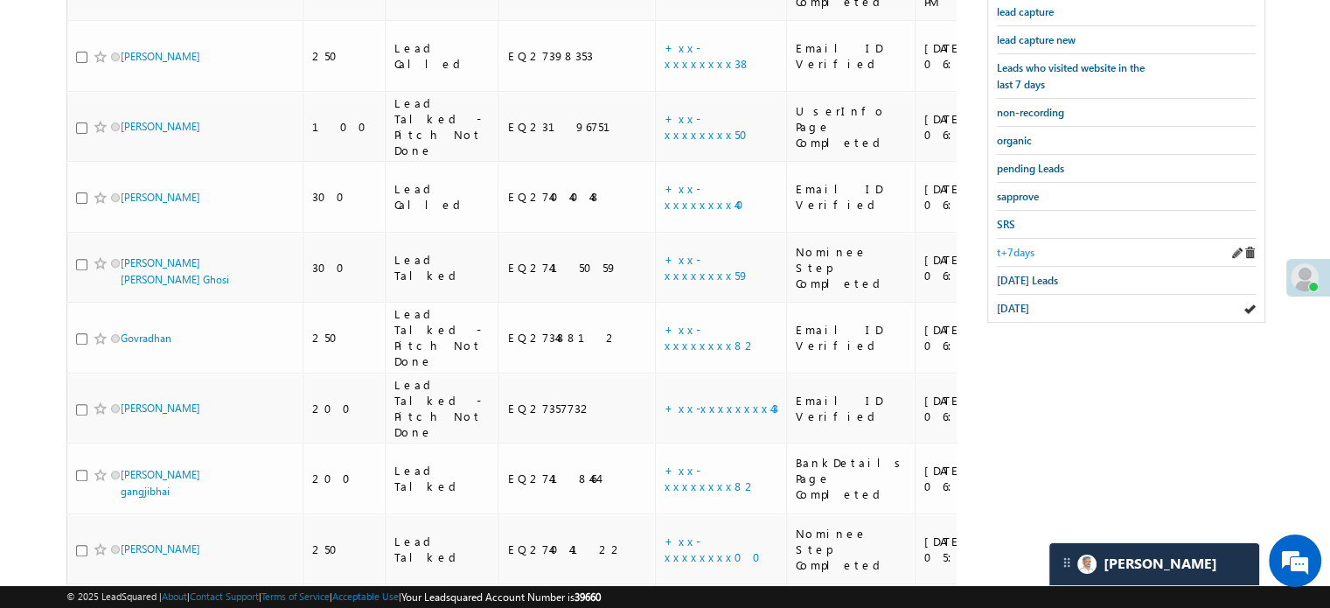
click at [1019, 248] on span "t+7days" at bounding box center [1016, 252] width 38 height 13
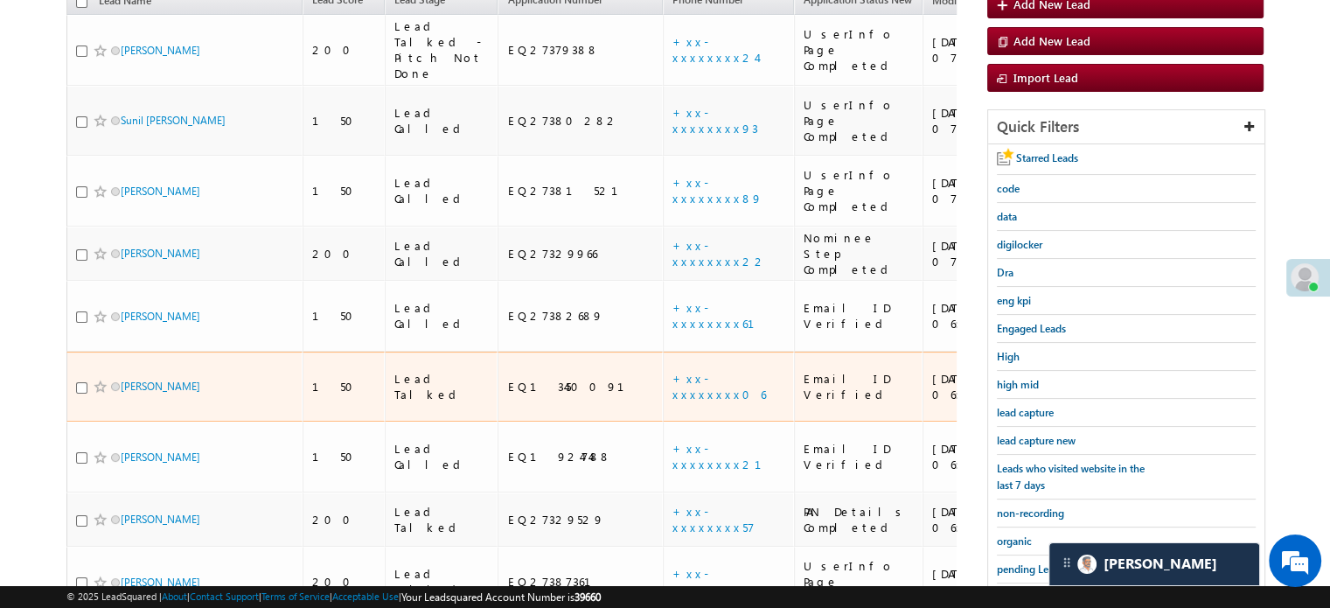
scroll to position [201, 0]
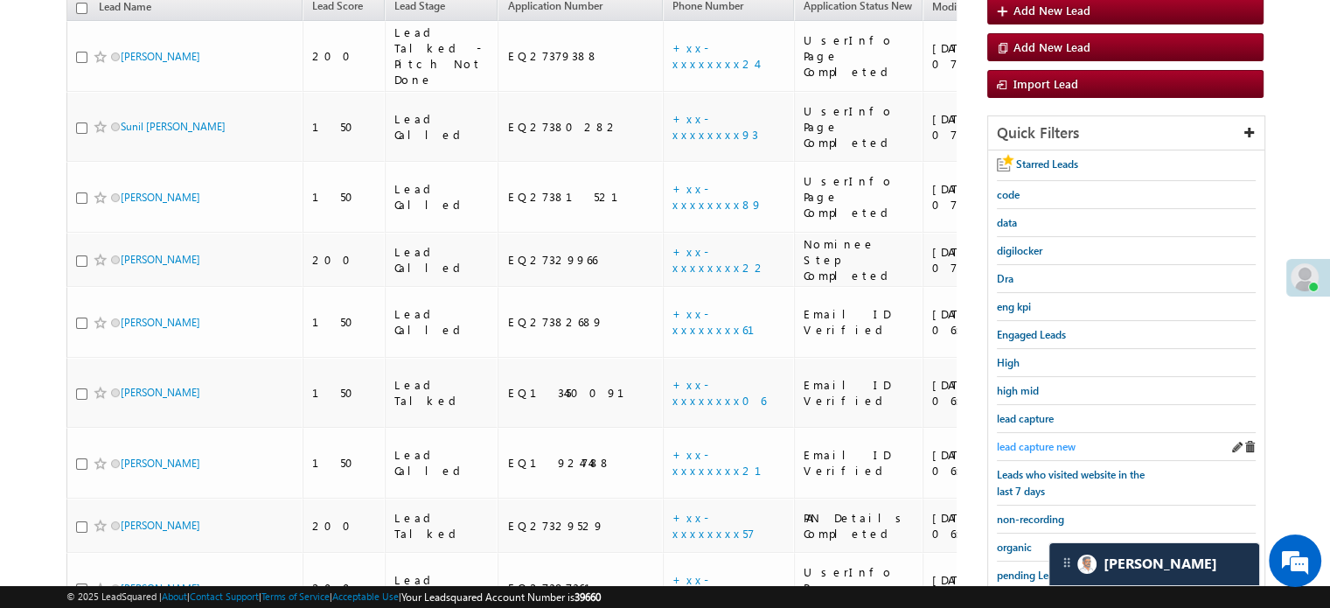
click at [1028, 443] on span "lead capture new" at bounding box center [1036, 446] width 79 height 13
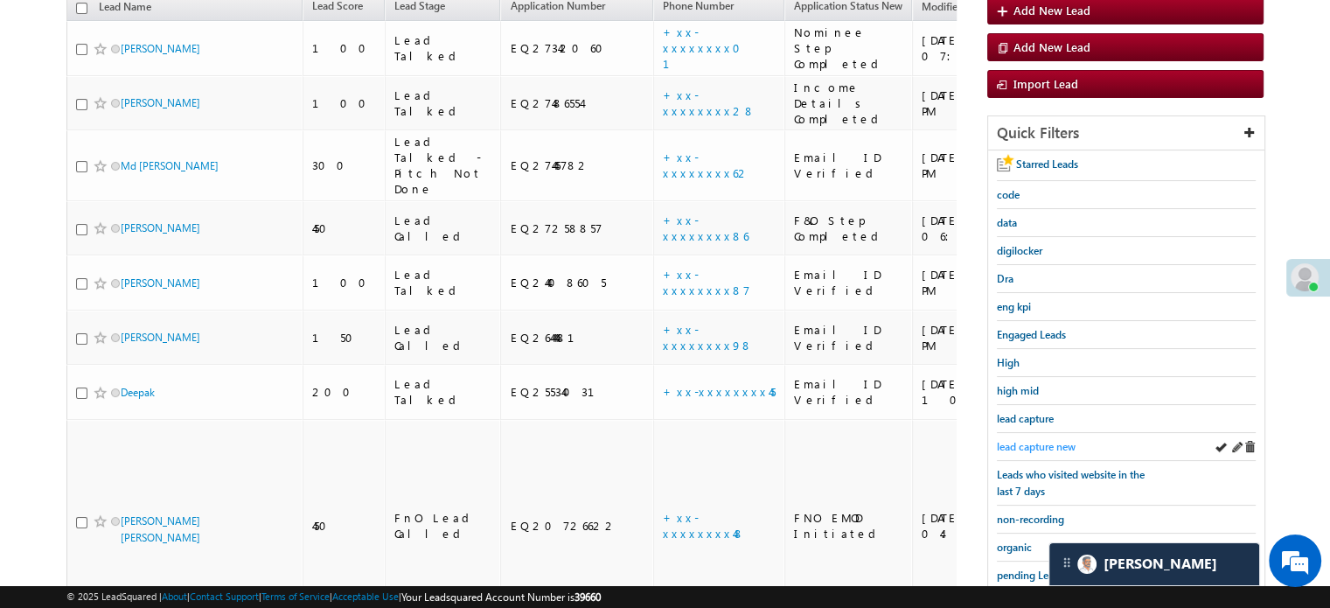
click at [1016, 440] on span "lead capture new" at bounding box center [1036, 446] width 79 height 13
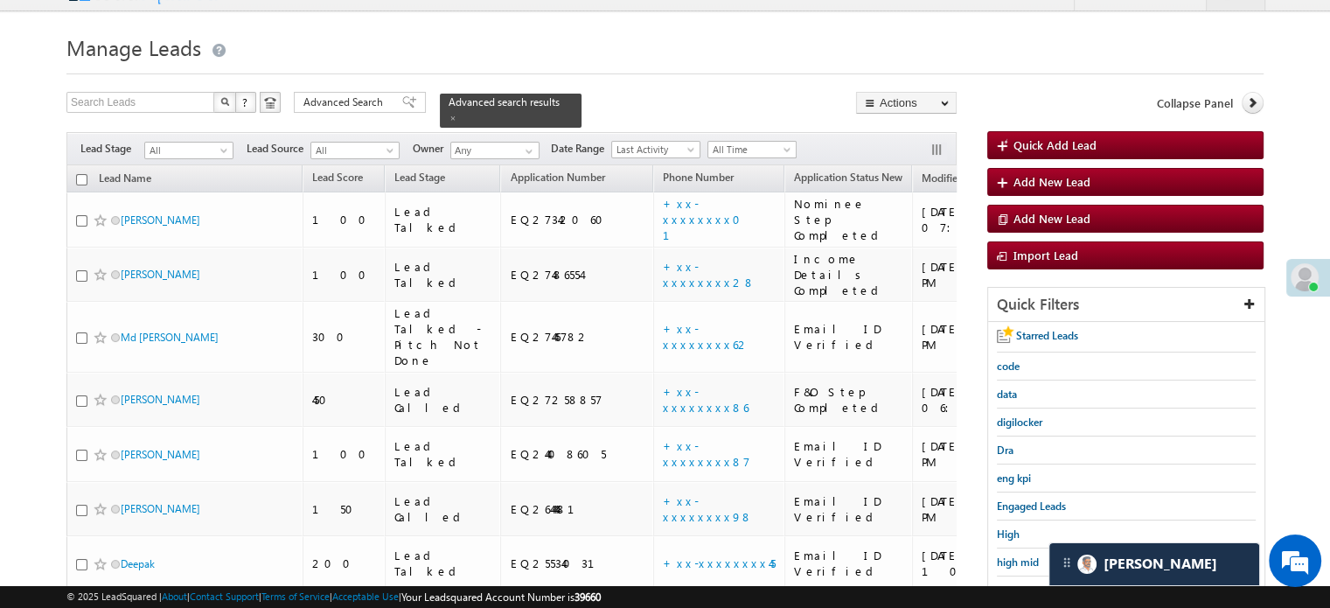
scroll to position [26, 0]
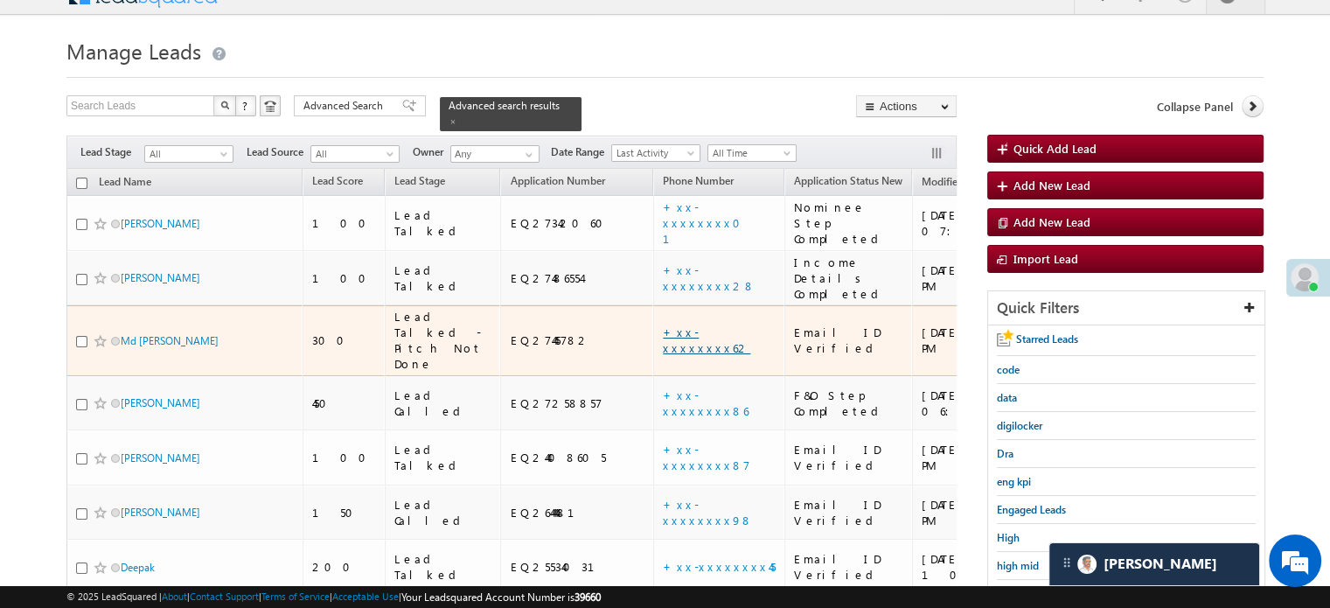
click at [663, 324] on link "+xx-xxxxxxxx62" at bounding box center [706, 339] width 87 height 31
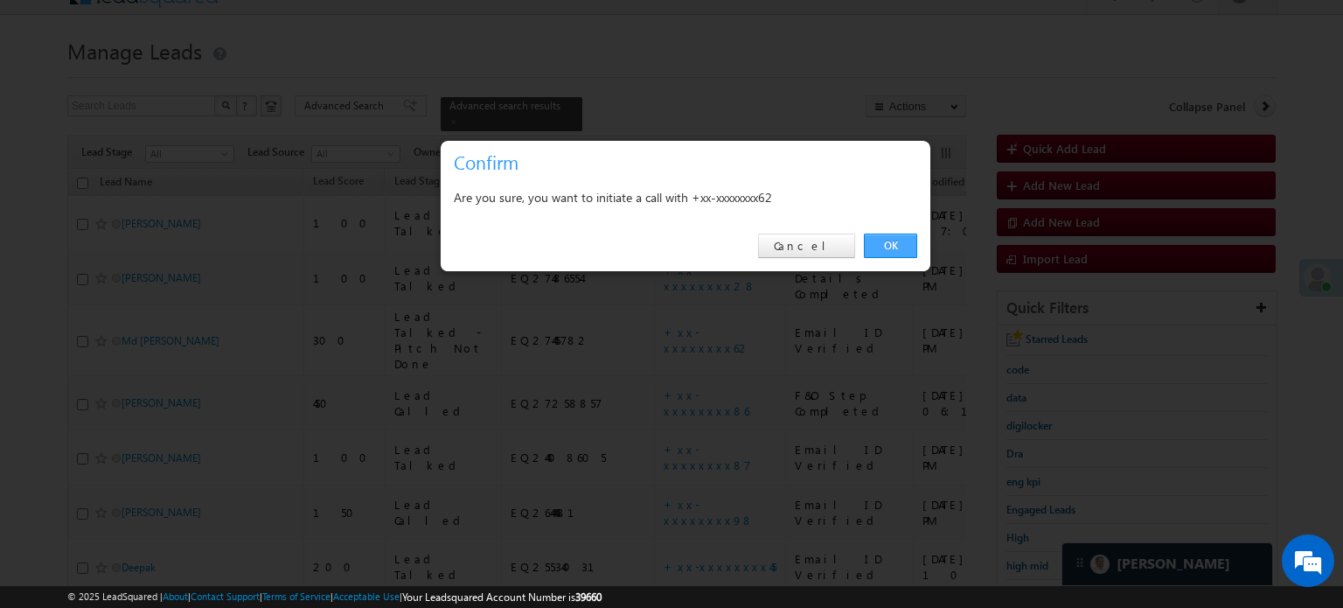
click at [870, 237] on link "OK" at bounding box center [890, 246] width 53 height 24
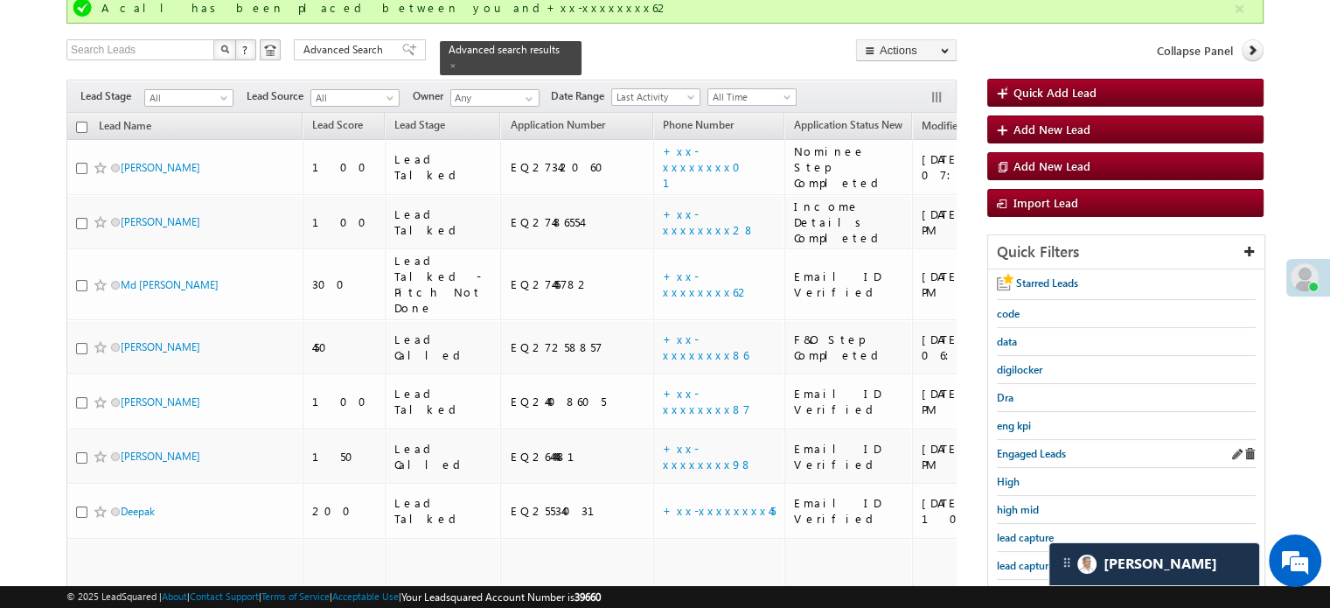
scroll to position [201, 0]
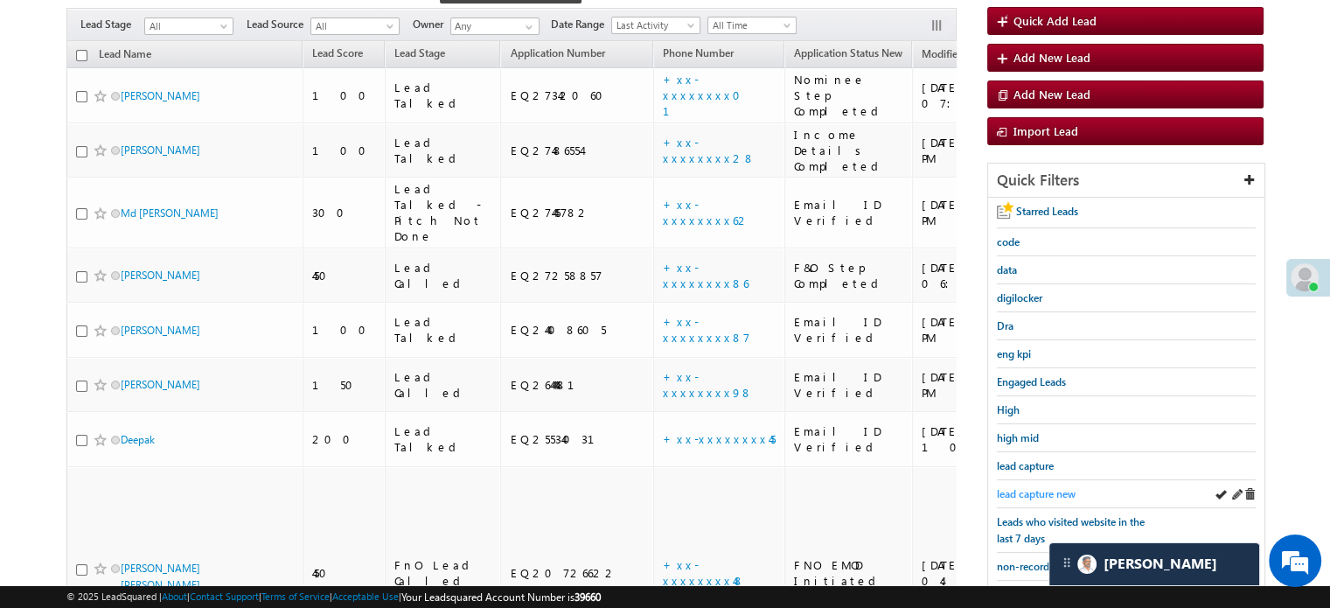
click at [1023, 487] on span "lead capture new" at bounding box center [1036, 493] width 79 height 13
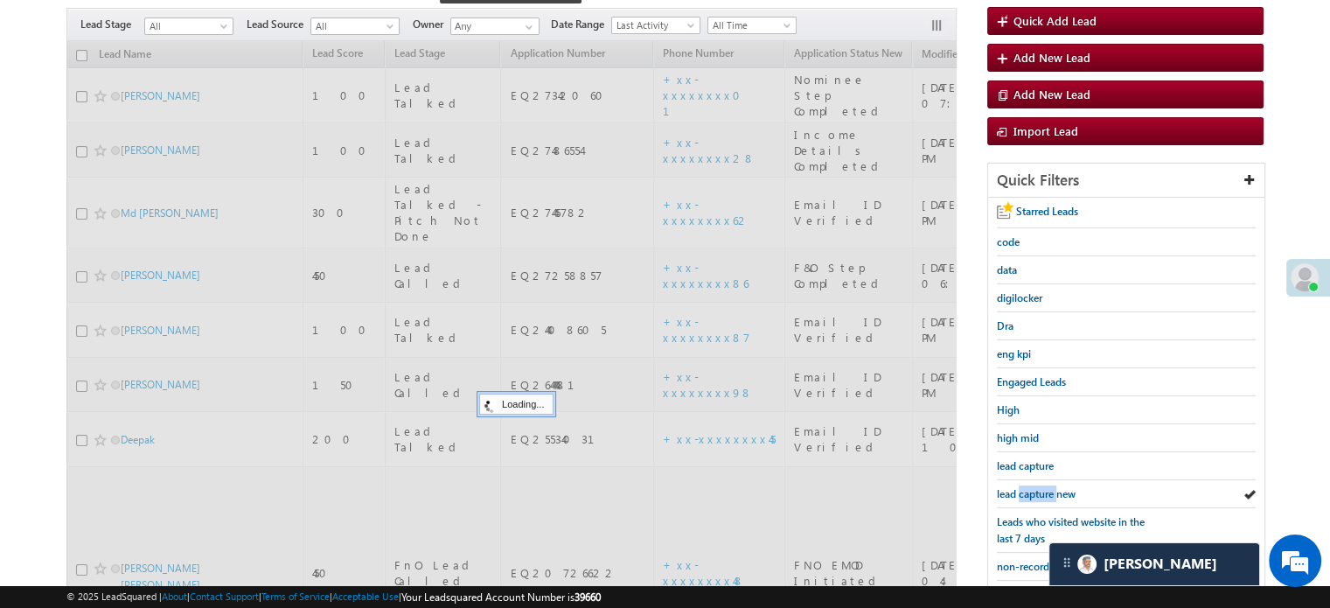
click at [1023, 487] on span "lead capture new" at bounding box center [1036, 493] width 79 height 13
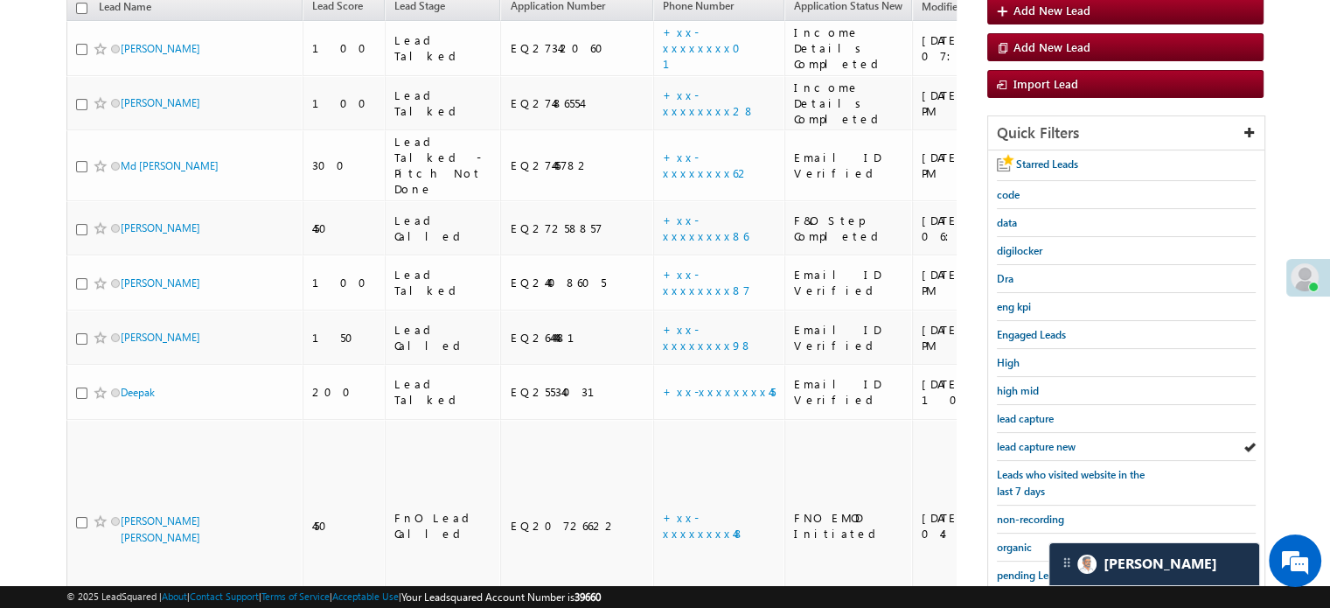
scroll to position [154, 0]
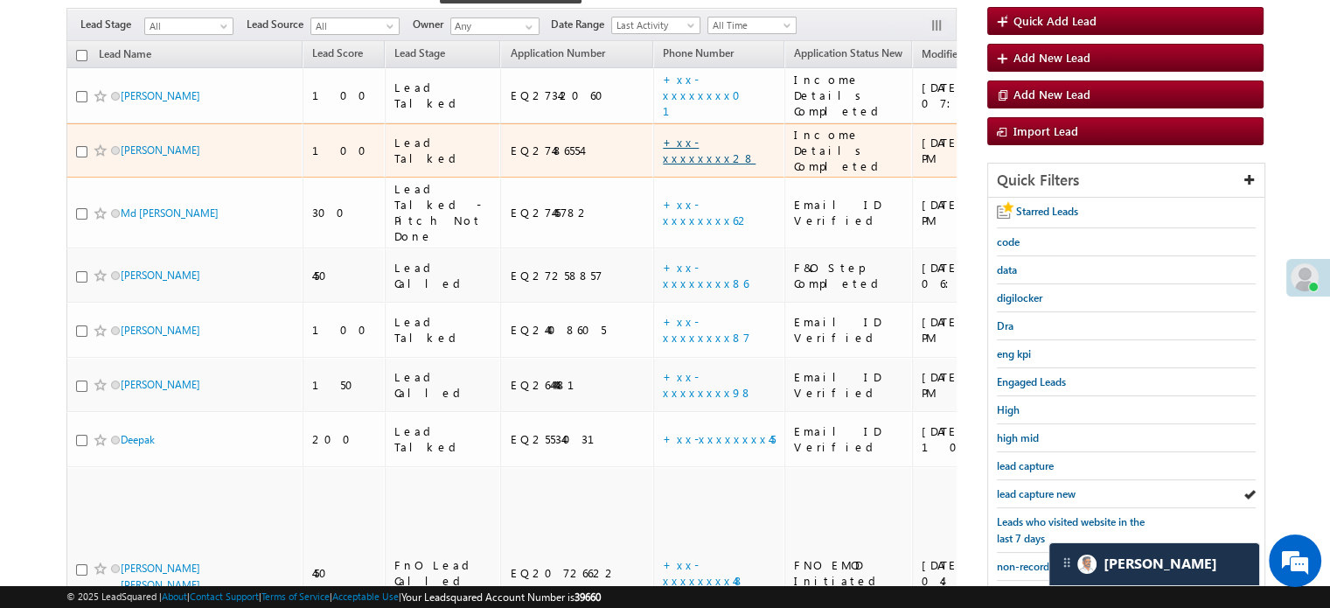
click at [663, 135] on link "+xx-xxxxxxxx28" at bounding box center [709, 150] width 93 height 31
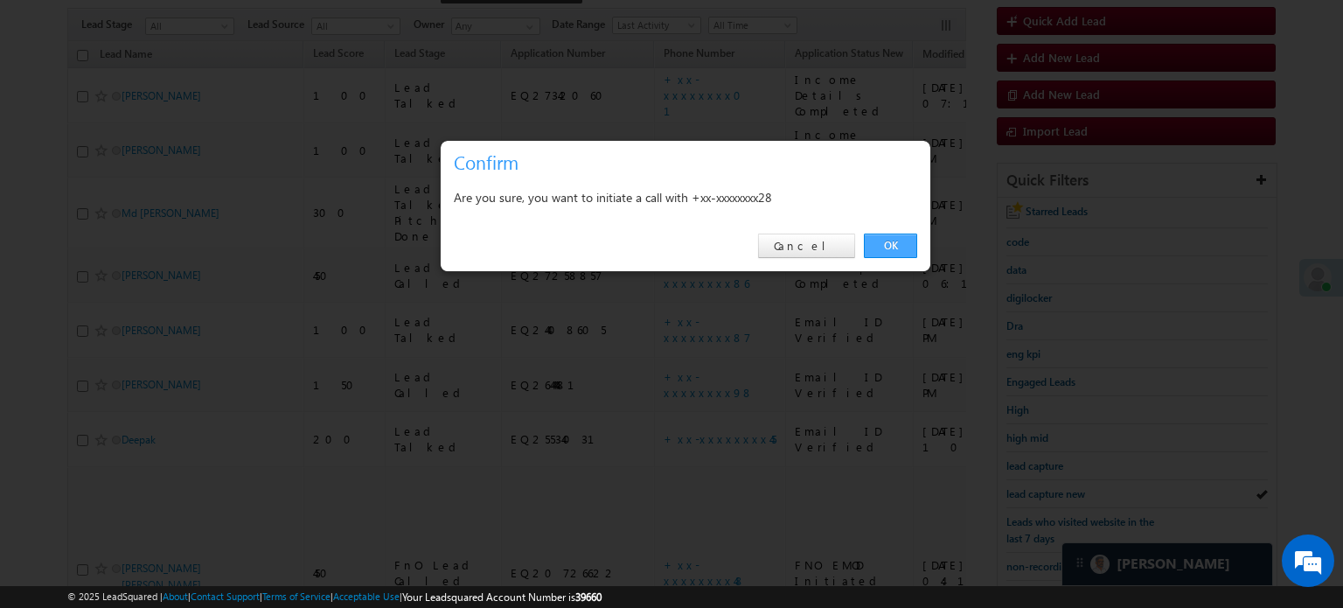
click at [903, 250] on link "OK" at bounding box center [890, 246] width 53 height 24
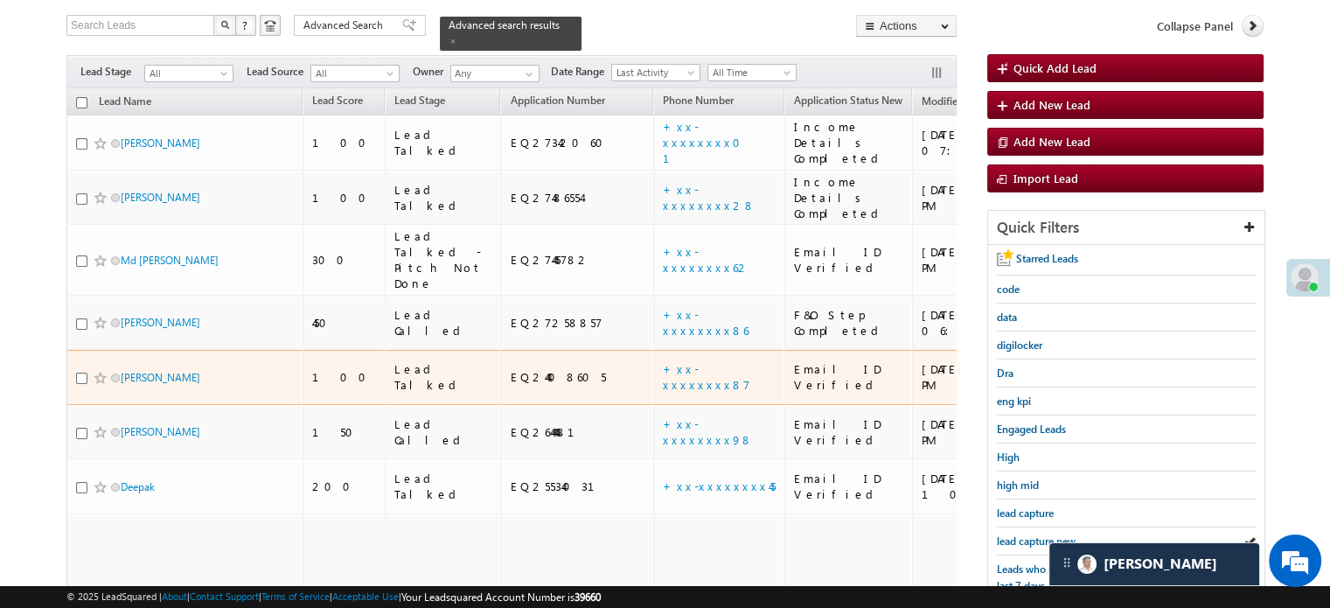
scroll to position [201, 0]
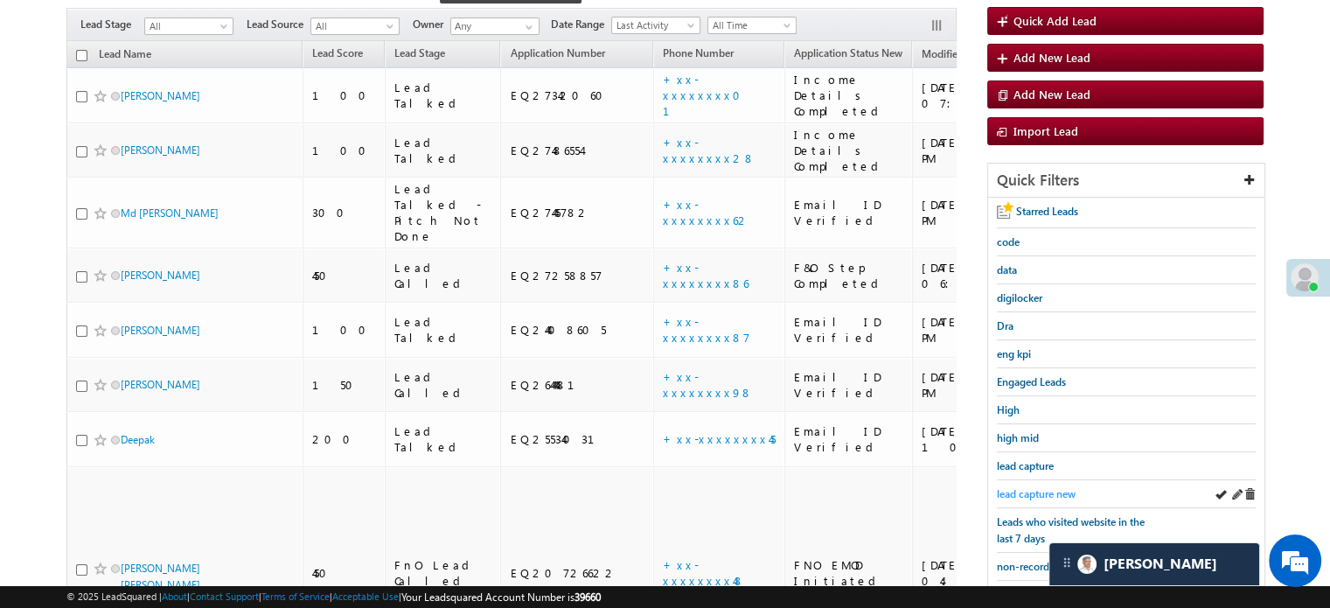
click at [1043, 491] on span "lead capture new" at bounding box center [1036, 493] width 79 height 13
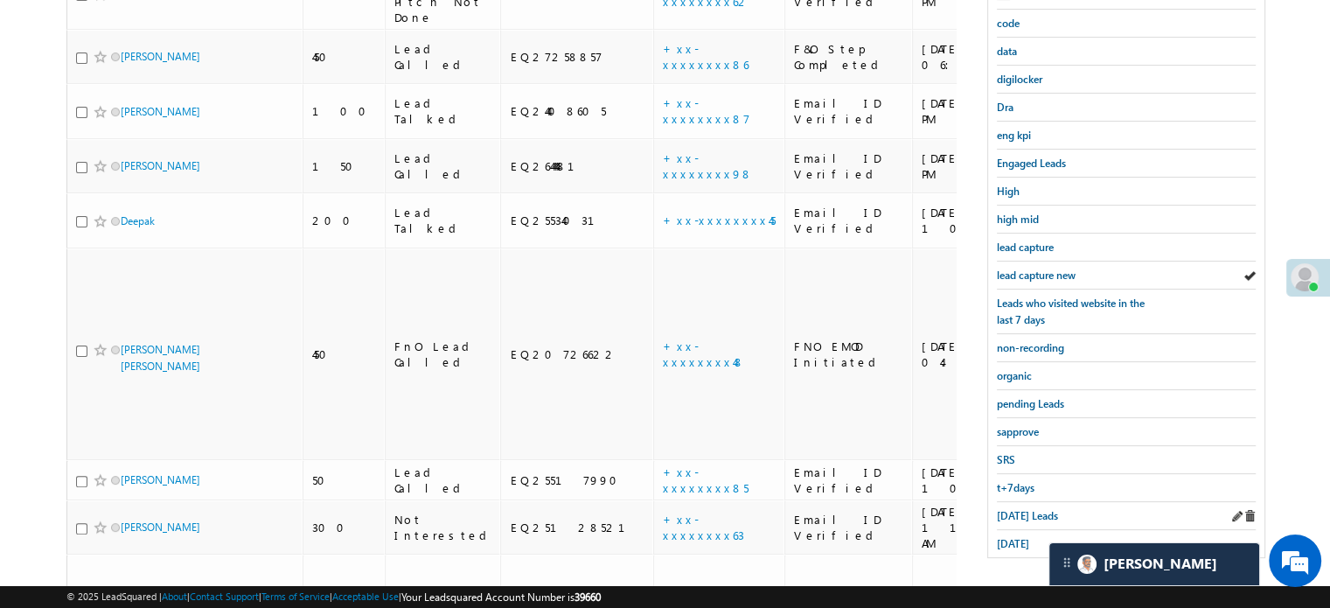
scroll to position [375, 0]
click at [1026, 507] on span "[DATE] Leads" at bounding box center [1027, 512] width 61 height 13
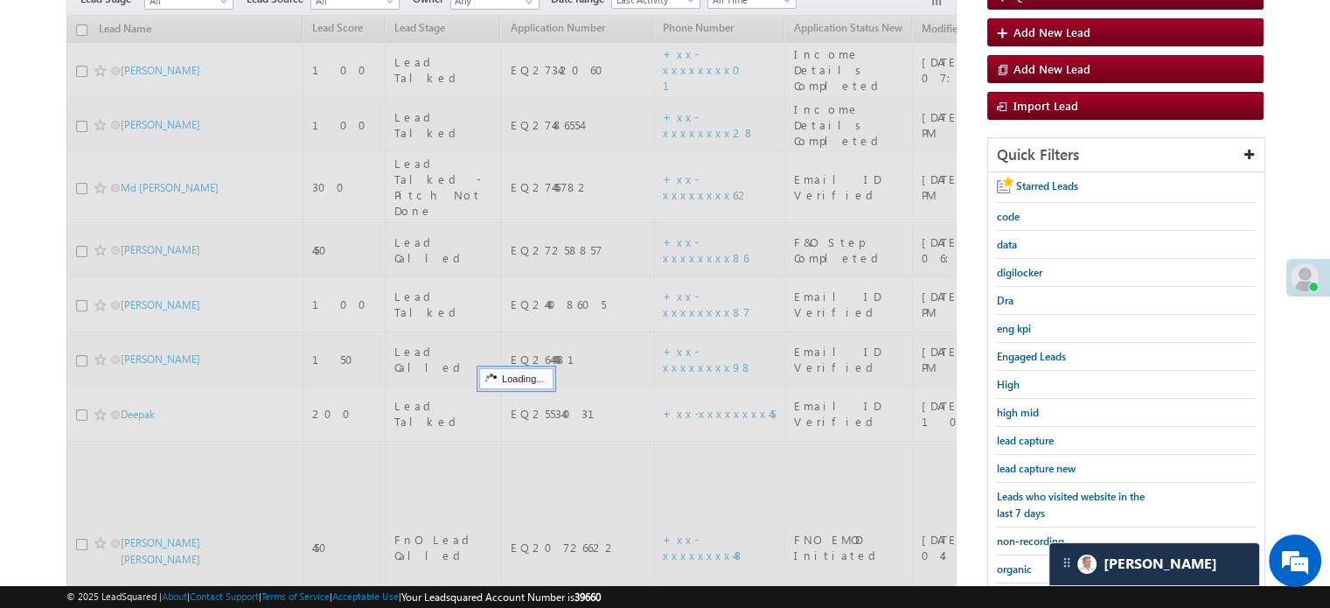
scroll to position [113, 0]
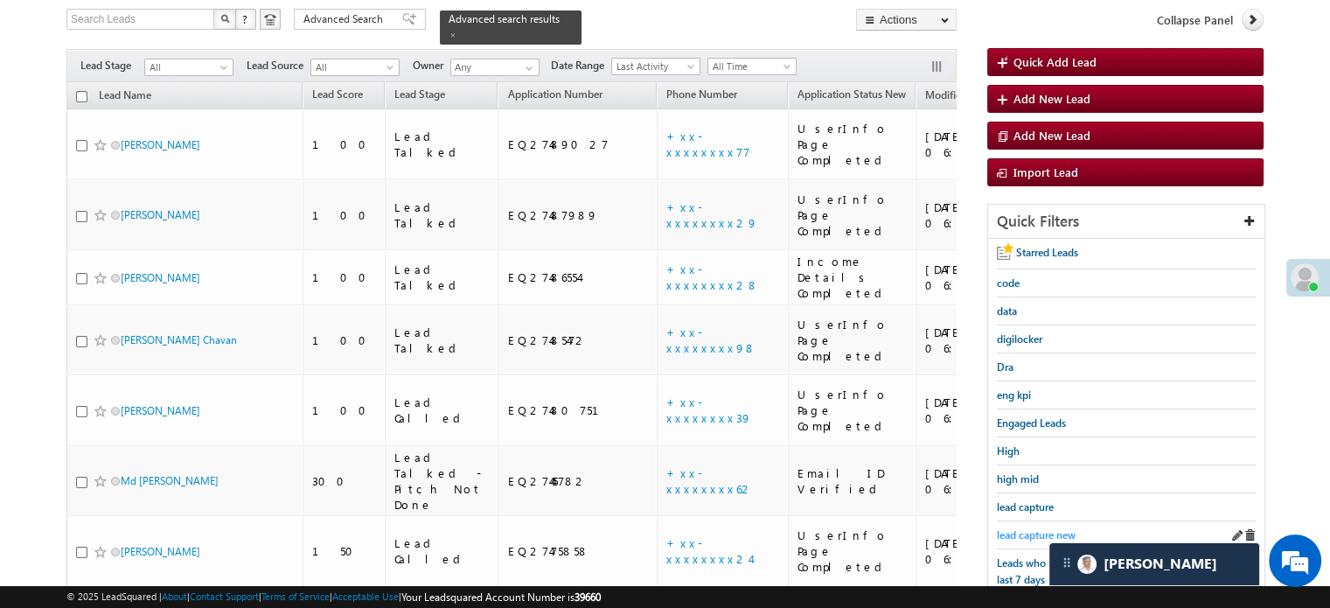
click at [1027, 528] on span "lead capture new" at bounding box center [1036, 534] width 79 height 13
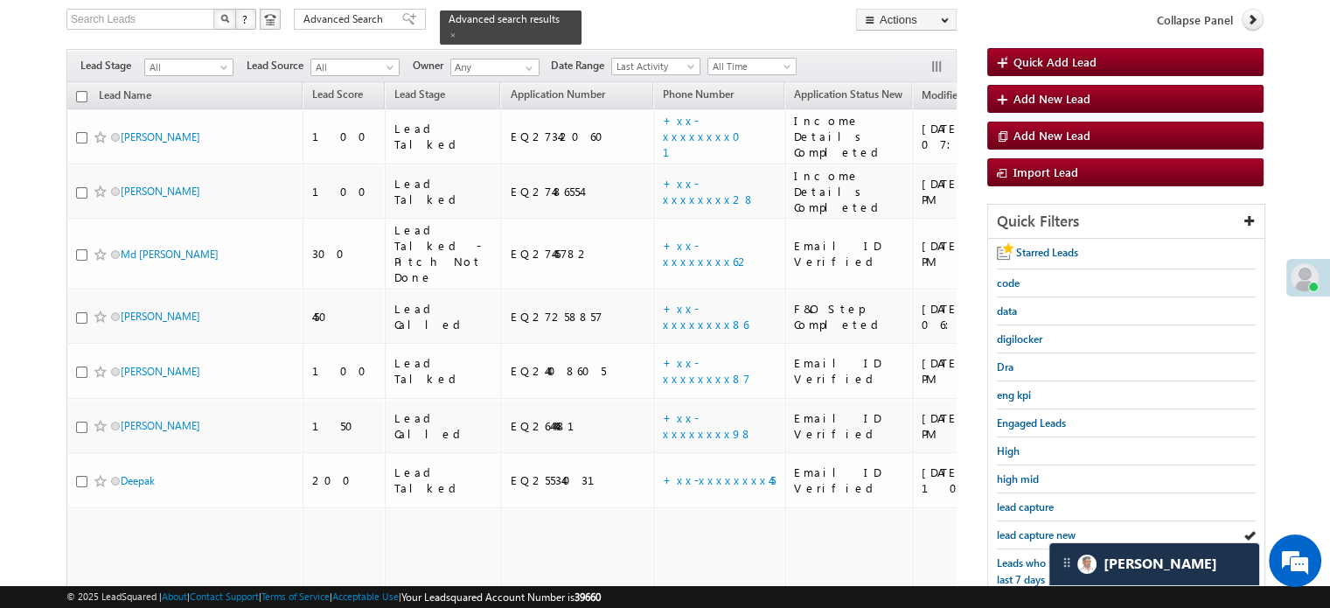
click at [1009, 528] on span "lead capture new" at bounding box center [1036, 534] width 79 height 13
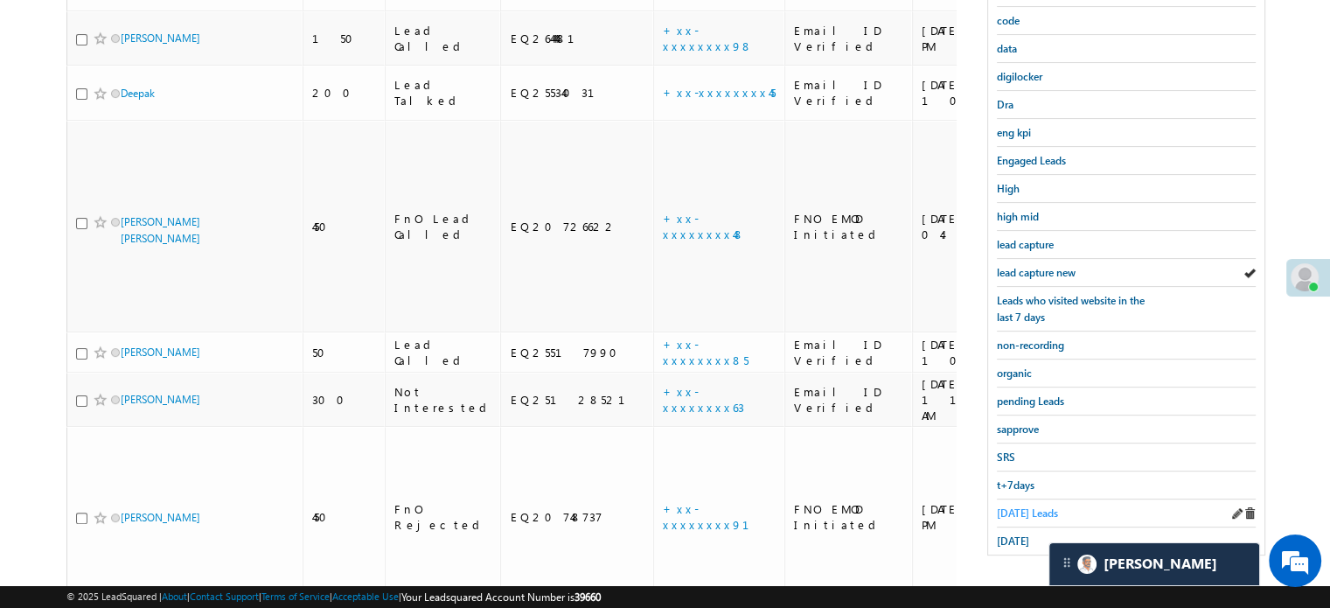
click at [1015, 506] on span "[DATE] Leads" at bounding box center [1027, 512] width 61 height 13
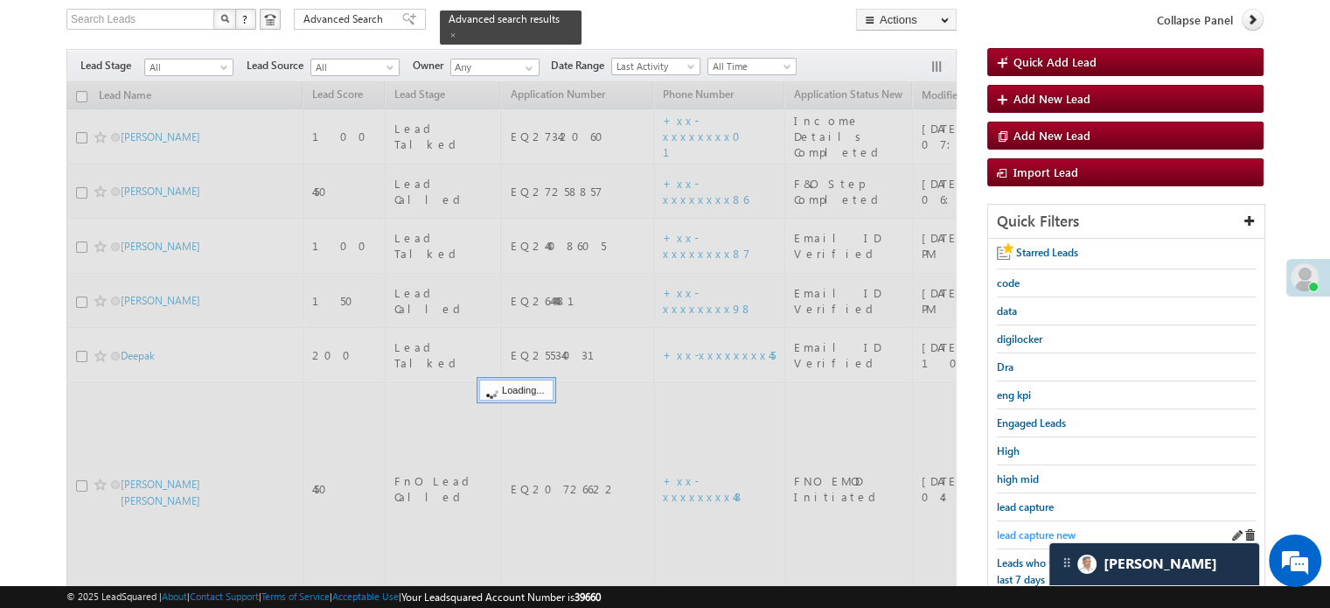
click at [1026, 528] on span "lead capture new" at bounding box center [1036, 534] width 79 height 13
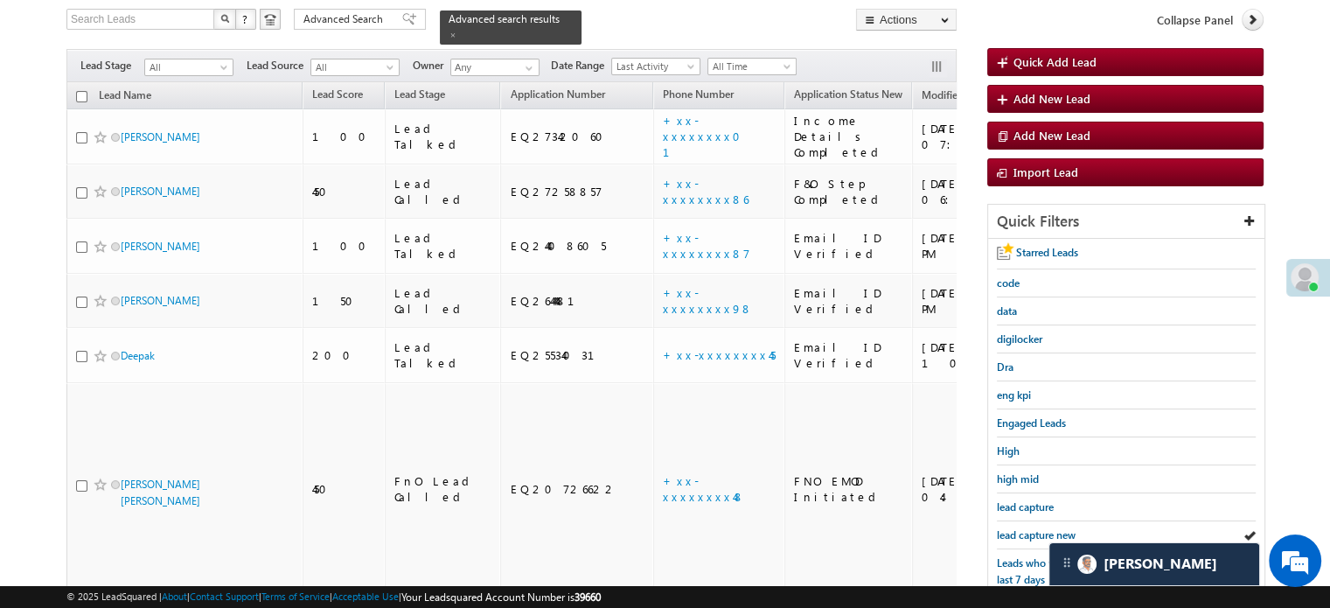
click at [1026, 528] on span "lead capture new" at bounding box center [1036, 534] width 79 height 13
click at [1006, 532] on span "lead capture new" at bounding box center [1036, 534] width 79 height 13
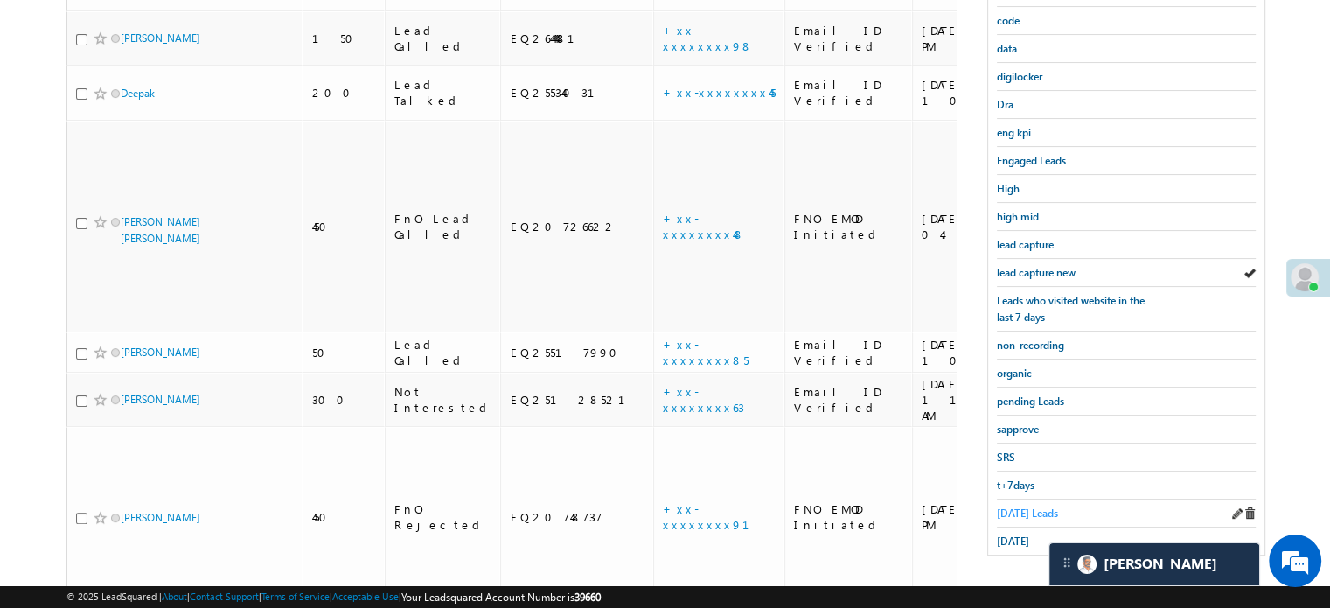
click at [1021, 506] on span "[DATE] Leads" at bounding box center [1027, 512] width 61 height 13
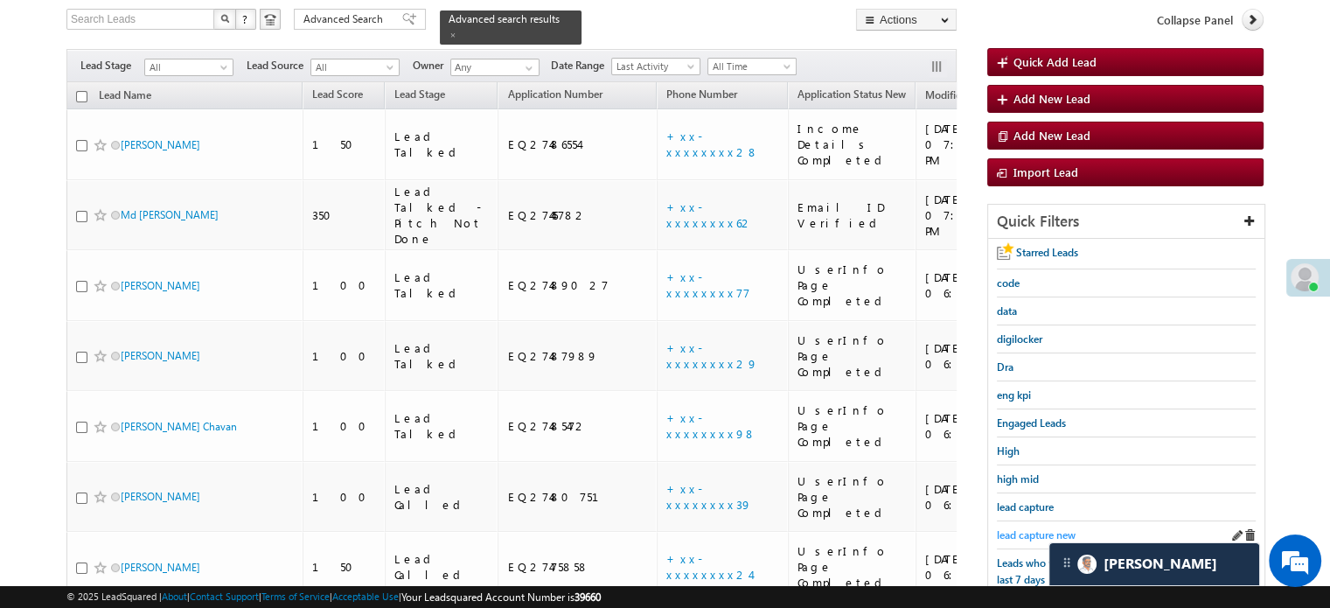
click at [1029, 534] on span "lead capture new" at bounding box center [1036, 534] width 79 height 13
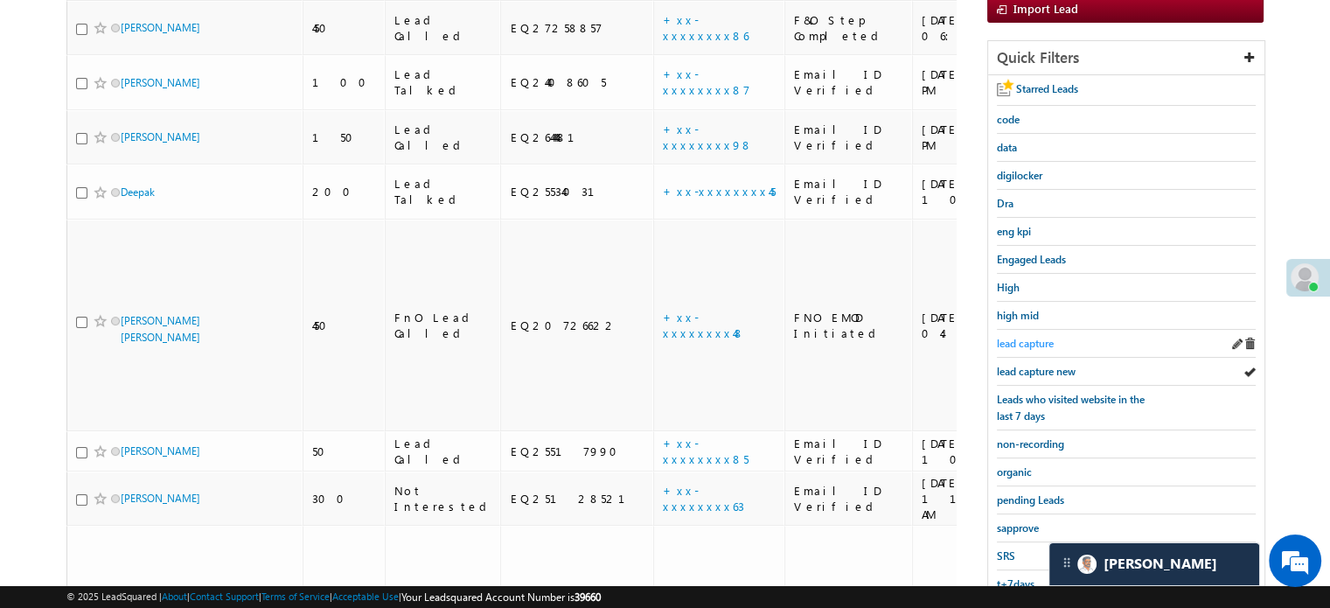
scroll to position [288, 0]
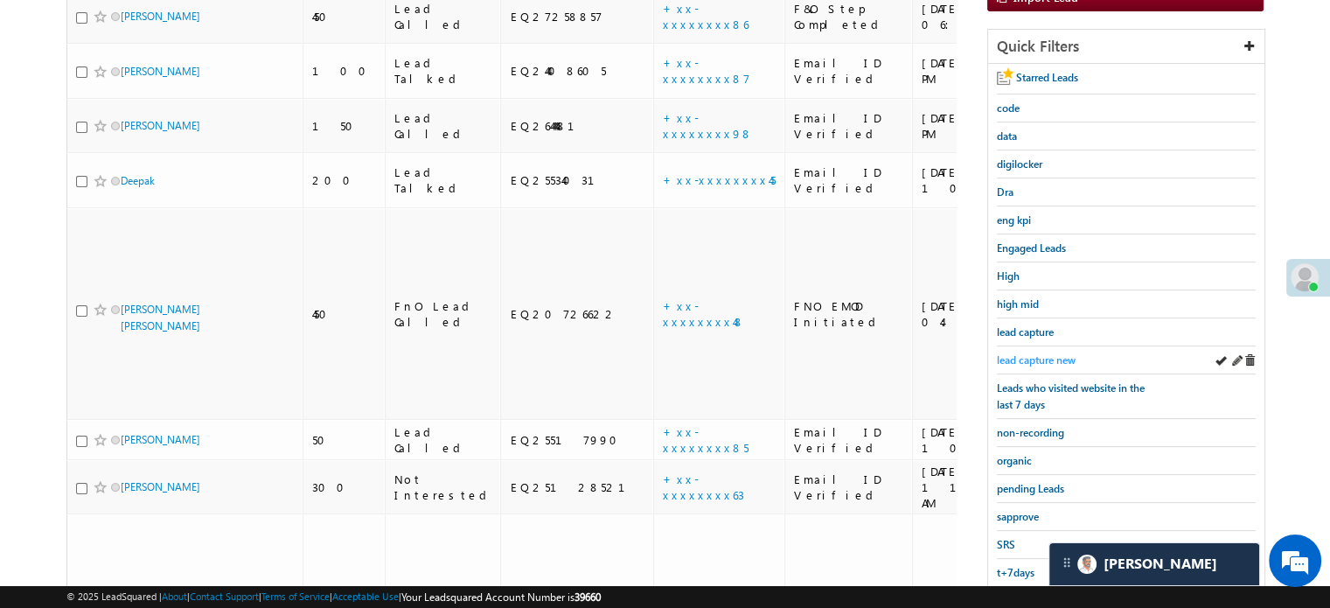
click at [1027, 357] on span "lead capture new" at bounding box center [1036, 359] width 79 height 13
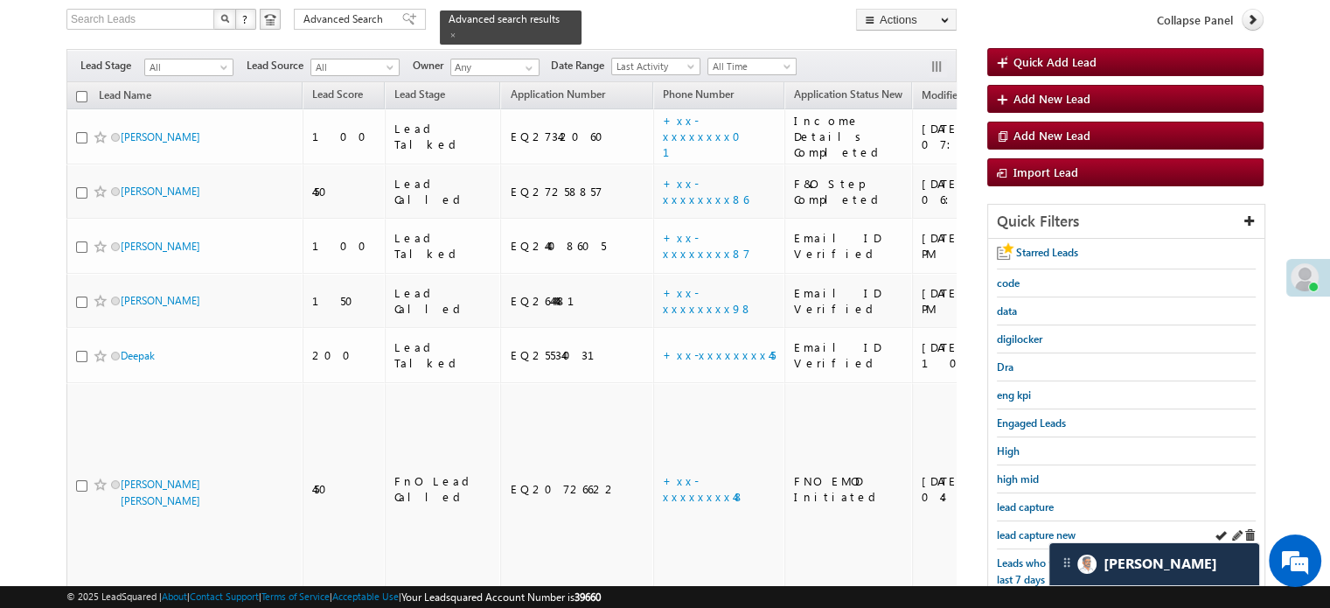
scroll to position [375, 0]
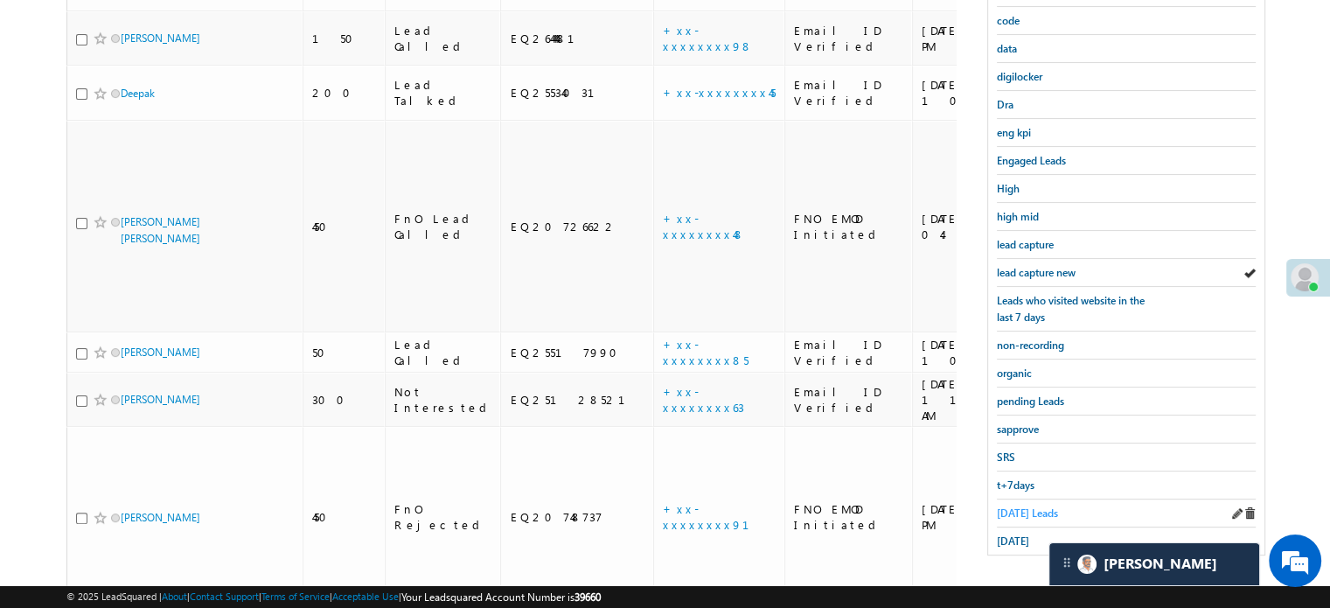
click at [1009, 506] on span "[DATE] Leads" at bounding box center [1027, 512] width 61 height 13
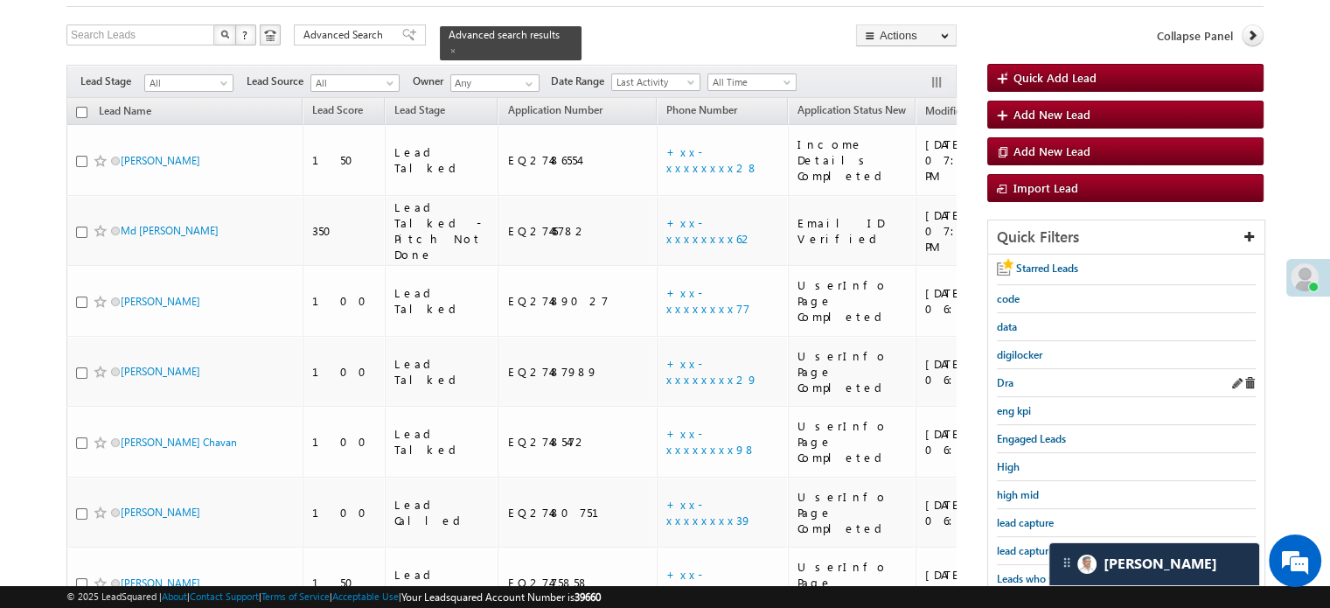
scroll to position [200, 0]
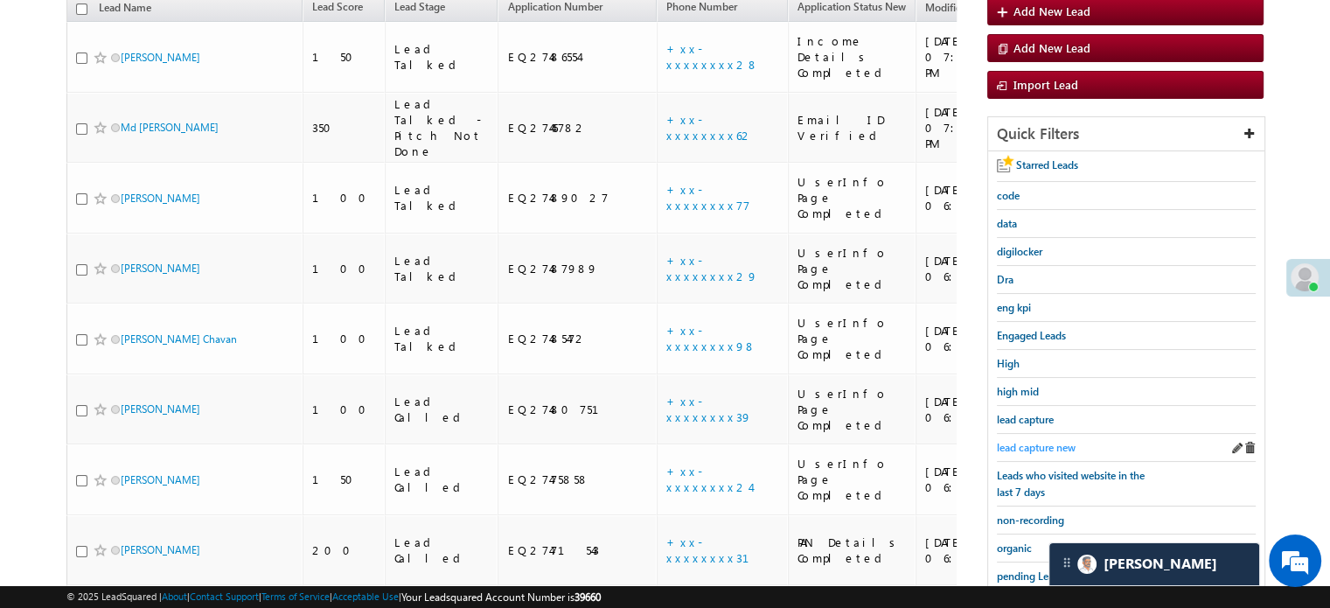
click at [1021, 444] on span "lead capture new" at bounding box center [1036, 447] width 79 height 13
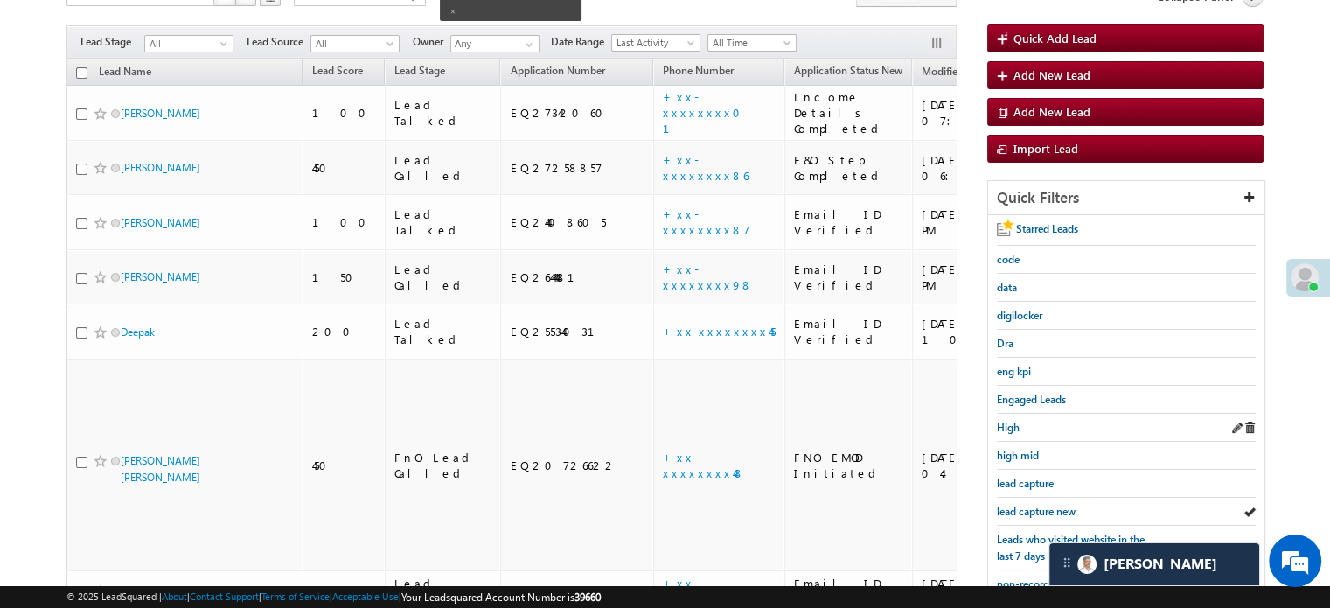
scroll to position [288, 0]
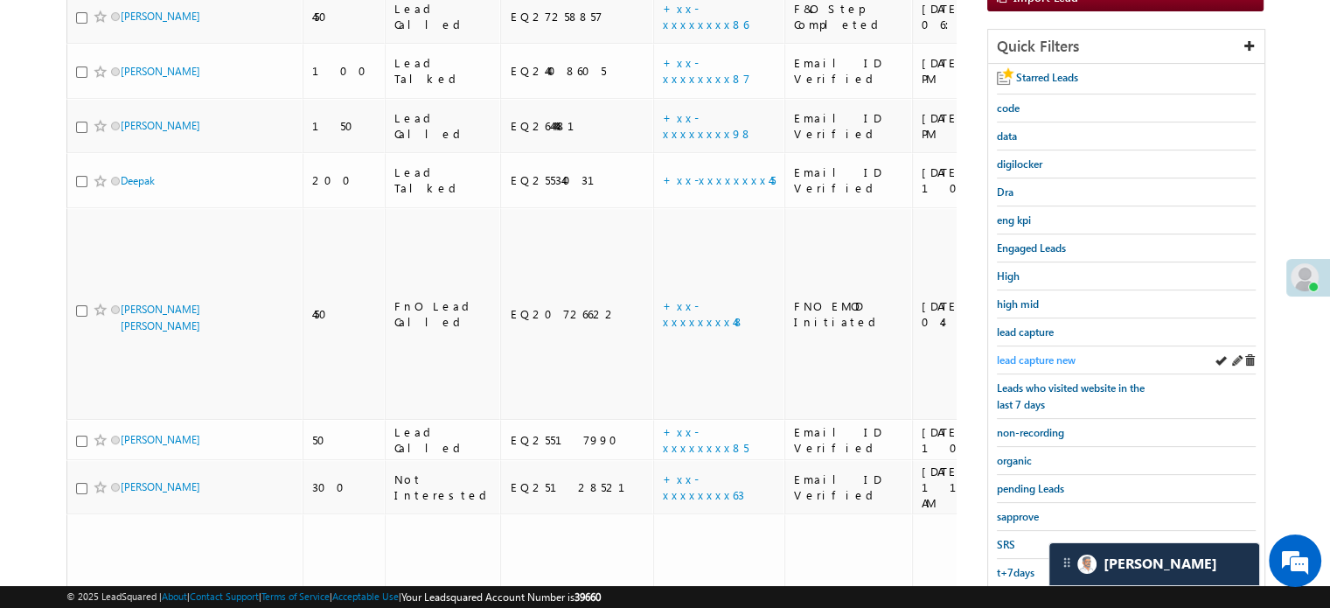
click at [1029, 354] on span "lead capture new" at bounding box center [1036, 359] width 79 height 13
click at [1015, 353] on span "lead capture new" at bounding box center [1036, 359] width 79 height 13
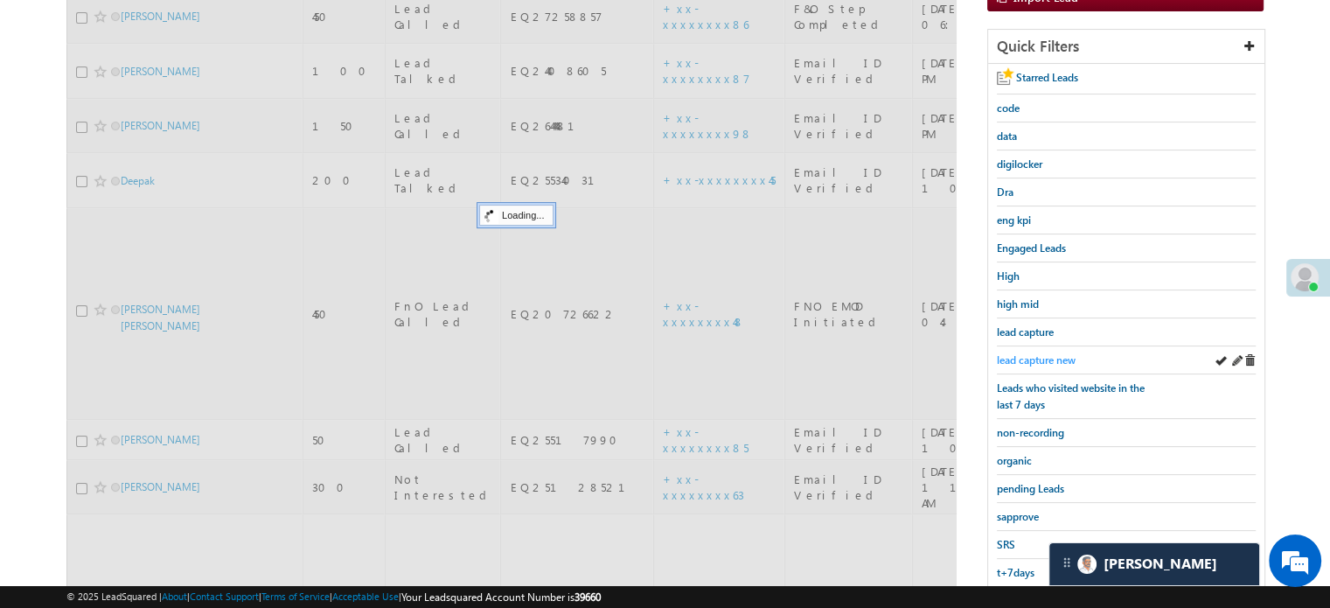
click at [1023, 354] on span "lead capture new" at bounding box center [1036, 359] width 79 height 13
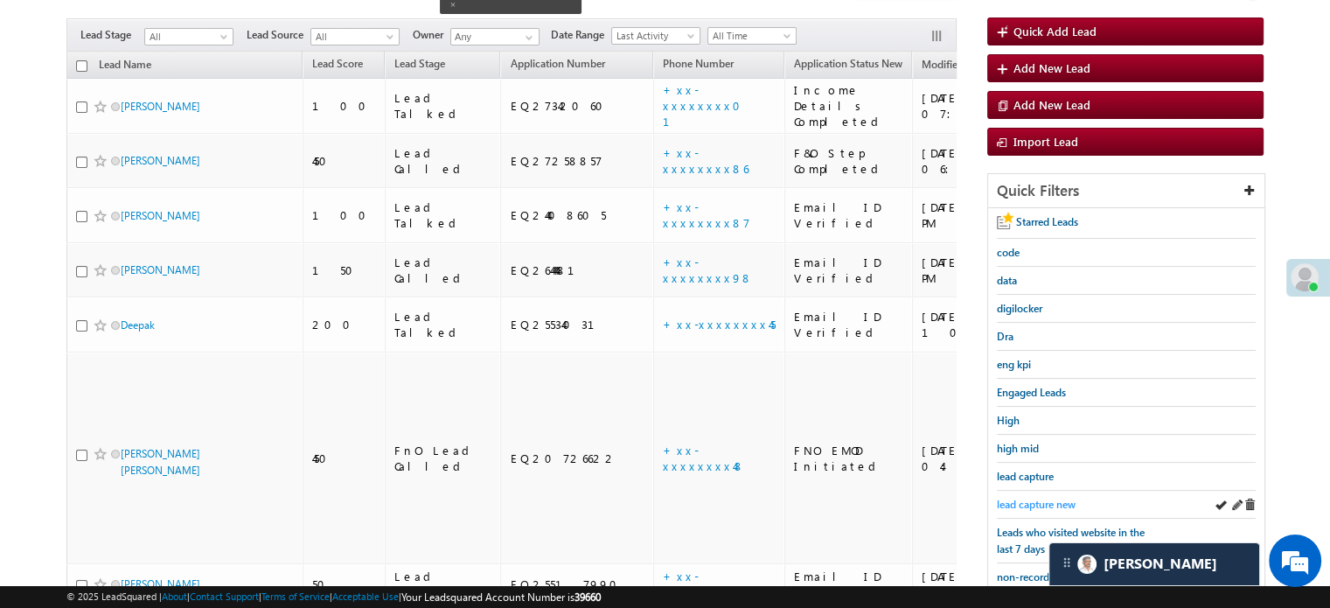
scroll to position [113, 0]
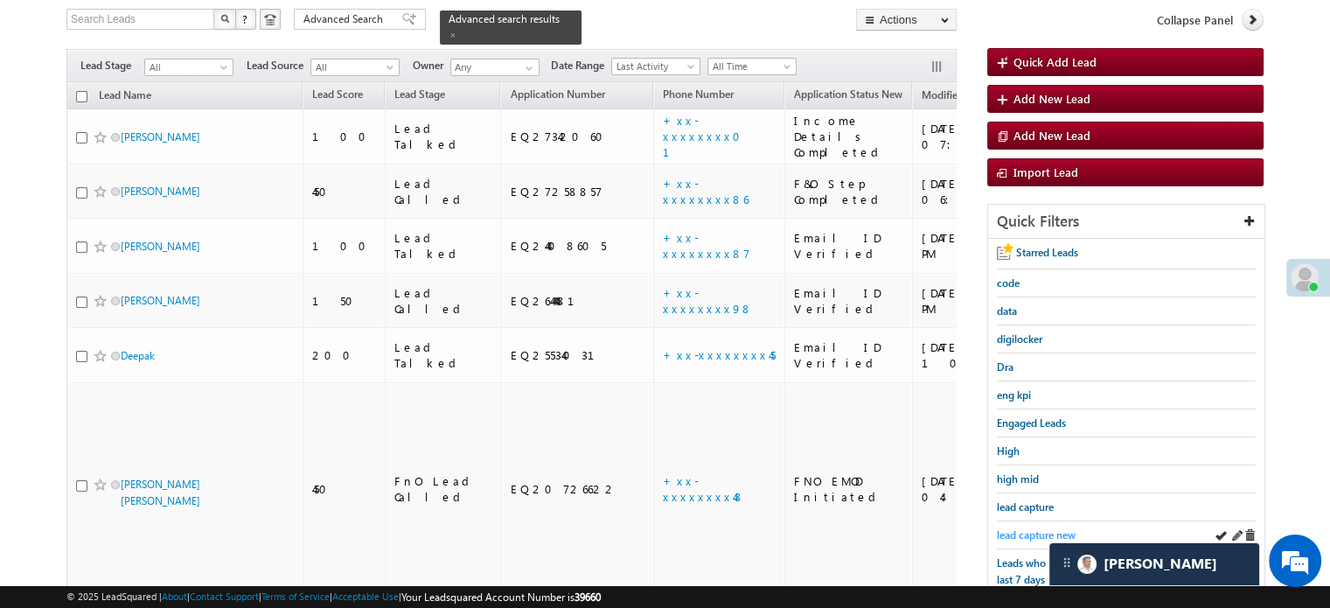
click at [1032, 527] on link "lead capture new" at bounding box center [1036, 535] width 79 height 17
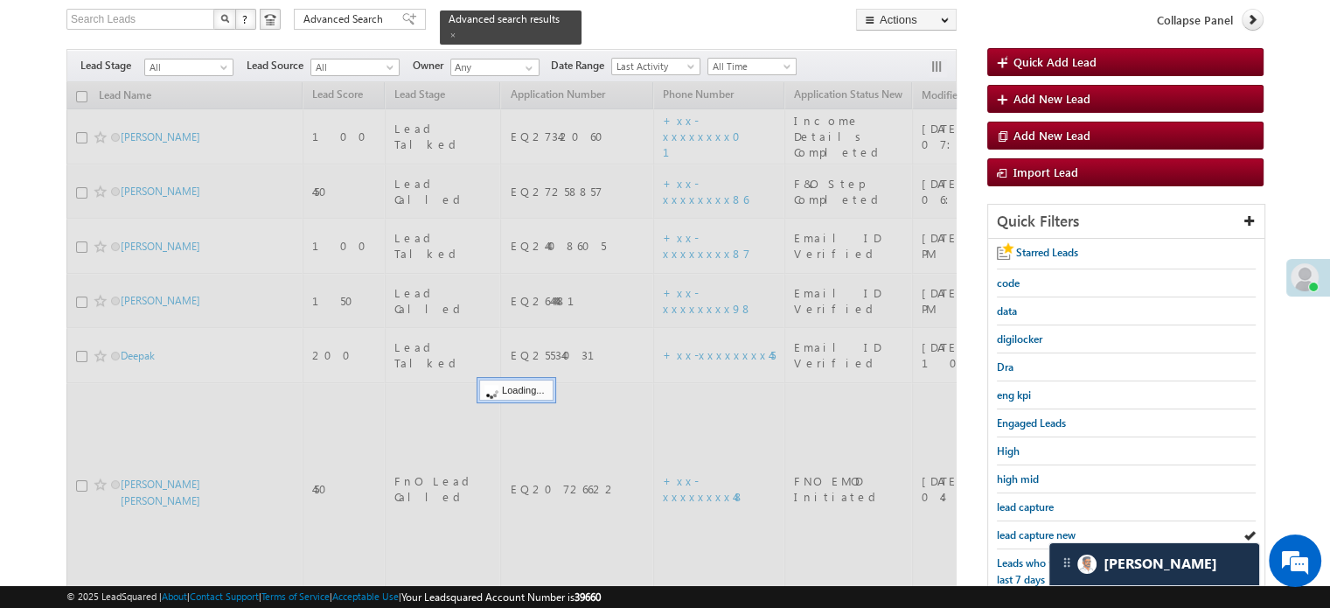
click at [1032, 527] on link "lead capture new" at bounding box center [1036, 535] width 79 height 17
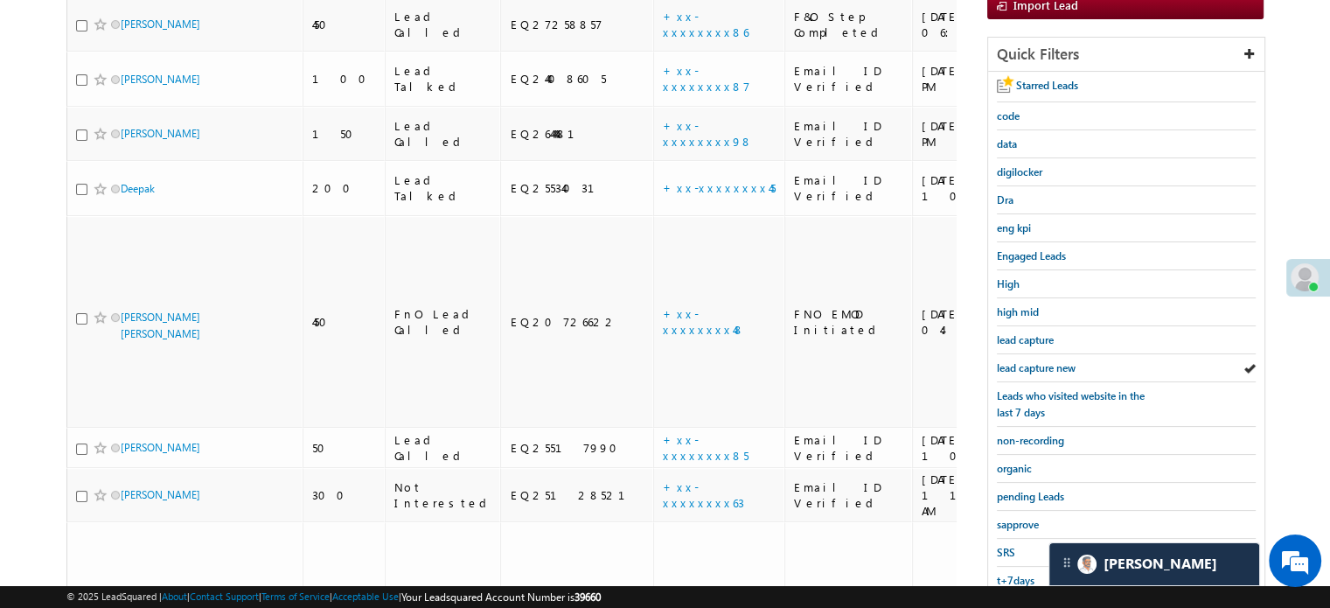
scroll to position [375, 0]
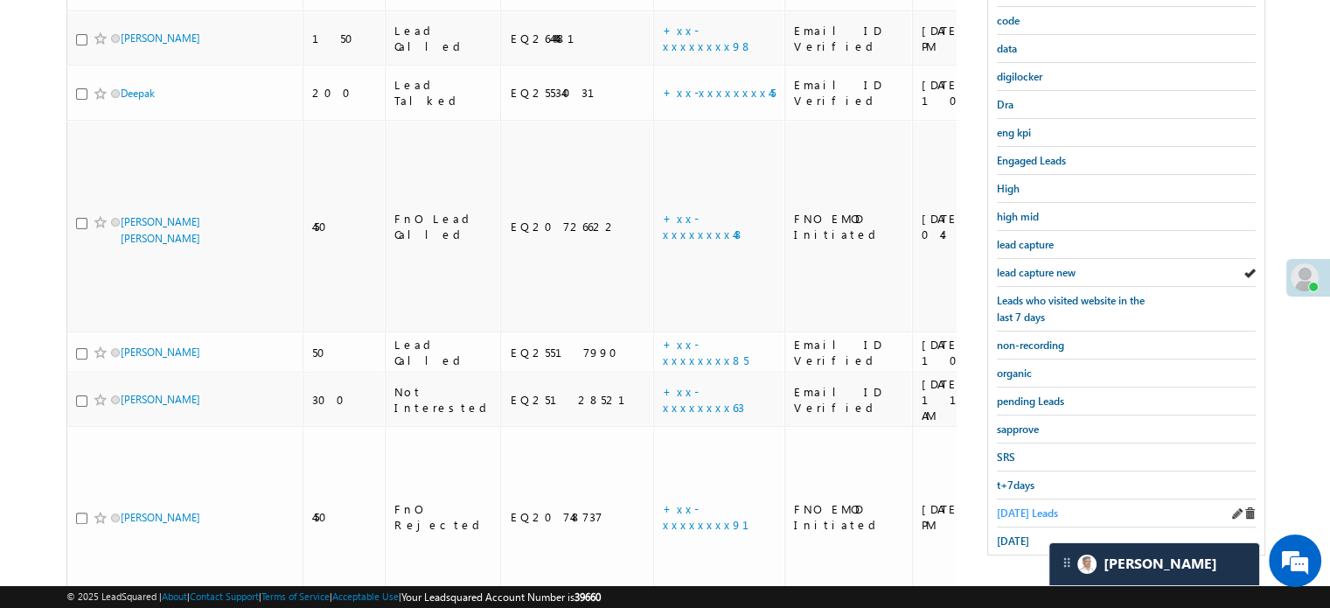
click at [1021, 512] on span "Today's Leads" at bounding box center [1027, 512] width 61 height 13
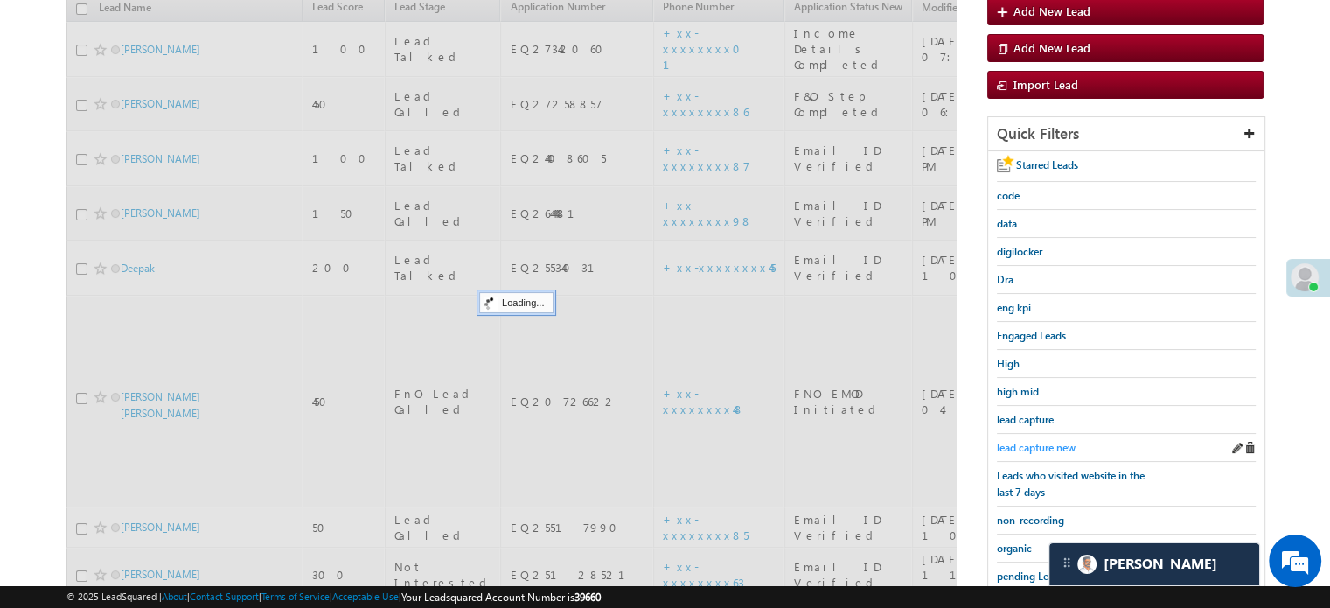
click at [1022, 443] on span "lead capture new" at bounding box center [1036, 447] width 79 height 13
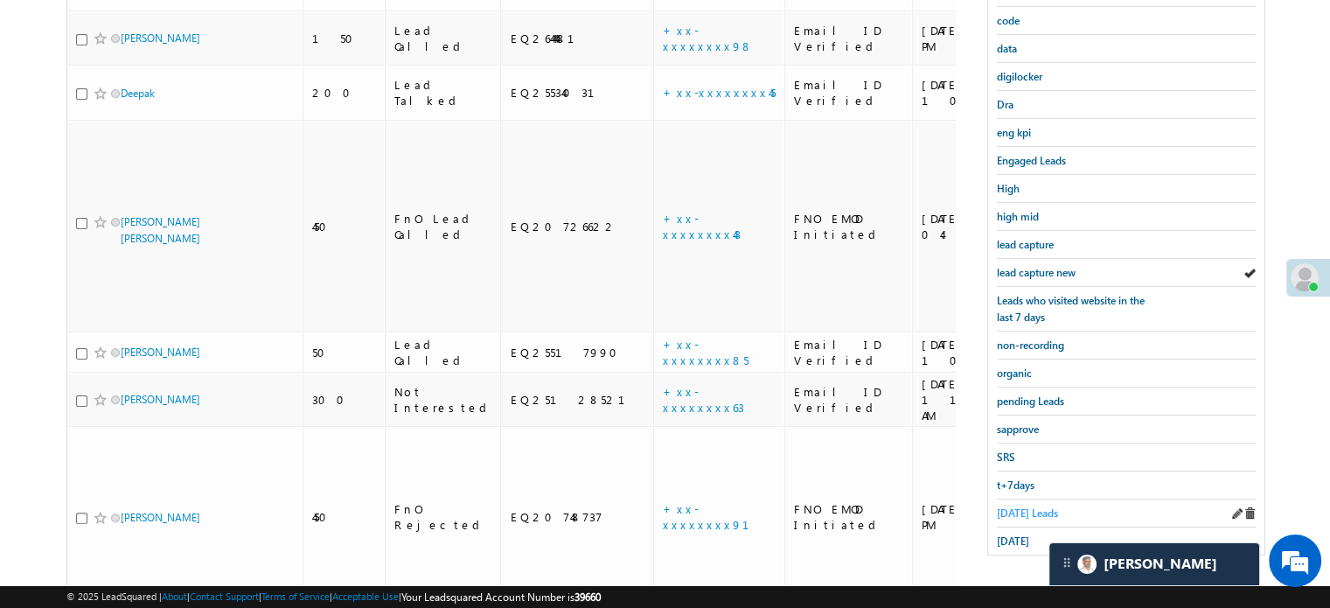
click at [1015, 506] on span "Today's Leads" at bounding box center [1027, 512] width 61 height 13
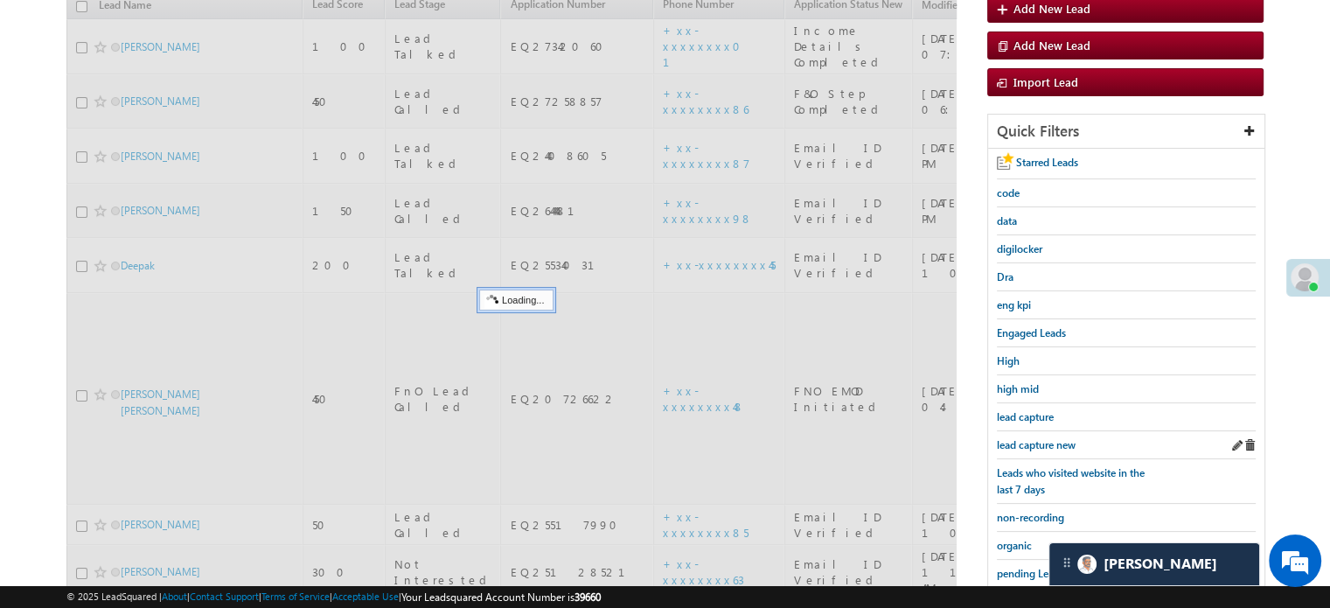
scroll to position [200, 0]
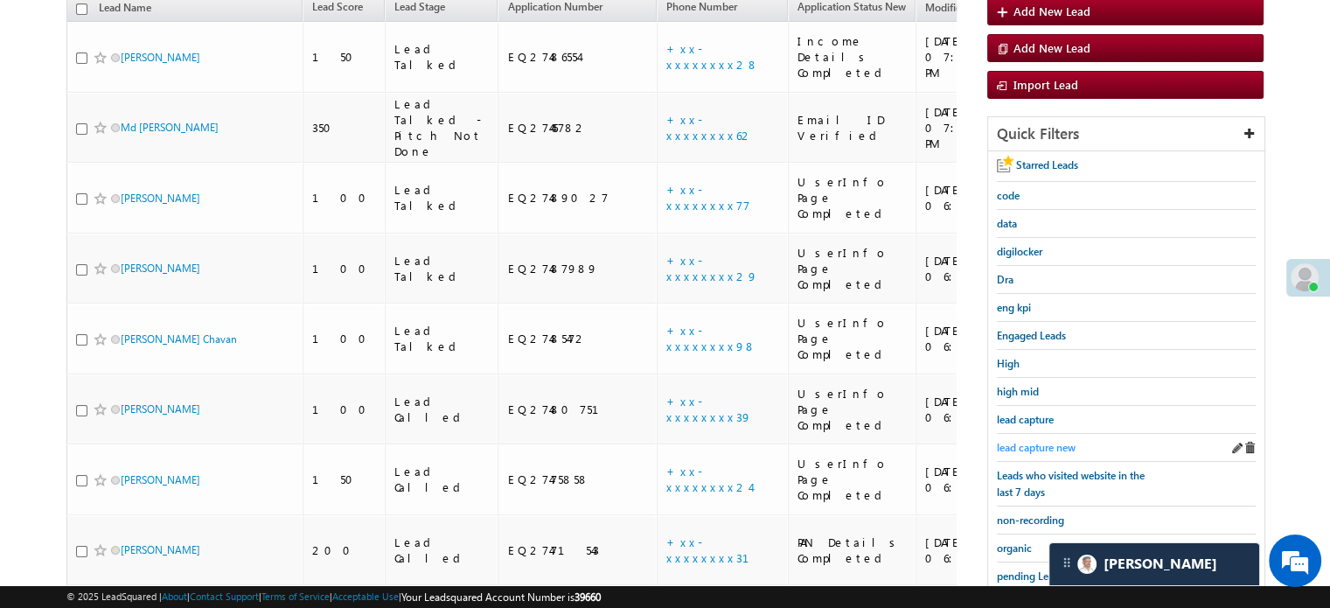
click at [1055, 445] on span "lead capture new" at bounding box center [1036, 447] width 79 height 13
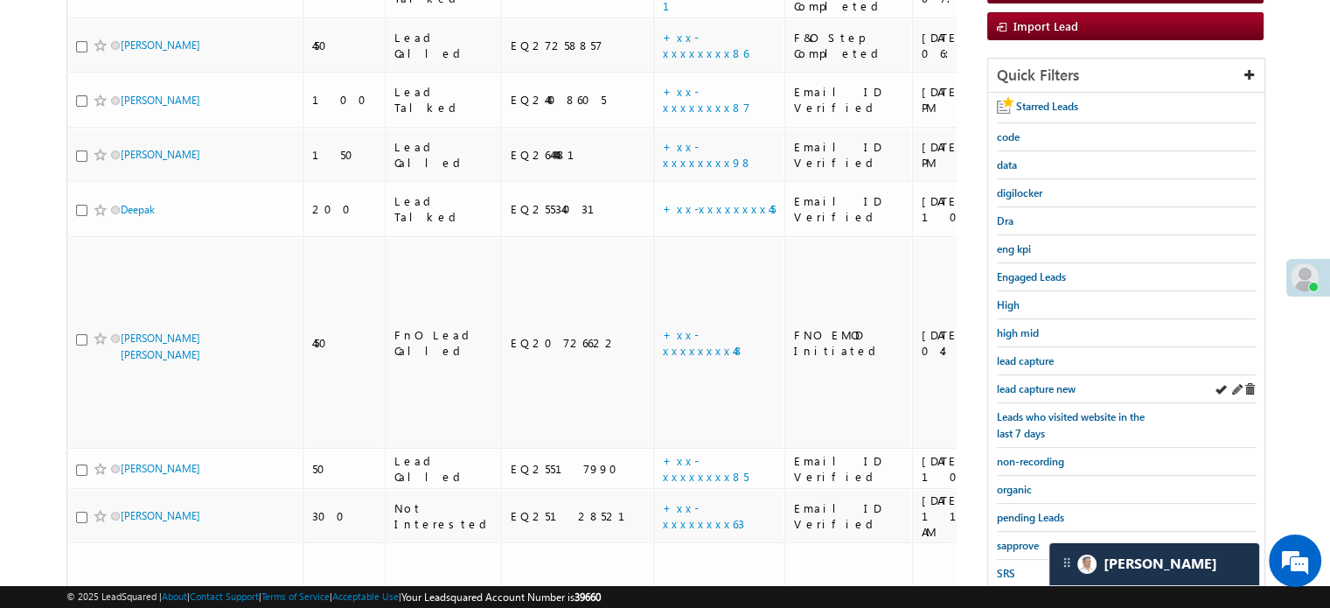
scroll to position [262, 0]
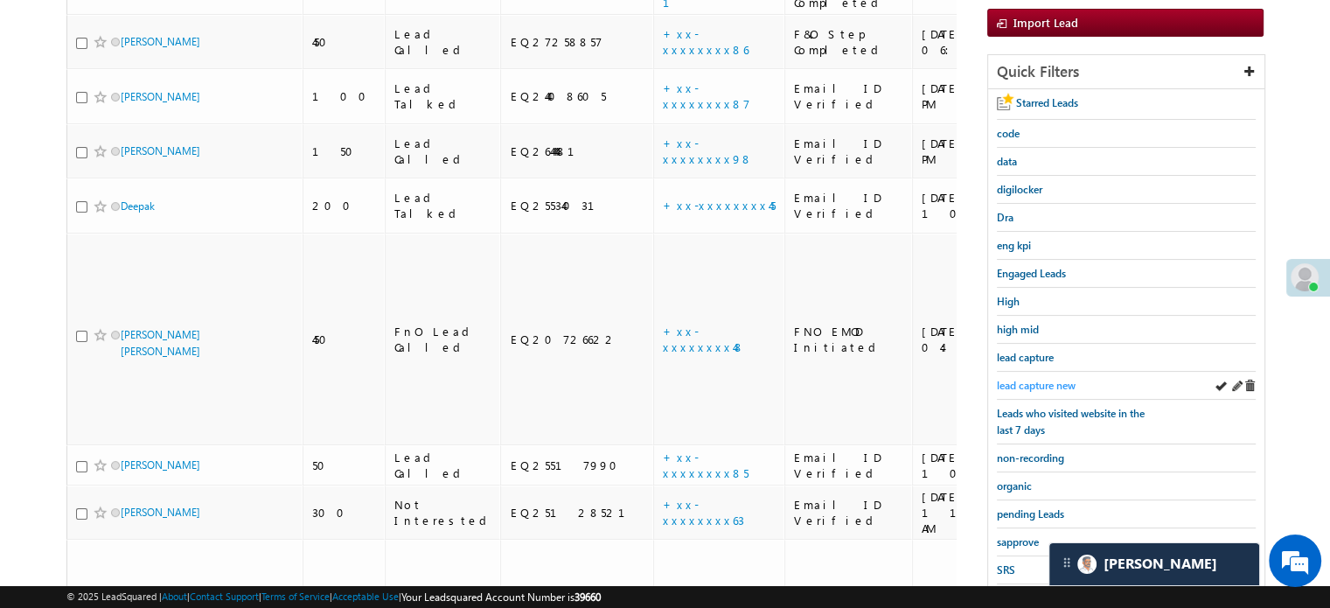
click at [1026, 381] on span "lead capture new" at bounding box center [1036, 385] width 79 height 13
click at [1018, 380] on span "lead capture new" at bounding box center [1036, 385] width 79 height 13
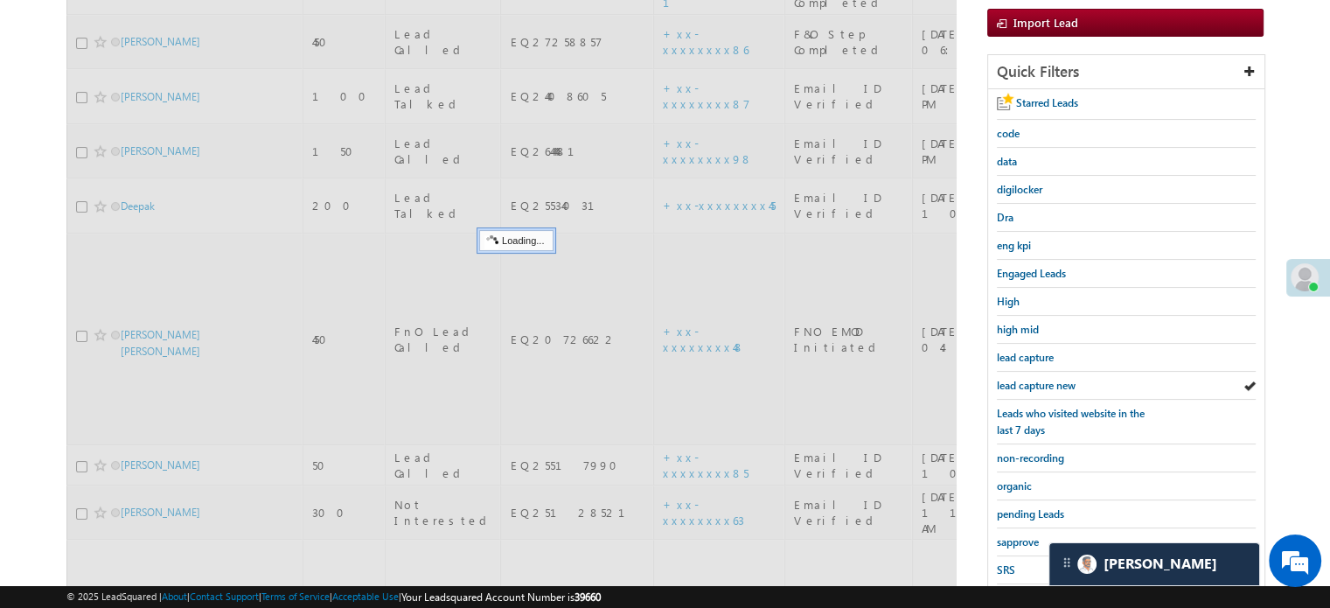
click at [1018, 381] on span "lead capture new" at bounding box center [1036, 385] width 79 height 13
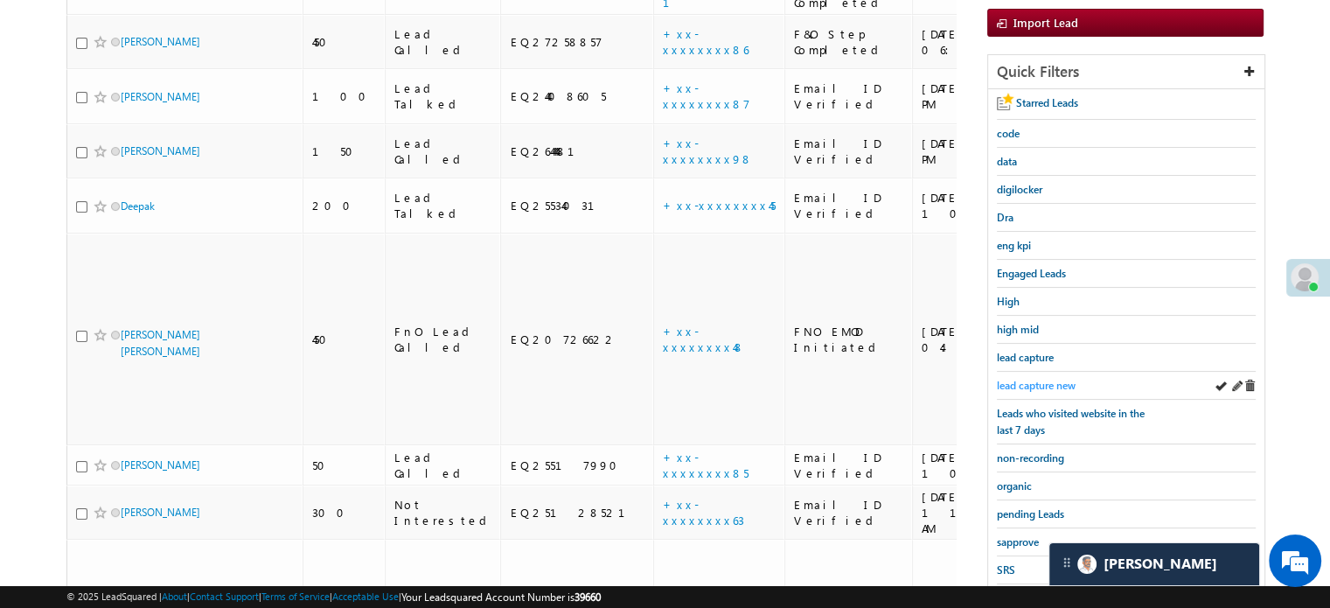
click at [1022, 379] on span "lead capture new" at bounding box center [1036, 385] width 79 height 13
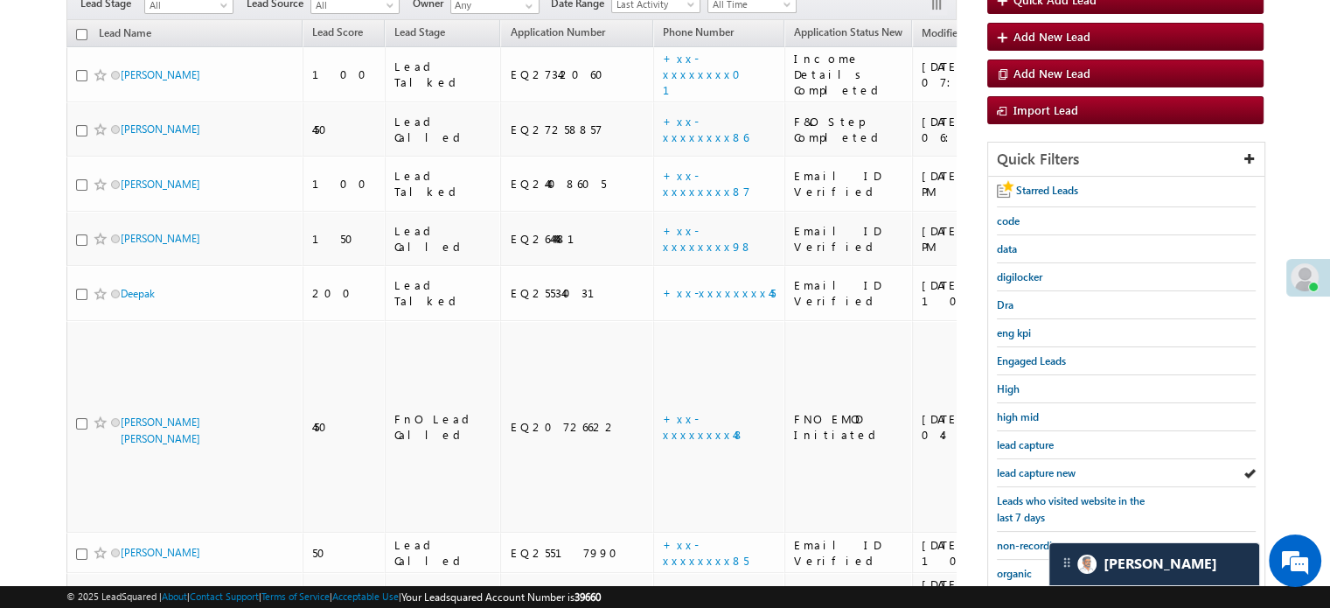
scroll to position [350, 0]
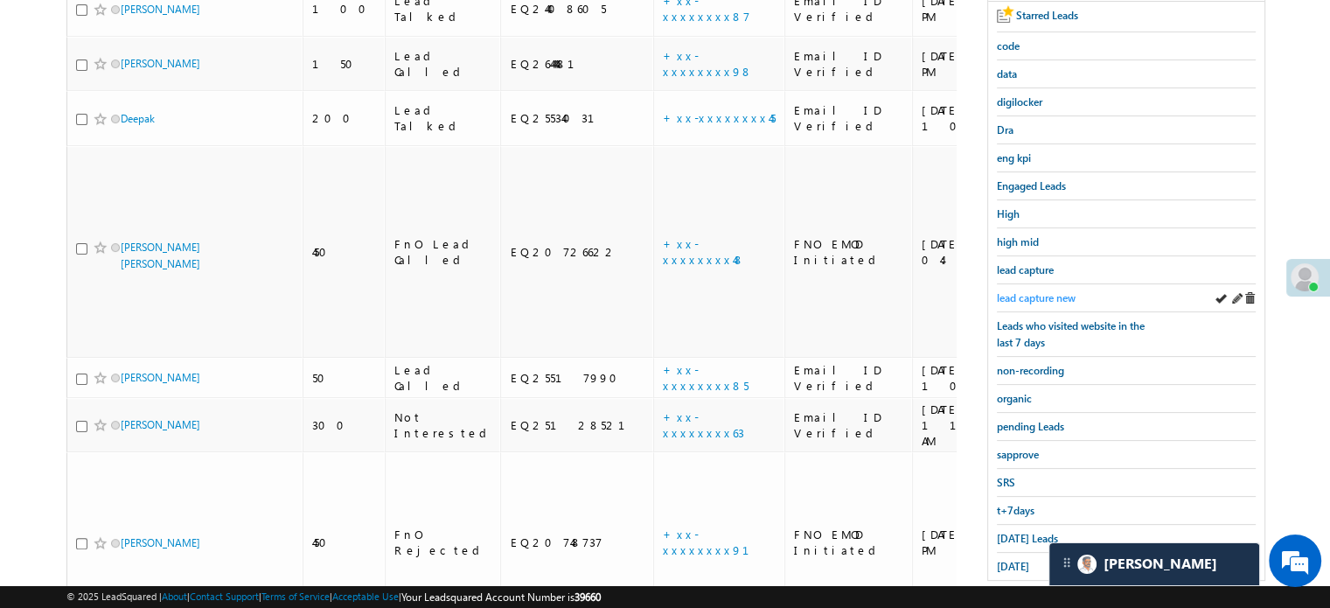
click at [1058, 296] on span "lead capture new" at bounding box center [1036, 297] width 79 height 13
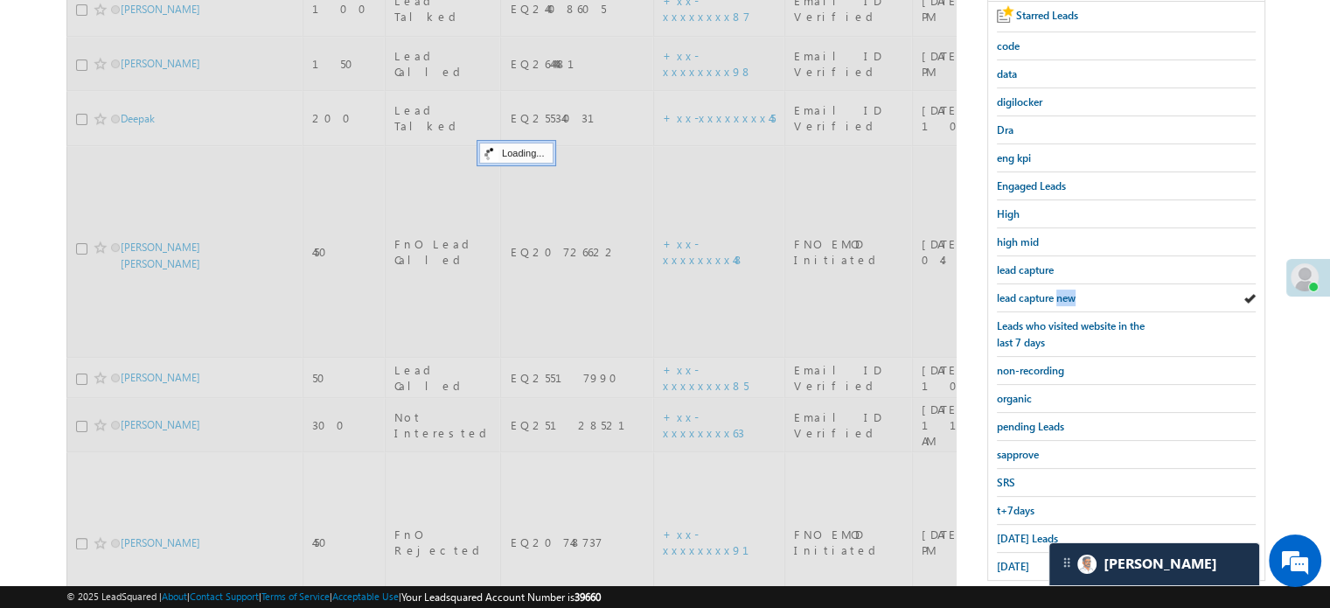
click at [1058, 296] on span "lead capture new" at bounding box center [1036, 297] width 79 height 13
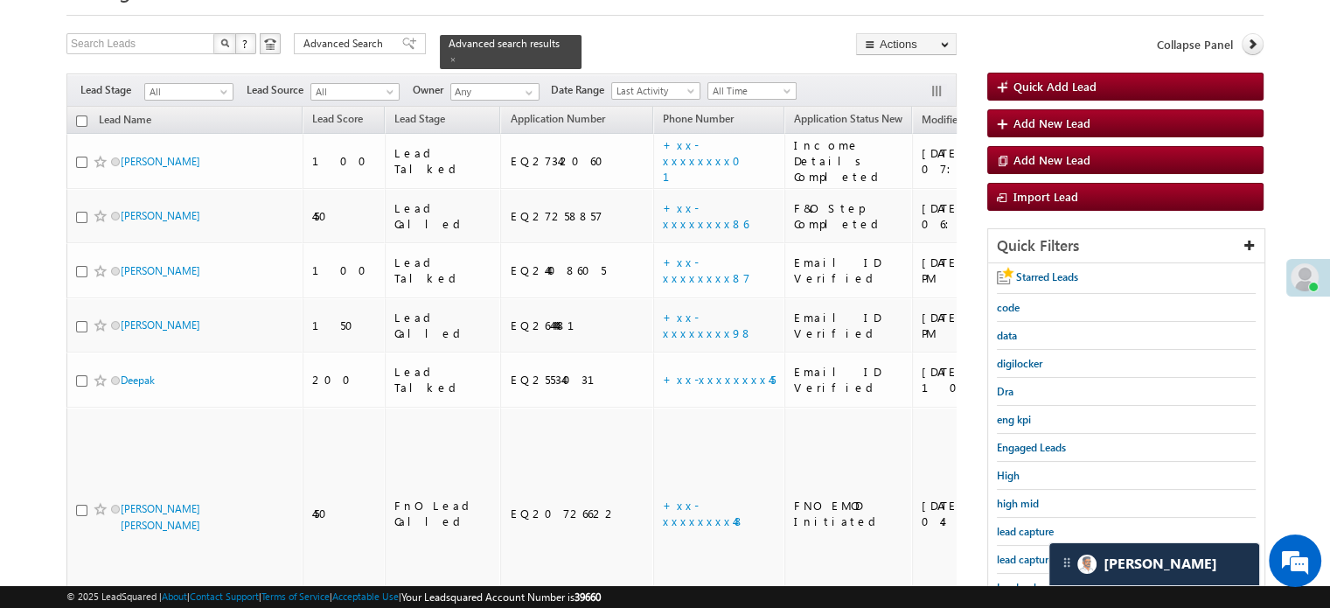
scroll to position [0, 0]
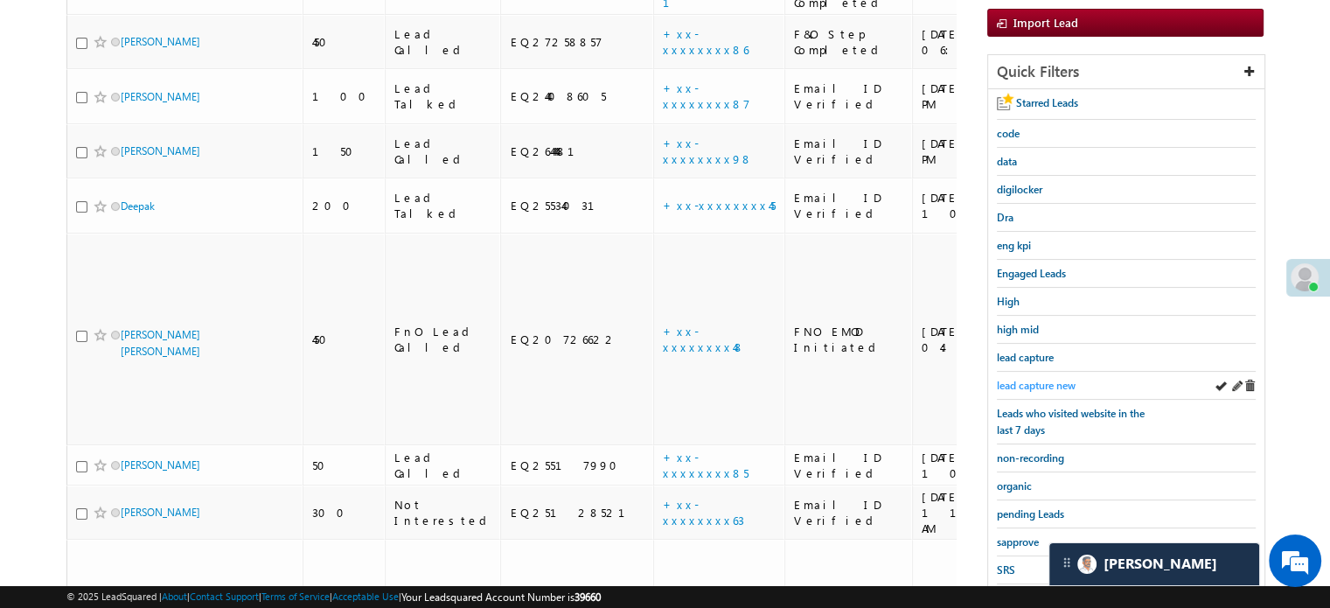
click at [1018, 379] on span "lead capture new" at bounding box center [1036, 385] width 79 height 13
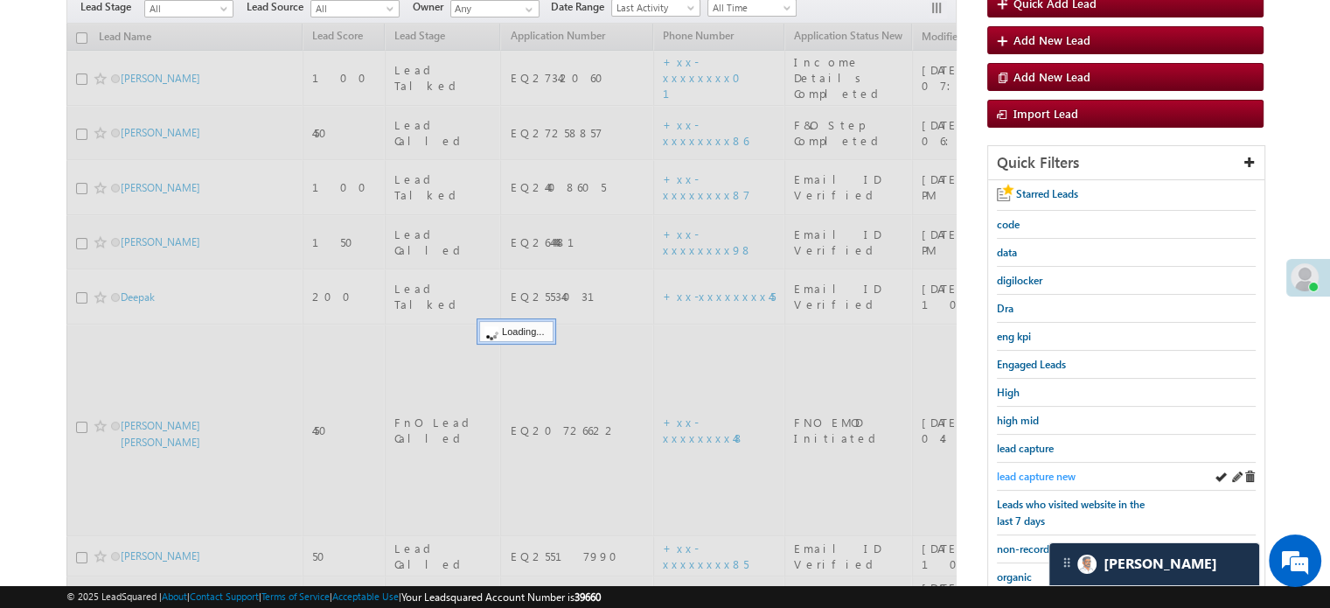
scroll to position [87, 0]
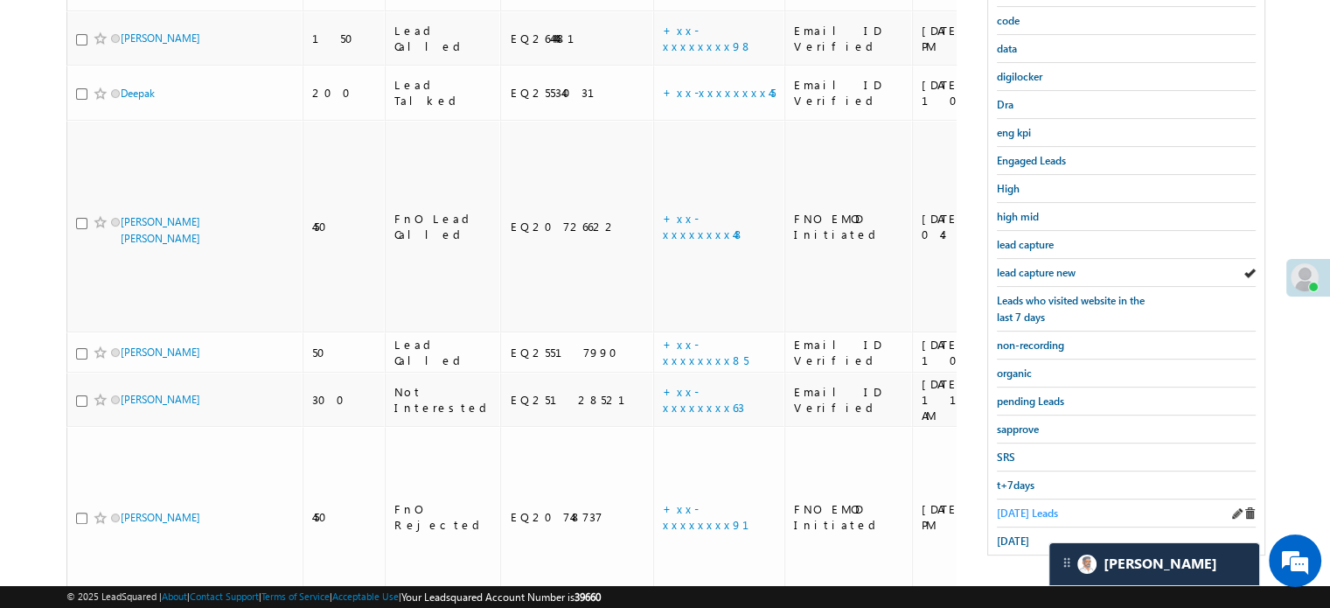
click at [1022, 506] on span "Today's Leads" at bounding box center [1027, 512] width 61 height 13
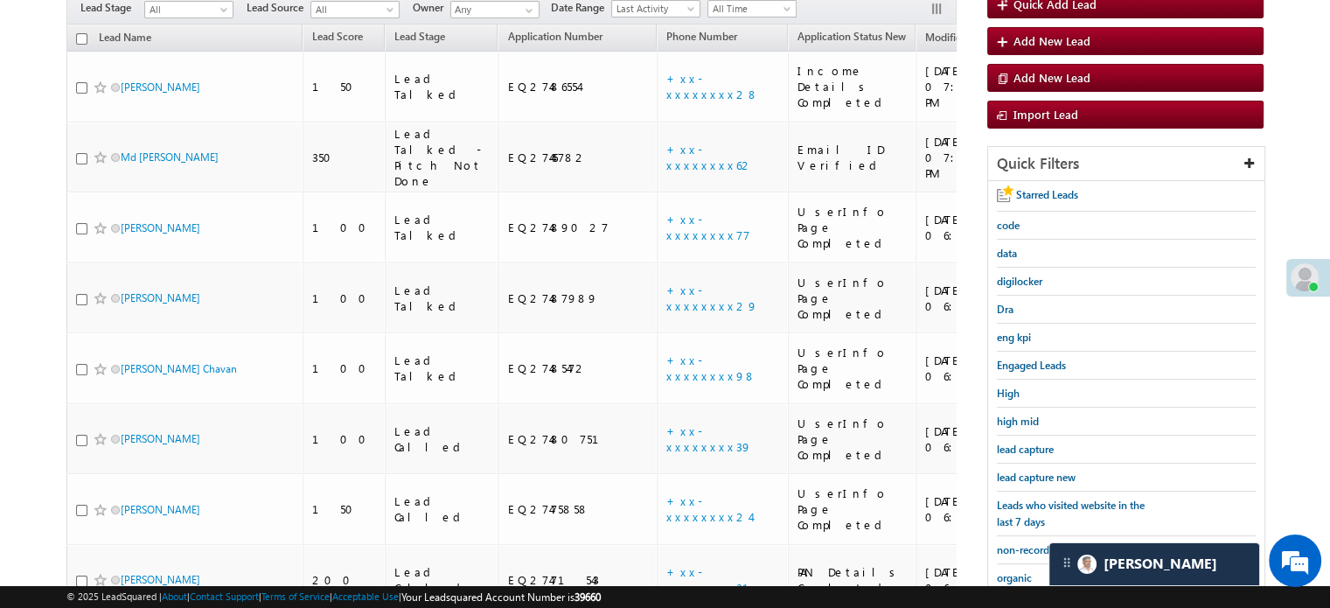
scroll to position [200, 0]
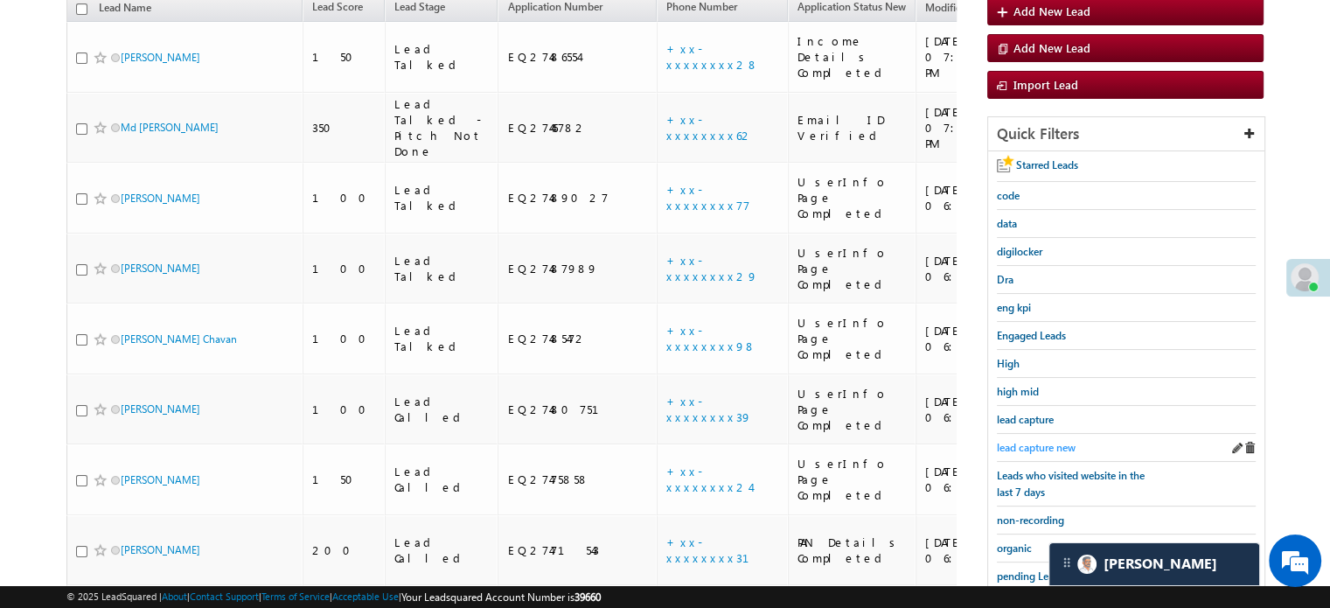
click at [1039, 442] on span "lead capture new" at bounding box center [1036, 447] width 79 height 13
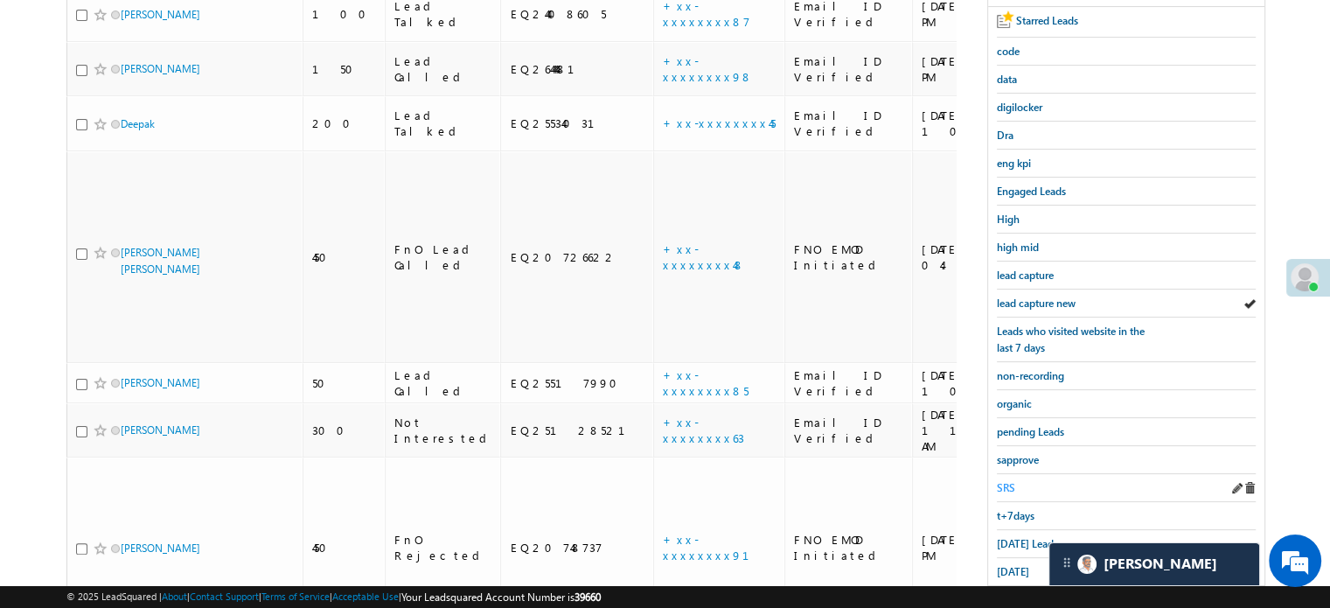
scroll to position [375, 0]
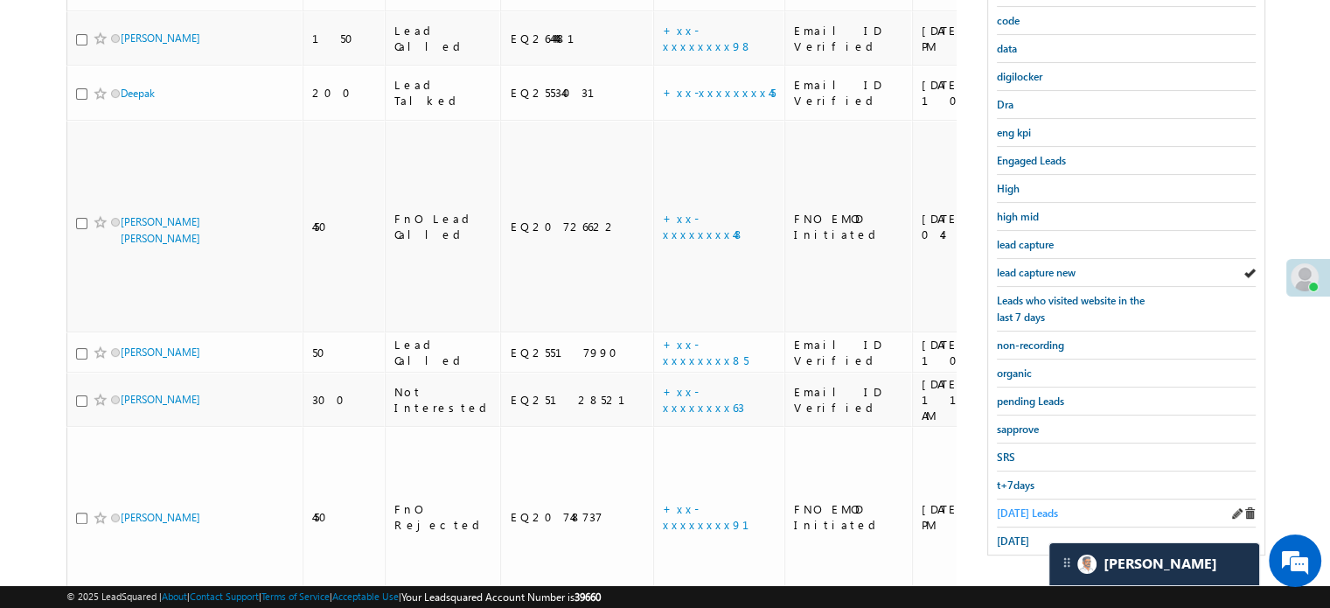
click at [1008, 512] on span "Today's Leads" at bounding box center [1027, 512] width 61 height 13
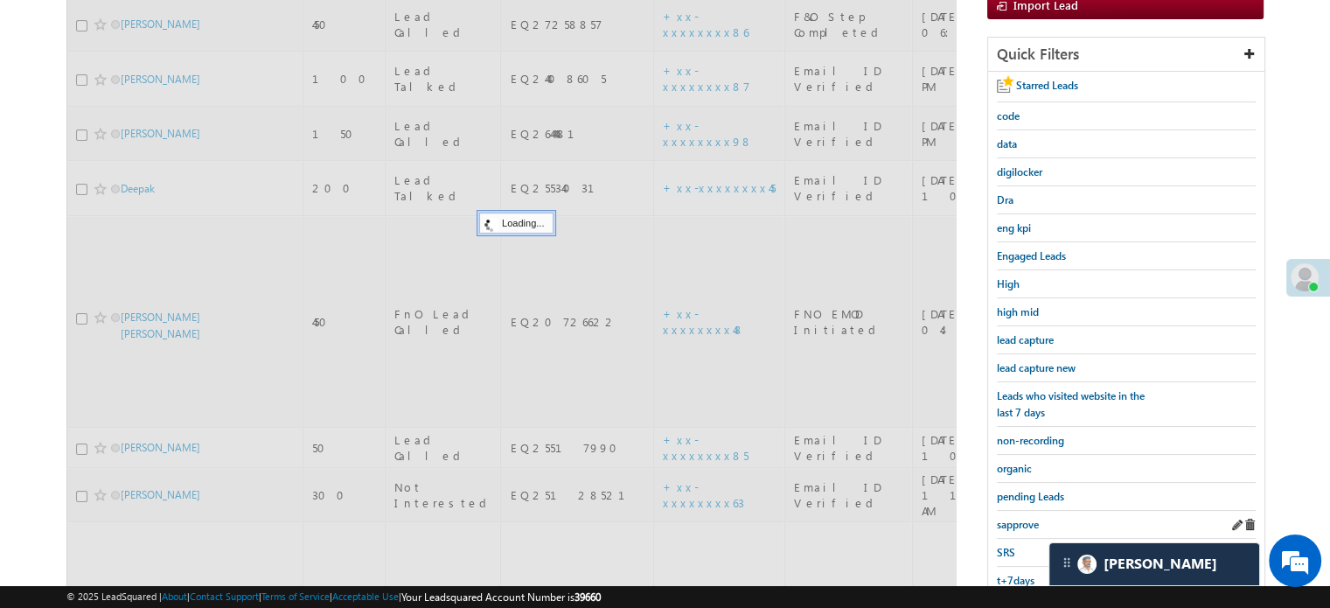
scroll to position [113, 0]
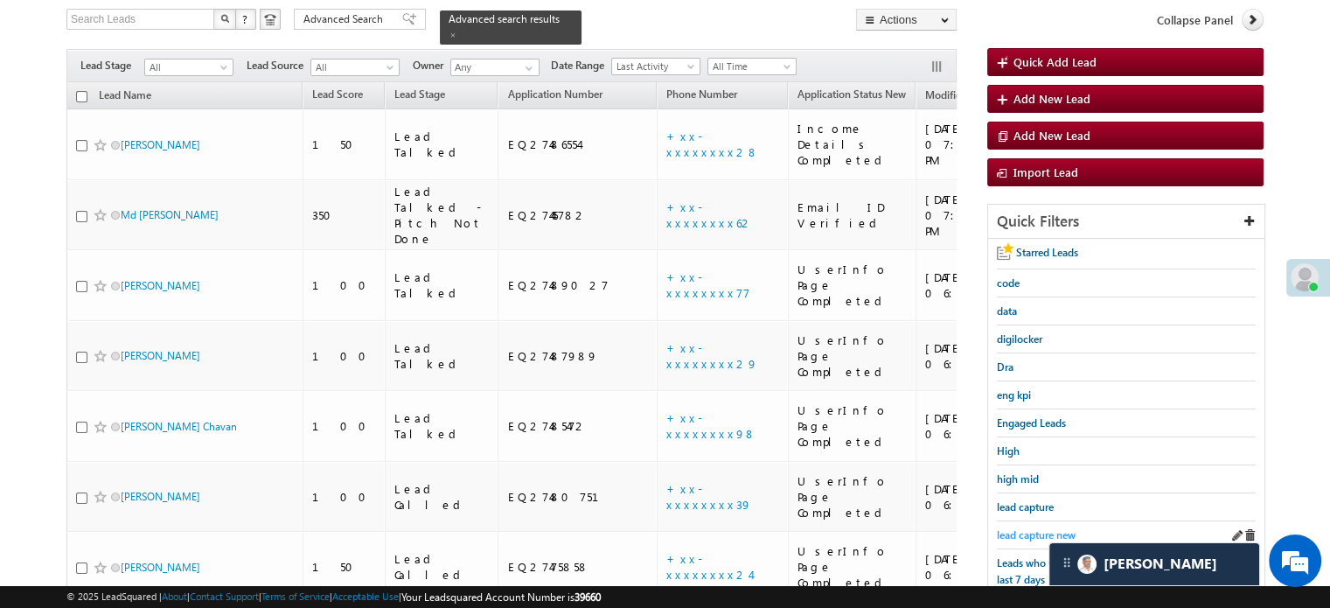
click at [1018, 528] on span "lead capture new" at bounding box center [1036, 534] width 79 height 13
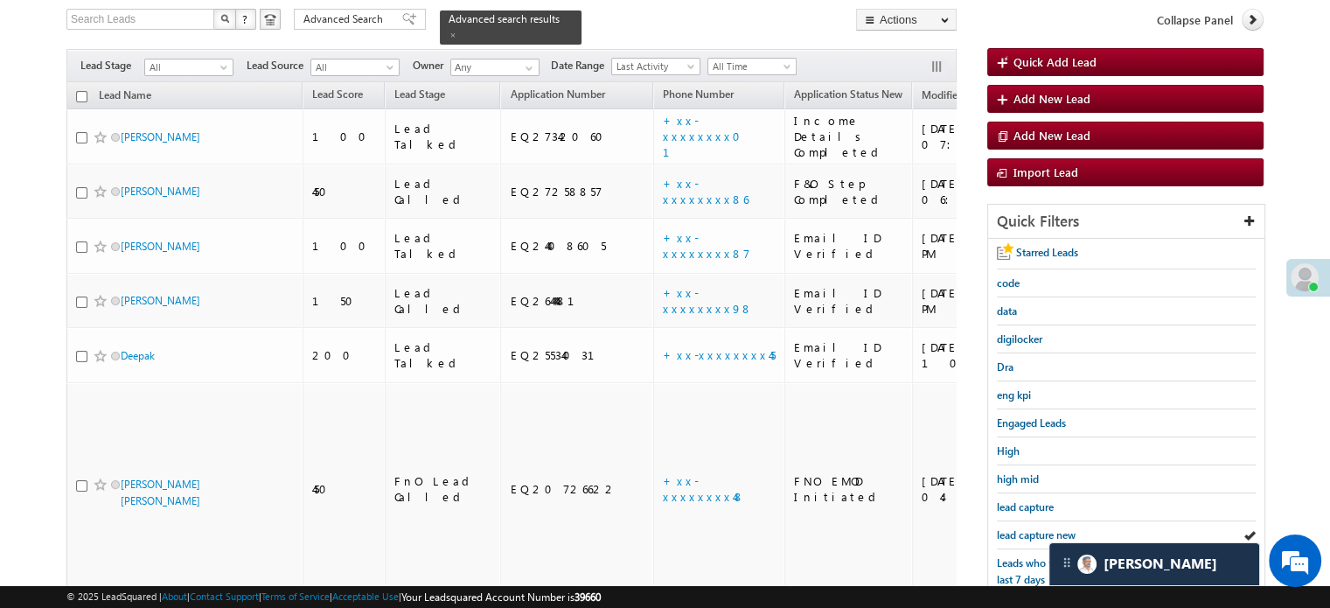
scroll to position [200, 0]
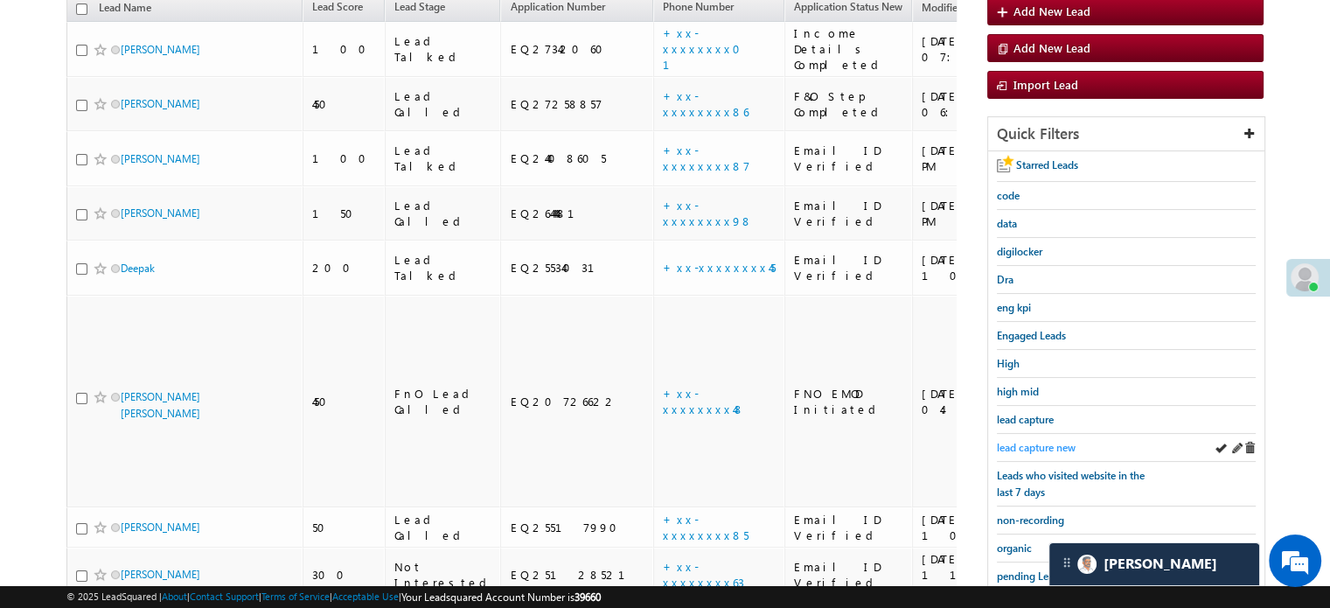
click at [1013, 441] on span "lead capture new" at bounding box center [1036, 447] width 79 height 13
click at [1014, 441] on span "lead capture new" at bounding box center [1036, 447] width 79 height 13
click at [1025, 443] on span "lead capture new" at bounding box center [1036, 447] width 79 height 13
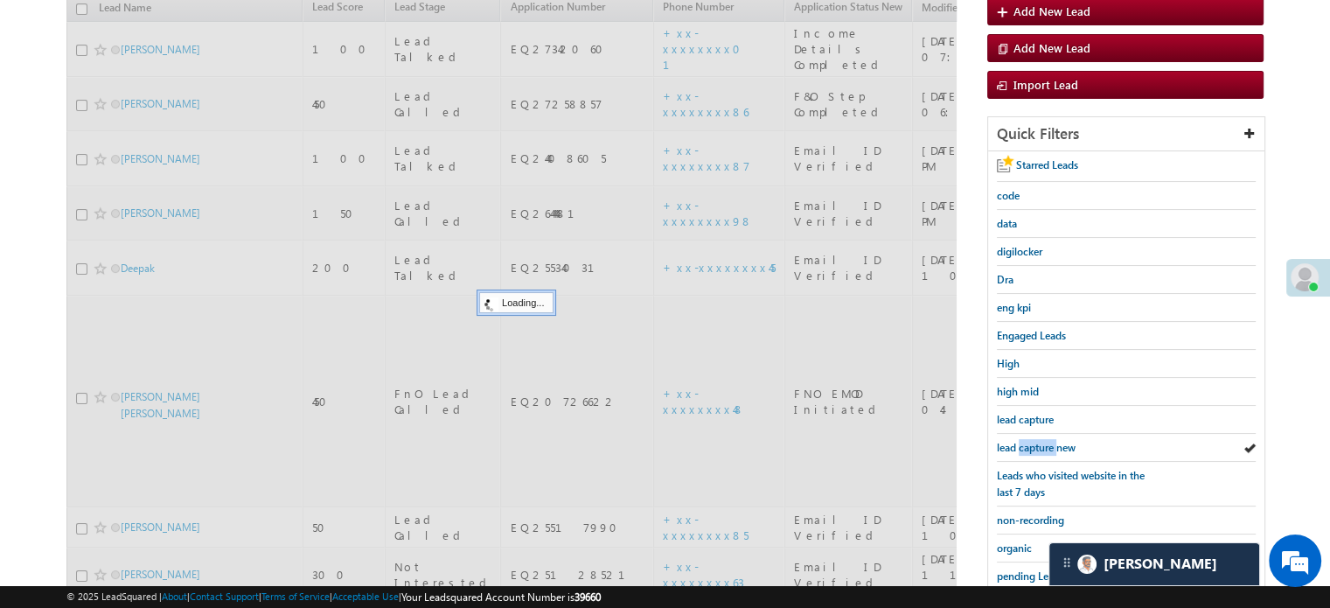
click at [1025, 443] on span "lead capture new" at bounding box center [1036, 447] width 79 height 13
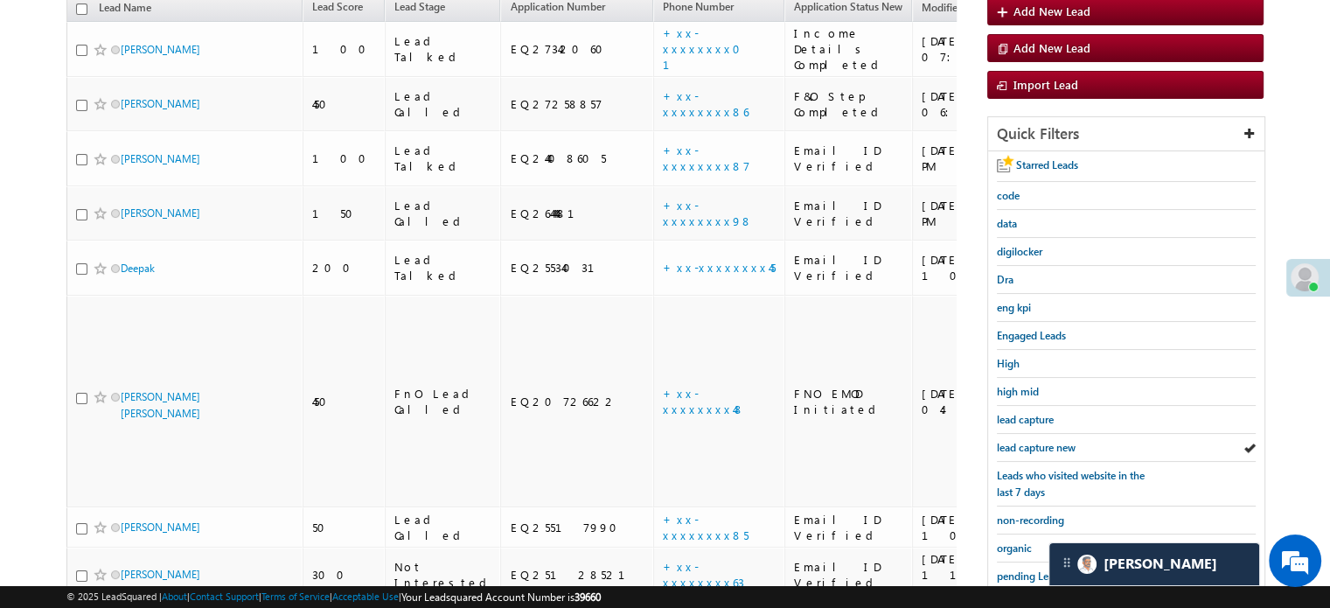
click at [1025, 443] on span "lead capture new" at bounding box center [1036, 447] width 79 height 13
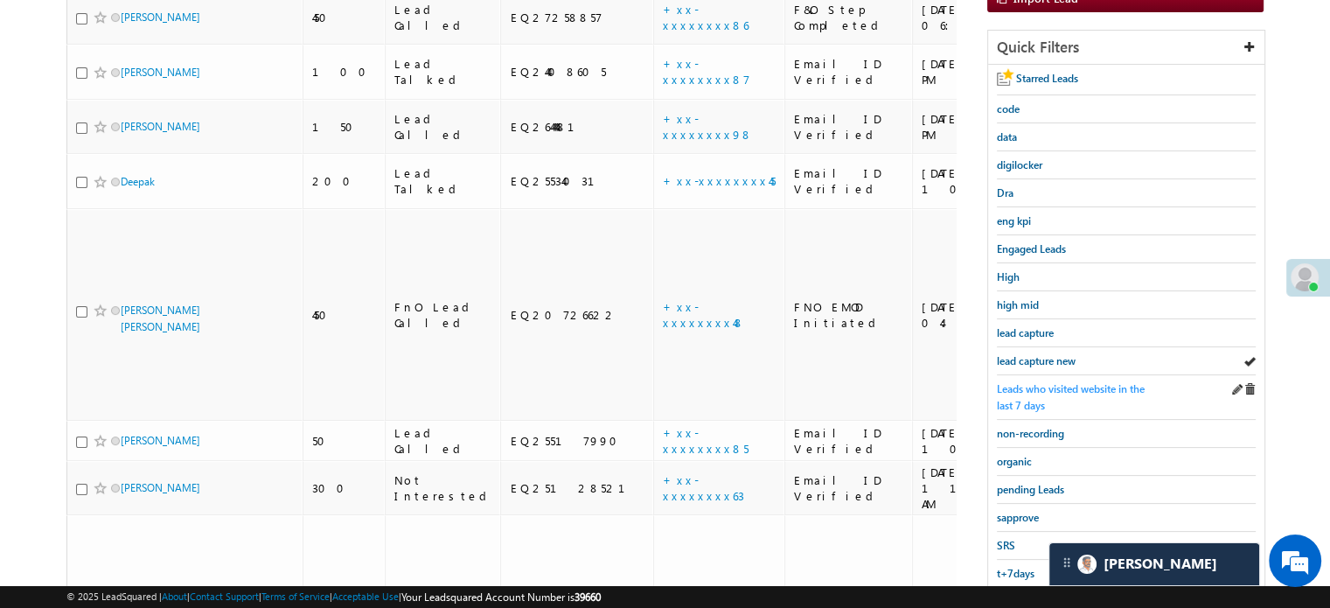
scroll to position [288, 0]
click at [1042, 353] on span "lead capture new" at bounding box center [1036, 359] width 79 height 13
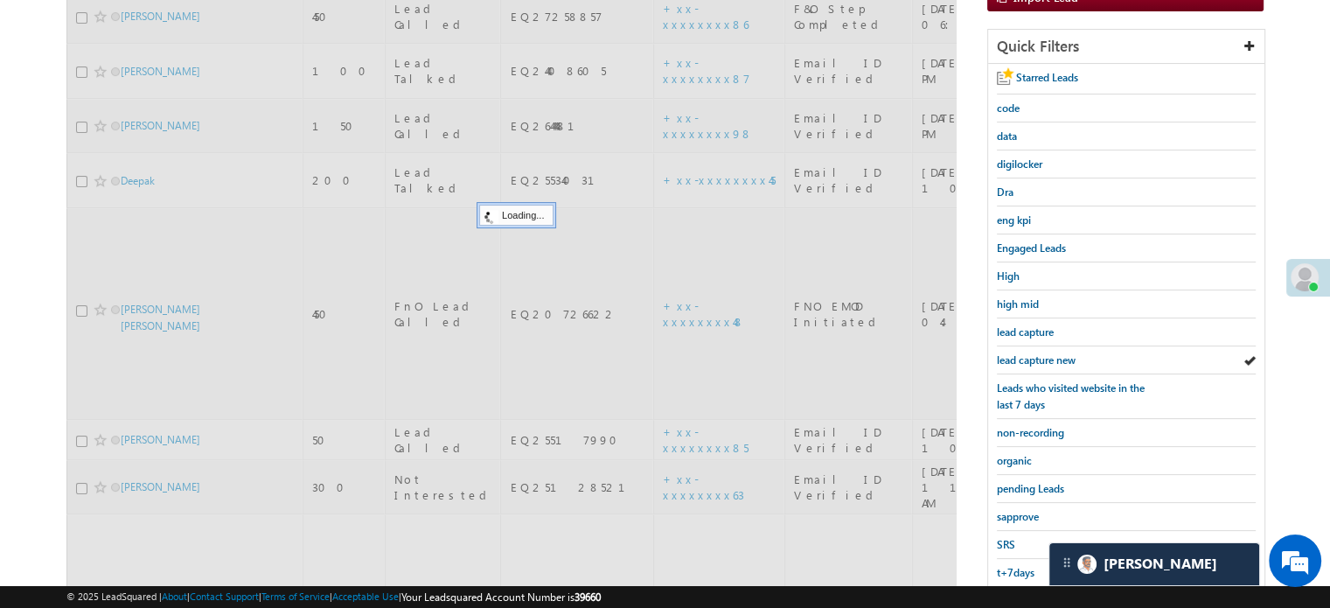
click at [1042, 353] on span "lead capture new" at bounding box center [1036, 359] width 79 height 13
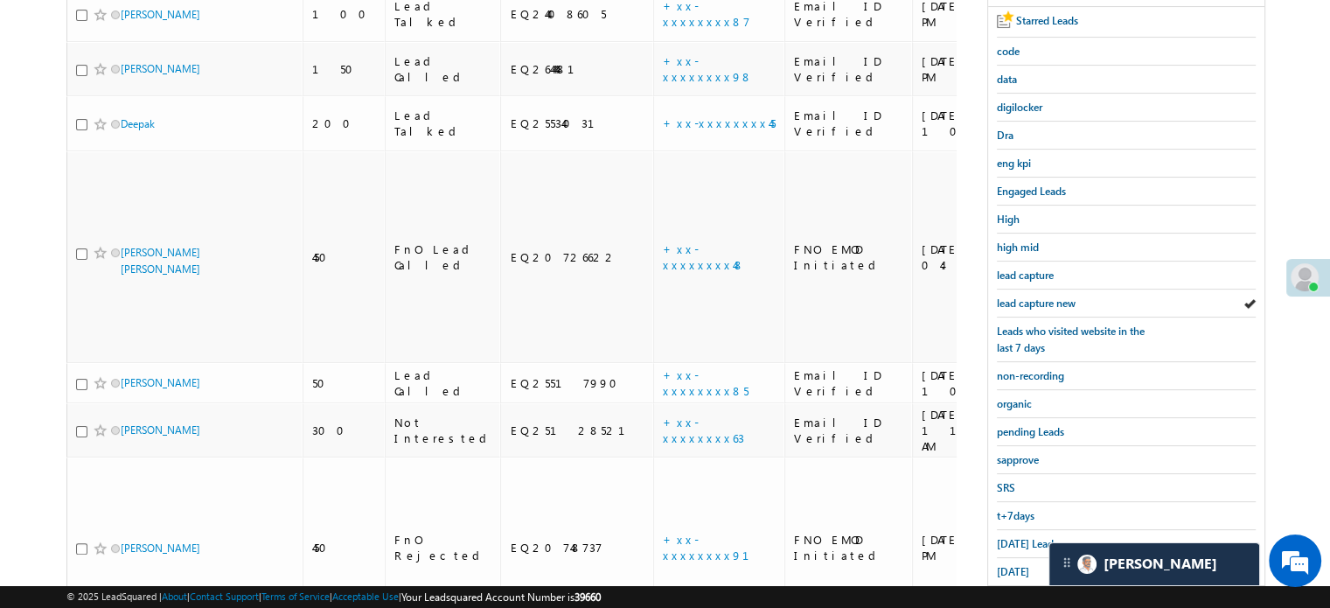
scroll to position [375, 0]
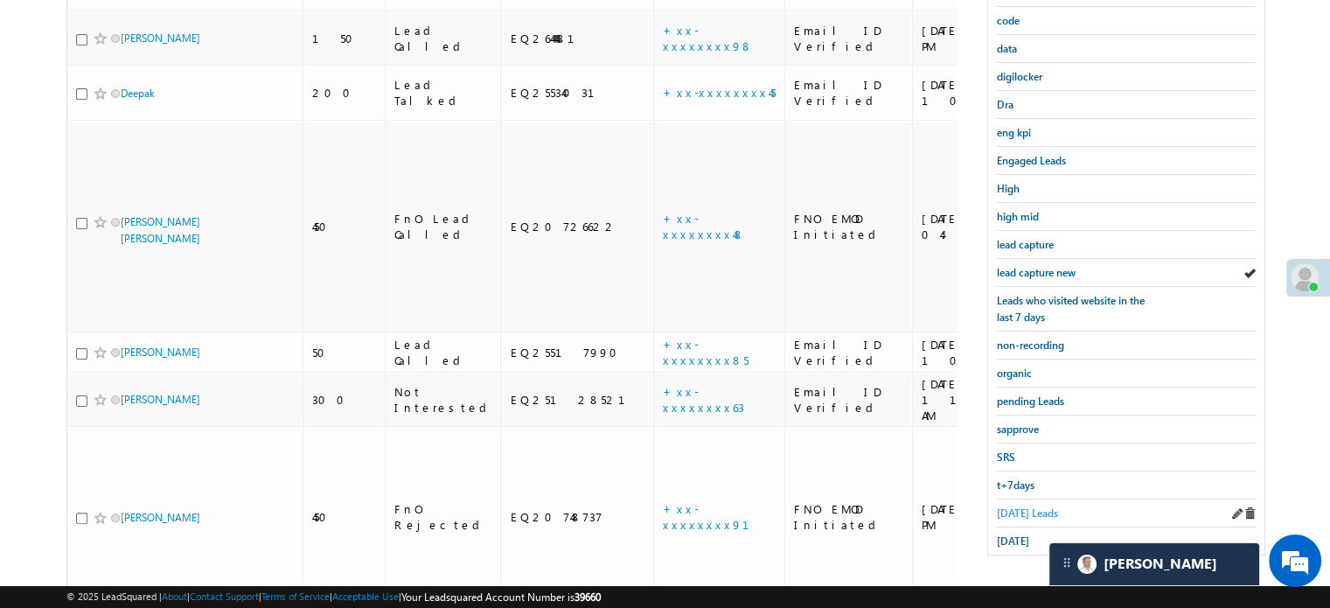
click at [1022, 506] on span "Today's Leads" at bounding box center [1027, 512] width 61 height 13
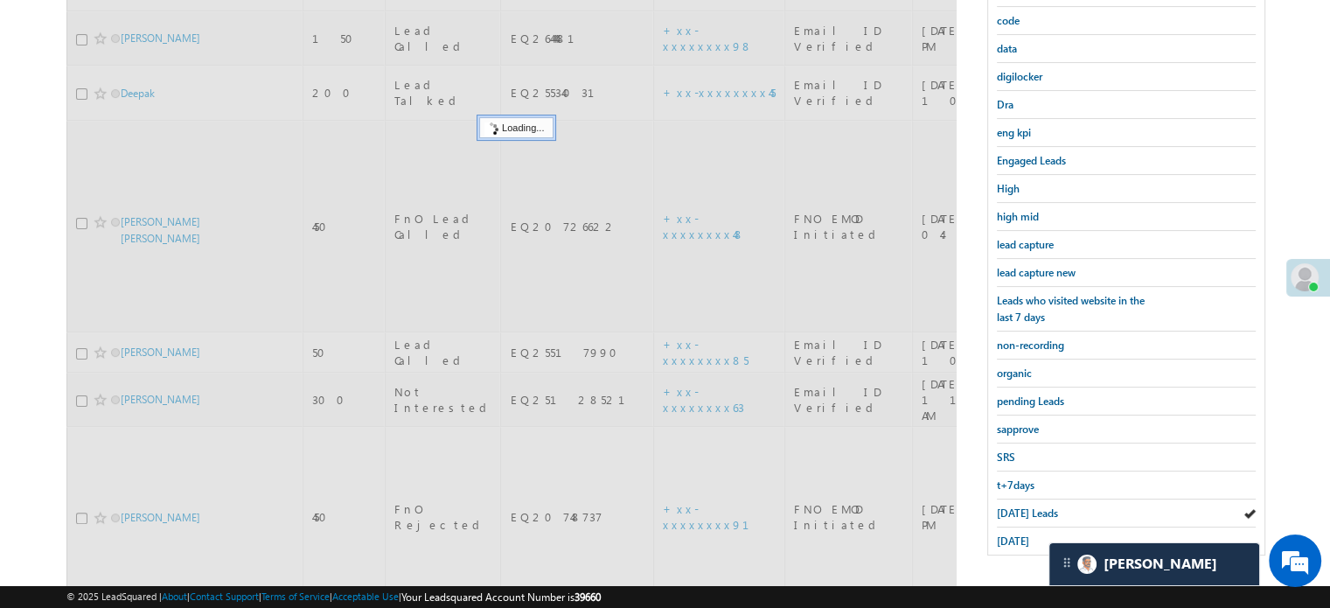
click at [1022, 506] on span "Today's Leads" at bounding box center [1027, 512] width 61 height 13
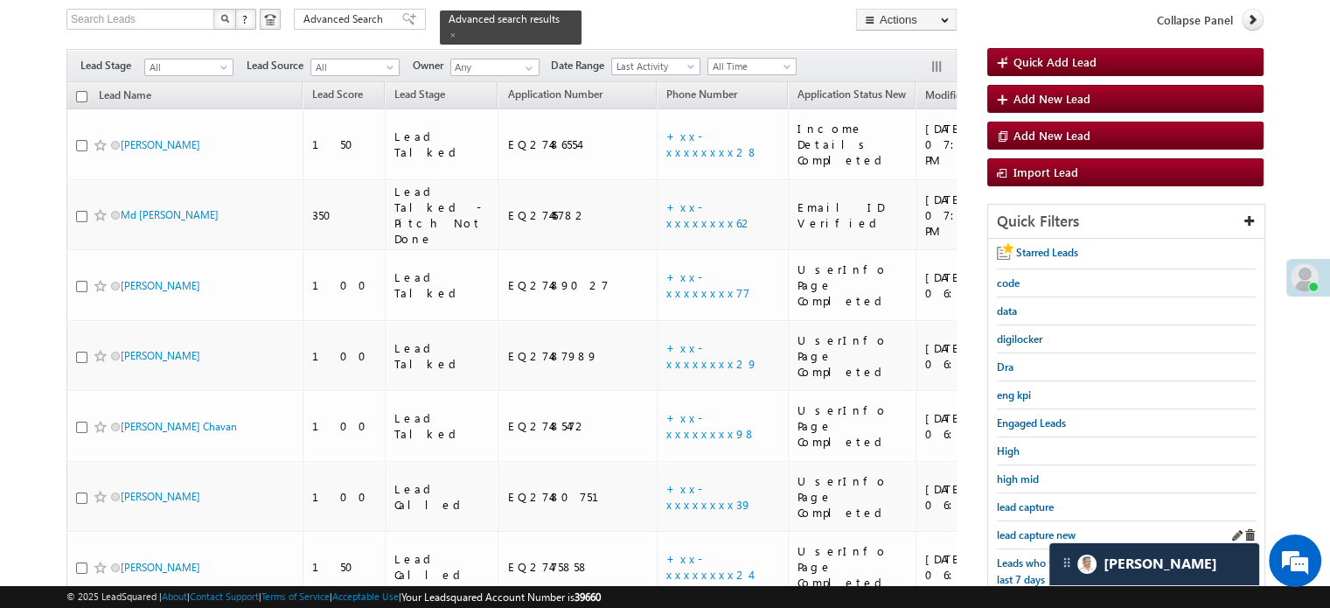
scroll to position [200, 0]
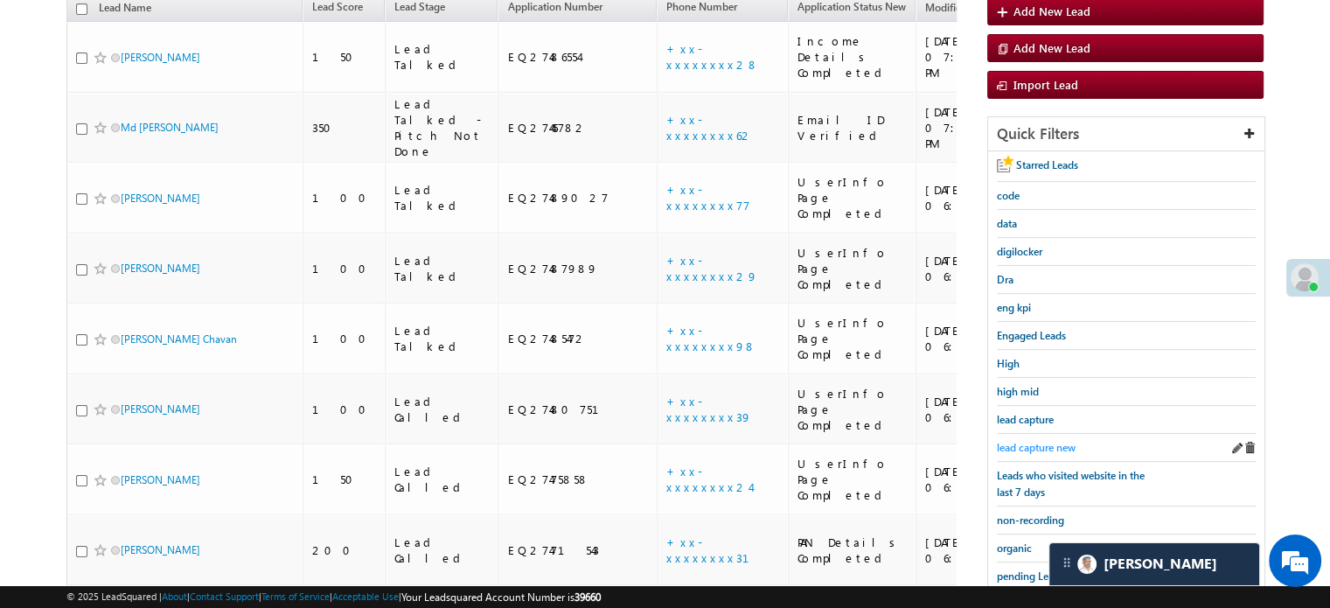
click at [1039, 443] on span "lead capture new" at bounding box center [1036, 447] width 79 height 13
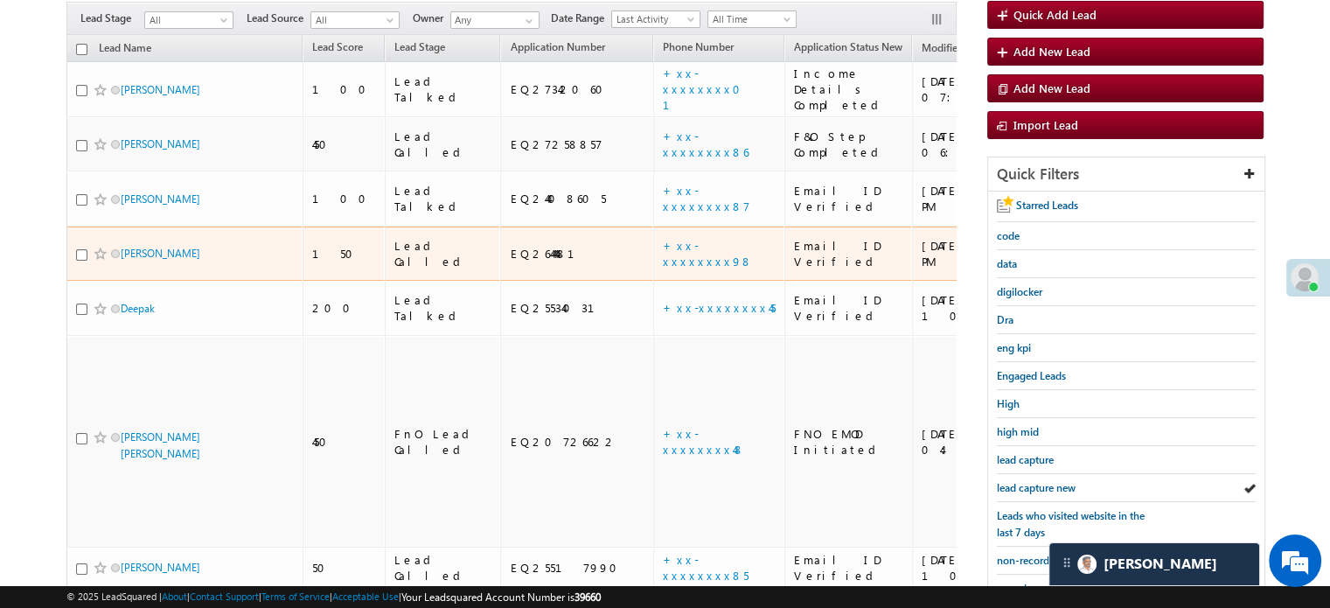
scroll to position [288, 0]
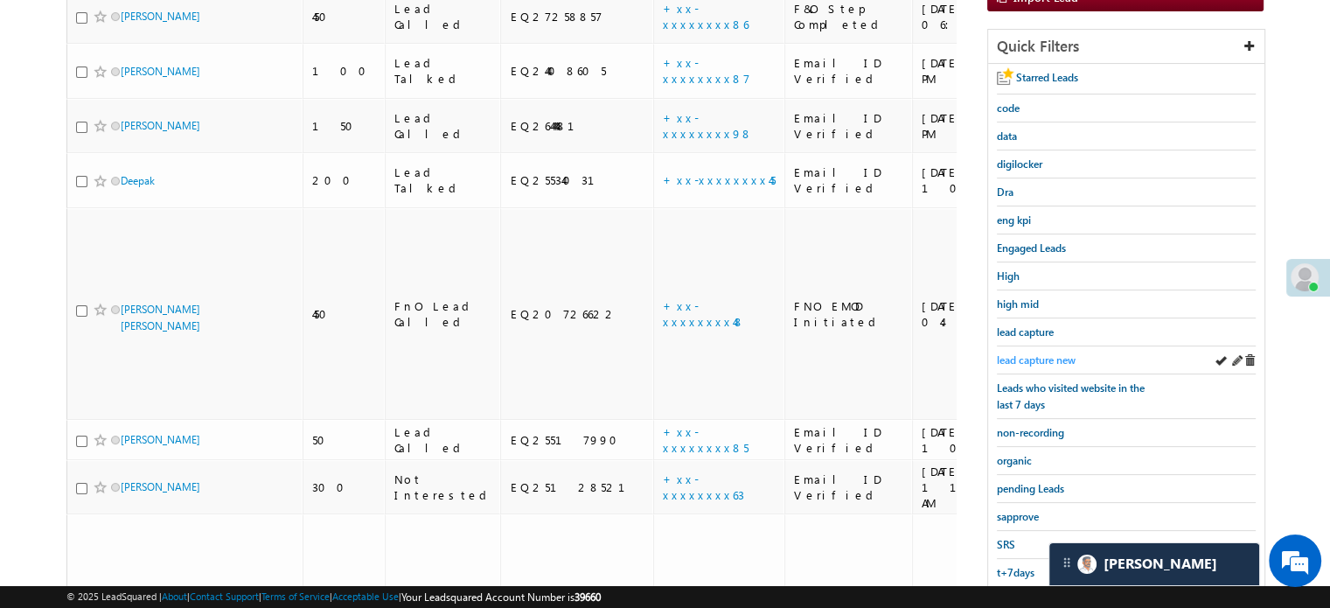
click at [1003, 359] on span "lead capture new" at bounding box center [1036, 359] width 79 height 13
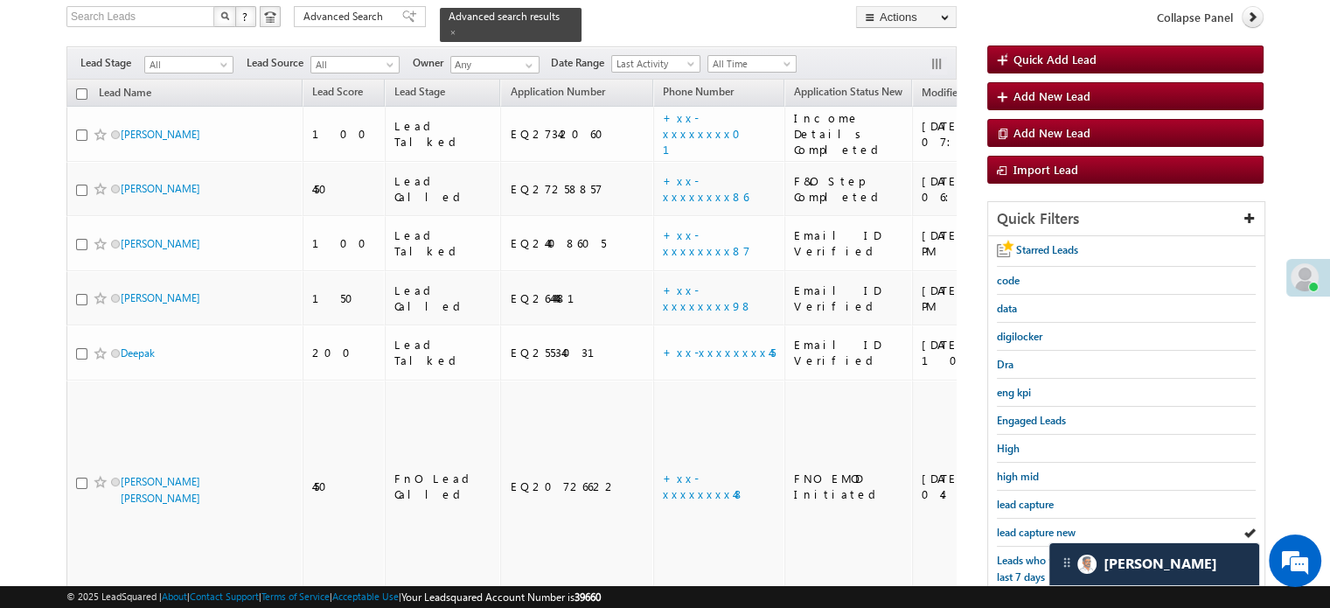
scroll to position [200, 0]
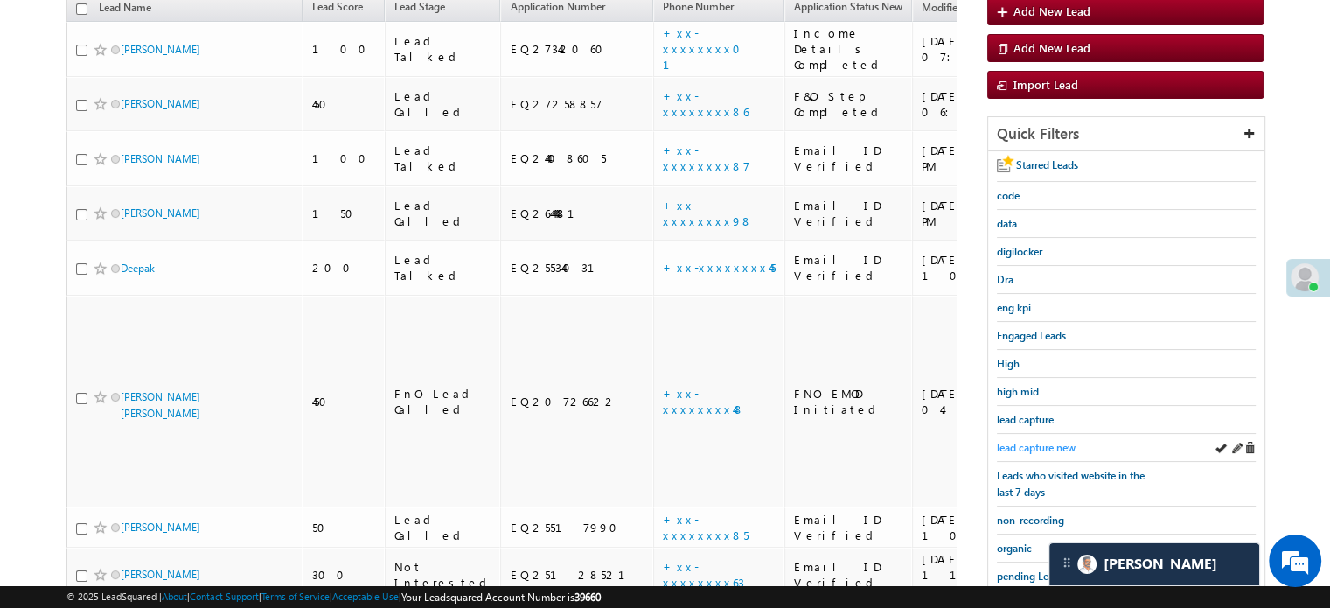
click at [1043, 447] on span "lead capture new" at bounding box center [1036, 447] width 79 height 13
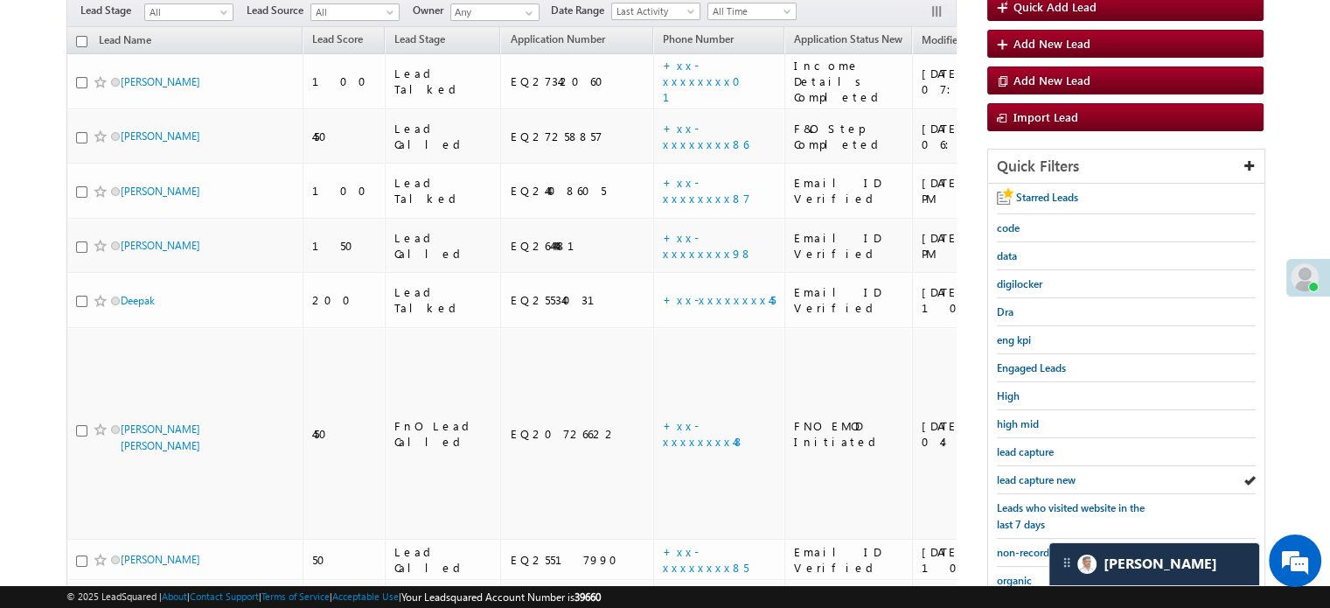
scroll to position [375, 0]
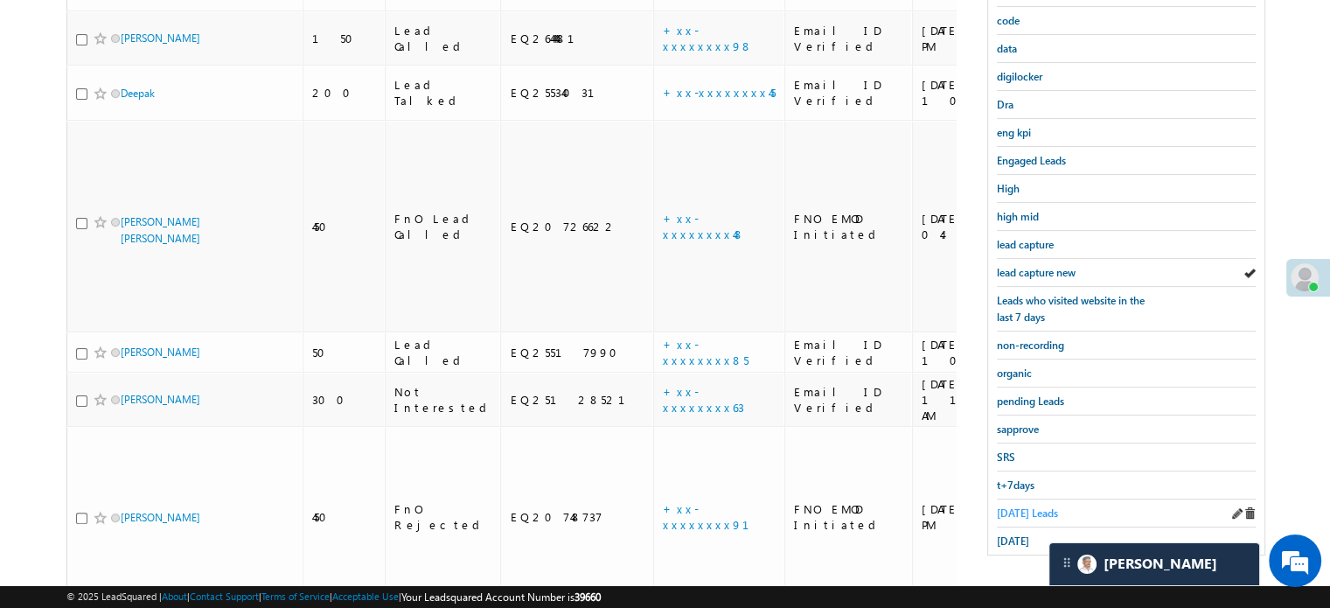
click at [1016, 506] on span "Today's Leads" at bounding box center [1027, 512] width 61 height 13
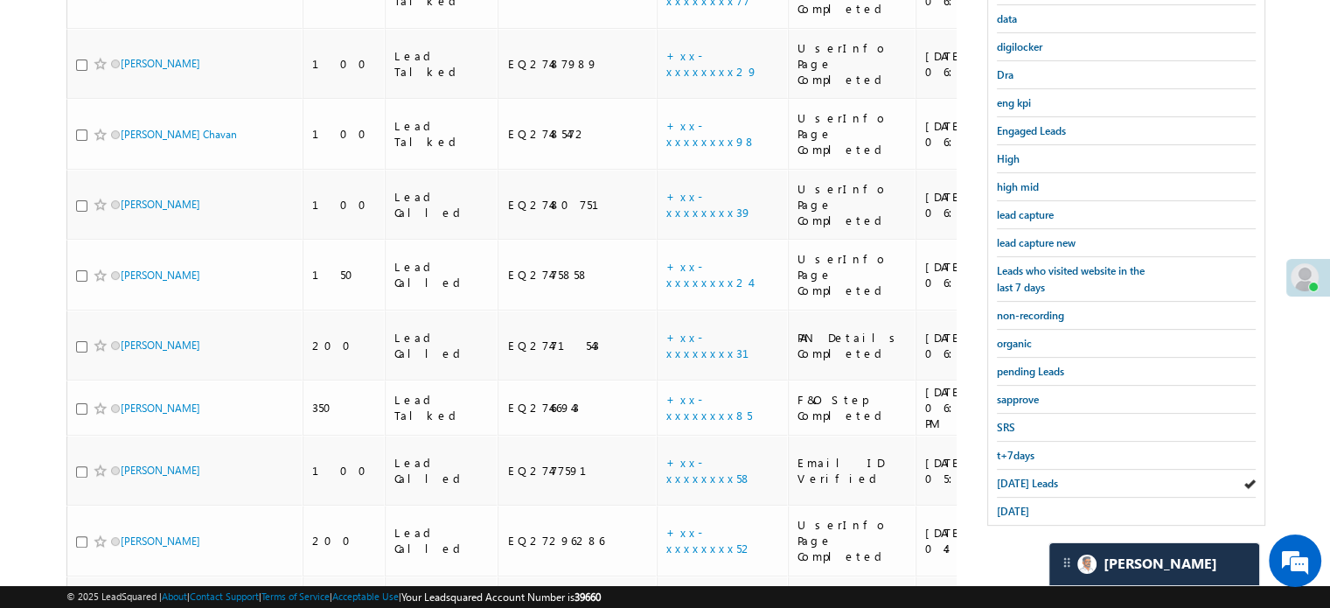
scroll to position [550, 0]
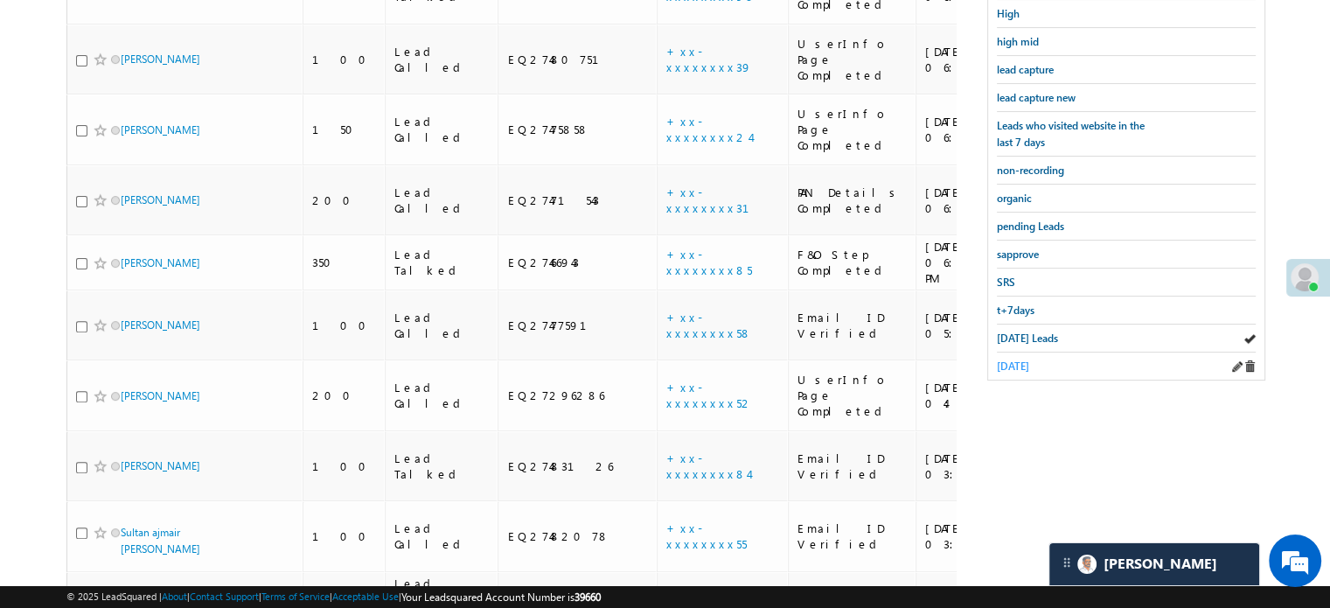
click at [1021, 365] on link "yesterday" at bounding box center [1013, 366] width 32 height 17
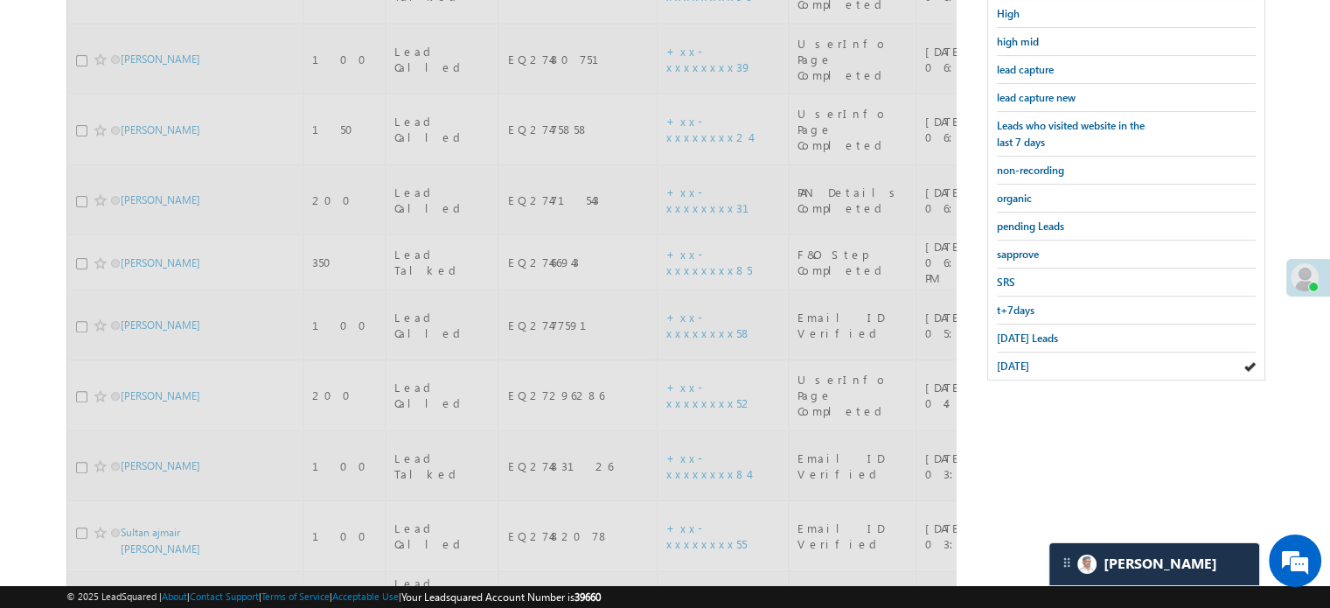
scroll to position [288, 0]
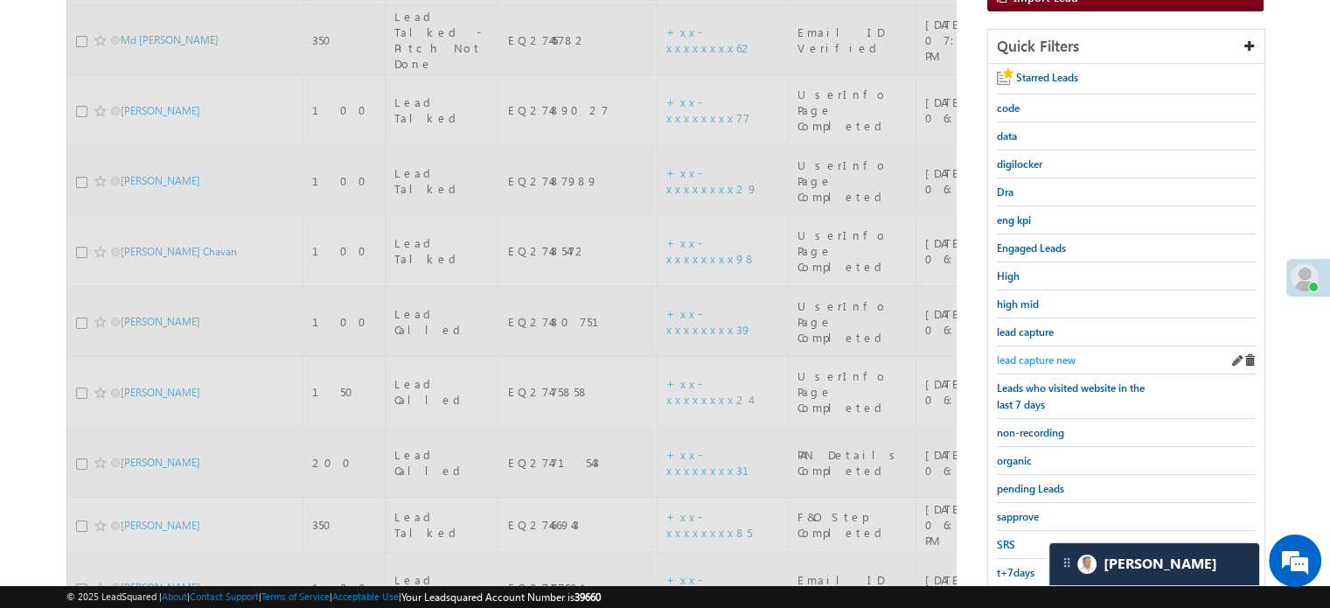
click at [1047, 359] on span "lead capture new" at bounding box center [1036, 359] width 79 height 13
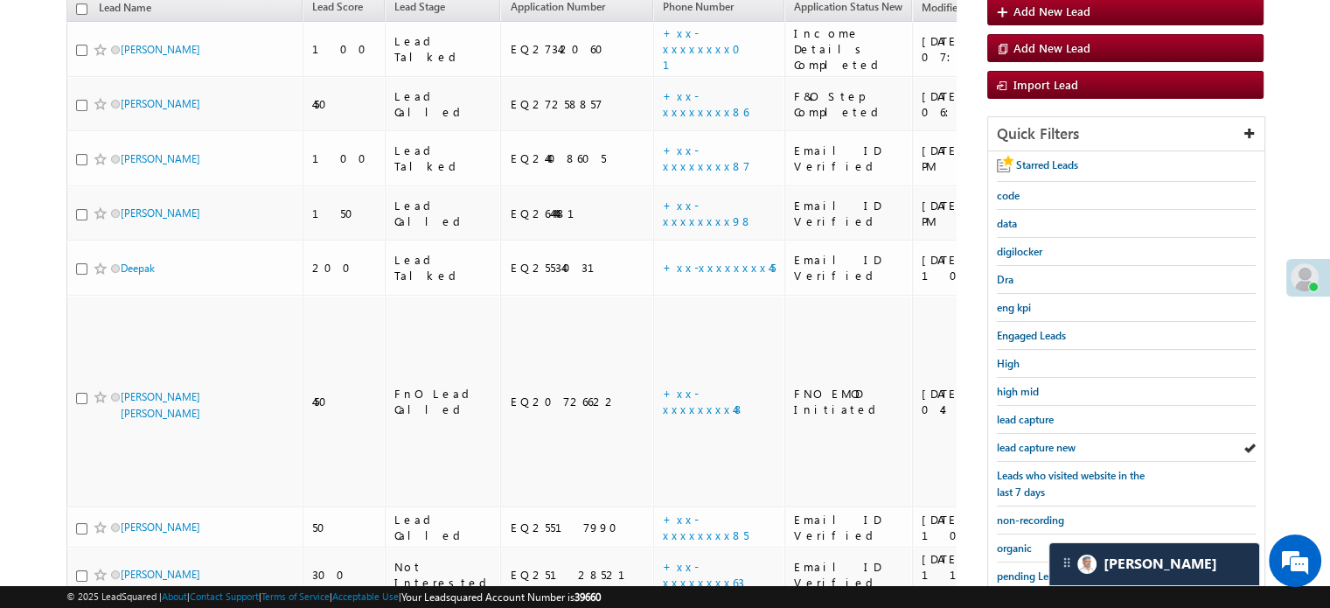
scroll to position [375, 0]
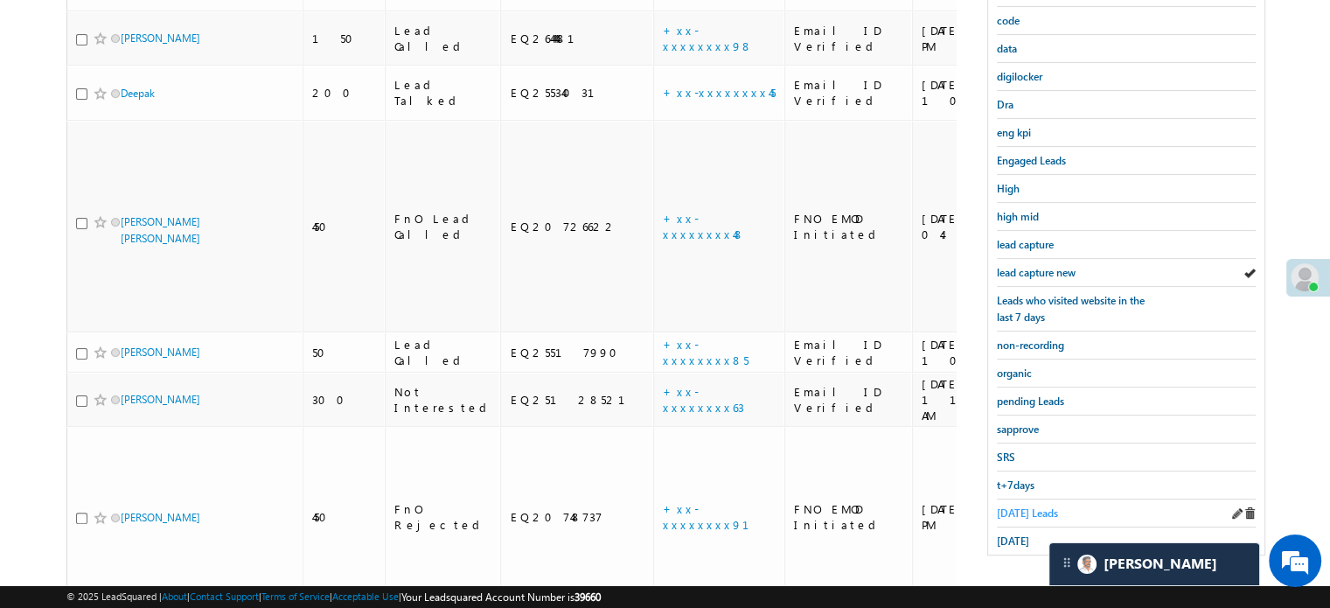
click at [1017, 506] on span "Today's Leads" at bounding box center [1027, 512] width 61 height 13
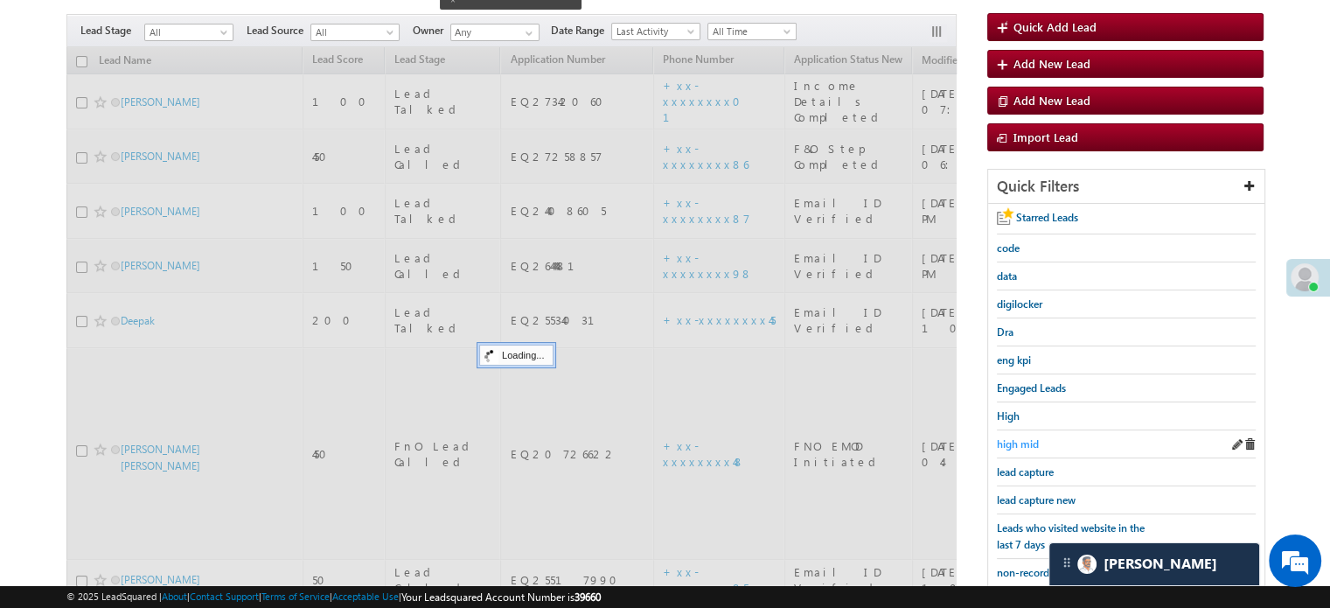
scroll to position [113, 0]
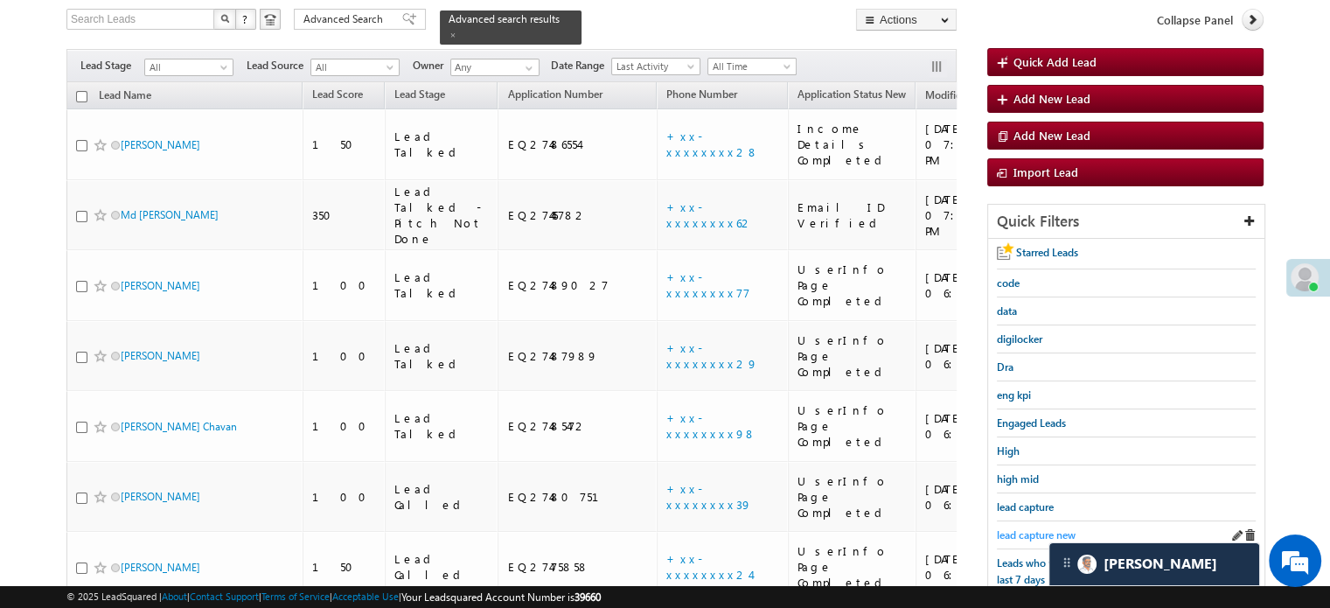
click at [1029, 528] on span "lead capture new" at bounding box center [1036, 534] width 79 height 13
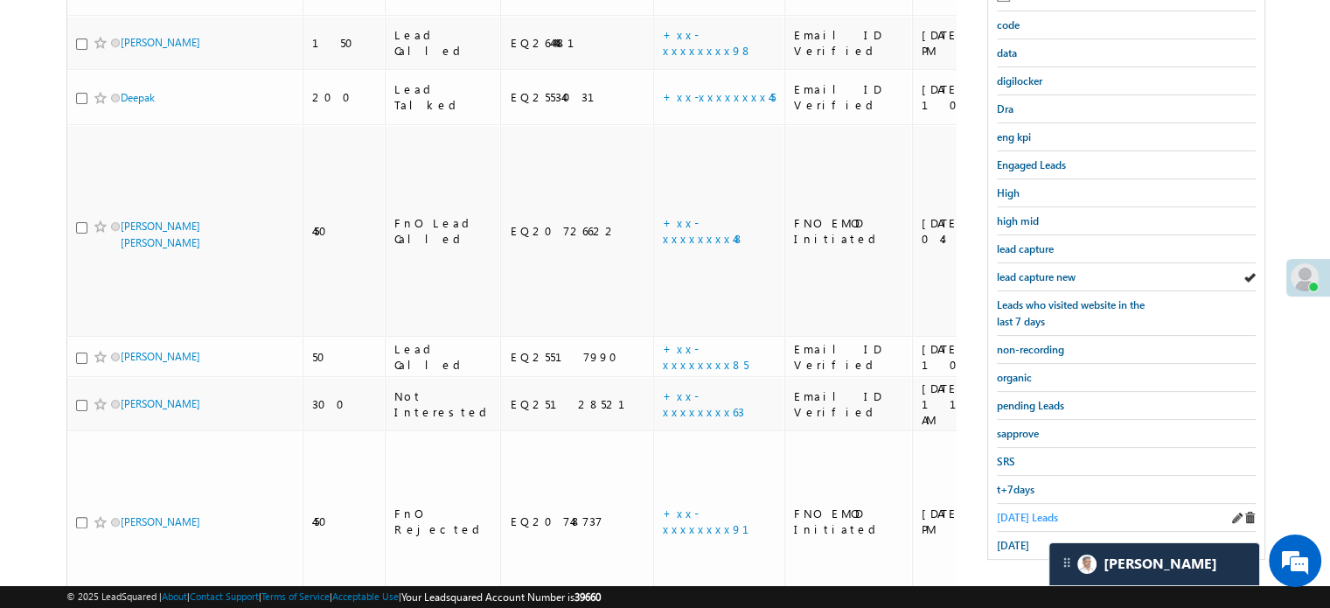
click at [1008, 530] on div "Starred Leads code data digilocker Dra eng kpi Engaged Leads High high mid lead…" at bounding box center [1126, 270] width 276 height 578
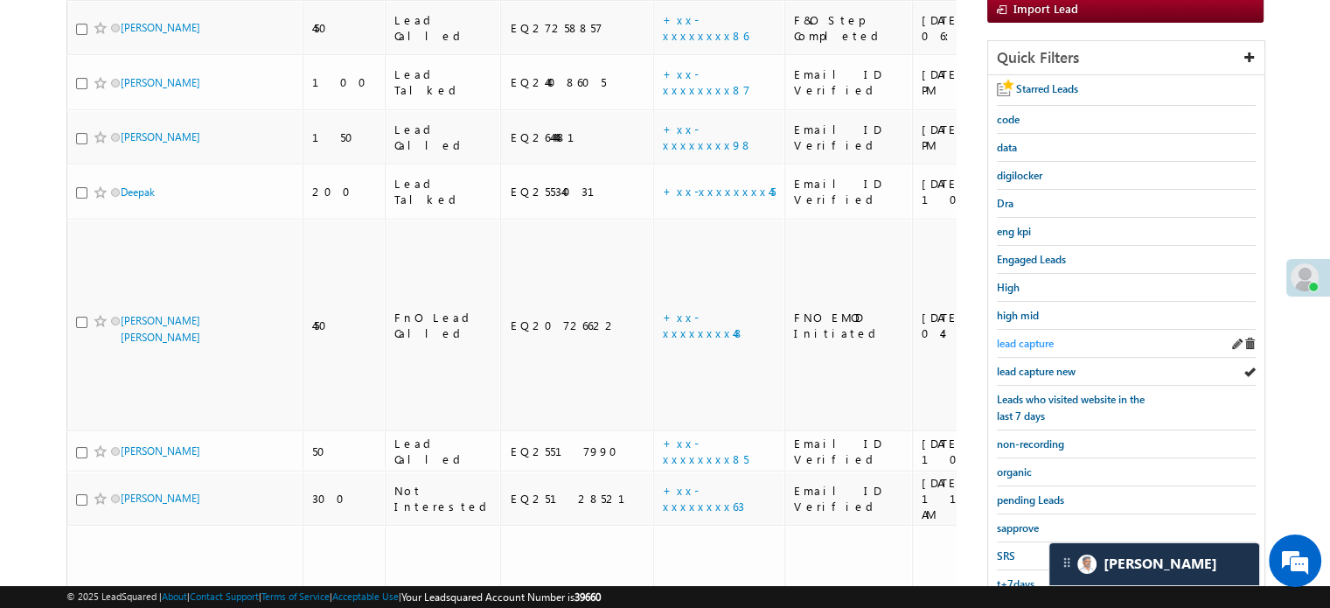
scroll to position [200, 0]
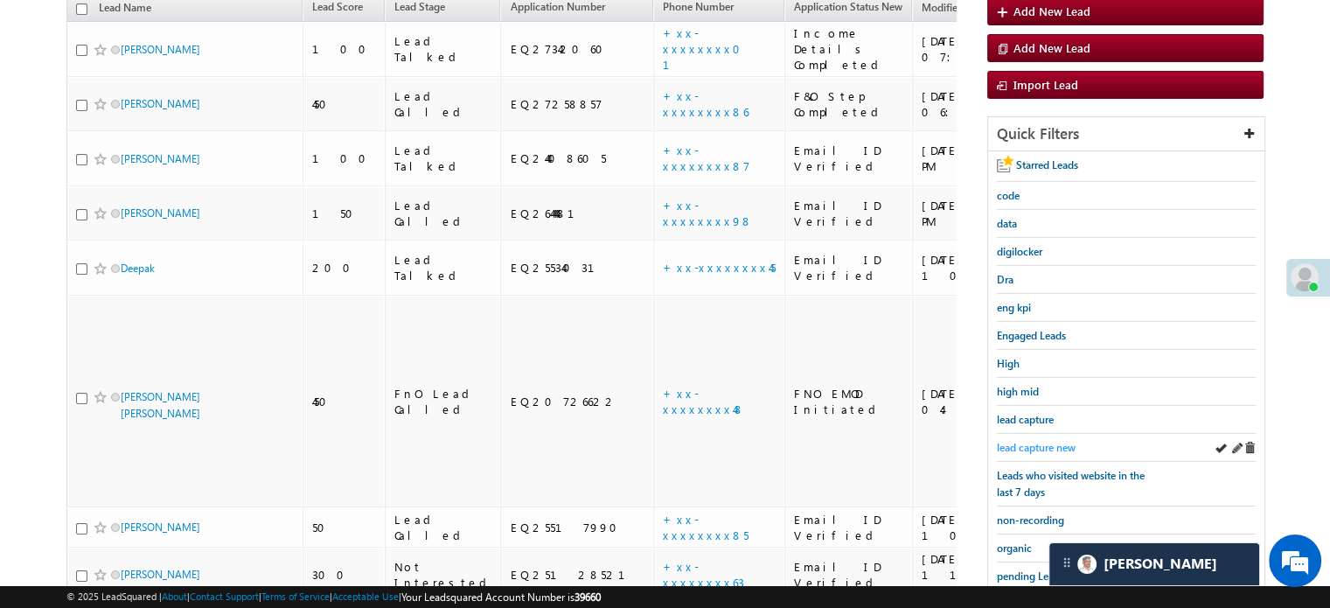
click at [1030, 443] on span "lead capture new" at bounding box center [1036, 447] width 79 height 13
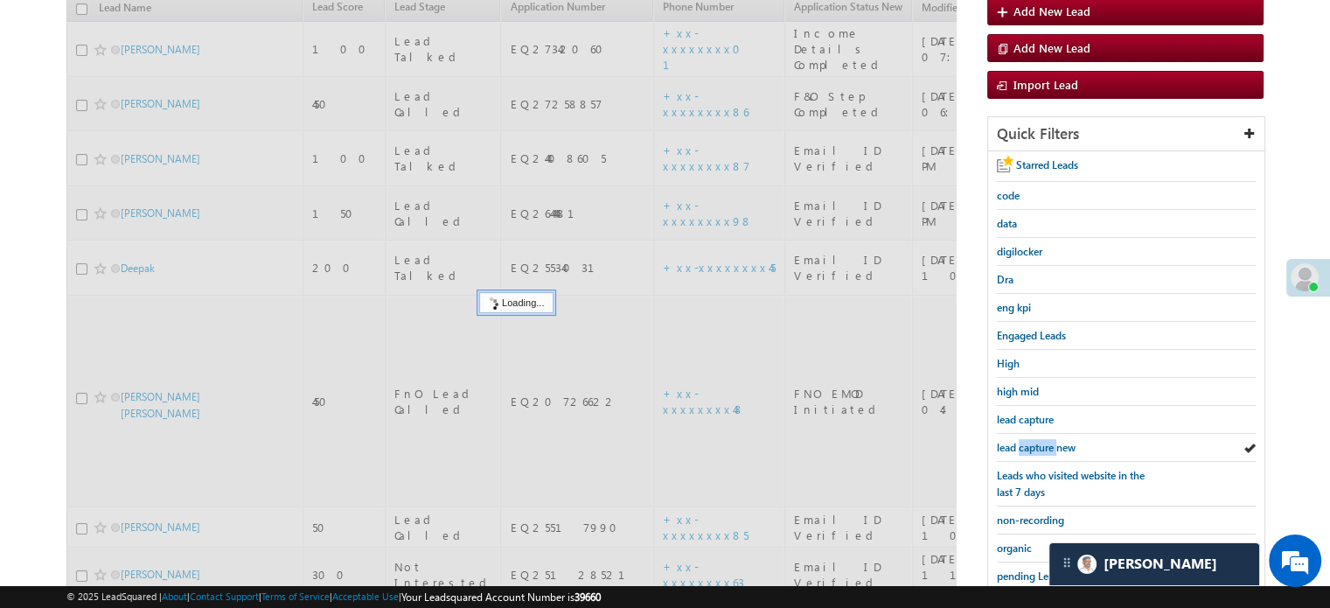
click at [1030, 443] on span "lead capture new" at bounding box center [1036, 447] width 79 height 13
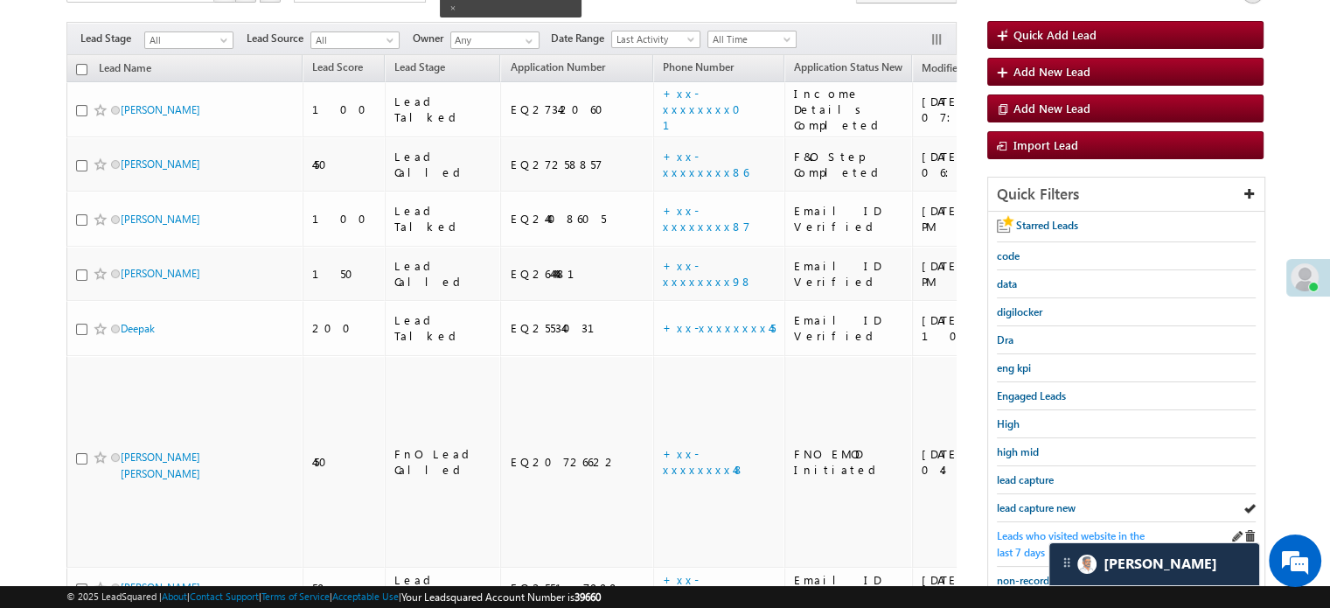
scroll to position [262, 0]
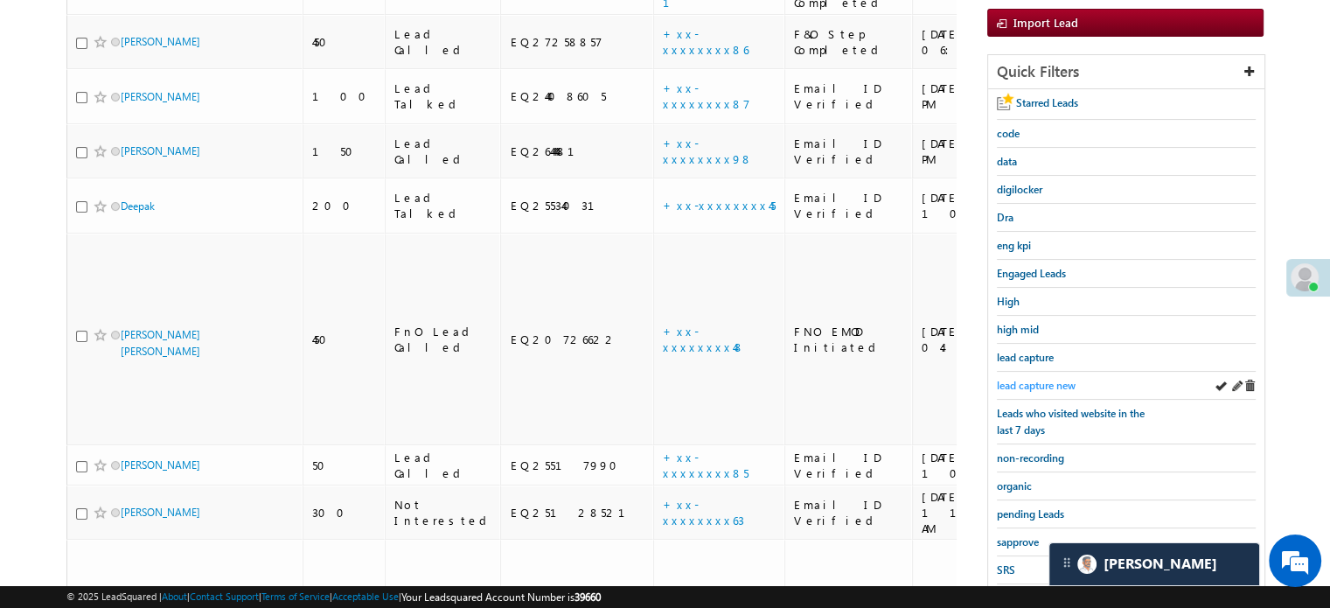
click at [1011, 377] on link "lead capture new" at bounding box center [1036, 385] width 79 height 17
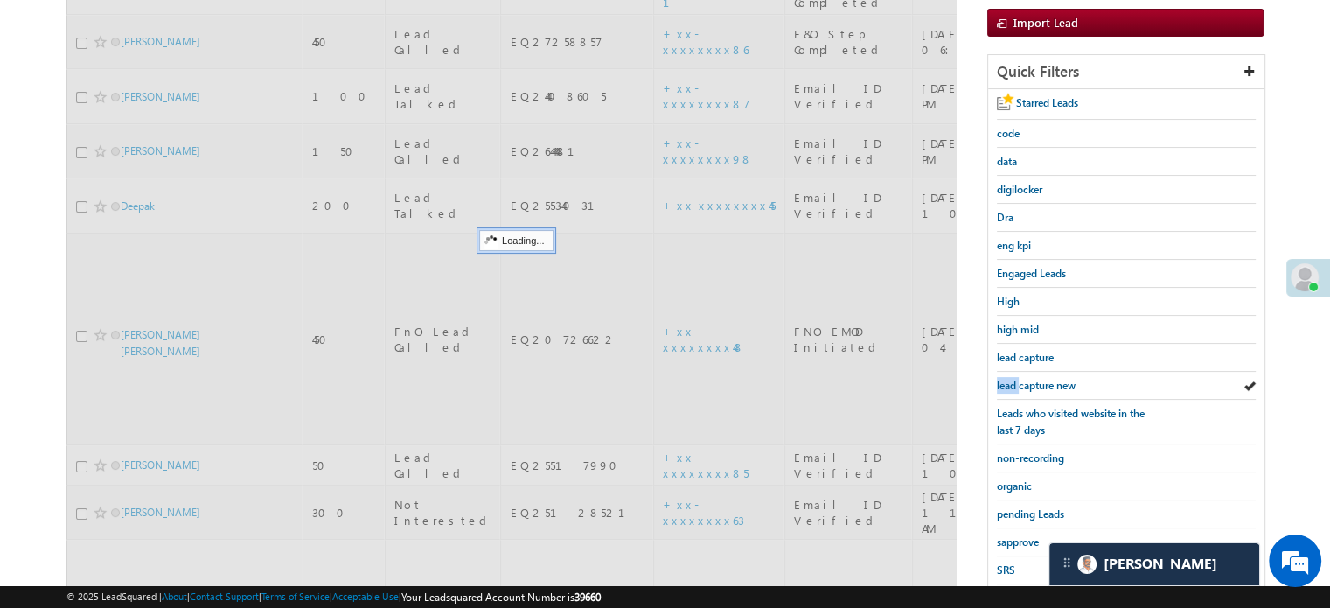
click at [1011, 377] on link "lead capture new" at bounding box center [1036, 385] width 79 height 17
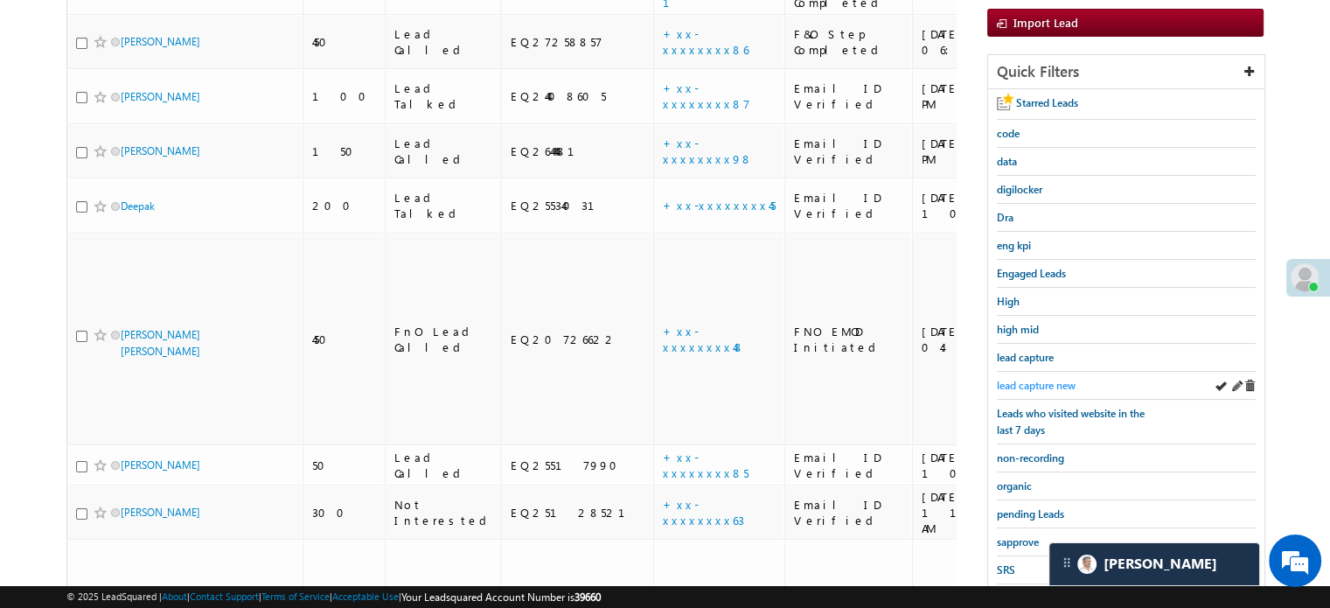
click at [1043, 387] on link "lead capture new" at bounding box center [1036, 385] width 79 height 17
click at [1022, 379] on span "lead capture new" at bounding box center [1036, 385] width 79 height 13
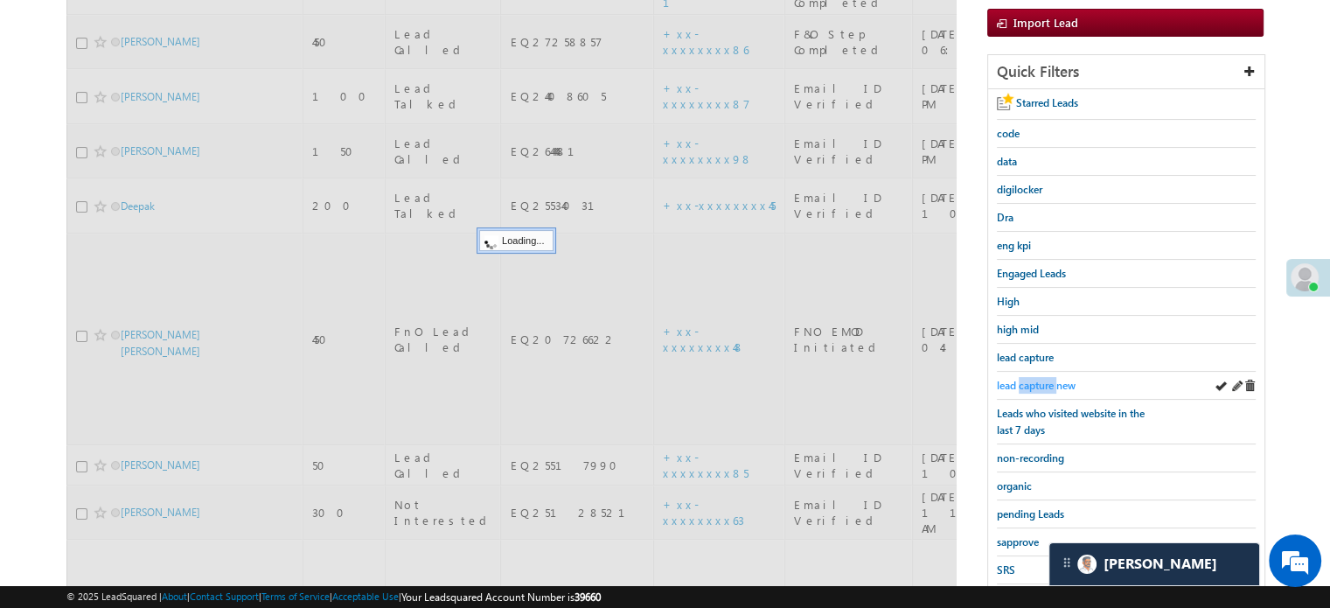
click at [1022, 379] on span "lead capture new" at bounding box center [1036, 385] width 79 height 13
click at [1015, 384] on span "lead capture new" at bounding box center [1036, 385] width 79 height 13
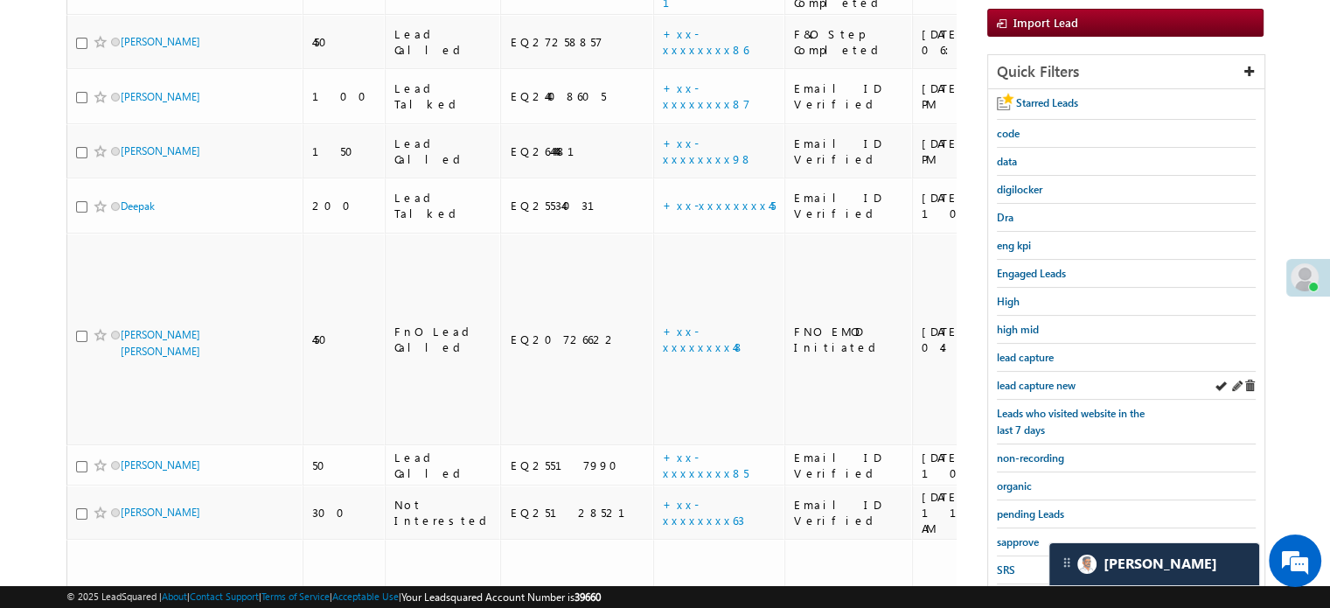
click at [1054, 372] on div "lead capture new" at bounding box center [1126, 386] width 259 height 28
click at [1050, 380] on span "lead capture new" at bounding box center [1036, 385] width 79 height 13
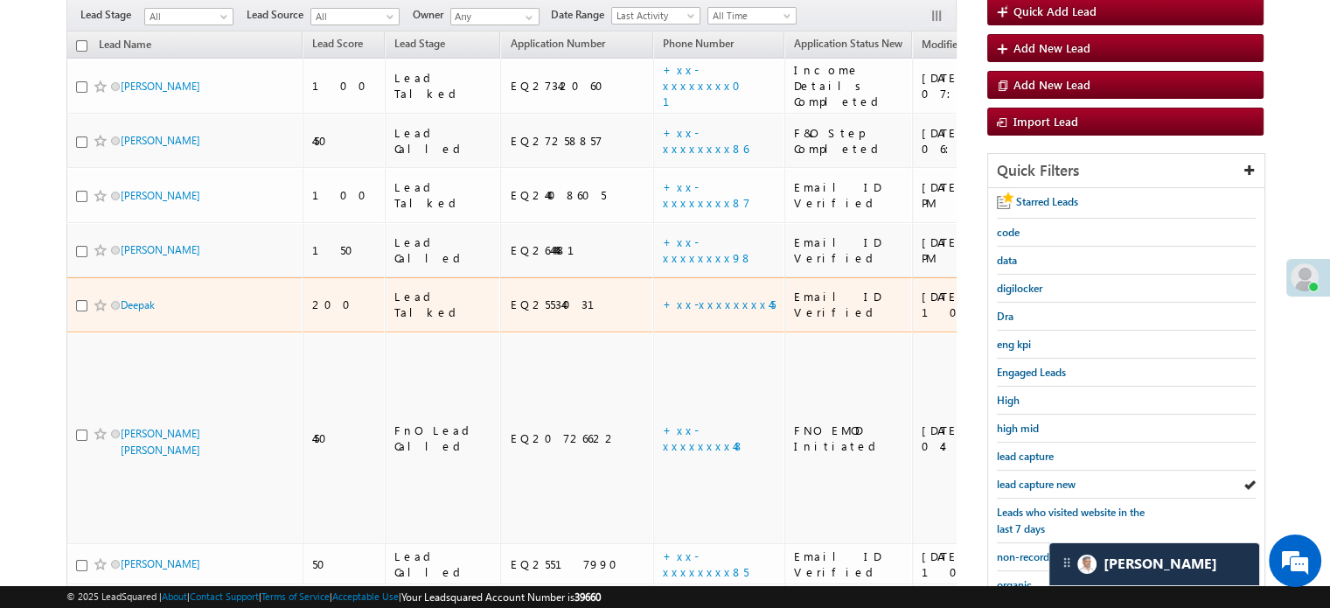
scroll to position [175, 0]
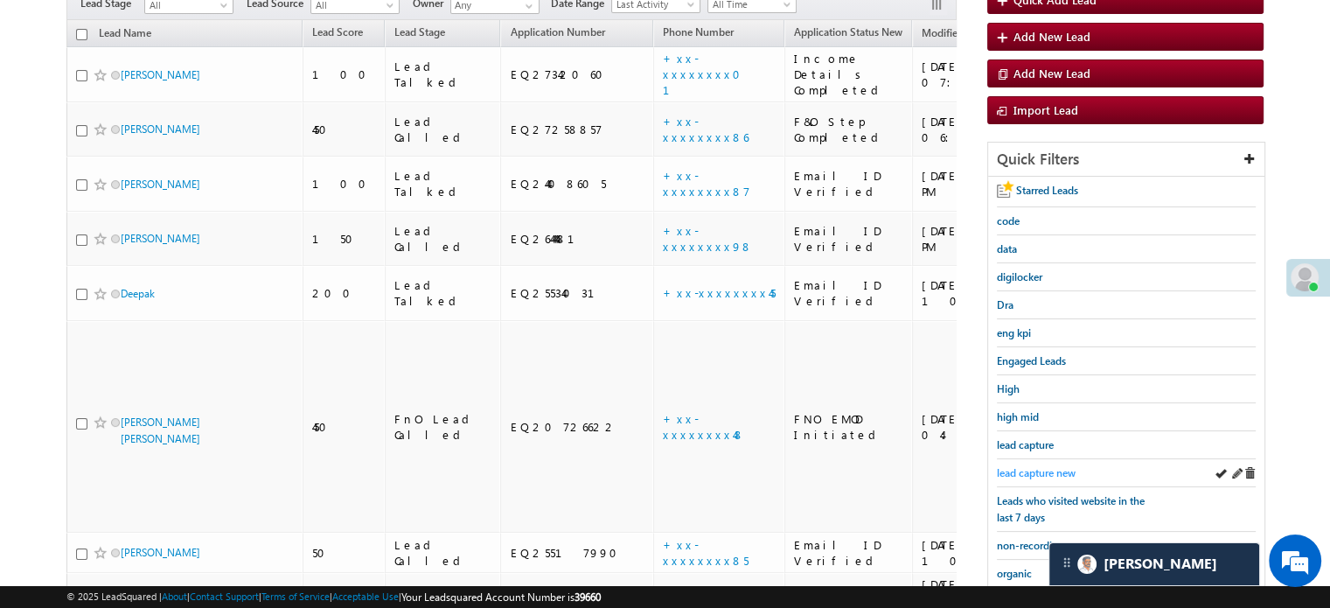
click at [1007, 470] on span "lead capture new" at bounding box center [1036, 472] width 79 height 13
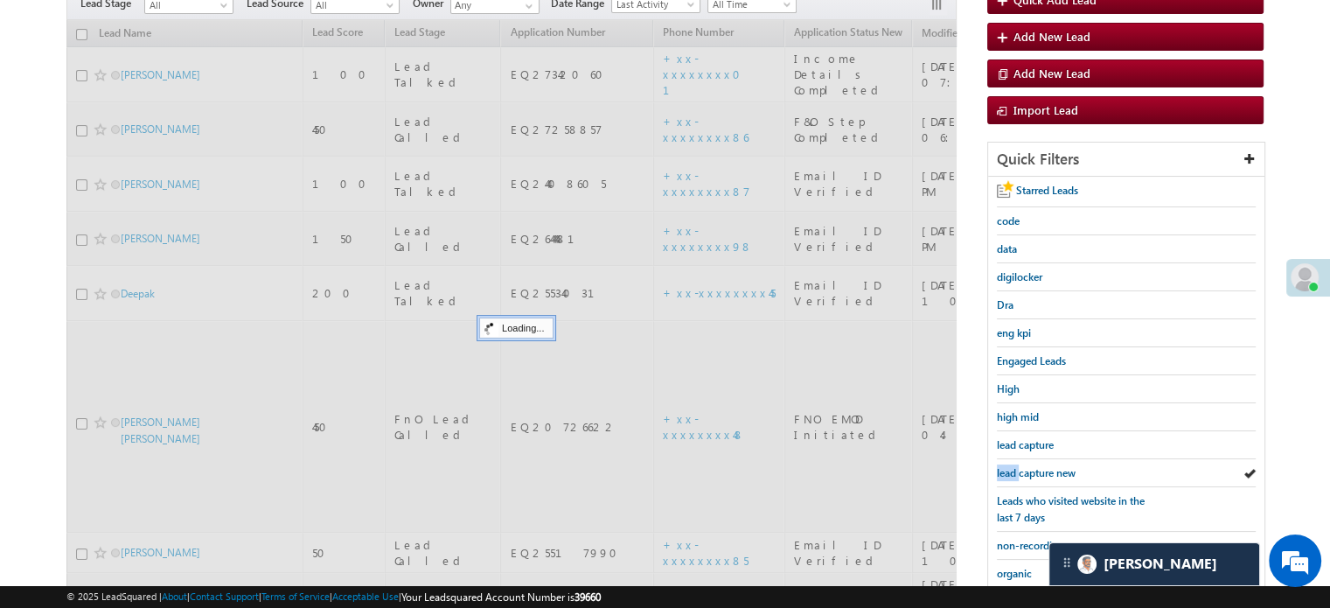
click at [1007, 470] on span "lead capture new" at bounding box center [1036, 472] width 79 height 13
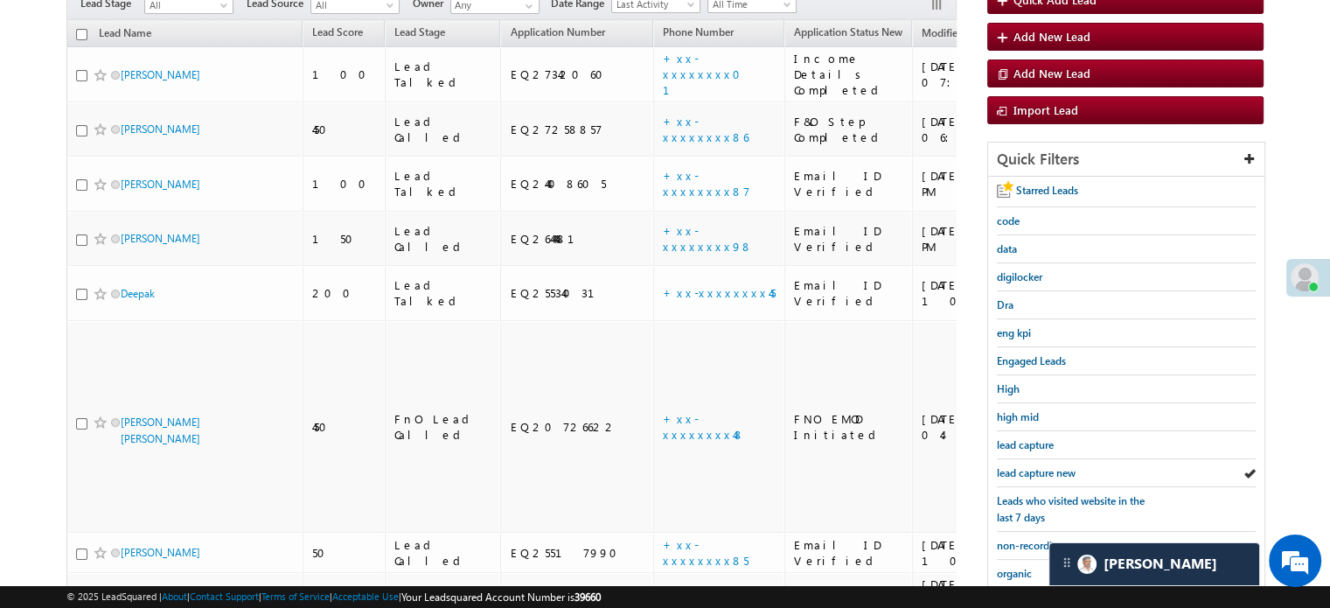
click at [1007, 470] on span "lead capture new" at bounding box center [1036, 472] width 79 height 13
click at [1007, 468] on span "lead capture new" at bounding box center [1036, 472] width 79 height 13
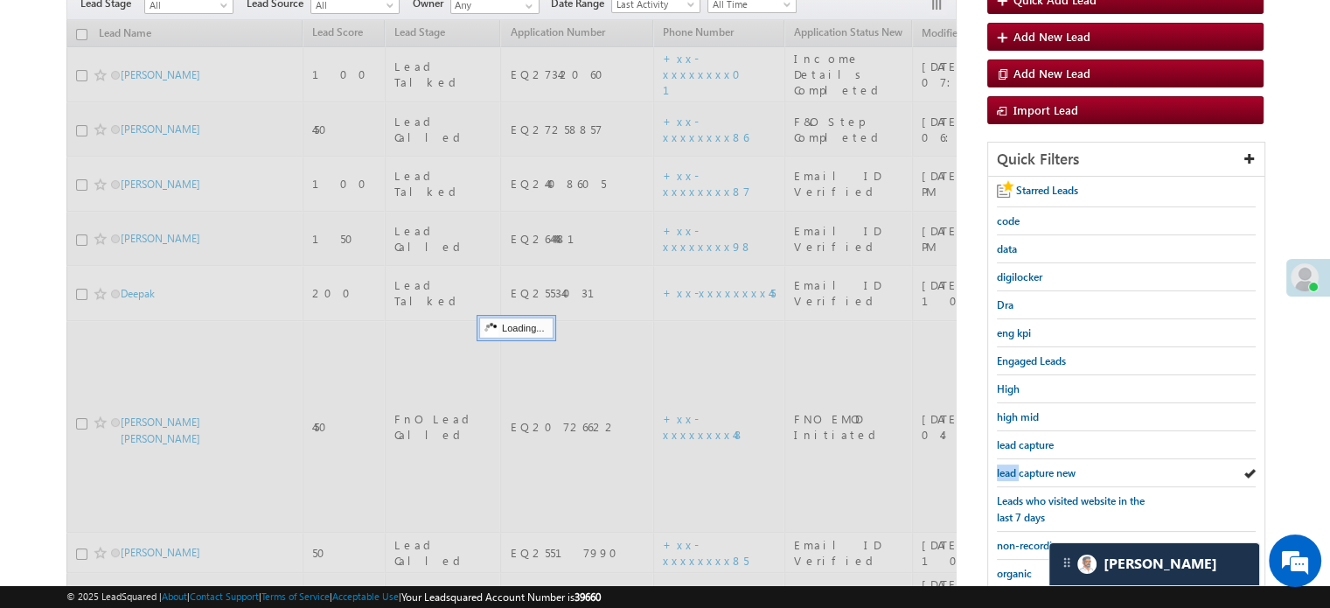
click at [1007, 468] on span "lead capture new" at bounding box center [1036, 472] width 79 height 13
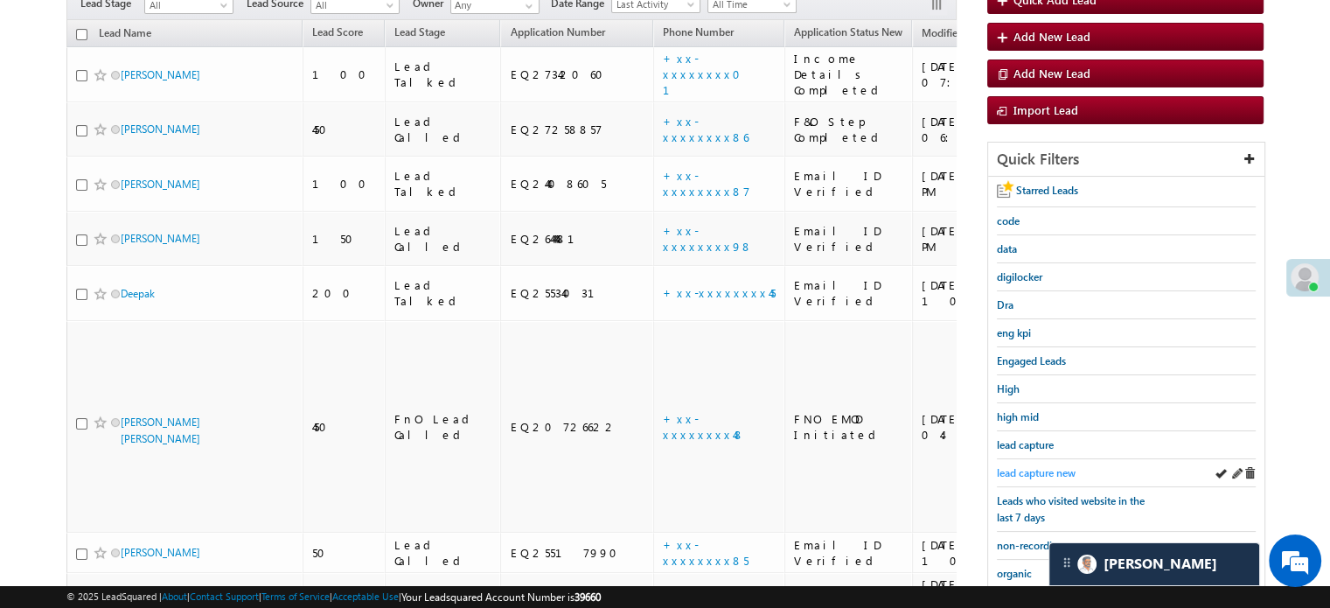
click at [1013, 466] on span "lead capture new" at bounding box center [1036, 472] width 79 height 13
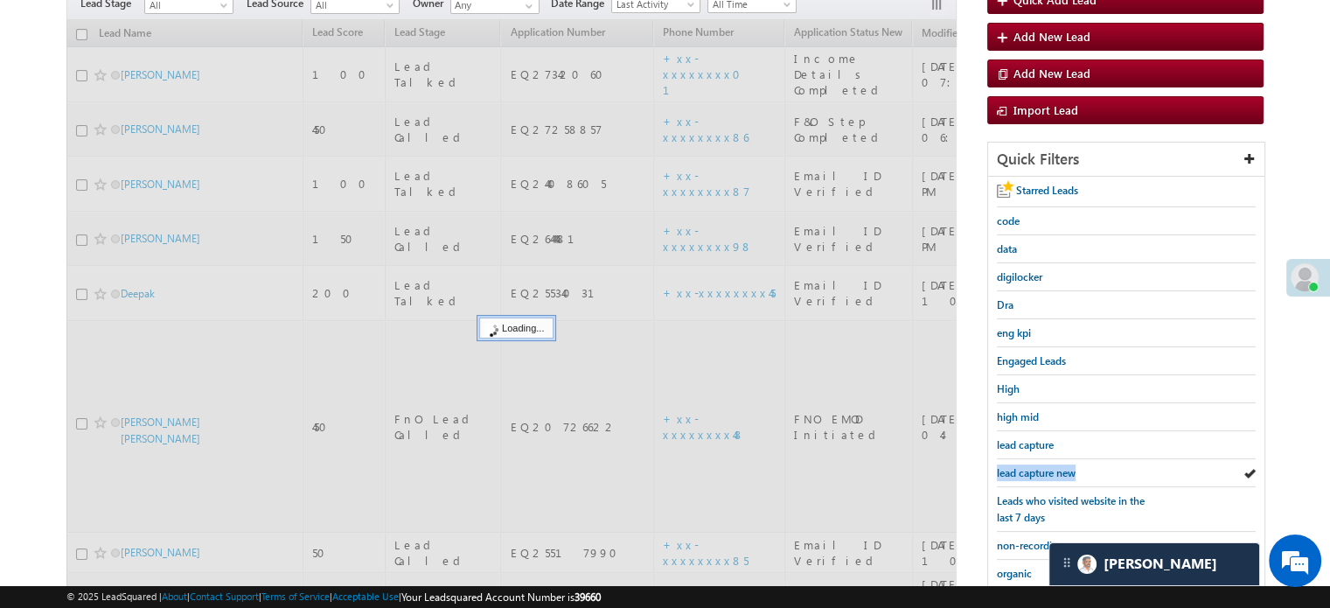
click at [1013, 466] on span "lead capture new" at bounding box center [1036, 472] width 79 height 13
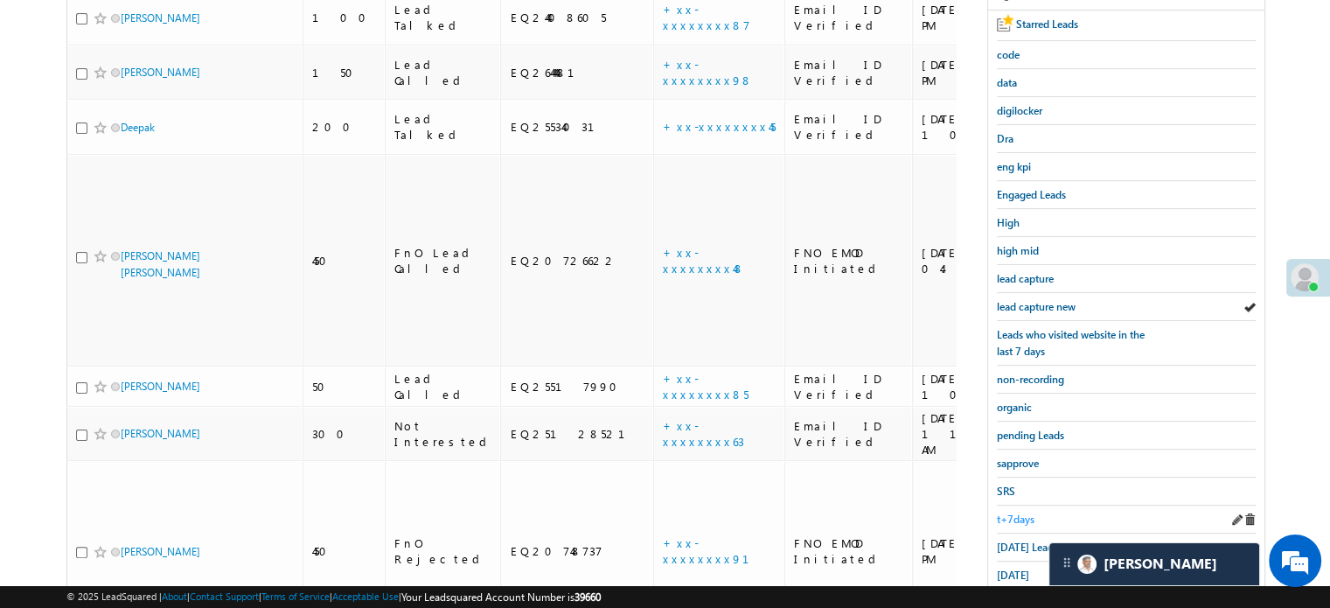
scroll to position [375, 0]
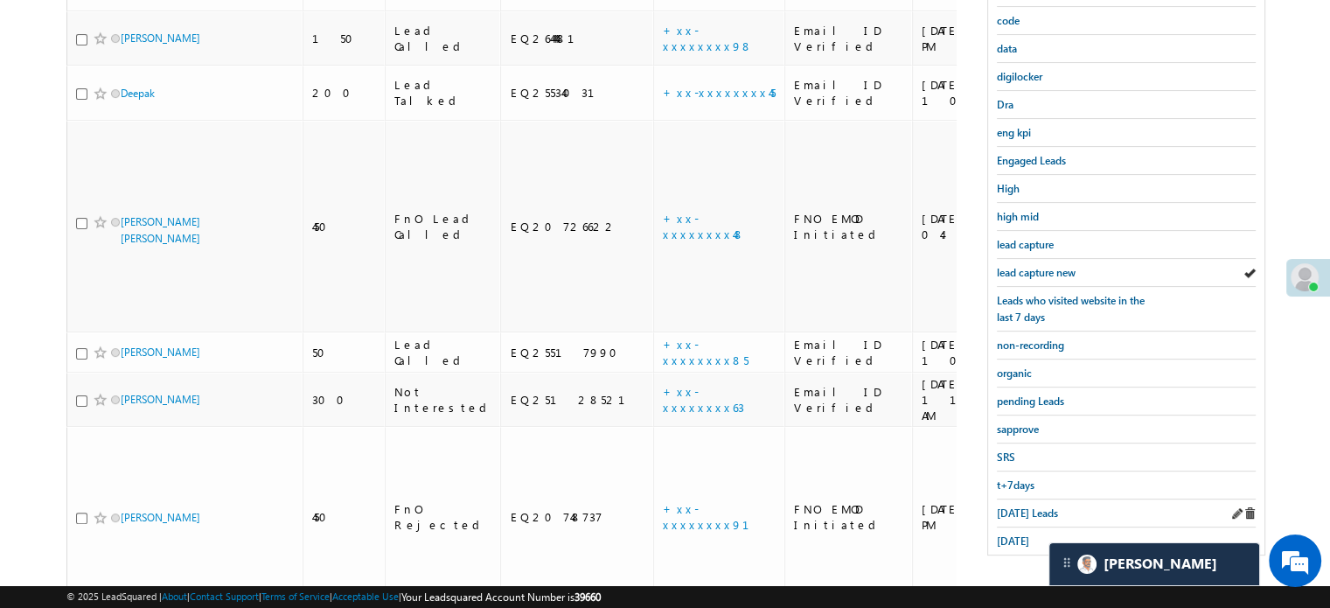
click at [1006, 499] on div "Today's Leads" at bounding box center [1126, 513] width 259 height 28
click at [1009, 506] on span "Today's Leads" at bounding box center [1027, 512] width 61 height 13
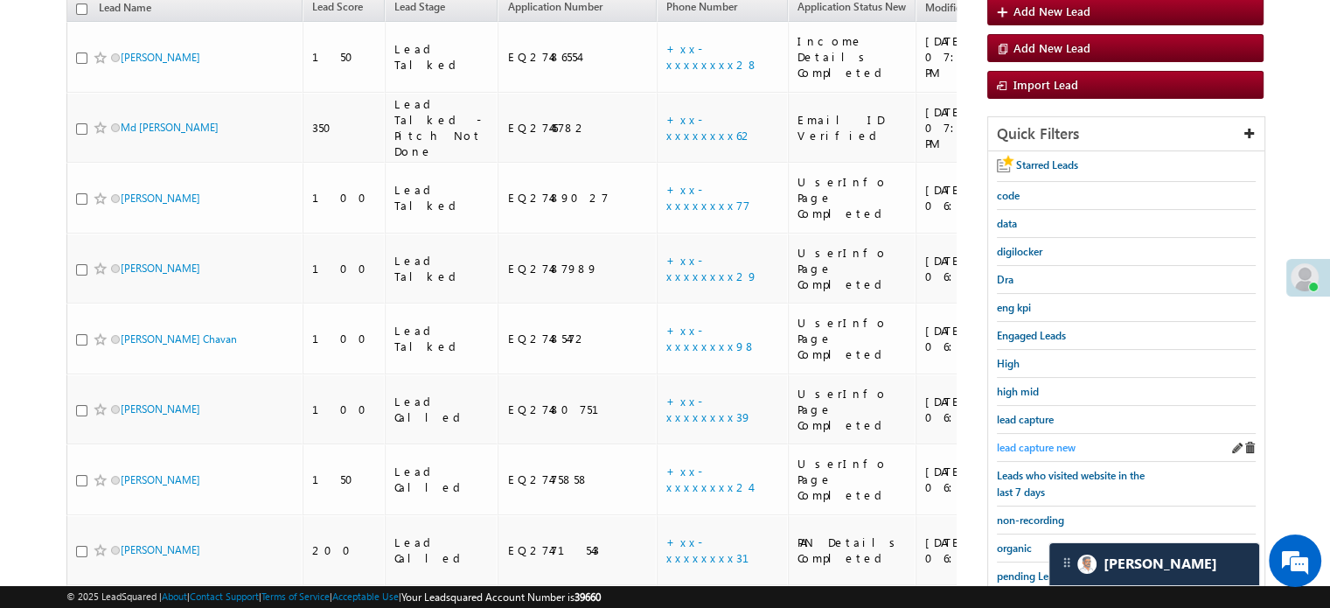
click at [1010, 441] on span "lead capture new" at bounding box center [1036, 447] width 79 height 13
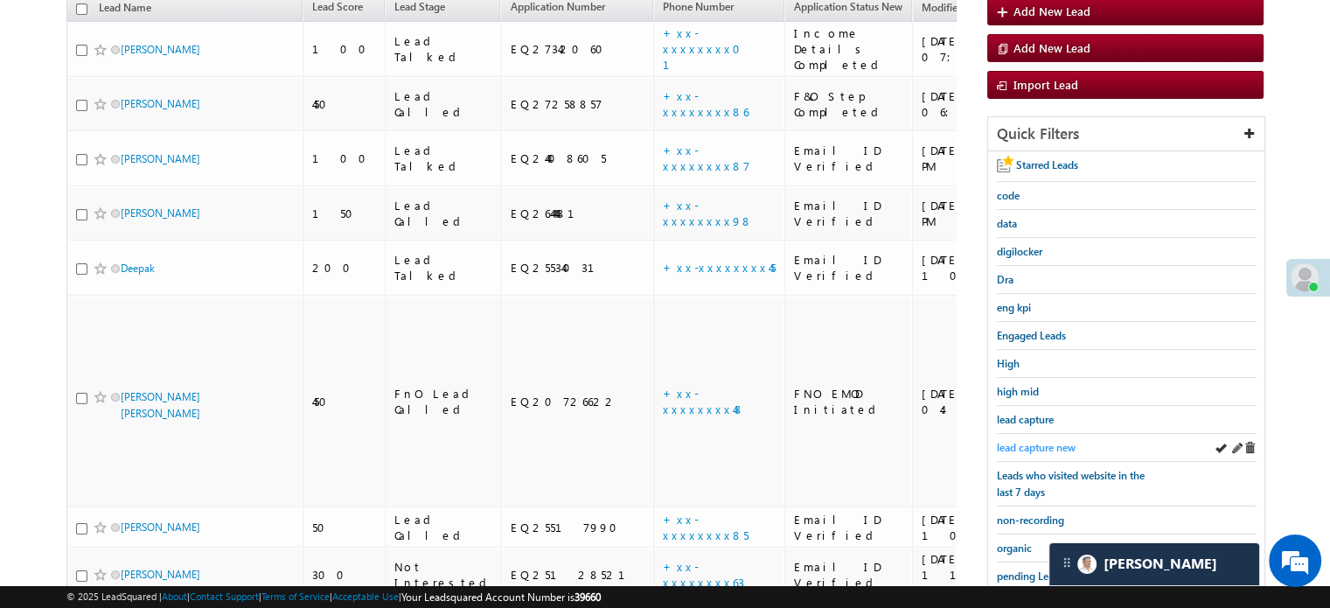
click at [1059, 441] on span "lead capture new" at bounding box center [1036, 447] width 79 height 13
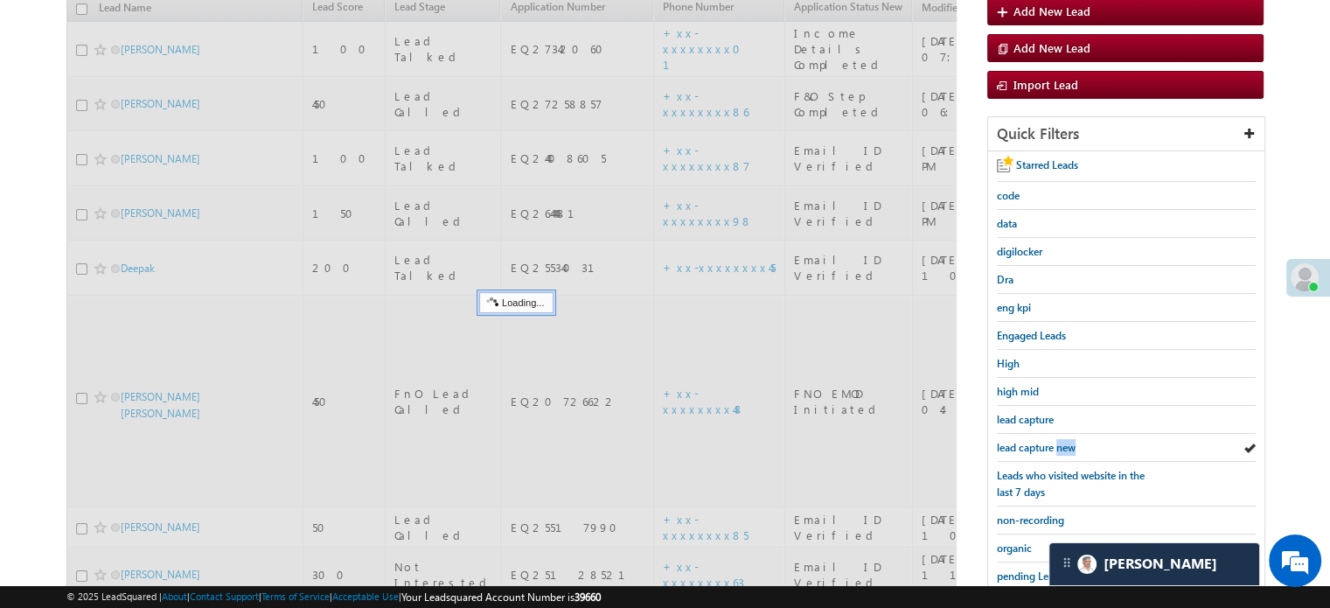
click at [1059, 441] on span "lead capture new" at bounding box center [1036, 447] width 79 height 13
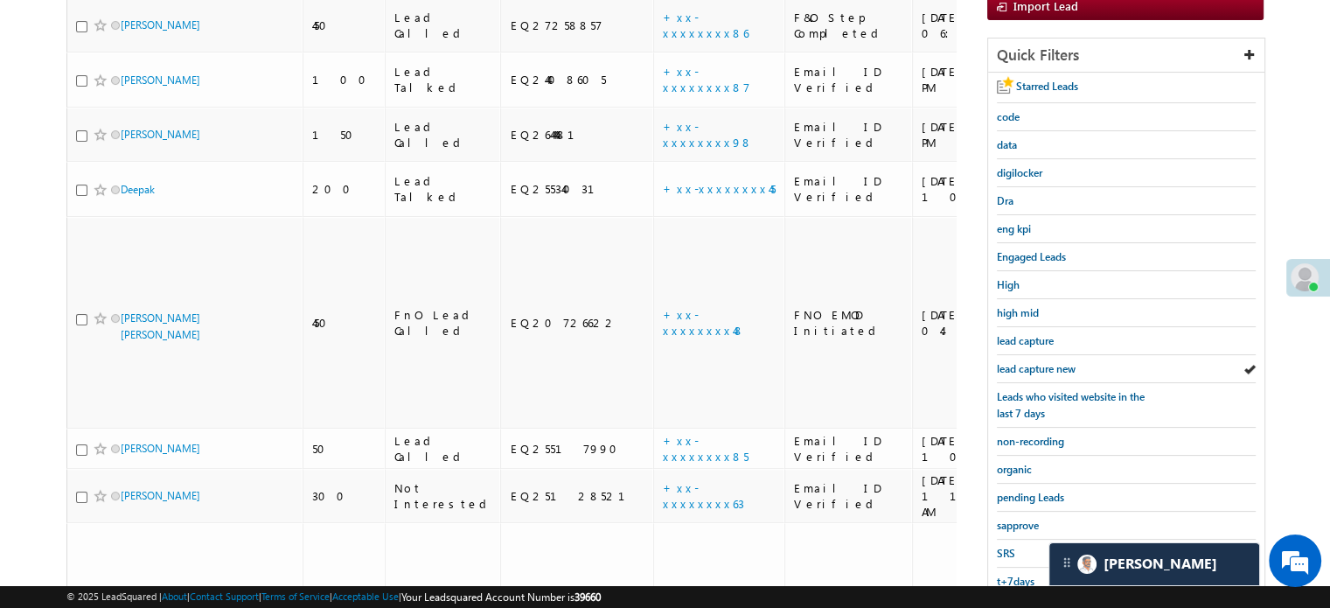
scroll to position [288, 0]
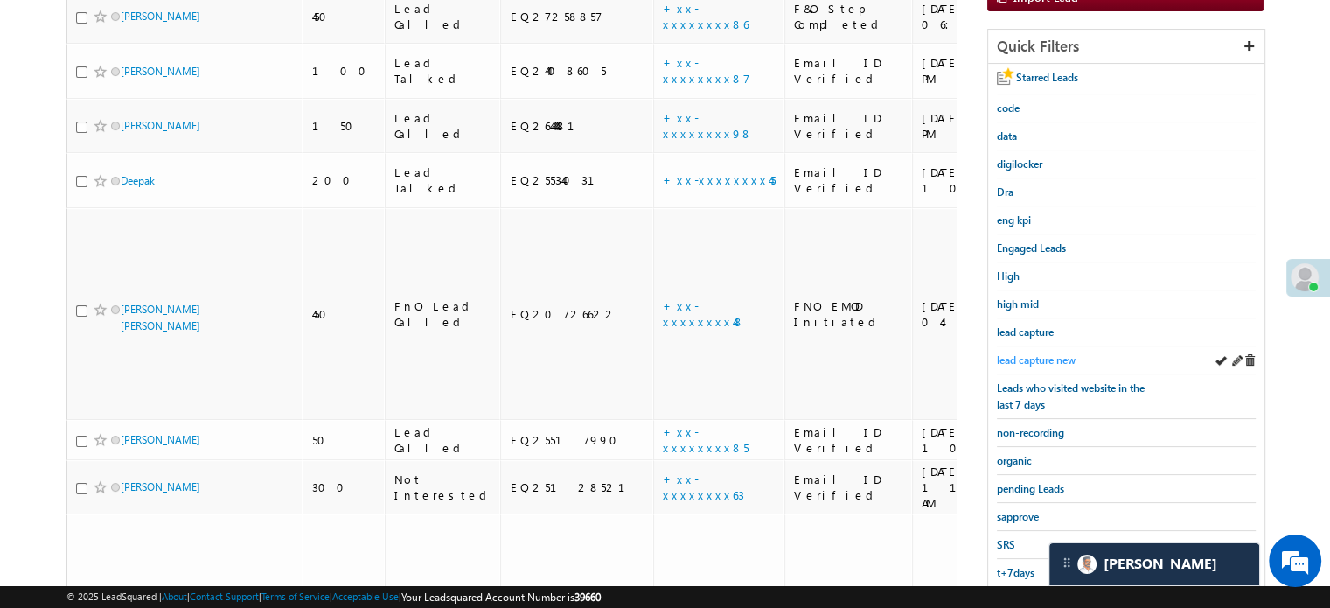
click at [1043, 357] on span "lead capture new" at bounding box center [1036, 359] width 79 height 13
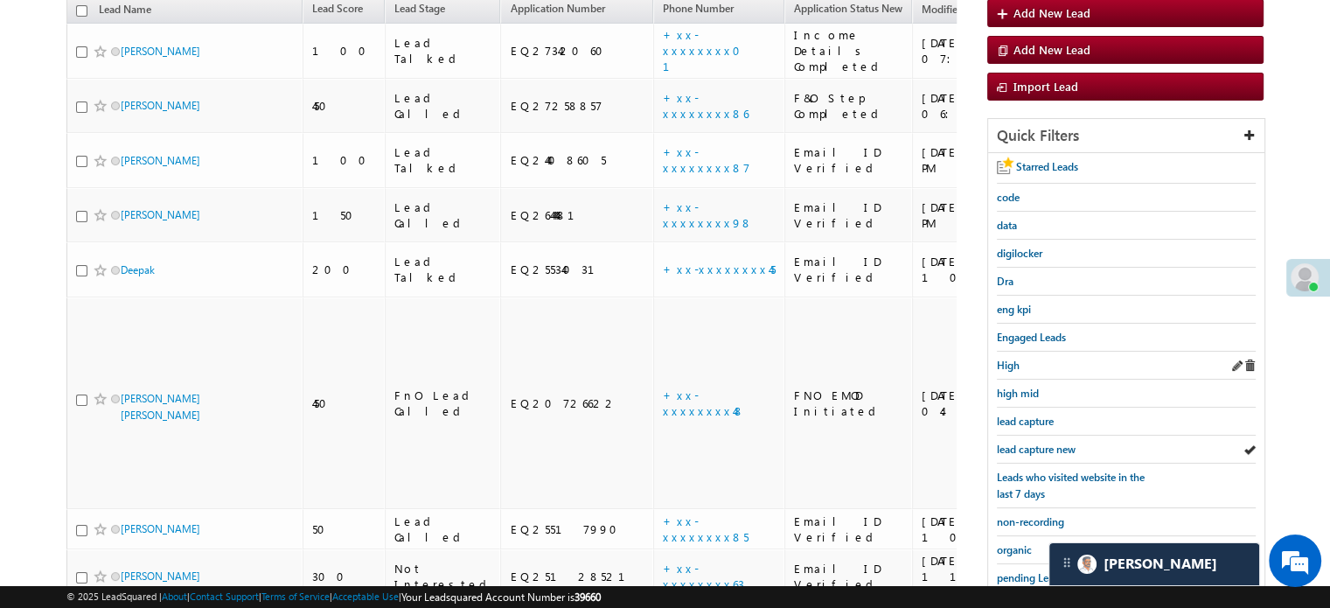
scroll to position [200, 0]
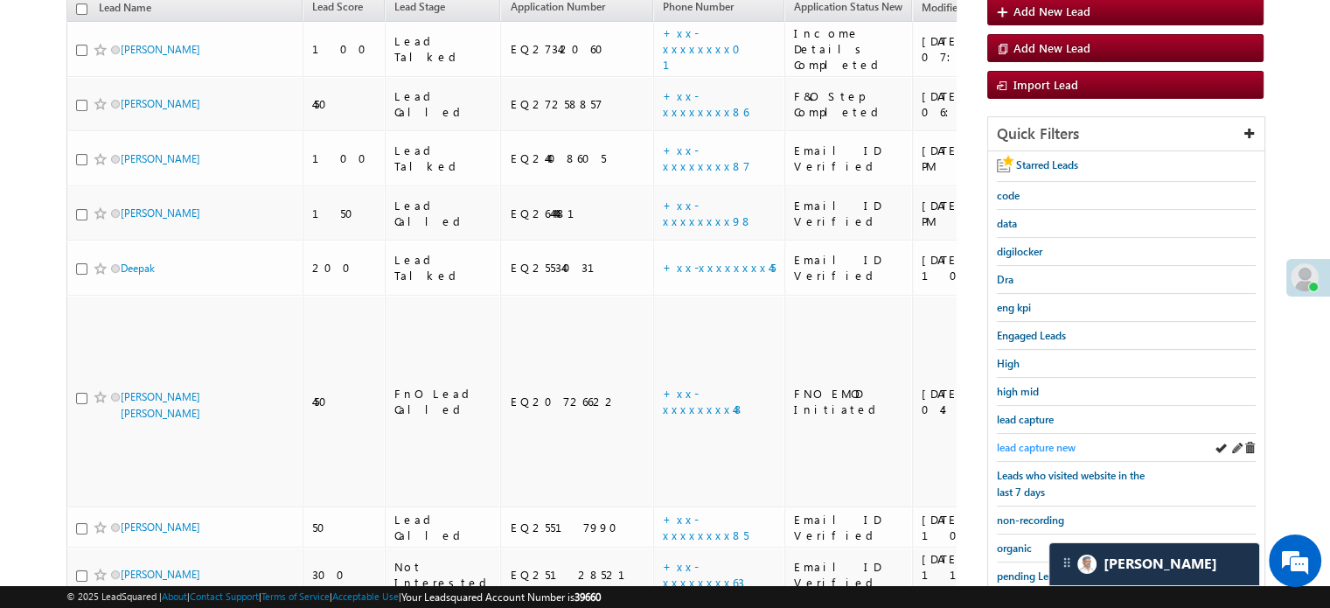
click at [1023, 443] on span "lead capture new" at bounding box center [1036, 447] width 79 height 13
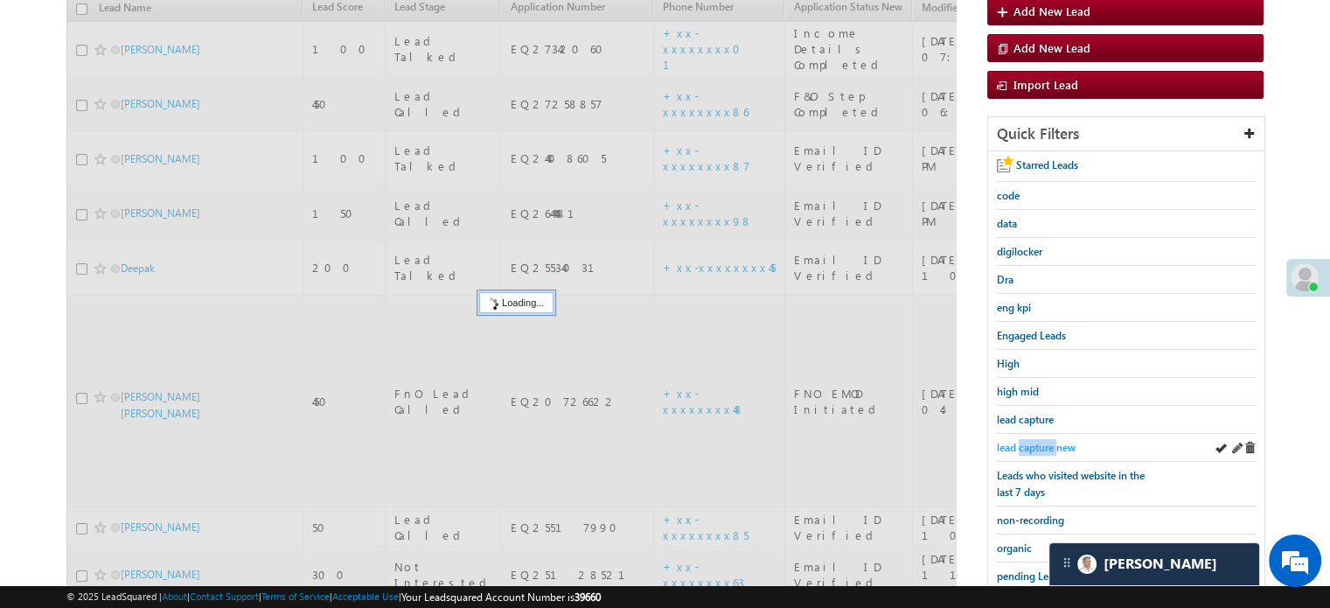
click at [1024, 443] on span "lead capture new" at bounding box center [1036, 447] width 79 height 13
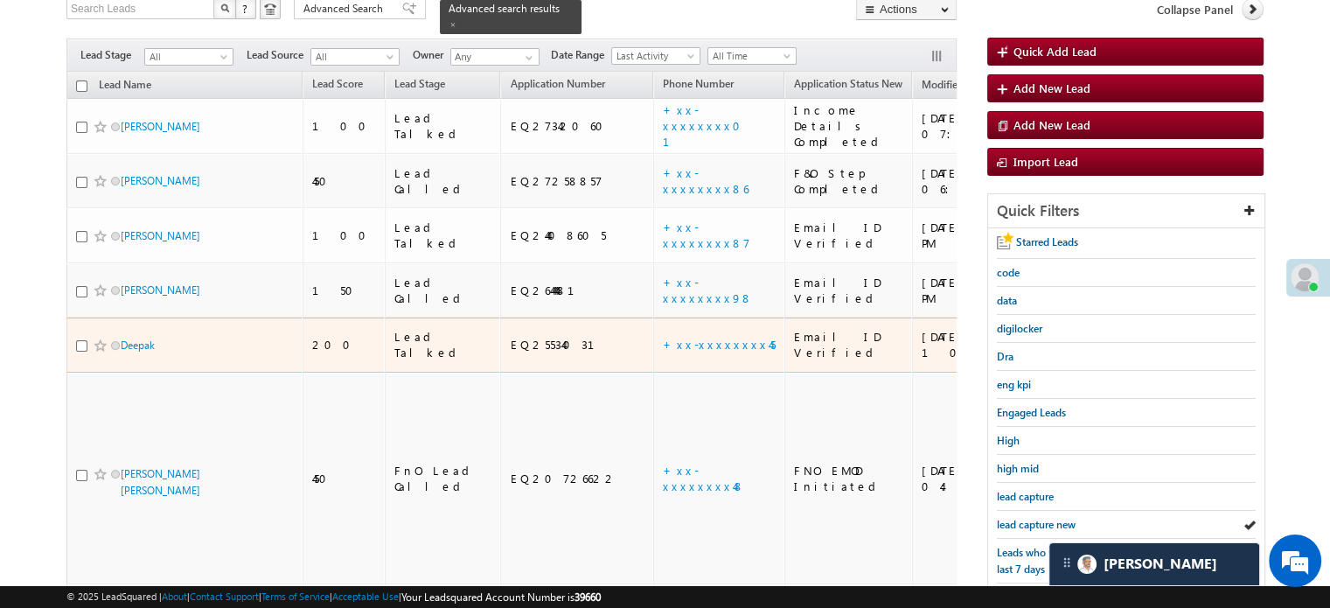
scroll to position [175, 0]
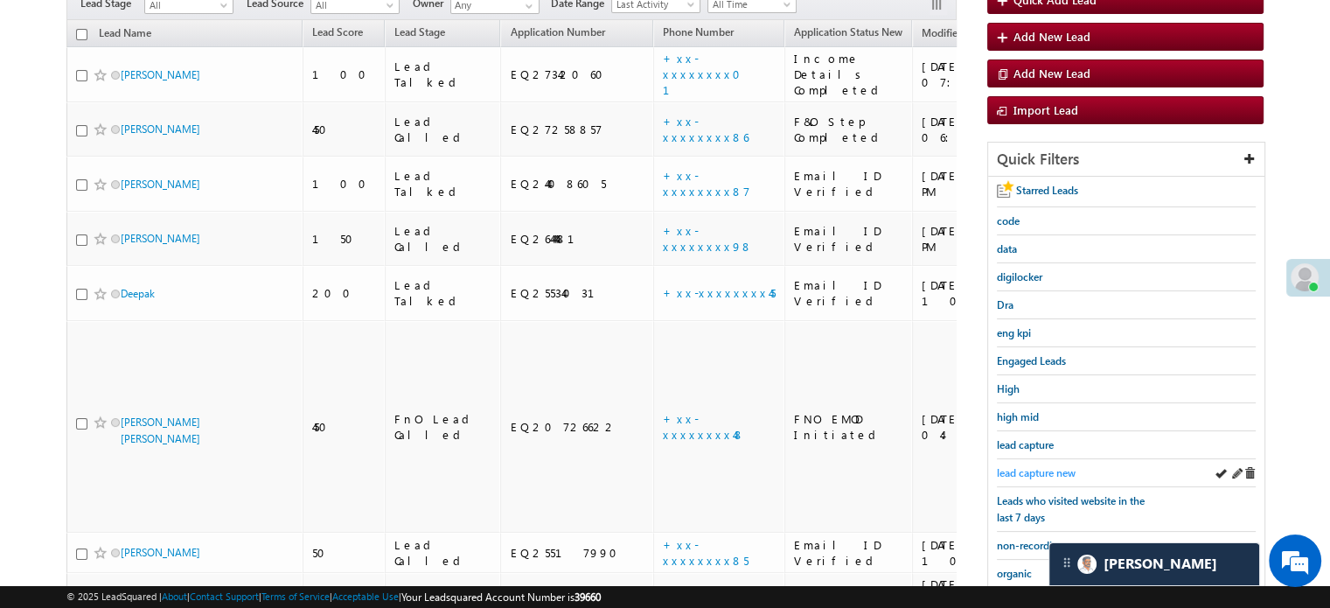
click at [1050, 466] on span "lead capture new" at bounding box center [1036, 472] width 79 height 13
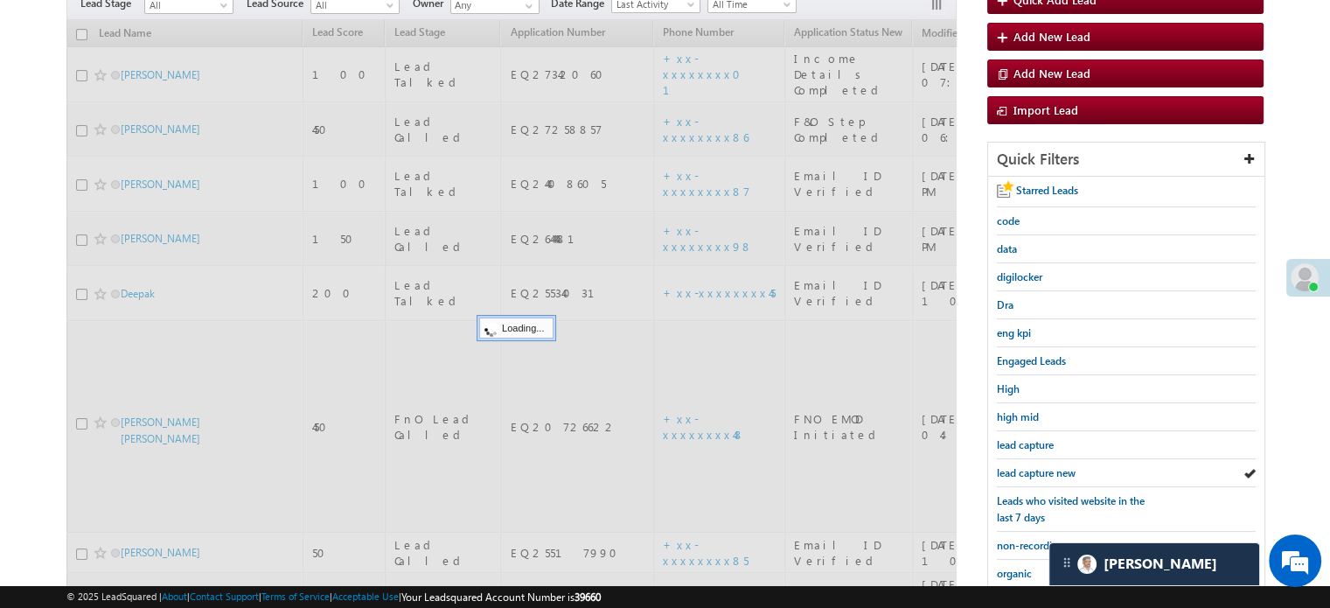
click at [1050, 466] on span "lead capture new" at bounding box center [1036, 472] width 79 height 13
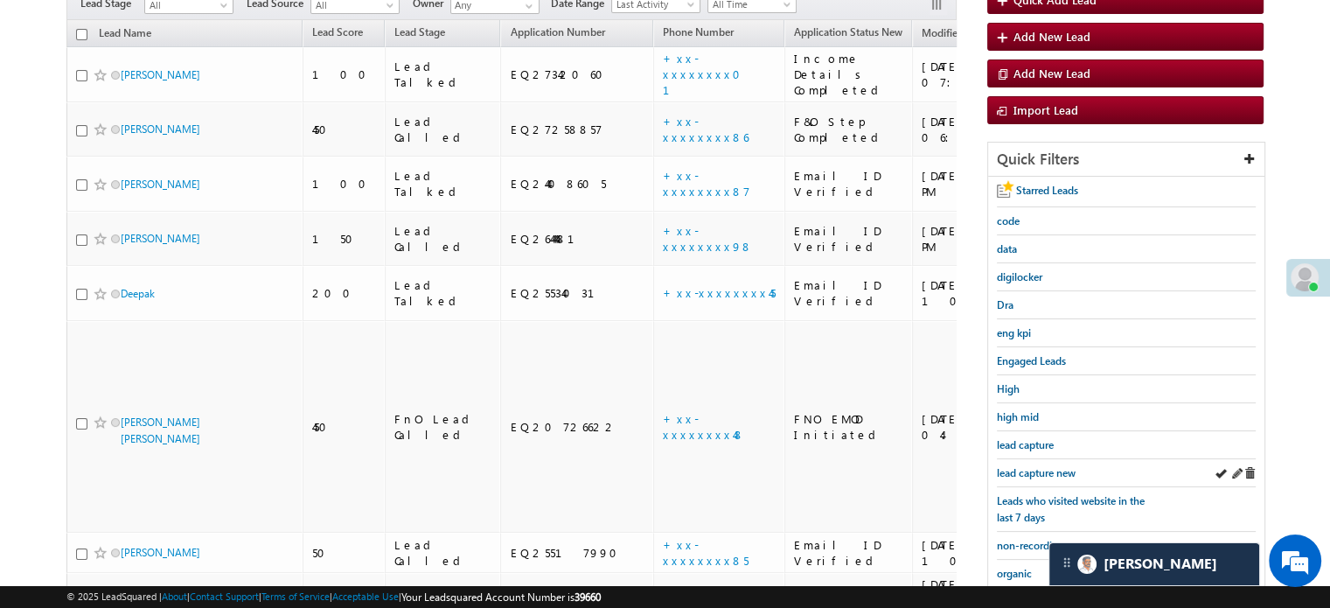
click at [1051, 459] on div "lead capture new" at bounding box center [1126, 473] width 259 height 28
click at [1052, 464] on link "lead capture new" at bounding box center [1036, 472] width 79 height 17
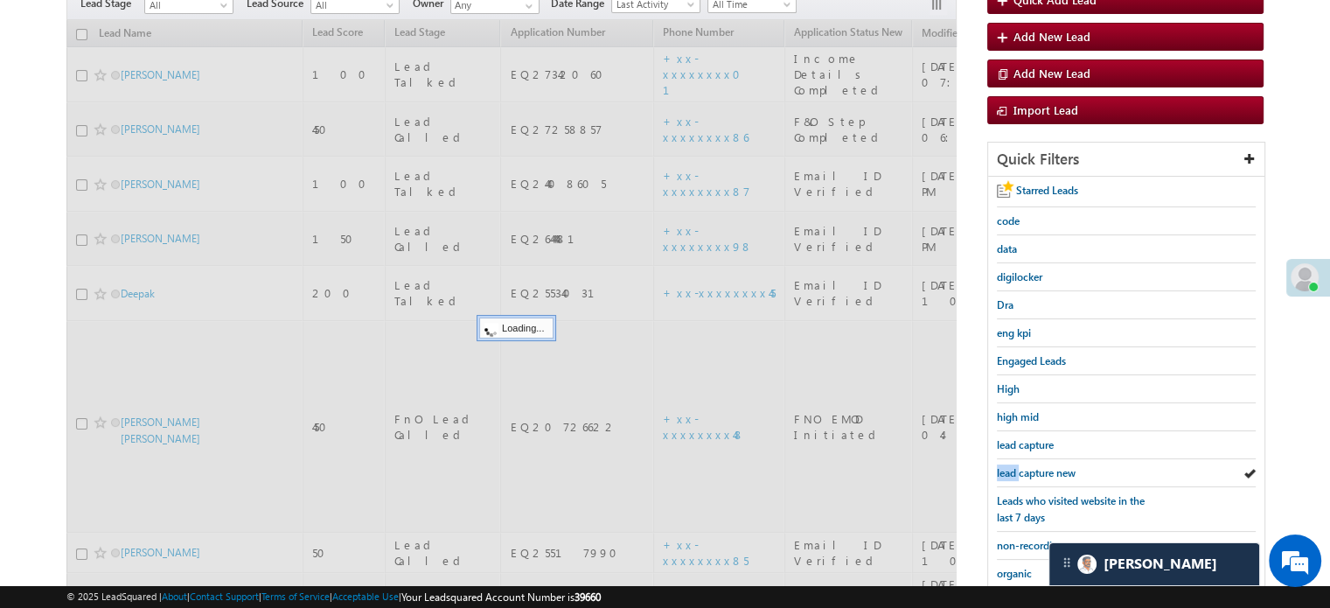
click at [1052, 464] on link "lead capture new" at bounding box center [1036, 472] width 79 height 17
click at [1050, 466] on span "lead capture new" at bounding box center [1036, 472] width 79 height 13
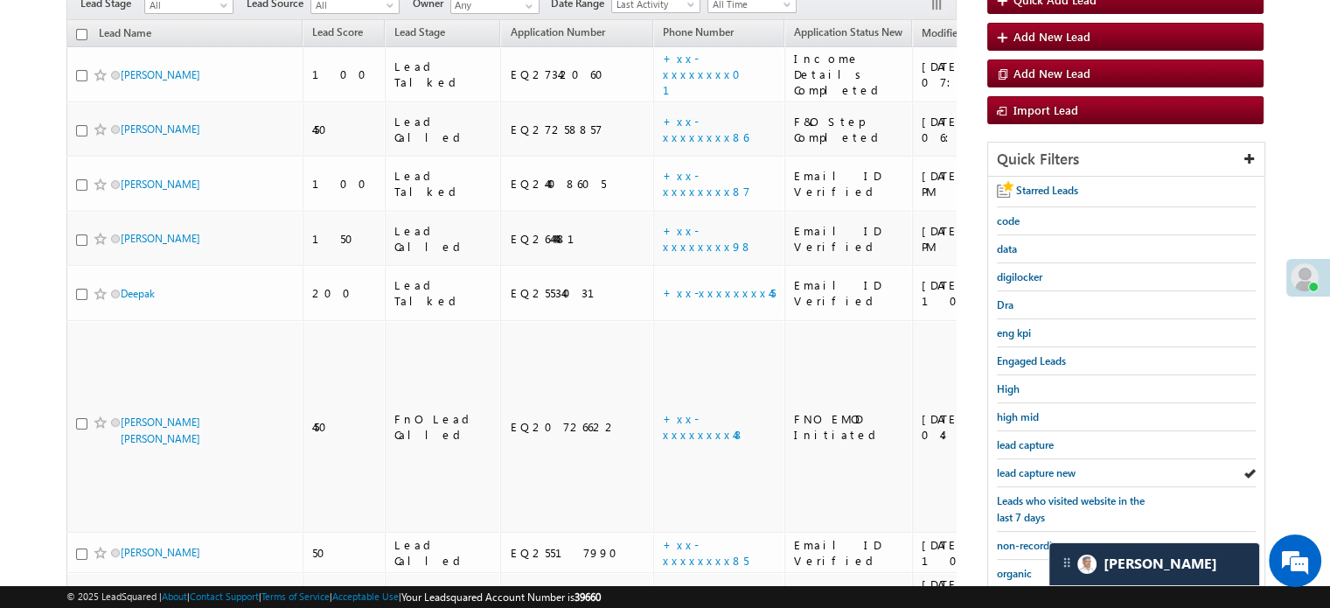
click at [1050, 466] on span "lead capture new" at bounding box center [1036, 472] width 79 height 13
click at [1030, 466] on span "lead capture new" at bounding box center [1036, 472] width 79 height 13
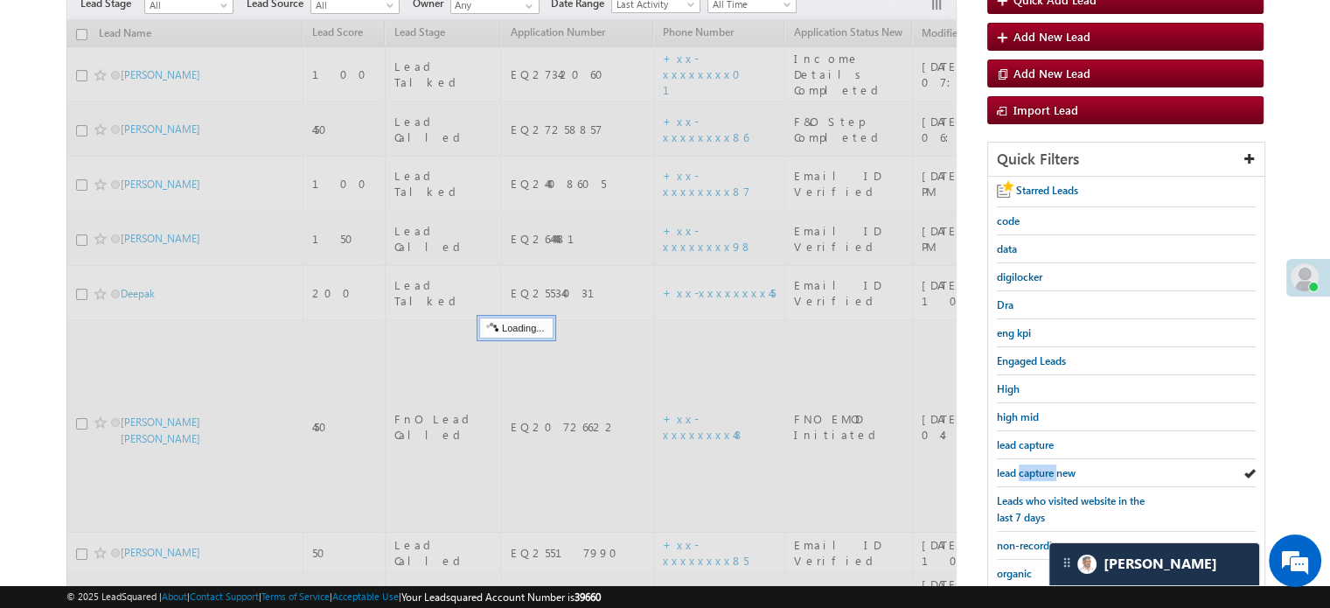
click at [1030, 466] on span "lead capture new" at bounding box center [1036, 472] width 79 height 13
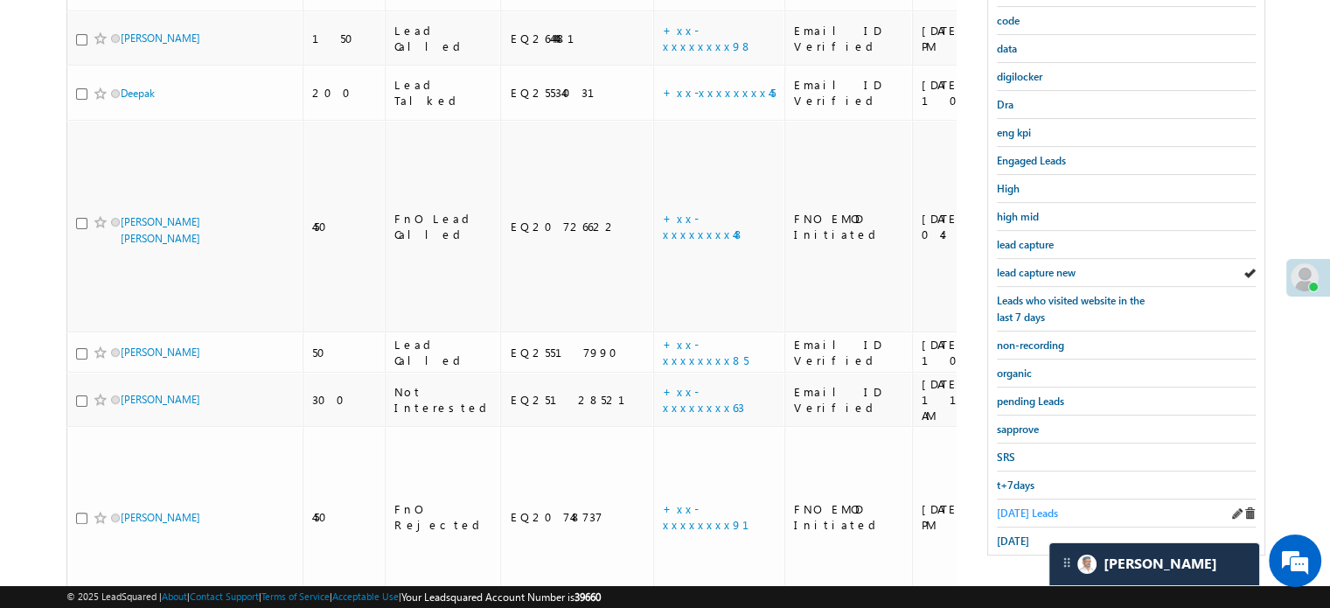
click at [1023, 506] on span "Today's Leads" at bounding box center [1027, 512] width 61 height 13
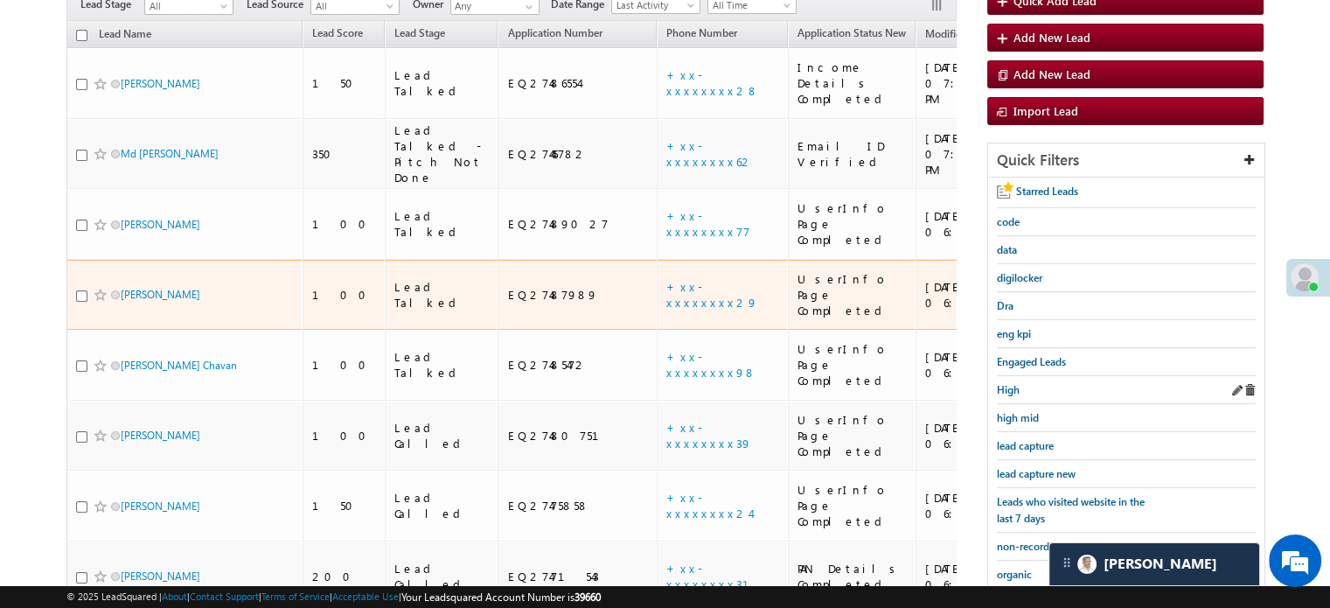
scroll to position [200, 0]
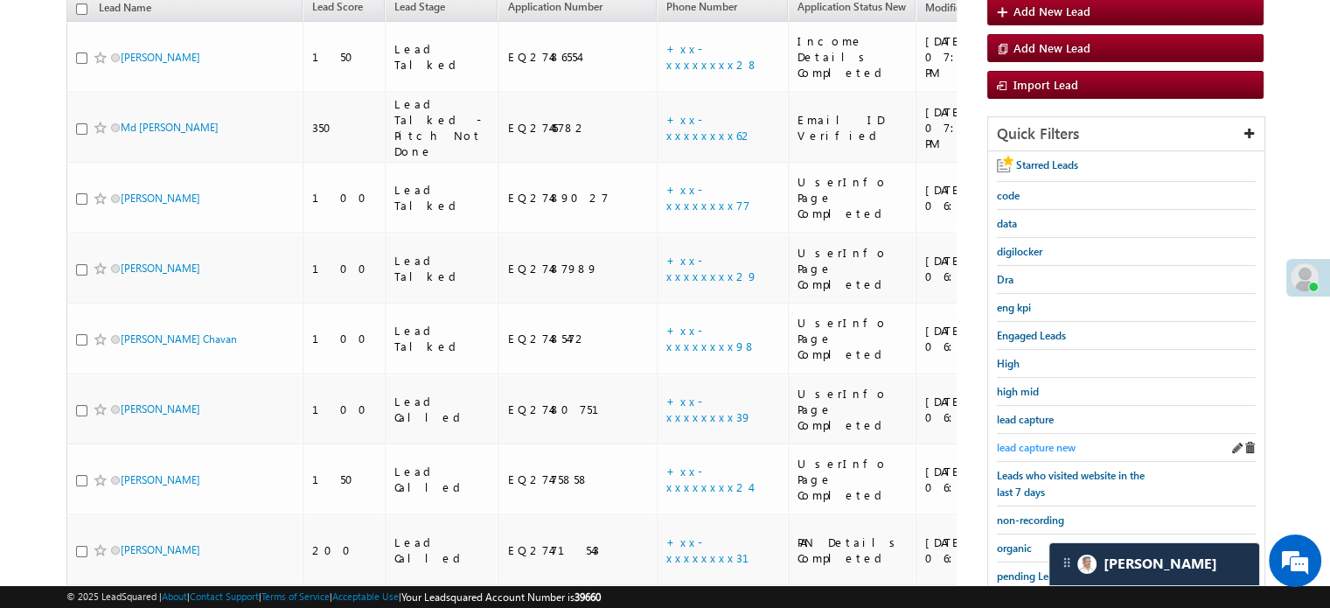
click at [1043, 445] on span "lead capture new" at bounding box center [1036, 447] width 79 height 13
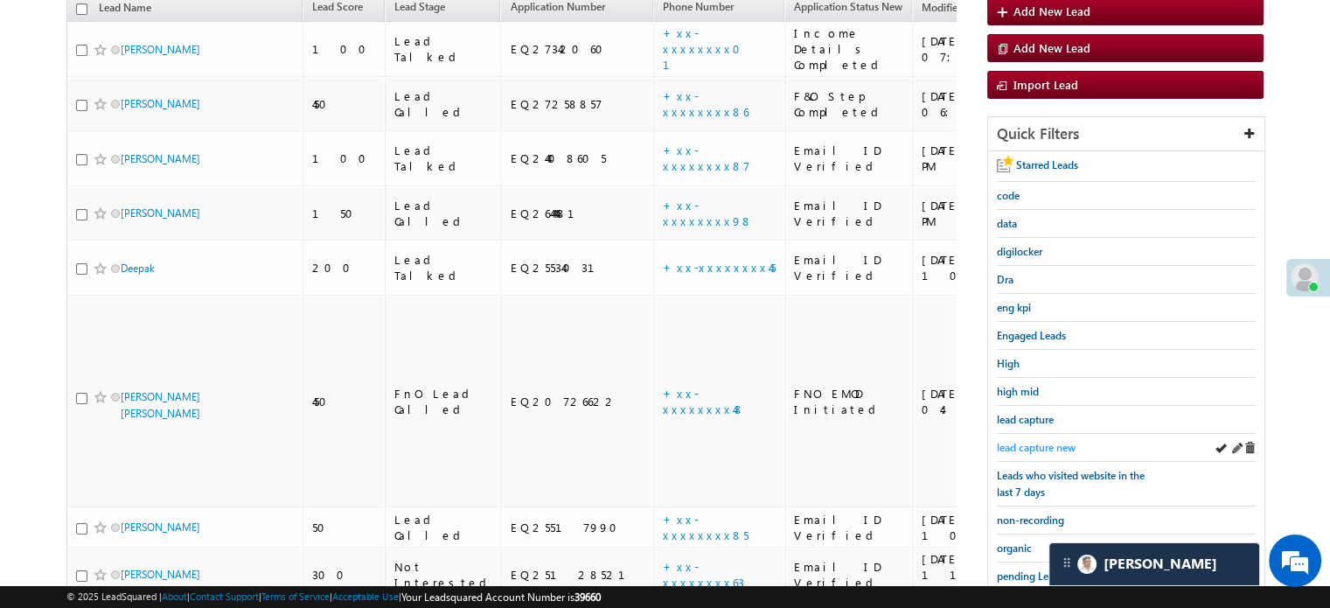
click at [1040, 442] on span "lead capture new" at bounding box center [1036, 447] width 79 height 13
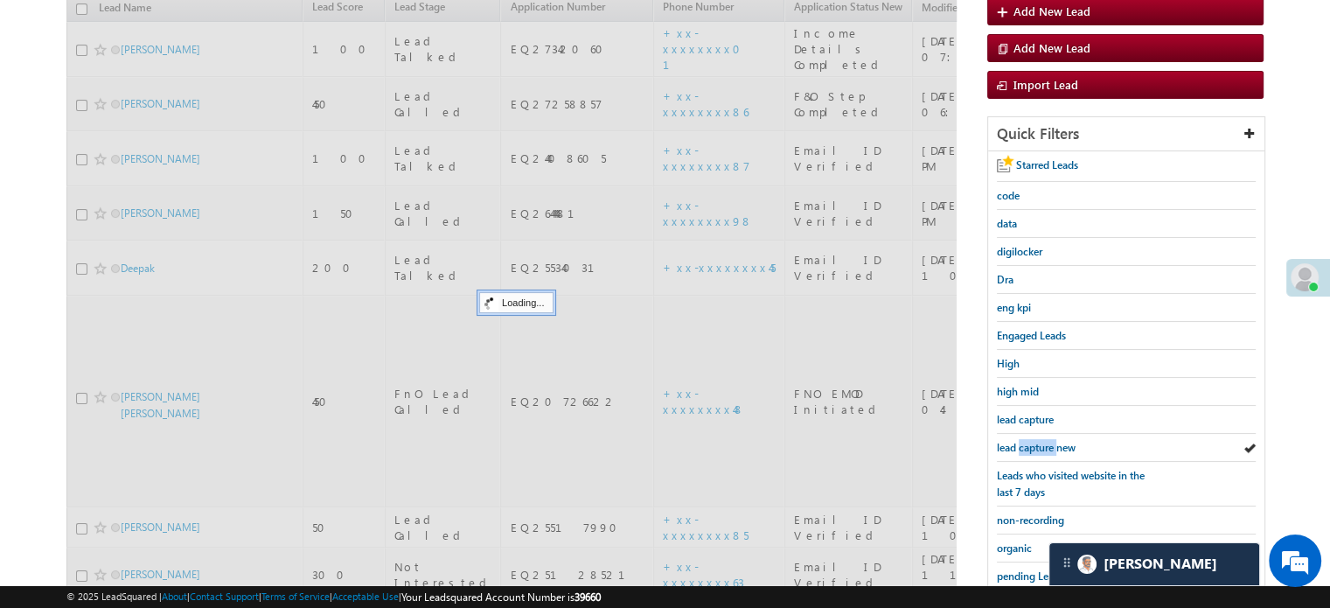
click at [1040, 442] on span "lead capture new" at bounding box center [1036, 447] width 79 height 13
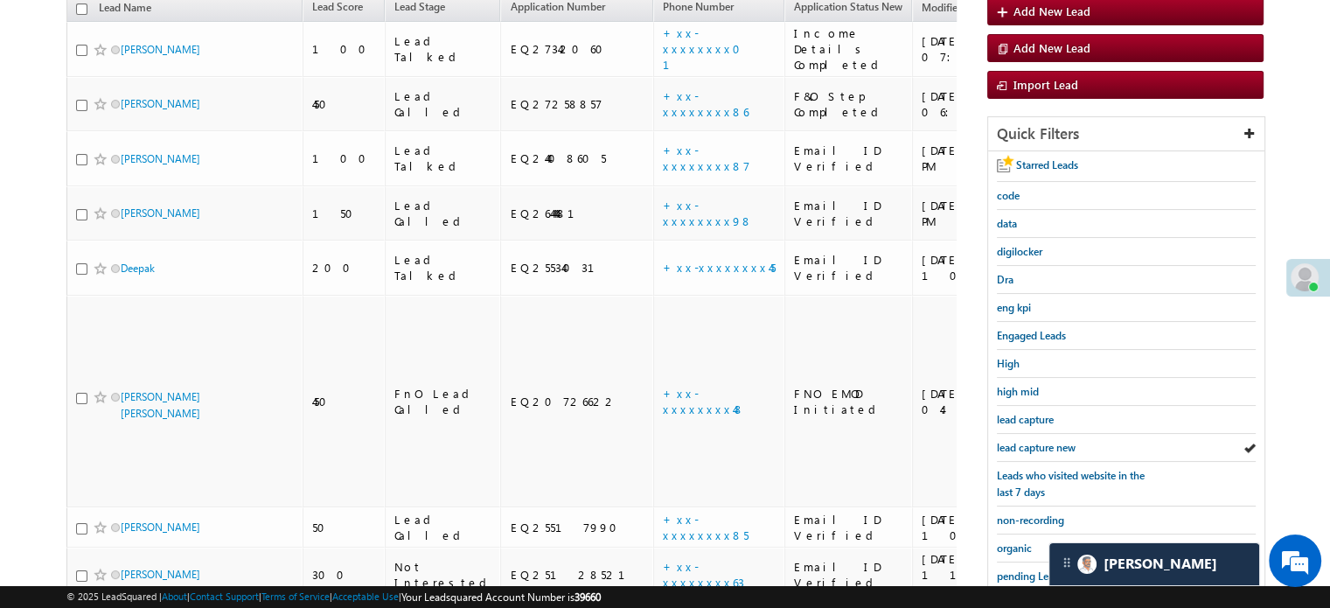
scroll to position [375, 0]
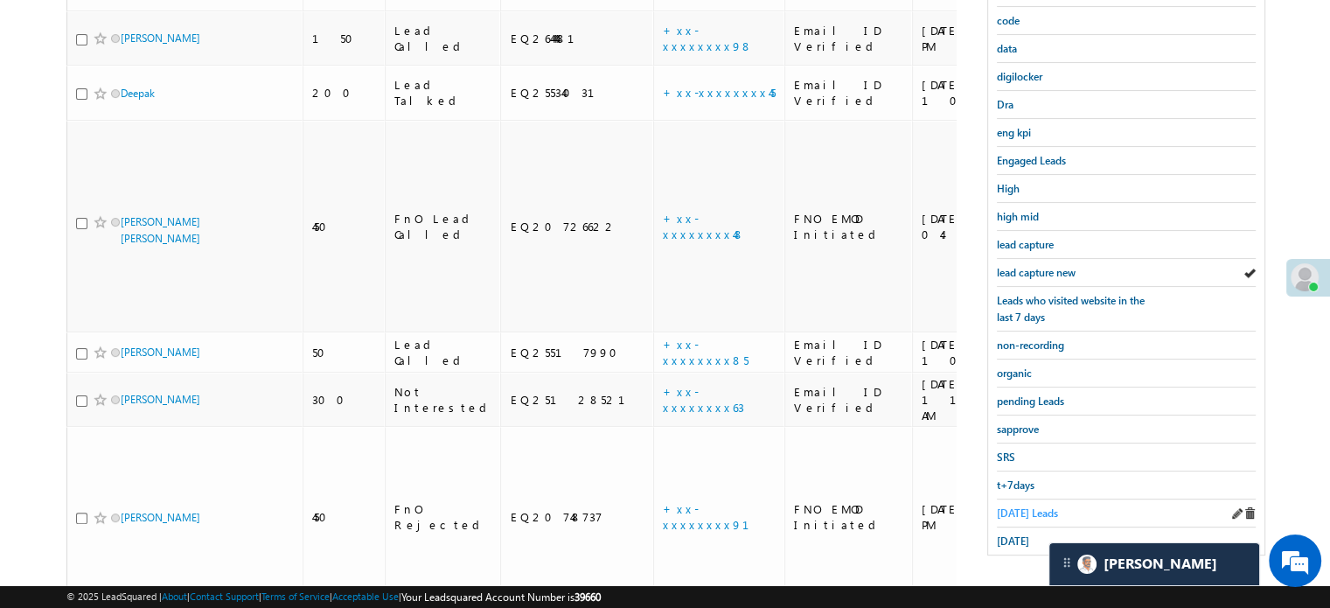
click at [1007, 506] on span "Today's Leads" at bounding box center [1027, 512] width 61 height 13
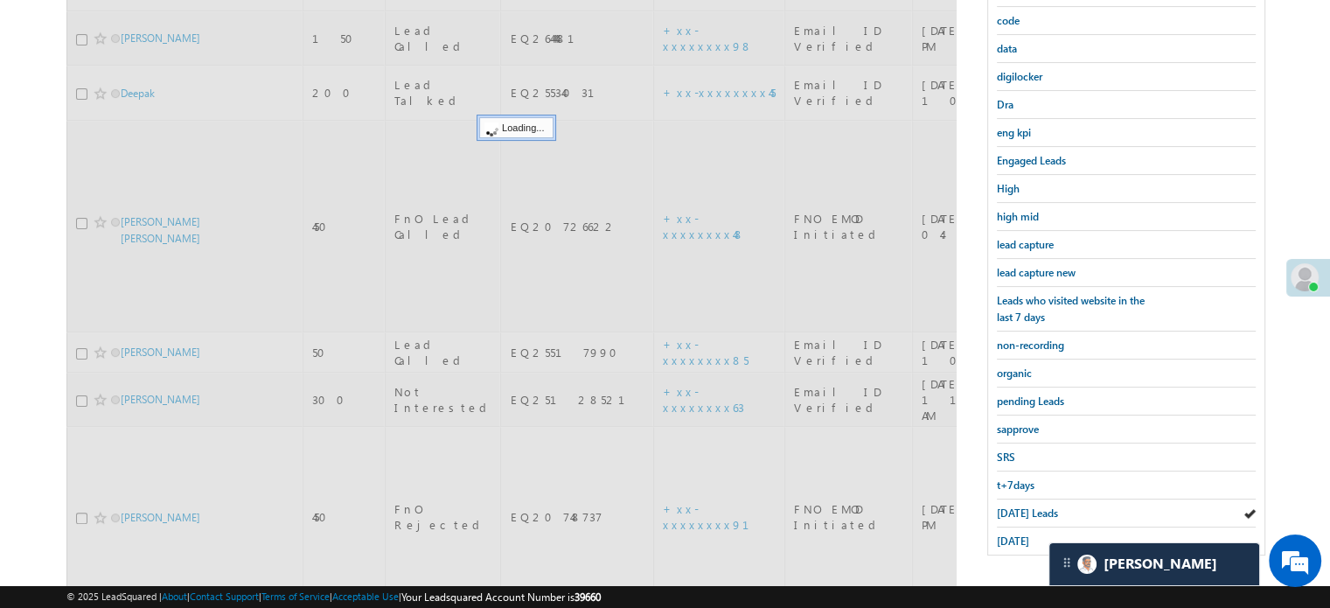
click at [1007, 506] on span "Today's Leads" at bounding box center [1027, 512] width 61 height 13
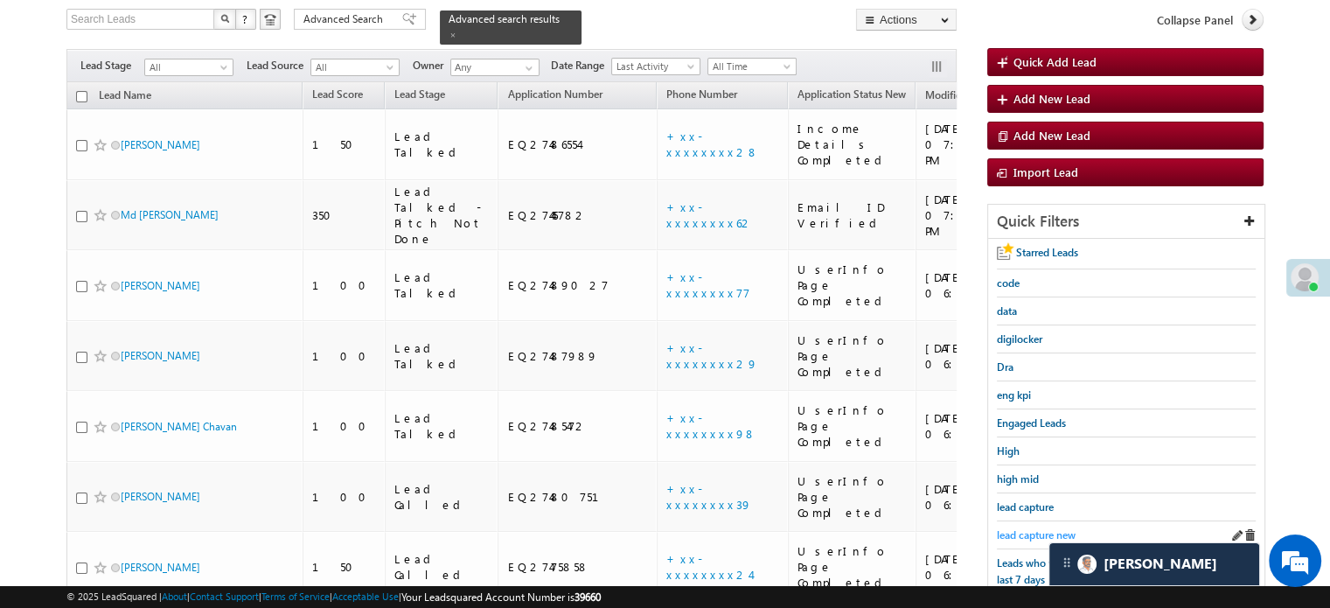
click at [1025, 531] on span "lead capture new" at bounding box center [1036, 534] width 79 height 13
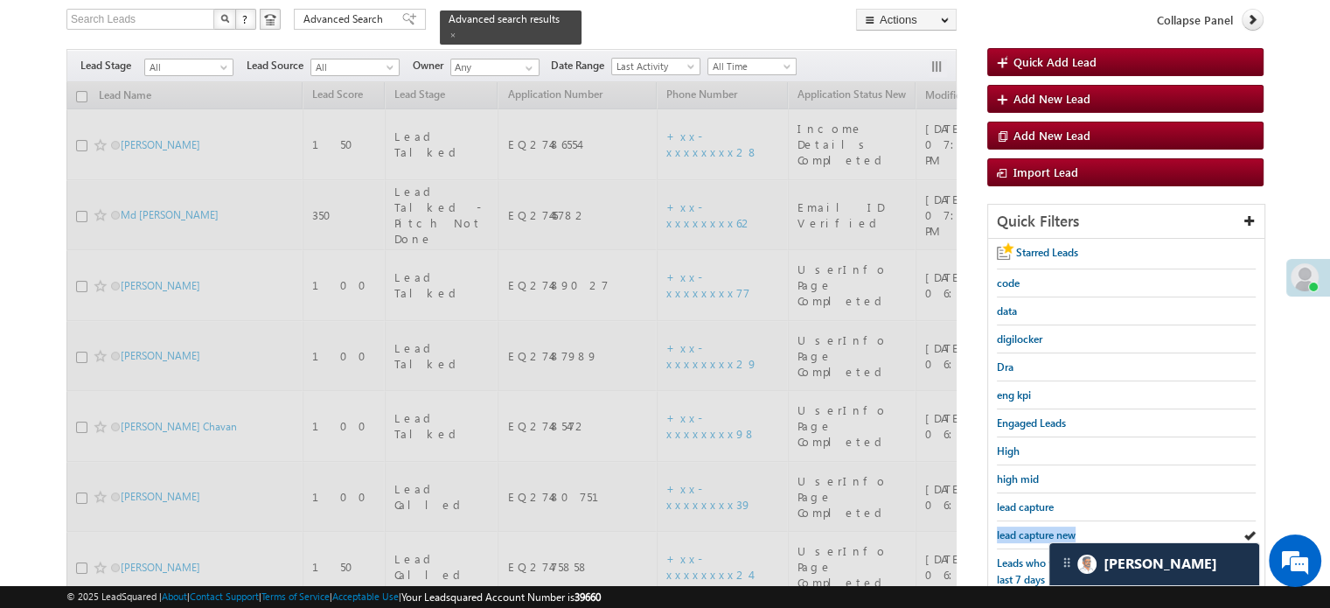
click at [1025, 531] on span "lead capture new" at bounding box center [1036, 534] width 79 height 13
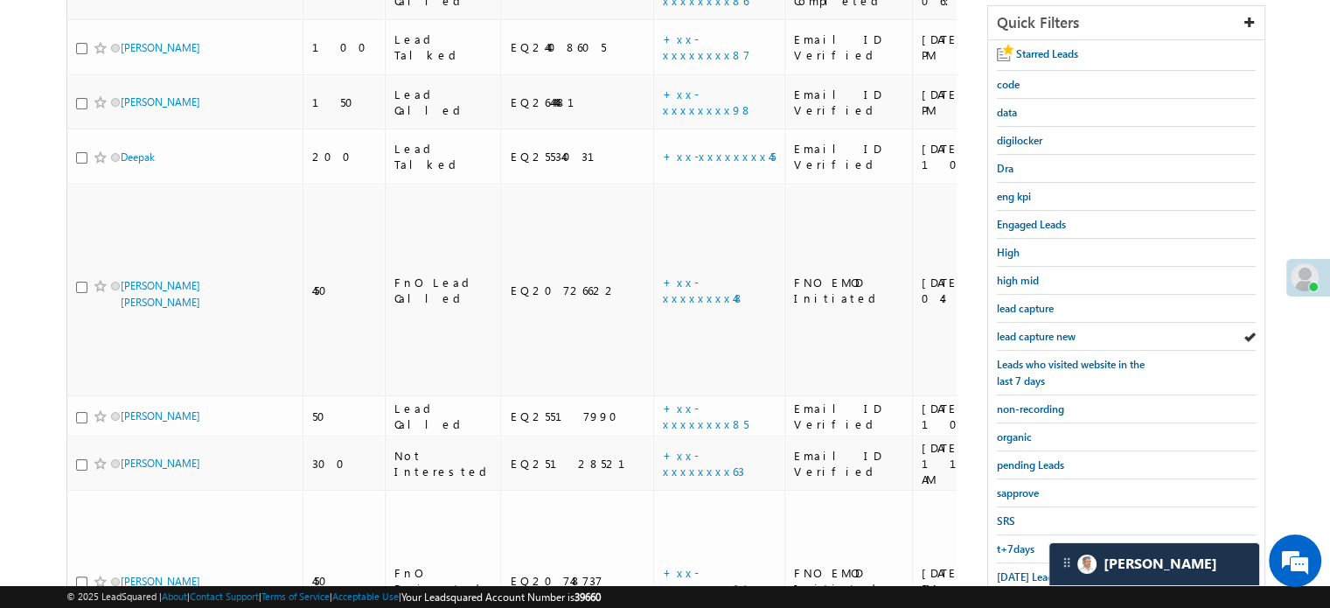
scroll to position [375, 0]
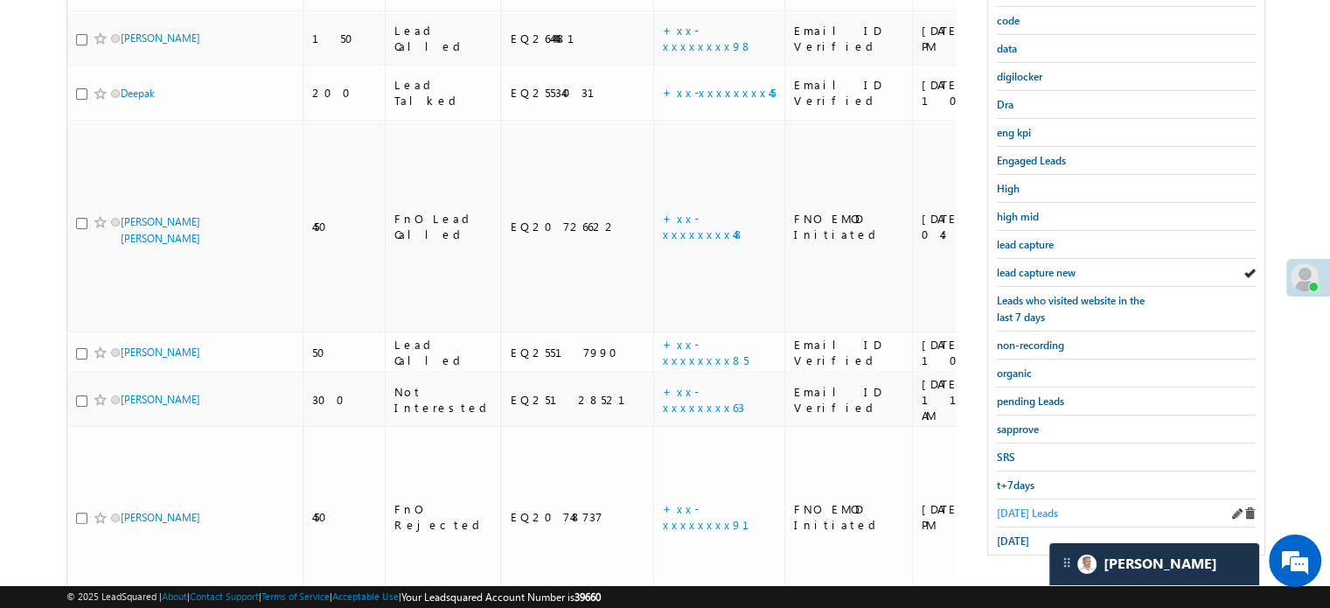
click at [1025, 506] on span "Today's Leads" at bounding box center [1027, 512] width 61 height 13
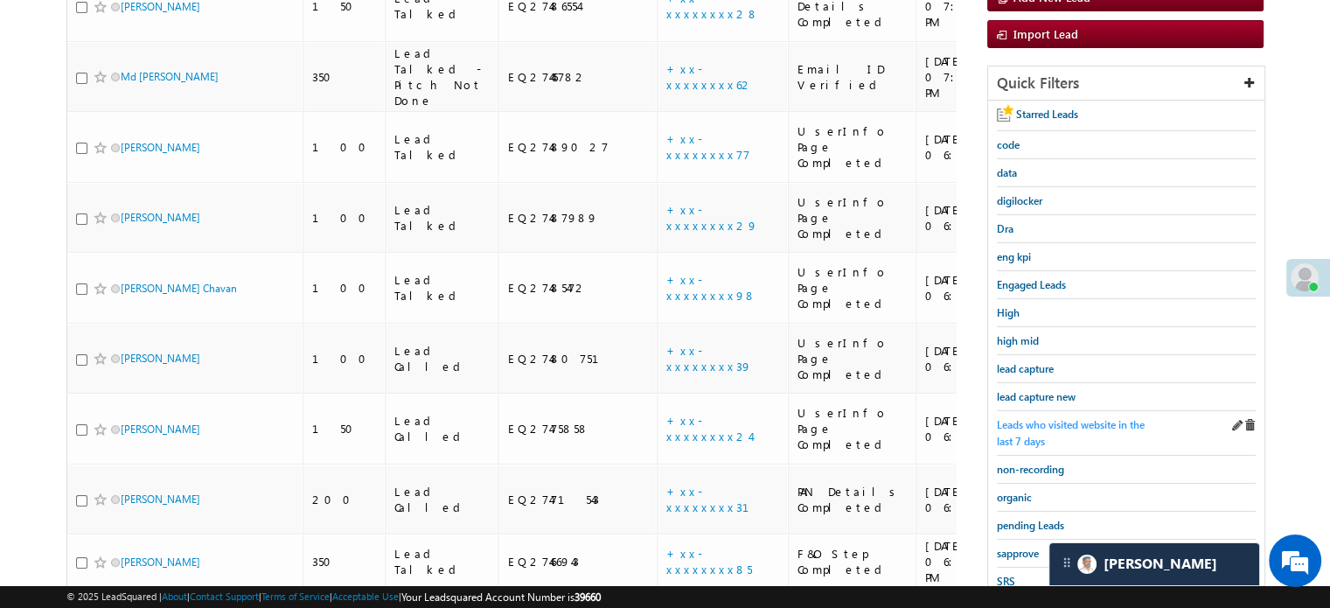
scroll to position [200, 0]
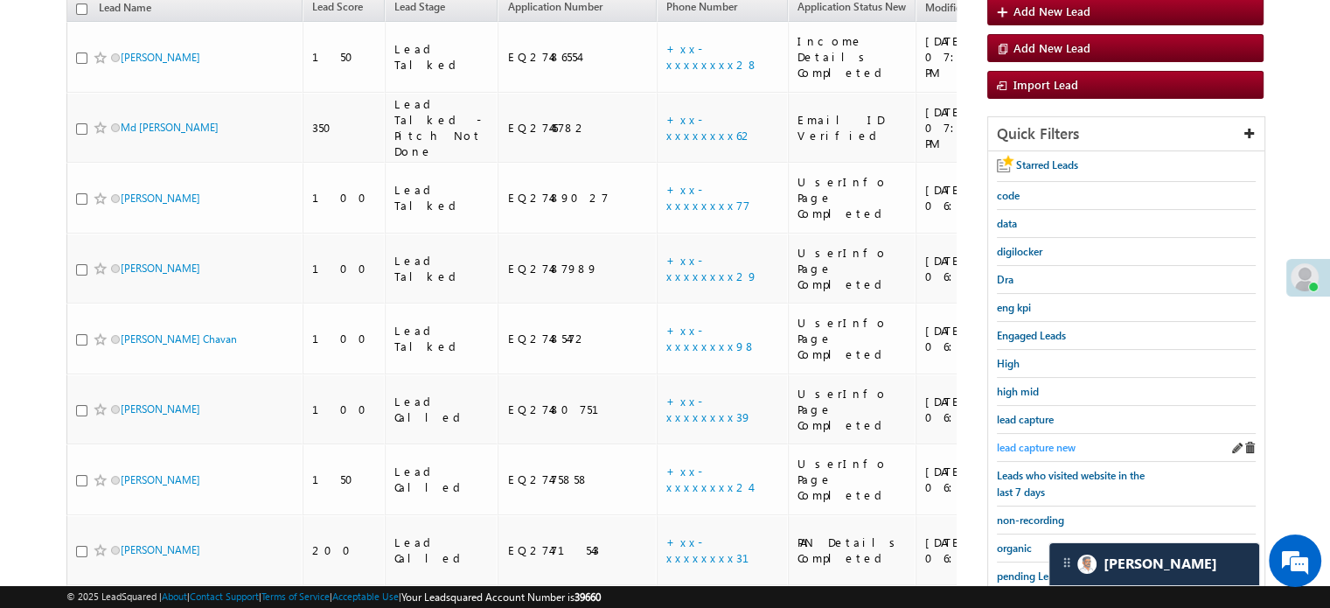
click at [1043, 444] on span "lead capture new" at bounding box center [1036, 447] width 79 height 13
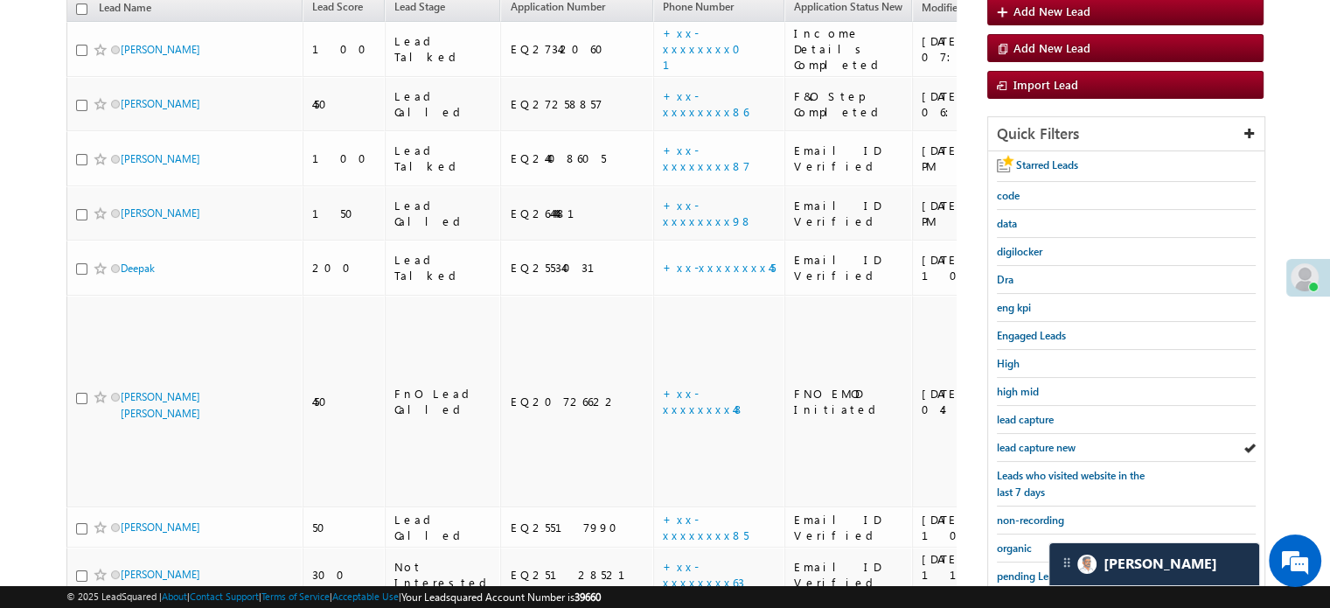
click at [1043, 444] on span "lead capture new" at bounding box center [1036, 447] width 79 height 13
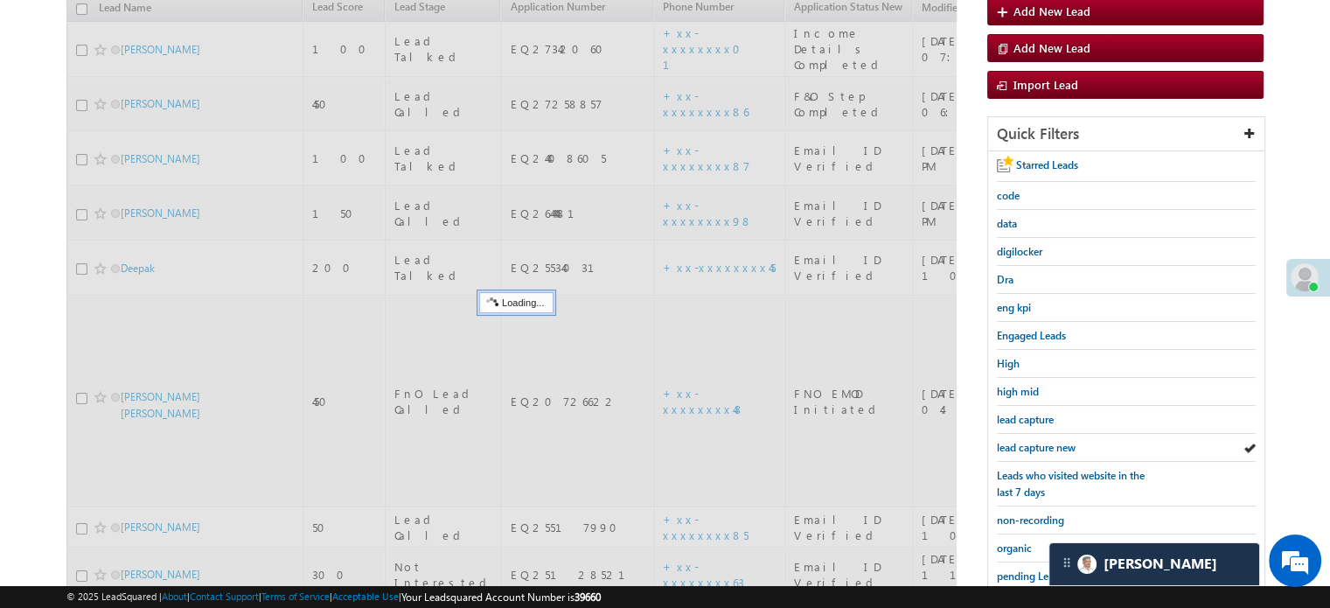
click at [1043, 444] on span "lead capture new" at bounding box center [1036, 447] width 79 height 13
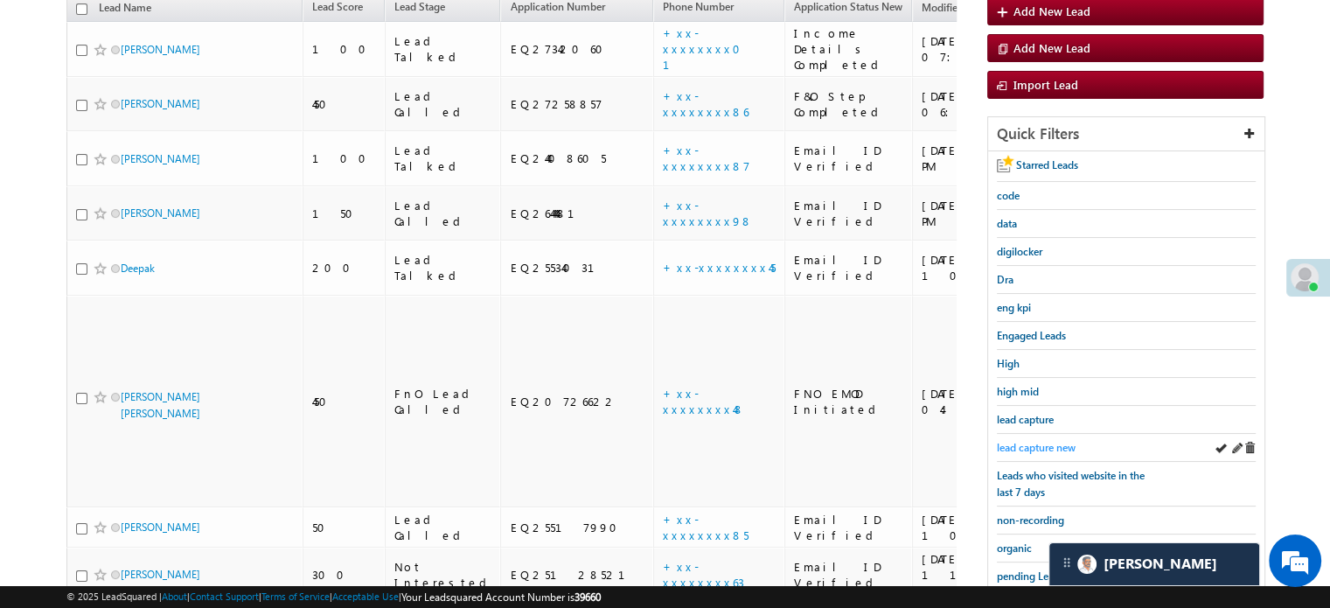
click at [1020, 449] on span "lead capture new" at bounding box center [1036, 447] width 79 height 13
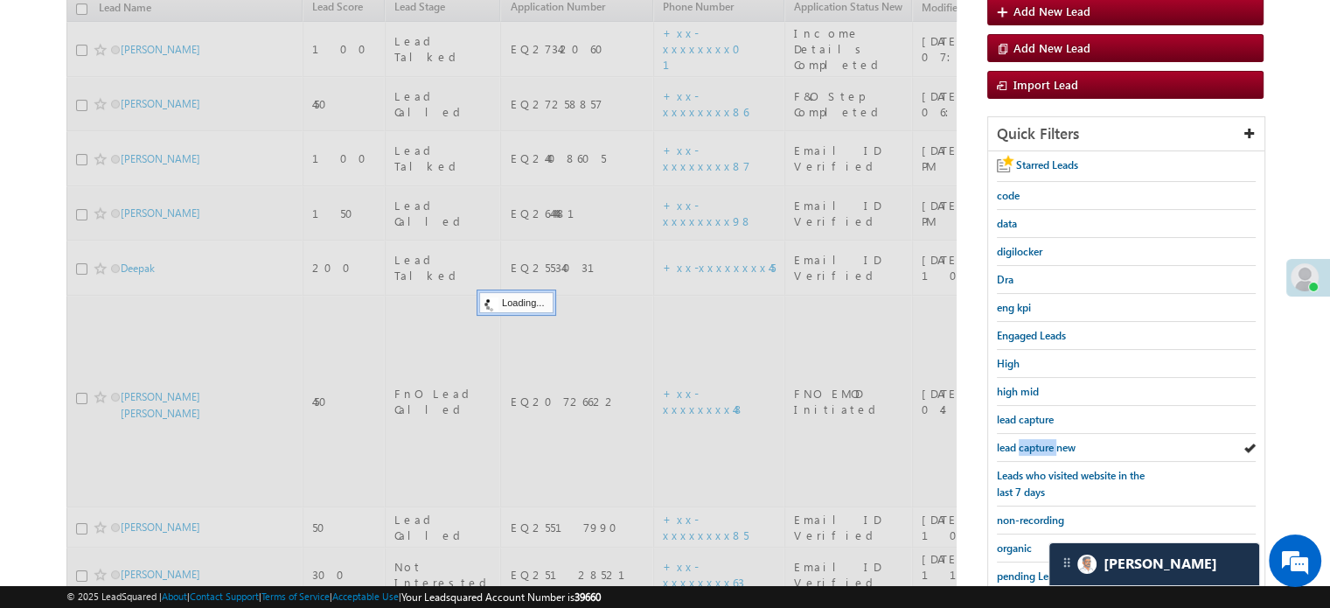
click at [1020, 449] on span "lead capture new" at bounding box center [1036, 447] width 79 height 13
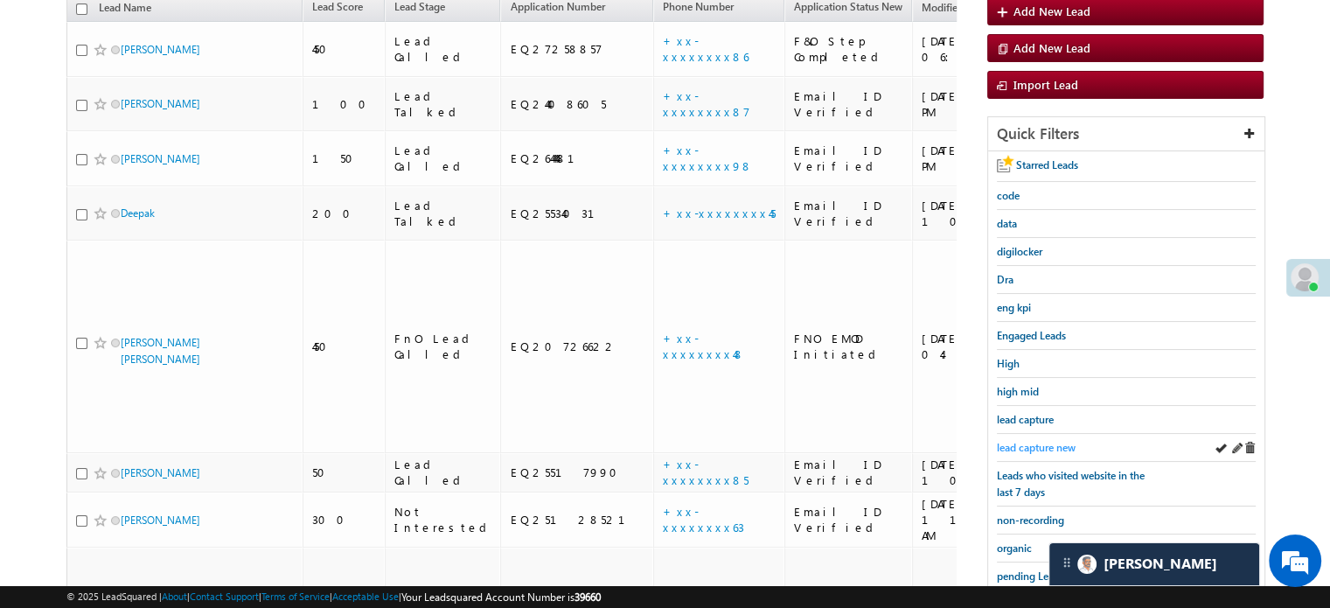
click at [1024, 441] on span "lead capture new" at bounding box center [1036, 447] width 79 height 13
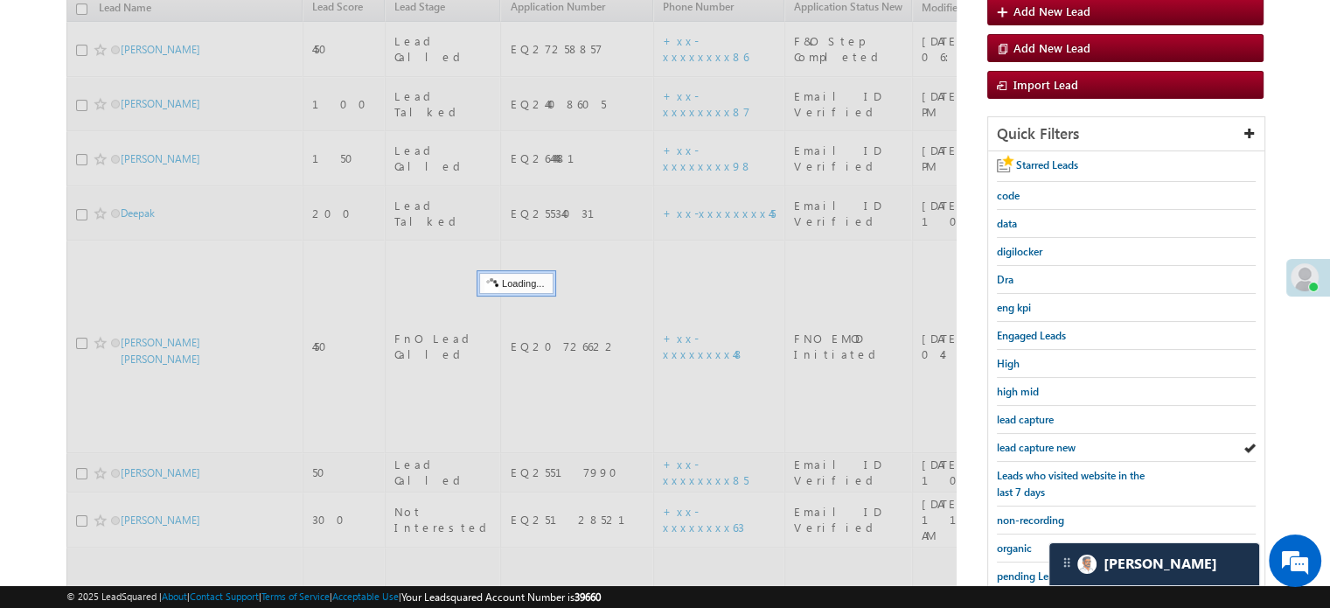
click at [1024, 441] on span "lead capture new" at bounding box center [1036, 447] width 79 height 13
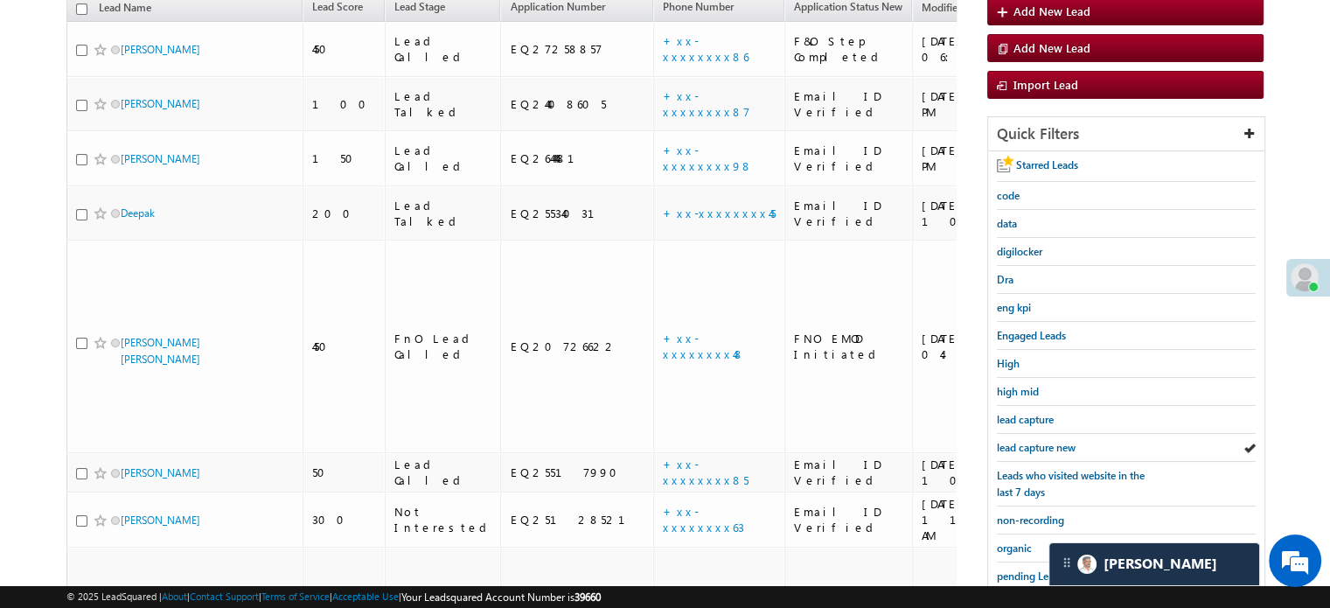
click at [1024, 441] on span "lead capture new" at bounding box center [1036, 447] width 79 height 13
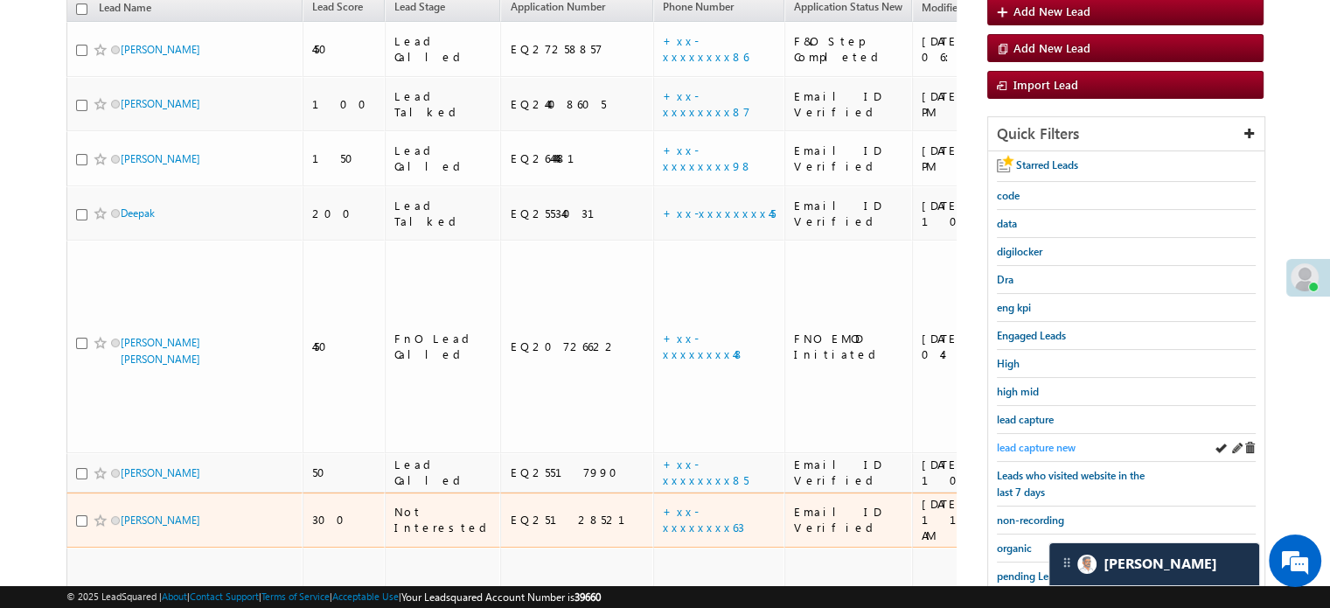
scroll to position [375, 0]
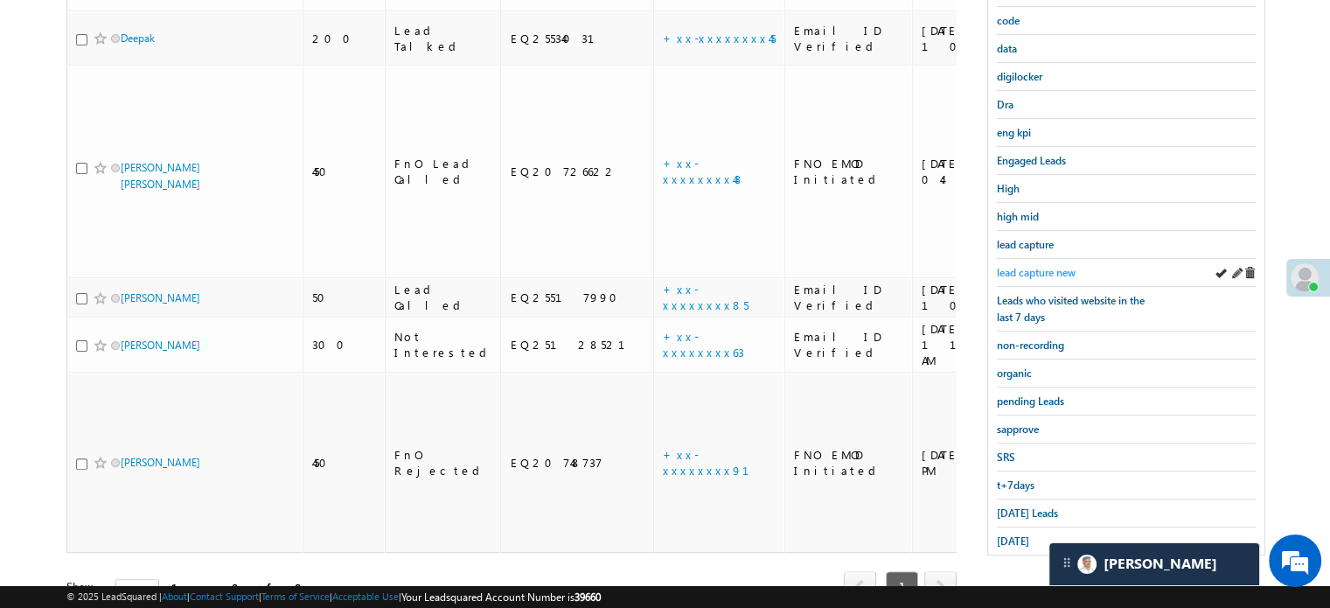
click at [1050, 267] on span "lead capture new" at bounding box center [1036, 272] width 79 height 13
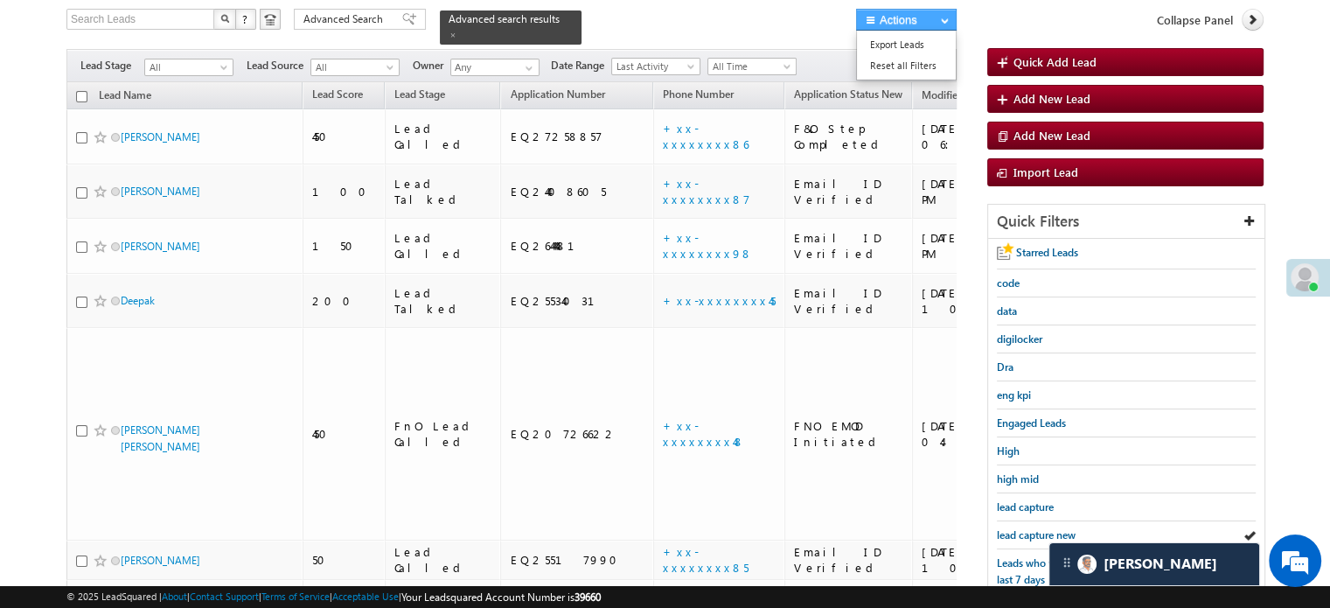
scroll to position [8277, 0]
click at [984, 469] on div "Search Leads X ? 8 results found Advanced Search Advanced Search Advanced searc…" at bounding box center [664, 460] width 1197 height 903
click at [1031, 528] on span "lead capture new" at bounding box center [1036, 534] width 79 height 13
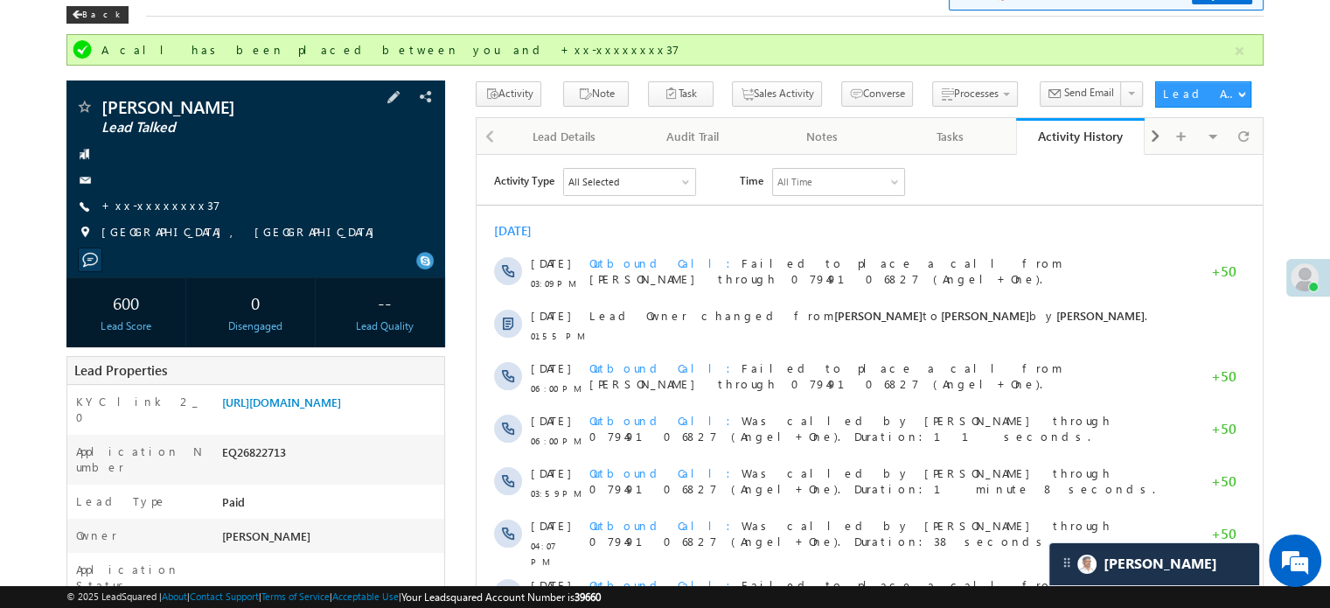
scroll to position [8277, 0]
click at [341, 401] on link "[URL][DOMAIN_NAME]" at bounding box center [281, 401] width 119 height 15
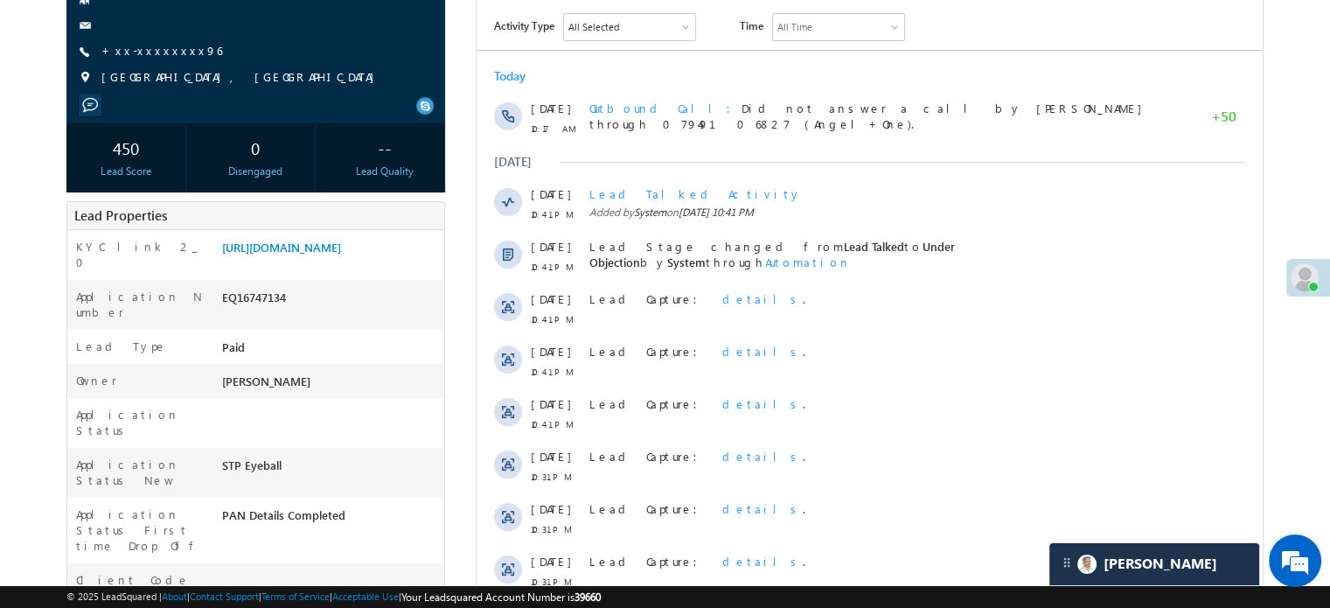
scroll to position [87, 0]
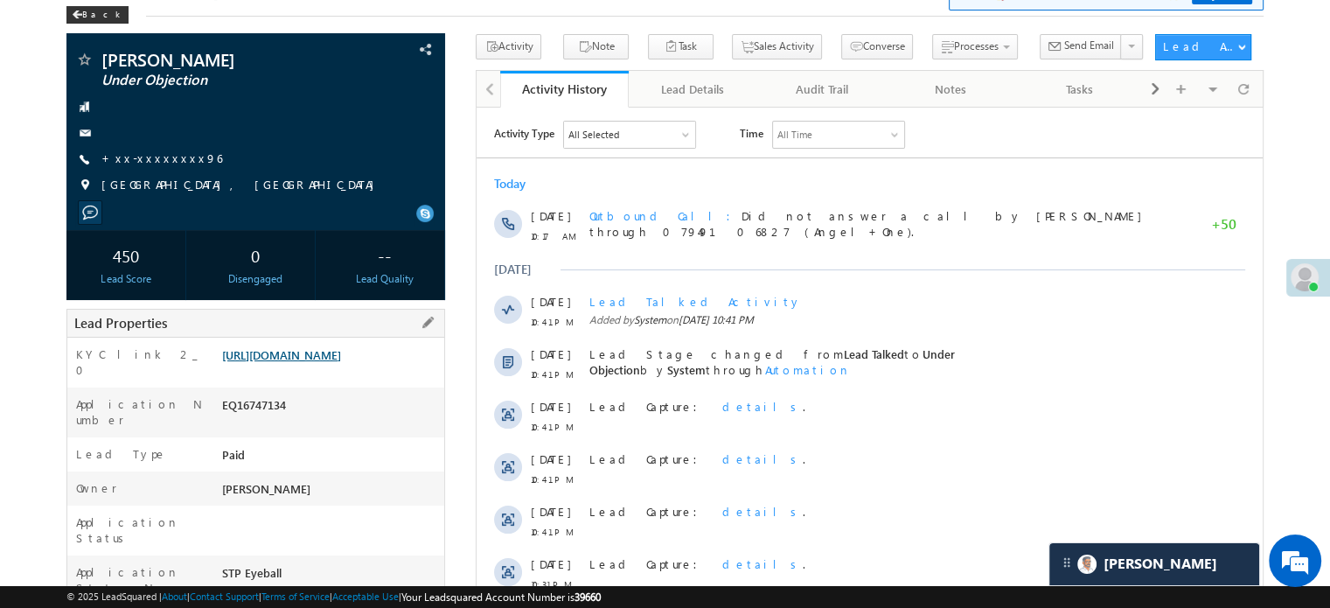
drag, startPoint x: 329, startPoint y: 342, endPoint x: 329, endPoint y: 356, distance: 14.0
click at [329, 343] on div "KYC link 2_0 [URL][DOMAIN_NAME]" at bounding box center [255, 363] width 377 height 50
click at [326, 362] on link "[URL][DOMAIN_NAME]" at bounding box center [281, 354] width 119 height 15
